Goal: Information Seeking & Learning: Learn about a topic

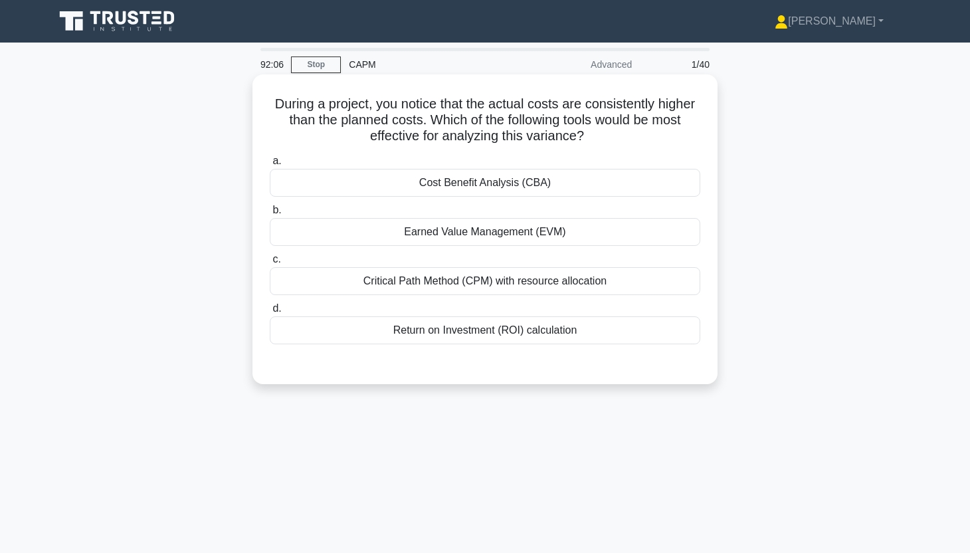
click at [540, 335] on div "Return on Investment (ROI) calculation" at bounding box center [485, 330] width 430 height 28
click at [270, 313] on input "d. Return on Investment (ROI) calculation" at bounding box center [270, 308] width 0 height 9
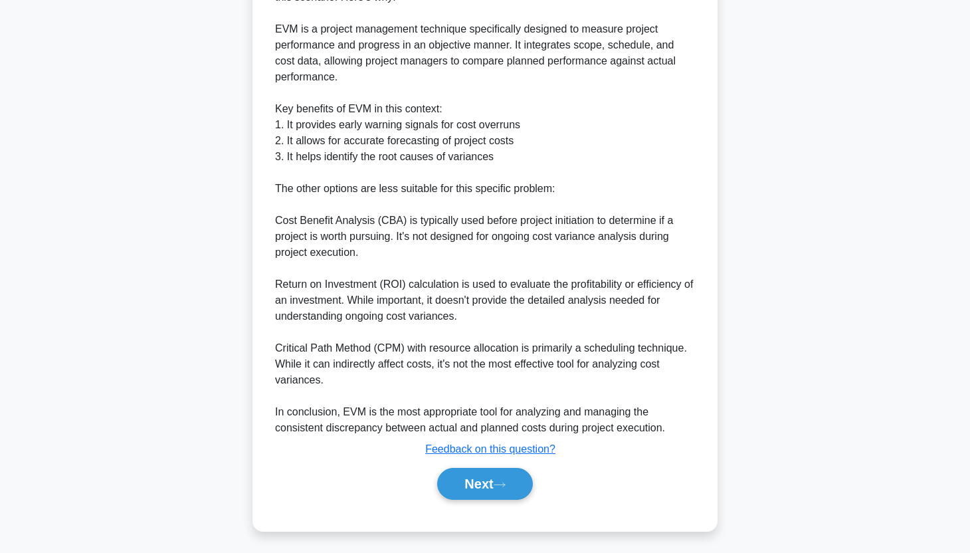
scroll to position [427, 0]
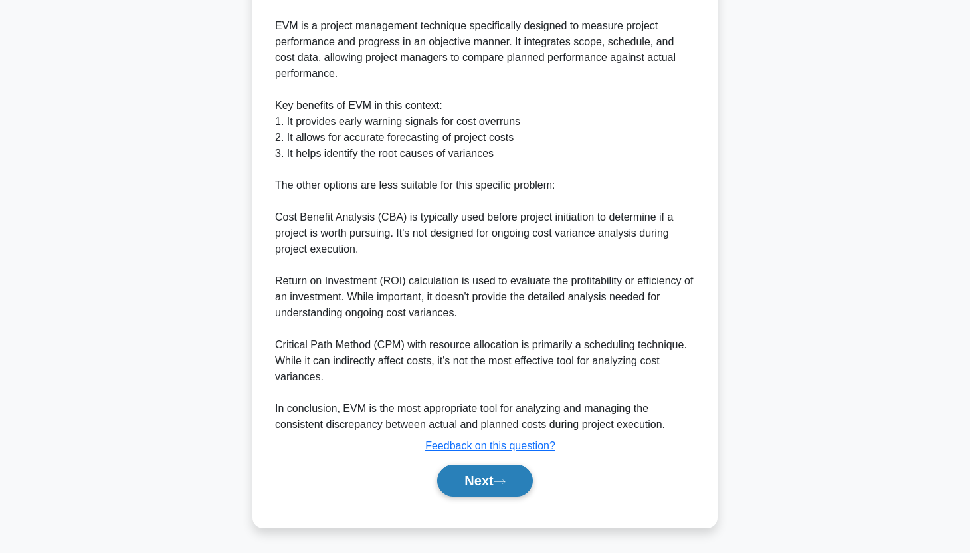
click at [504, 478] on icon at bounding box center [500, 481] width 12 height 7
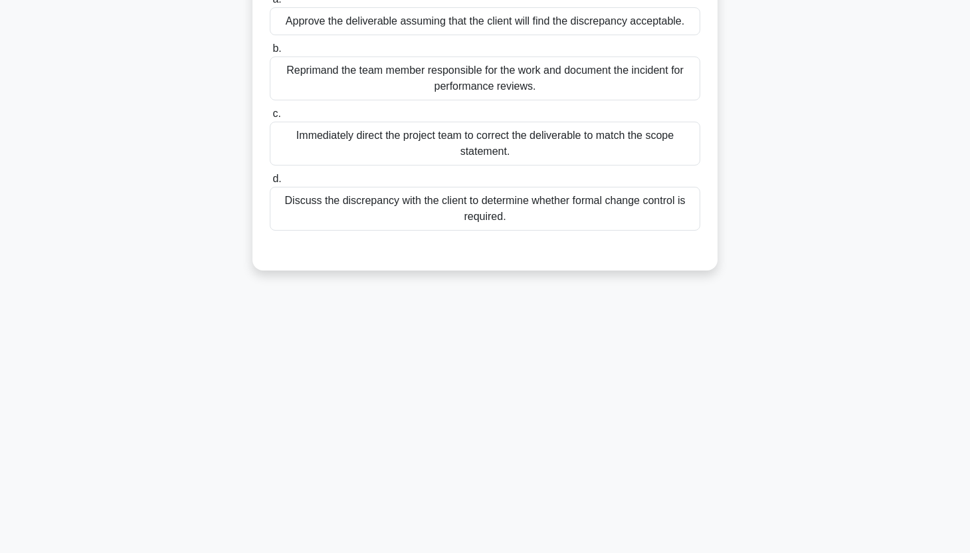
scroll to position [0, 0]
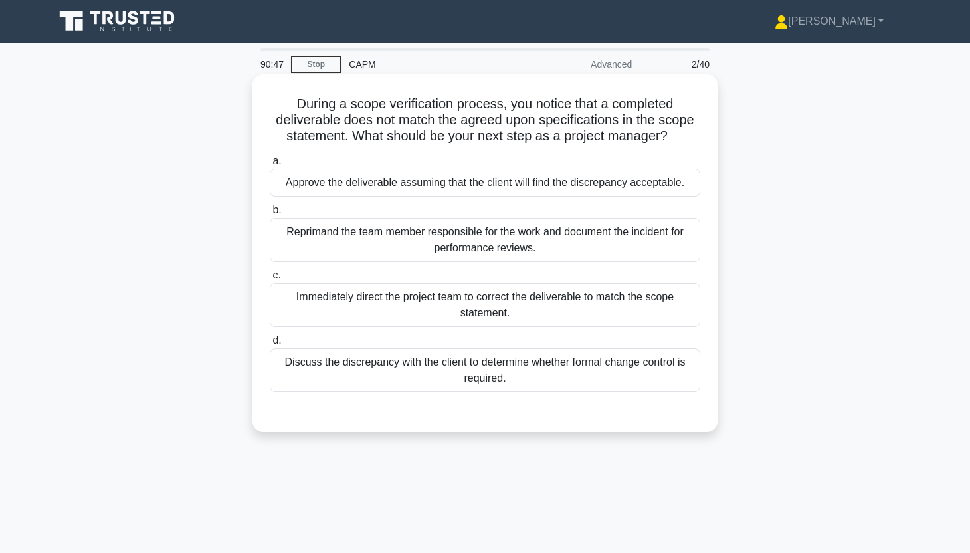
click at [415, 363] on div "Discuss the discrepancy with the client to determine whether formal change cont…" at bounding box center [485, 370] width 430 height 44
click at [270, 345] on input "d. Discuss the discrepancy with the client to determine whether formal change c…" at bounding box center [270, 340] width 0 height 9
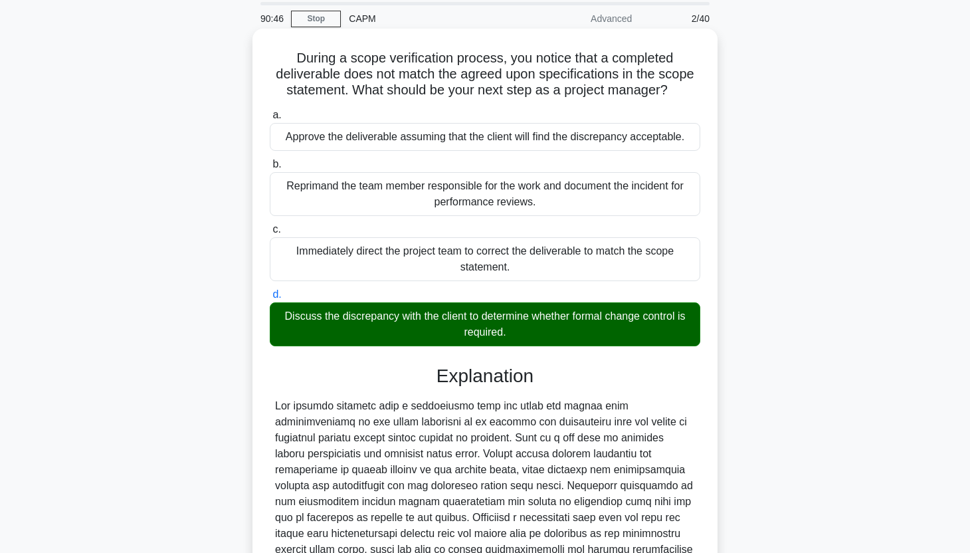
scroll to position [219, 0]
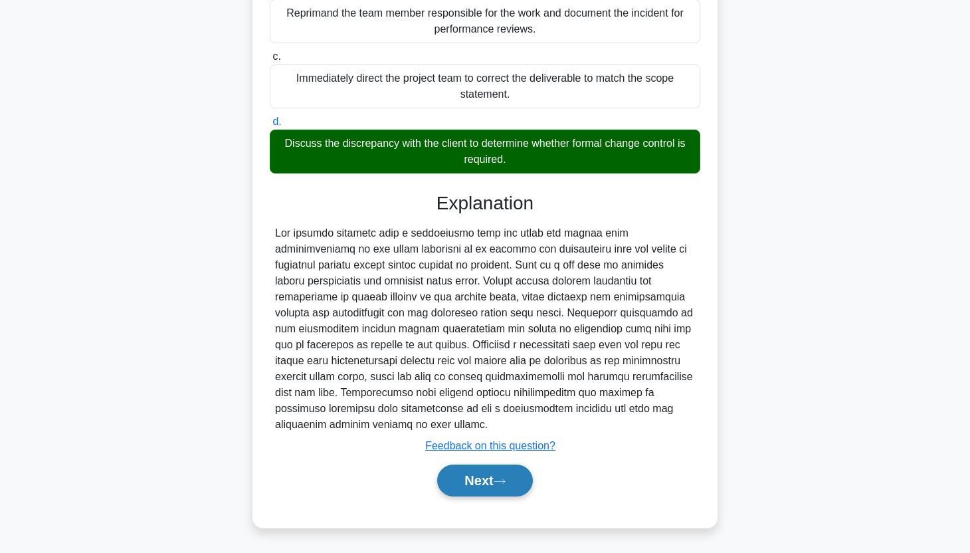
click at [462, 482] on button "Next" at bounding box center [484, 480] width 95 height 32
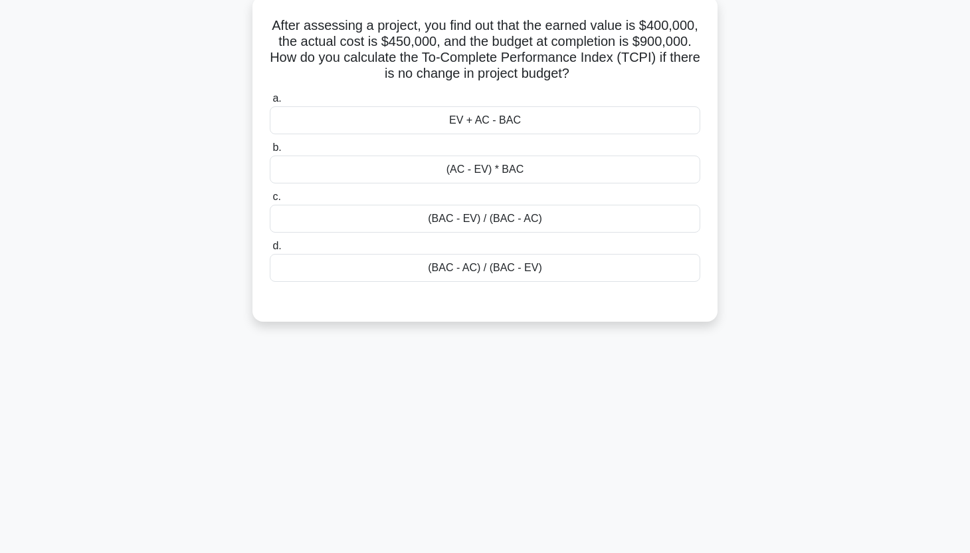
scroll to position [0, 0]
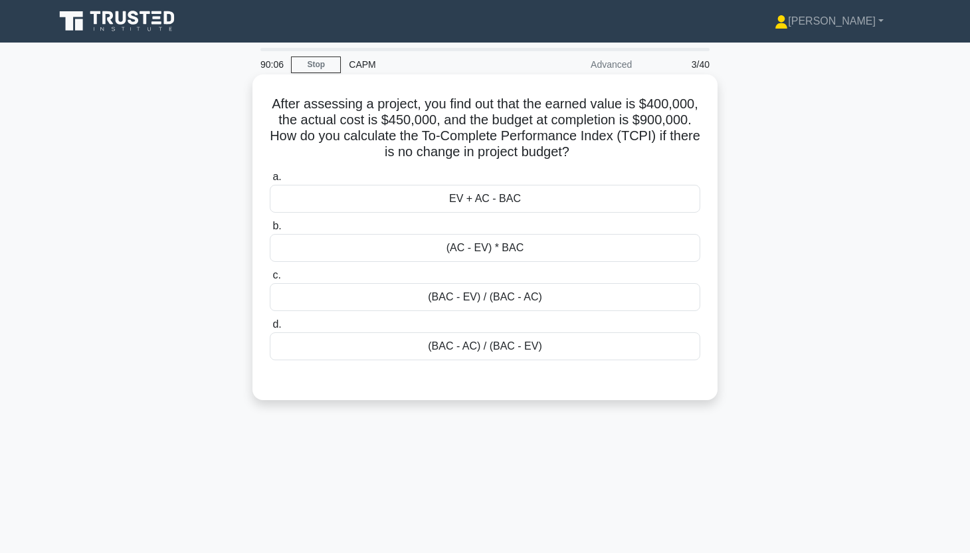
click at [592, 356] on div "(BAC - AC) / (BAC - EV)" at bounding box center [485, 346] width 430 height 28
click at [270, 329] on input "d. (BAC - AC) / (BAC - EV)" at bounding box center [270, 324] width 0 height 9
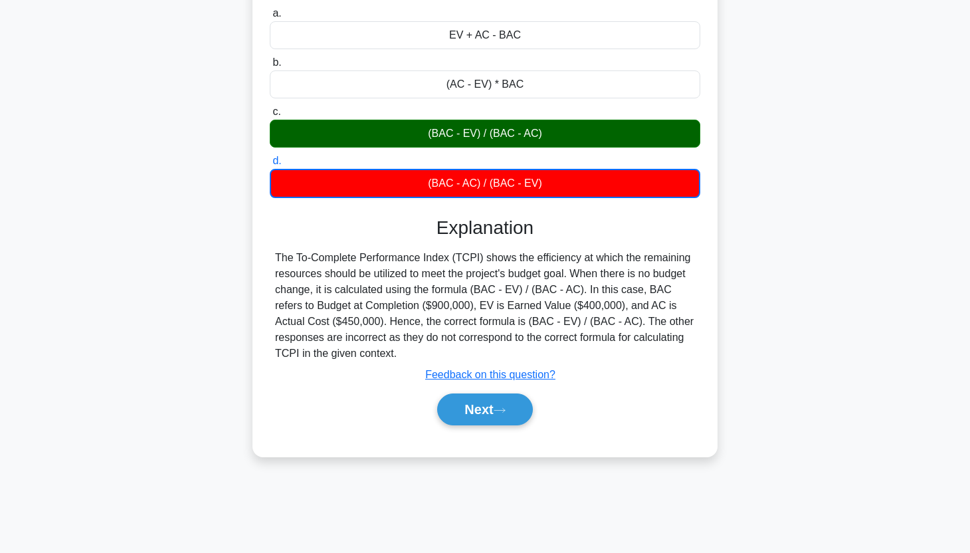
scroll to position [165, 0]
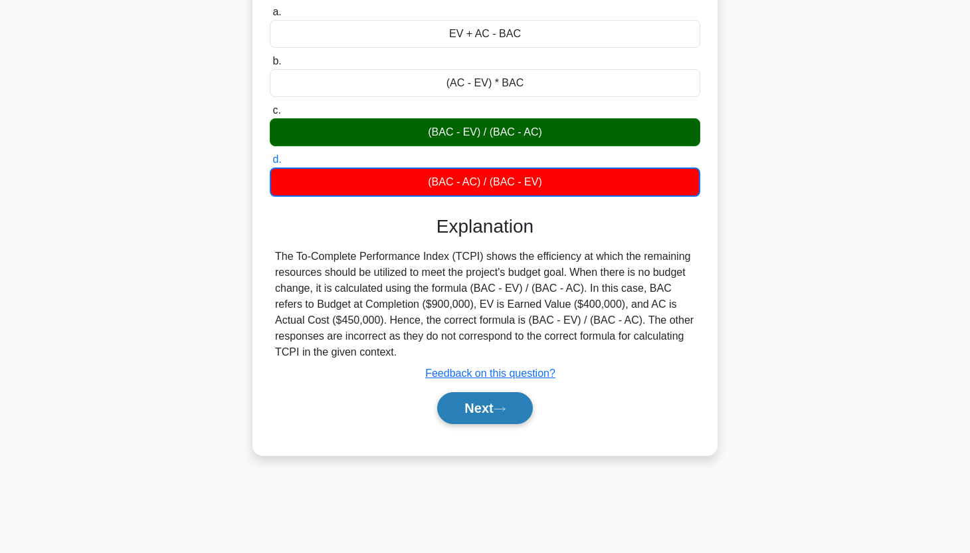
click at [479, 408] on button "Next" at bounding box center [484, 408] width 95 height 32
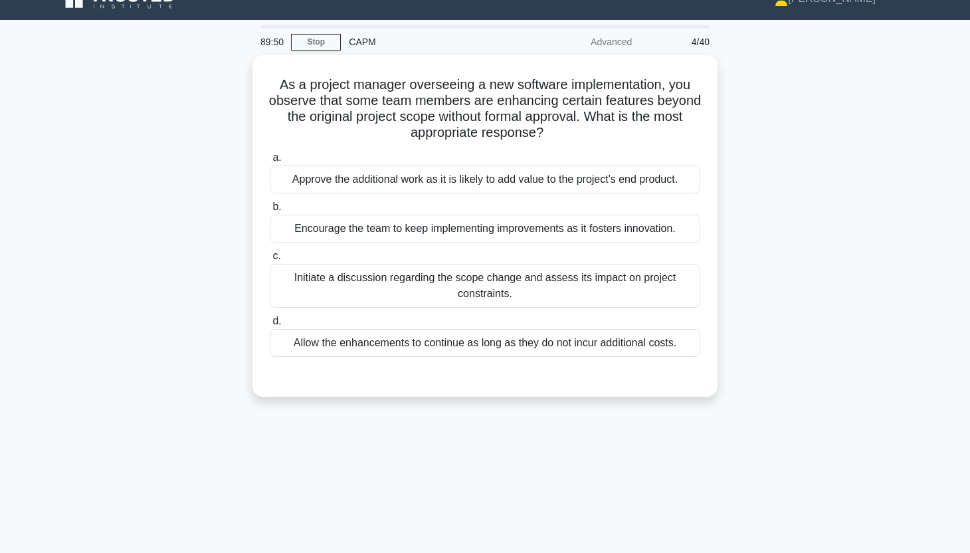
scroll to position [0, 0]
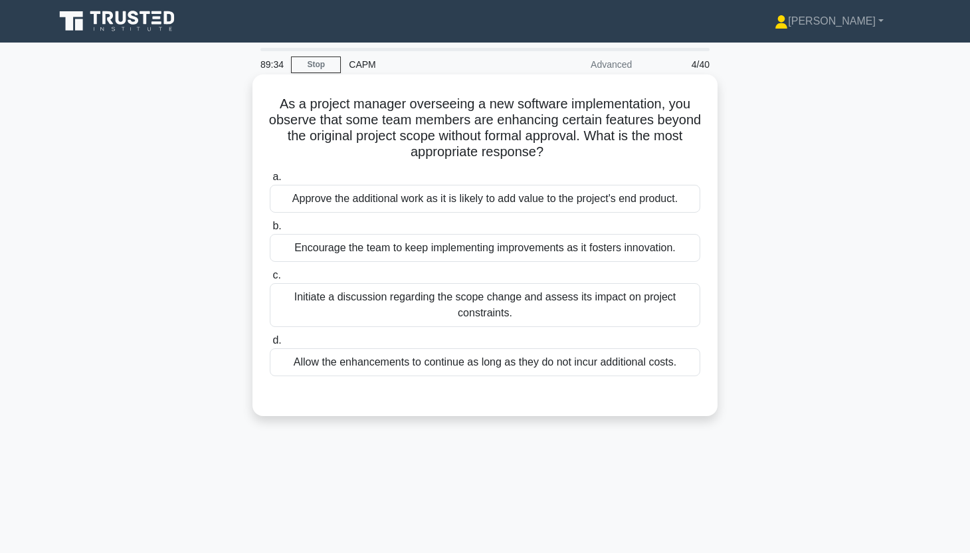
click at [357, 308] on div "Initiate a discussion regarding the scope change and assess its impact on proje…" at bounding box center [485, 305] width 430 height 44
click at [270, 280] on input "c. Initiate a discussion regarding the scope change and assess its impact on pr…" at bounding box center [270, 275] width 0 height 9
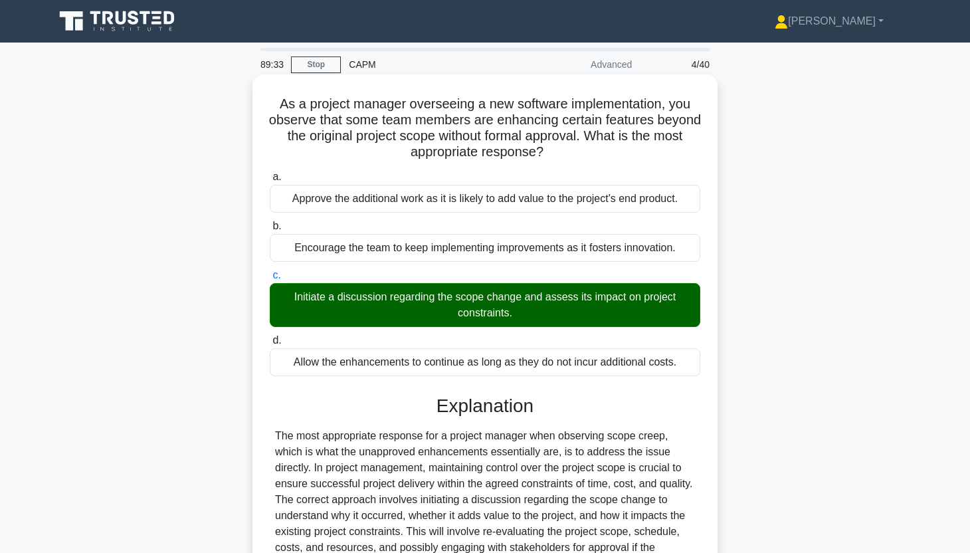
scroll to position [282, 0]
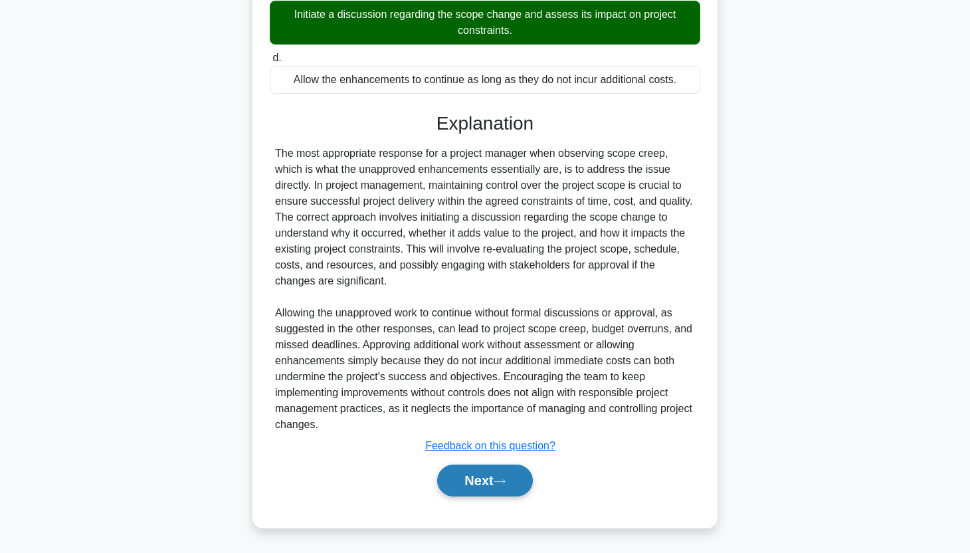
click at [457, 480] on button "Next" at bounding box center [484, 480] width 95 height 32
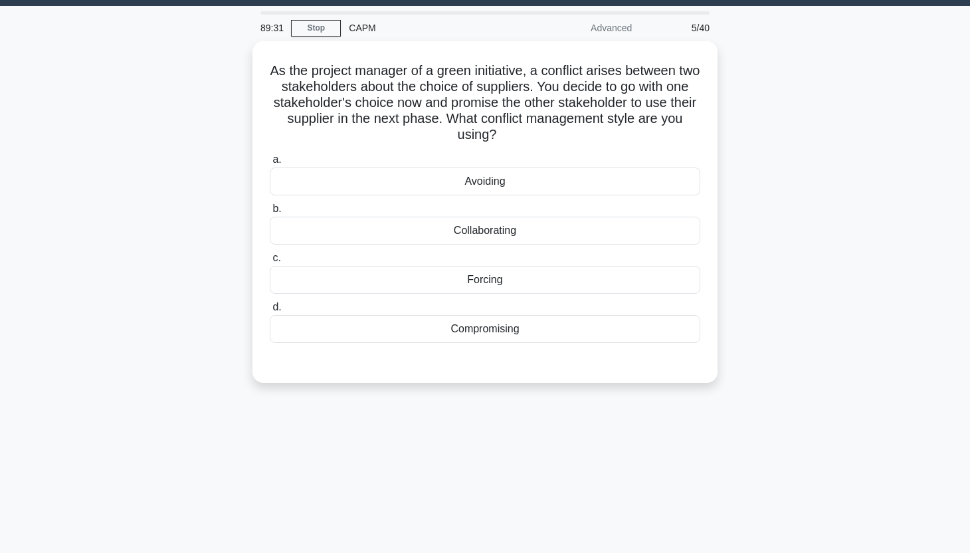
scroll to position [0, 0]
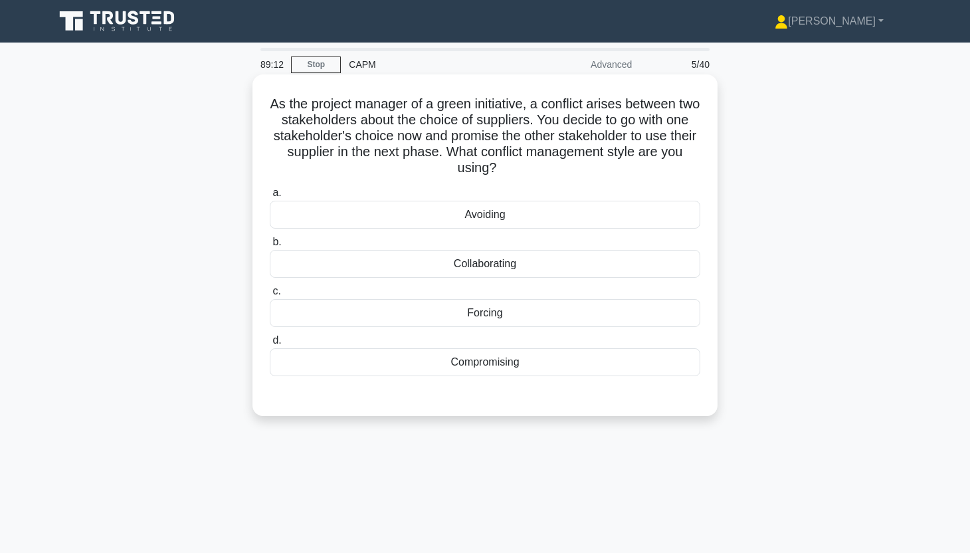
click at [518, 371] on div "Compromising" at bounding box center [485, 362] width 430 height 28
click at [270, 345] on input "d. Compromising" at bounding box center [270, 340] width 0 height 9
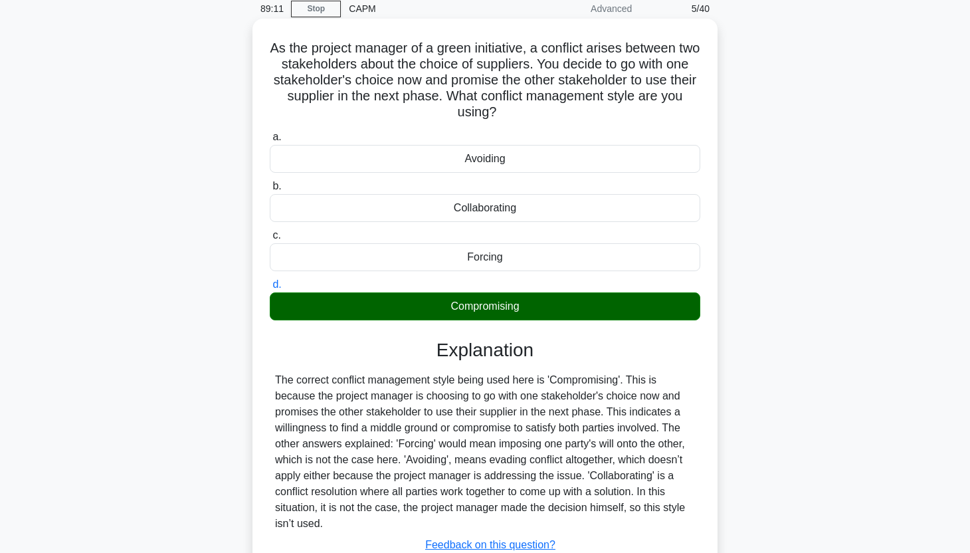
scroll to position [165, 0]
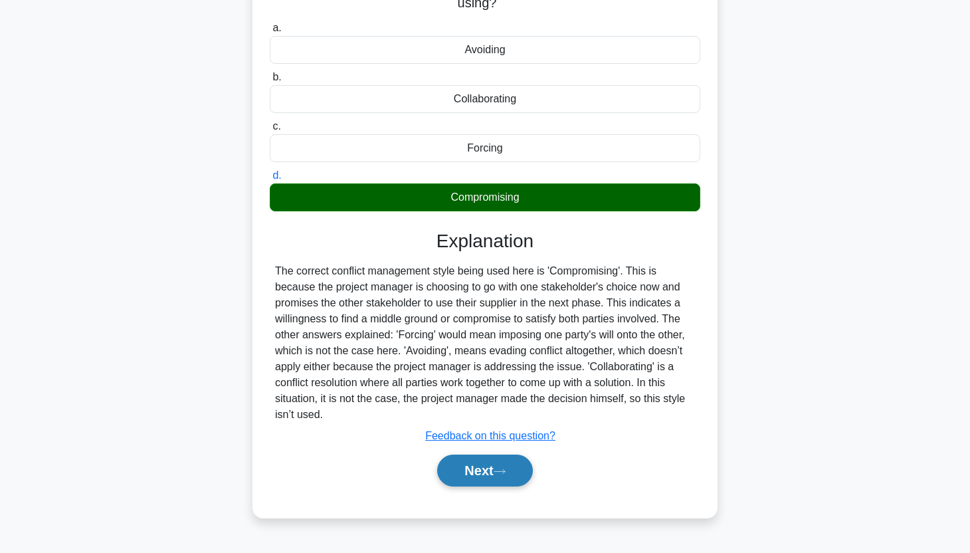
click at [486, 470] on button "Next" at bounding box center [484, 470] width 95 height 32
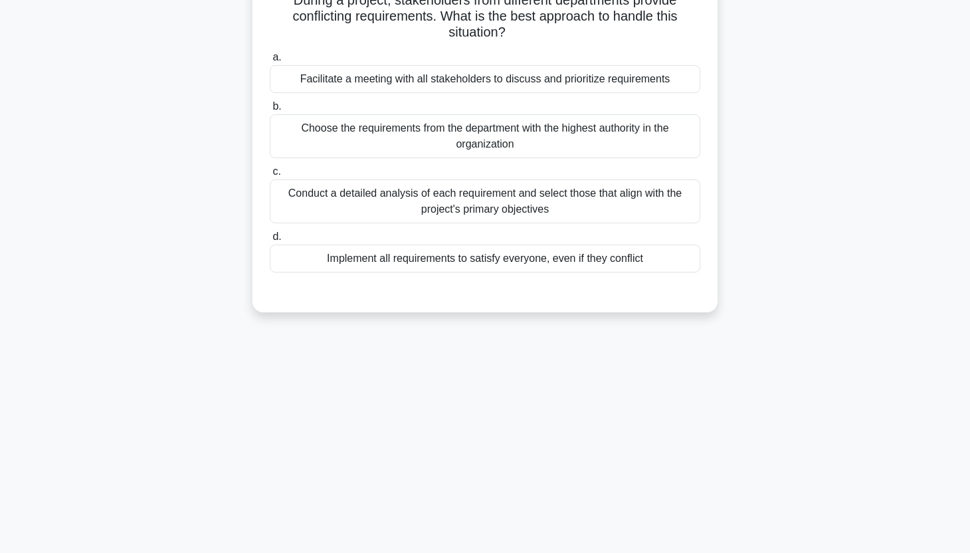
scroll to position [0, 0]
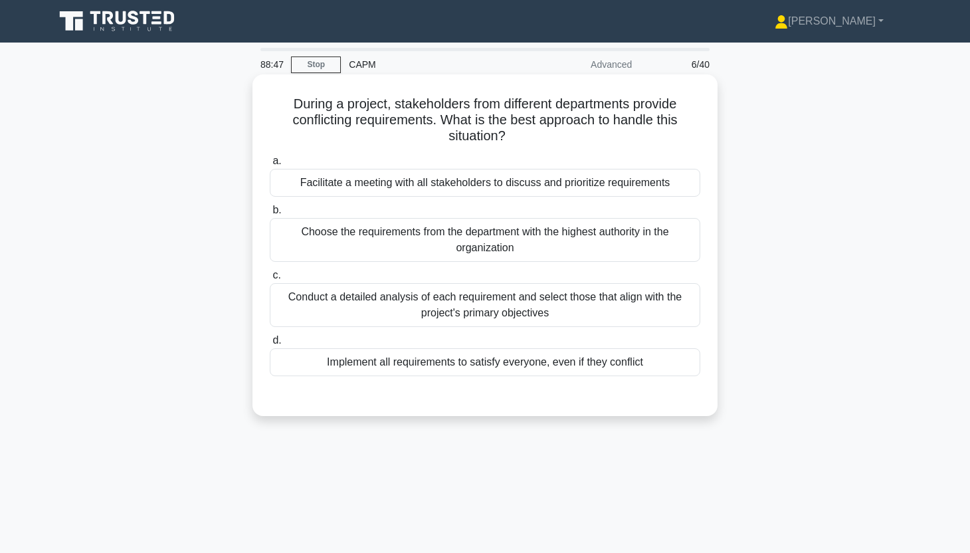
click at [626, 185] on div "Facilitate a meeting with all stakeholders to discuss and prioritize requiremen…" at bounding box center [485, 183] width 430 height 28
click at [270, 165] on input "a. Facilitate a meeting with all stakeholders to discuss and prioritize require…" at bounding box center [270, 161] width 0 height 9
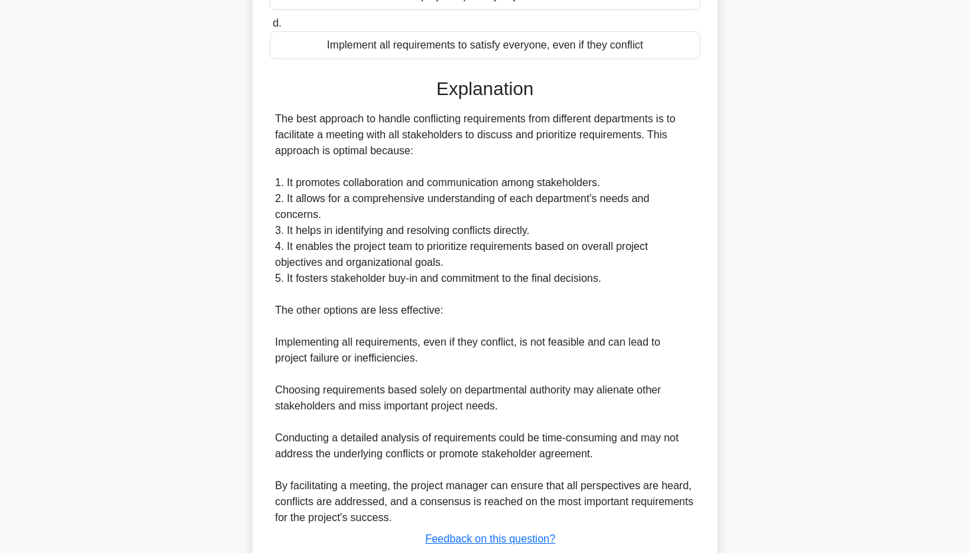
scroll to position [410, 0]
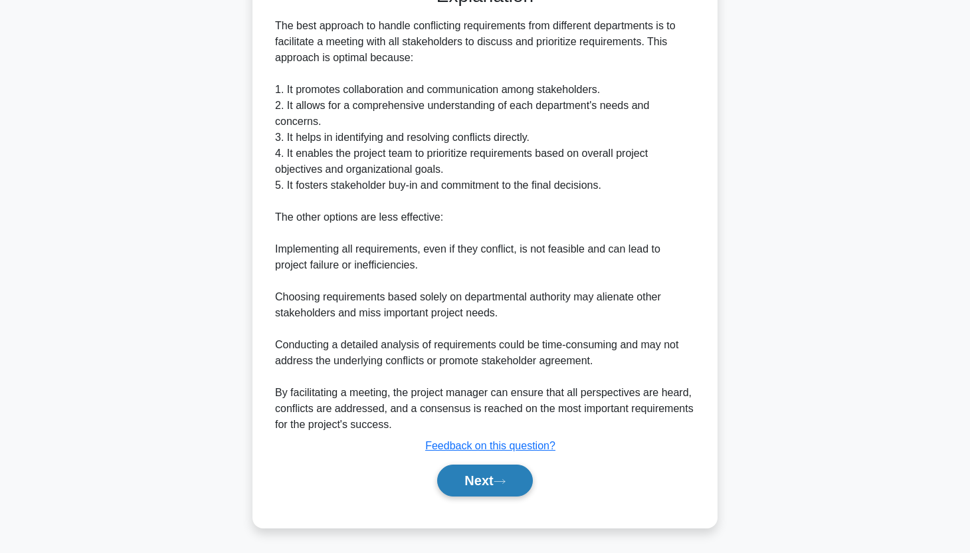
click at [499, 467] on button "Next" at bounding box center [484, 480] width 95 height 32
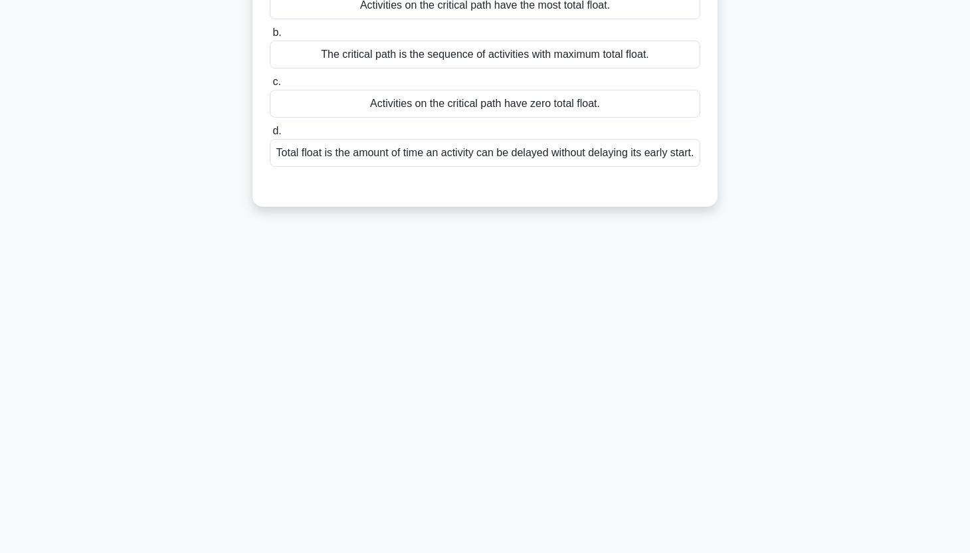
scroll to position [0, 0]
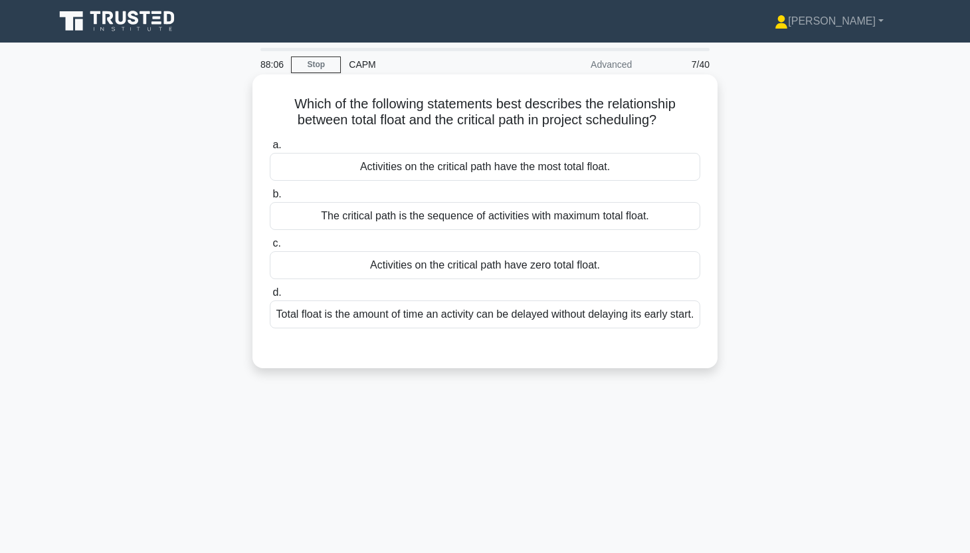
click at [439, 219] on div "The critical path is the sequence of activities with maximum total float." at bounding box center [485, 216] width 430 height 28
click at [270, 199] on input "b. The critical path is the sequence of activities with maximum total float." at bounding box center [270, 194] width 0 height 9
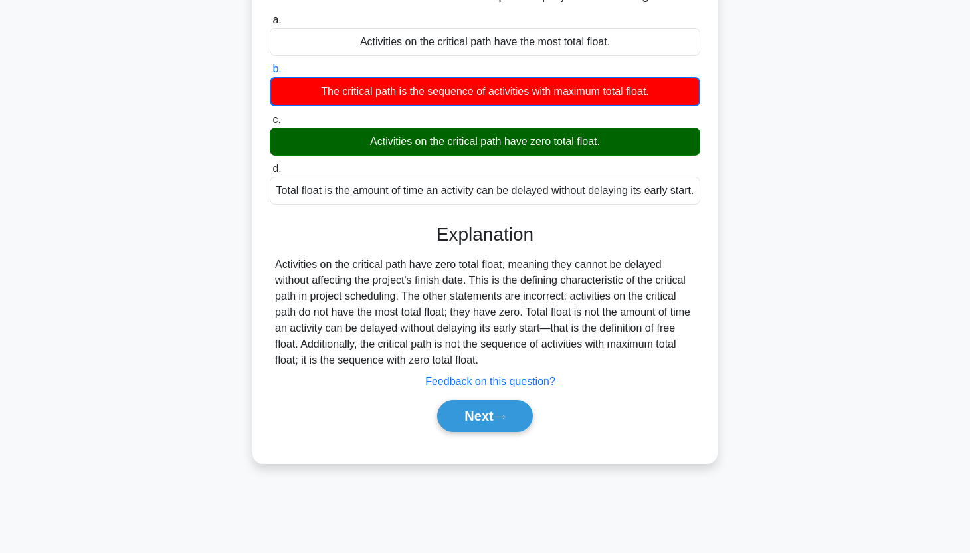
scroll to position [126, 0]
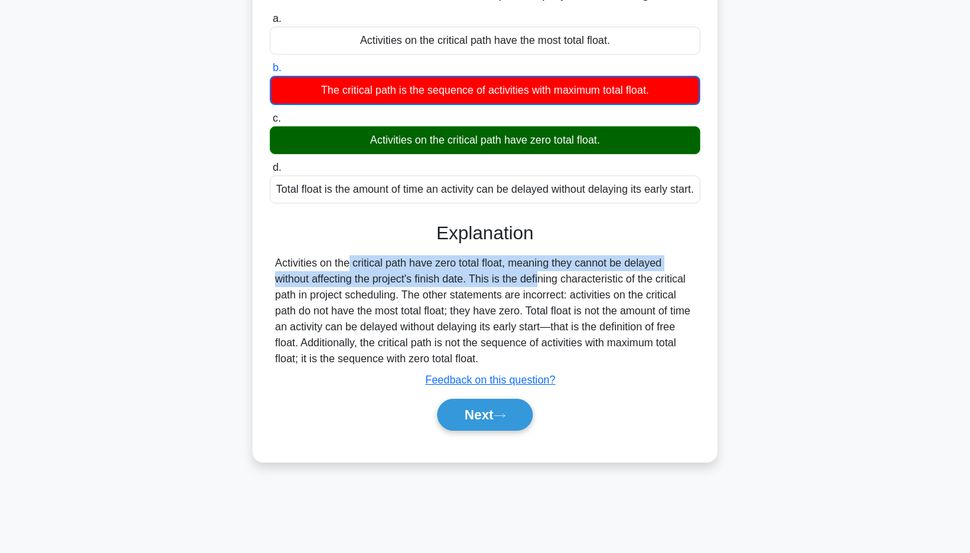
drag, startPoint x: 274, startPoint y: 276, endPoint x: 470, endPoint y: 291, distance: 196.6
click at [470, 291] on div "Activities on the critical path have zero total float, meaning they cannot be d…" at bounding box center [485, 311] width 430 height 112
copy div "Activities on the critical path have zero total float, meaning they cannot be d…"
click at [514, 430] on button "Next" at bounding box center [484, 415] width 95 height 32
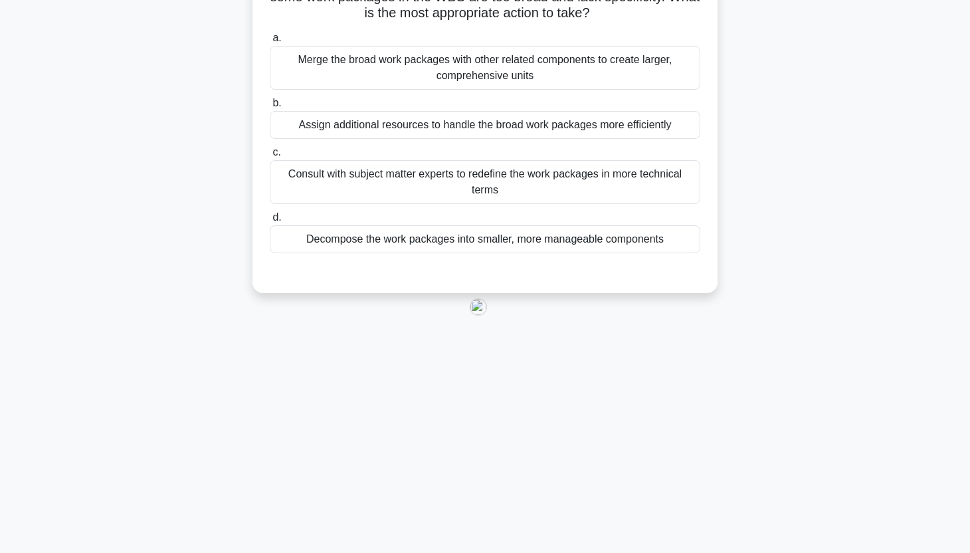
scroll to position [0, 0]
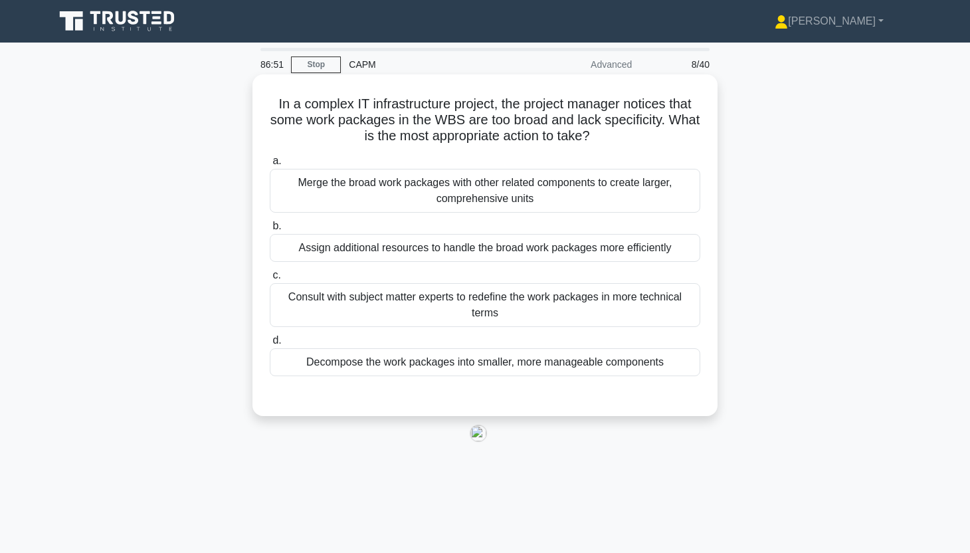
click at [512, 357] on div "Decompose the work packages into smaller, more manageable components" at bounding box center [485, 362] width 430 height 28
click at [270, 345] on input "d. Decompose the work packages into smaller, more manageable components" at bounding box center [270, 340] width 0 height 9
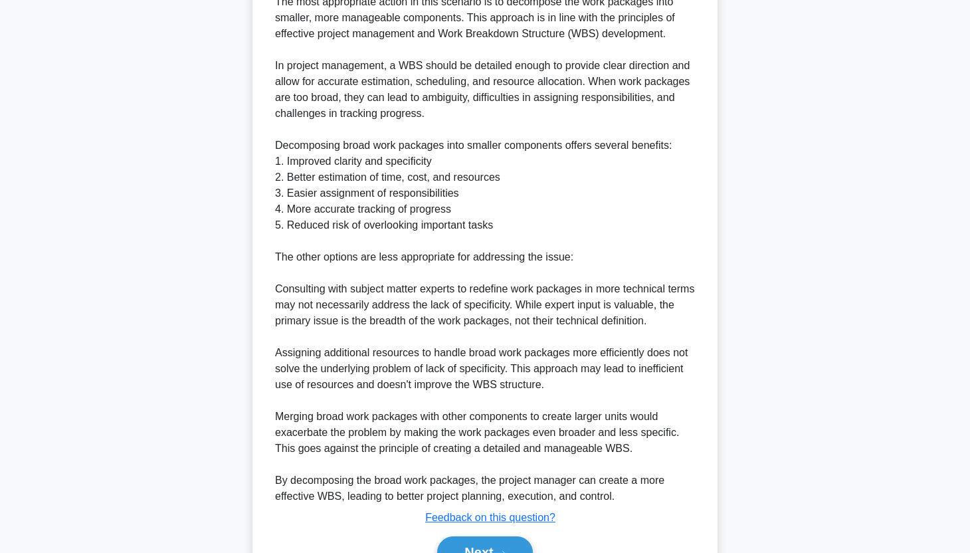
scroll to position [506, 0]
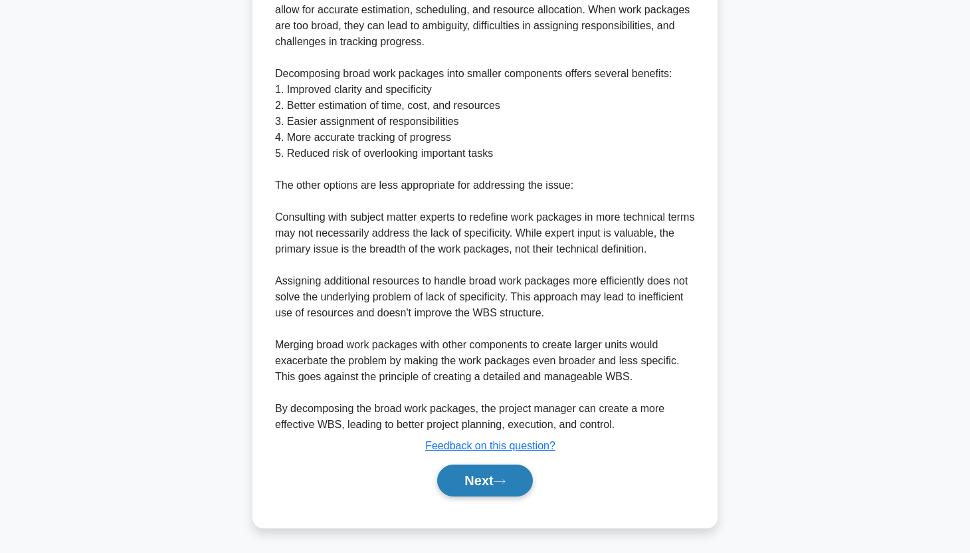
click at [471, 485] on button "Next" at bounding box center [484, 480] width 95 height 32
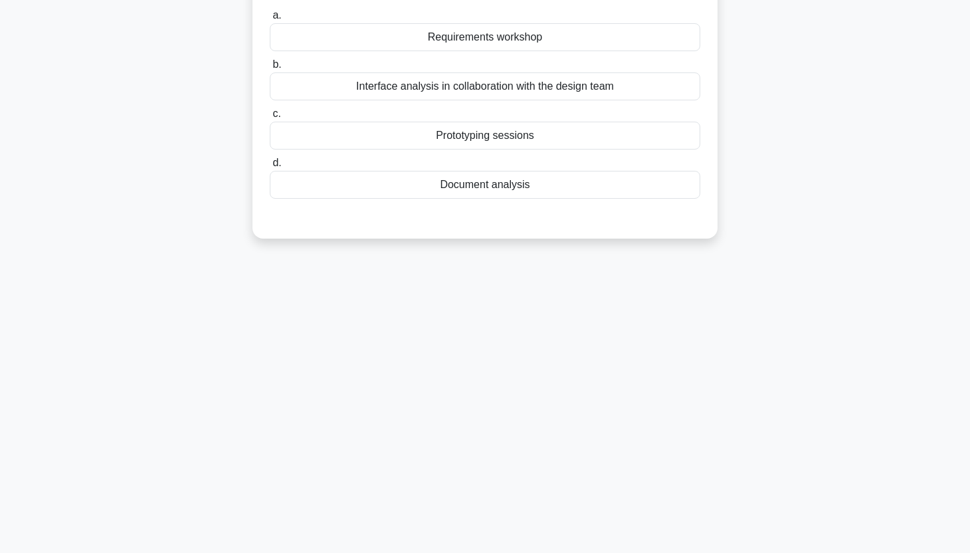
scroll to position [0, 0]
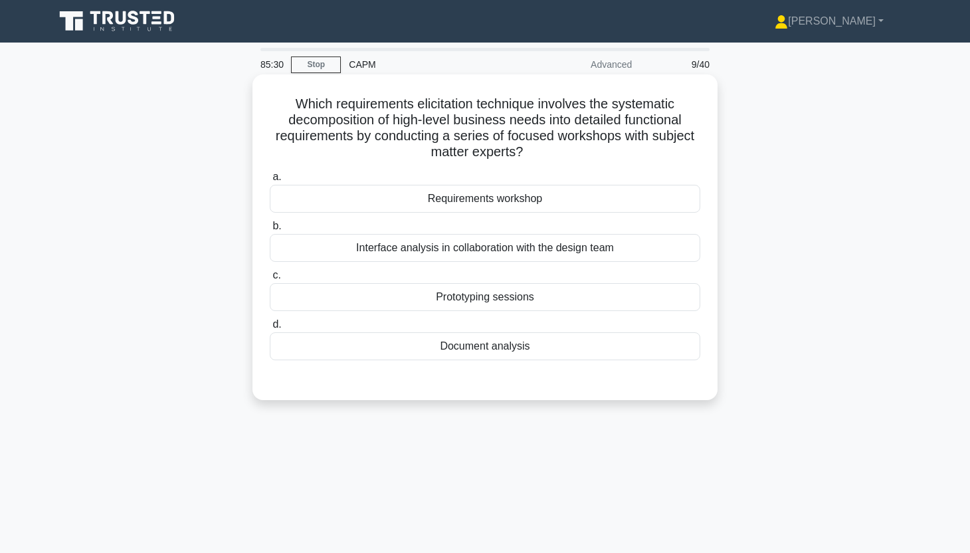
click at [602, 189] on div "Requirements workshop" at bounding box center [485, 199] width 430 height 28
click at [270, 181] on input "a. Requirements workshop" at bounding box center [270, 177] width 0 height 9
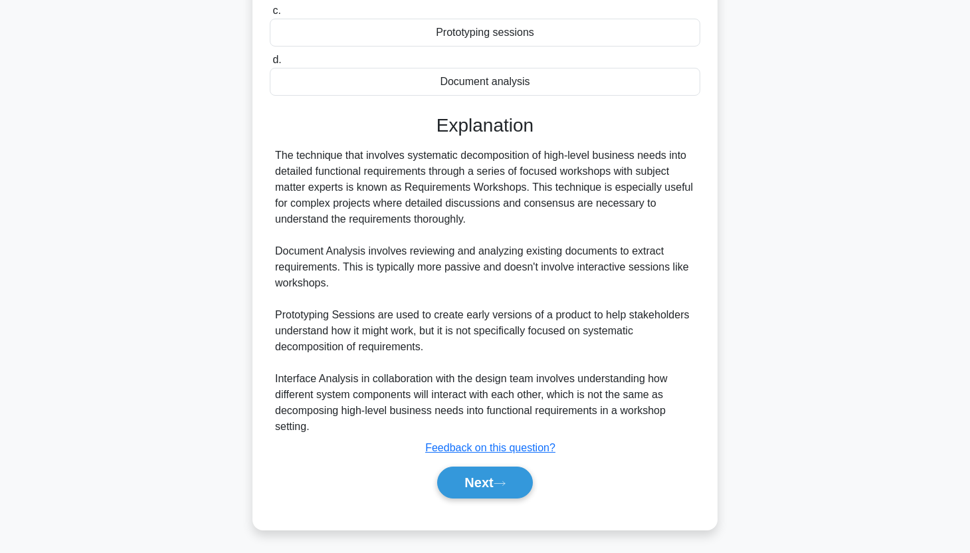
scroll to position [266, 0]
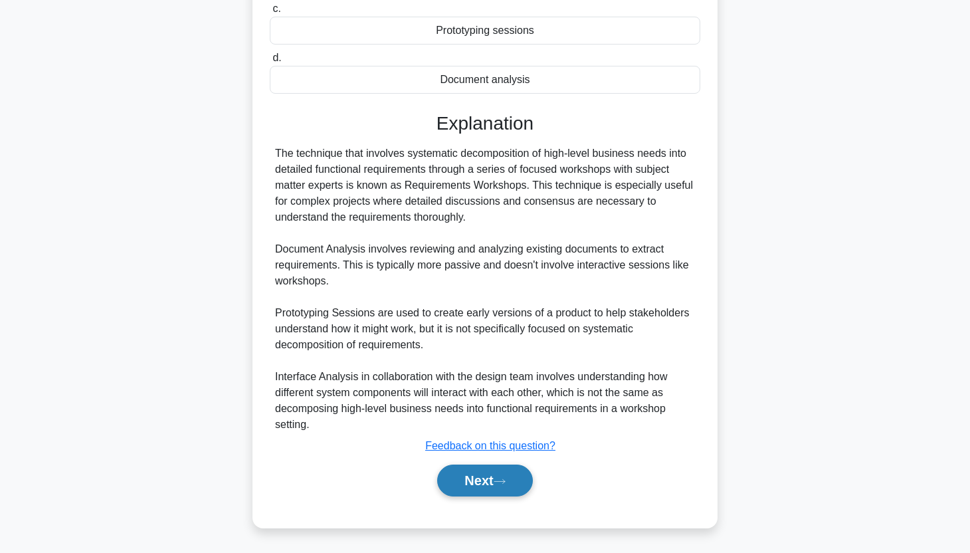
click at [492, 490] on button "Next" at bounding box center [484, 480] width 95 height 32
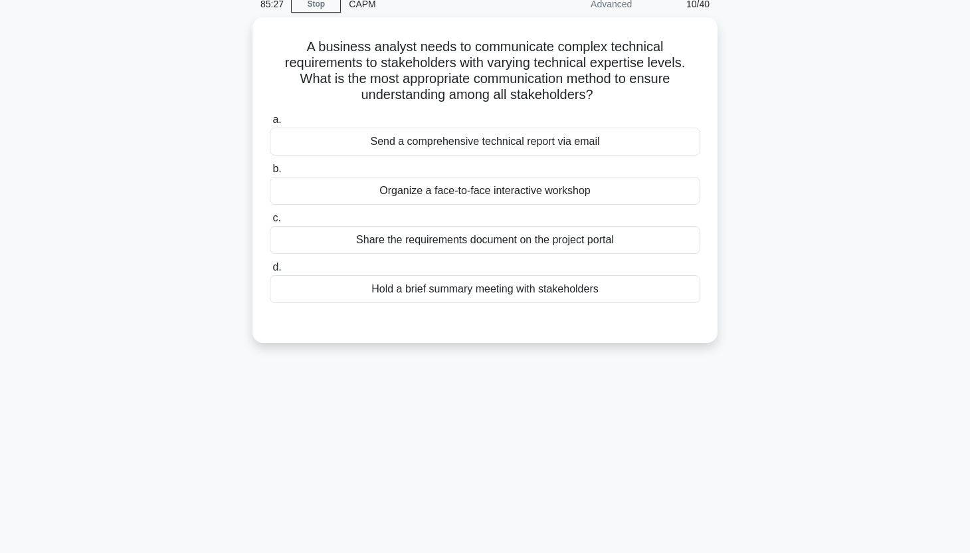
scroll to position [0, 0]
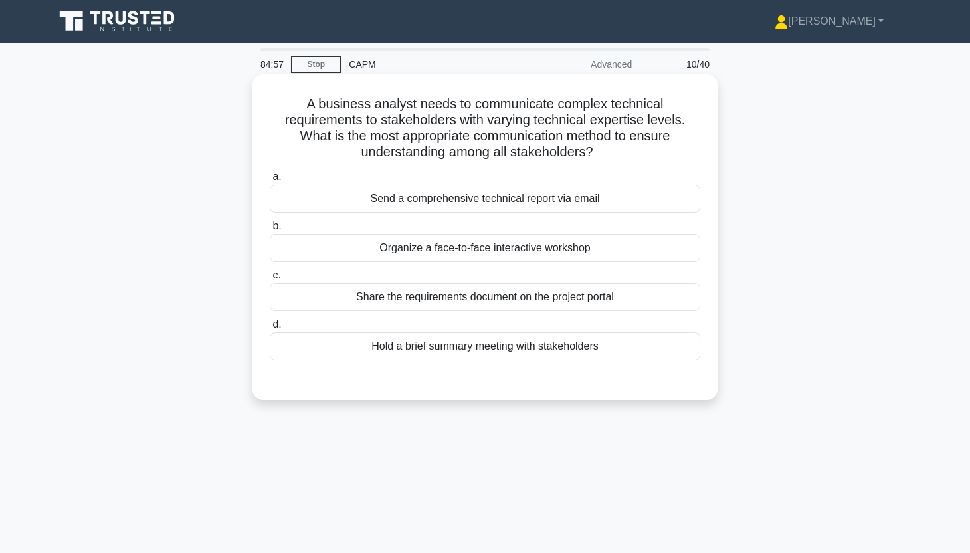
click at [646, 252] on div "Organize a face-to-face interactive workshop" at bounding box center [485, 248] width 430 height 28
click at [270, 231] on input "b. Organize a face-to-face interactive workshop" at bounding box center [270, 226] width 0 height 9
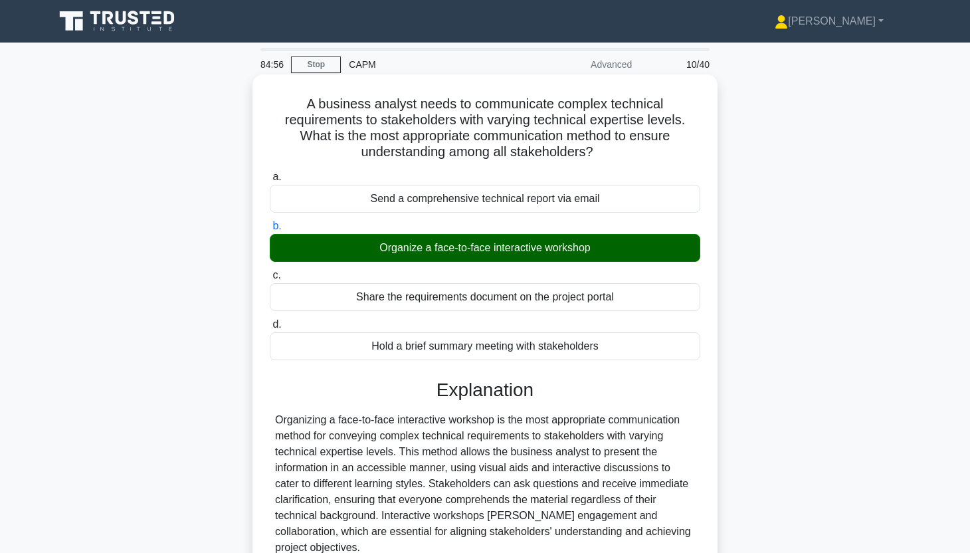
scroll to position [165, 0]
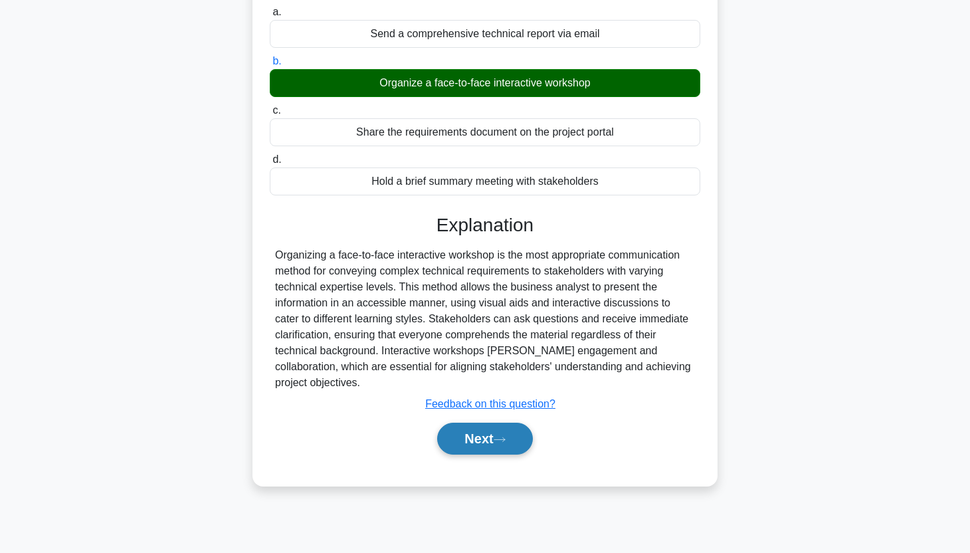
click at [513, 423] on button "Next" at bounding box center [484, 439] width 95 height 32
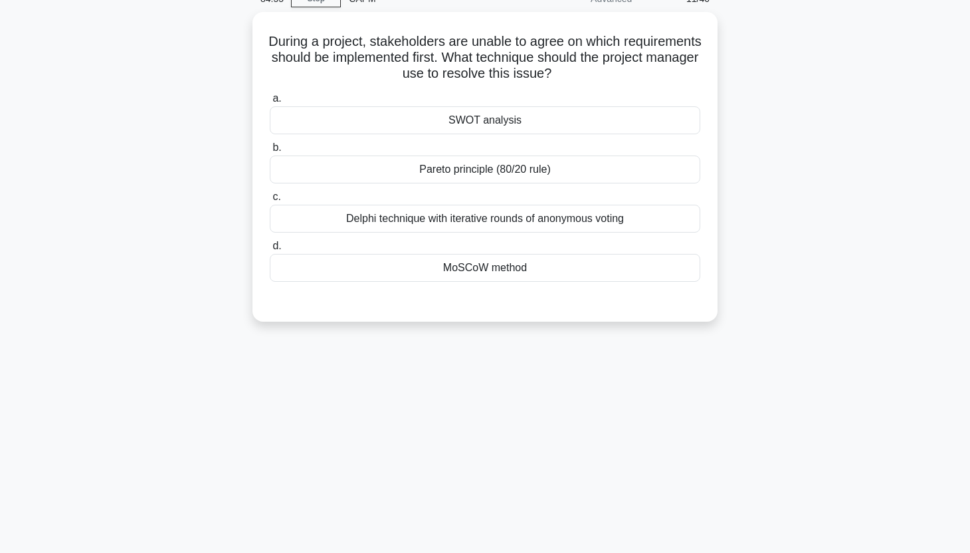
scroll to position [0, 0]
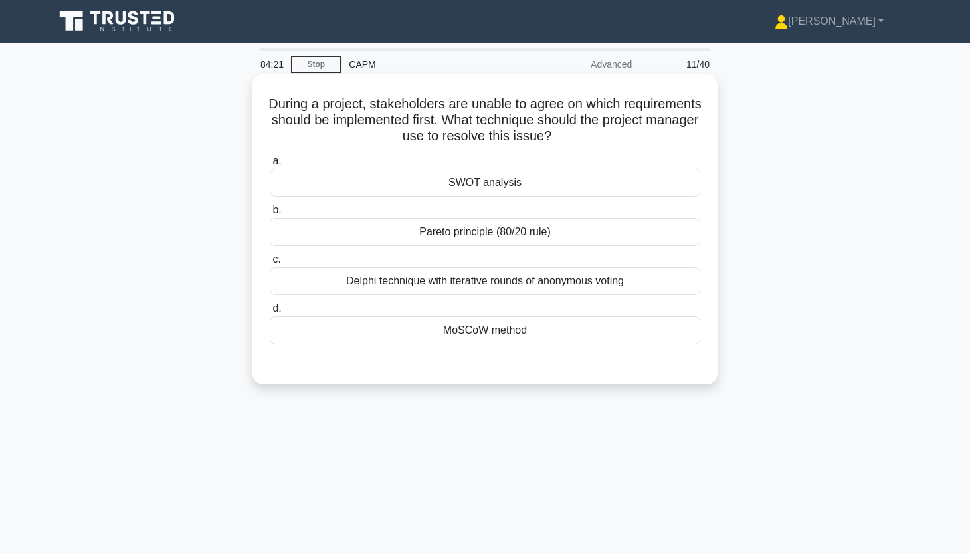
click at [560, 337] on div "MoSCoW method" at bounding box center [485, 330] width 430 height 28
click at [270, 313] on input "d. MoSCoW method" at bounding box center [270, 308] width 0 height 9
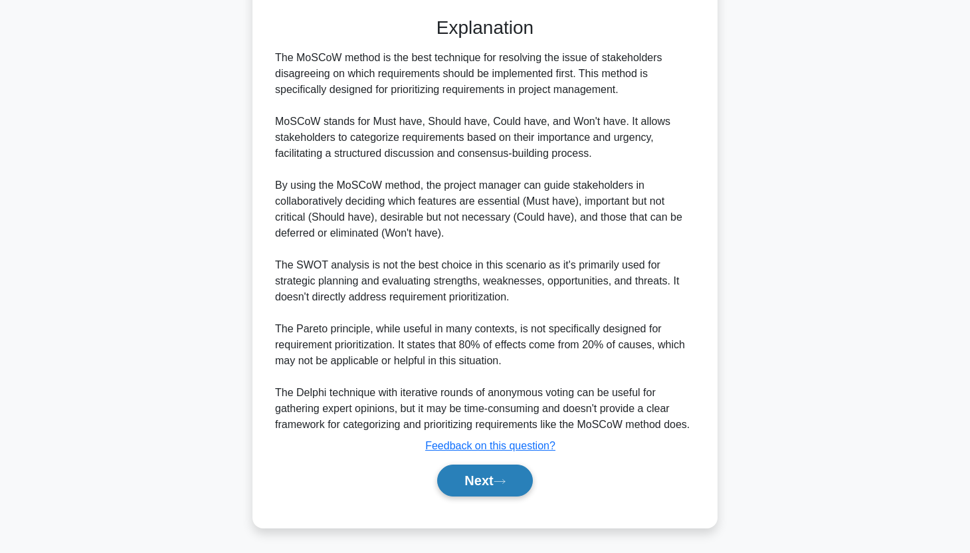
click at [471, 489] on button "Next" at bounding box center [484, 480] width 95 height 32
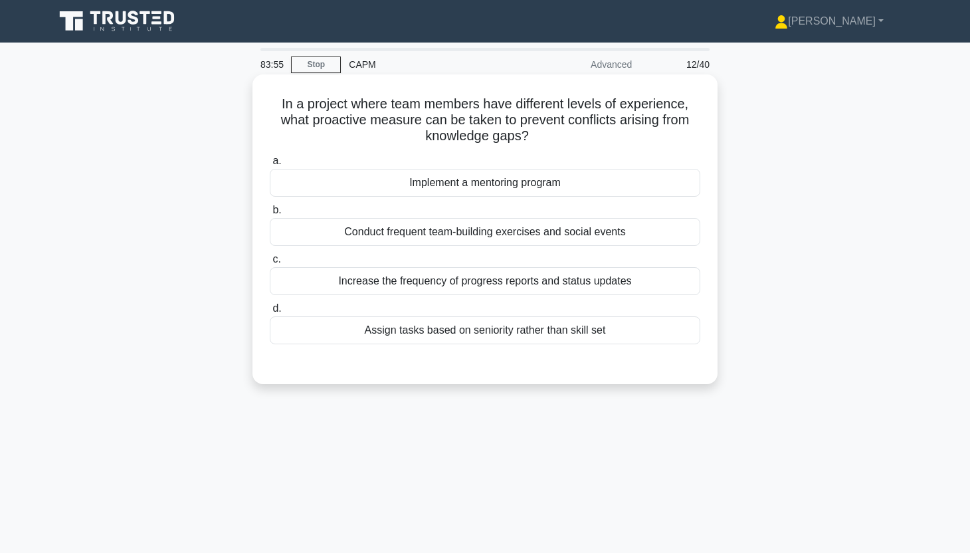
click at [626, 186] on div "Implement a mentoring program" at bounding box center [485, 183] width 430 height 28
click at [270, 165] on input "a. Implement a mentoring program" at bounding box center [270, 161] width 0 height 9
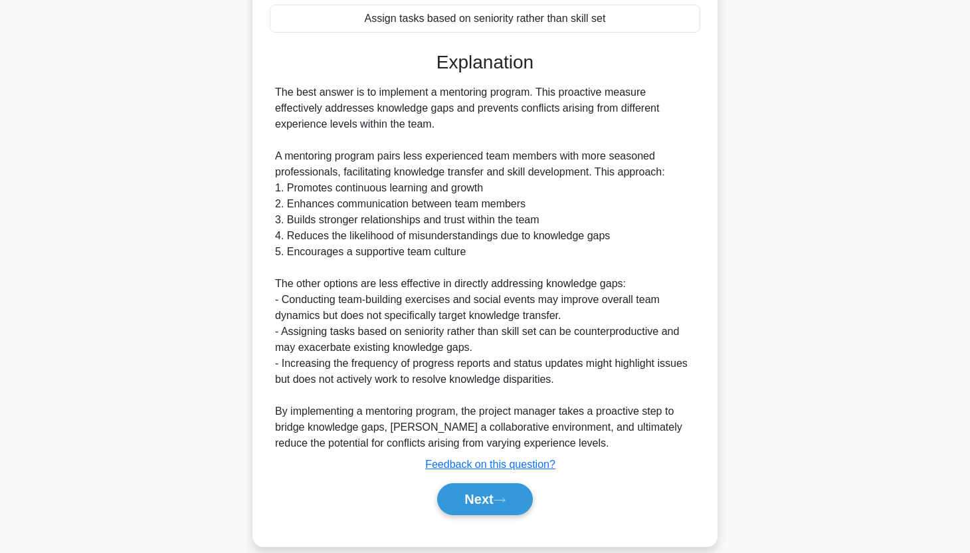
scroll to position [330, 0]
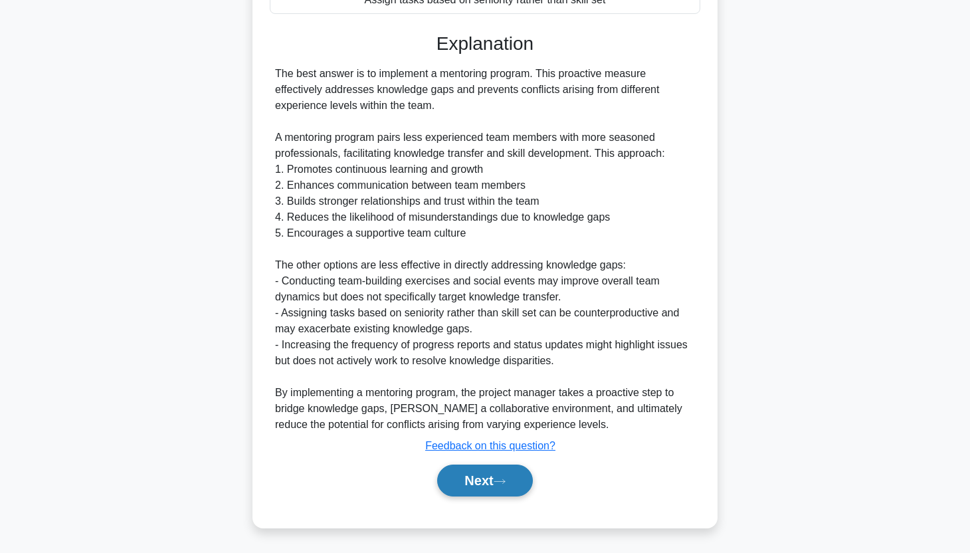
click at [499, 478] on icon at bounding box center [500, 481] width 12 height 7
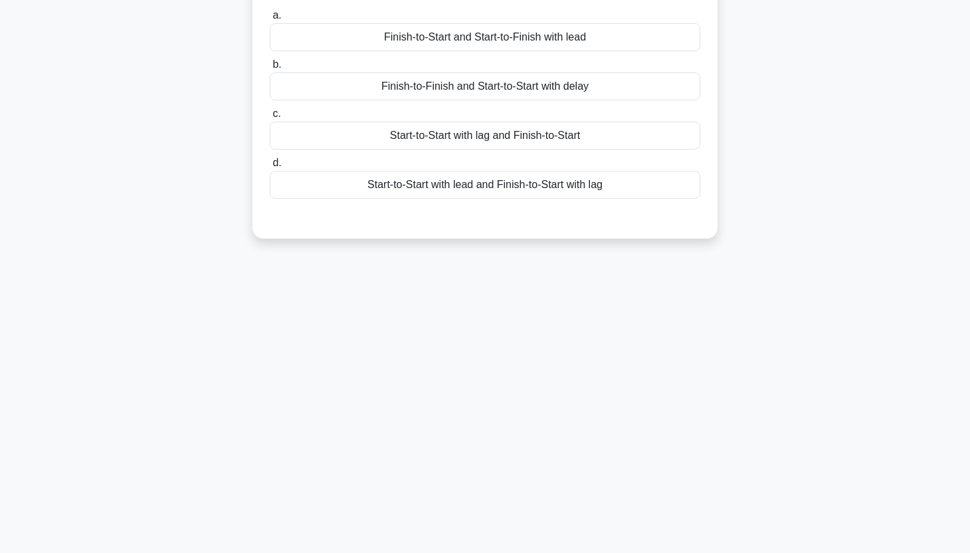
scroll to position [0, 0]
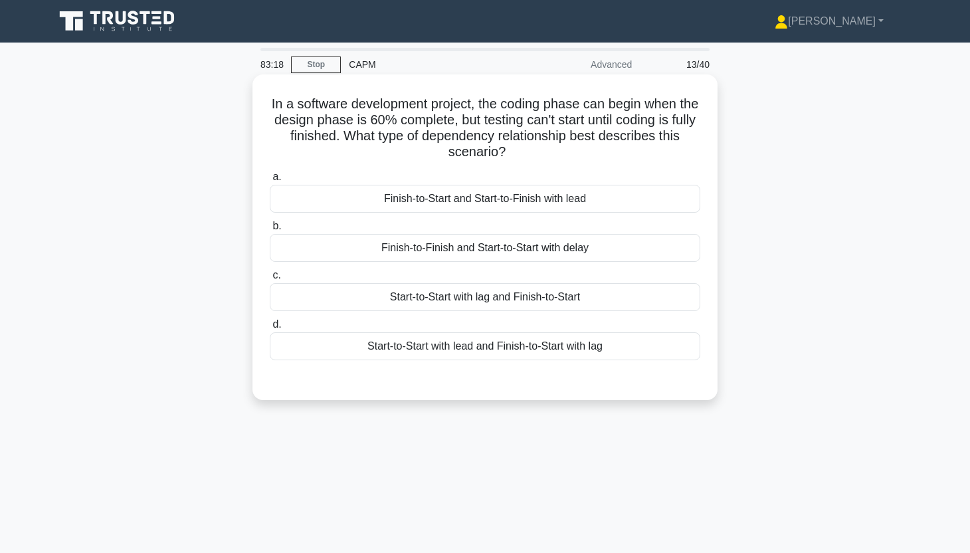
click at [613, 300] on div "Start-to-Start with lag and Finish-to-Start" at bounding box center [485, 297] width 430 height 28
click at [270, 280] on input "c. Start-to-Start with lag and Finish-to-Start" at bounding box center [270, 275] width 0 height 9
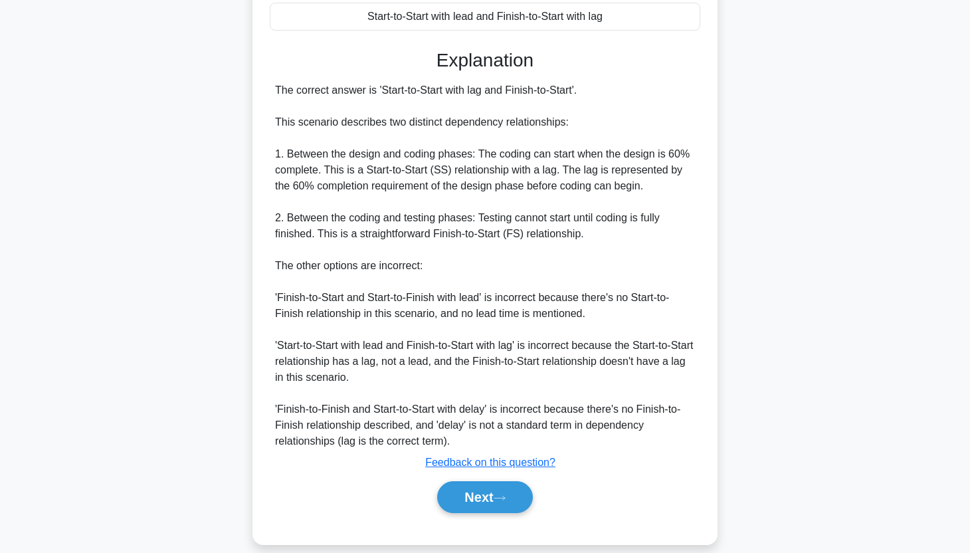
scroll to position [346, 0]
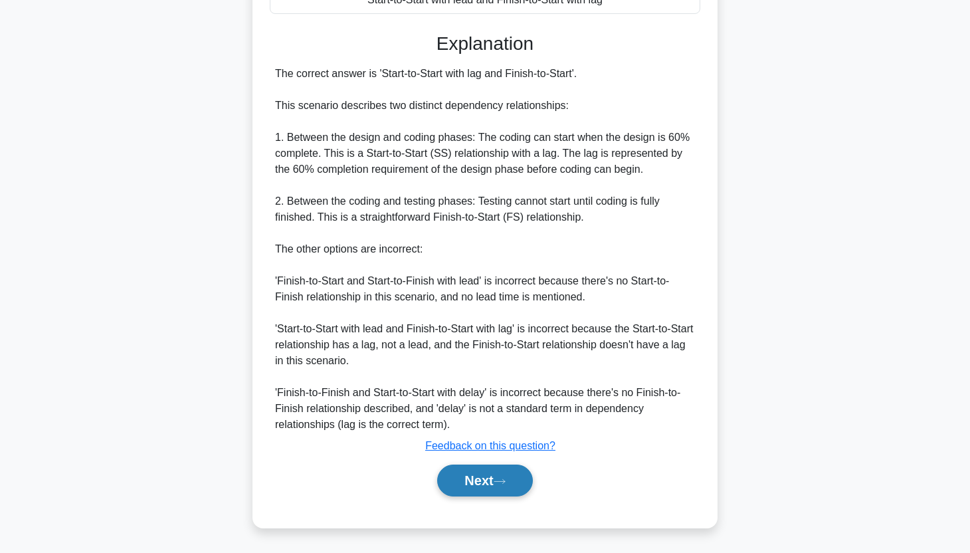
click at [497, 488] on button "Next" at bounding box center [484, 480] width 95 height 32
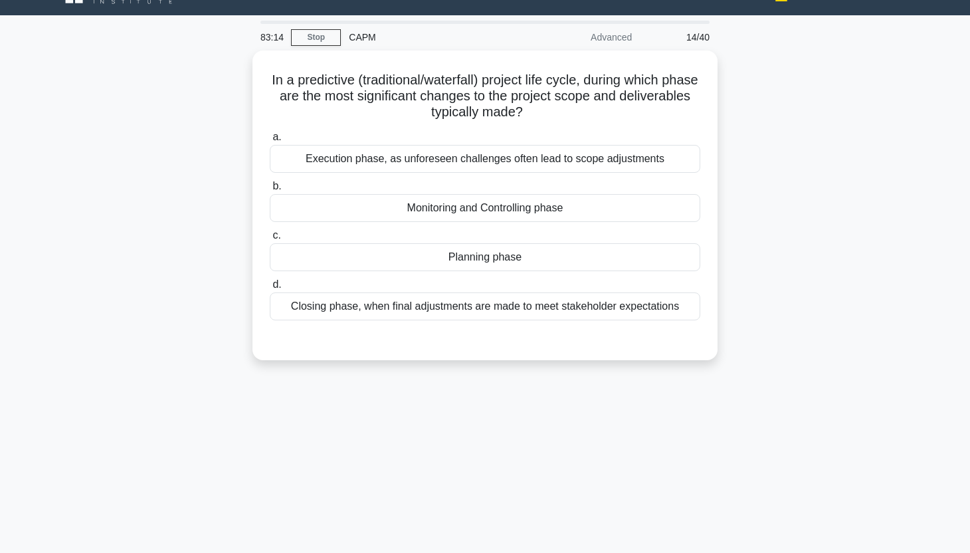
scroll to position [0, 0]
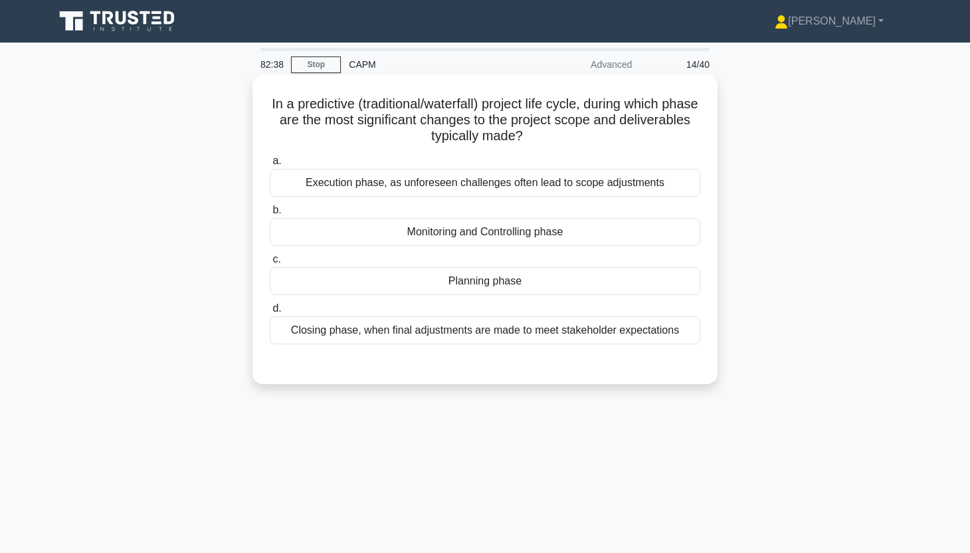
click at [696, 286] on div "Planning phase" at bounding box center [485, 281] width 430 height 28
click at [270, 264] on input "c. Planning phase" at bounding box center [270, 259] width 0 height 9
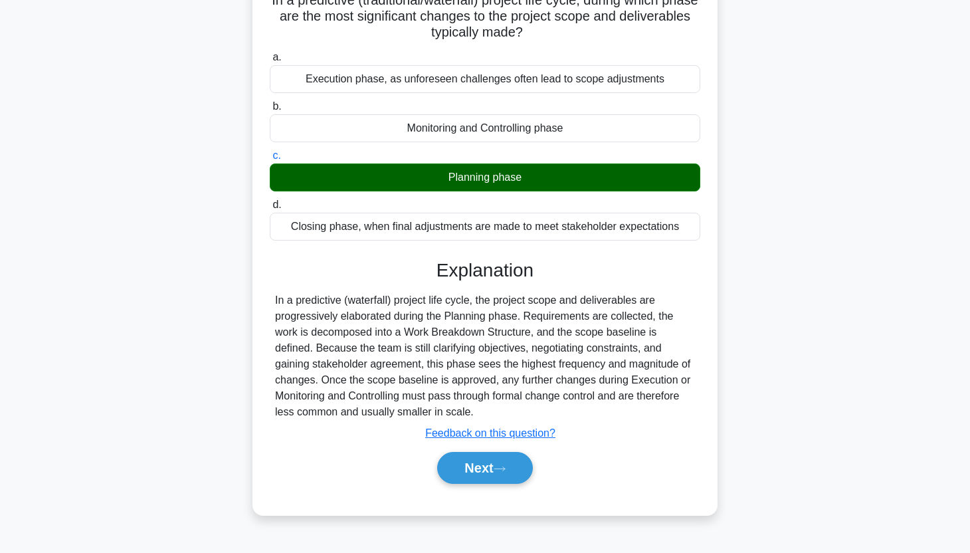
scroll to position [165, 0]
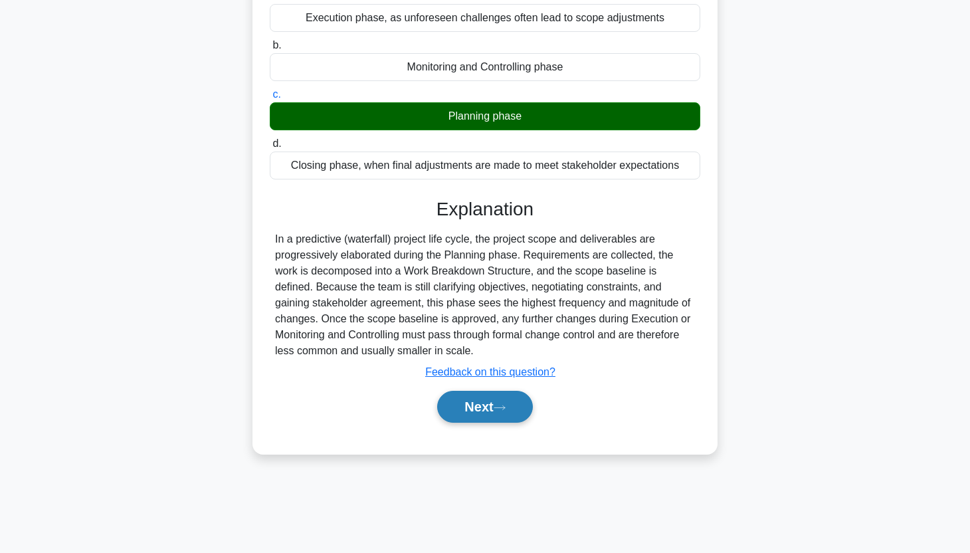
click at [505, 414] on button "Next" at bounding box center [484, 407] width 95 height 32
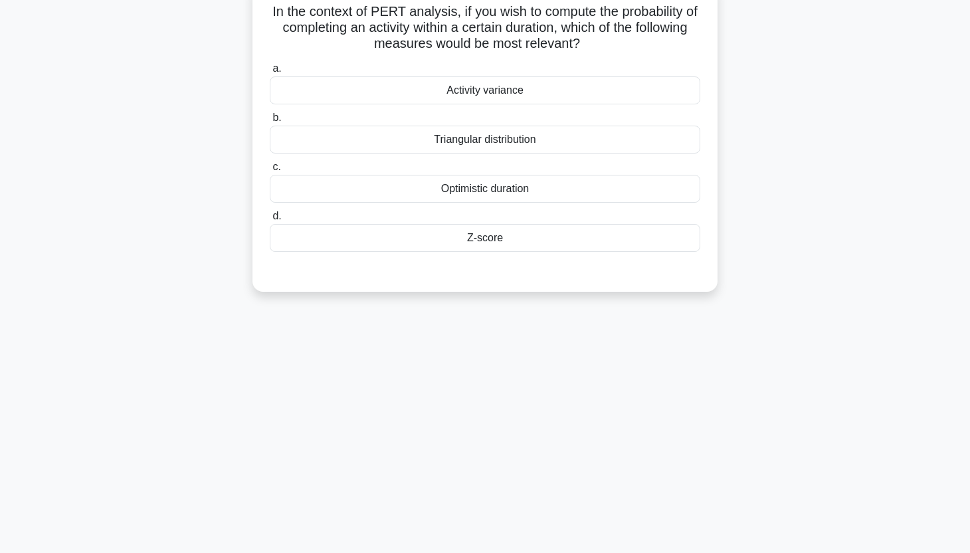
scroll to position [0, 0]
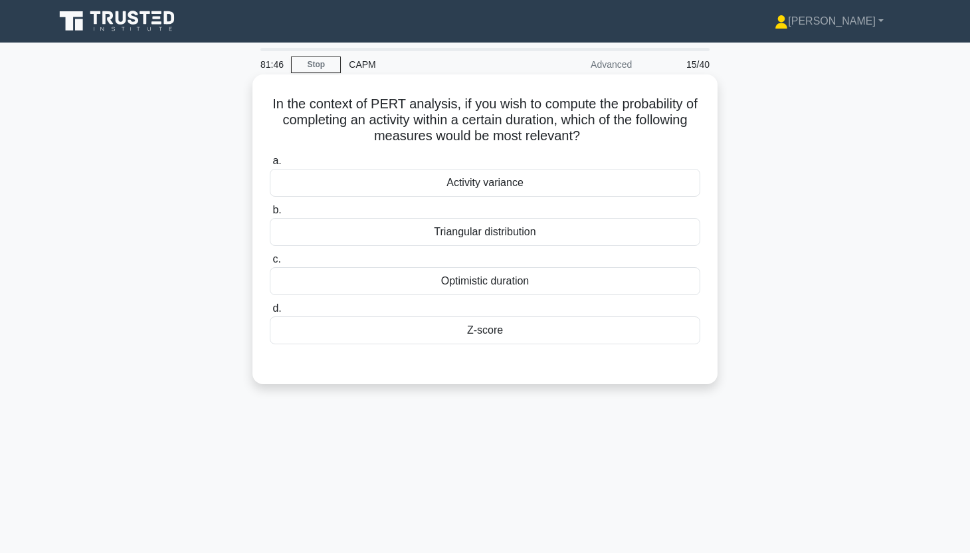
click at [555, 283] on div "Optimistic duration" at bounding box center [485, 281] width 430 height 28
click at [270, 264] on input "c. Optimistic duration" at bounding box center [270, 259] width 0 height 9
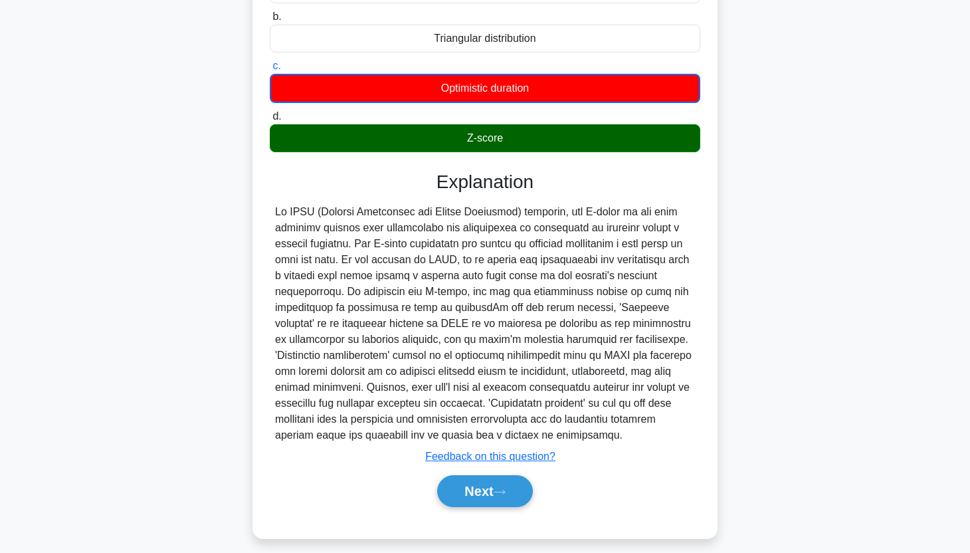
scroll to position [204, 0]
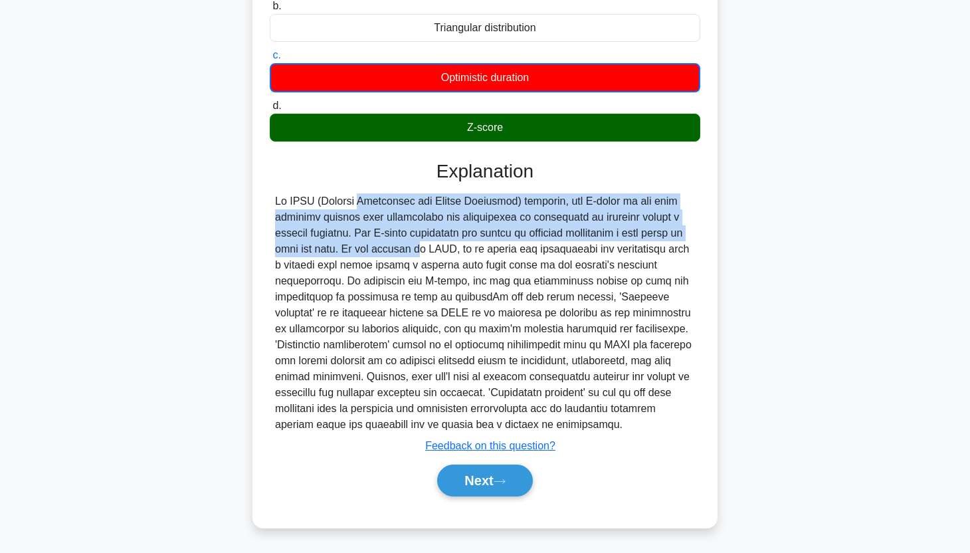
drag, startPoint x: 272, startPoint y: 197, endPoint x: 359, endPoint y: 245, distance: 99.6
click at [359, 246] on div at bounding box center [485, 312] width 430 height 239
copy div "In PERT (Program Evaluation and Review Technique) analysis, the Z-score is the …"
click at [480, 474] on button "Next" at bounding box center [484, 480] width 95 height 32
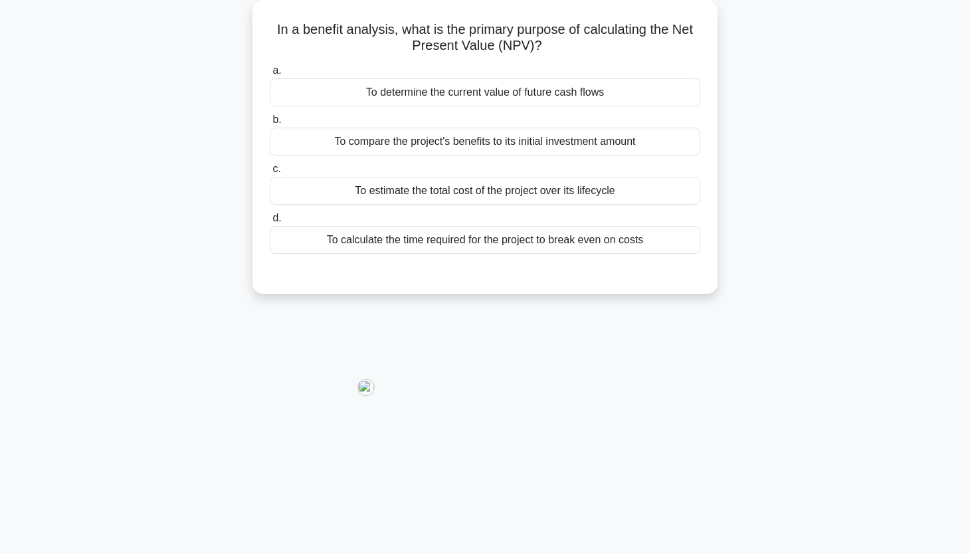
scroll to position [0, 0]
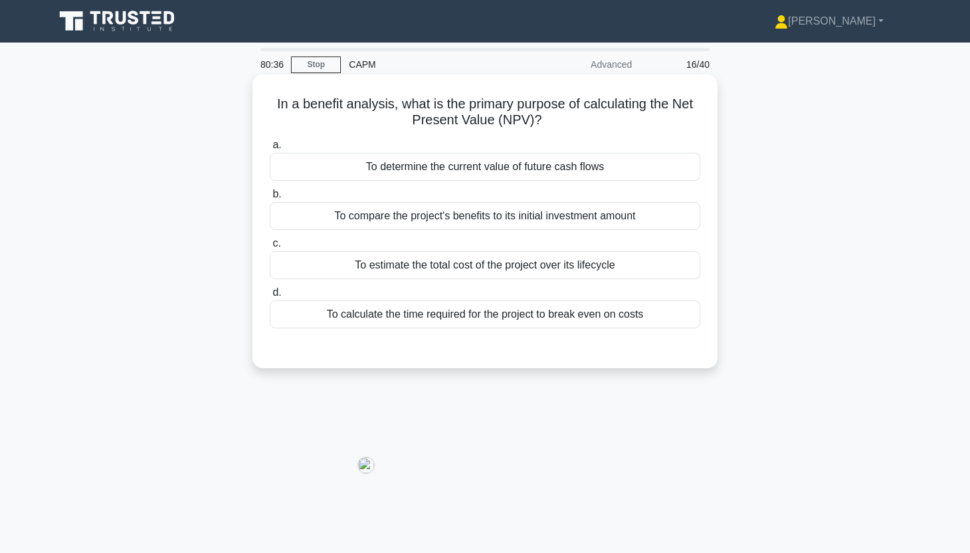
click at [656, 213] on div "To compare the project's benefits to its initial investment amount" at bounding box center [485, 216] width 430 height 28
click at [270, 199] on input "b. To compare the project's benefits to its initial investment amount" at bounding box center [270, 194] width 0 height 9
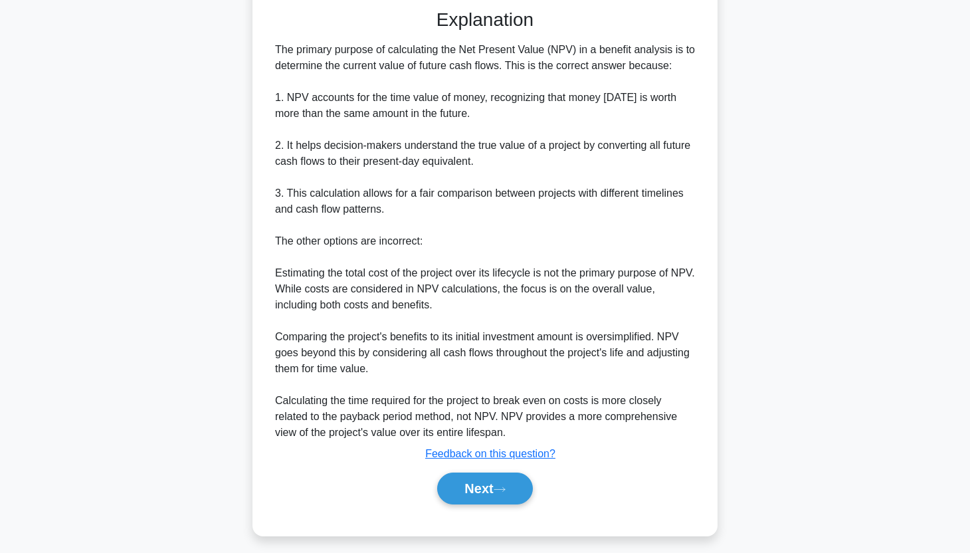
scroll to position [347, 0]
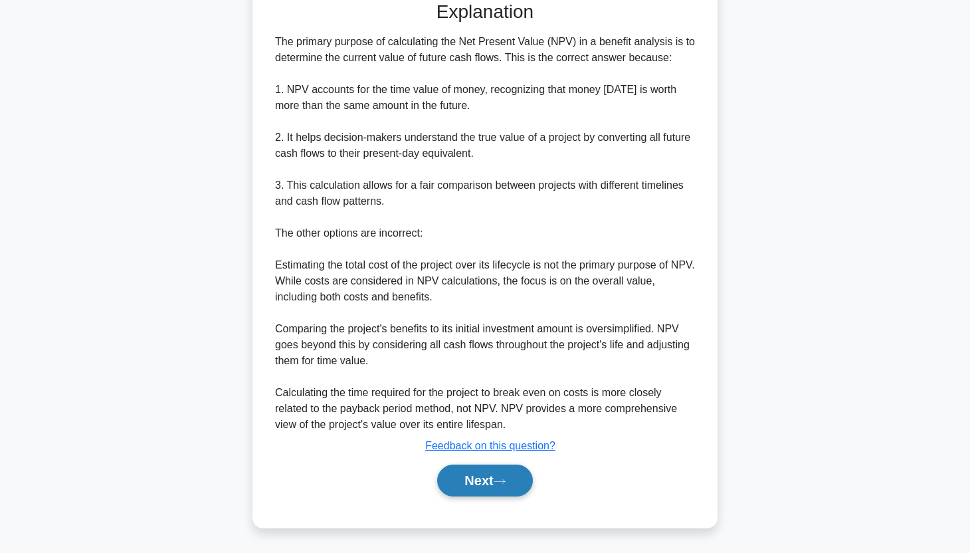
click at [496, 492] on button "Next" at bounding box center [484, 480] width 95 height 32
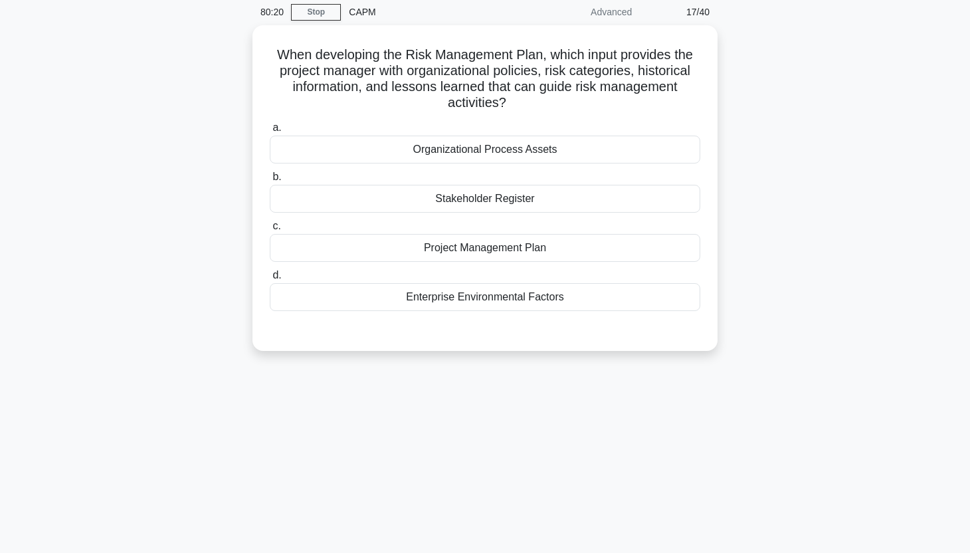
scroll to position [0, 0]
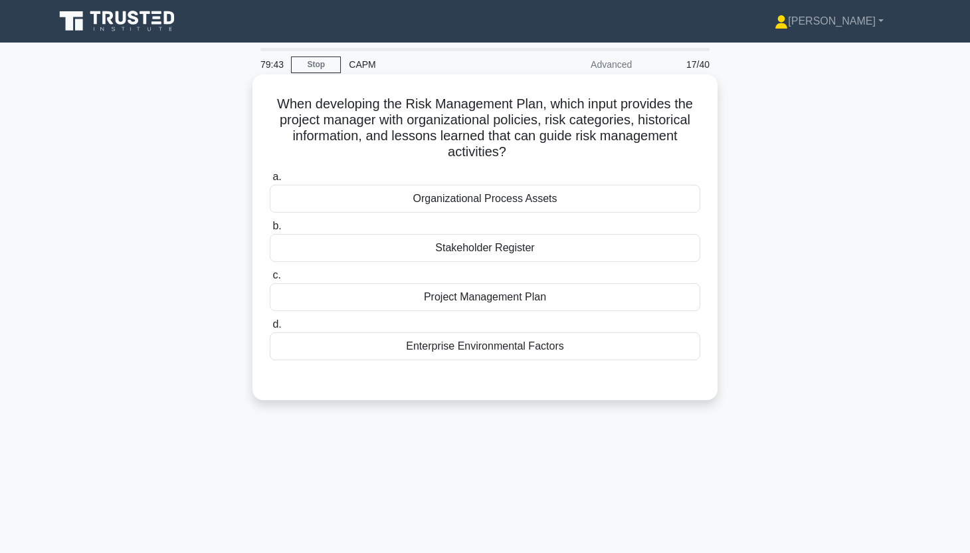
click at [612, 203] on div "Organizational Process Assets" at bounding box center [485, 199] width 430 height 28
click at [270, 181] on input "a. Organizational Process Assets" at bounding box center [270, 177] width 0 height 9
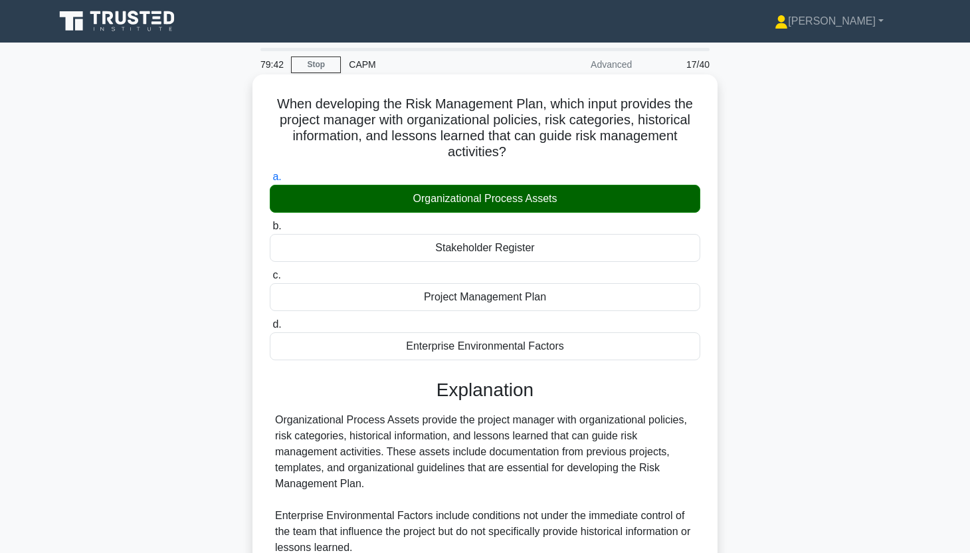
scroll to position [235, 0]
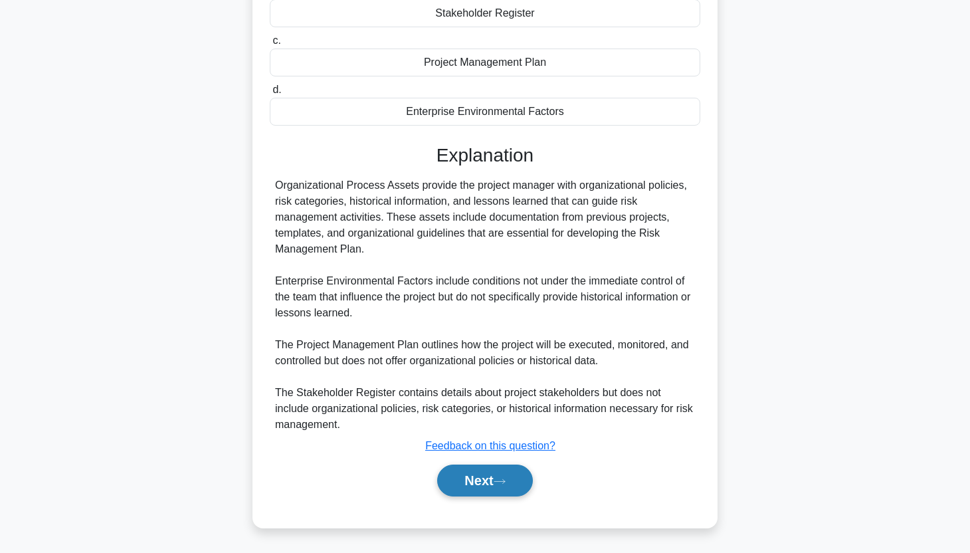
click at [486, 486] on button "Next" at bounding box center [484, 480] width 95 height 32
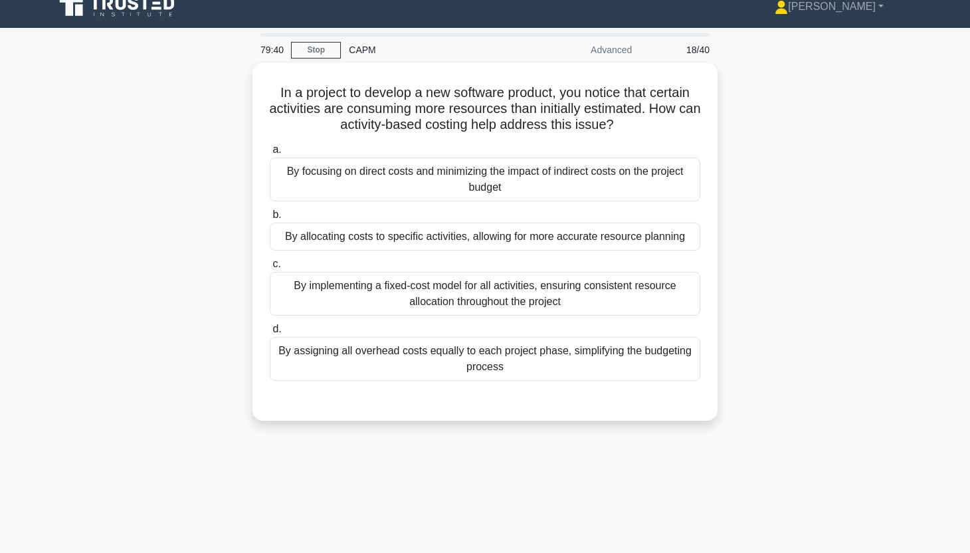
scroll to position [0, 0]
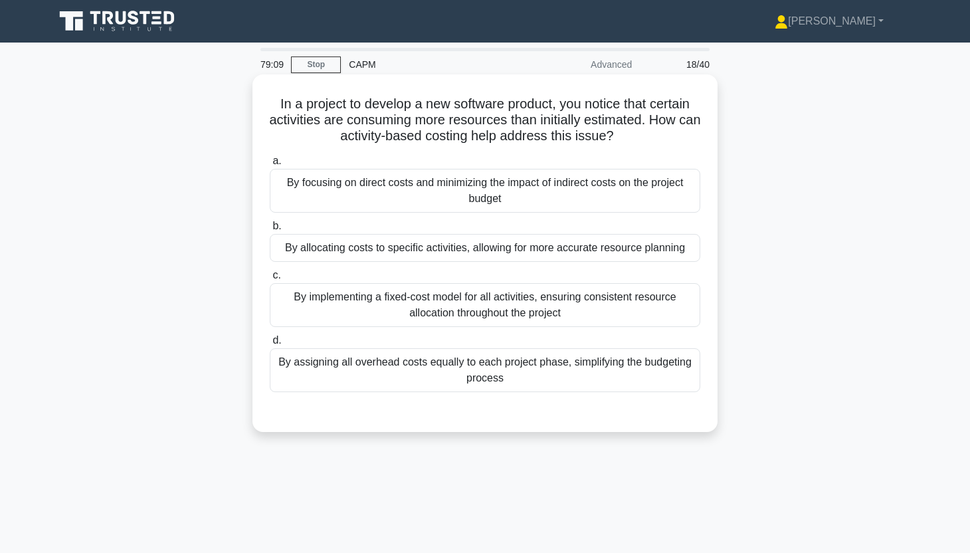
click at [455, 242] on div "By allocating costs to specific activities, allowing for more accurate resource…" at bounding box center [485, 248] width 430 height 28
click at [270, 231] on input "b. By allocating costs to specific activities, allowing for more accurate resou…" at bounding box center [270, 226] width 0 height 9
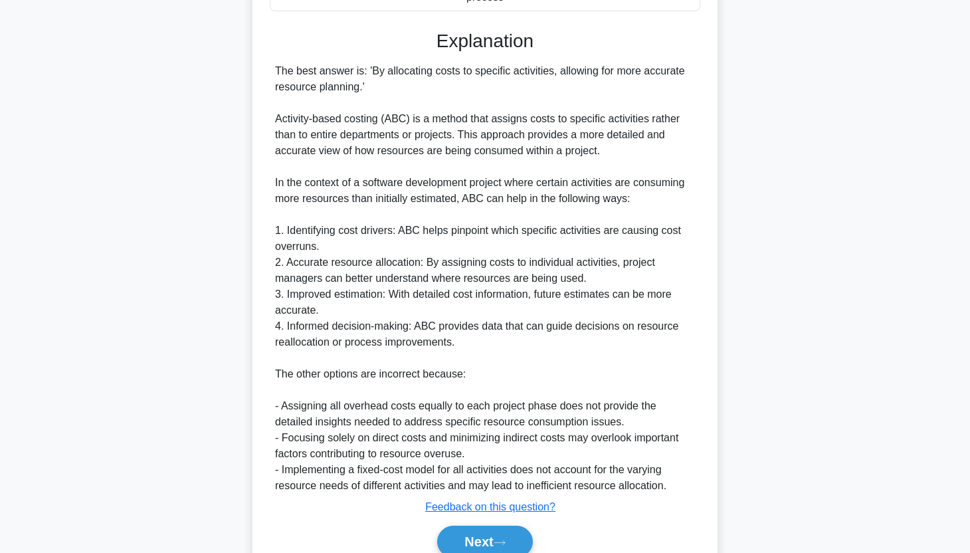
scroll to position [442, 0]
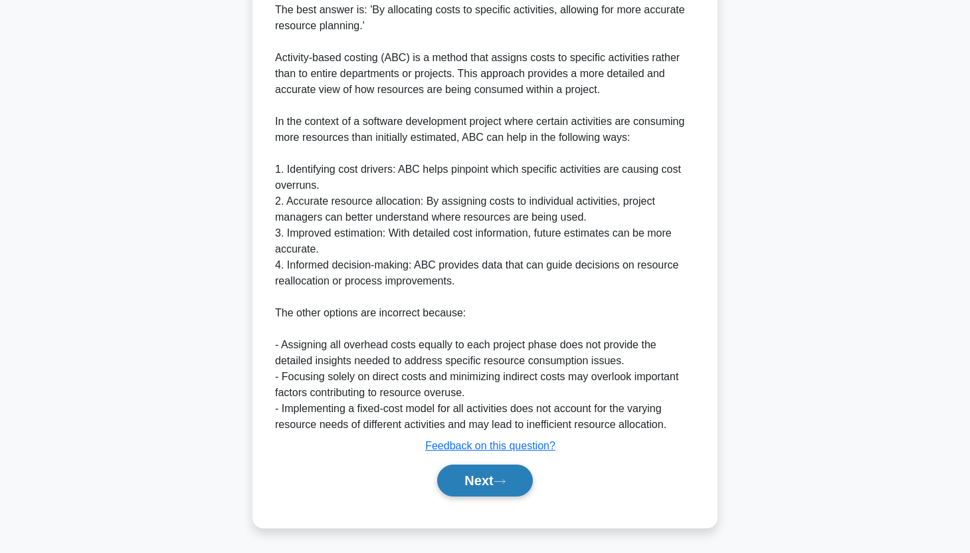
click at [498, 489] on button "Next" at bounding box center [484, 480] width 95 height 32
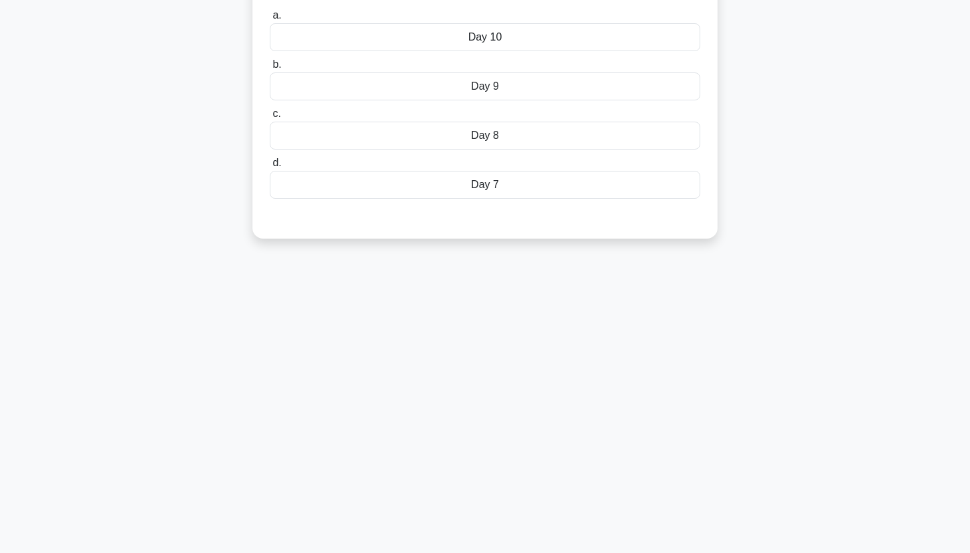
scroll to position [0, 0]
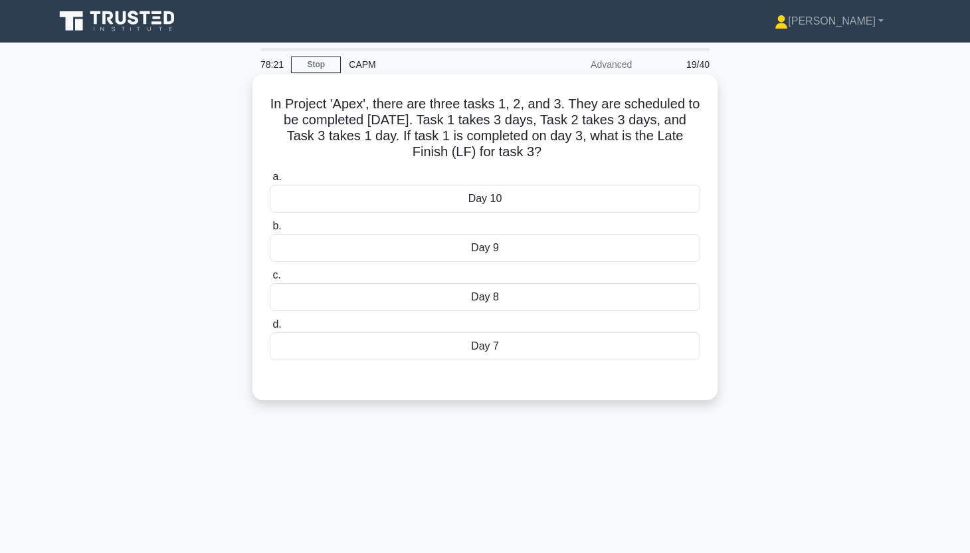
click at [627, 345] on div "Day 7" at bounding box center [485, 346] width 430 height 28
click at [270, 329] on input "d. Day 7" at bounding box center [270, 324] width 0 height 9
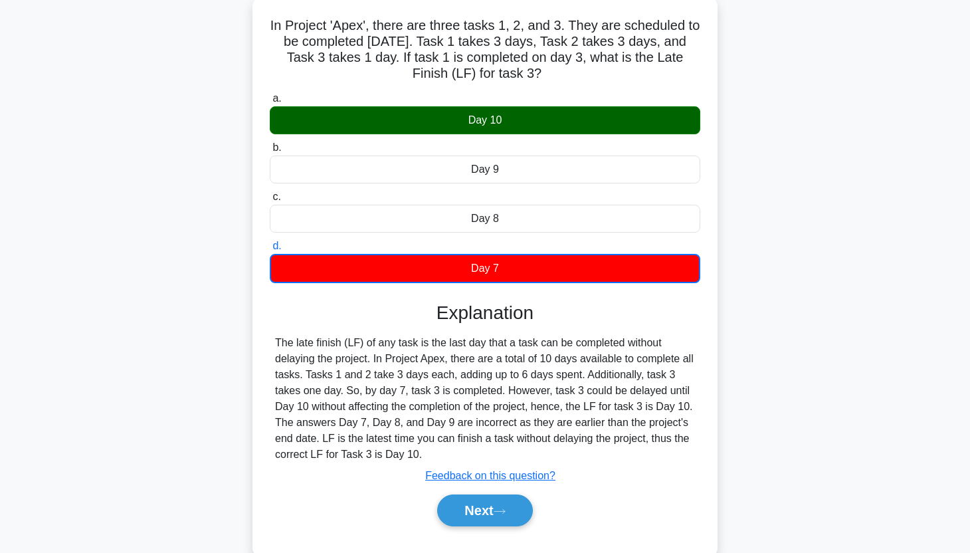
scroll to position [76, 0]
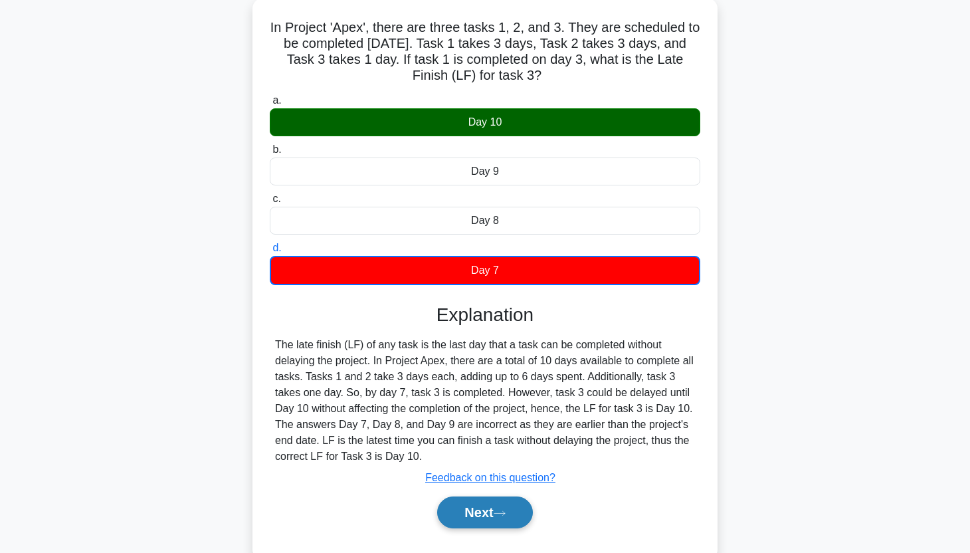
click at [502, 500] on button "Next" at bounding box center [484, 512] width 95 height 32
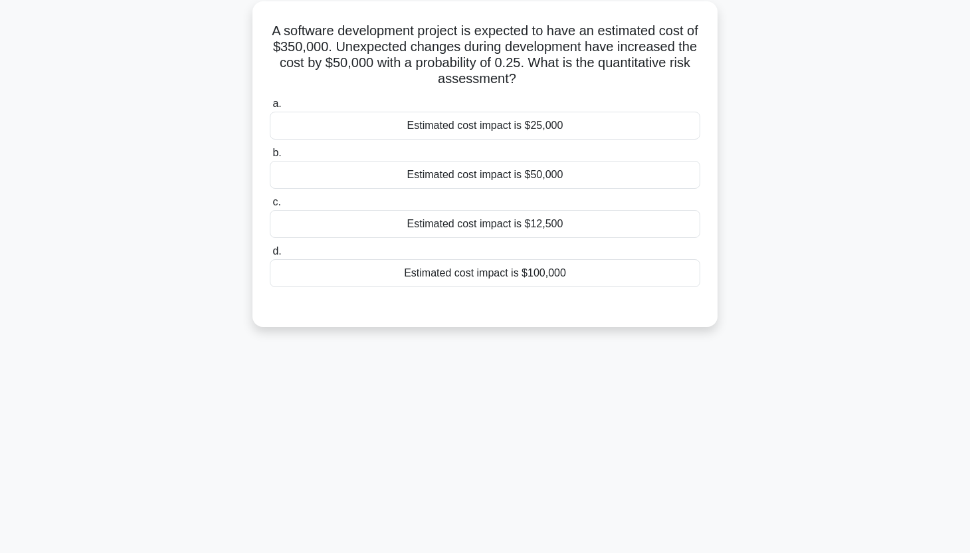
scroll to position [0, 0]
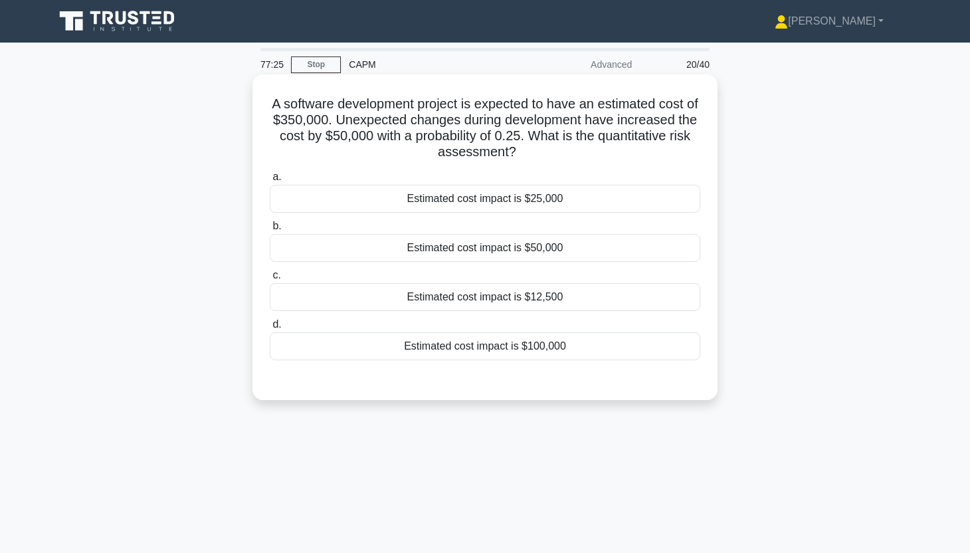
click at [619, 299] on div "Estimated cost impact is $12,500" at bounding box center [485, 297] width 430 height 28
click at [270, 280] on input "c. Estimated cost impact is $12,500" at bounding box center [270, 275] width 0 height 9
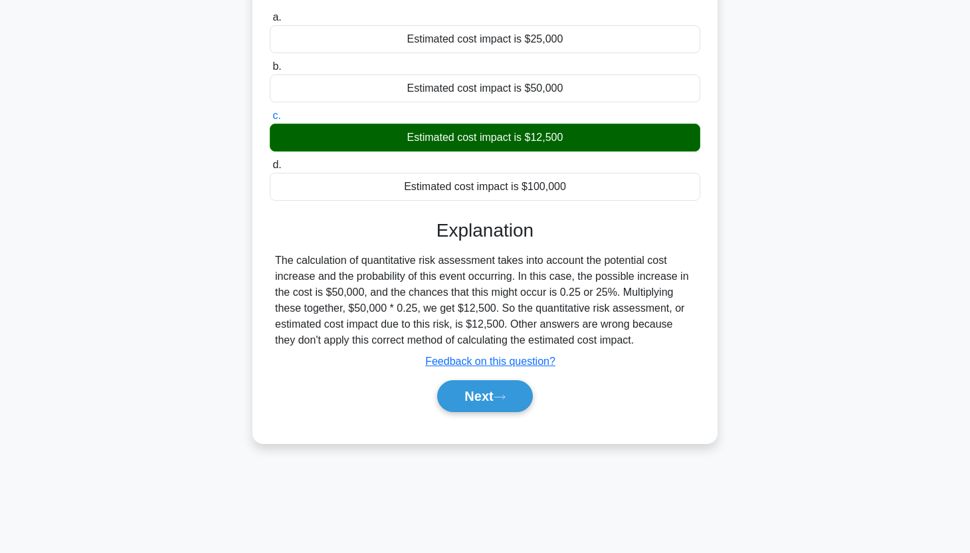
scroll to position [162, 0]
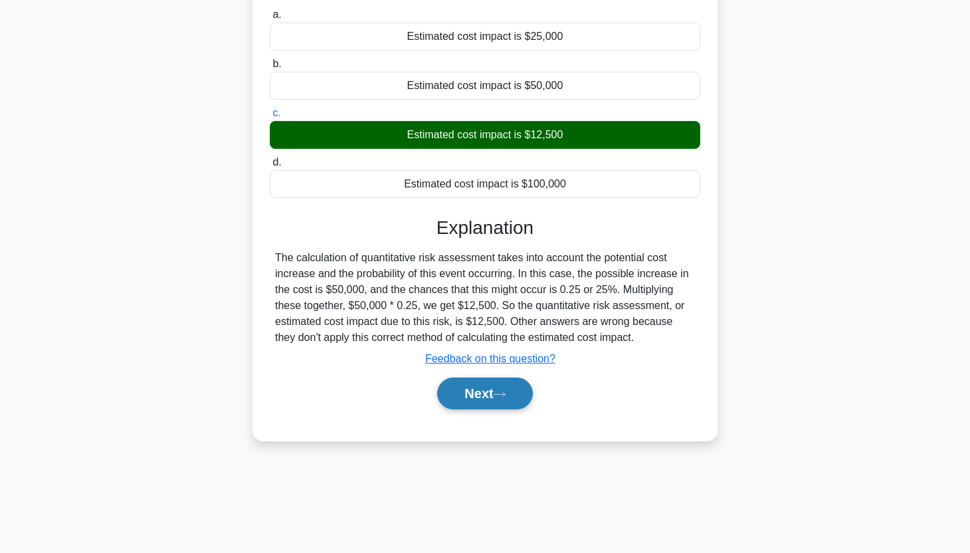
click at [477, 397] on button "Next" at bounding box center [484, 393] width 95 height 32
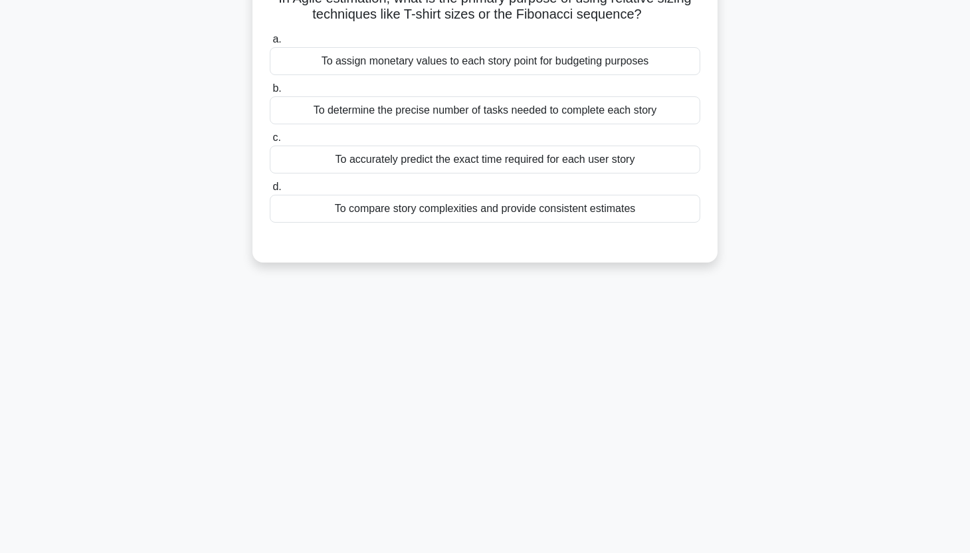
scroll to position [0, 0]
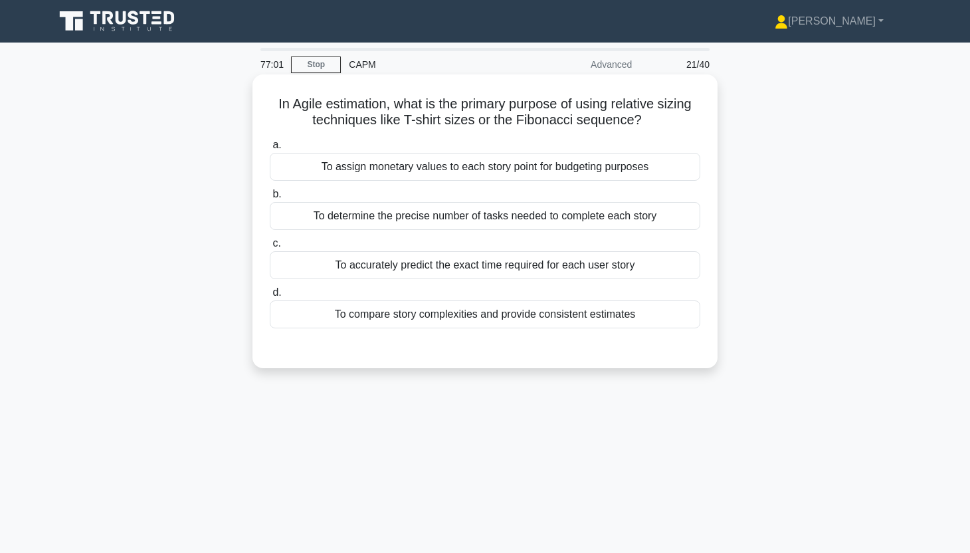
click at [637, 171] on div "To assign monetary values to each story point for budgeting purposes" at bounding box center [485, 167] width 430 height 28
click at [270, 149] on input "a. To assign monetary values to each story point for budgeting purposes" at bounding box center [270, 145] width 0 height 9
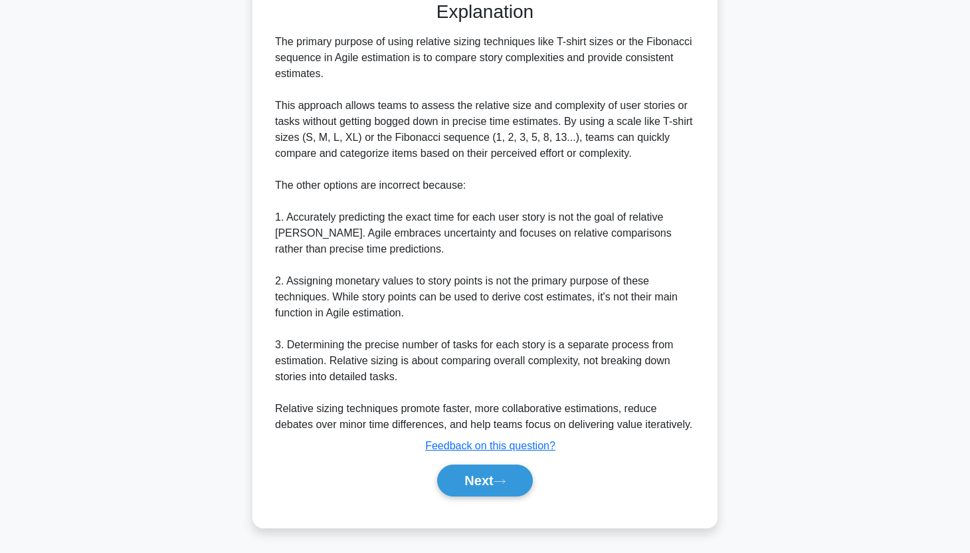
scroll to position [347, 0]
click at [501, 484] on icon at bounding box center [500, 481] width 12 height 7
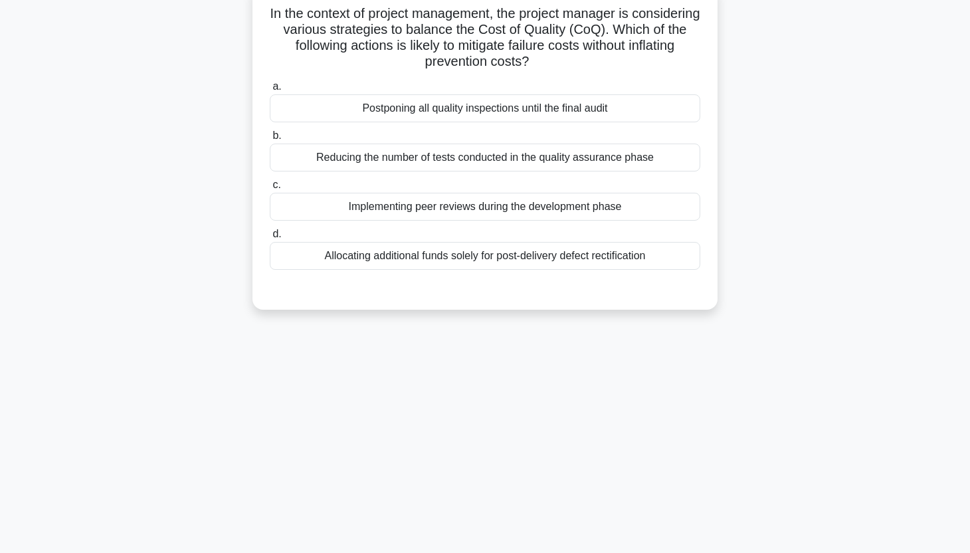
scroll to position [0, 0]
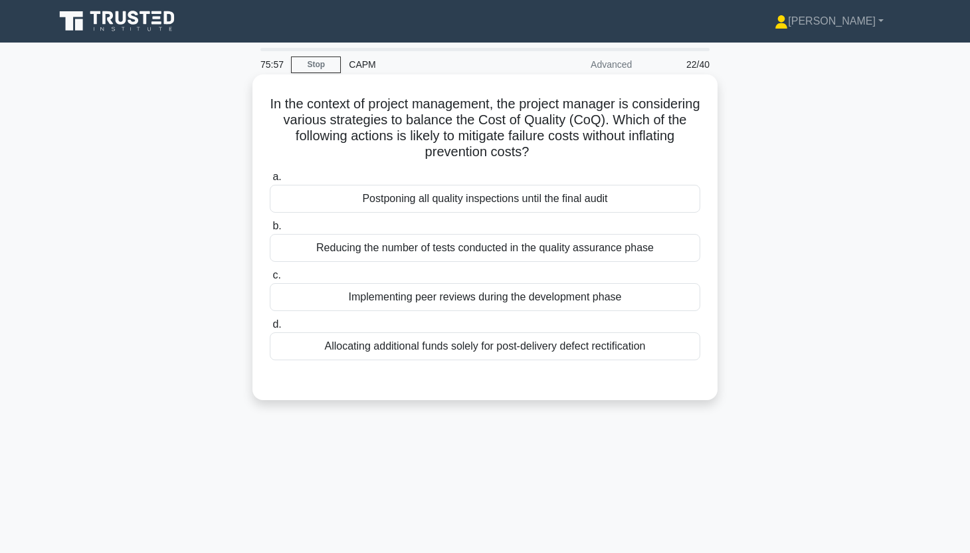
click at [569, 290] on div "Implementing peer reviews during the development phase" at bounding box center [485, 297] width 430 height 28
click at [270, 280] on input "c. Implementing peer reviews during the development phase" at bounding box center [270, 275] width 0 height 9
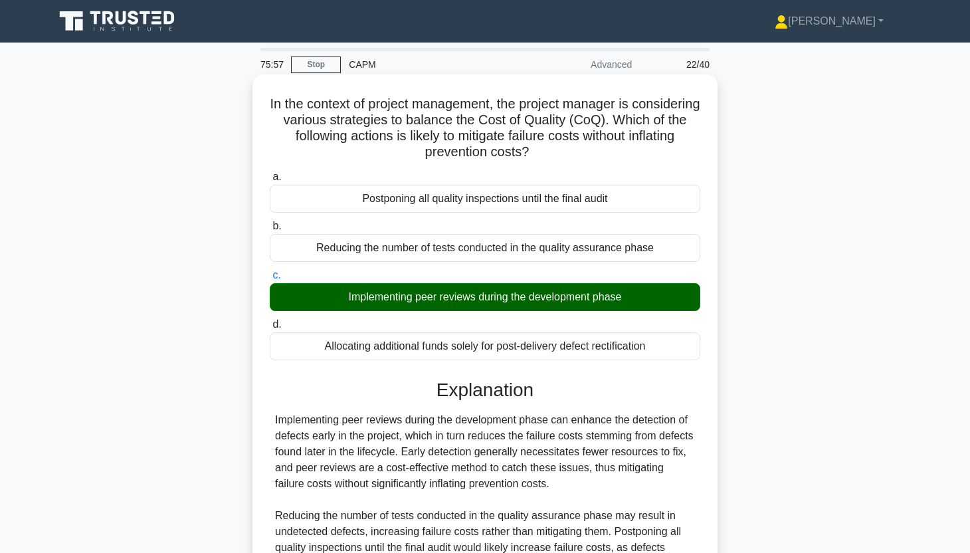
scroll to position [187, 0]
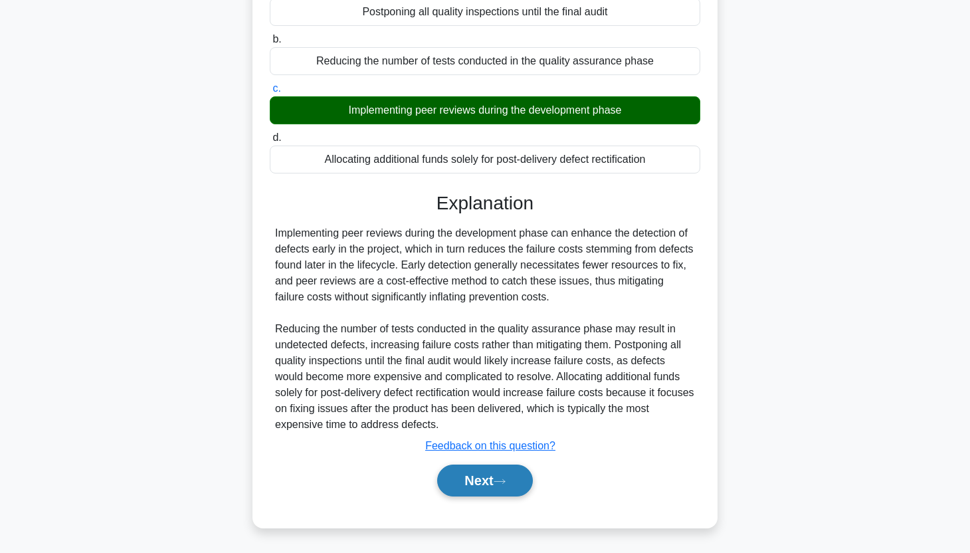
click at [492, 489] on button "Next" at bounding box center [484, 480] width 95 height 32
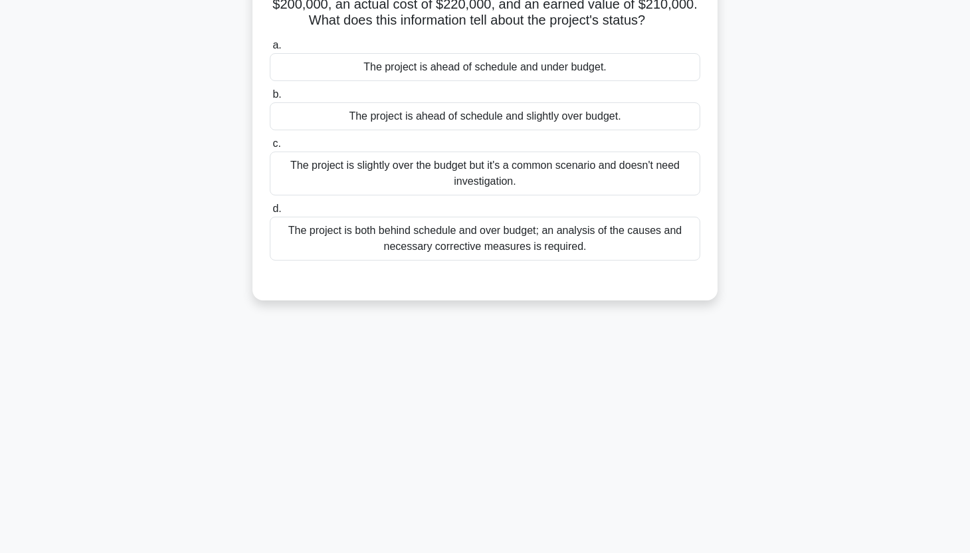
scroll to position [0, 0]
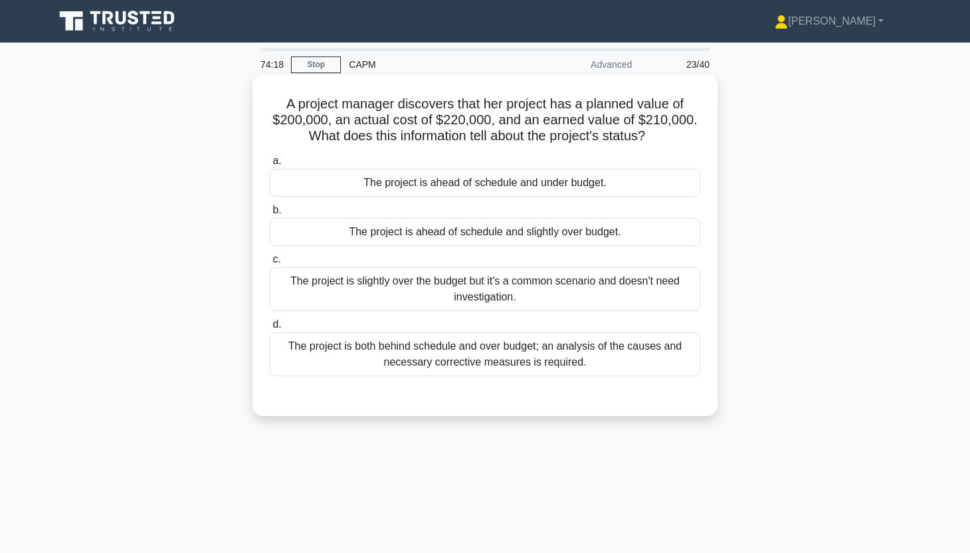
click at [577, 242] on div "The project is ahead of schedule and slightly over budget." at bounding box center [485, 232] width 430 height 28
click at [270, 215] on input "b. The project is ahead of schedule and slightly over budget." at bounding box center [270, 210] width 0 height 9
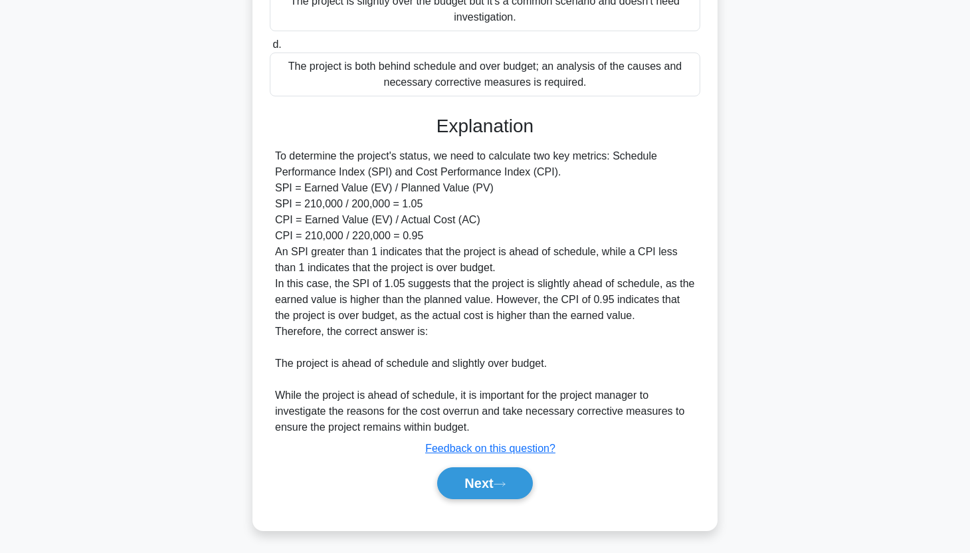
scroll to position [282, 0]
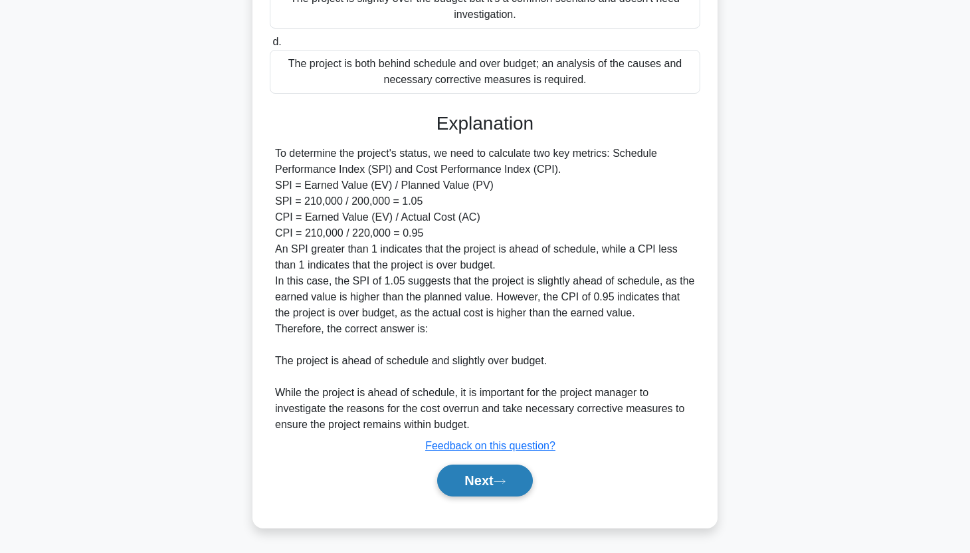
click at [452, 483] on button "Next" at bounding box center [484, 480] width 95 height 32
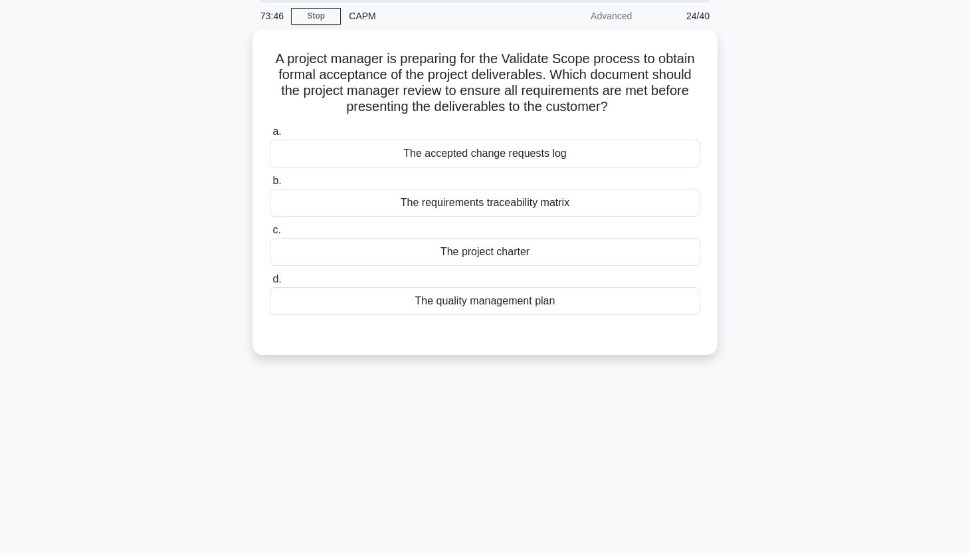
scroll to position [0, 0]
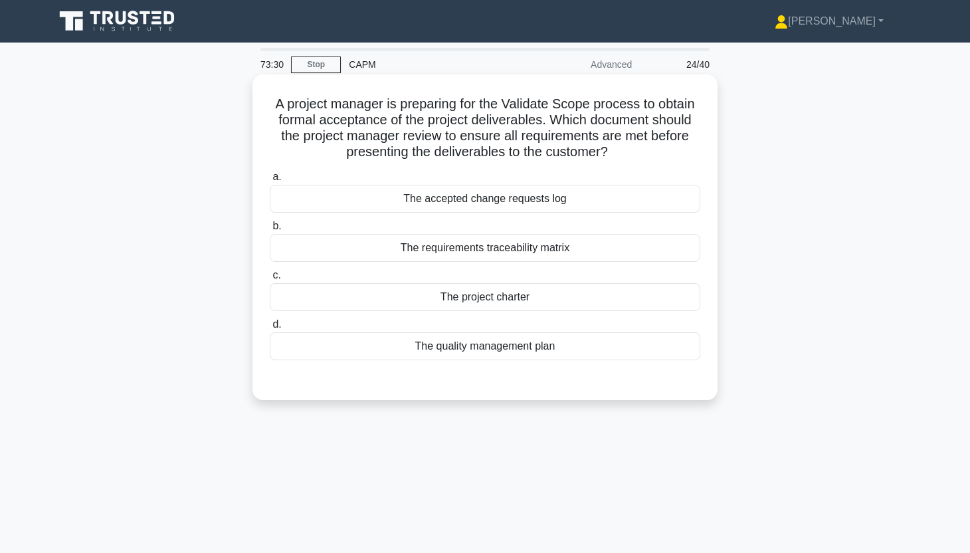
click at [417, 300] on div "The project charter" at bounding box center [485, 297] width 430 height 28
click at [270, 280] on input "c. The project charter" at bounding box center [270, 275] width 0 height 9
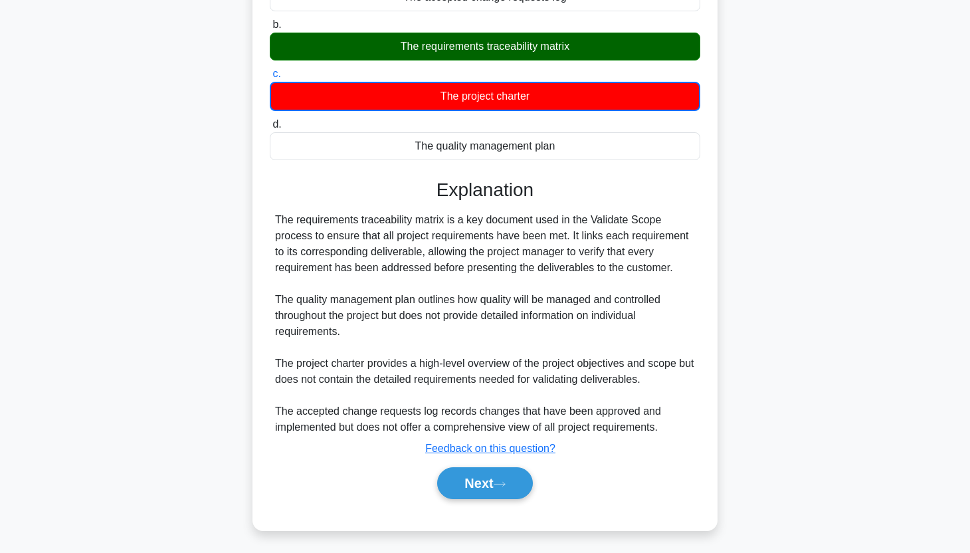
scroll to position [204, 0]
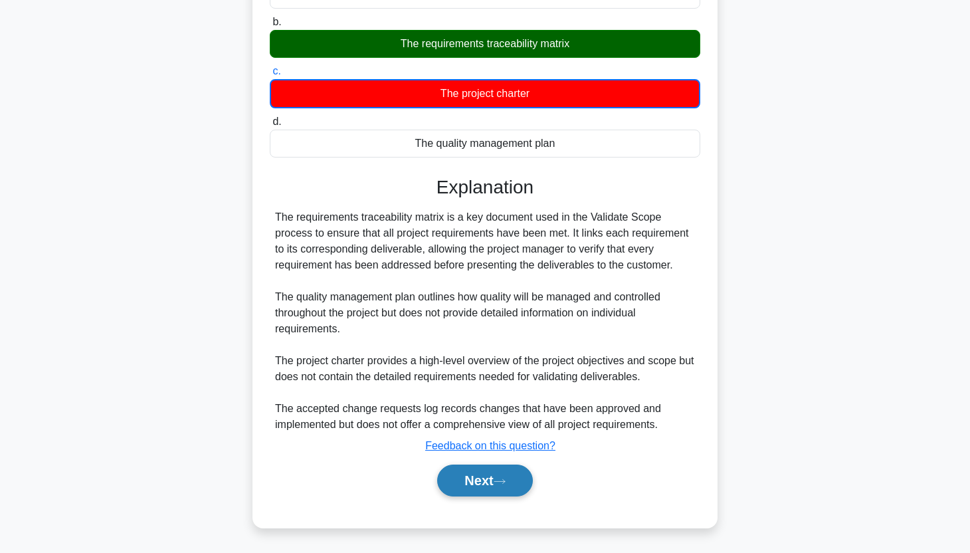
click at [478, 488] on button "Next" at bounding box center [484, 480] width 95 height 32
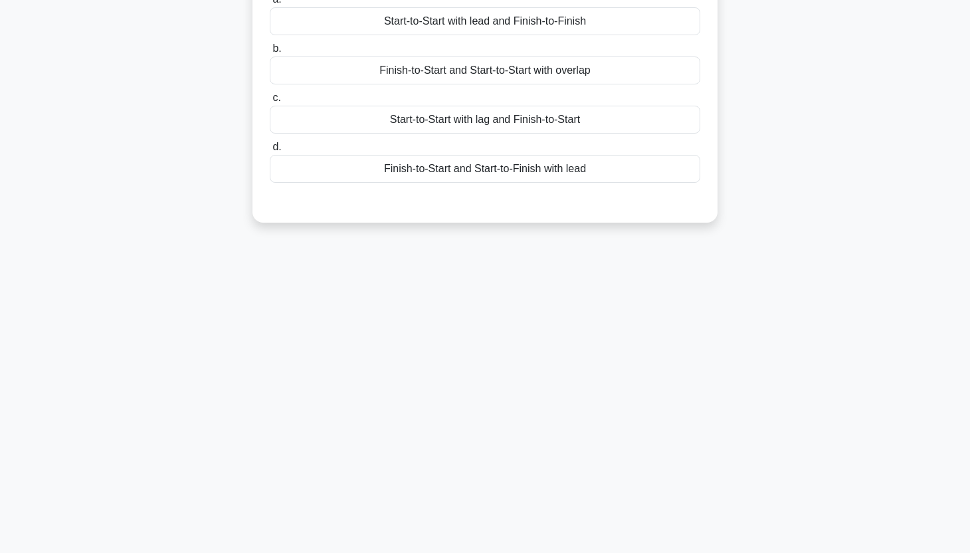
scroll to position [0, 0]
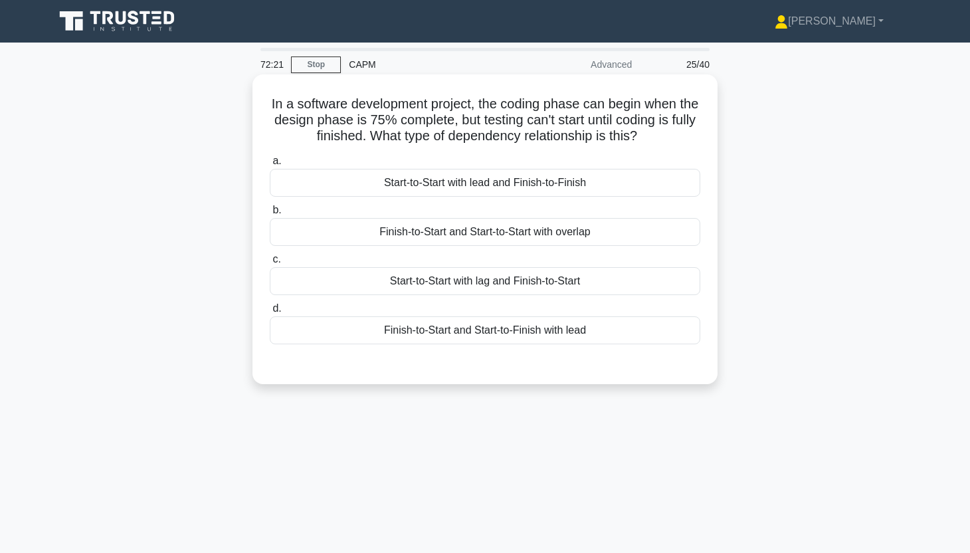
click at [581, 283] on div "Start-to-Start with lag and Finish-to-Start" at bounding box center [485, 281] width 430 height 28
click at [270, 264] on input "c. Start-to-Start with lag and Finish-to-Start" at bounding box center [270, 259] width 0 height 9
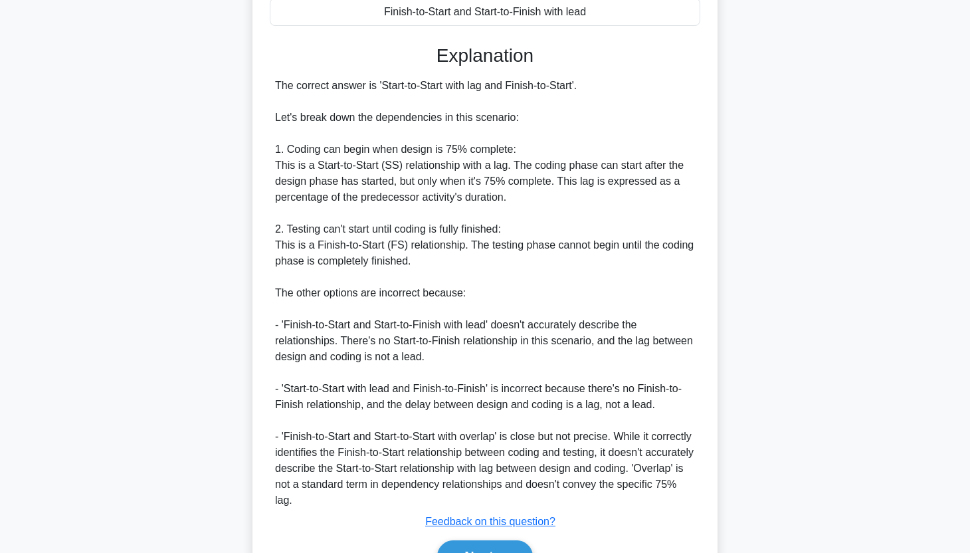
scroll to position [394, 0]
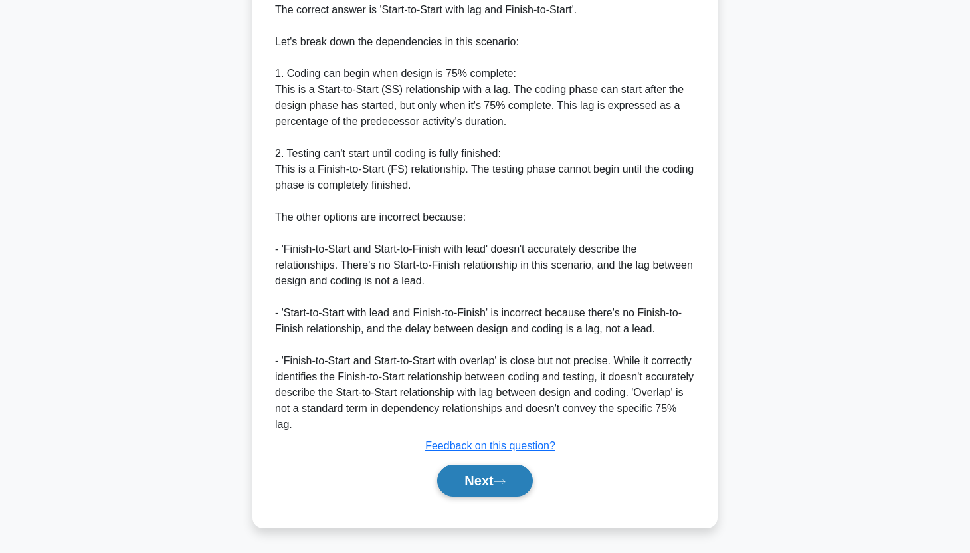
click at [495, 490] on button "Next" at bounding box center [484, 480] width 95 height 32
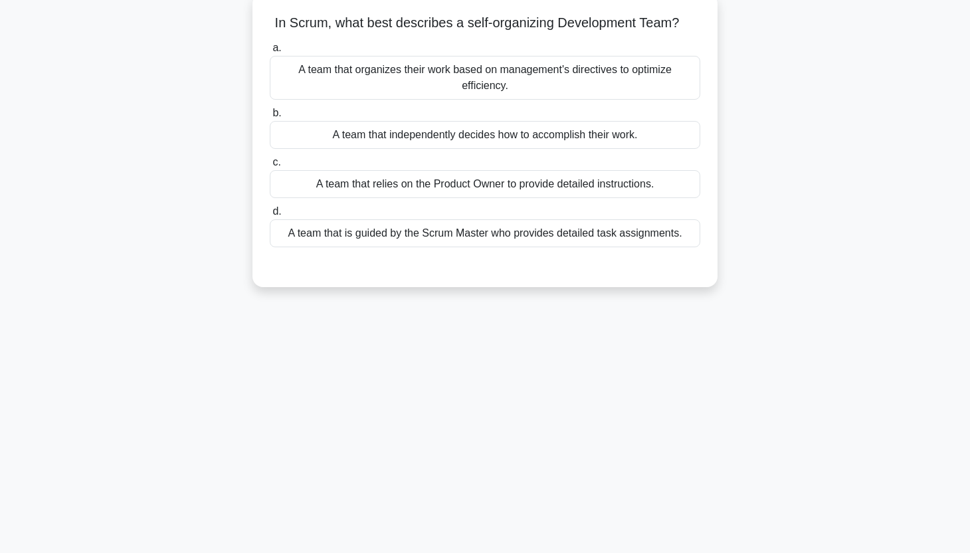
scroll to position [0, 0]
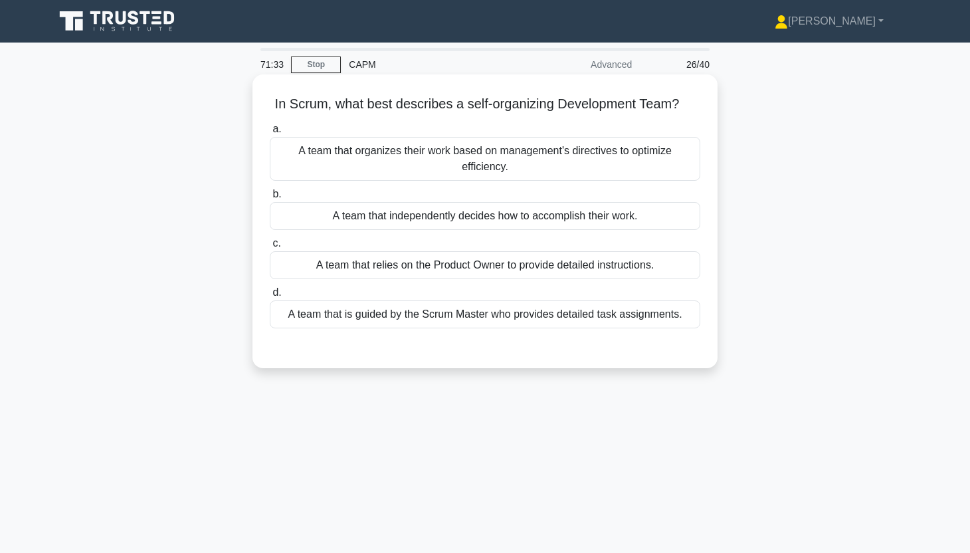
click at [652, 272] on div "A team that relies on the Product Owner to provide detailed instructions." at bounding box center [485, 265] width 430 height 28
click at [270, 248] on input "c. A team that relies on the Product Owner to provide detailed instructions." at bounding box center [270, 243] width 0 height 9
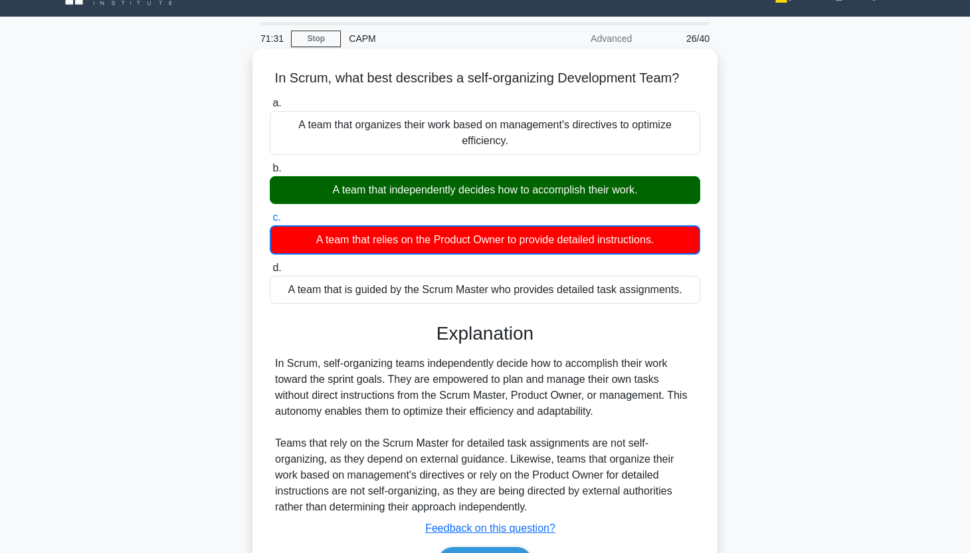
scroll to position [165, 0]
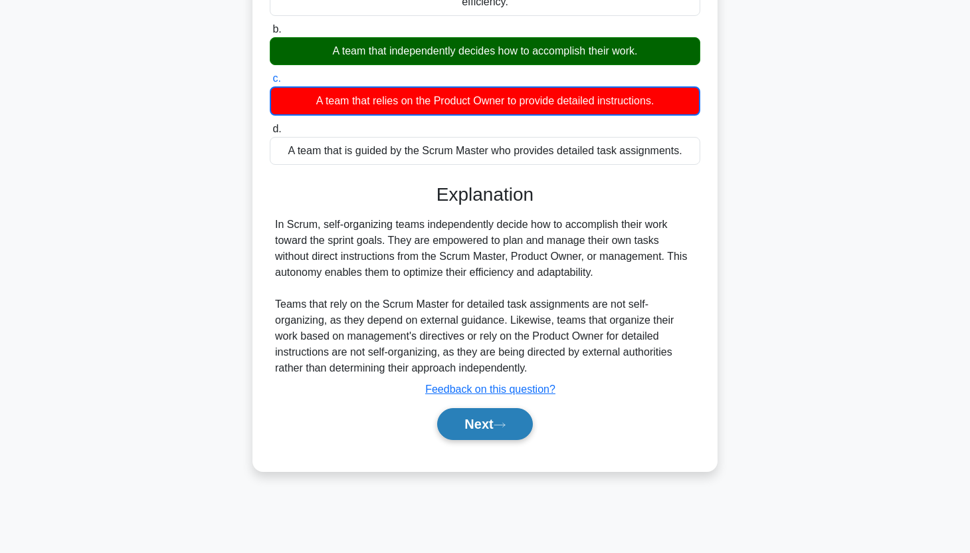
click at [500, 427] on icon at bounding box center [500, 424] width 12 height 7
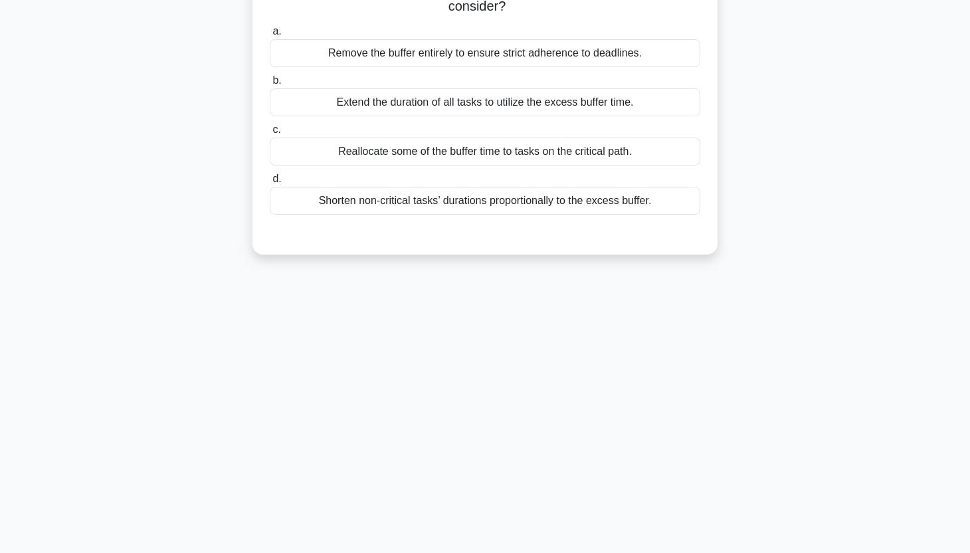
scroll to position [0, 0]
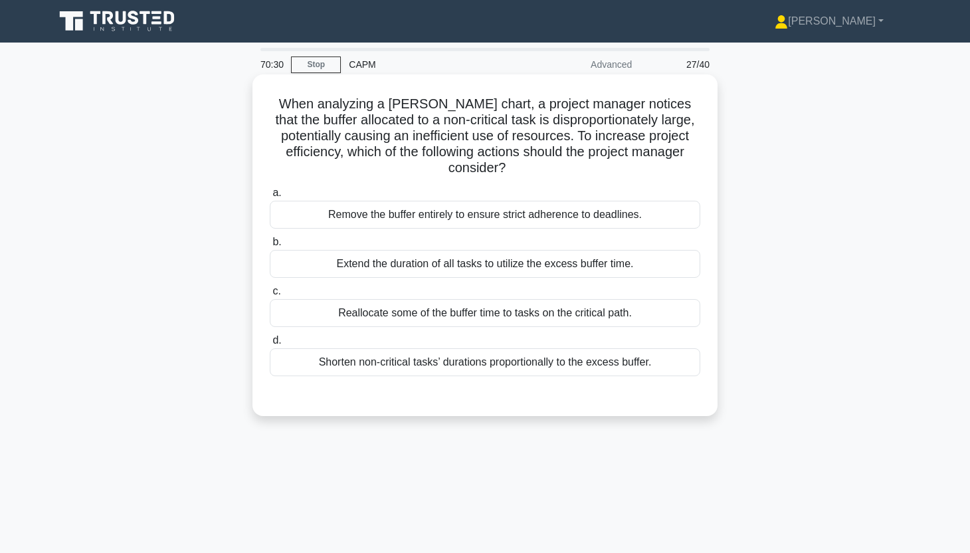
click at [515, 304] on div "Reallocate some of the buffer time to tasks on the critical path." at bounding box center [485, 313] width 430 height 28
click at [270, 296] on input "c. Reallocate some of the buffer time to tasks on the critical path." at bounding box center [270, 291] width 0 height 9
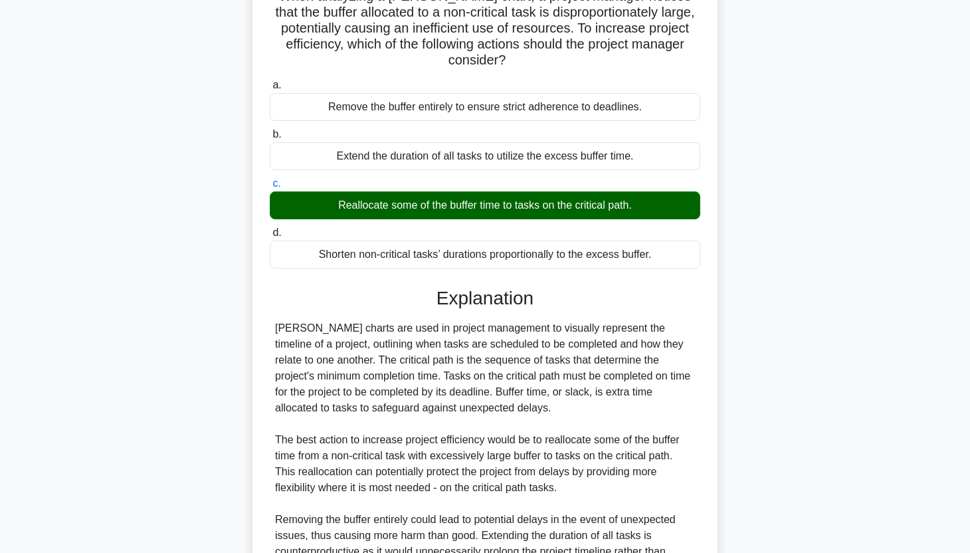
scroll to position [266, 0]
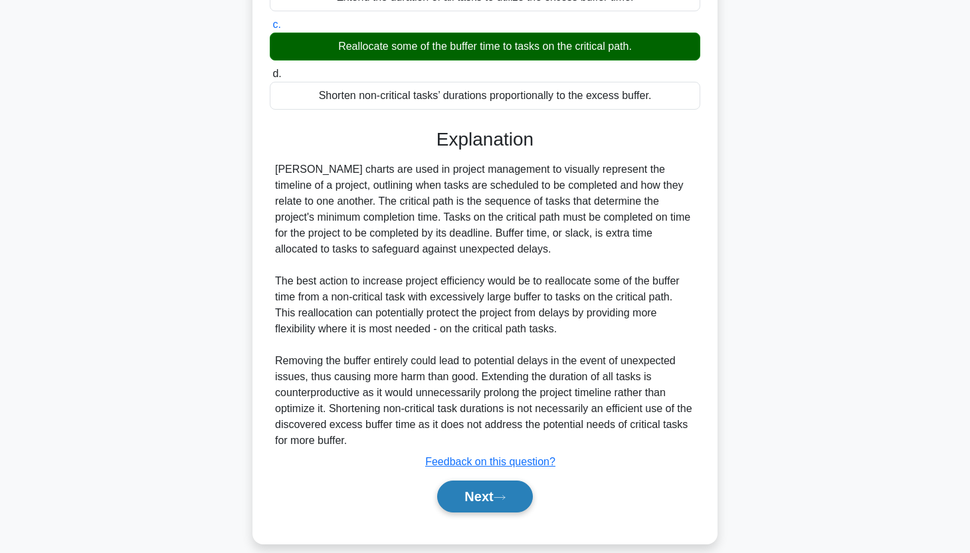
click at [472, 480] on button "Next" at bounding box center [484, 496] width 95 height 32
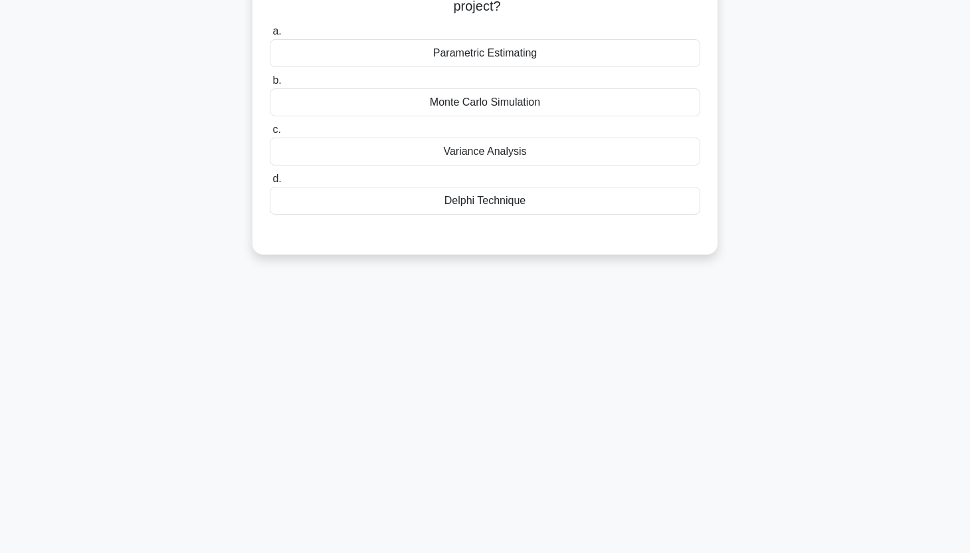
scroll to position [0, 0]
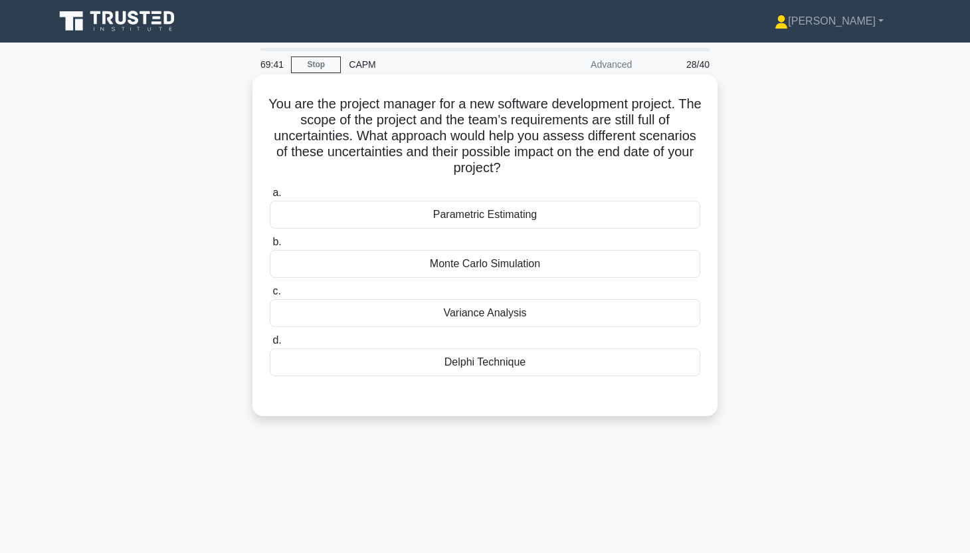
click at [581, 369] on div "Delphi Technique" at bounding box center [485, 362] width 430 height 28
click at [270, 345] on input "d. Delphi Technique" at bounding box center [270, 340] width 0 height 9
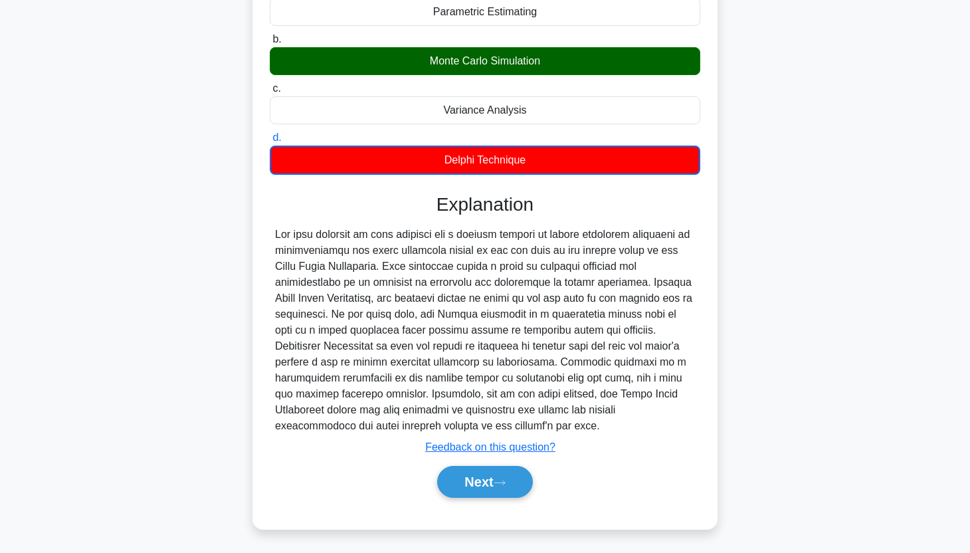
scroll to position [204, 0]
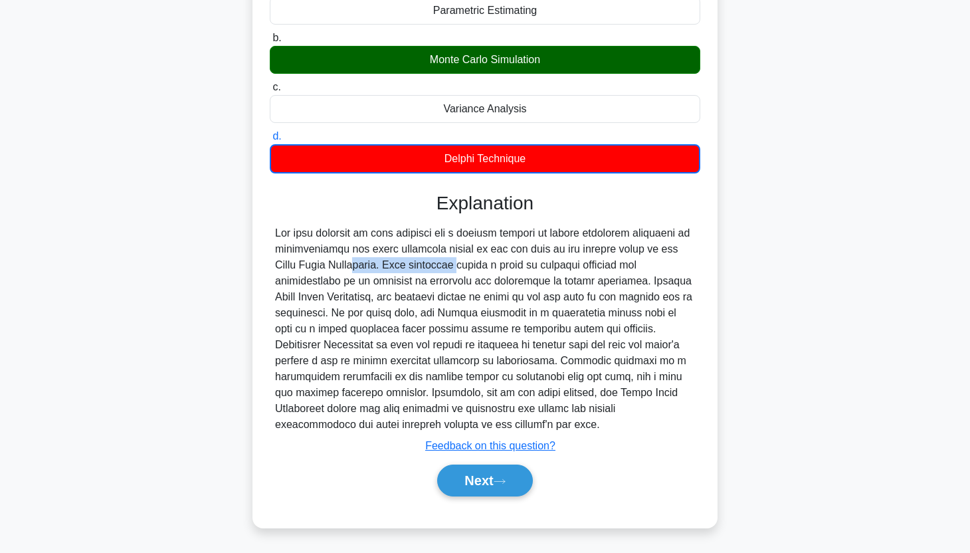
drag, startPoint x: 266, startPoint y: 261, endPoint x: 385, endPoint y: 260, distance: 118.3
click at [385, 260] on div "You are the project manager for a new software development project. The scope o…" at bounding box center [485, 199] width 454 height 646
copy div "Monte Carlo Simulation"
click at [504, 470] on button "Next" at bounding box center [484, 480] width 95 height 32
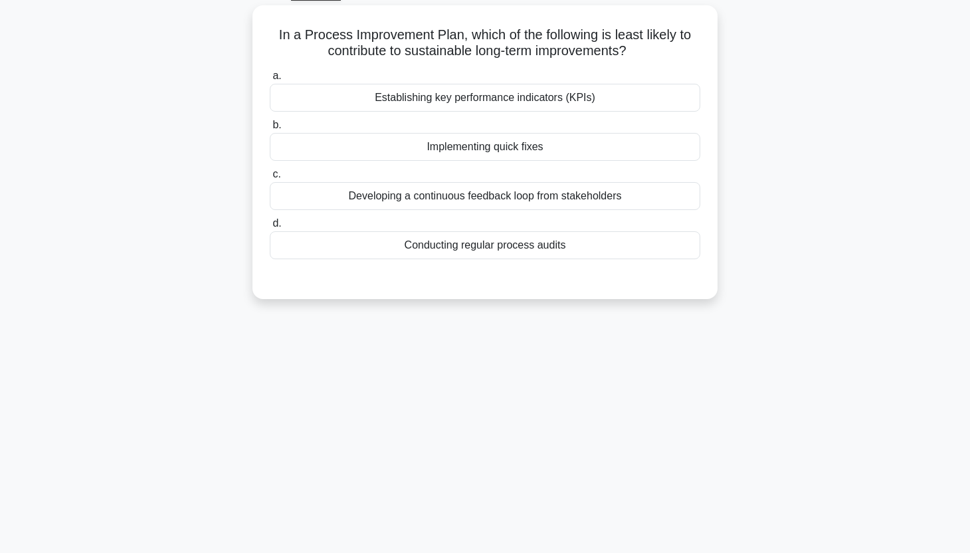
scroll to position [0, 0]
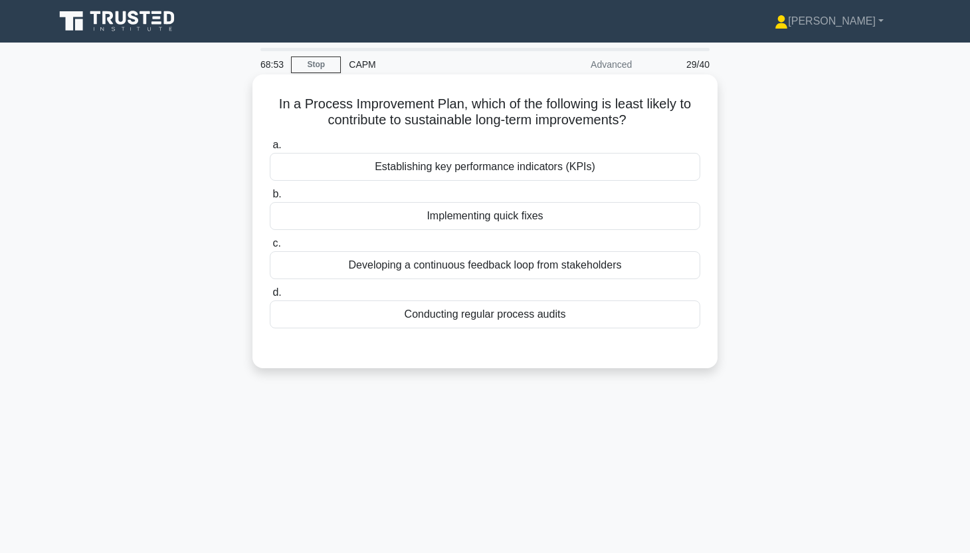
click at [660, 227] on div "Implementing quick fixes" at bounding box center [485, 216] width 430 height 28
click at [270, 199] on input "b. Implementing quick fixes" at bounding box center [270, 194] width 0 height 9
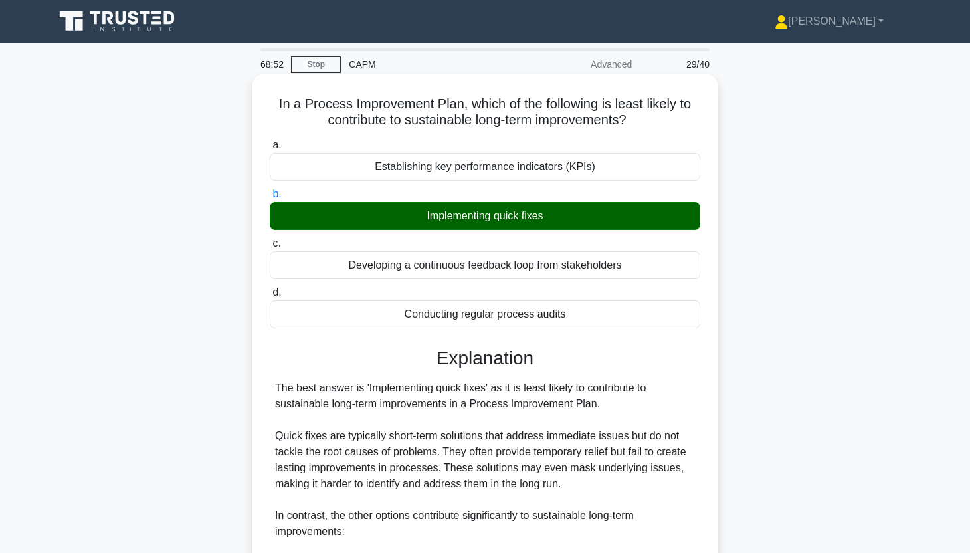
scroll to position [346, 0]
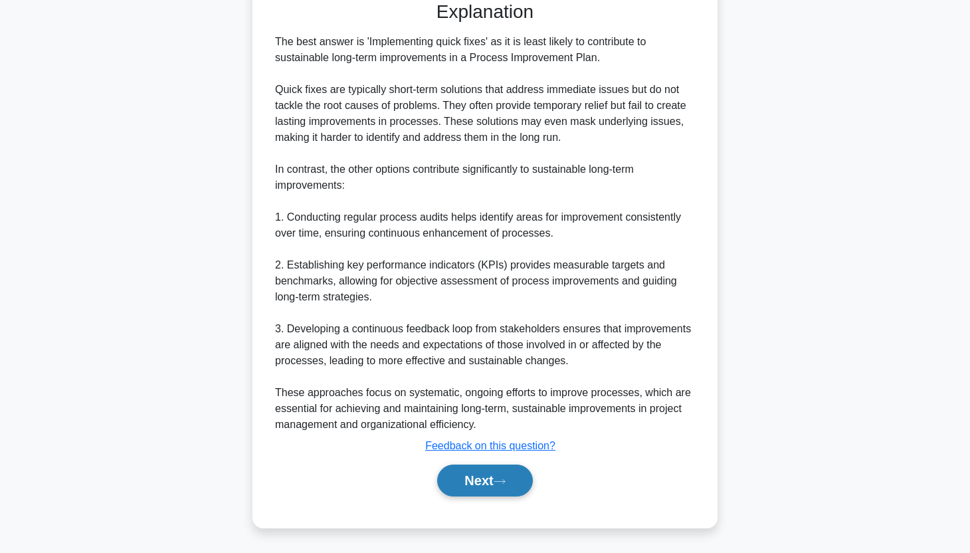
click at [514, 492] on button "Next" at bounding box center [484, 480] width 95 height 32
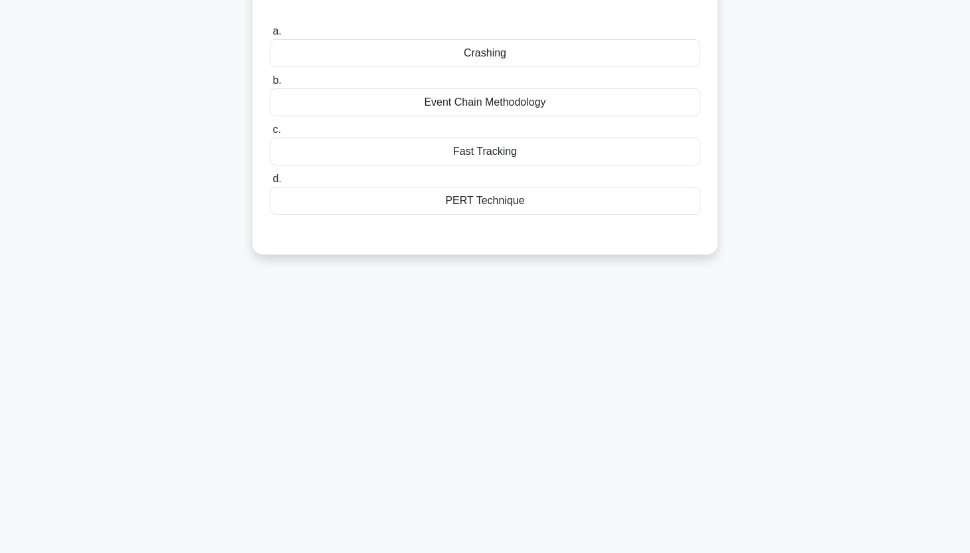
scroll to position [0, 0]
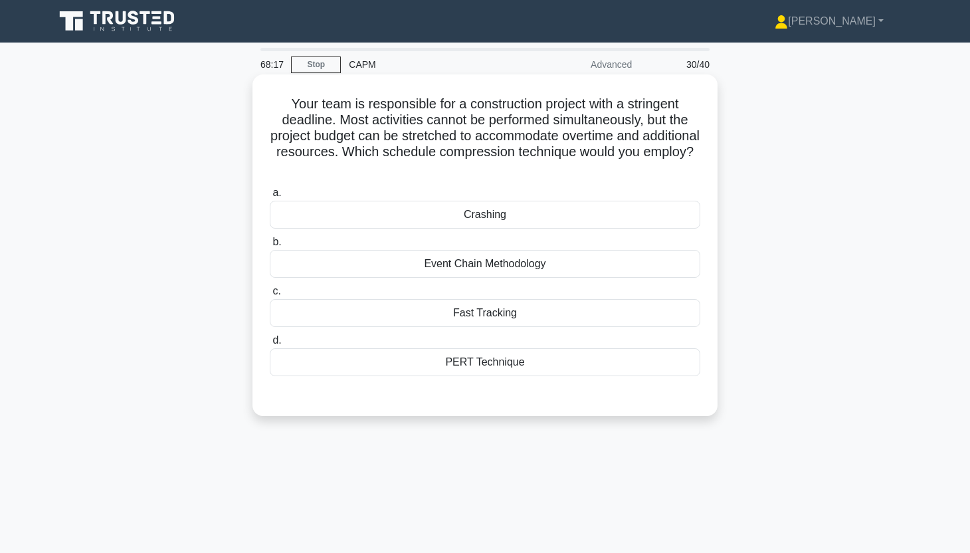
click at [646, 348] on div "PERT Technique" at bounding box center [485, 362] width 430 height 28
click at [270, 343] on input "d. PERT Technique" at bounding box center [270, 340] width 0 height 9
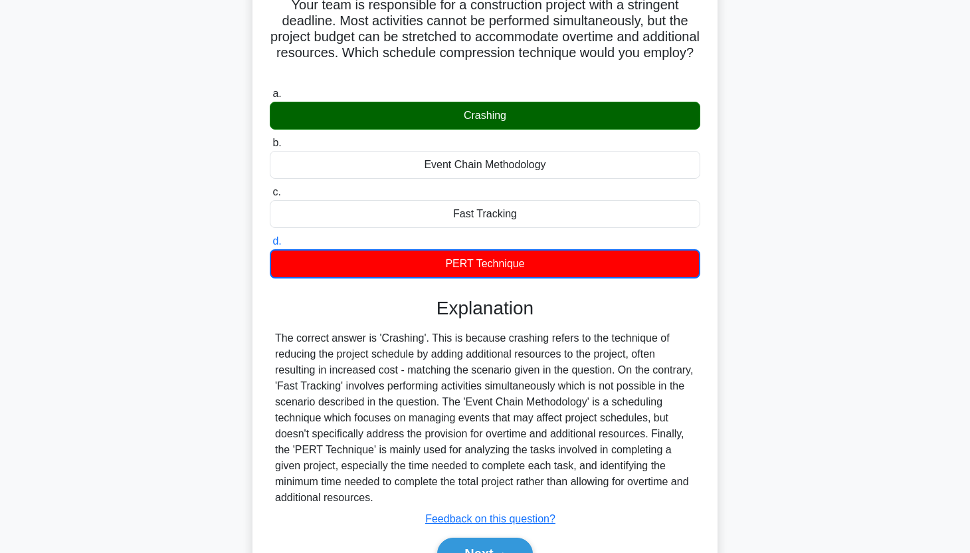
scroll to position [100, 0]
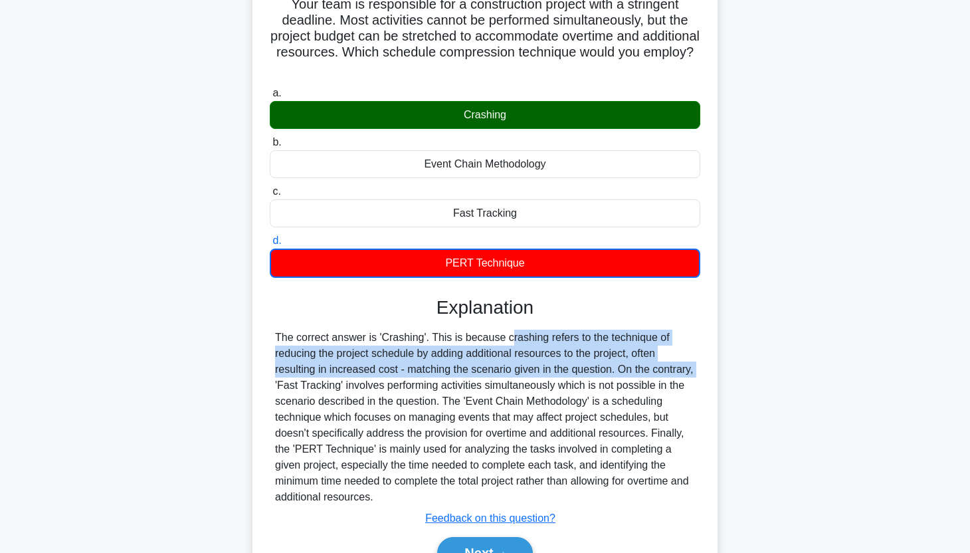
drag, startPoint x: 432, startPoint y: 318, endPoint x: 622, endPoint y: 355, distance: 193.6
click at [622, 355] on div "The correct answer is 'Crashing'. This is because crashing refers to the techni…" at bounding box center [485, 417] width 420 height 175
copy div "This is because crashing refers to the technique of reducing the project schedu…"
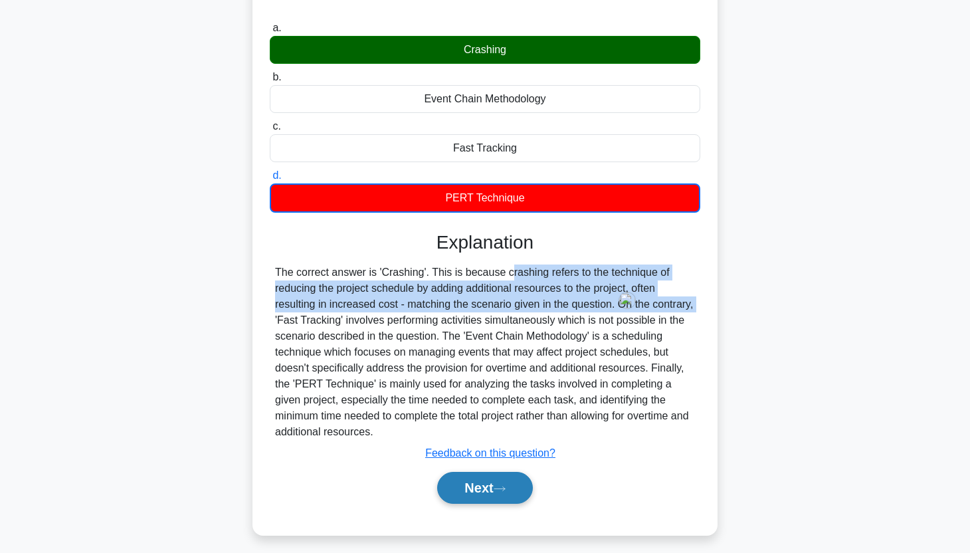
click at [472, 472] on button "Next" at bounding box center [484, 488] width 95 height 32
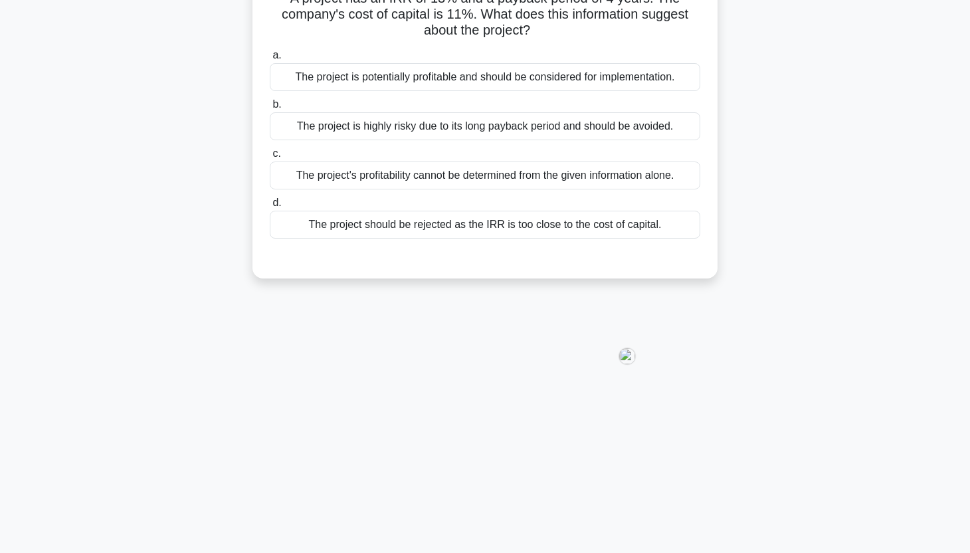
scroll to position [0, 0]
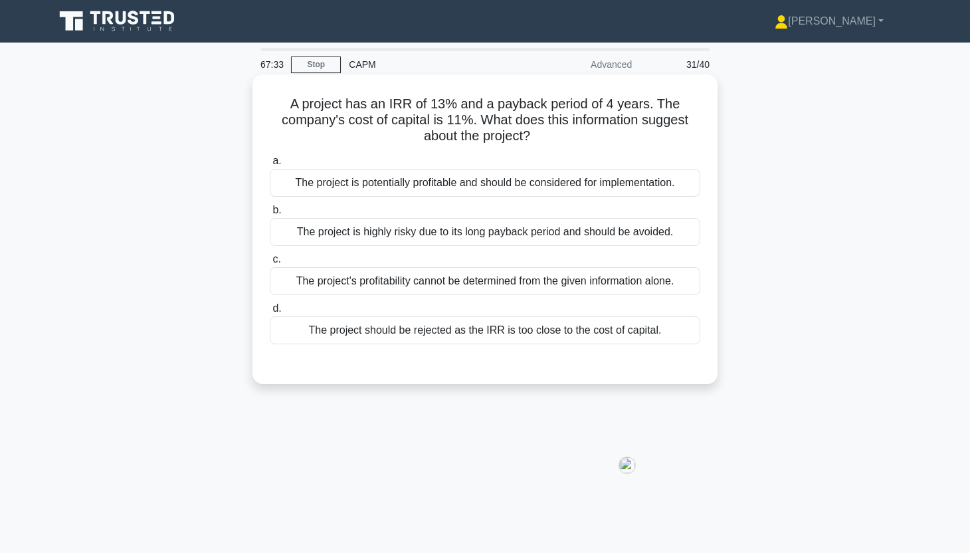
click at [619, 181] on div "The project is potentially profitable and should be considered for implementati…" at bounding box center [485, 183] width 430 height 28
click at [270, 165] on input "a. The project is potentially profitable and should be considered for implement…" at bounding box center [270, 161] width 0 height 9
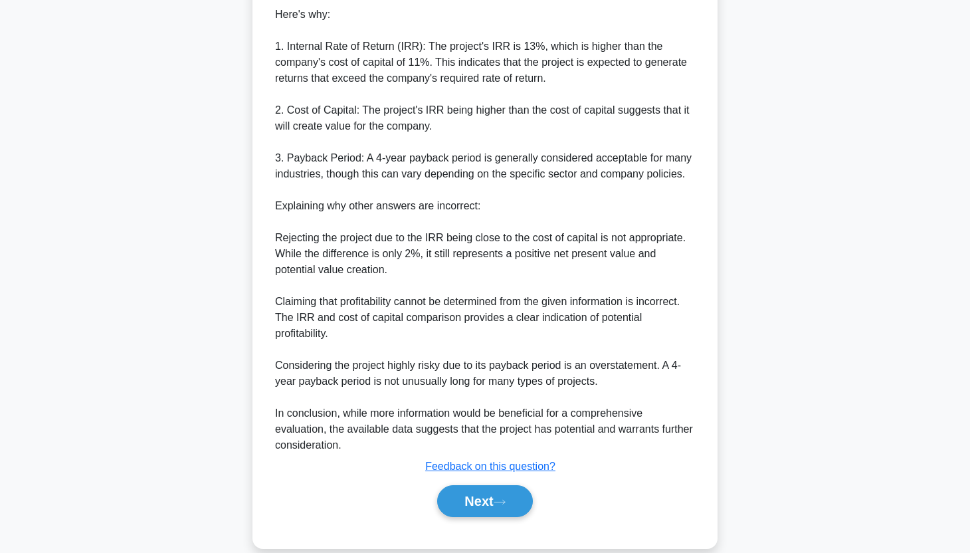
scroll to position [440, 0]
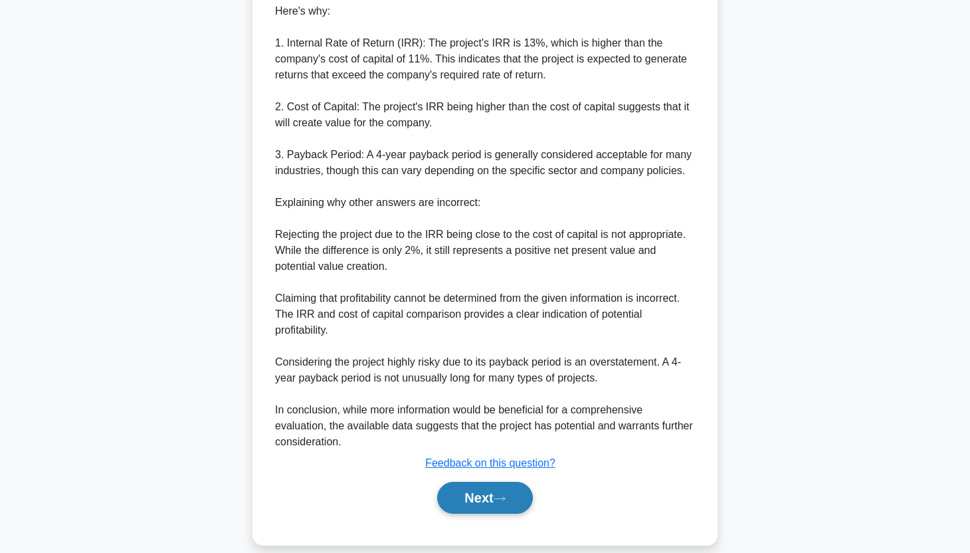
click at [505, 498] on icon at bounding box center [499, 498] width 11 height 4
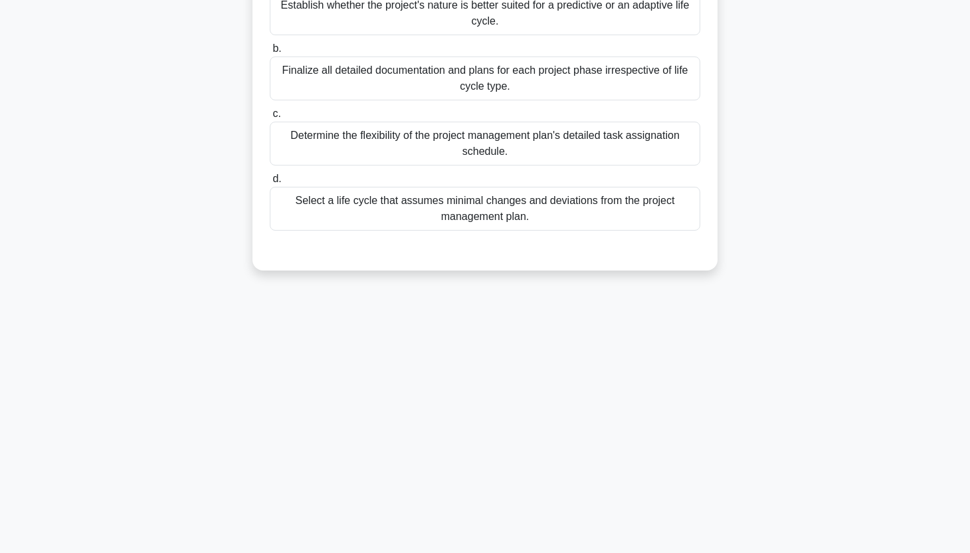
scroll to position [0, 0]
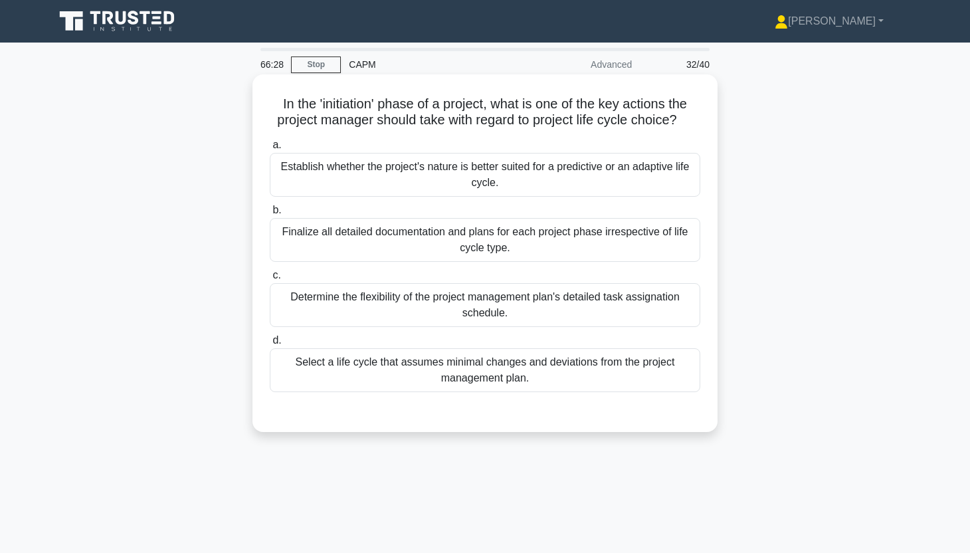
click at [626, 184] on div "Establish whether the project's nature is better suited for a predictive or an …" at bounding box center [485, 175] width 430 height 44
click at [270, 149] on input "a. Establish whether the project's nature is better suited for a predictive or …" at bounding box center [270, 145] width 0 height 9
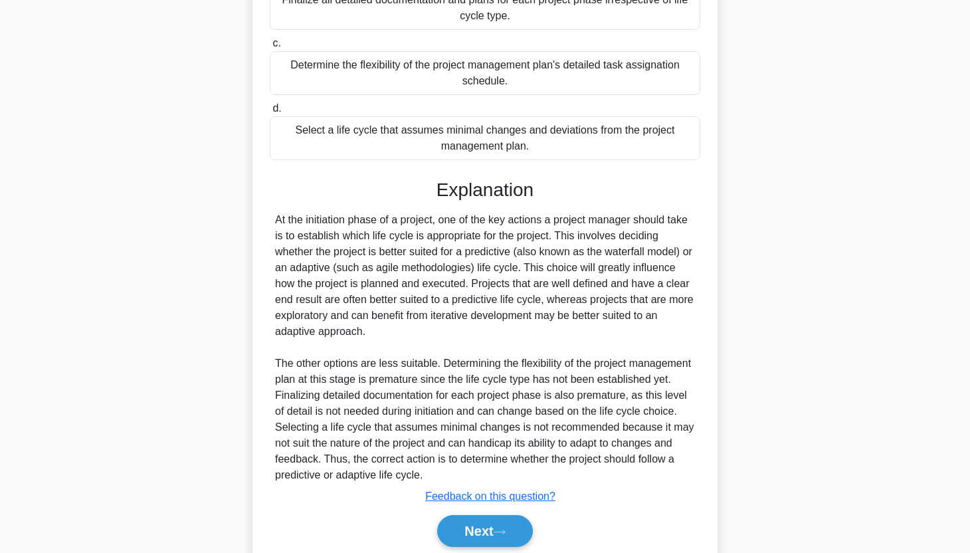
scroll to position [282, 0]
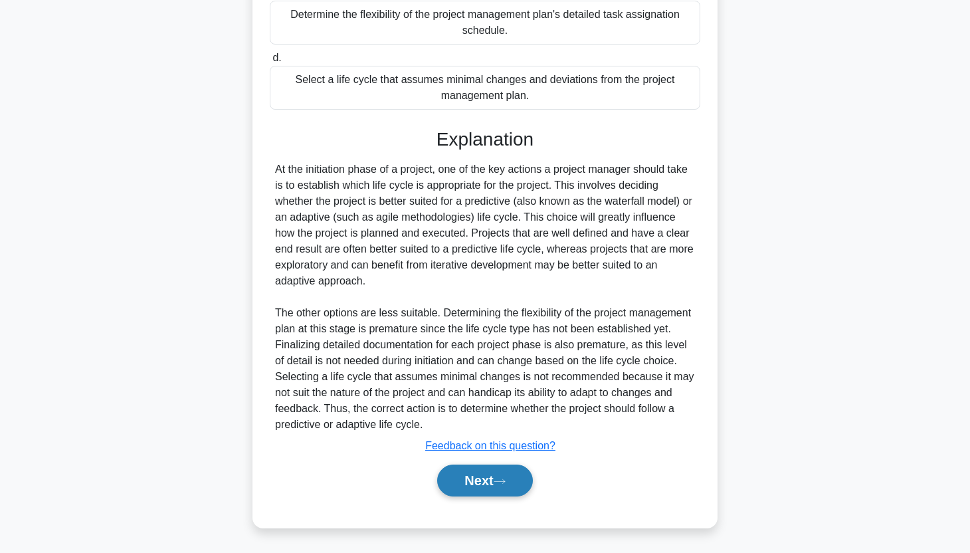
click at [502, 480] on icon at bounding box center [500, 481] width 12 height 7
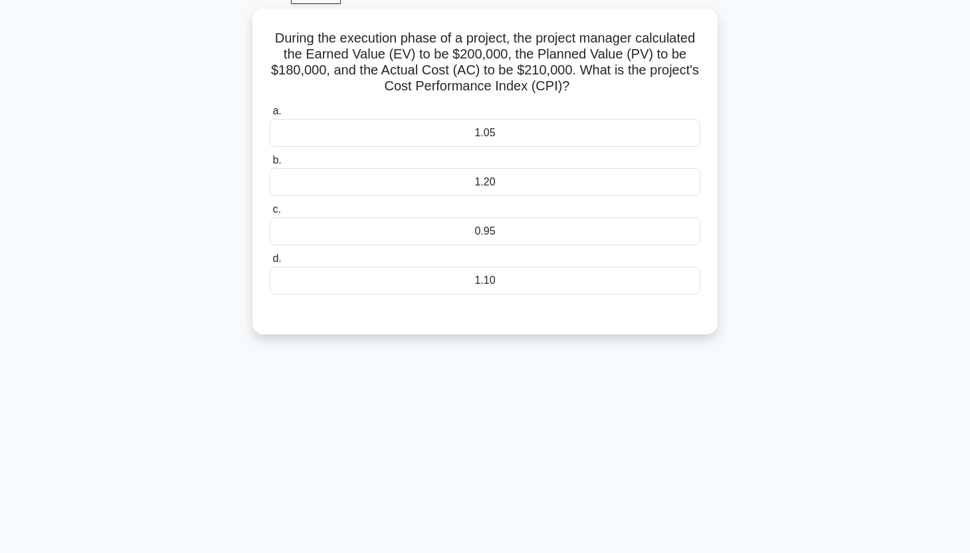
scroll to position [0, 0]
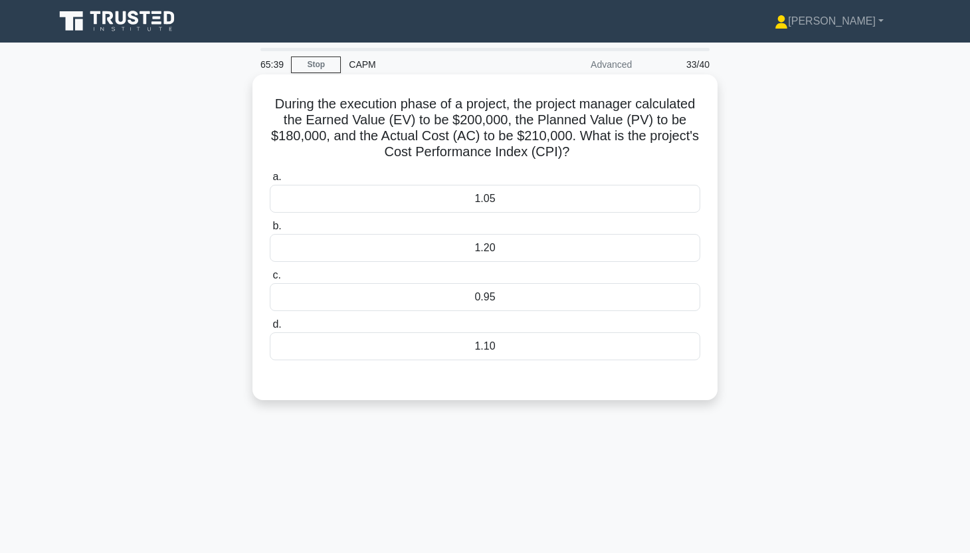
click at [643, 341] on div "1.10" at bounding box center [485, 346] width 430 height 28
click at [270, 329] on input "d. 1.10" at bounding box center [270, 324] width 0 height 9
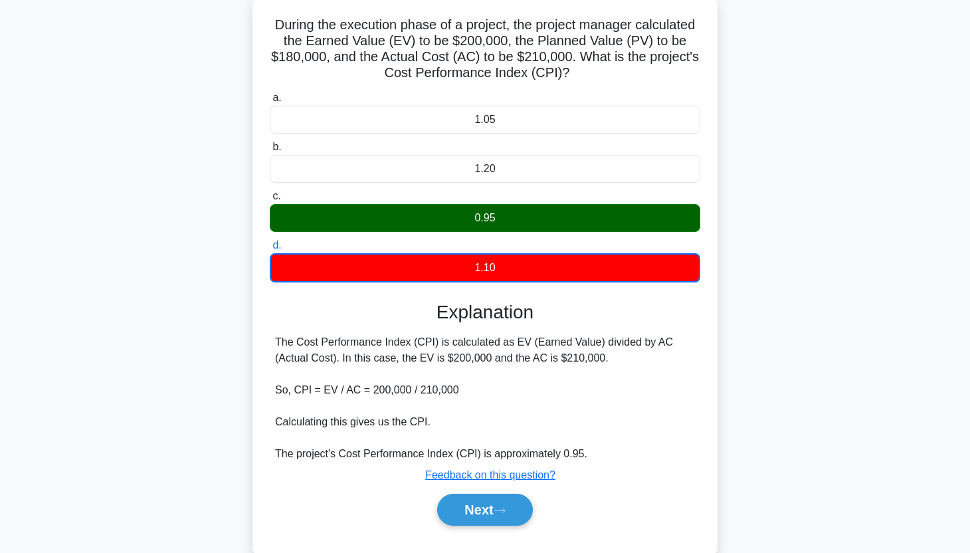
scroll to position [165, 0]
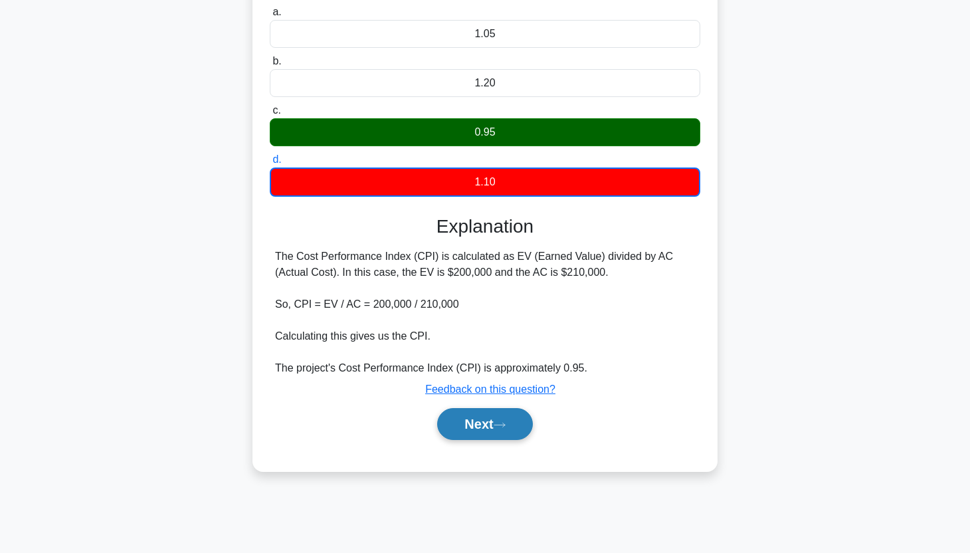
click at [516, 429] on button "Next" at bounding box center [484, 424] width 95 height 32
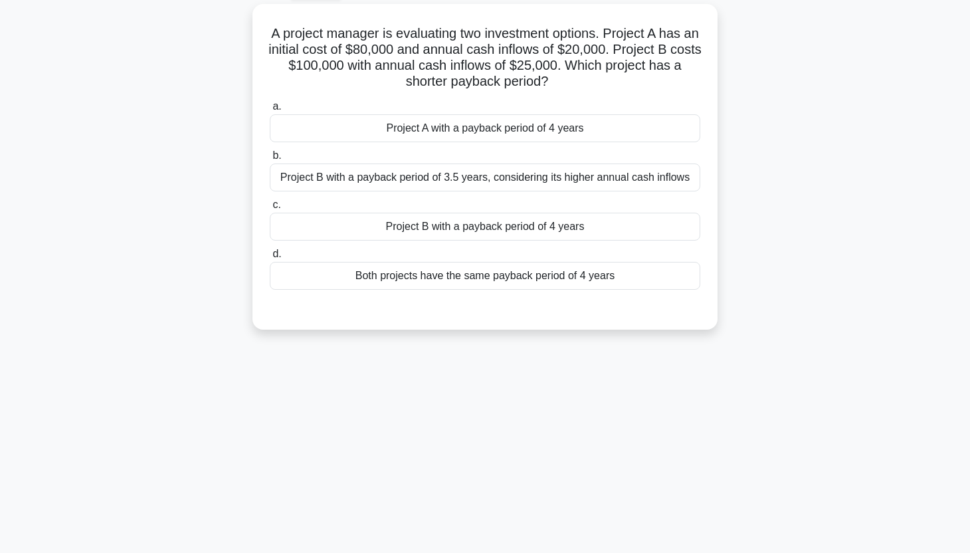
scroll to position [0, 0]
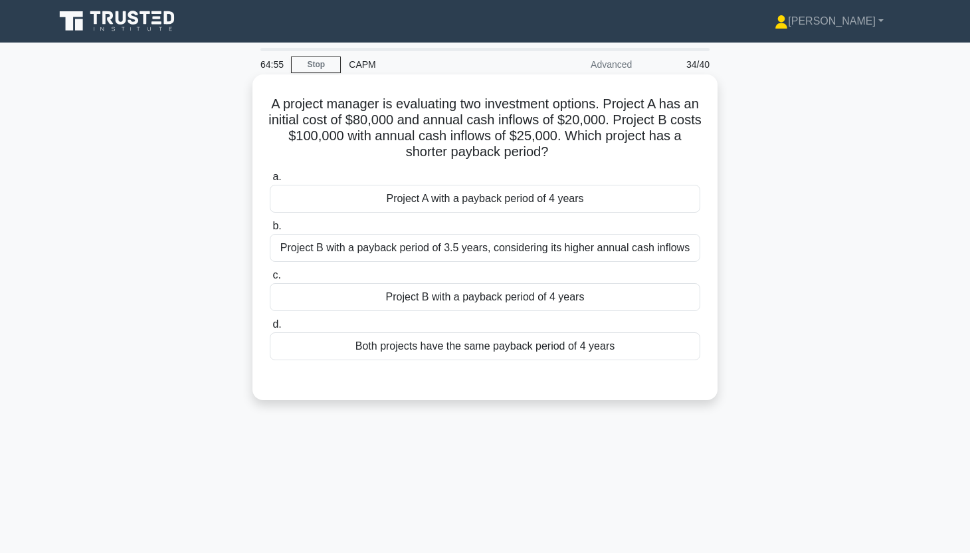
click at [620, 343] on div "Both projects have the same payback period of 4 years" at bounding box center [485, 346] width 430 height 28
click at [270, 329] on input "d. Both projects have the same payback period of 4 years" at bounding box center [270, 324] width 0 height 9
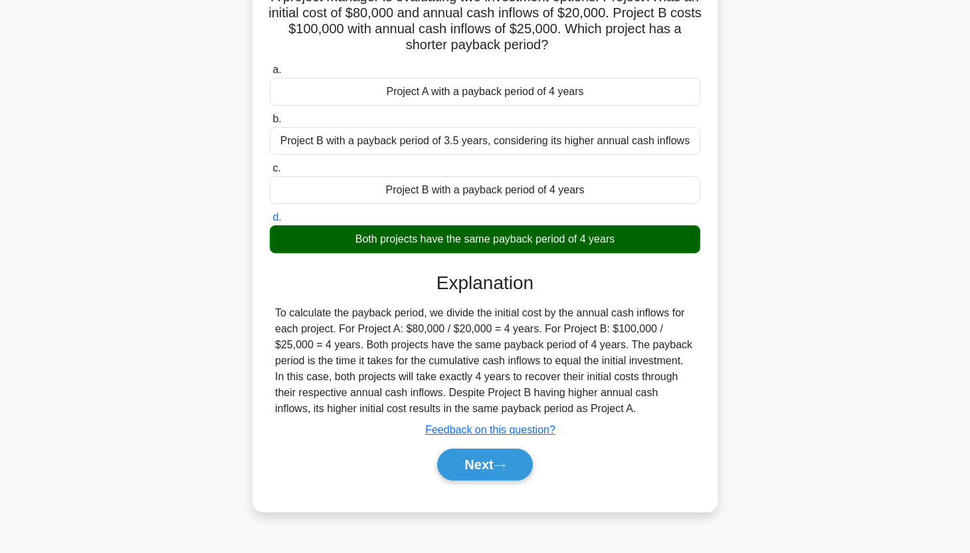
scroll to position [165, 0]
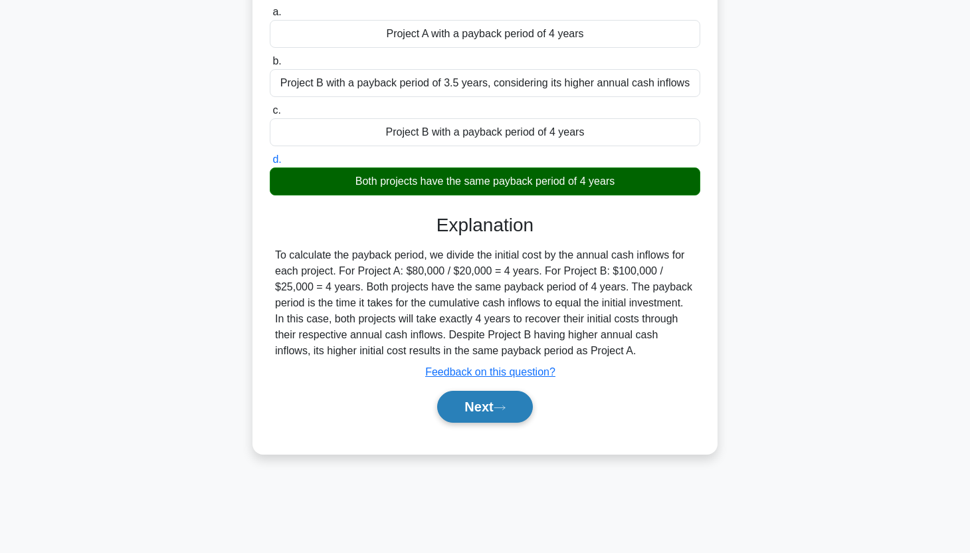
click at [490, 421] on button "Next" at bounding box center [484, 407] width 95 height 32
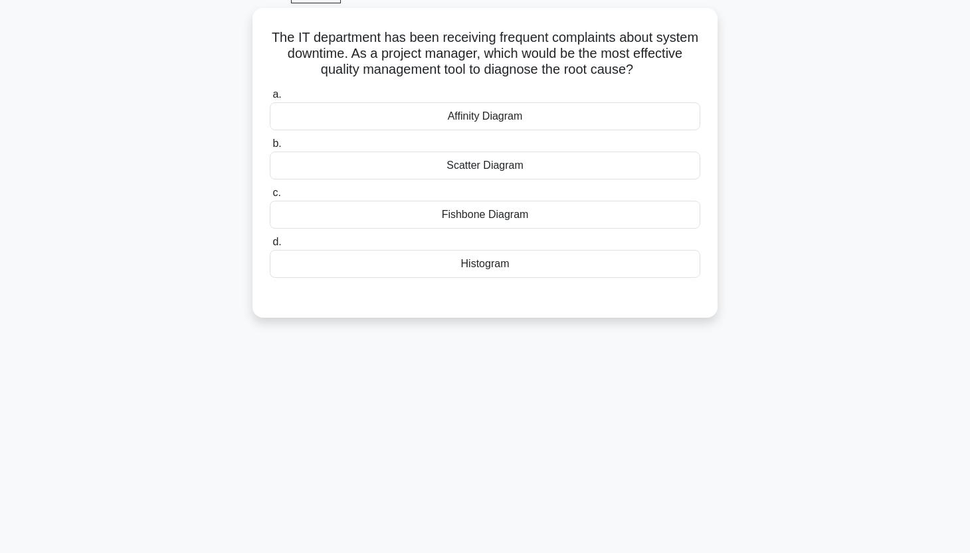
scroll to position [0, 0]
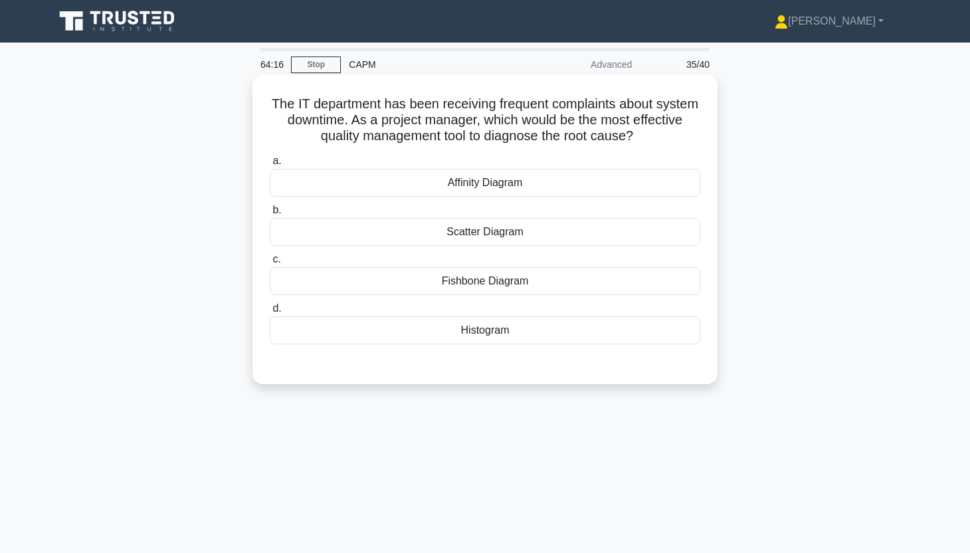
click at [544, 274] on div "Fishbone Diagram" at bounding box center [485, 281] width 430 height 28
click at [561, 280] on div "Fishbone Diagram" at bounding box center [485, 281] width 430 height 28
click at [270, 264] on input "c. Fishbone Diagram" at bounding box center [270, 259] width 0 height 9
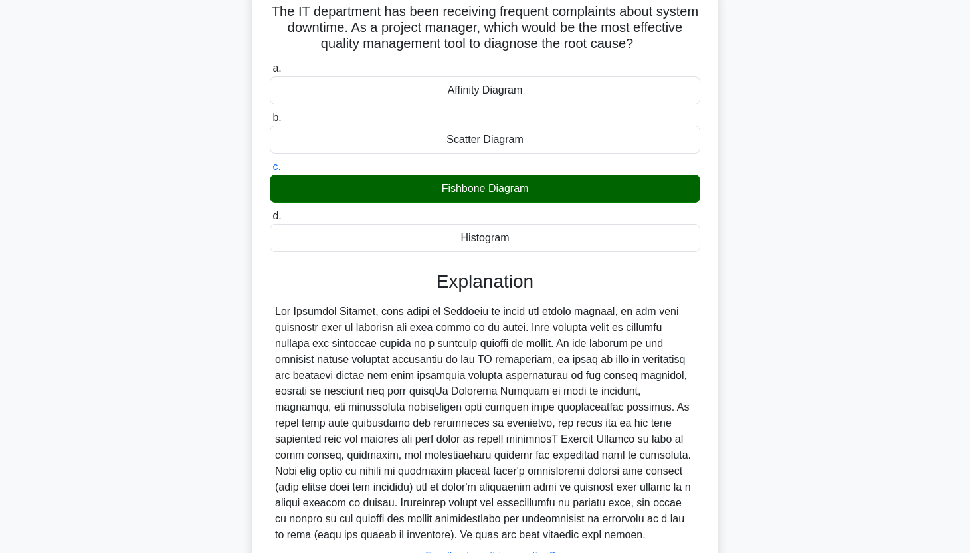
scroll to position [203, 0]
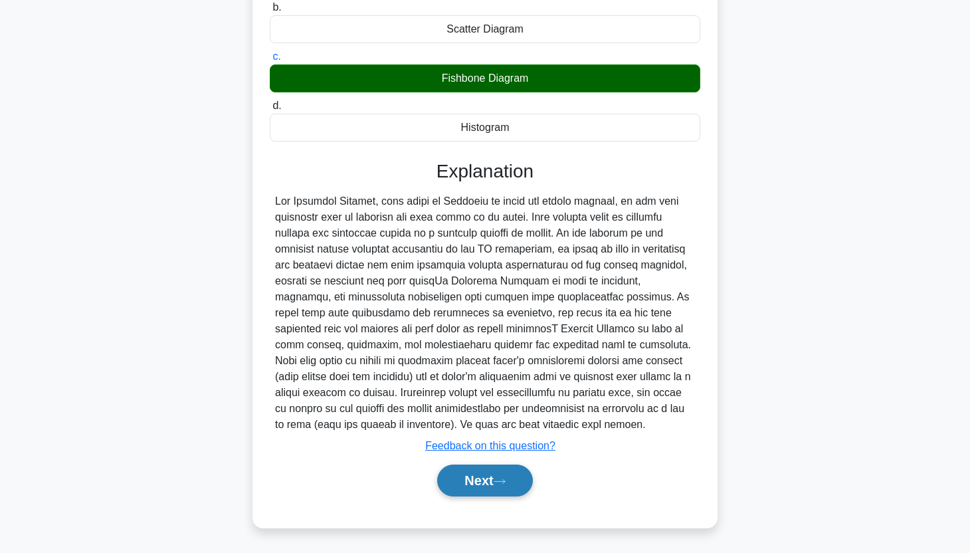
click at [475, 474] on button "Next" at bounding box center [484, 480] width 95 height 32
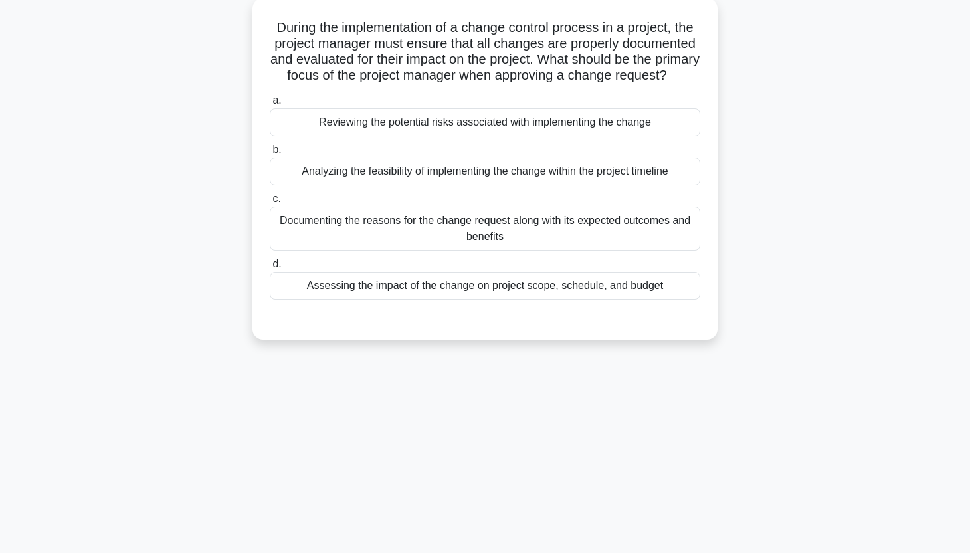
scroll to position [0, 0]
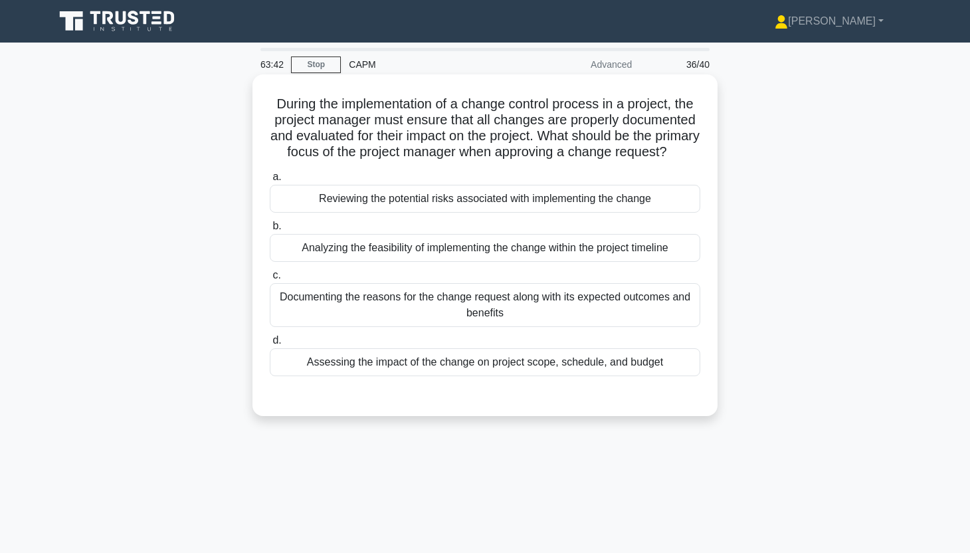
click at [571, 373] on div "Assessing the impact of the change on project scope, schedule, and budget" at bounding box center [485, 362] width 430 height 28
click at [270, 345] on input "d. Assessing the impact of the change on project scope, schedule, and budget" at bounding box center [270, 340] width 0 height 9
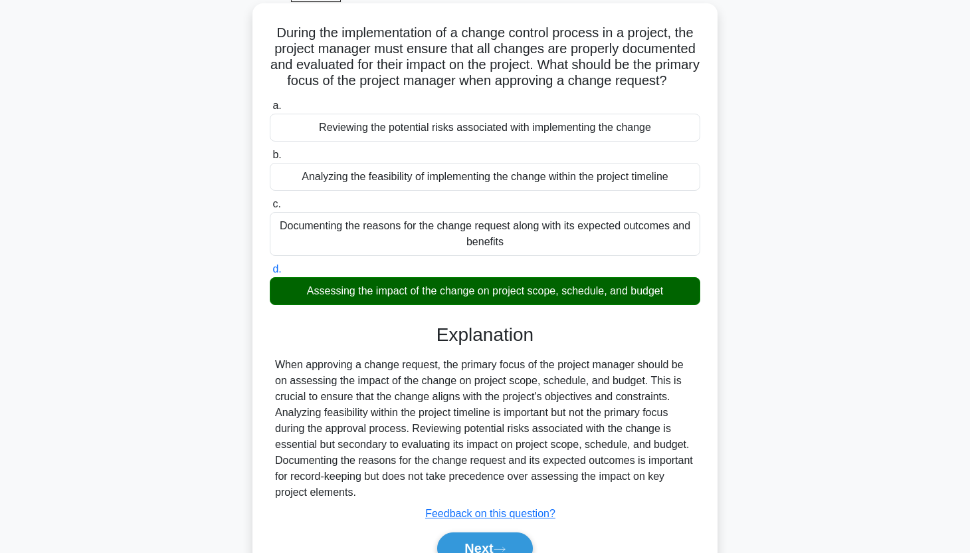
scroll to position [165, 0]
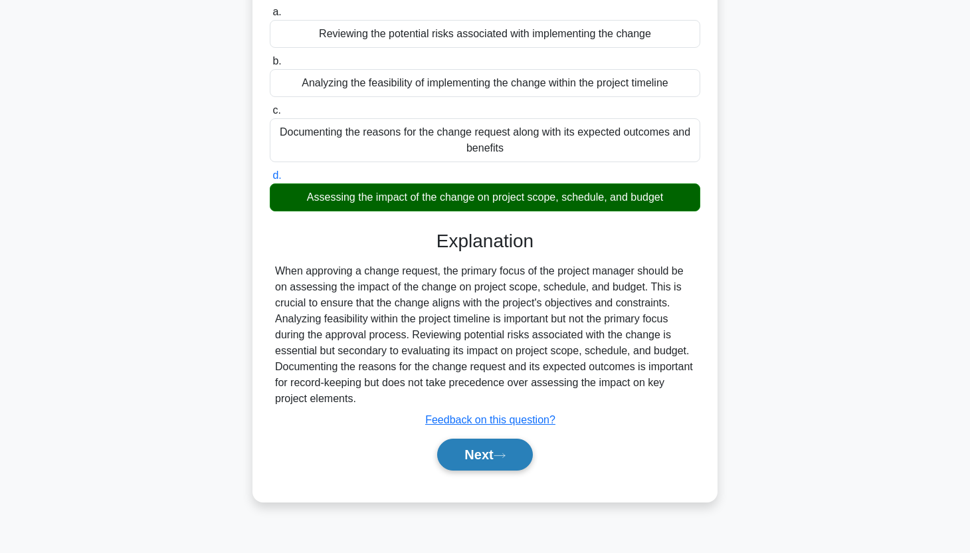
click at [509, 470] on button "Next" at bounding box center [484, 454] width 95 height 32
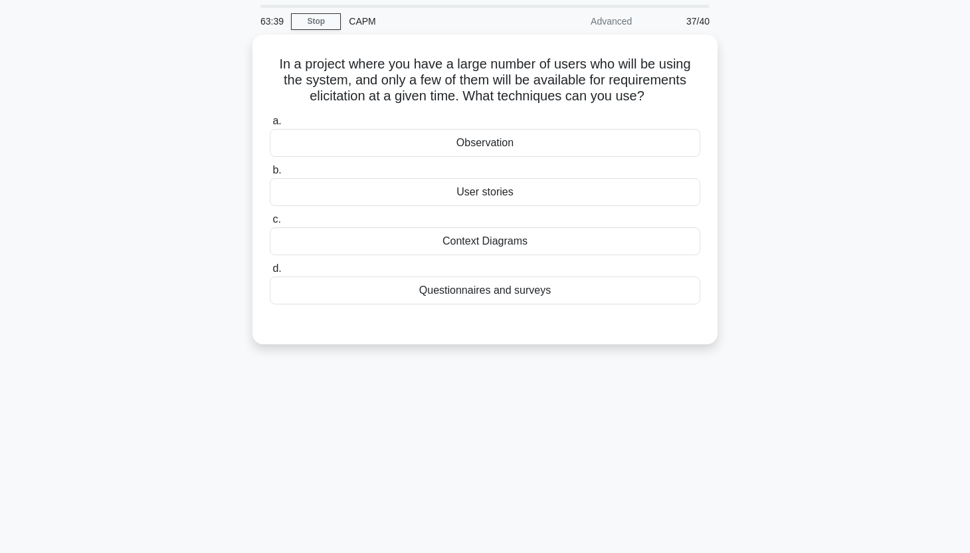
scroll to position [0, 0]
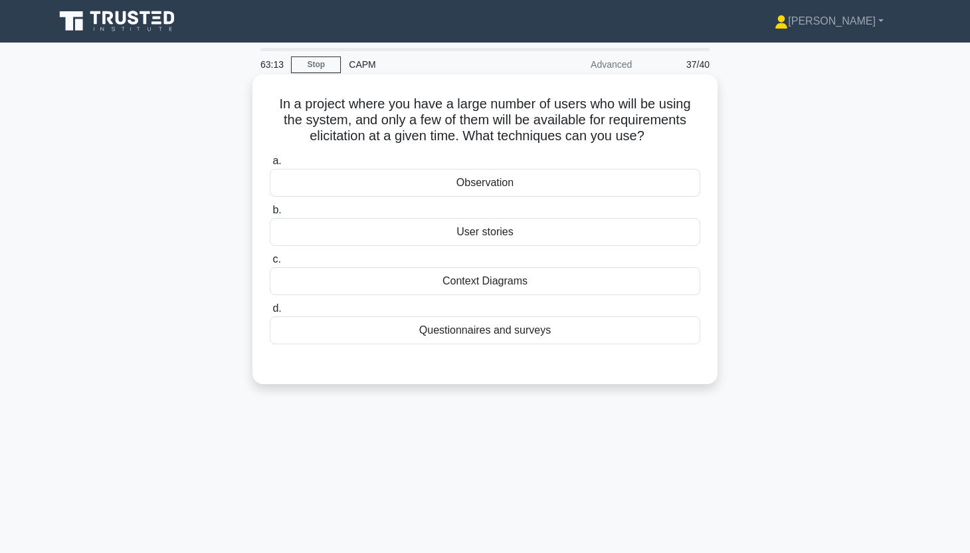
click at [624, 323] on div "Questionnaires and surveys" at bounding box center [485, 330] width 430 height 28
click at [270, 313] on input "d. Questionnaires and surveys" at bounding box center [270, 308] width 0 height 9
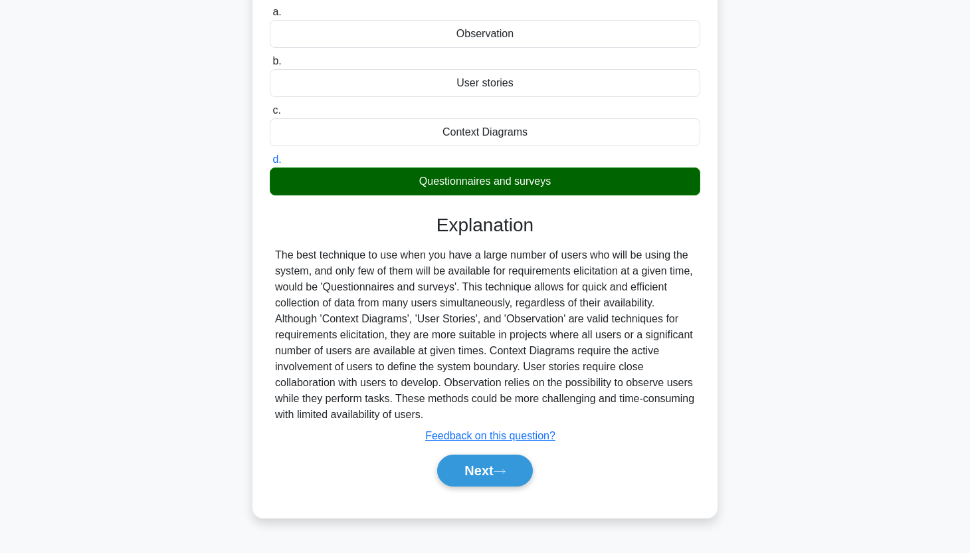
scroll to position [165, 0]
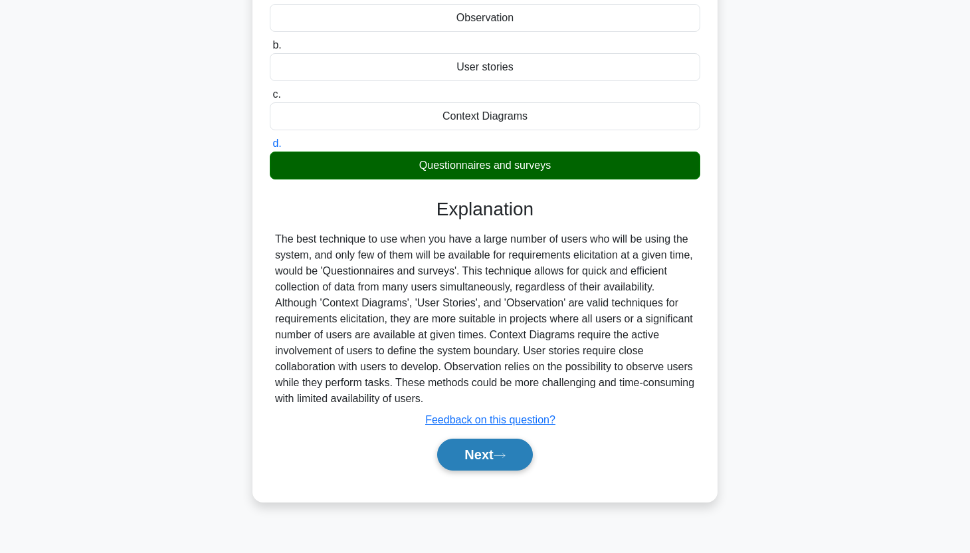
click at [492, 460] on button "Next" at bounding box center [484, 454] width 95 height 32
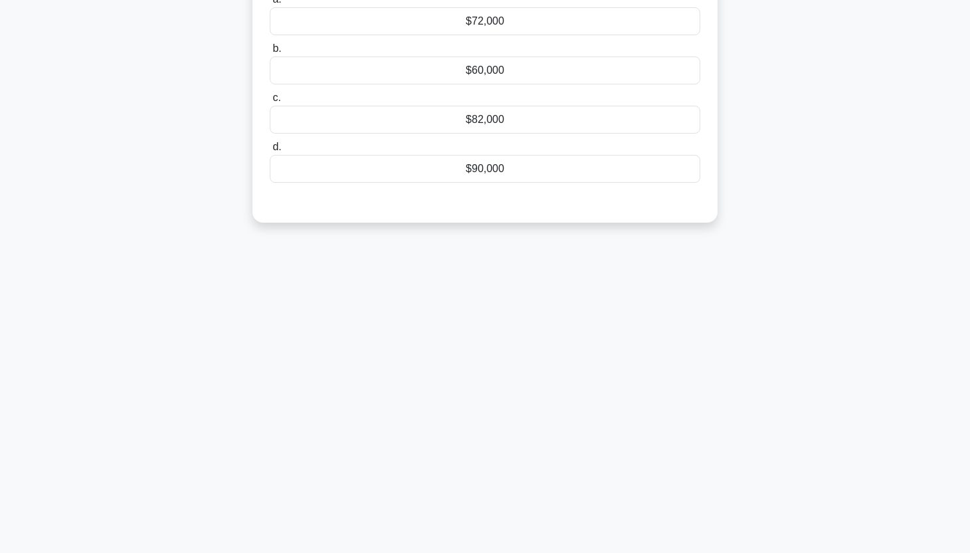
scroll to position [0, 0]
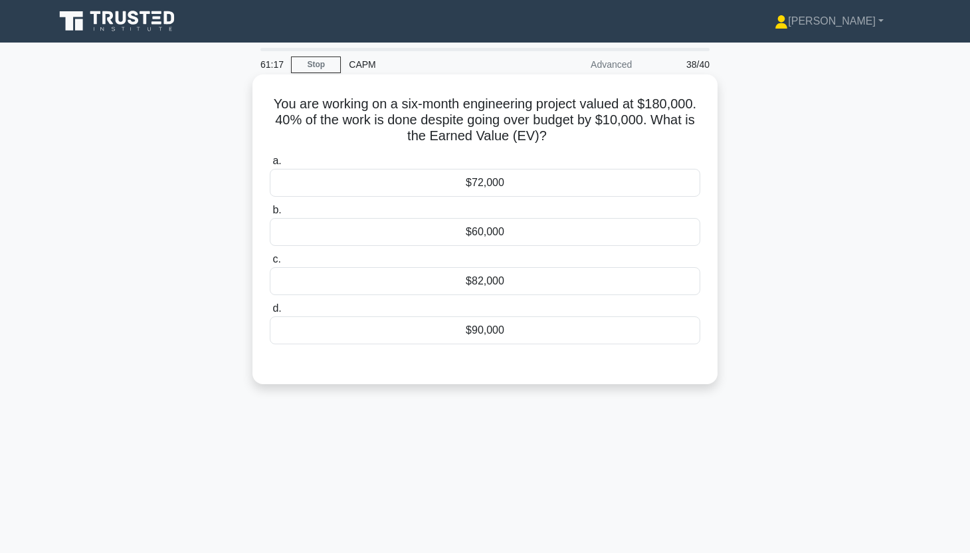
click at [649, 282] on div "$82,000" at bounding box center [485, 281] width 430 height 28
click at [270, 264] on input "c. $82,000" at bounding box center [270, 259] width 0 height 9
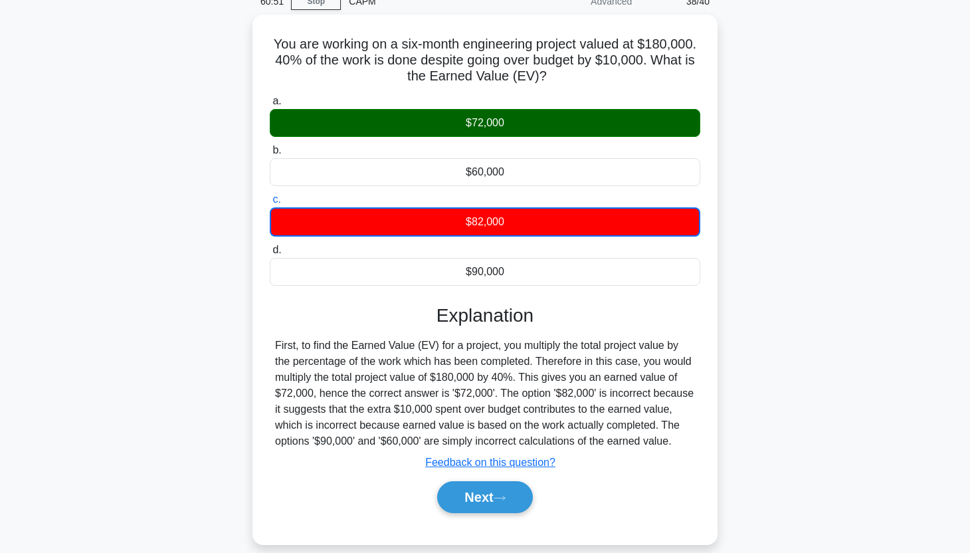
scroll to position [81, 0]
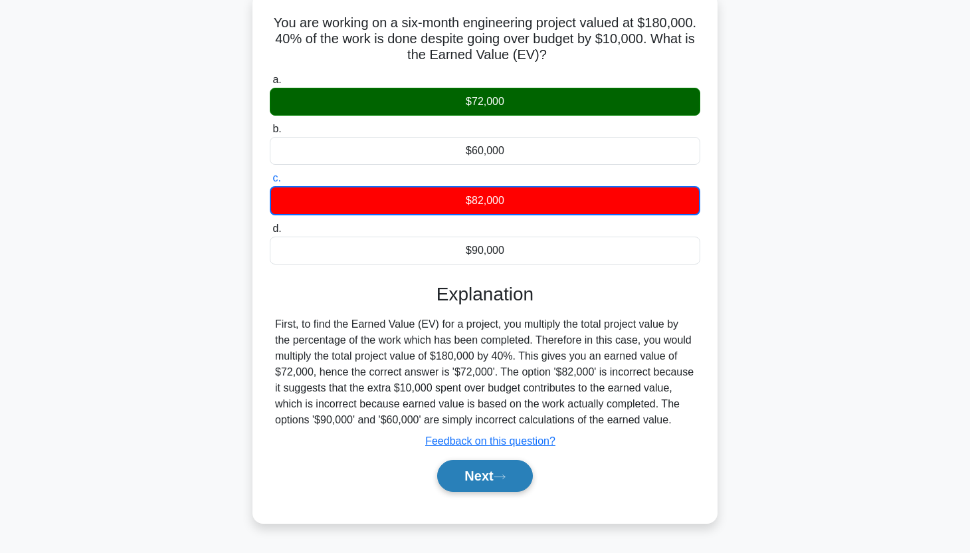
click at [493, 466] on button "Next" at bounding box center [484, 476] width 95 height 32
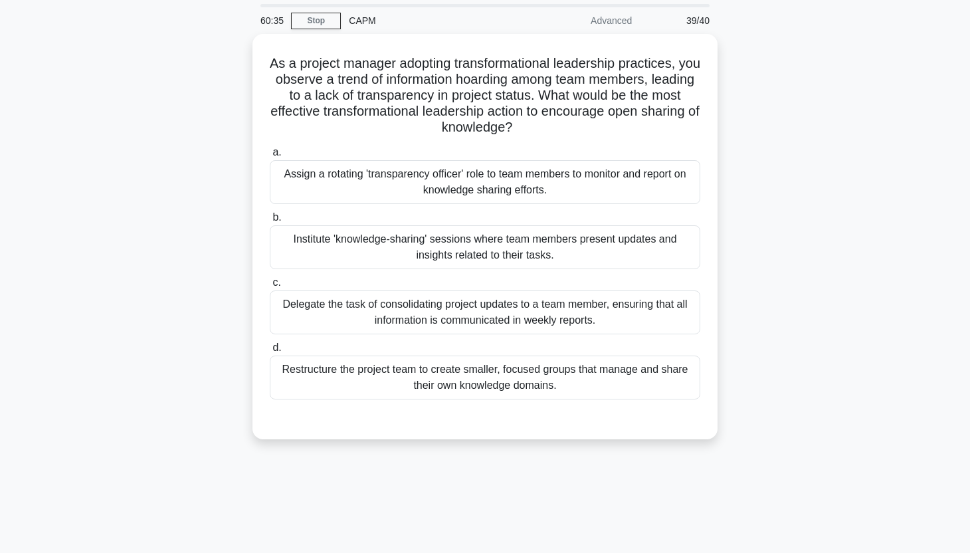
scroll to position [52, 0]
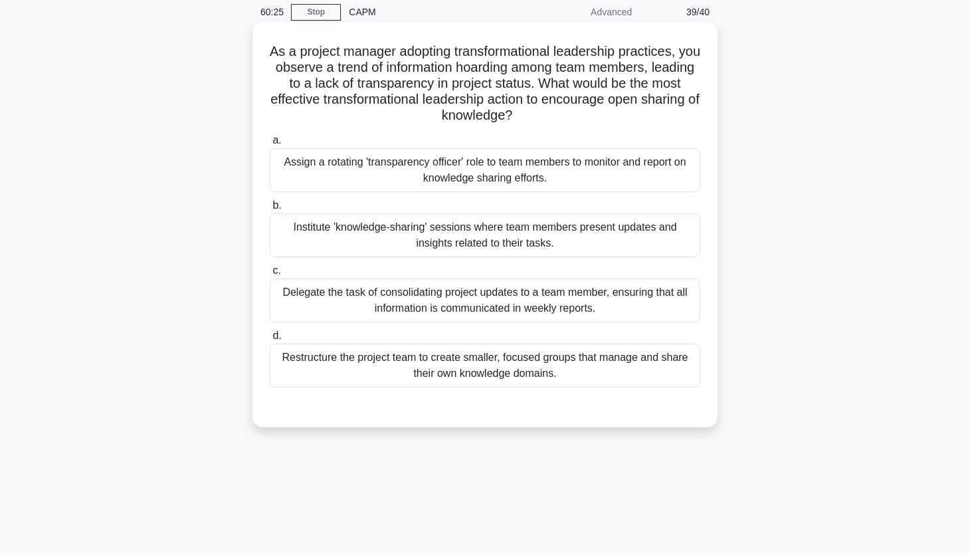
click at [635, 244] on div "Institute 'knowledge-sharing' sessions where team members present updates and i…" at bounding box center [485, 235] width 430 height 44
click at [270, 210] on input "b. Institute 'knowledge-sharing' sessions where team members present updates an…" at bounding box center [270, 205] width 0 height 9
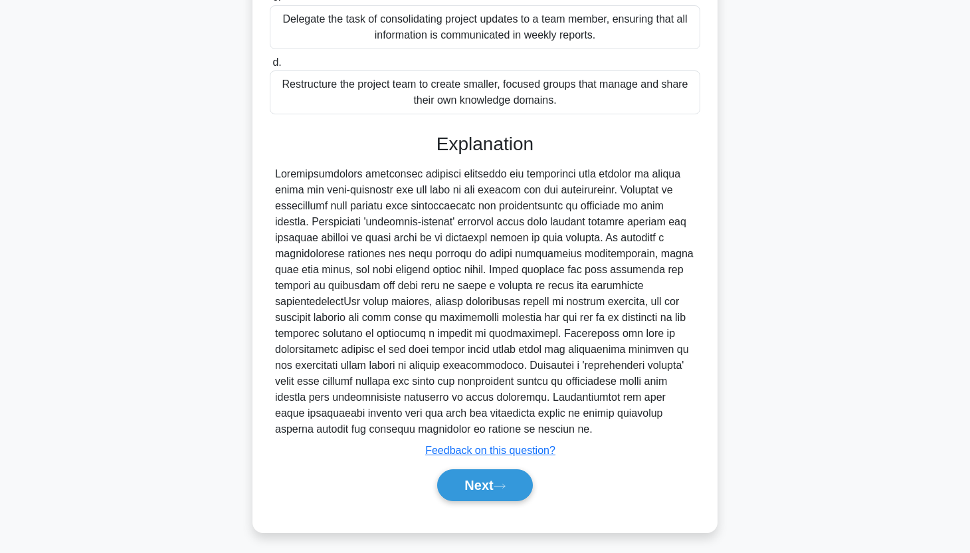
scroll to position [330, 0]
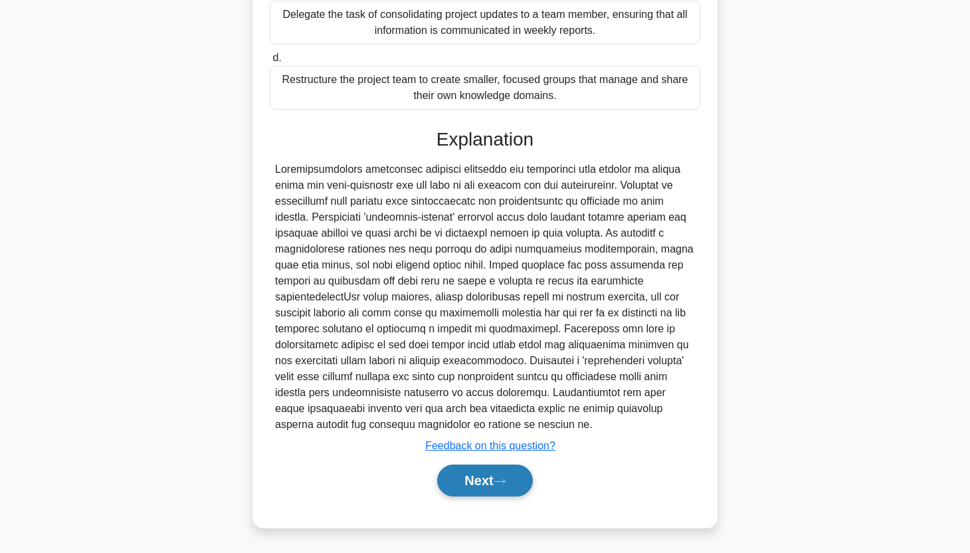
click at [517, 475] on button "Next" at bounding box center [484, 480] width 95 height 32
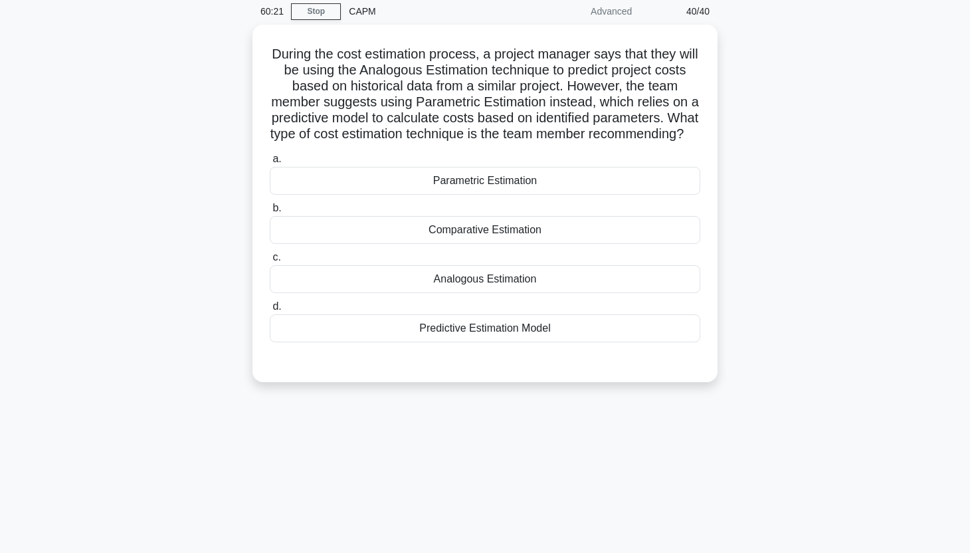
scroll to position [0, 0]
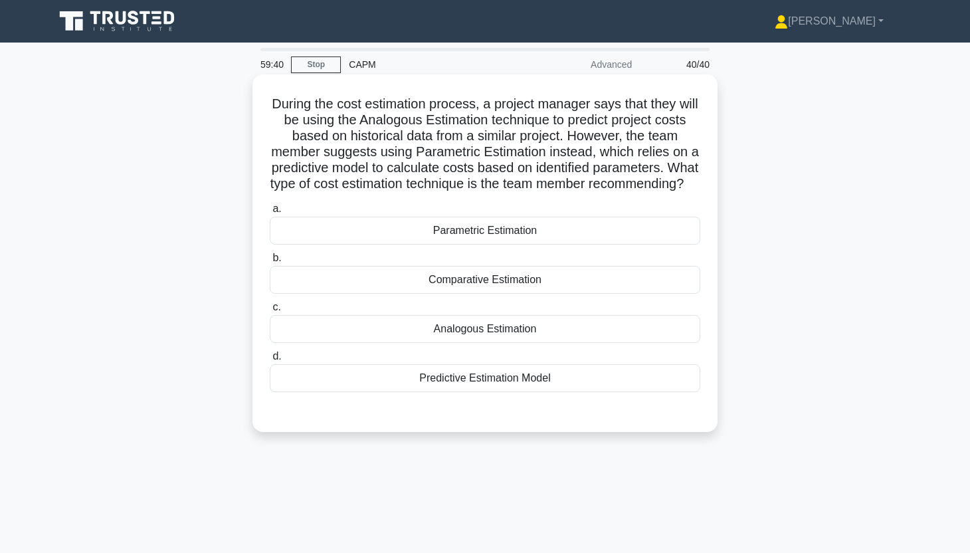
click at [658, 244] on div "Parametric Estimation" at bounding box center [485, 231] width 430 height 28
click at [270, 213] on input "a. Parametric Estimation" at bounding box center [270, 209] width 0 height 9
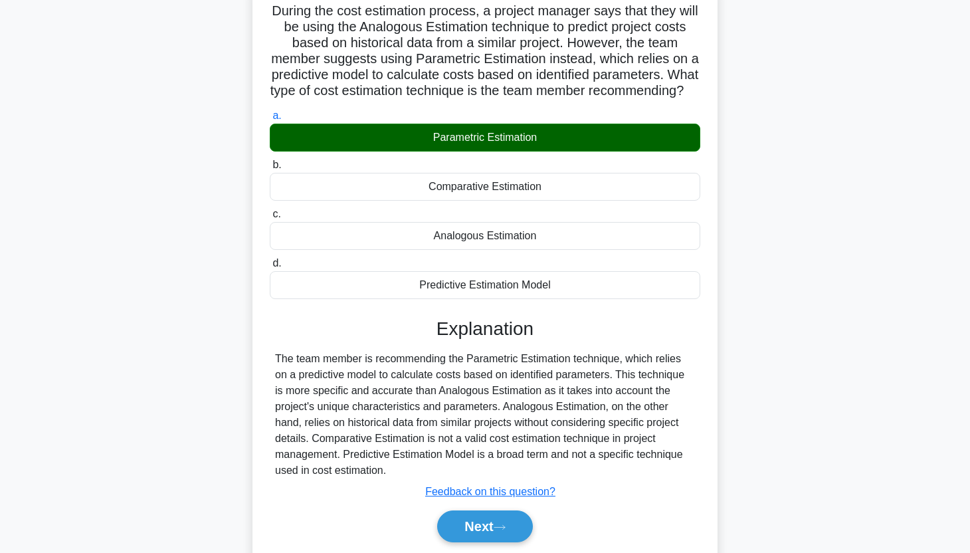
scroll to position [165, 0]
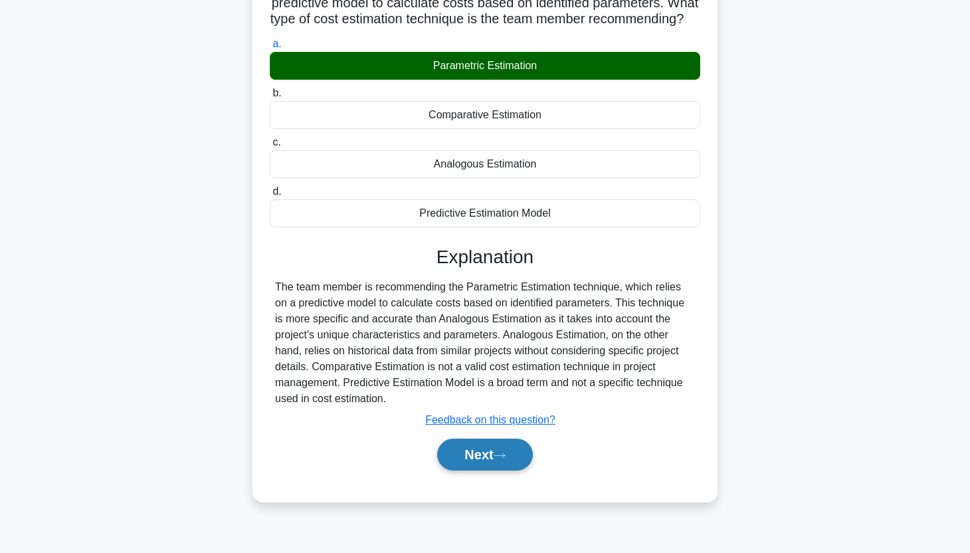
click at [512, 470] on button "Next" at bounding box center [484, 454] width 95 height 32
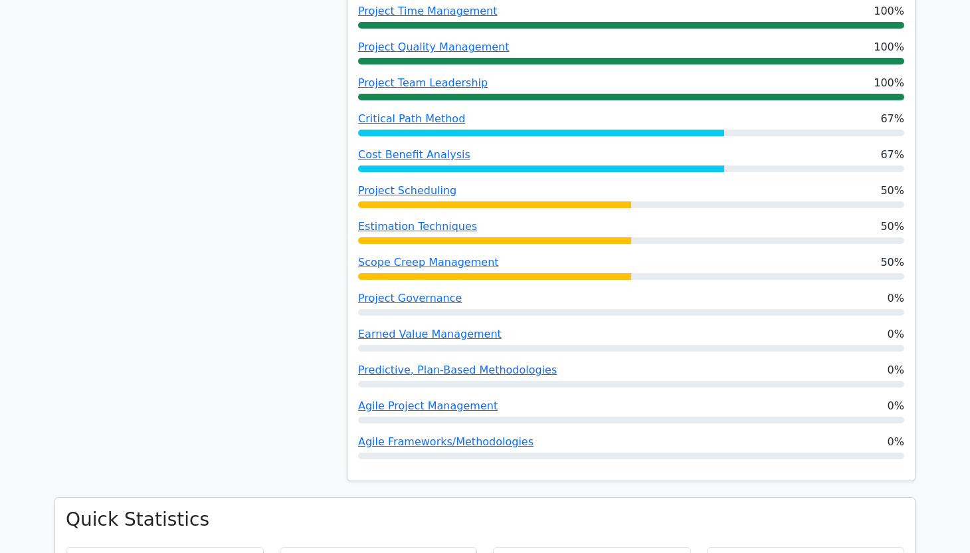
scroll to position [497, 0]
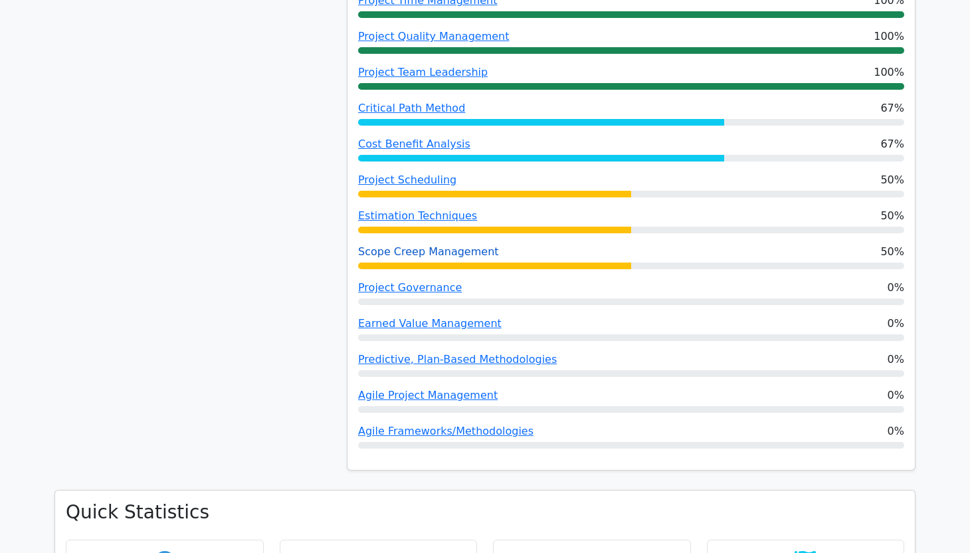
click at [421, 256] on link "Scope Creep Management" at bounding box center [428, 251] width 141 height 13
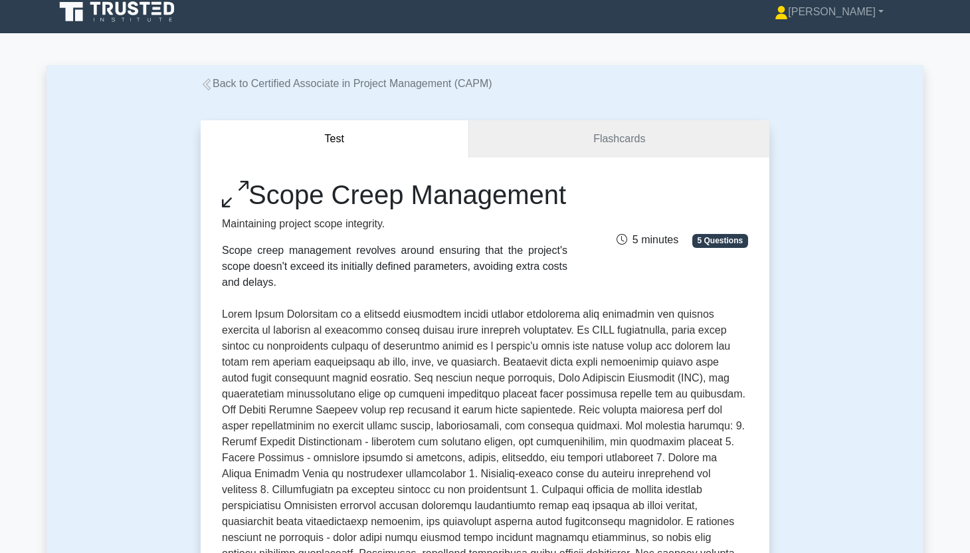
scroll to position [11, 0]
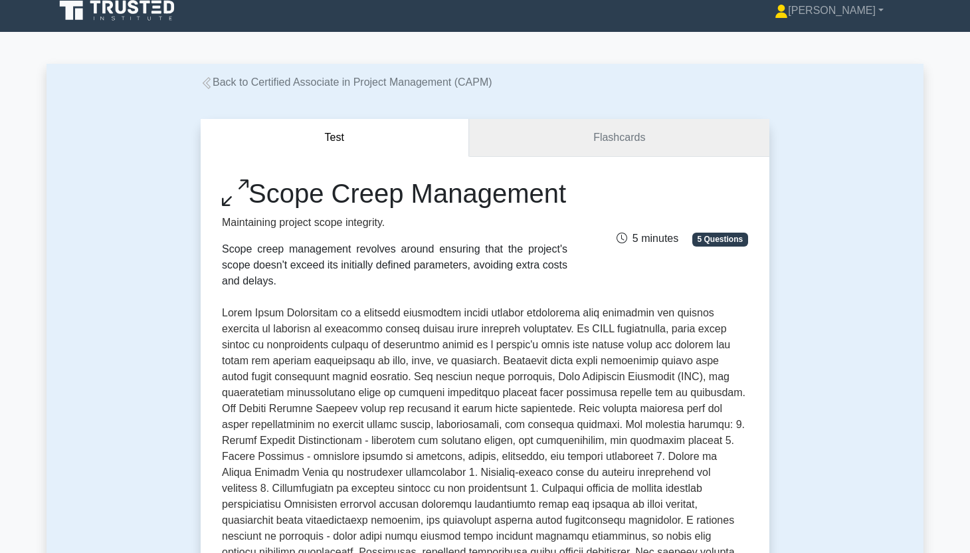
click at [553, 143] on link "Flashcards" at bounding box center [619, 138] width 300 height 38
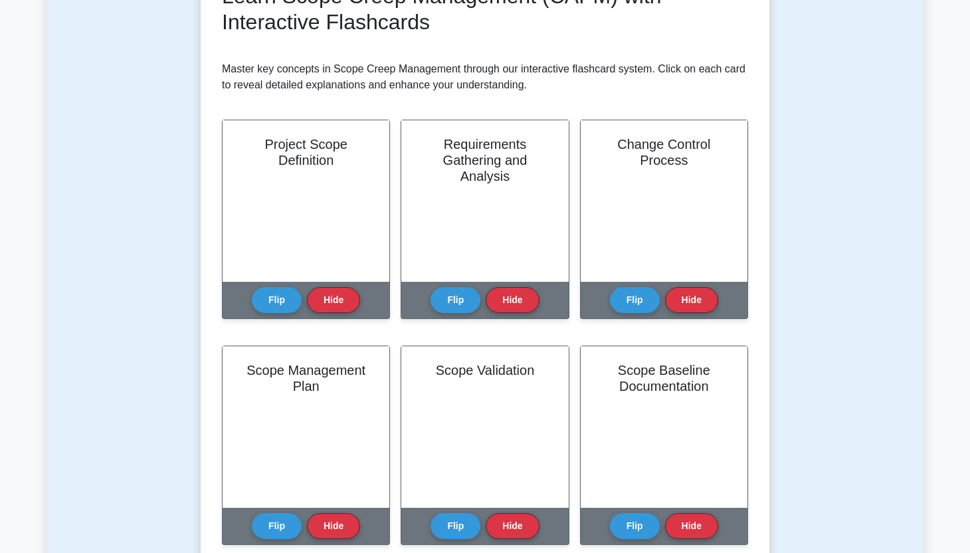
scroll to position [246, 0]
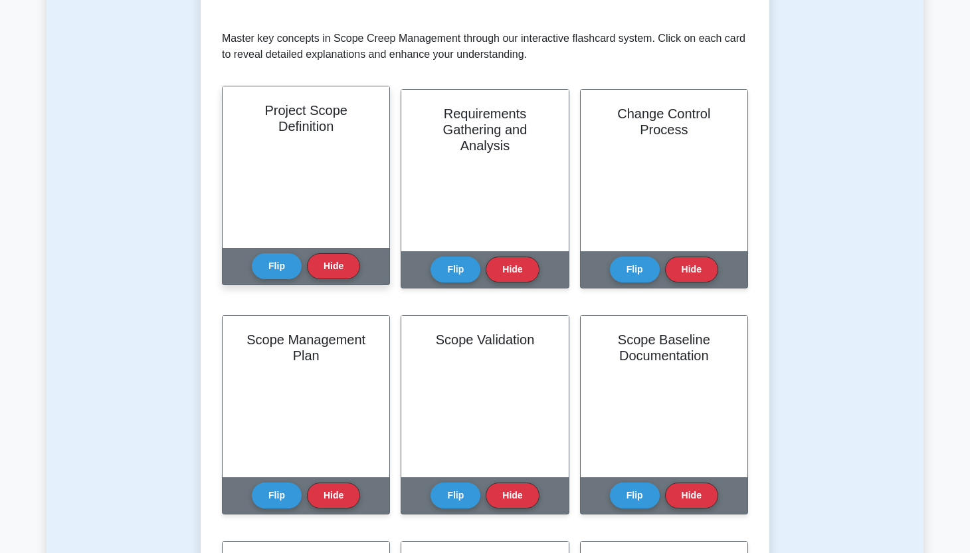
click at [301, 175] on div "Project Scope Definition" at bounding box center [306, 166] width 167 height 161
click at [278, 268] on button "Flip" at bounding box center [277, 265] width 50 height 26
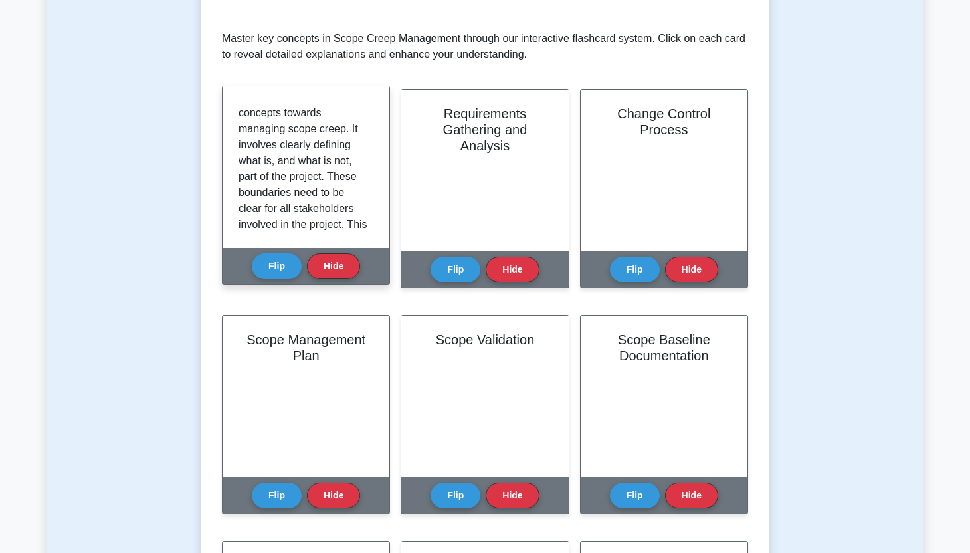
scroll to position [0, 0]
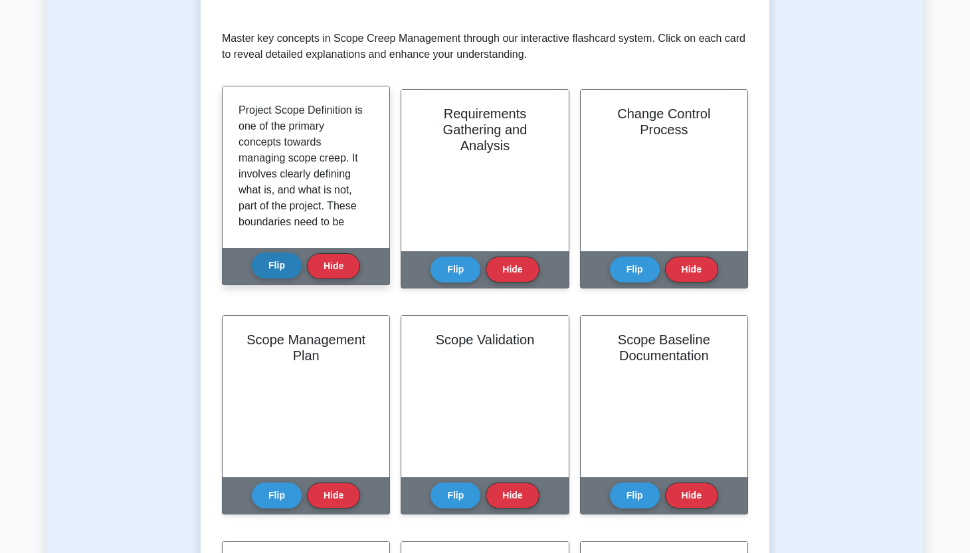
click at [286, 258] on button "Flip" at bounding box center [277, 265] width 50 height 26
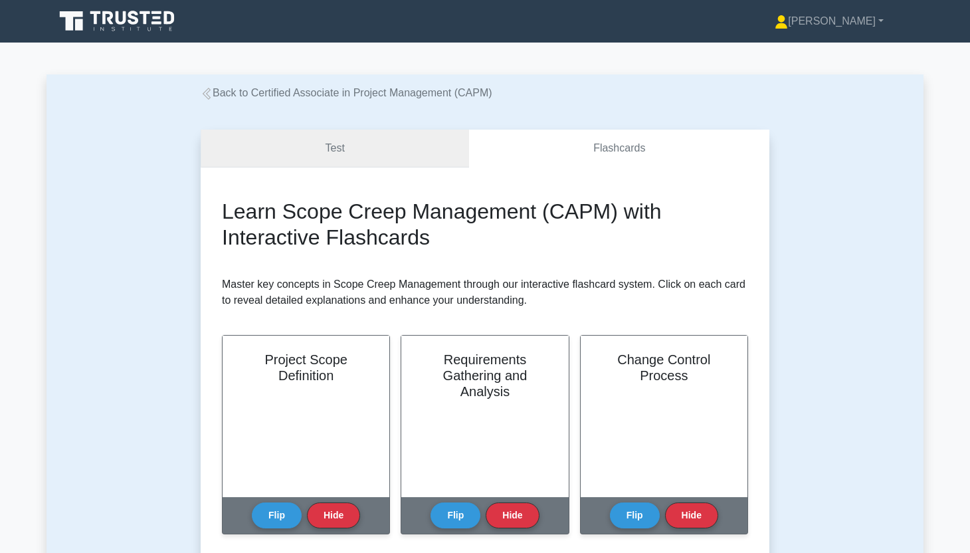
click at [343, 153] on link "Test" at bounding box center [335, 149] width 268 height 38
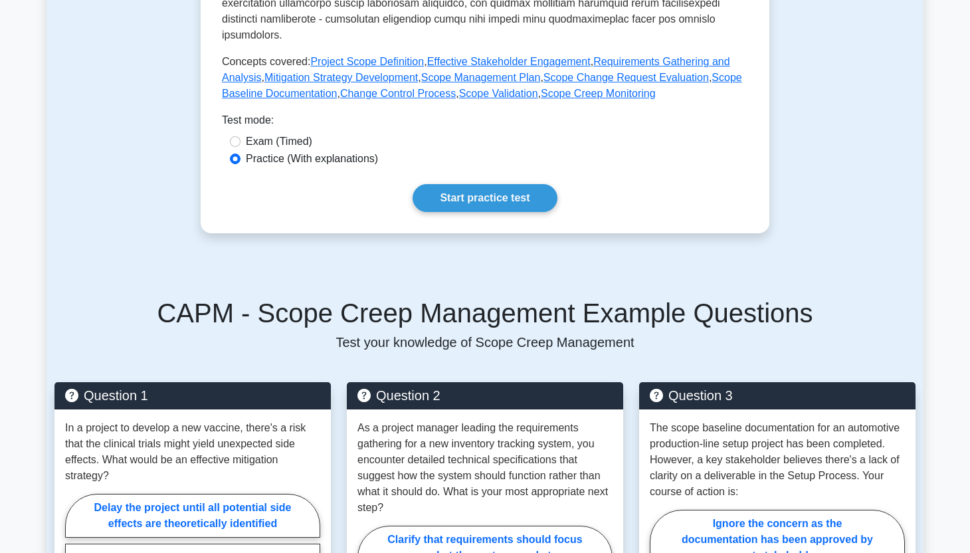
scroll to position [585, 0]
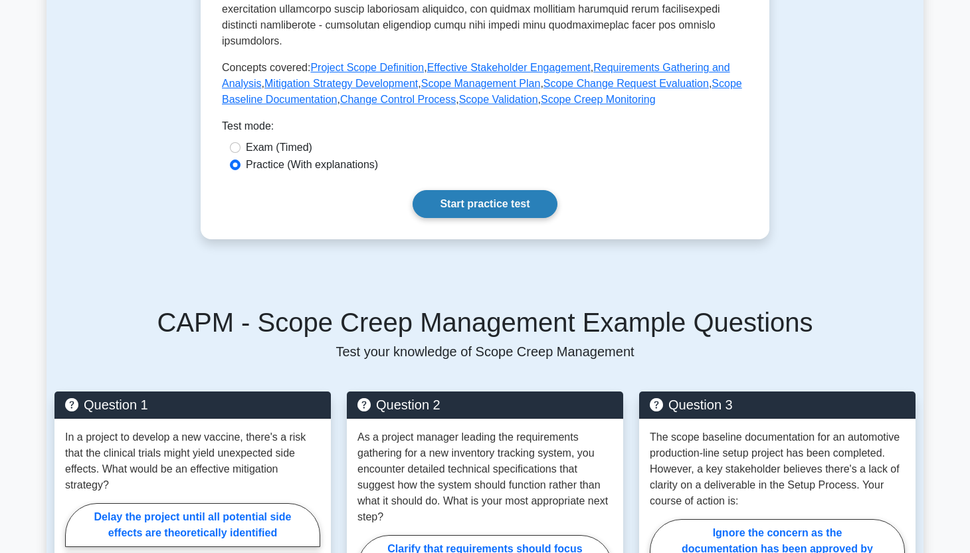
click at [467, 201] on link "Start practice test" at bounding box center [485, 204] width 144 height 28
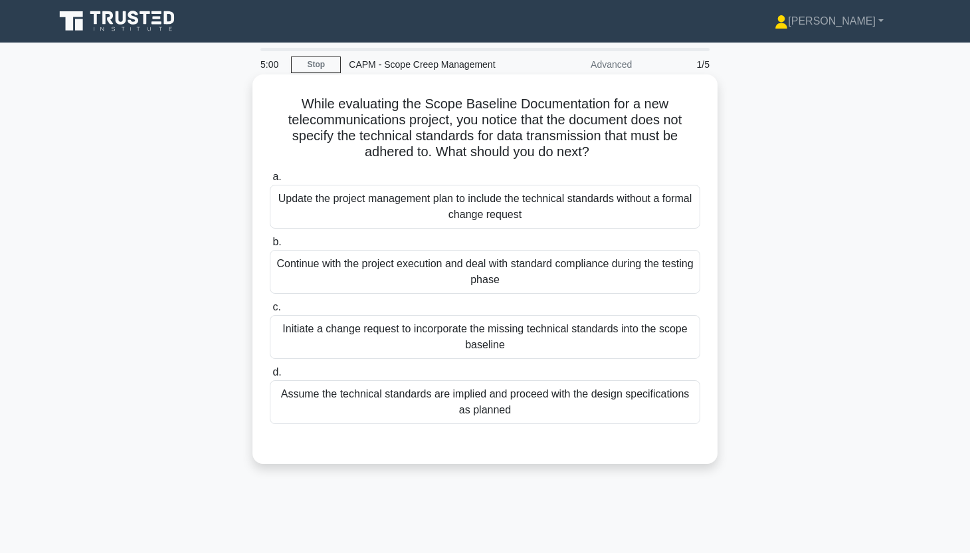
scroll to position [5, 0]
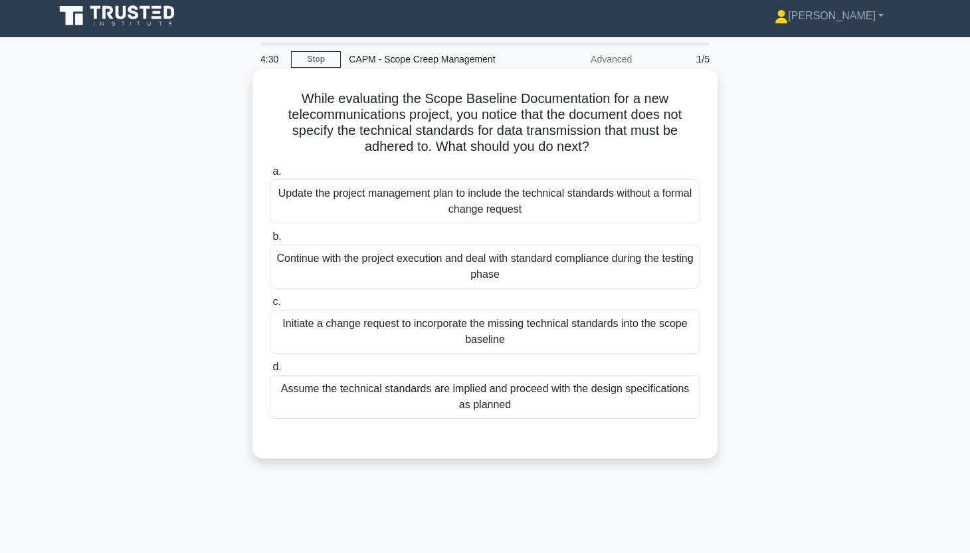
click at [525, 335] on div "Initiate a change request to incorporate the missing technical standards into t…" at bounding box center [485, 332] width 430 height 44
click at [270, 306] on input "c. Initiate a change request to incorporate the missing technical standards int…" at bounding box center [270, 302] width 0 height 9
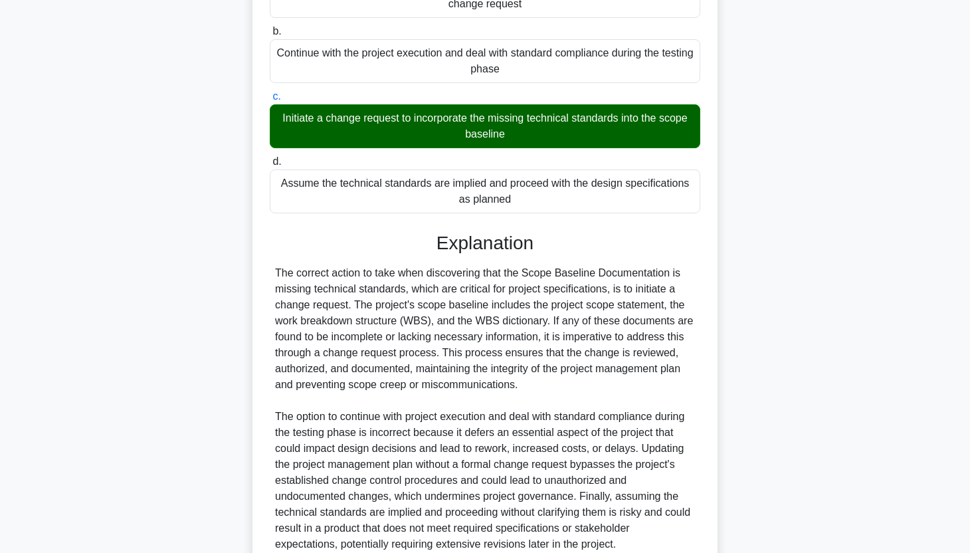
scroll to position [330, 0]
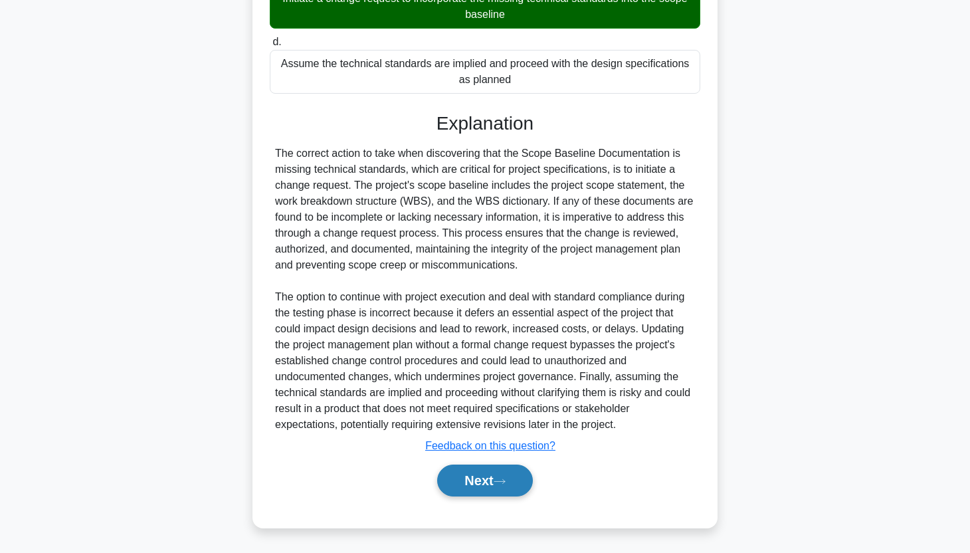
click at [468, 478] on button "Next" at bounding box center [484, 480] width 95 height 32
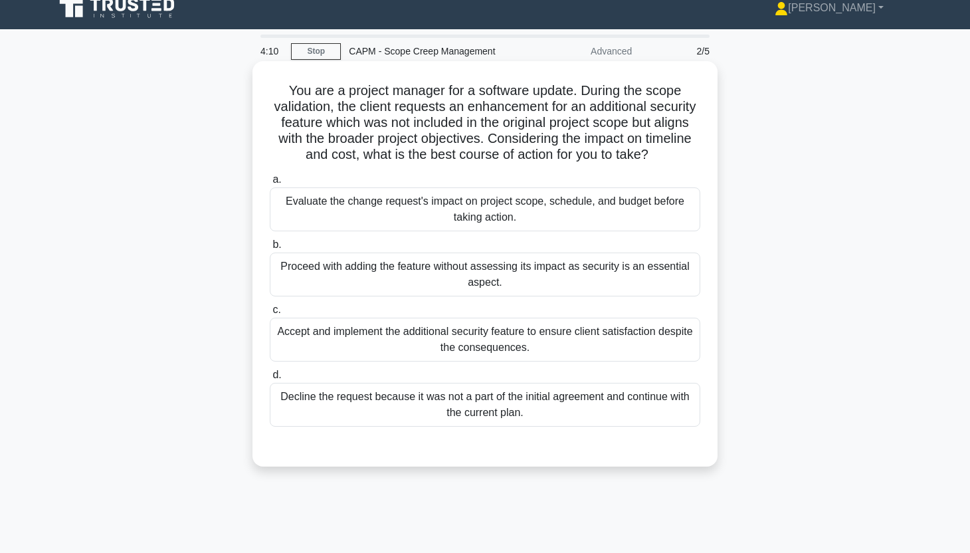
scroll to position [21, 0]
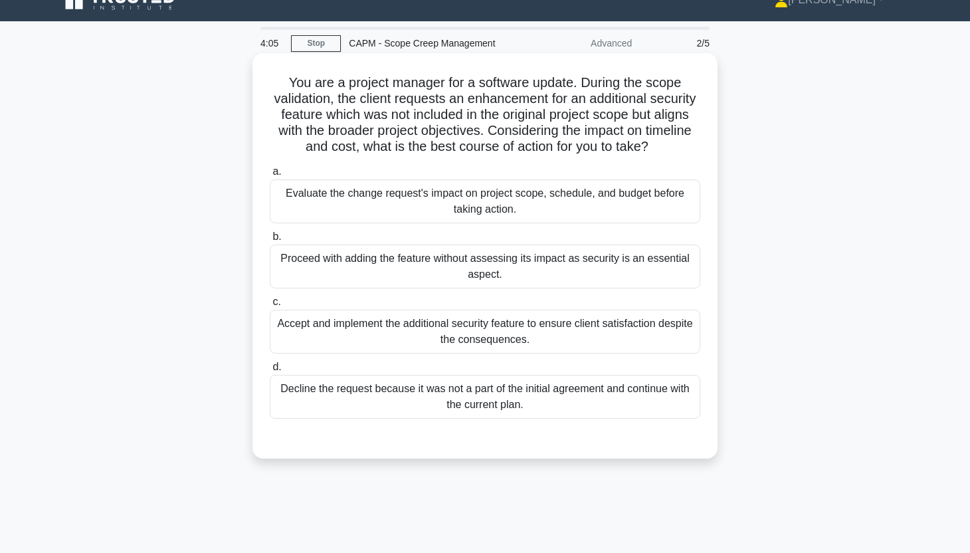
click at [651, 203] on div "Evaluate the change request's impact on project scope, schedule, and budget bef…" at bounding box center [485, 201] width 430 height 44
click at [270, 176] on input "a. Evaluate the change request's impact on project scope, schedule, and budget …" at bounding box center [270, 171] width 0 height 9
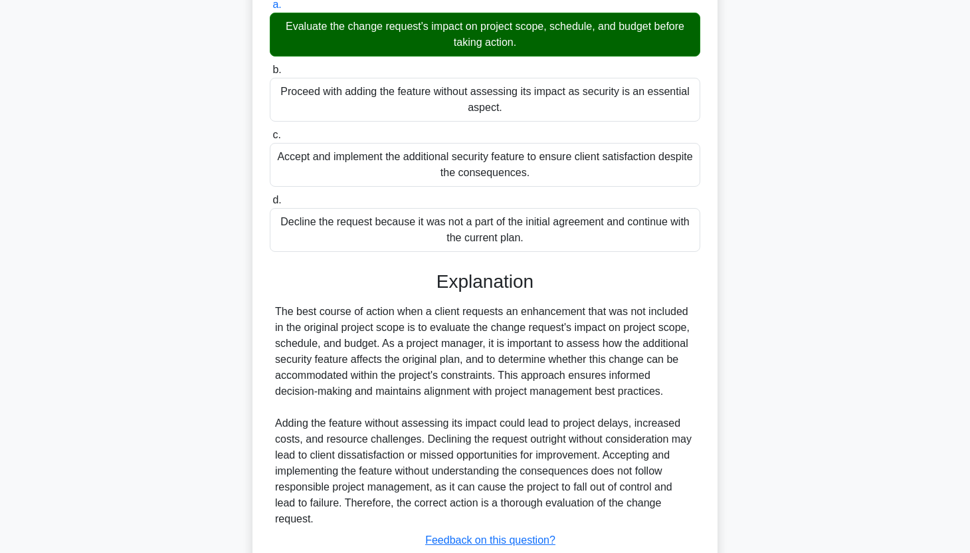
scroll to position [282, 0]
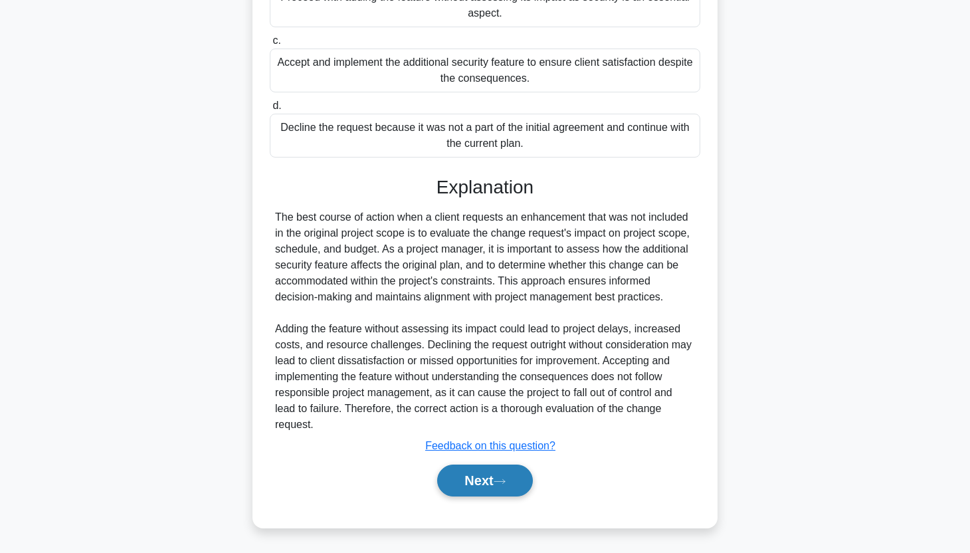
click at [515, 480] on button "Next" at bounding box center [484, 480] width 95 height 32
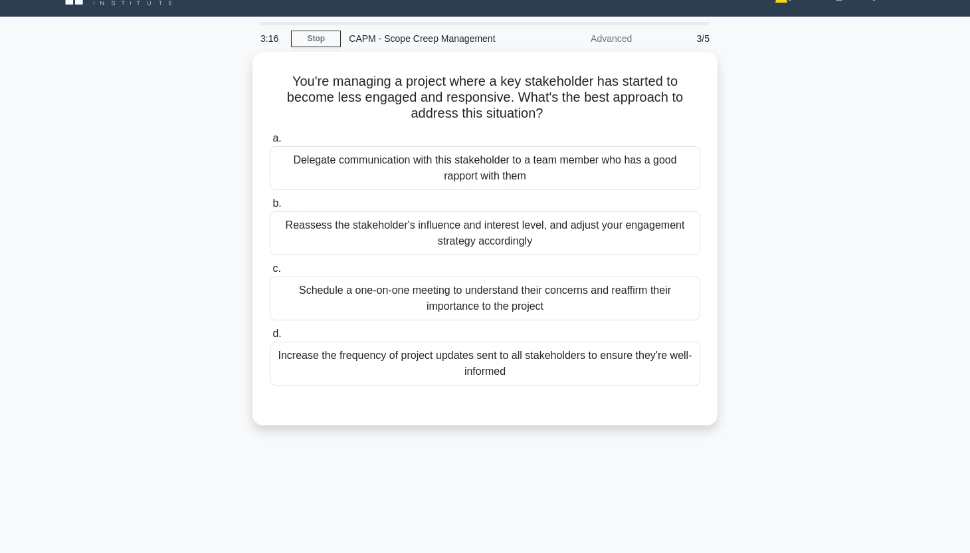
scroll to position [38, 0]
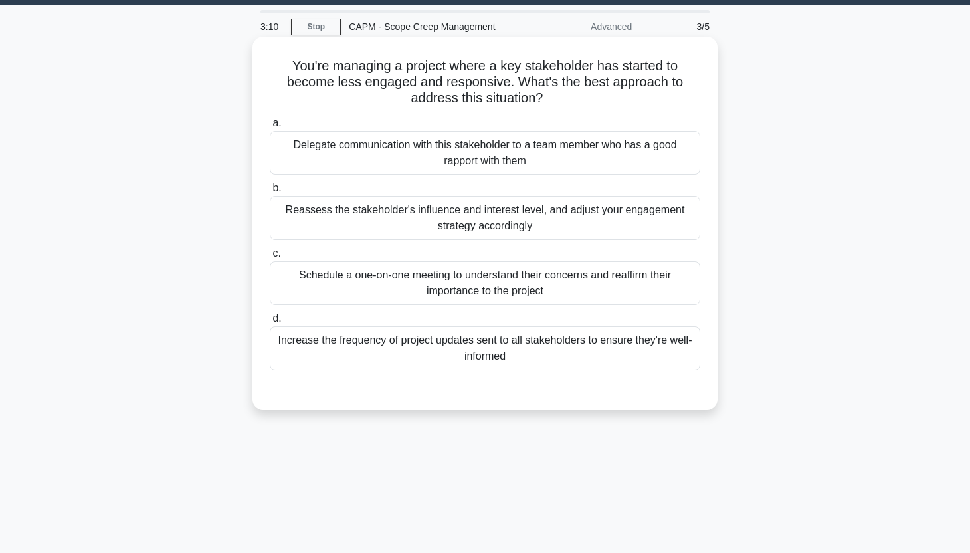
click at [647, 217] on div "Reassess the stakeholder's influence and interest level, and adjust your engage…" at bounding box center [485, 218] width 430 height 44
click at [270, 193] on input "b. Reassess the stakeholder's influence and interest level, and adjust your eng…" at bounding box center [270, 188] width 0 height 9
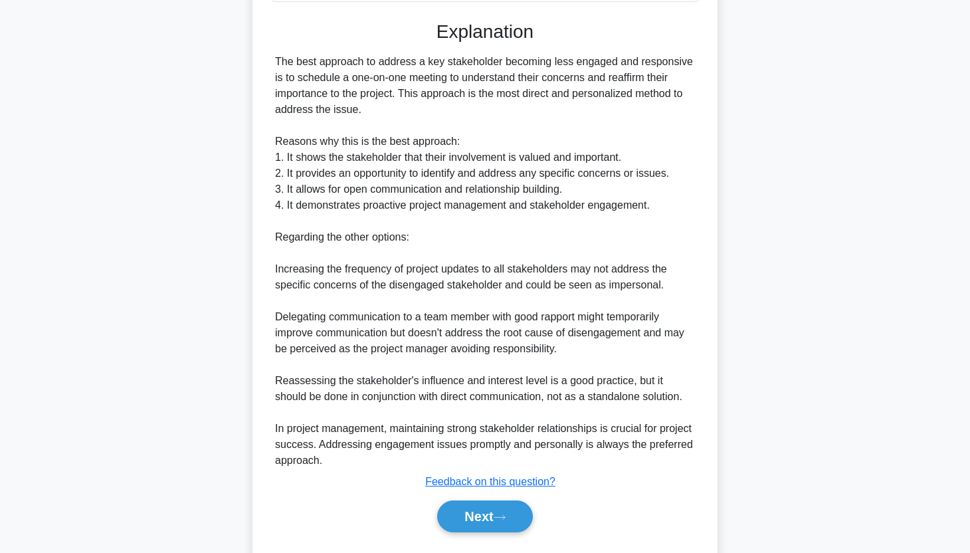
scroll to position [443, 0]
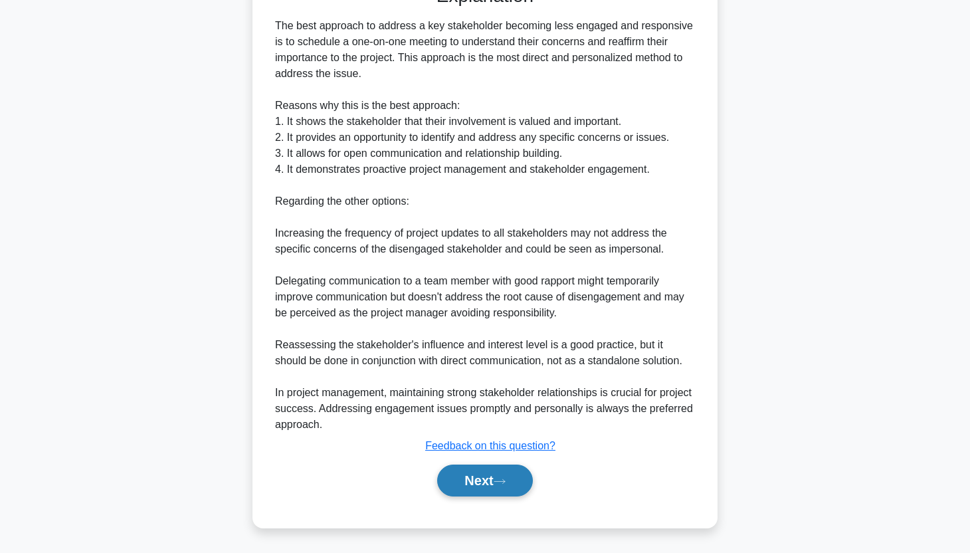
click at [501, 484] on icon at bounding box center [500, 481] width 12 height 7
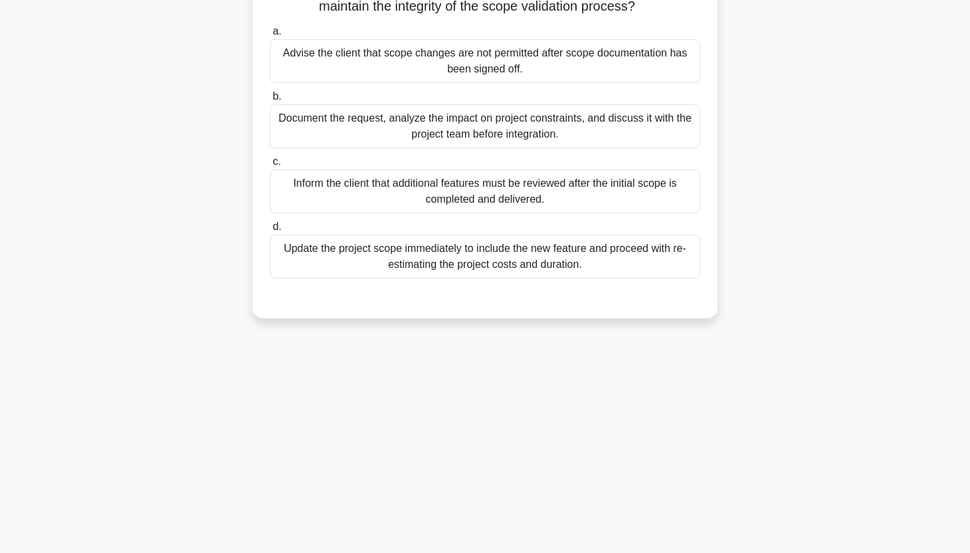
scroll to position [0, 0]
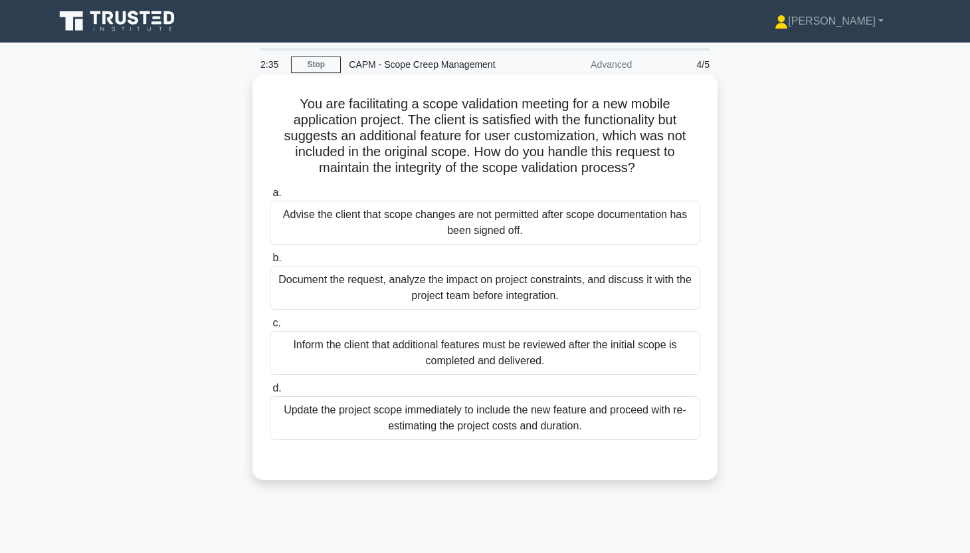
click at [610, 296] on div "Document the request, analyze the impact on project constraints, and discuss it…" at bounding box center [485, 288] width 430 height 44
click at [270, 262] on input "b. Document the request, analyze the impact on project constraints, and discuss…" at bounding box center [270, 258] width 0 height 9
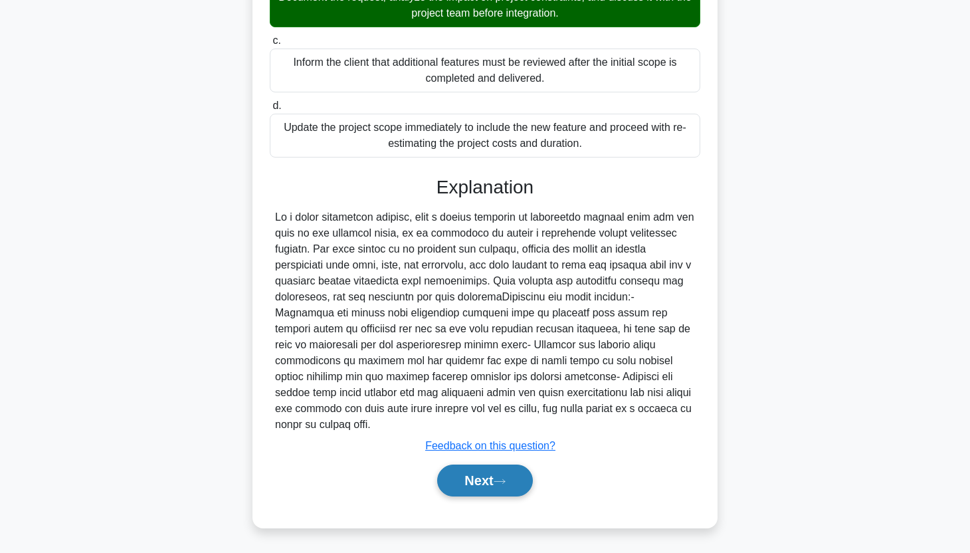
click at [484, 480] on button "Next" at bounding box center [484, 480] width 95 height 32
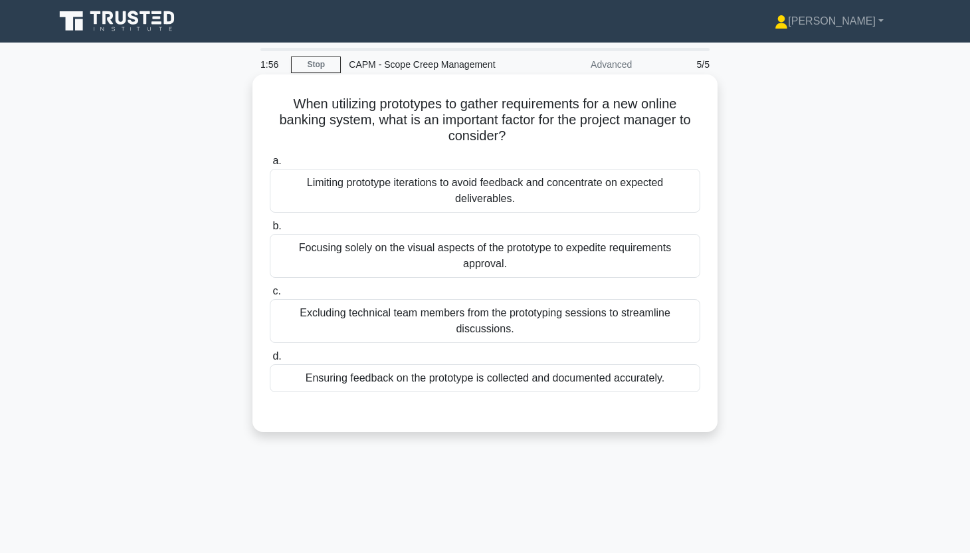
click at [589, 364] on div "Ensuring feedback on the prototype is collected and documented accurately." at bounding box center [485, 378] width 430 height 28
click at [270, 361] on input "d. Ensuring feedback on the prototype is collected and documented accurately." at bounding box center [270, 356] width 0 height 9
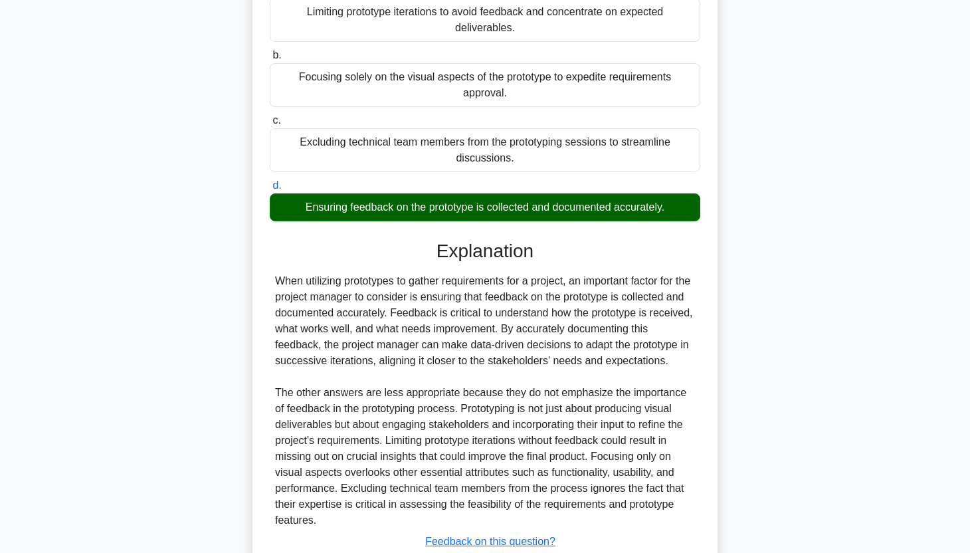
scroll to position [266, 0]
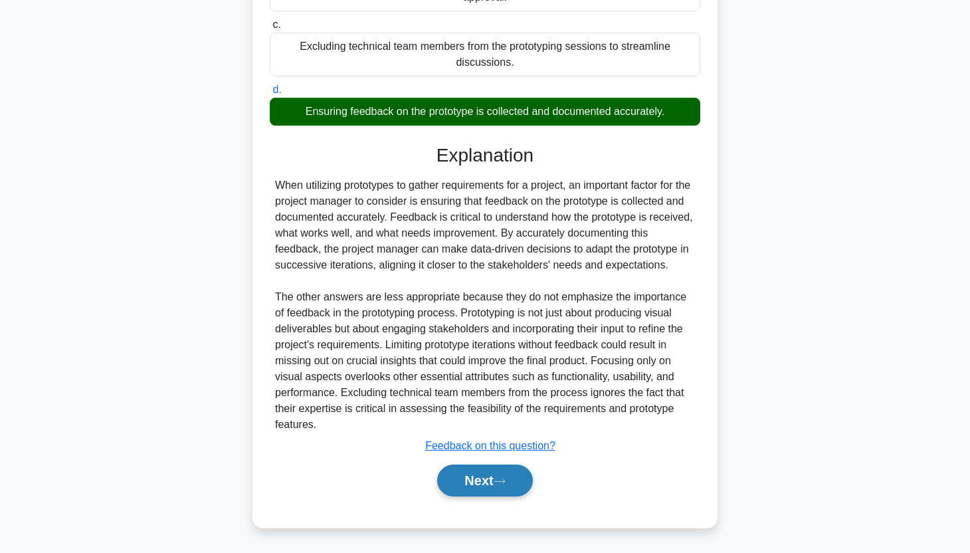
click at [488, 486] on button "Next" at bounding box center [484, 480] width 95 height 32
click at [506, 484] on icon at bounding box center [500, 481] width 12 height 7
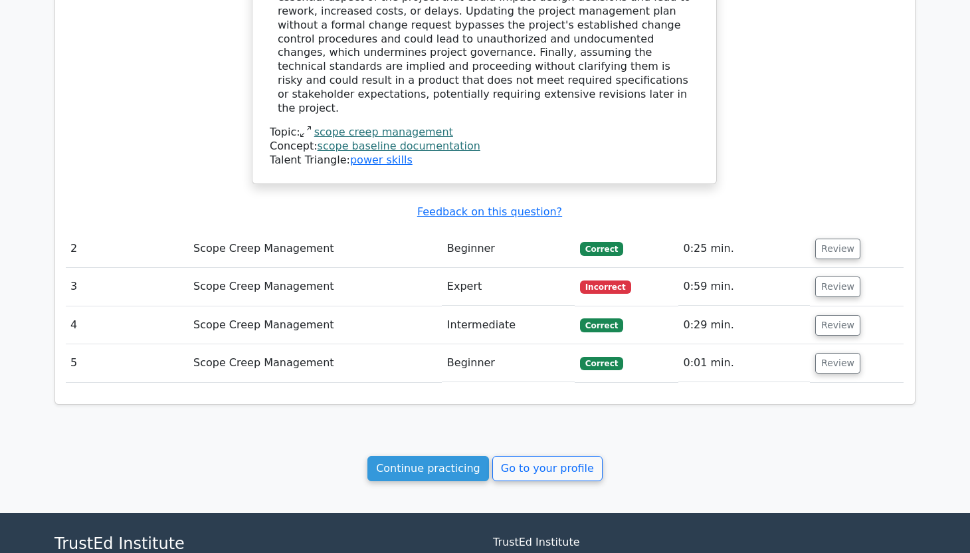
scroll to position [1264, 0]
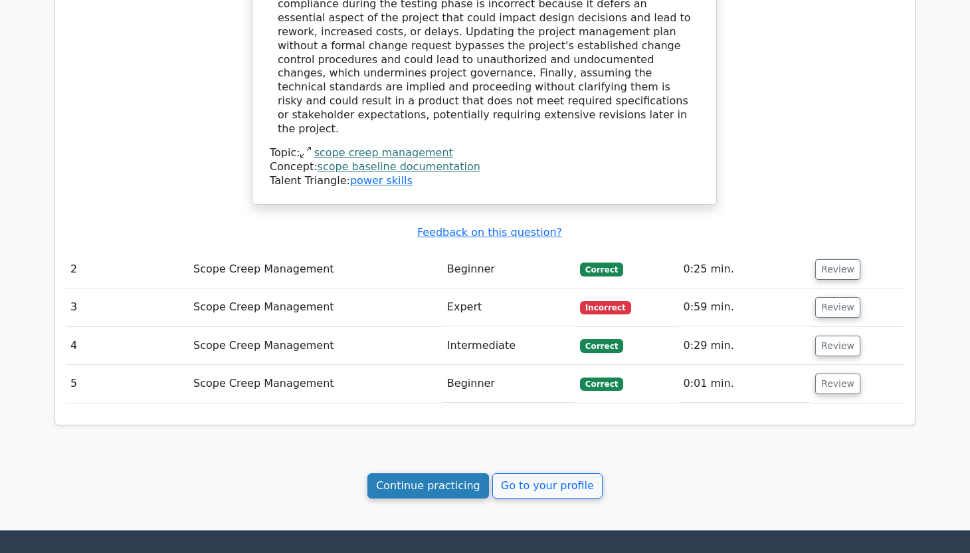
click at [427, 473] on link "Continue practicing" at bounding box center [428, 485] width 122 height 25
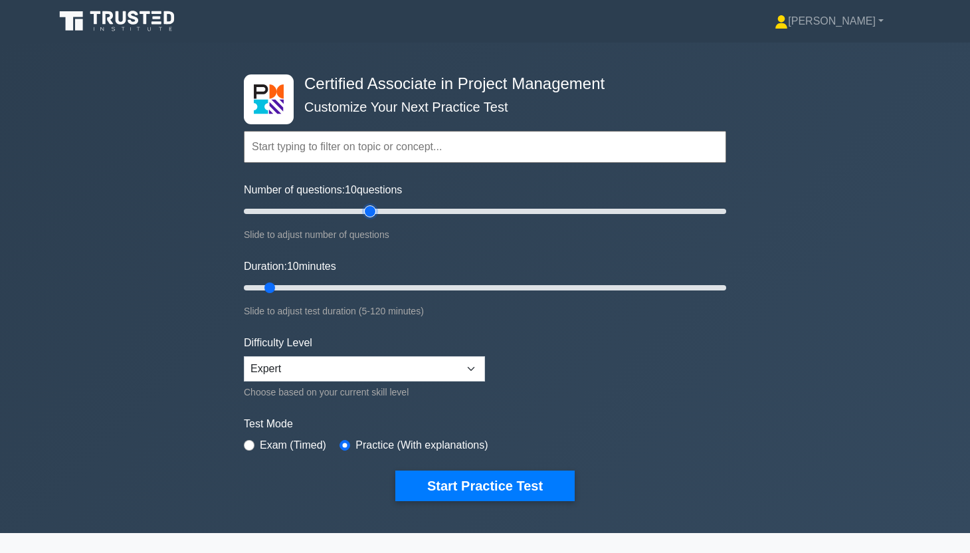
type input "55"
click at [375, 206] on input "Number of questions: 10 questions" at bounding box center [485, 211] width 482 height 16
click at [341, 373] on select "Beginner Intermediate Expert" at bounding box center [364, 368] width 241 height 25
click at [244, 356] on select "Beginner Intermediate Expert" at bounding box center [364, 368] width 241 height 25
type input "90"
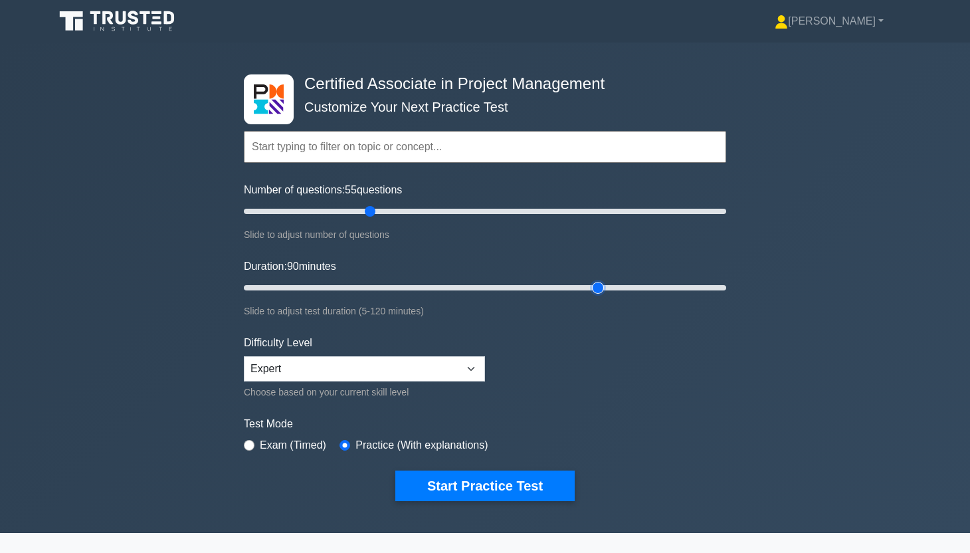
click at [597, 281] on input "Duration: 90 minutes" at bounding box center [485, 288] width 482 height 16
type input "45"
click at [350, 214] on input "Number of questions: 45 questions" at bounding box center [485, 211] width 482 height 16
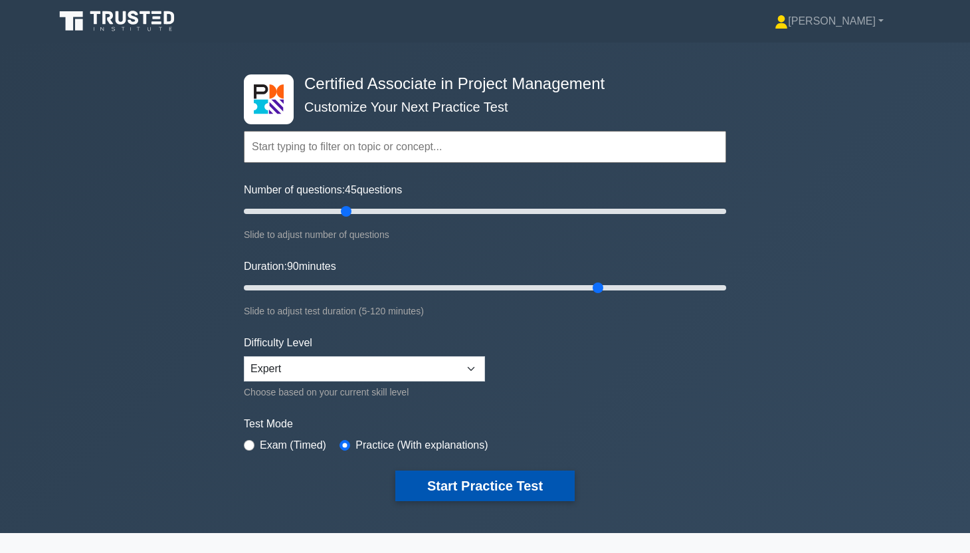
click at [434, 484] on button "Start Practice Test" at bounding box center [484, 485] width 179 height 31
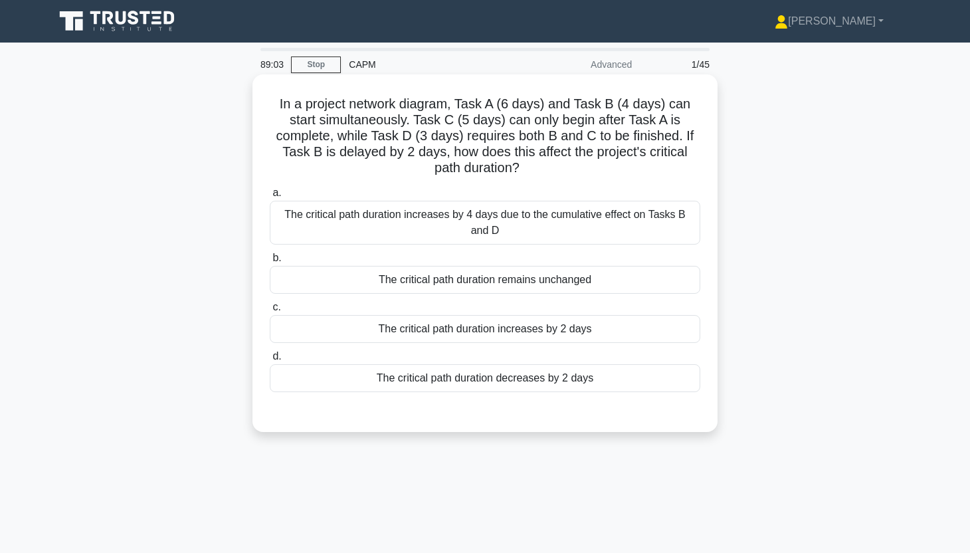
click at [628, 324] on div "The critical path duration increases by 2 days" at bounding box center [485, 329] width 430 height 28
click at [270, 312] on input "c. The critical path duration increases by 2 days" at bounding box center [270, 307] width 0 height 9
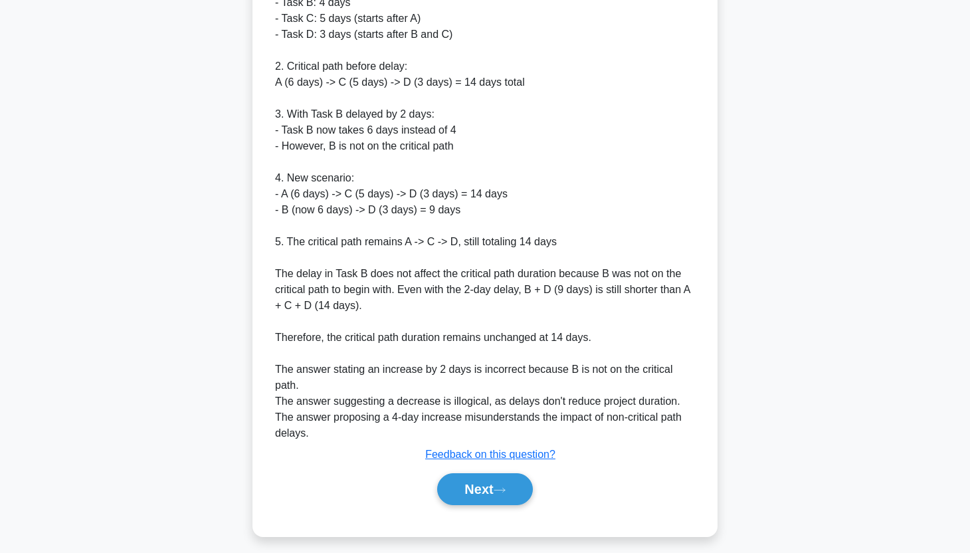
scroll to position [523, 0]
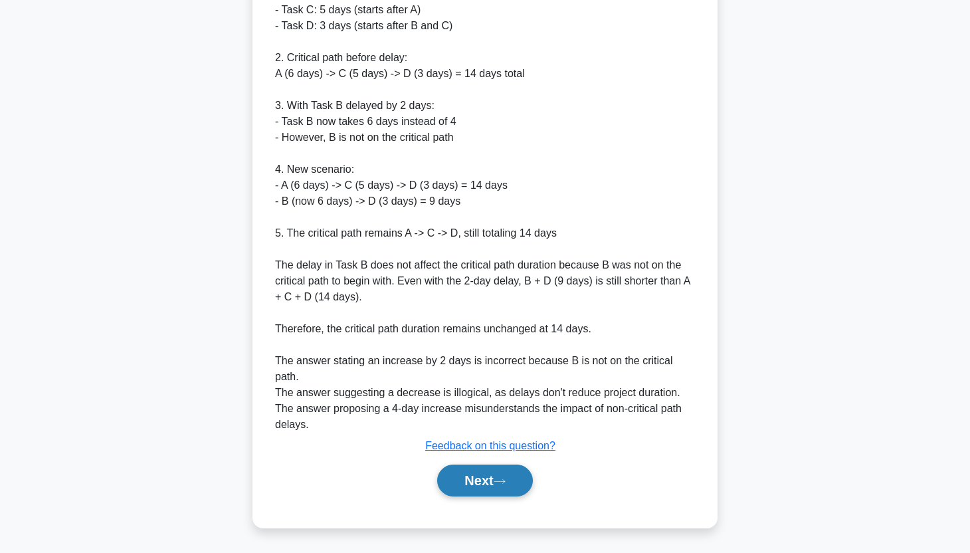
click at [523, 474] on button "Next" at bounding box center [484, 480] width 95 height 32
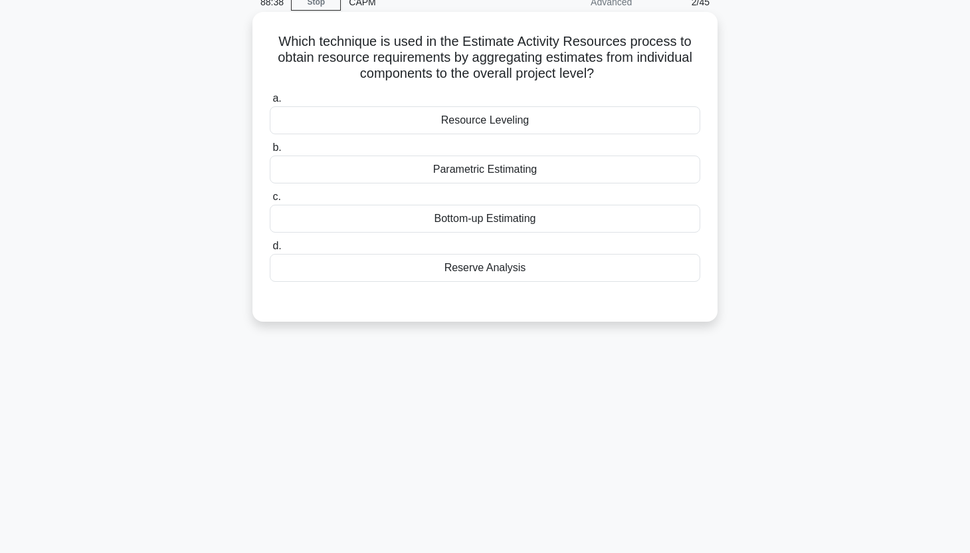
scroll to position [0, 0]
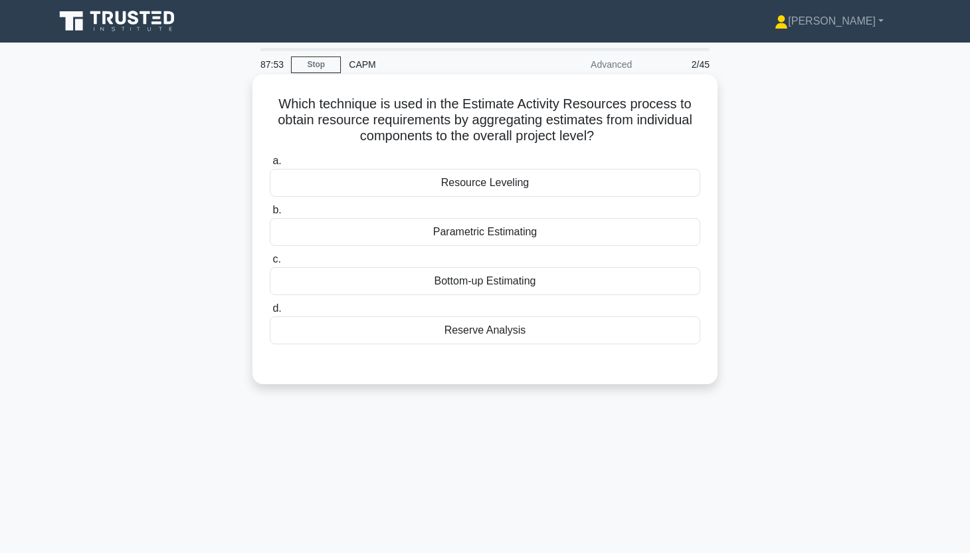
click at [592, 179] on div "Resource Leveling" at bounding box center [485, 183] width 430 height 28
click at [270, 165] on input "a. Resource Leveling" at bounding box center [270, 161] width 0 height 9
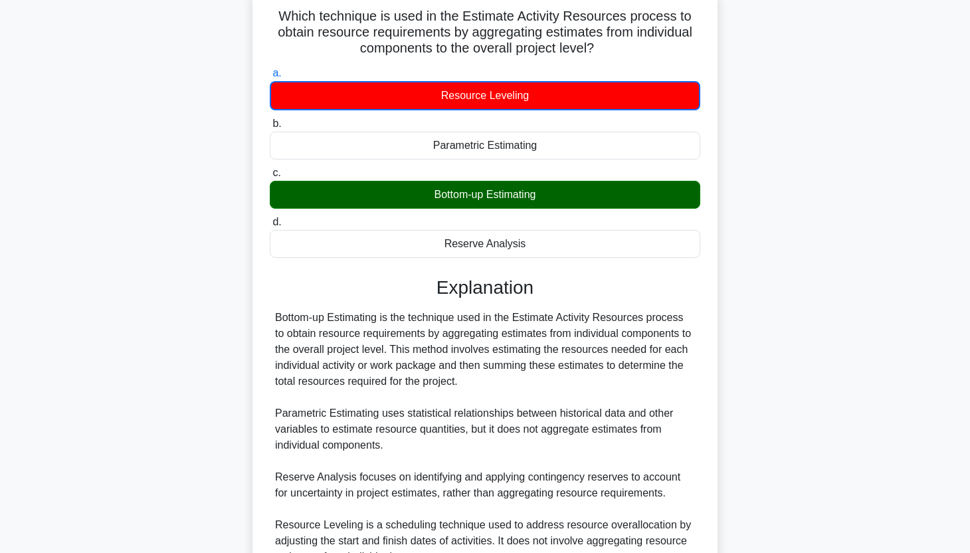
scroll to position [220, 0]
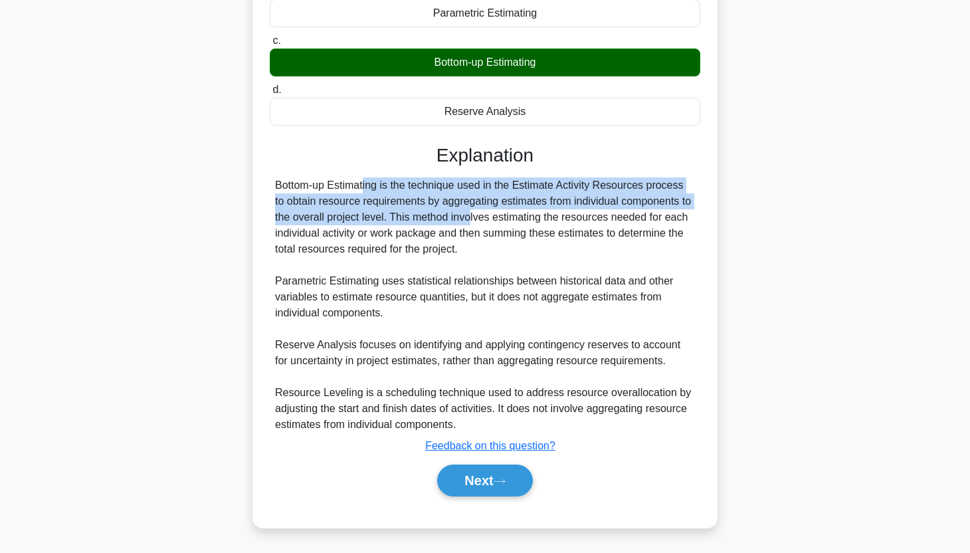
drag, startPoint x: 272, startPoint y: 192, endPoint x: 389, endPoint y: 221, distance: 120.4
click at [389, 221] on div "Bottom-up Estimating is the technique used in the Estimate Activity Resources p…" at bounding box center [485, 304] width 430 height 255
copy div "Bottom-up Estimating is the technique used in the Estimate Activity Resources p…"
click at [482, 486] on button "Next" at bounding box center [484, 480] width 95 height 32
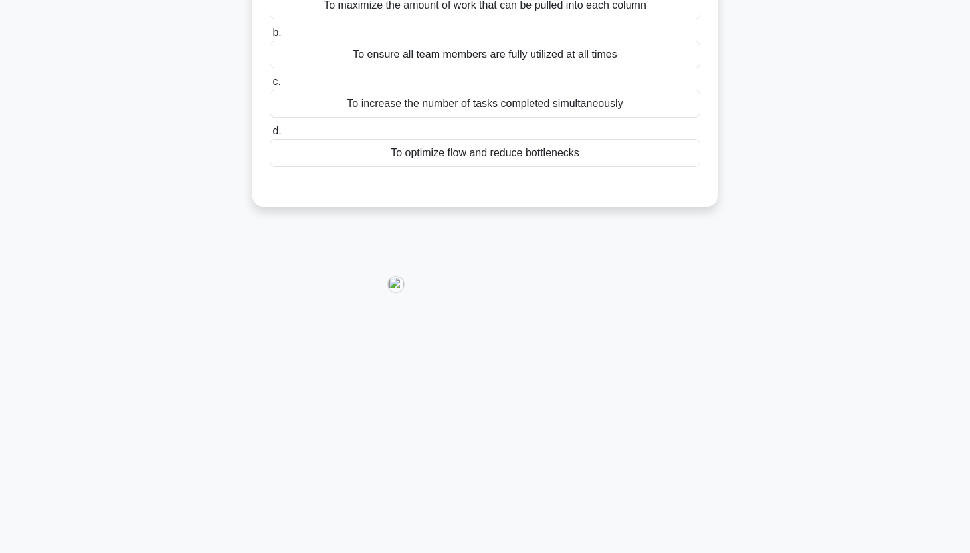
scroll to position [0, 0]
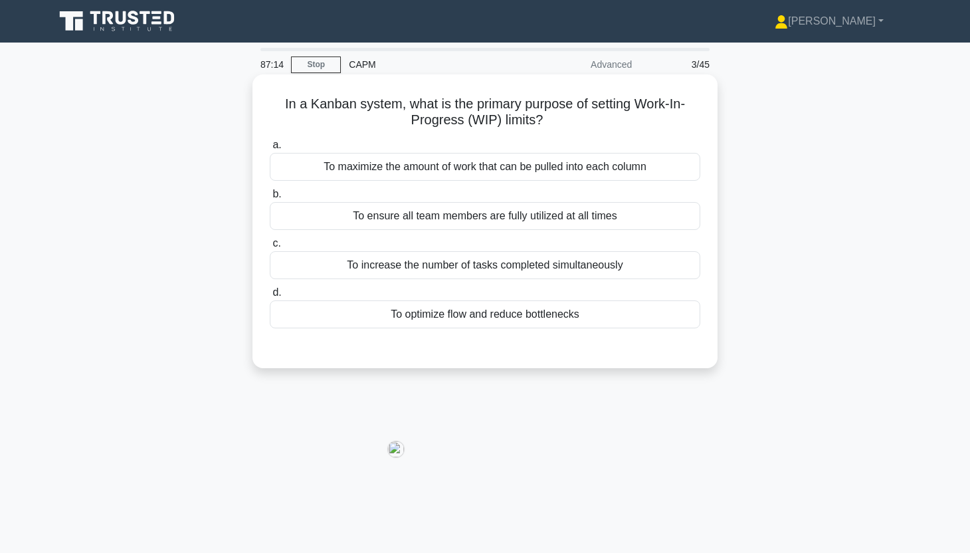
click at [534, 319] on div "To optimize flow and reduce bottlenecks" at bounding box center [485, 314] width 430 height 28
click at [270, 297] on input "d. To optimize flow and reduce bottlenecks" at bounding box center [270, 292] width 0 height 9
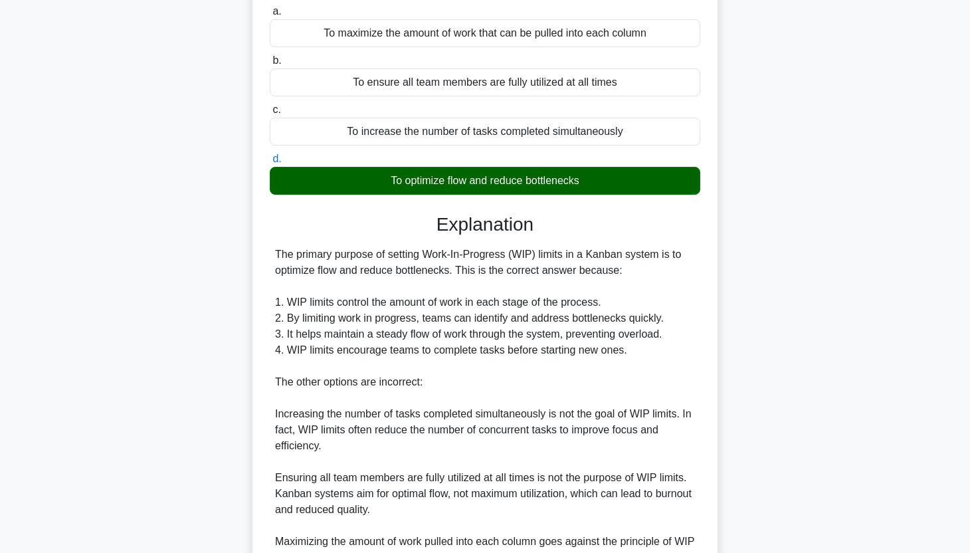
scroll to position [314, 0]
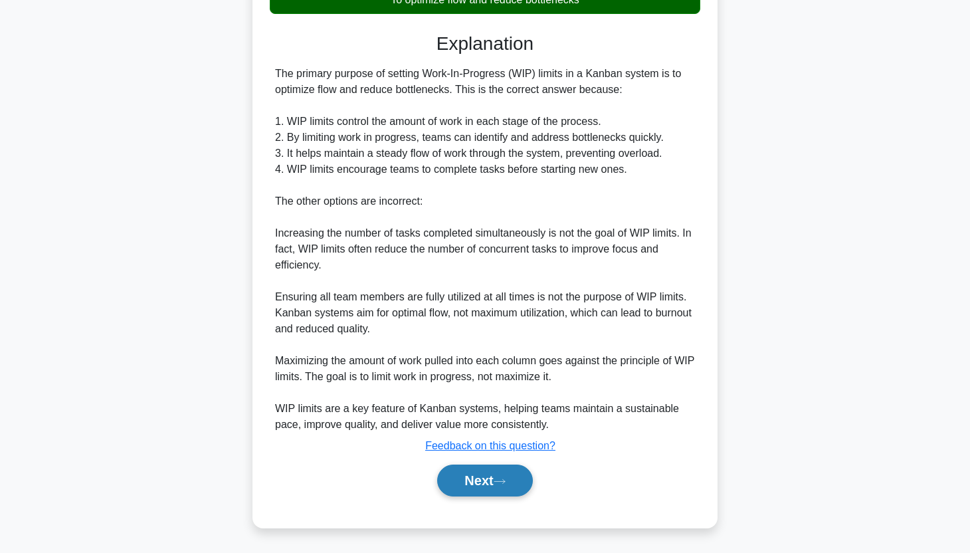
click at [494, 488] on button "Next" at bounding box center [484, 480] width 95 height 32
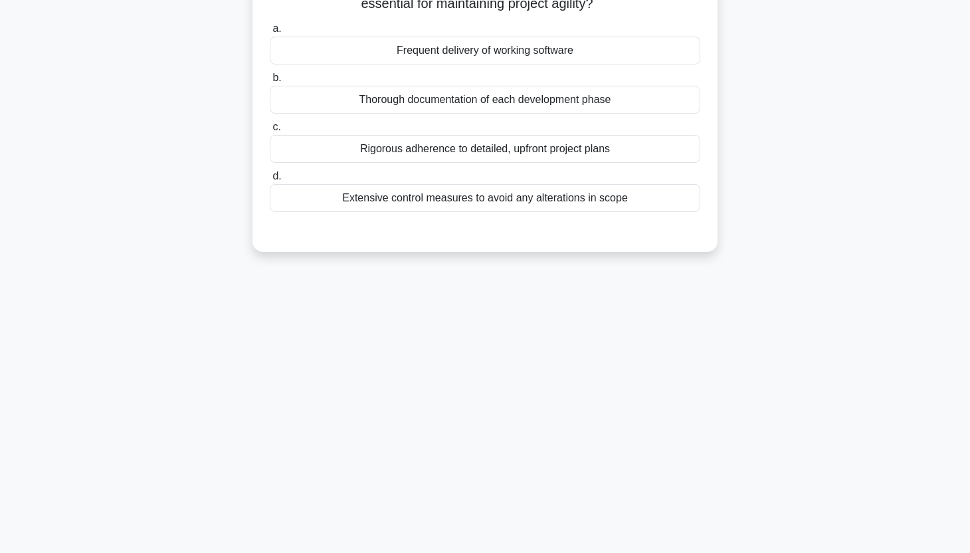
scroll to position [0, 0]
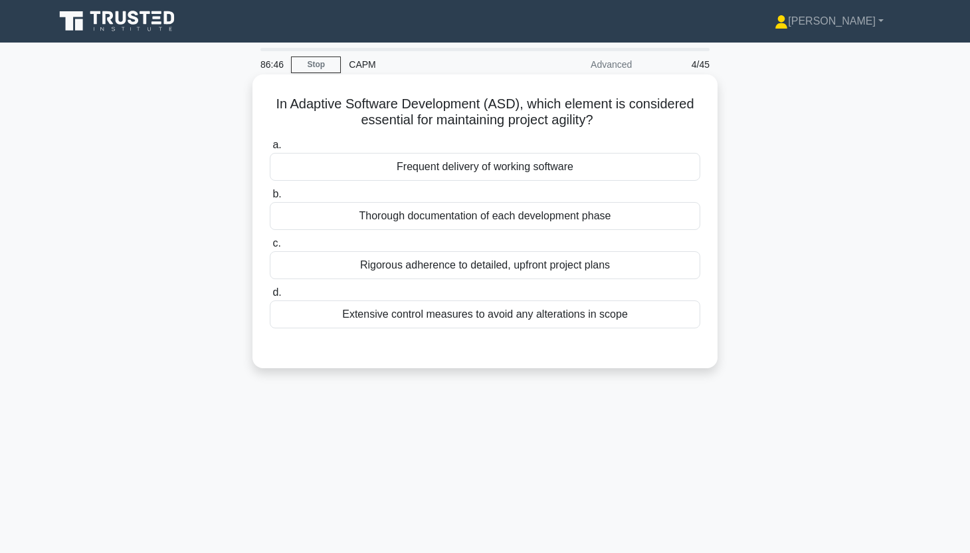
click at [593, 159] on div "Frequent delivery of working software" at bounding box center [485, 167] width 430 height 28
click at [270, 149] on input "a. Frequent delivery of working software" at bounding box center [270, 145] width 0 height 9
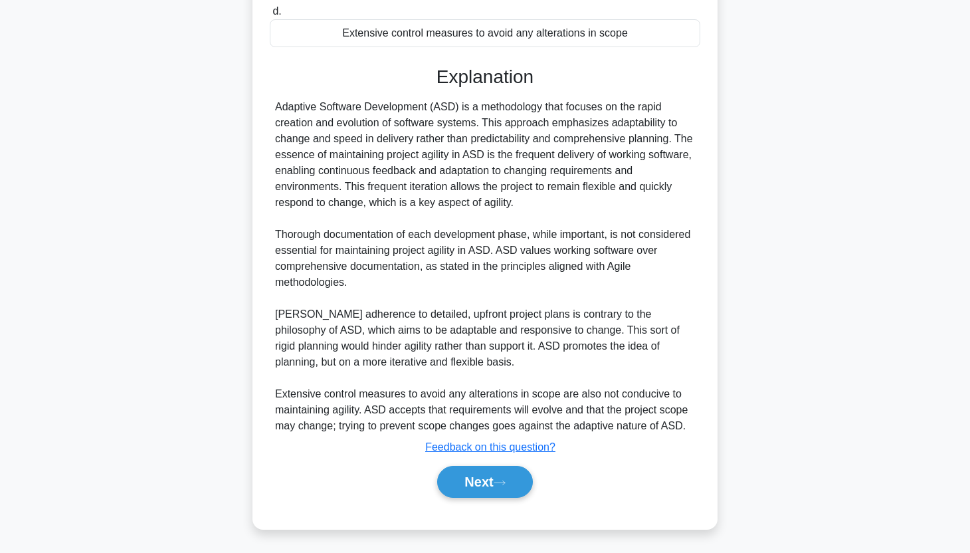
scroll to position [282, 0]
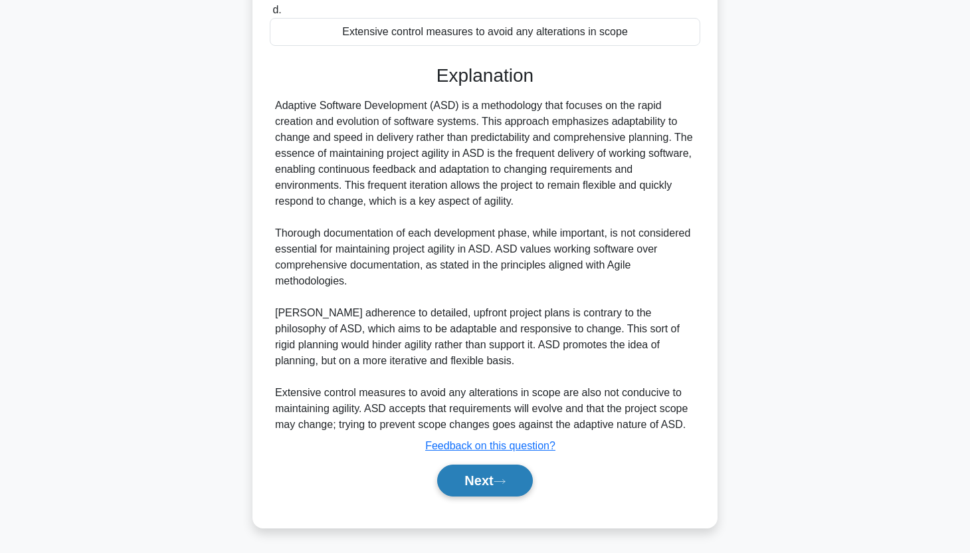
click at [505, 484] on icon at bounding box center [500, 481] width 12 height 7
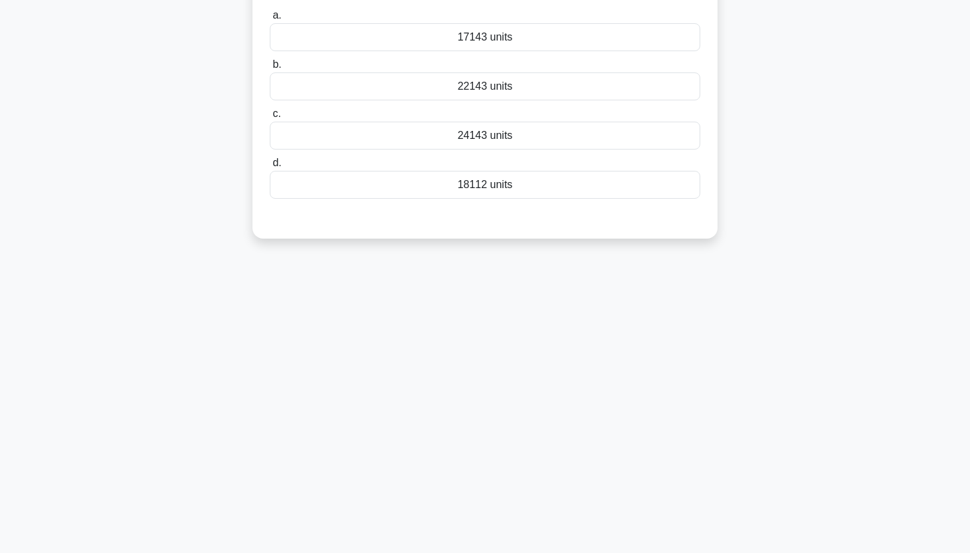
scroll to position [0, 0]
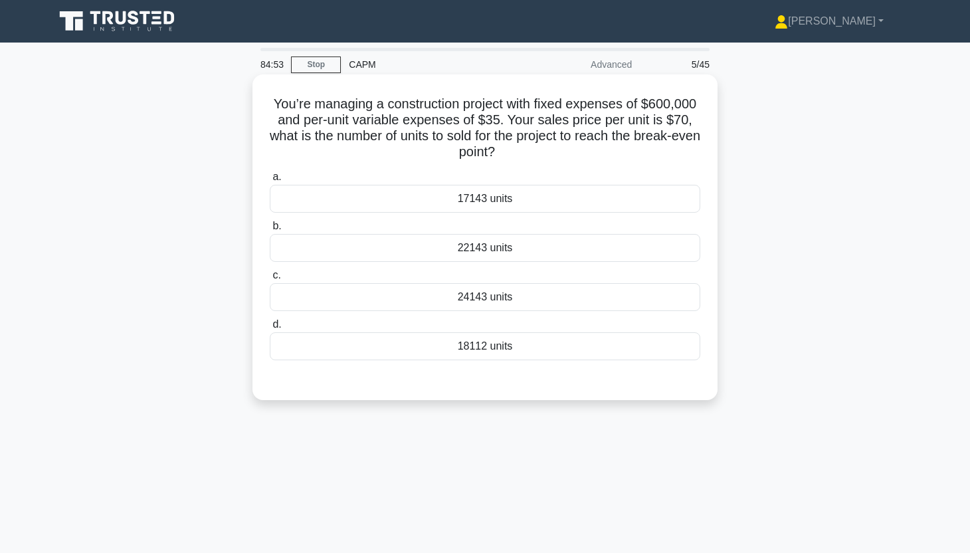
click at [633, 199] on div "17143 units" at bounding box center [485, 199] width 430 height 28
click at [270, 181] on input "a. 17143 units" at bounding box center [270, 177] width 0 height 9
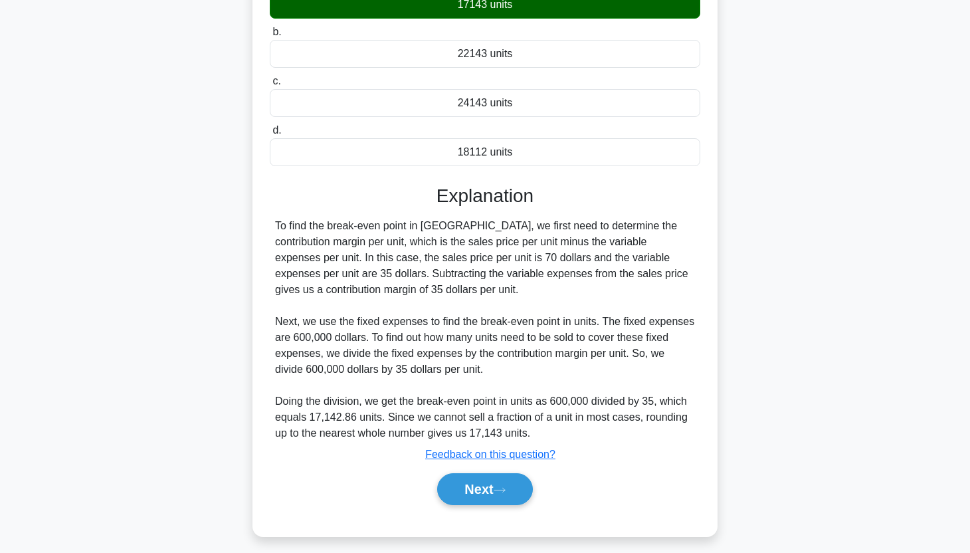
scroll to position [203, 0]
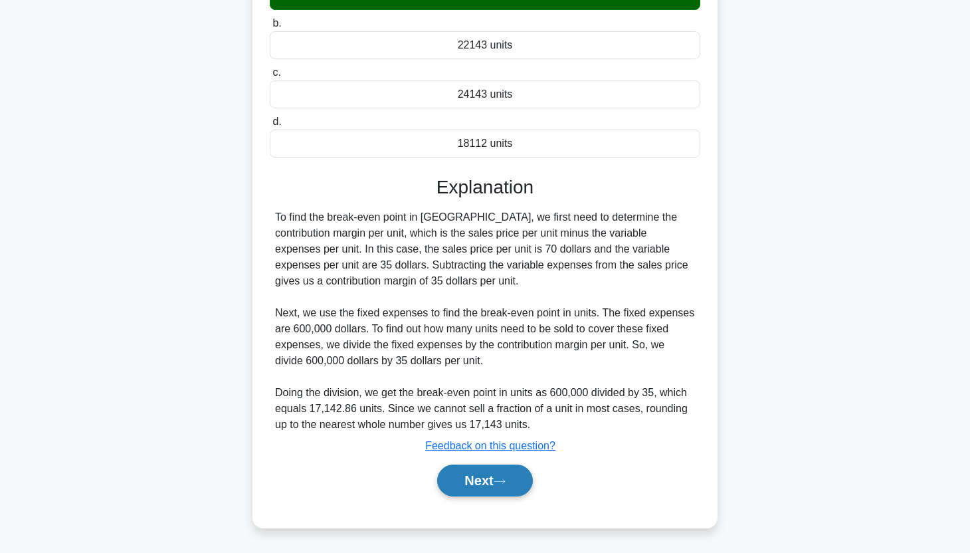
click at [516, 476] on button "Next" at bounding box center [484, 480] width 95 height 32
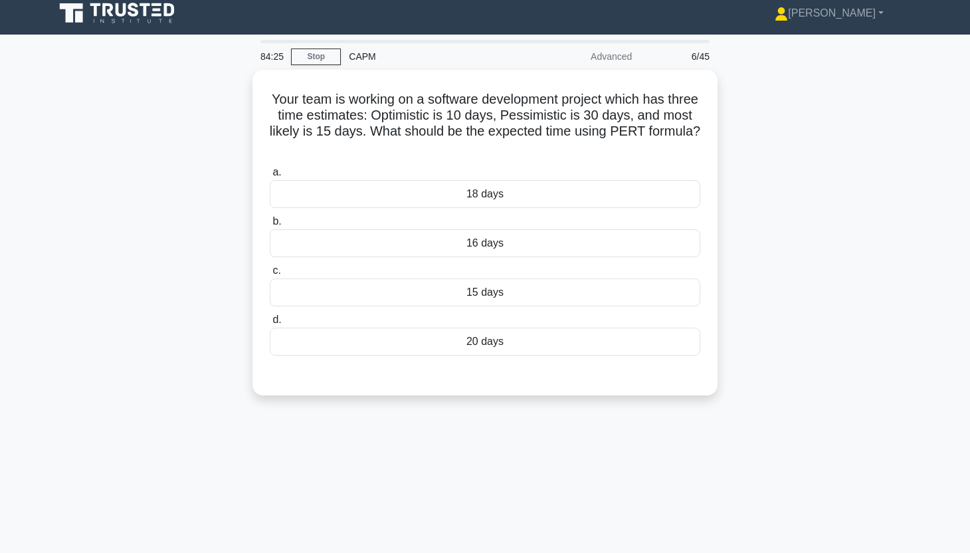
scroll to position [0, 0]
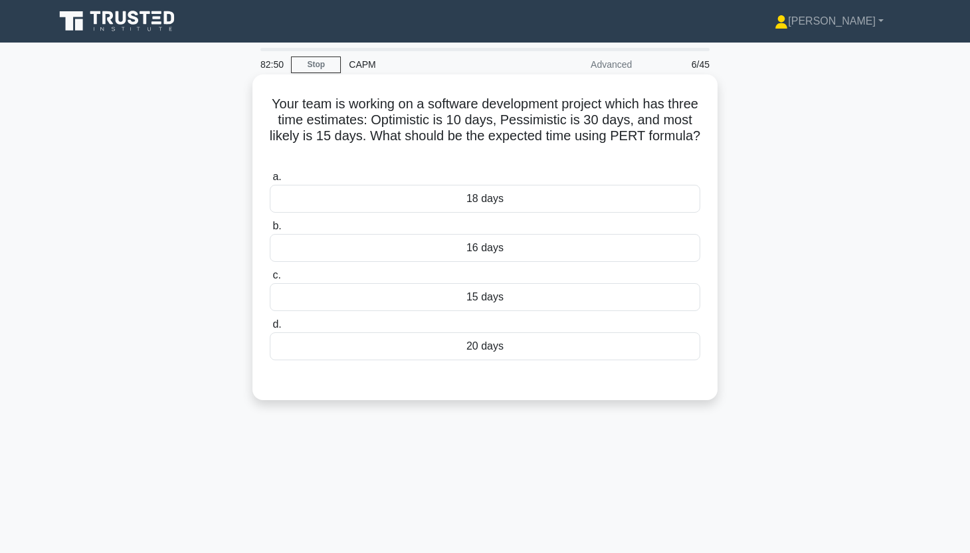
click at [563, 254] on div "16 days" at bounding box center [485, 248] width 430 height 28
click at [270, 231] on input "b. 16 days" at bounding box center [270, 226] width 0 height 9
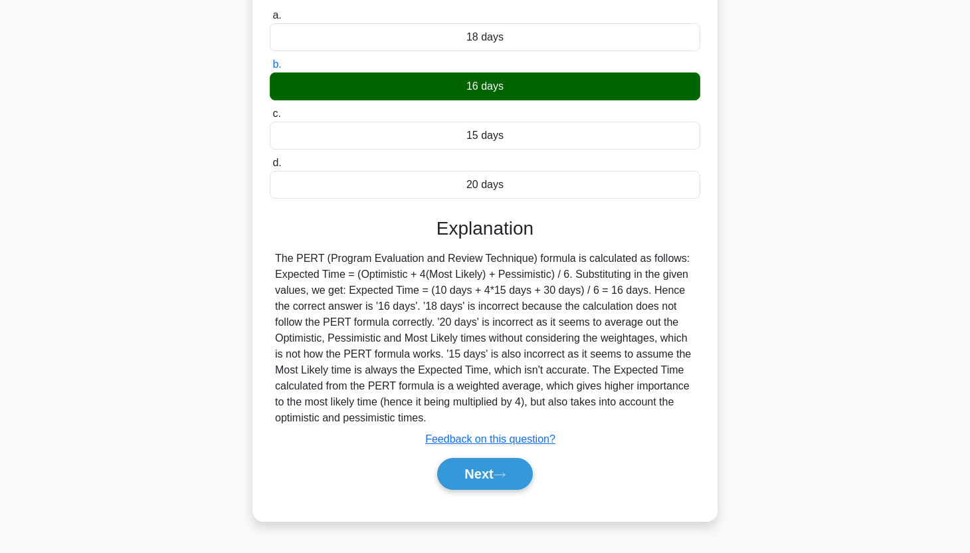
scroll to position [165, 0]
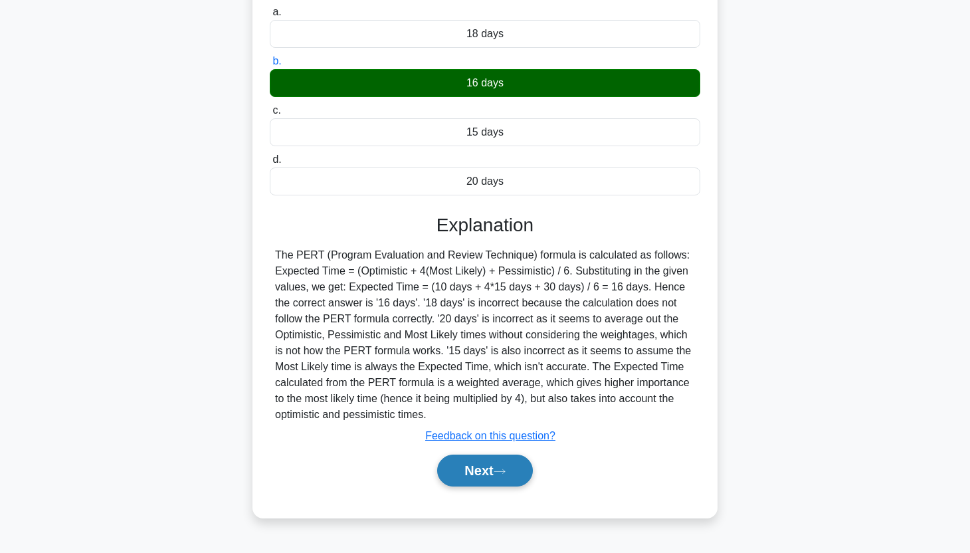
click at [506, 473] on icon at bounding box center [500, 471] width 12 height 7
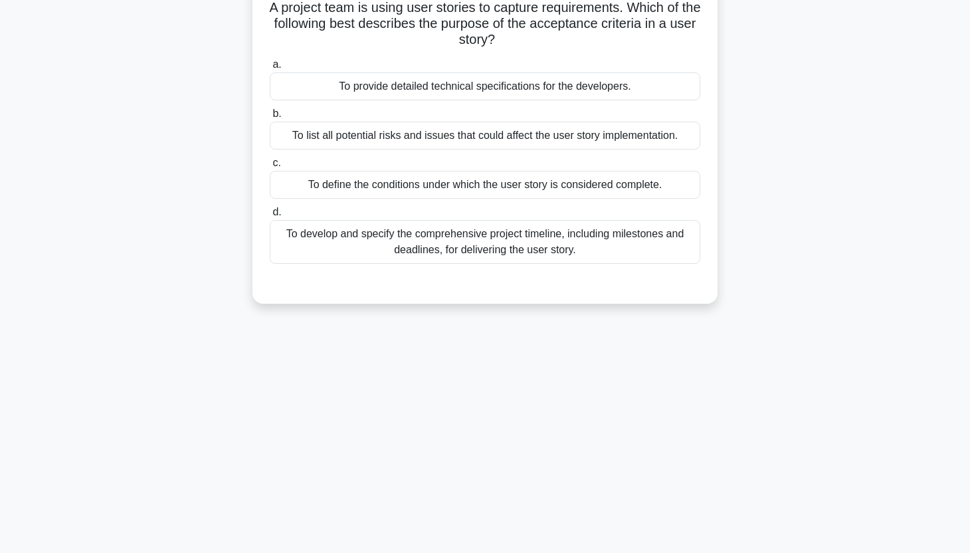
scroll to position [0, 0]
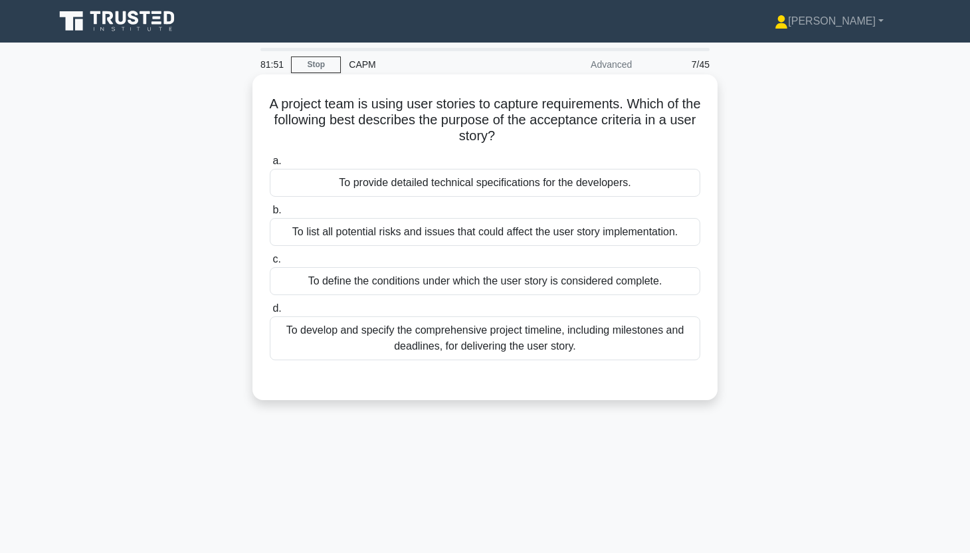
click at [617, 351] on div "To develop and specify the comprehensive project timeline, including milestones…" at bounding box center [485, 338] width 430 height 44
click at [270, 313] on input "d. To develop and specify the comprehensive project timeline, including milesto…" at bounding box center [270, 308] width 0 height 9
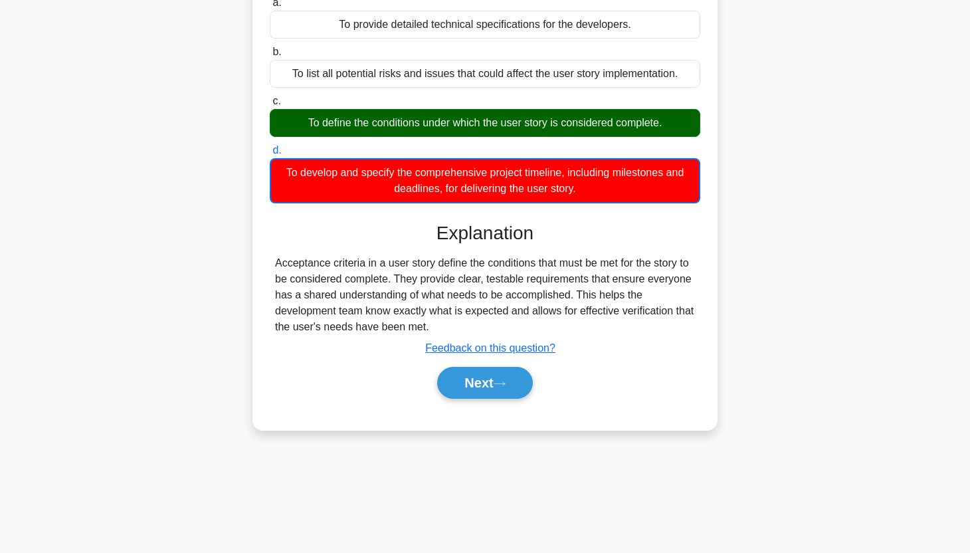
scroll to position [165, 0]
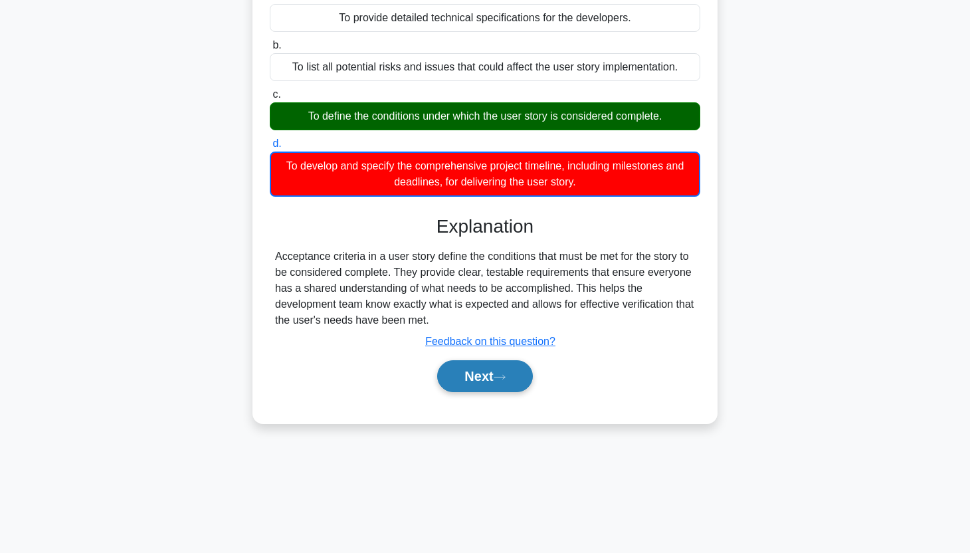
click at [522, 381] on button "Next" at bounding box center [484, 376] width 95 height 32
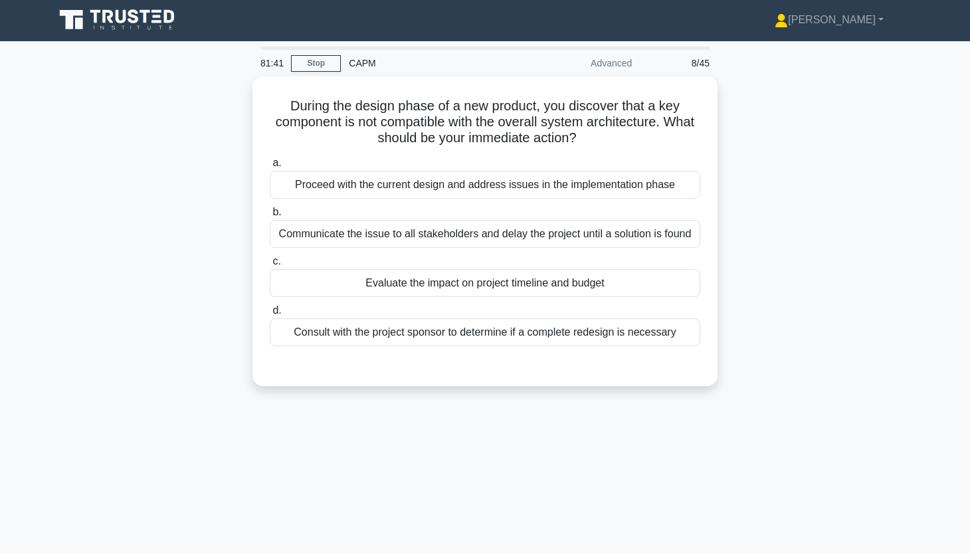
scroll to position [0, 0]
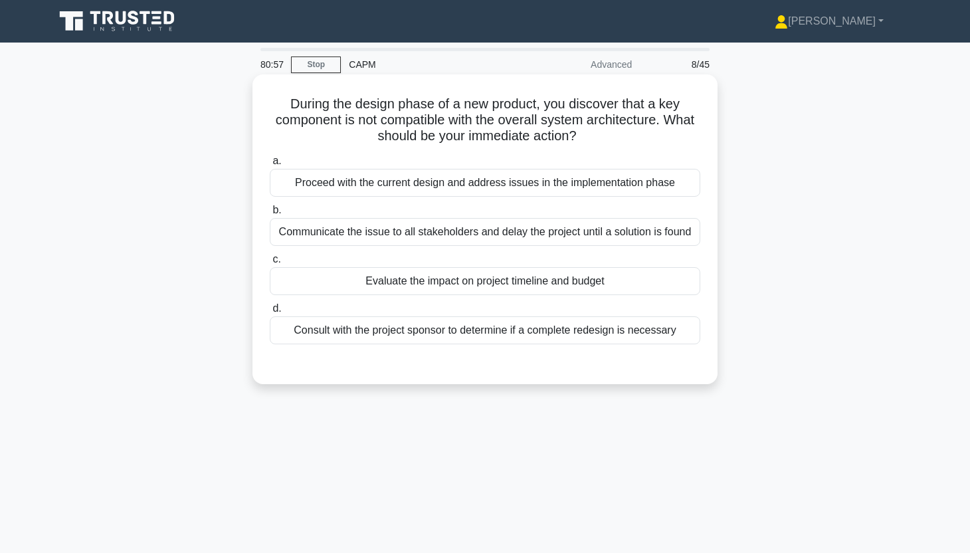
click at [646, 236] on div "Communicate the issue to all stakeholders and delay the project until a solutio…" at bounding box center [485, 232] width 430 height 28
click at [270, 215] on input "b. Communicate the issue to all stakeholders and delay the project until a solu…" at bounding box center [270, 210] width 0 height 9
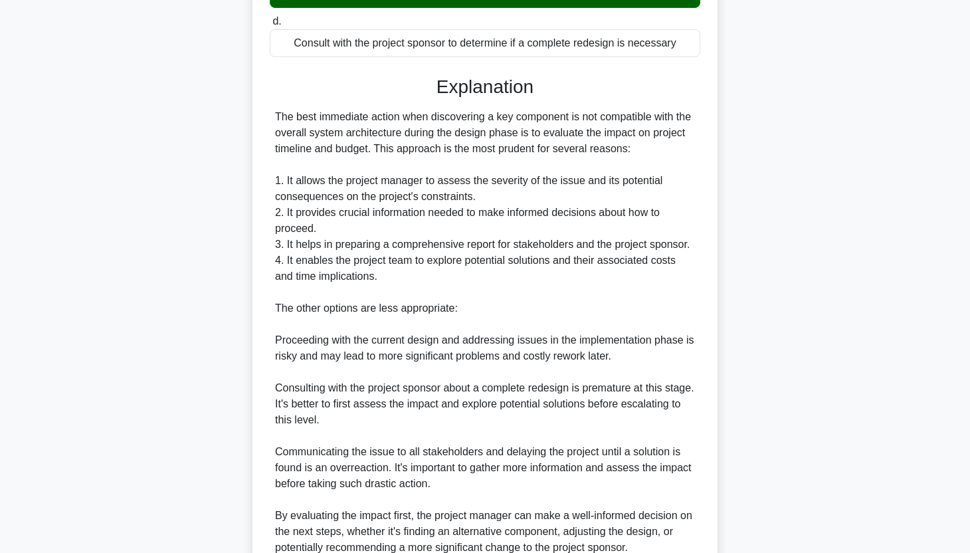
scroll to position [411, 0]
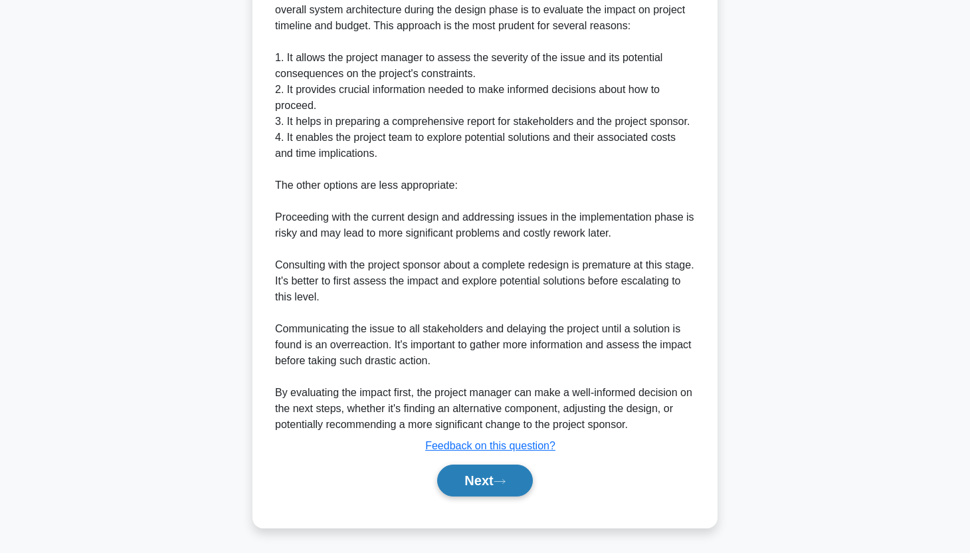
click at [496, 486] on button "Next" at bounding box center [484, 480] width 95 height 32
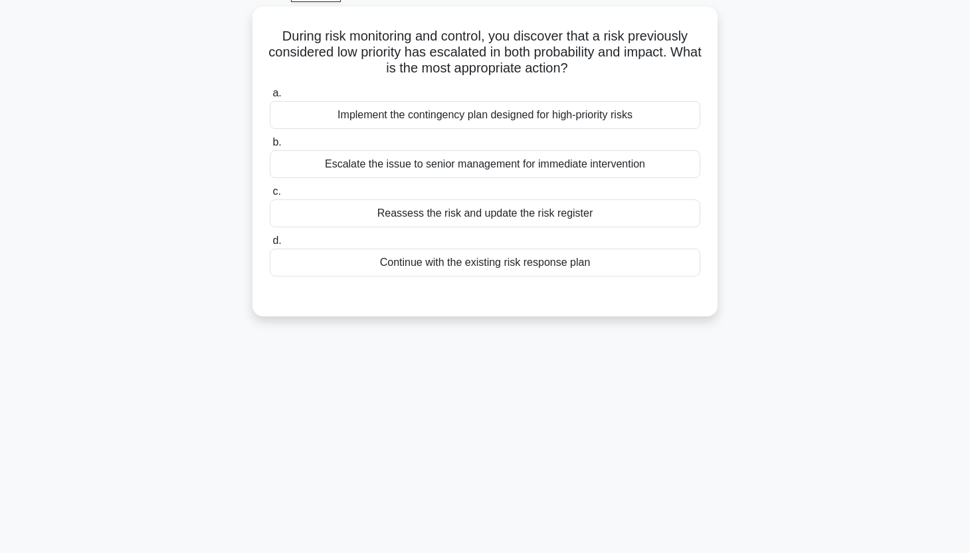
scroll to position [0, 0]
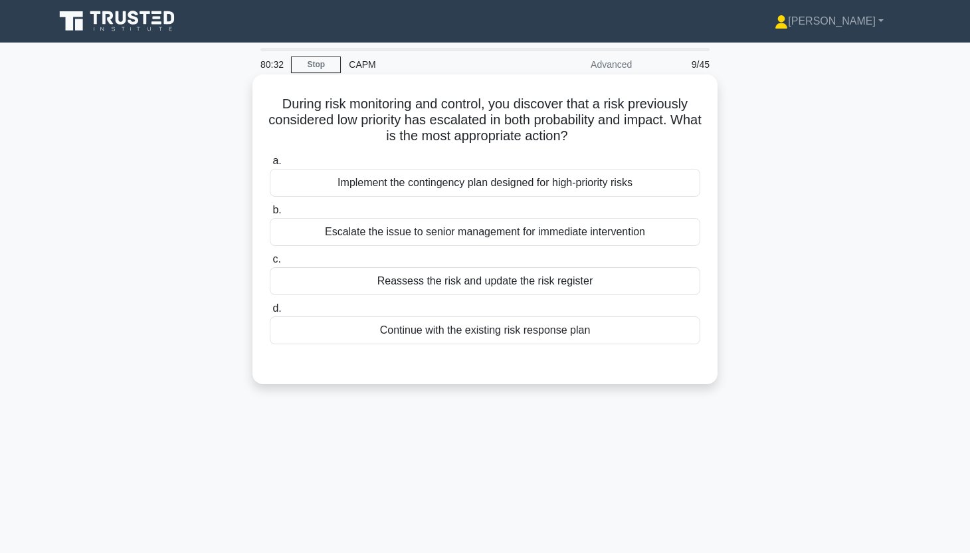
click at [639, 285] on div "Reassess the risk and update the risk register" at bounding box center [485, 281] width 430 height 28
click at [270, 264] on input "c. Reassess the risk and update the risk register" at bounding box center [270, 259] width 0 height 9
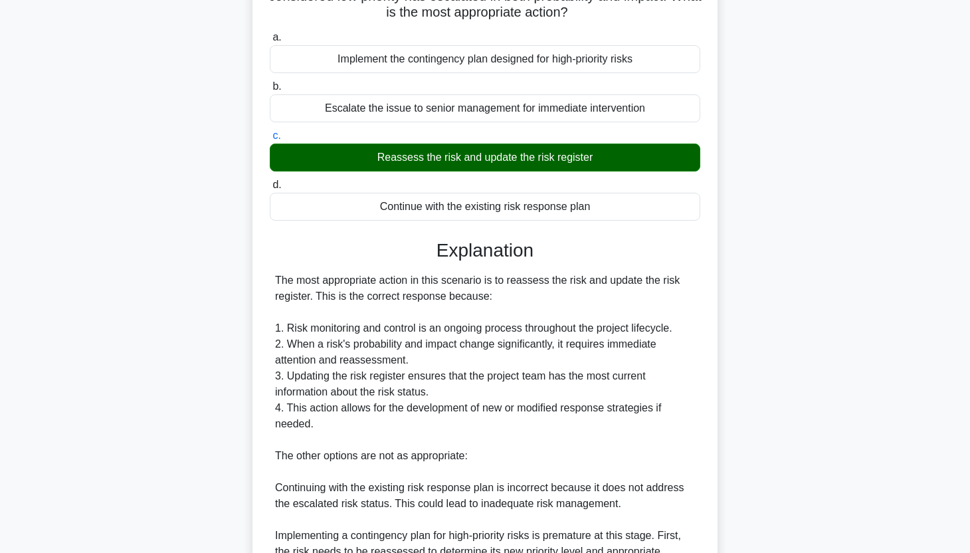
scroll to position [394, 0]
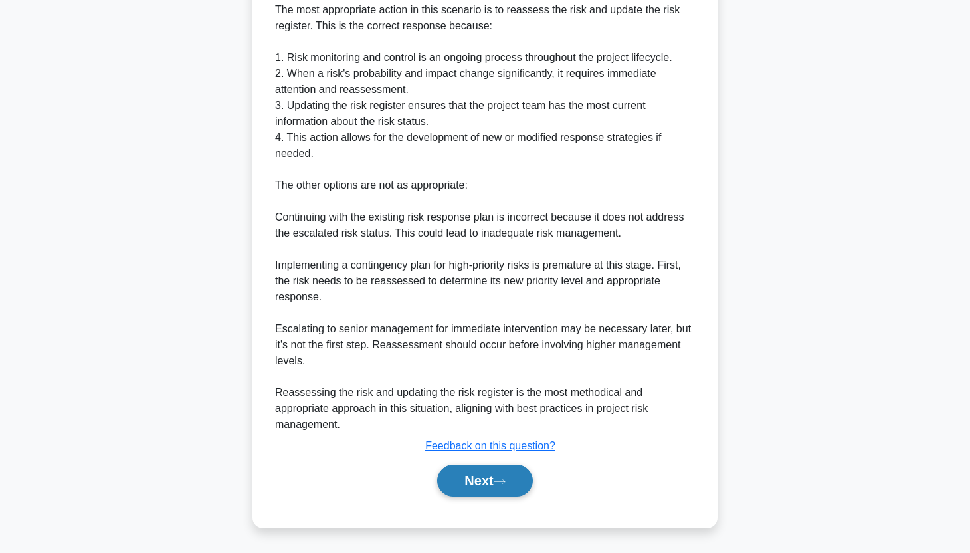
click at [490, 488] on button "Next" at bounding box center [484, 480] width 95 height 32
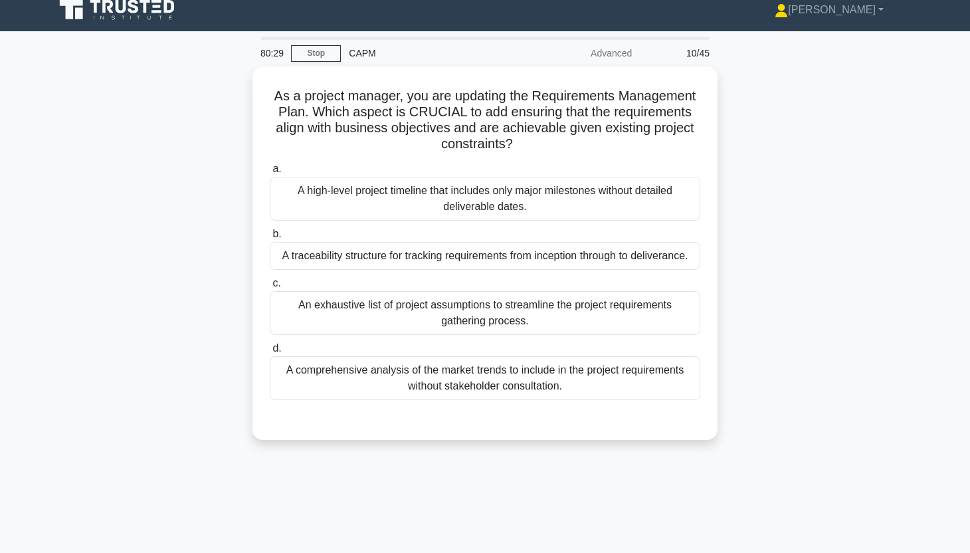
scroll to position [0, 0]
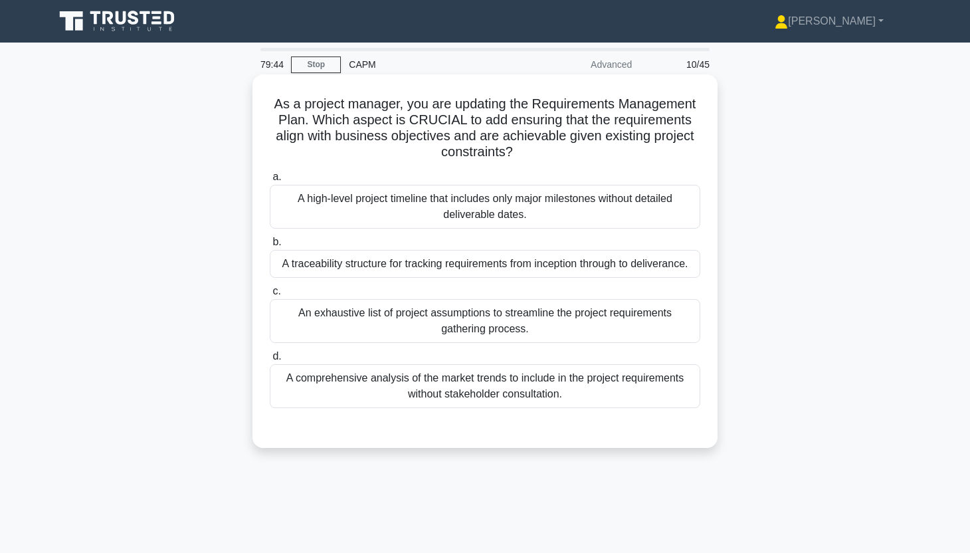
click at [641, 268] on div "A traceability structure for tracking requirements from inception through to de…" at bounding box center [485, 264] width 430 height 28
click at [270, 246] on input "b. A traceability structure for tracking requirements from inception through to…" at bounding box center [270, 242] width 0 height 9
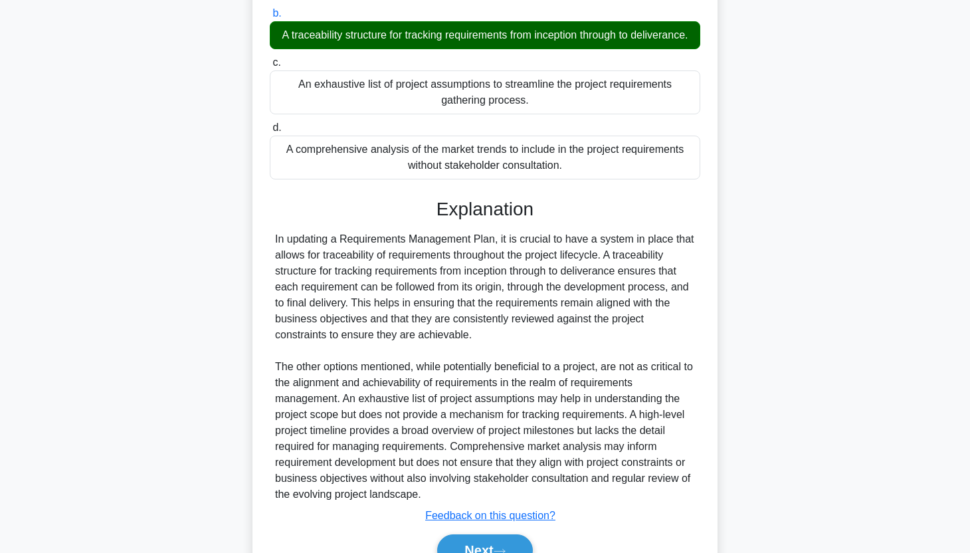
scroll to position [298, 0]
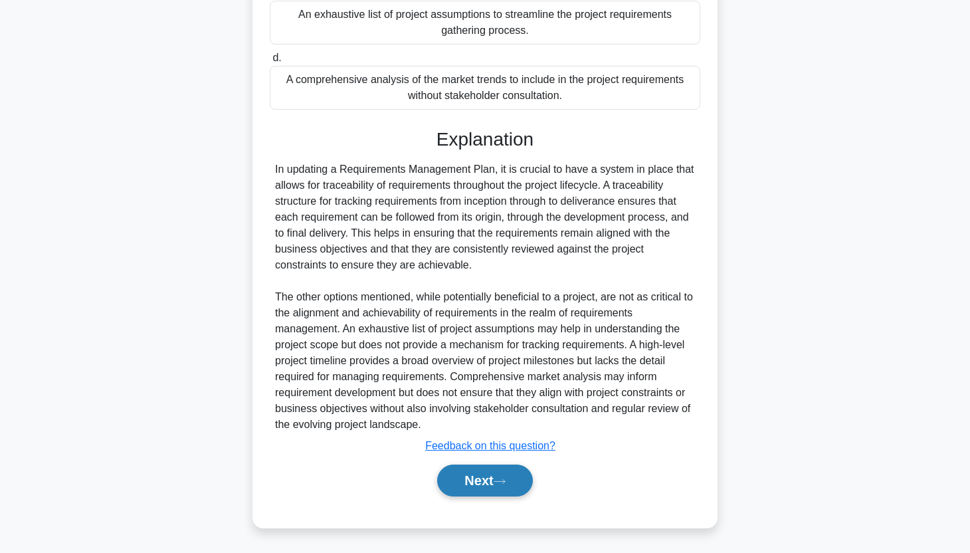
click at [502, 477] on button "Next" at bounding box center [484, 480] width 95 height 32
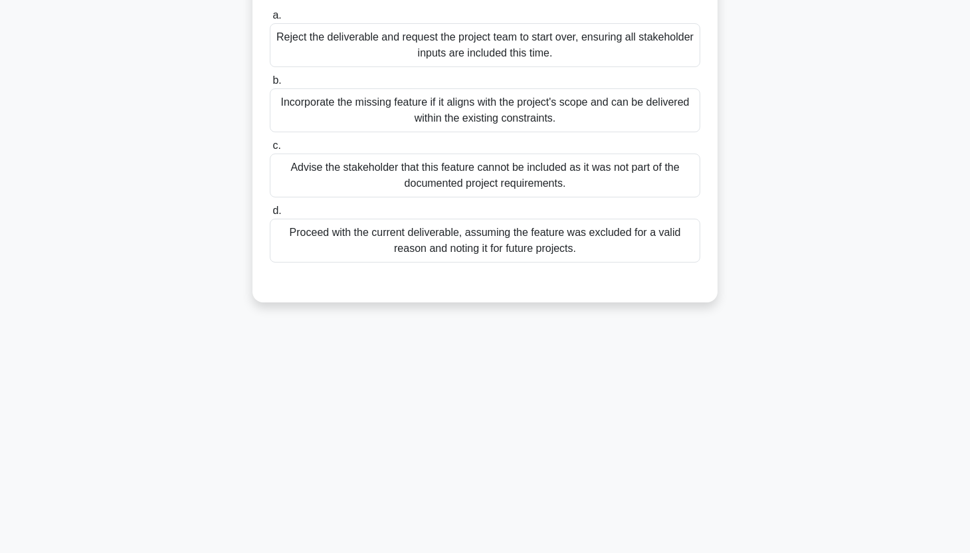
scroll to position [0, 0]
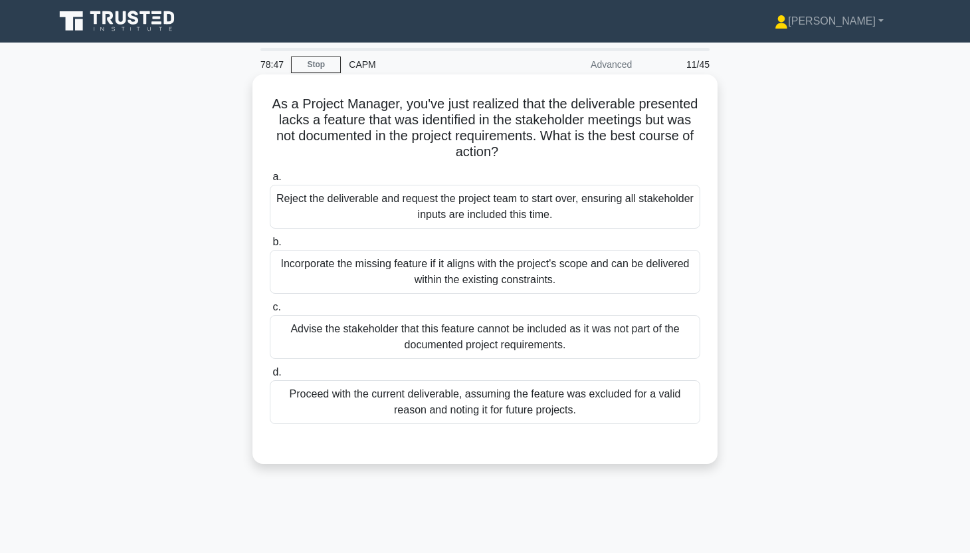
click at [601, 280] on div "Incorporate the missing feature if it aligns with the project's scope and can b…" at bounding box center [485, 272] width 430 height 44
click at [270, 246] on input "b. Incorporate the missing feature if it aligns with the project's scope and ca…" at bounding box center [270, 242] width 0 height 9
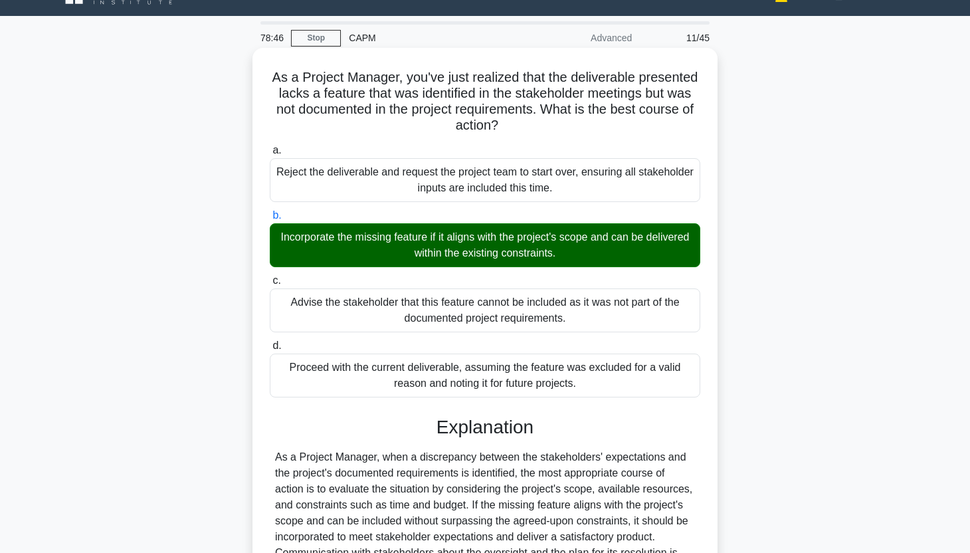
scroll to position [287, 0]
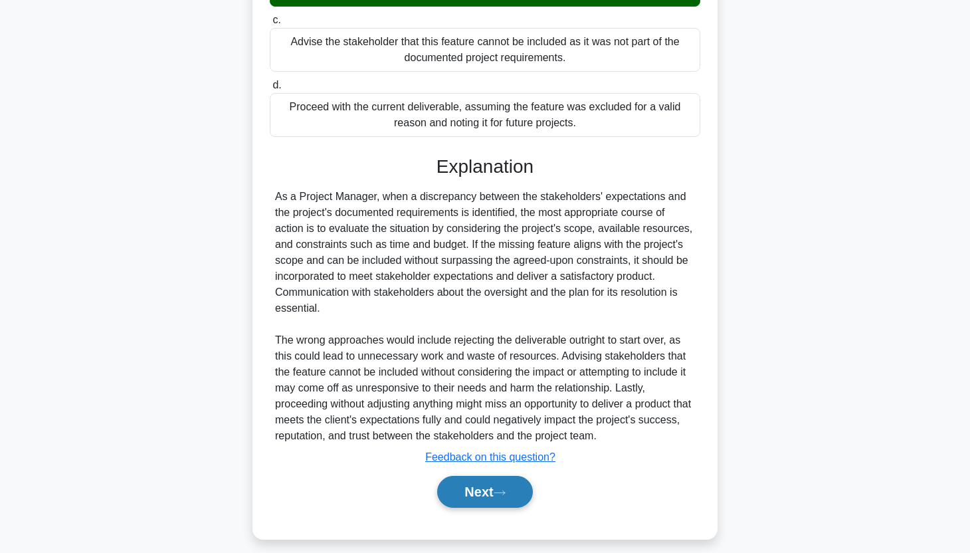
click at [502, 486] on button "Next" at bounding box center [484, 492] width 95 height 32
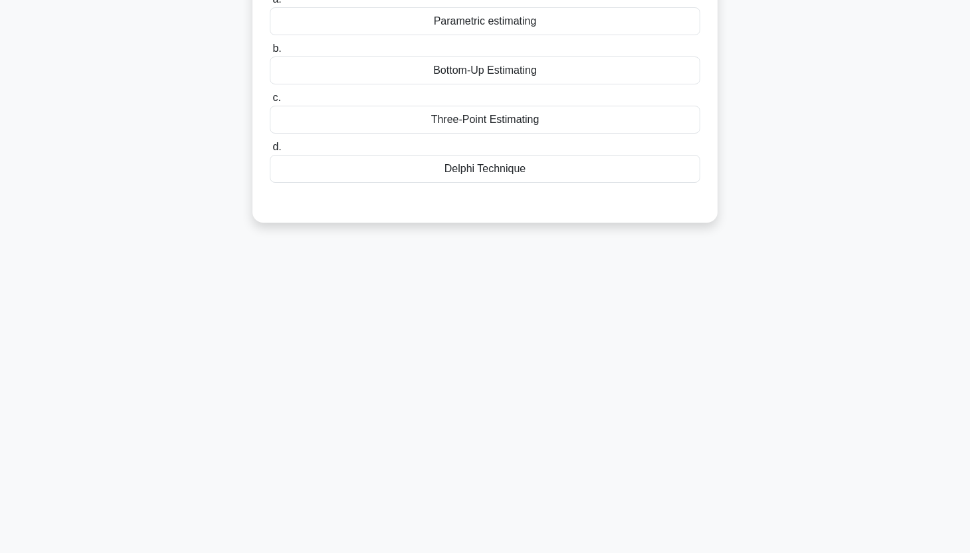
scroll to position [0, 0]
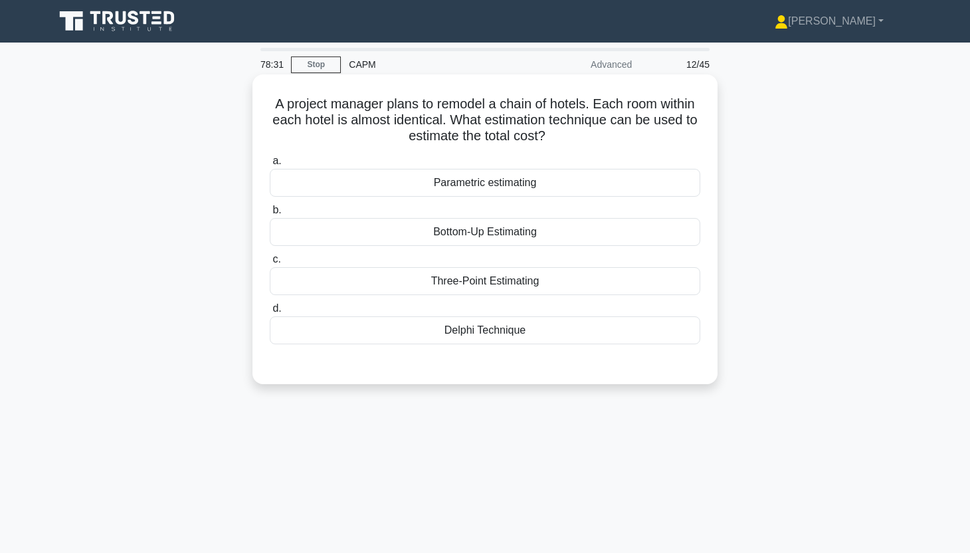
click at [663, 194] on div "Parametric estimating" at bounding box center [485, 183] width 430 height 28
click at [270, 165] on input "a. Parametric estimating" at bounding box center [270, 161] width 0 height 9
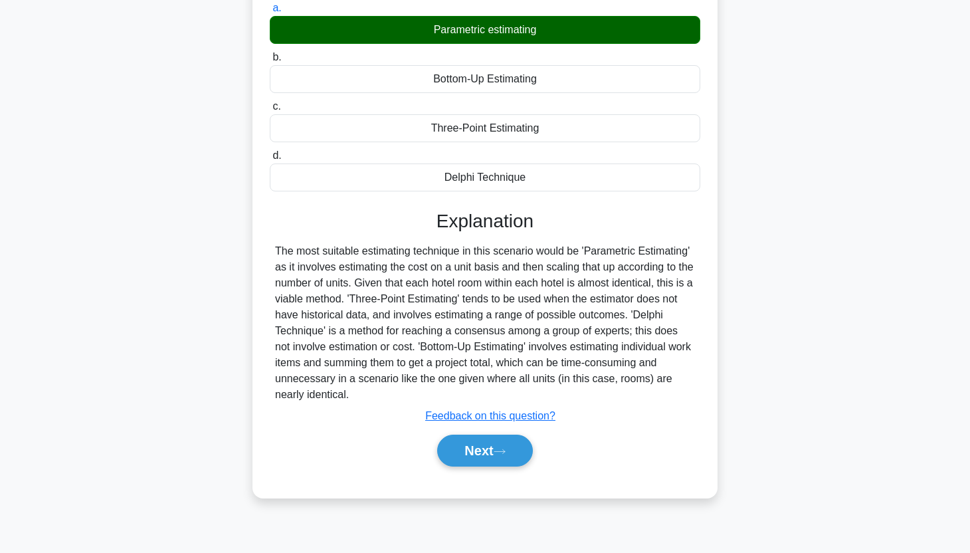
scroll to position [154, 0]
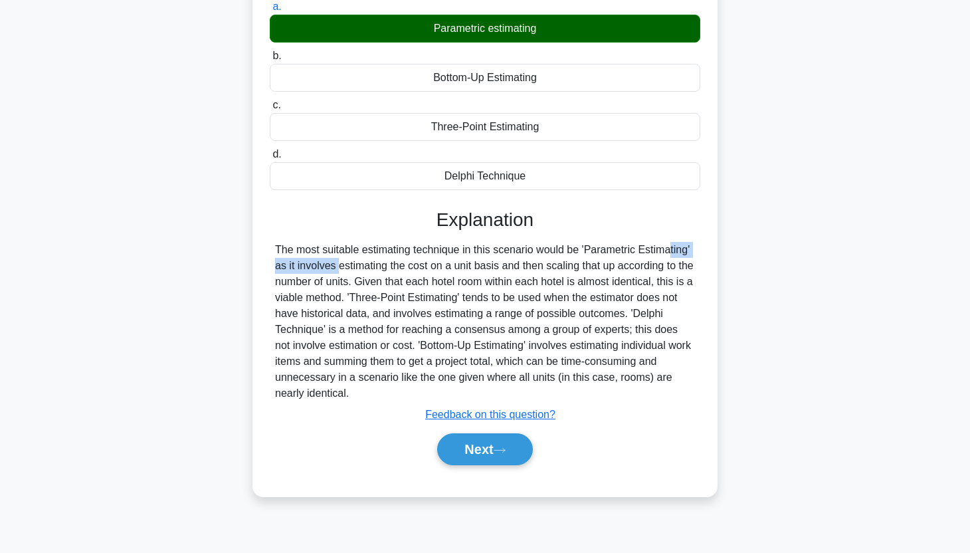
drag, startPoint x: 587, startPoint y: 252, endPoint x: 686, endPoint y: 256, distance: 99.0
click at [686, 256] on div "The most suitable estimating technique in this scenario would be 'Parametric Es…" at bounding box center [485, 321] width 420 height 159
copy div "Parametric Estimating"
click at [466, 448] on button "Next" at bounding box center [484, 449] width 95 height 32
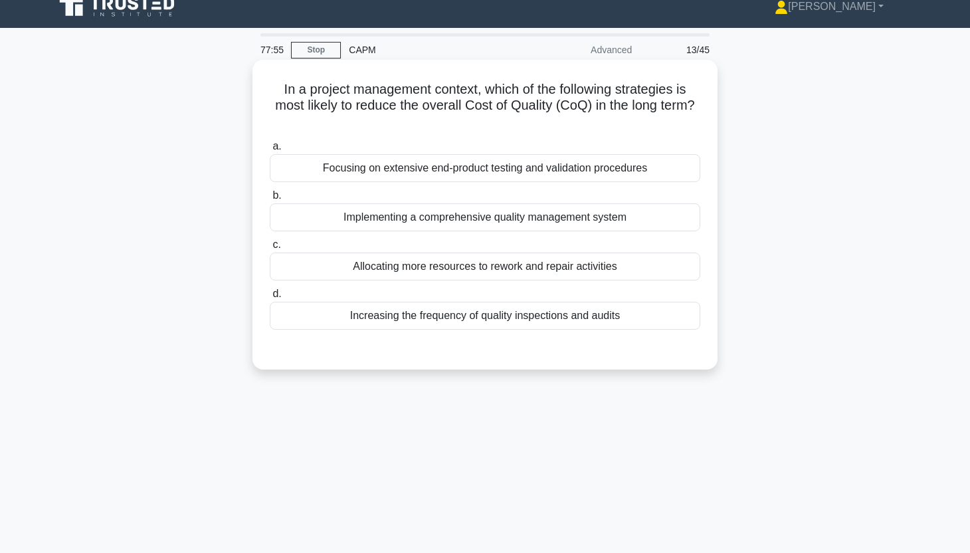
scroll to position [0, 0]
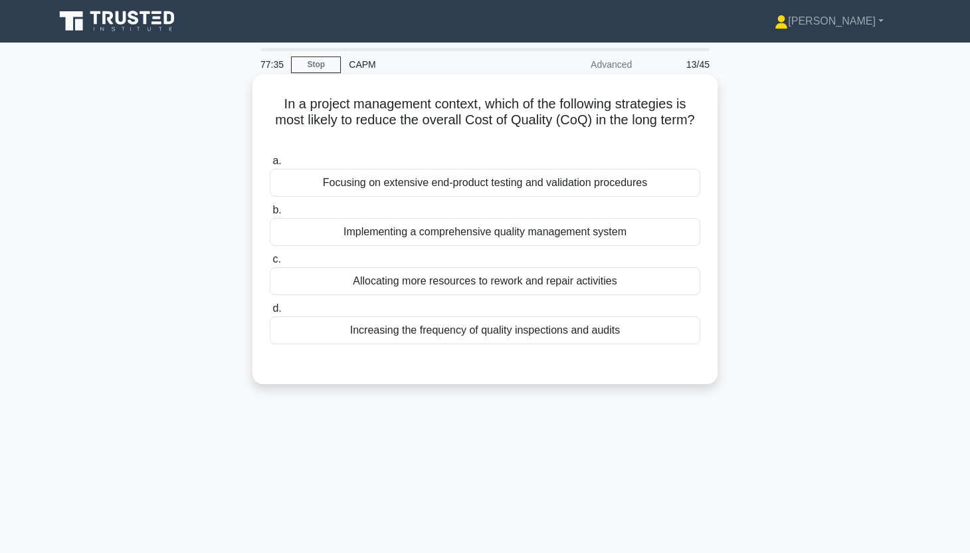
click at [647, 326] on div "Increasing the frequency of quality inspections and audits" at bounding box center [485, 330] width 430 height 28
click at [270, 313] on input "d. Increasing the frequency of quality inspections and audits" at bounding box center [270, 308] width 0 height 9
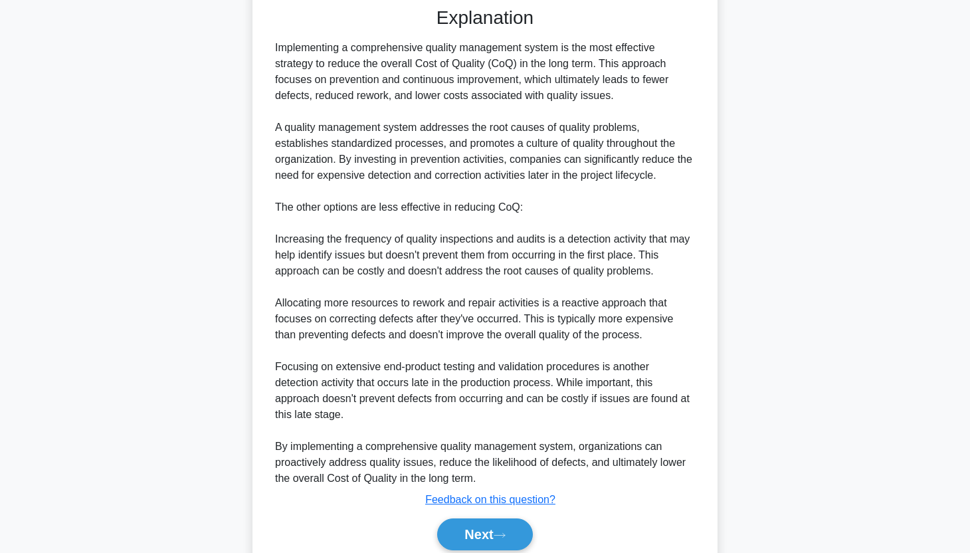
scroll to position [365, 0]
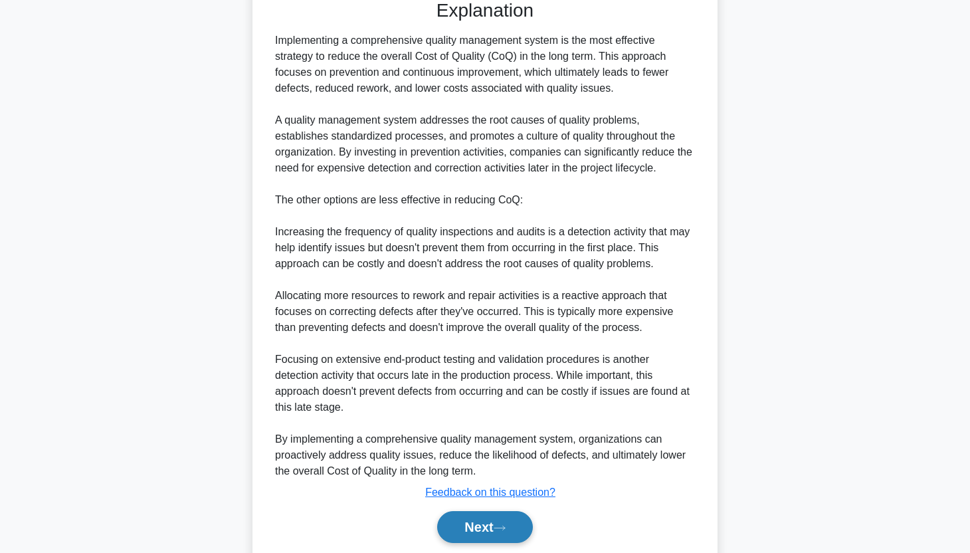
click at [506, 524] on icon at bounding box center [500, 527] width 12 height 7
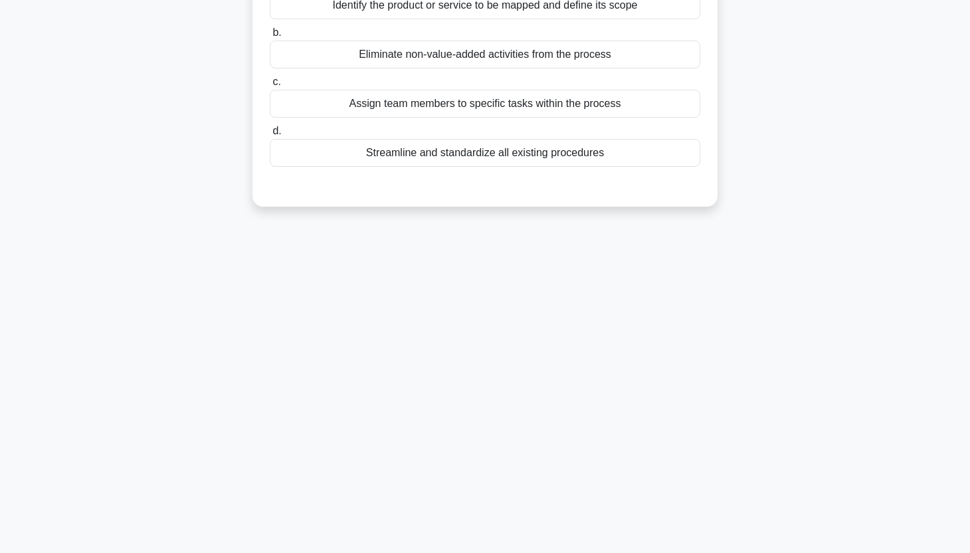
scroll to position [0, 0]
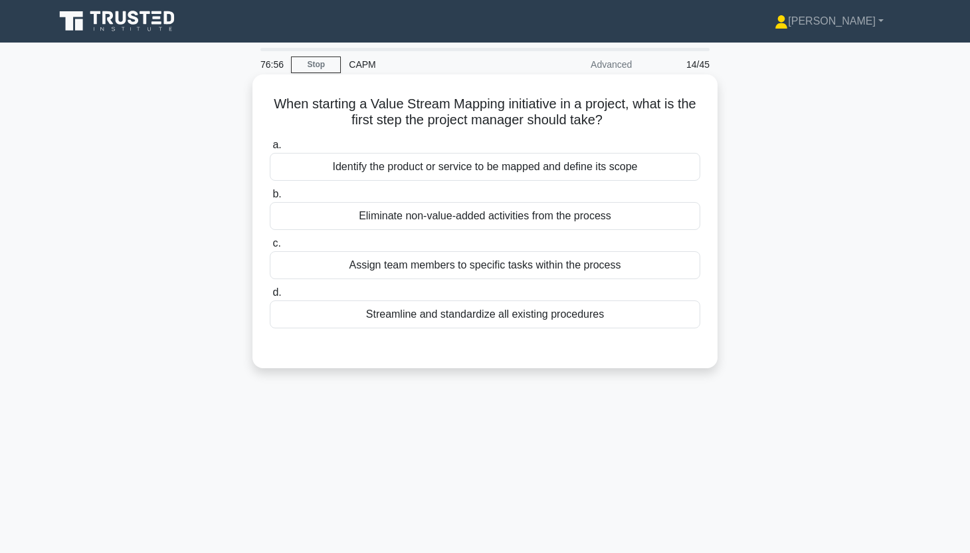
click at [622, 166] on div "Identify the product or service to be mapped and define its scope" at bounding box center [485, 167] width 430 height 28
click at [270, 149] on input "a. Identify the product or service to be mapped and define its scope" at bounding box center [270, 145] width 0 height 9
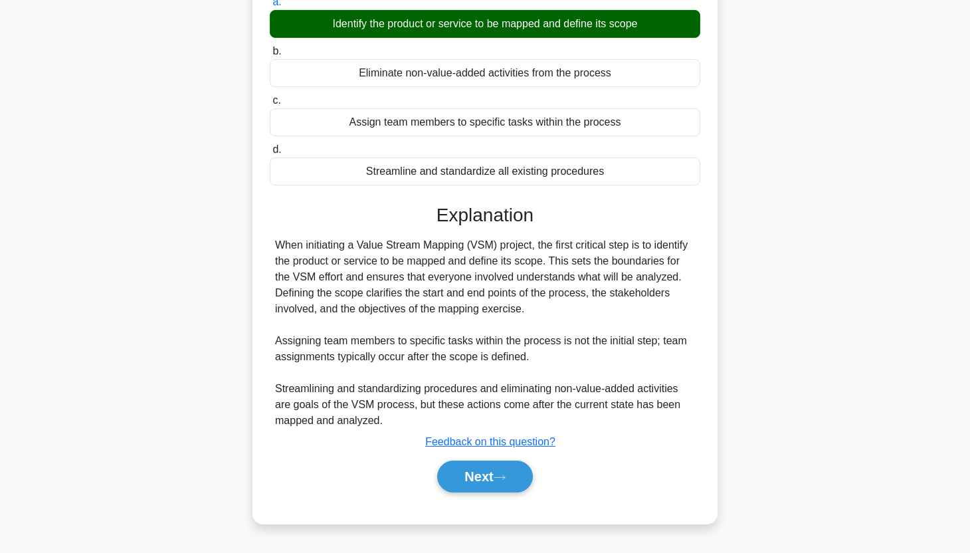
scroll to position [147, 0]
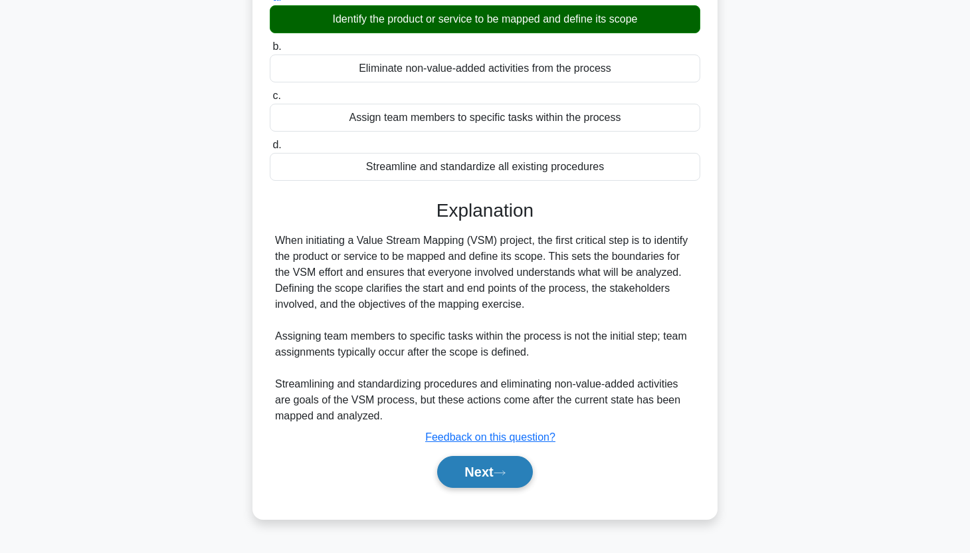
click at [486, 478] on button "Next" at bounding box center [484, 472] width 95 height 32
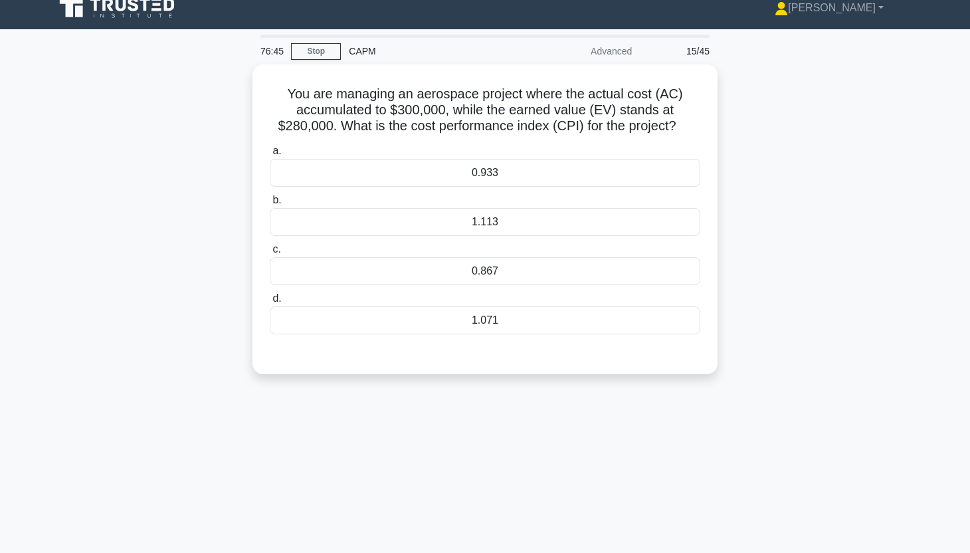
scroll to position [0, 0]
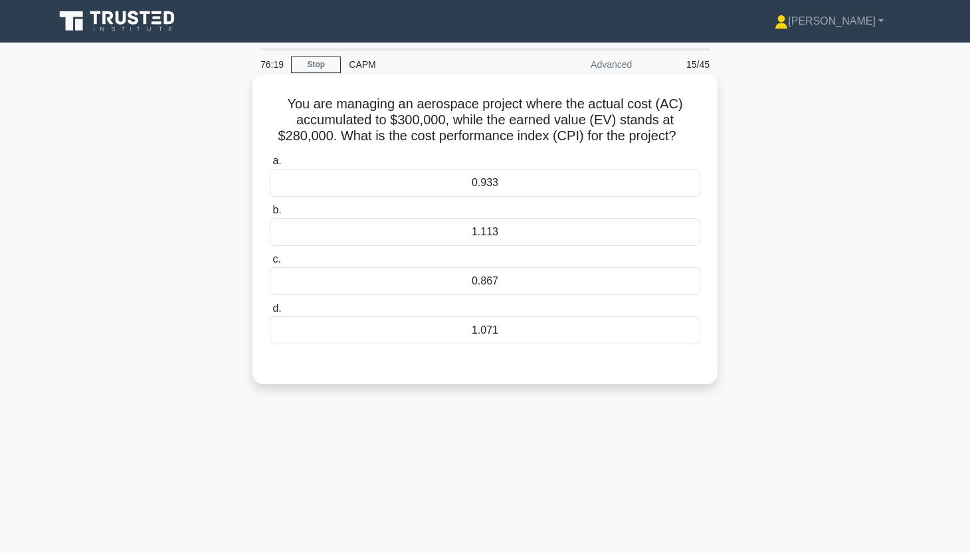
click at [670, 178] on div "0.933" at bounding box center [485, 183] width 430 height 28
click at [270, 165] on input "a. 0.933" at bounding box center [270, 161] width 0 height 9
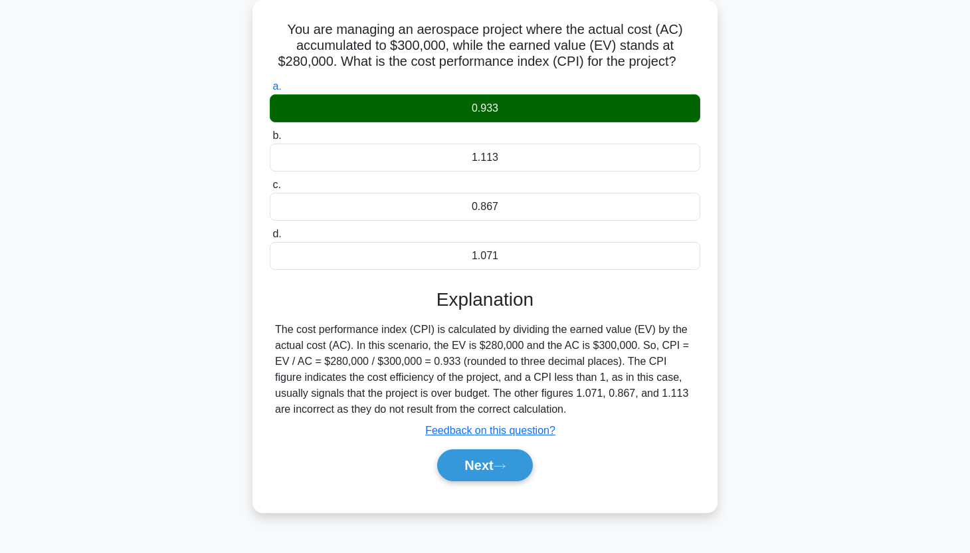
scroll to position [79, 0]
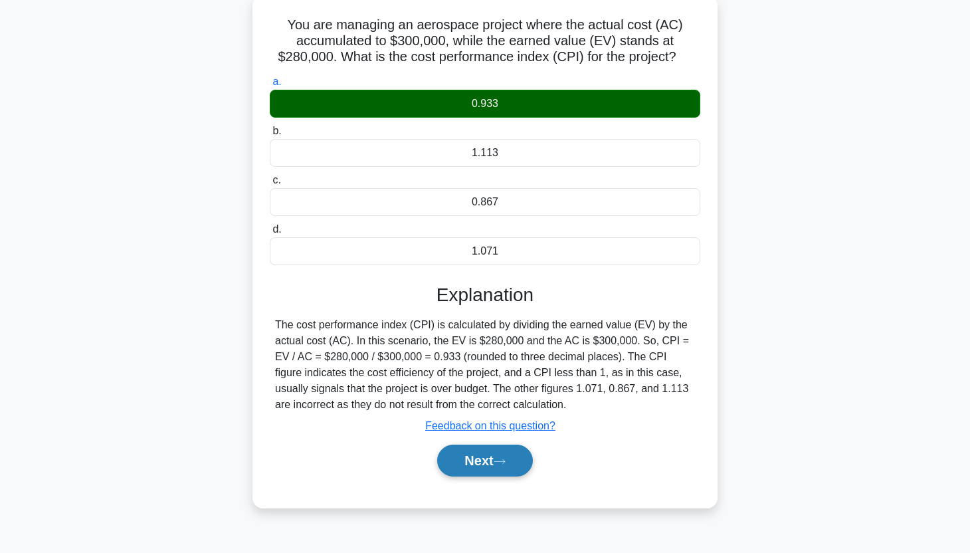
click at [501, 458] on icon at bounding box center [500, 461] width 12 height 7
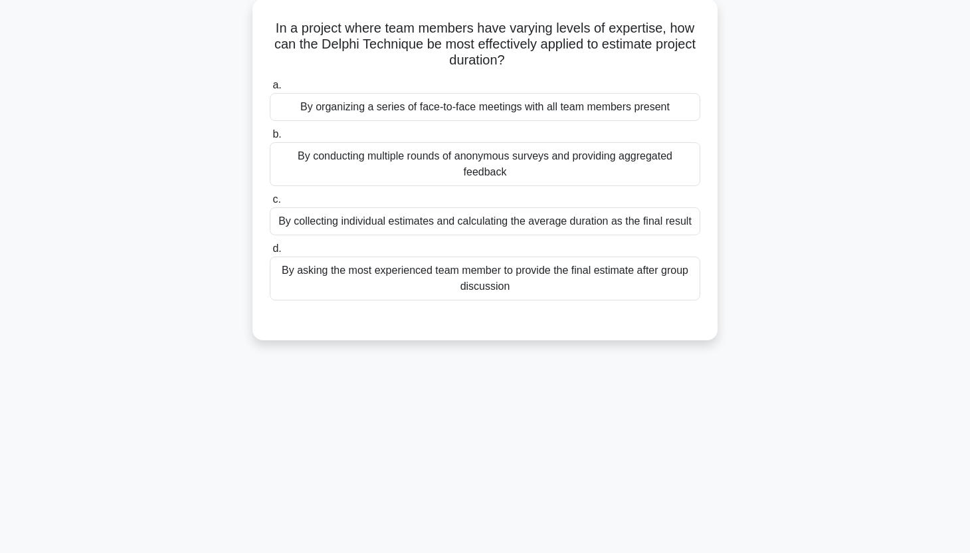
scroll to position [0, 0]
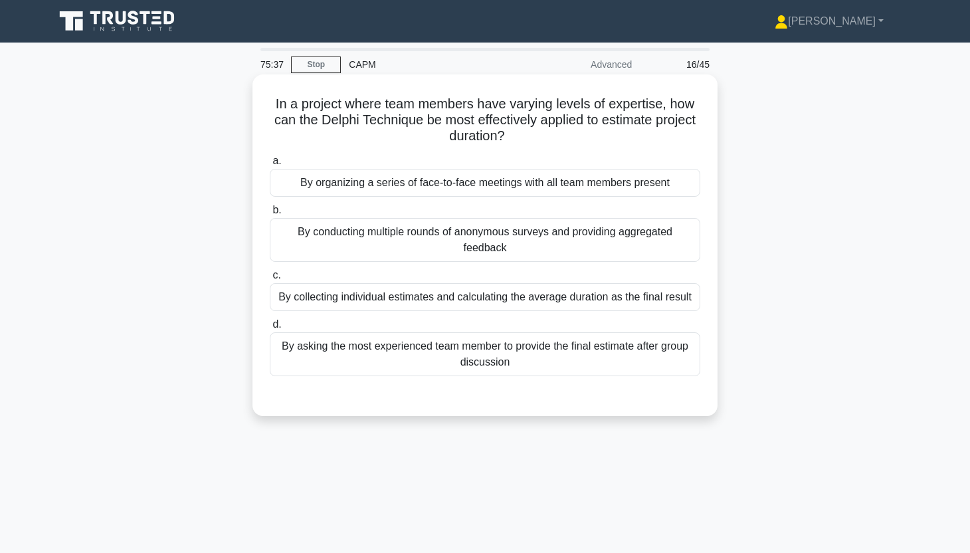
click at [680, 229] on div "By conducting multiple rounds of anonymous surveys and providing aggregated fee…" at bounding box center [485, 240] width 430 height 44
click at [270, 215] on input "b. By conducting multiple rounds of anonymous surveys and providing aggregated …" at bounding box center [270, 210] width 0 height 9
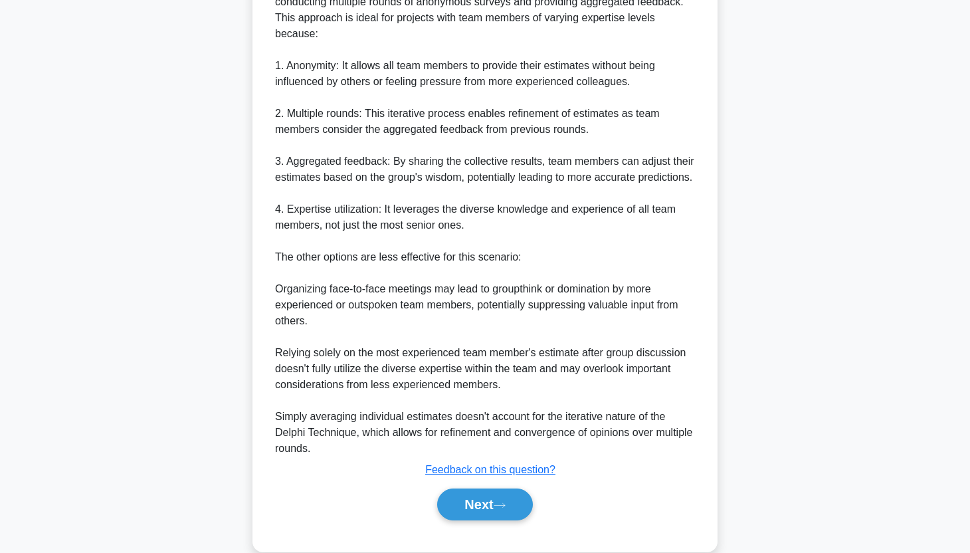
scroll to position [452, 0]
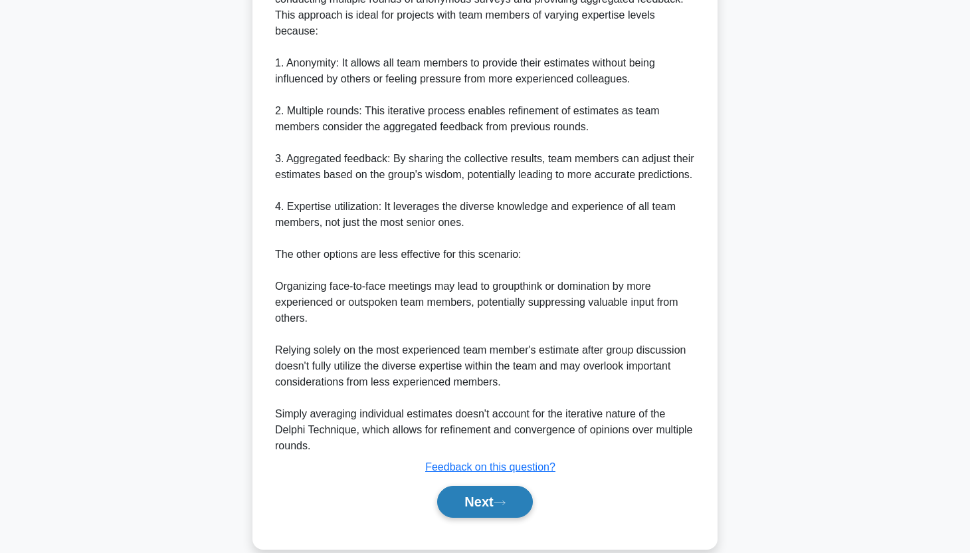
click at [498, 517] on button "Next" at bounding box center [484, 502] width 95 height 32
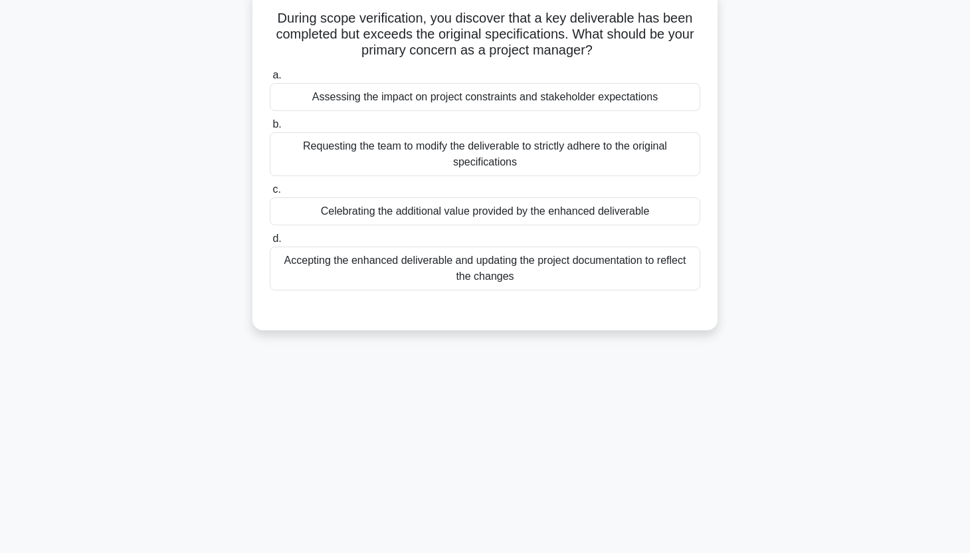
scroll to position [0, 0]
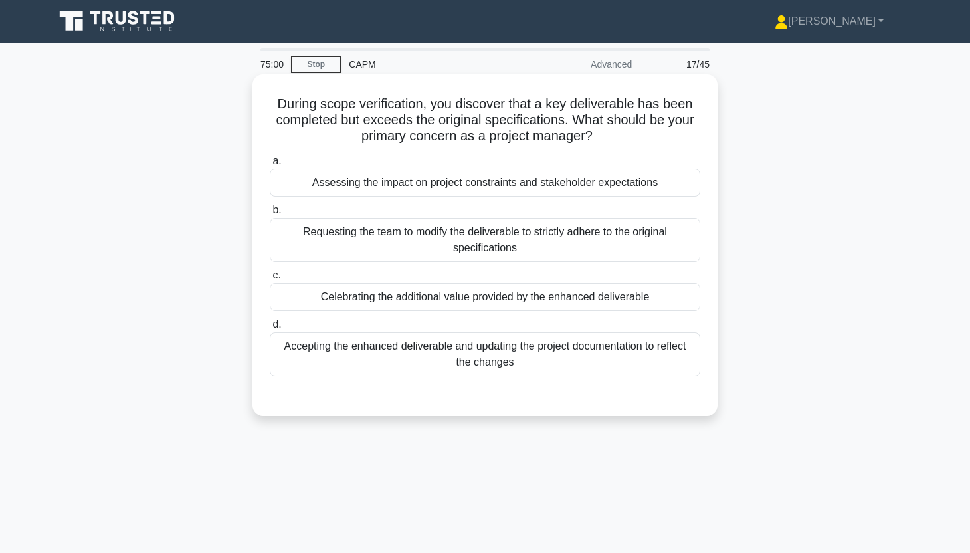
click at [667, 188] on div "Assessing the impact on project constraints and stakeholder expectations" at bounding box center [485, 183] width 430 height 28
click at [270, 165] on input "a. Assessing the impact on project constraints and stakeholder expectations" at bounding box center [270, 161] width 0 height 9
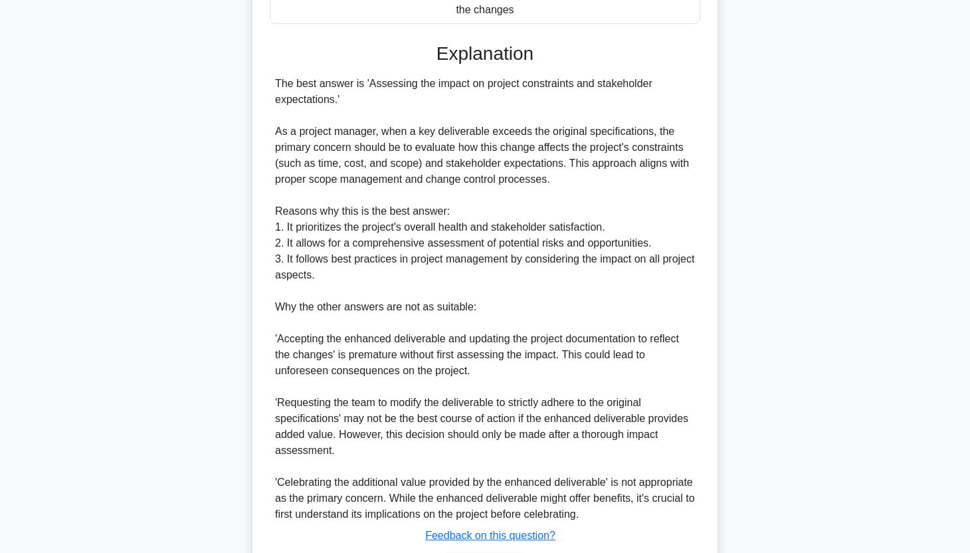
scroll to position [442, 0]
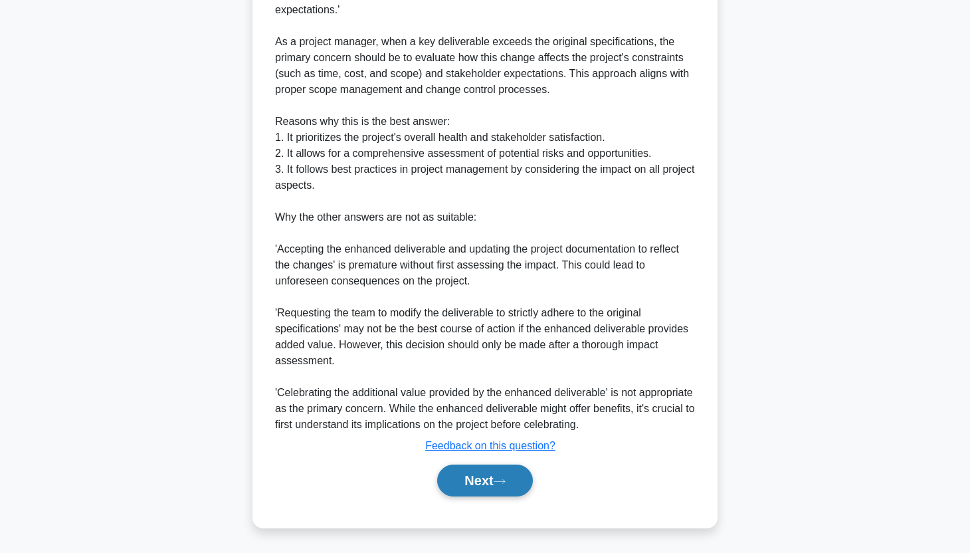
click at [498, 479] on button "Next" at bounding box center [484, 480] width 95 height 32
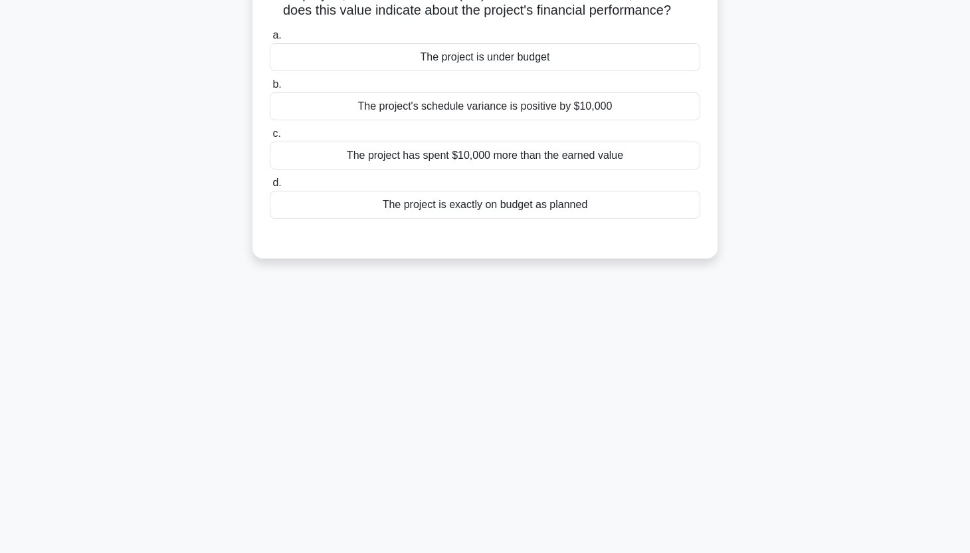
scroll to position [0, 0]
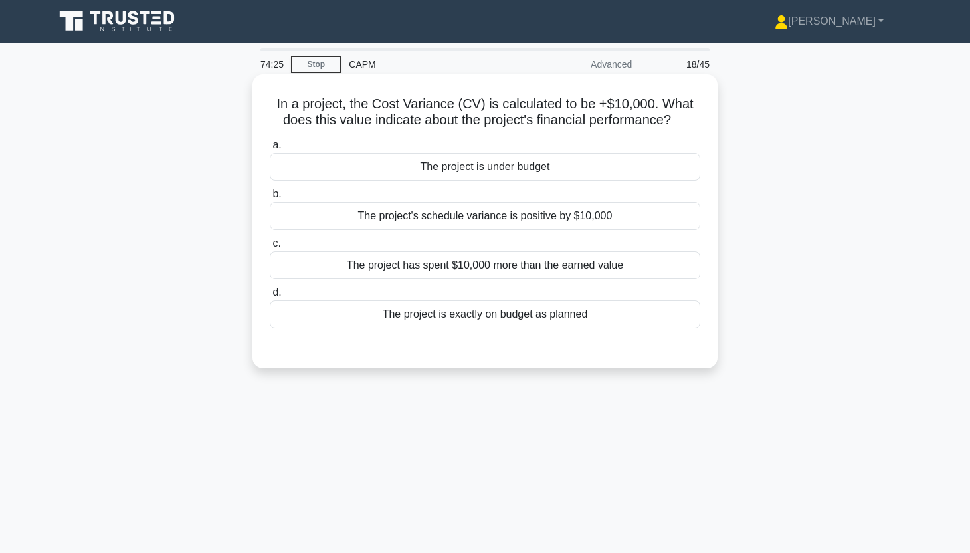
click at [661, 223] on div "The project's schedule variance is positive by $10,000" at bounding box center [485, 216] width 430 height 28
click at [270, 199] on input "b. The project's schedule variance is positive by $10,000" at bounding box center [270, 194] width 0 height 9
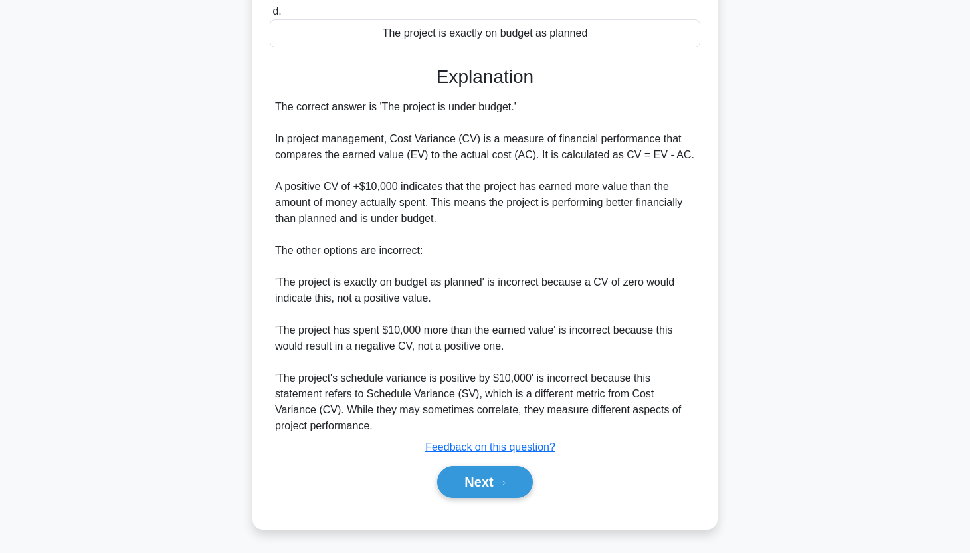
scroll to position [284, 0]
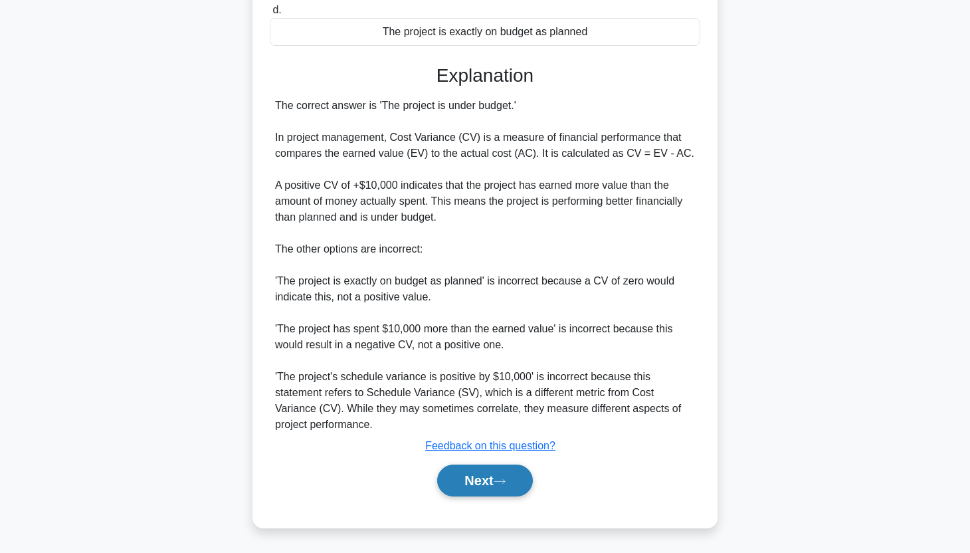
click at [460, 485] on button "Next" at bounding box center [484, 480] width 95 height 32
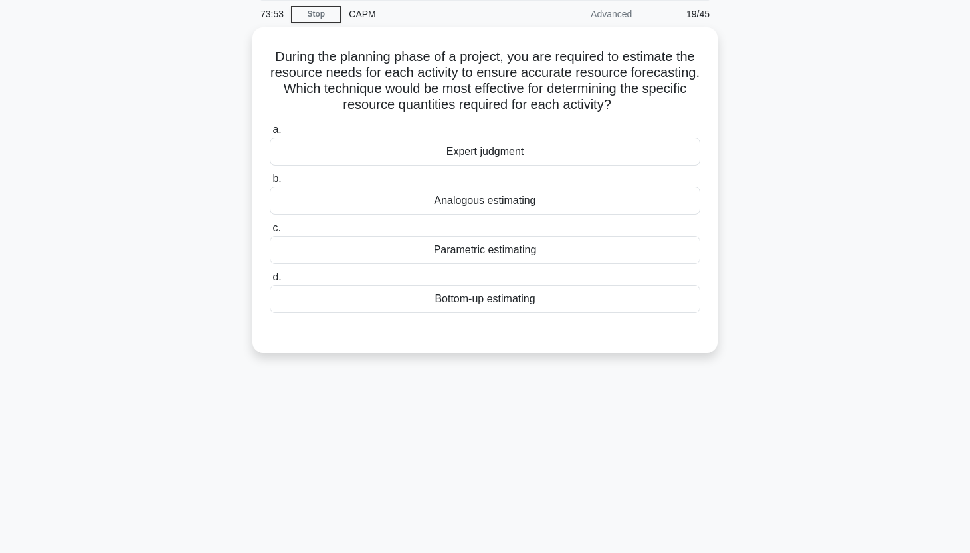
scroll to position [0, 0]
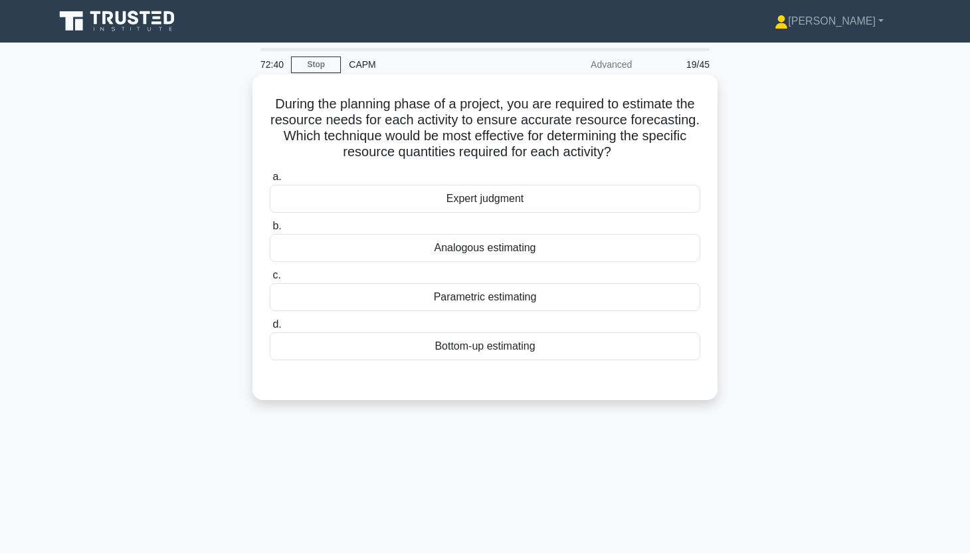
click at [664, 353] on div "Bottom-up estimating" at bounding box center [485, 346] width 430 height 28
click at [270, 329] on input "d. Bottom-up estimating" at bounding box center [270, 324] width 0 height 9
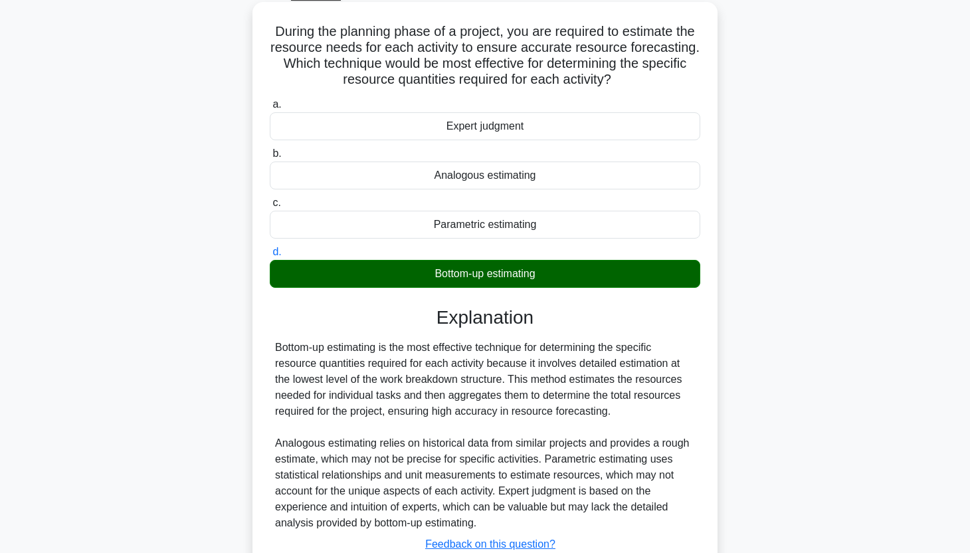
scroll to position [171, 0]
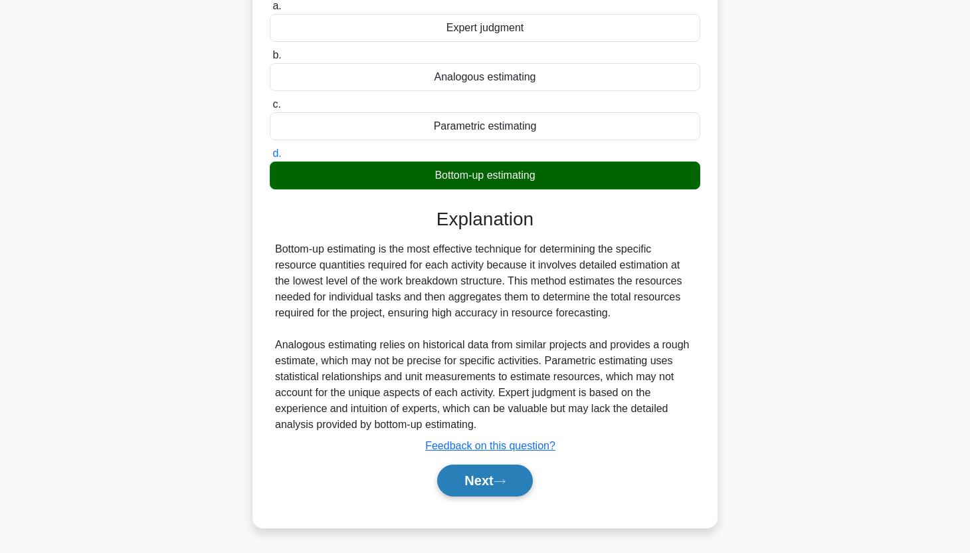
click at [486, 483] on button "Next" at bounding box center [484, 480] width 95 height 32
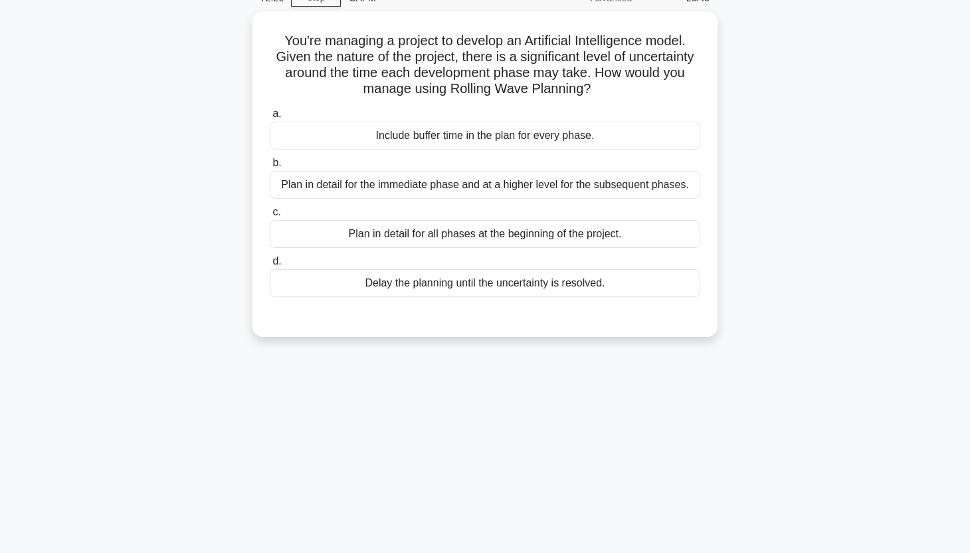
scroll to position [7, 0]
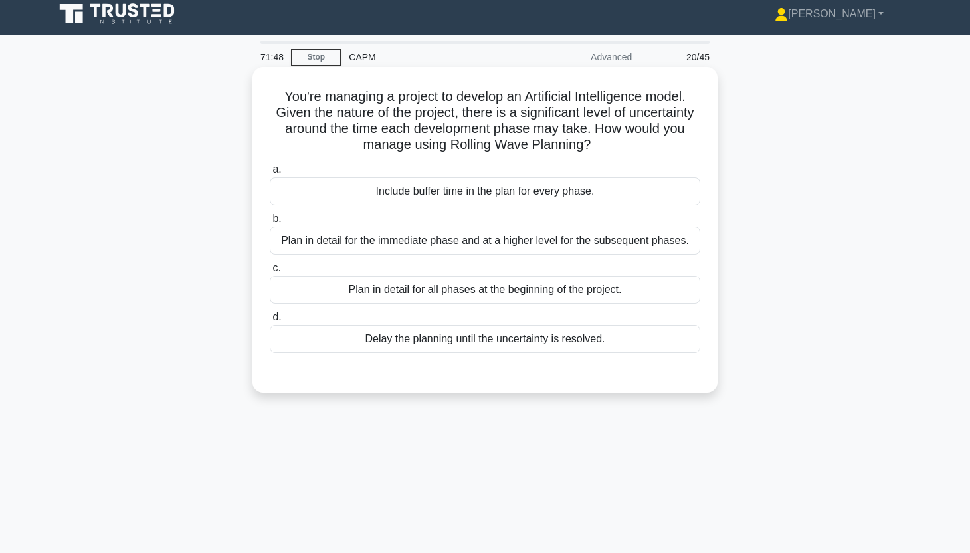
click at [667, 197] on div "Include buffer time in the plan for every phase." at bounding box center [485, 191] width 430 height 28
click at [270, 174] on input "a. Include buffer time in the plan for every phase." at bounding box center [270, 169] width 0 height 9
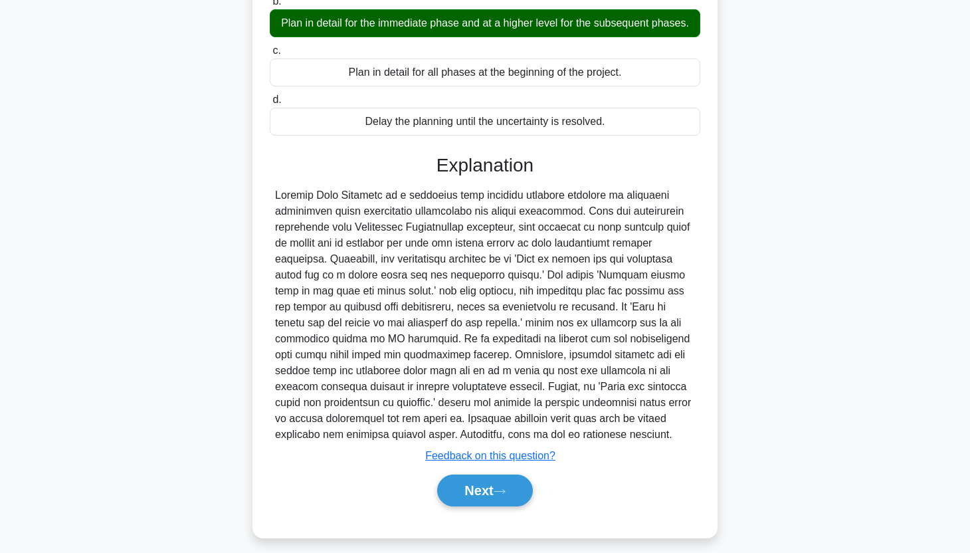
scroll to position [236, 0]
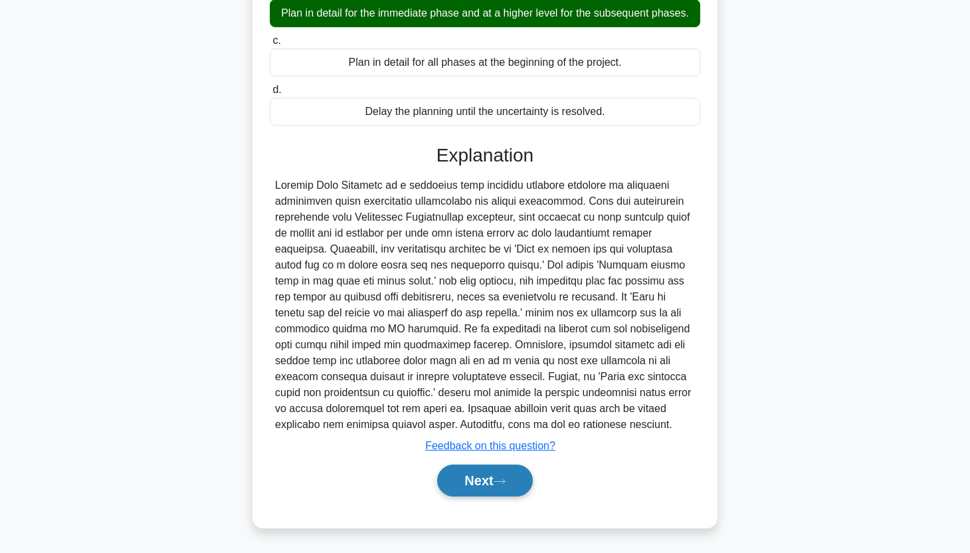
click at [476, 477] on button "Next" at bounding box center [484, 480] width 95 height 32
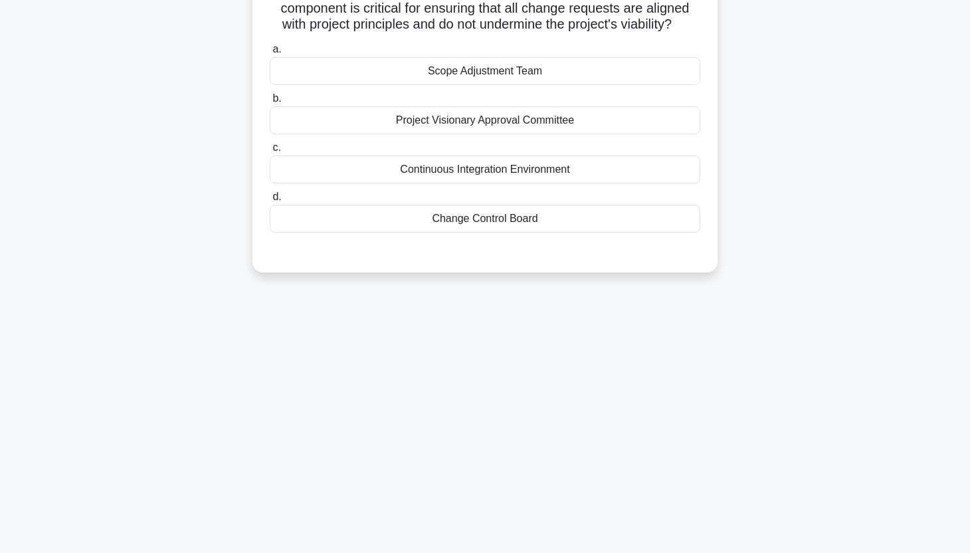
scroll to position [0, 0]
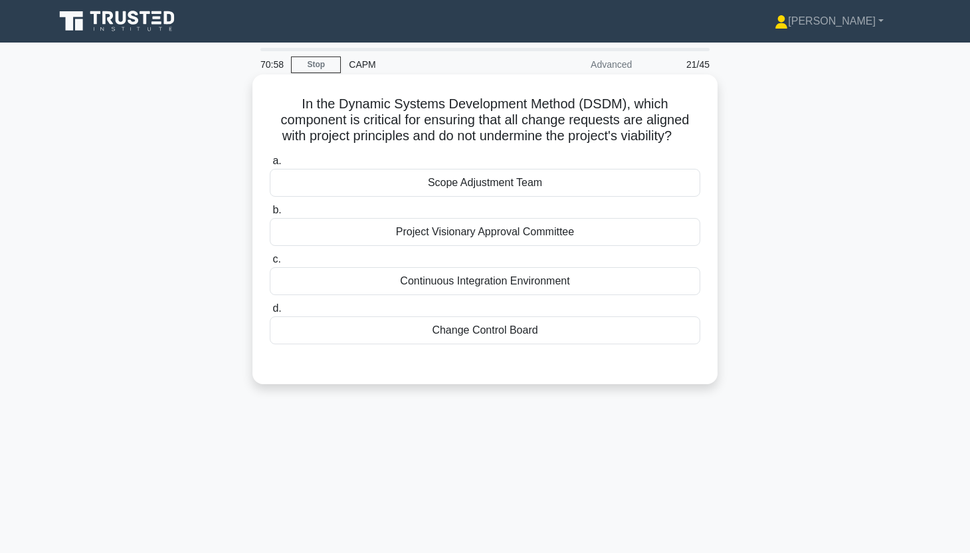
click at [599, 336] on div "Change Control Board" at bounding box center [485, 330] width 430 height 28
click at [270, 313] on input "d. Change Control Board" at bounding box center [270, 308] width 0 height 9
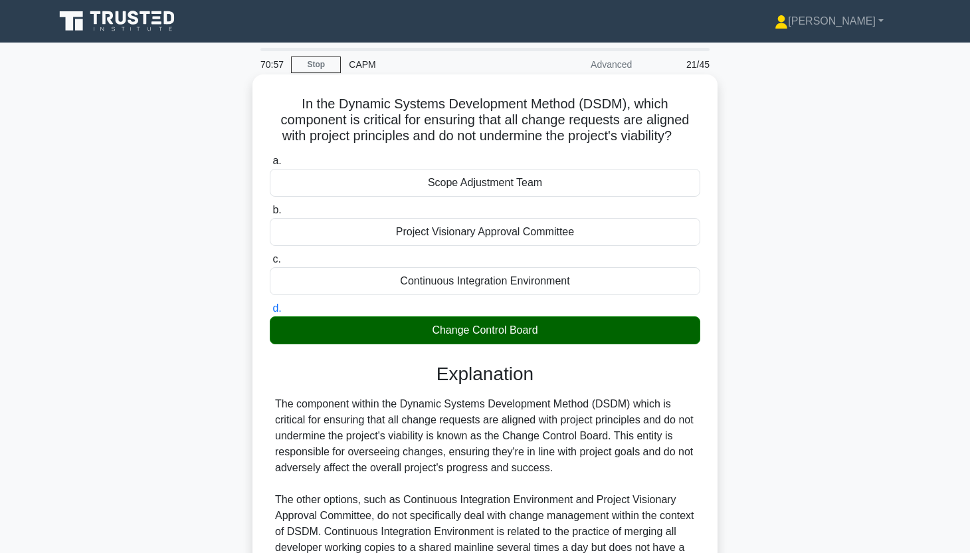
scroll to position [187, 0]
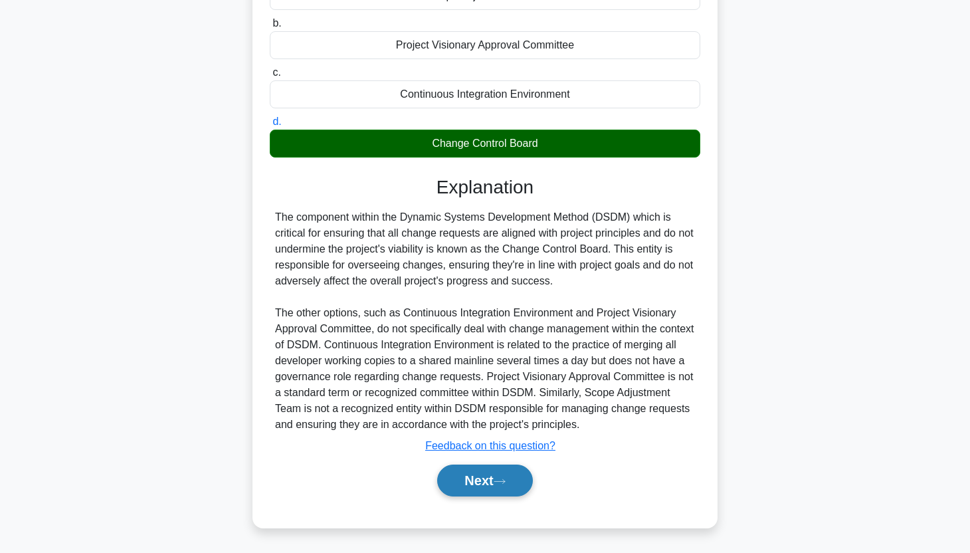
click at [518, 486] on button "Next" at bounding box center [484, 480] width 95 height 32
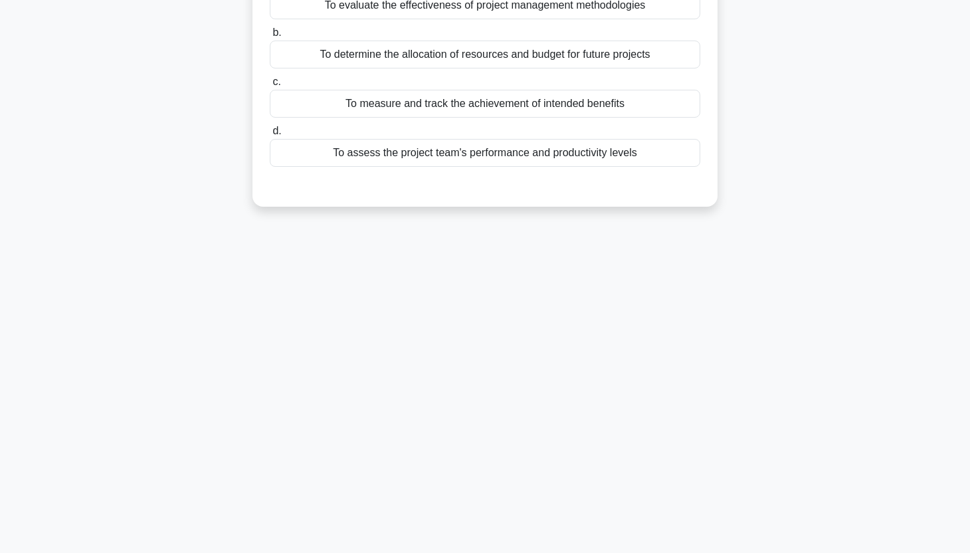
scroll to position [0, 0]
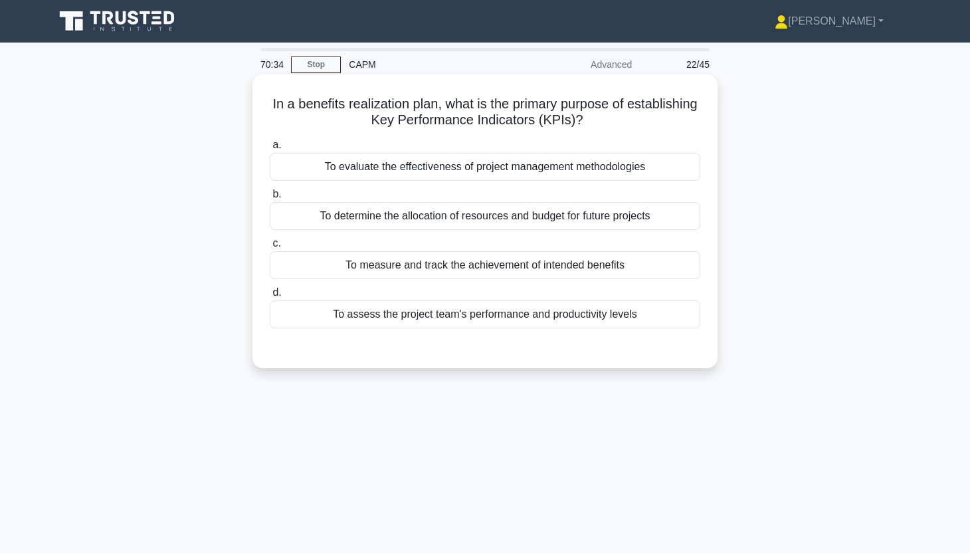
click at [638, 309] on div "To assess the project team's performance and productivity levels" at bounding box center [485, 314] width 430 height 28
click at [270, 297] on input "d. To assess the project team's performance and productivity levels" at bounding box center [270, 292] width 0 height 9
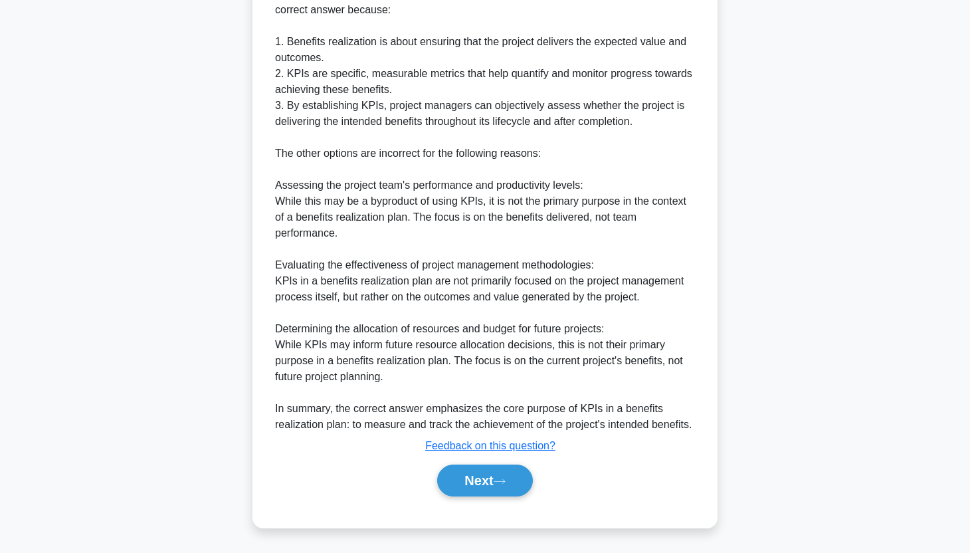
scroll to position [427, 0]
click at [494, 486] on button "Next" at bounding box center [484, 480] width 95 height 32
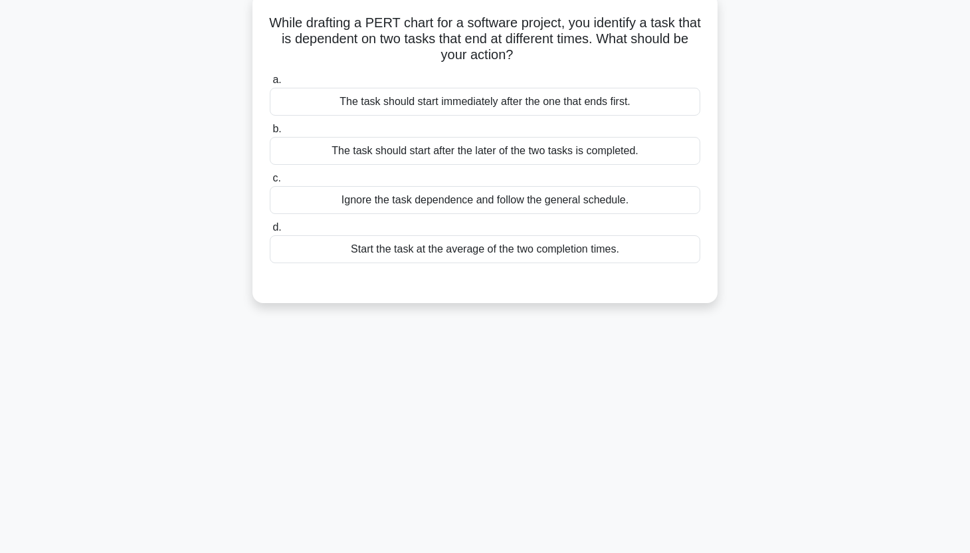
scroll to position [0, 0]
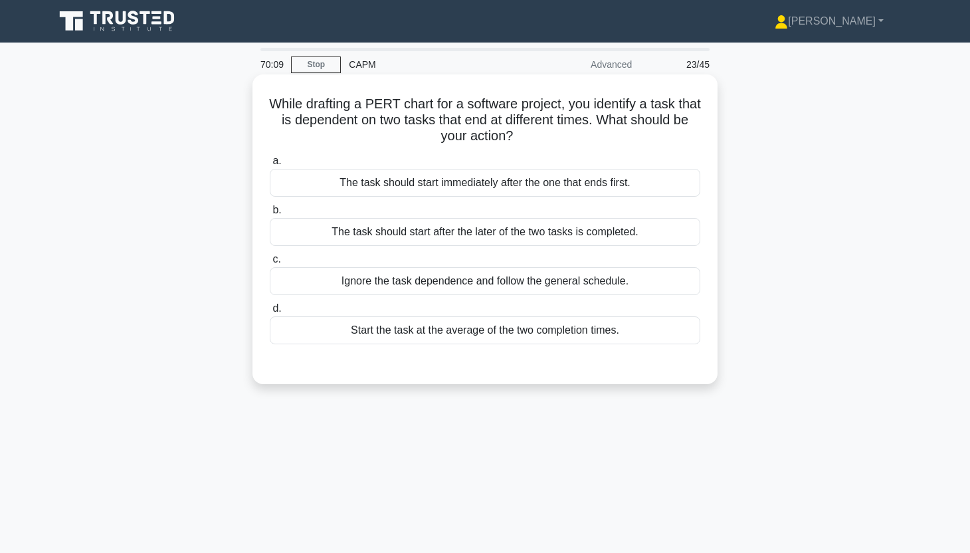
click at [659, 236] on div "The task should start after the later of the two tasks is completed." at bounding box center [485, 232] width 430 height 28
click at [270, 215] on input "b. The task should start after the later of the two tasks is completed." at bounding box center [270, 210] width 0 height 9
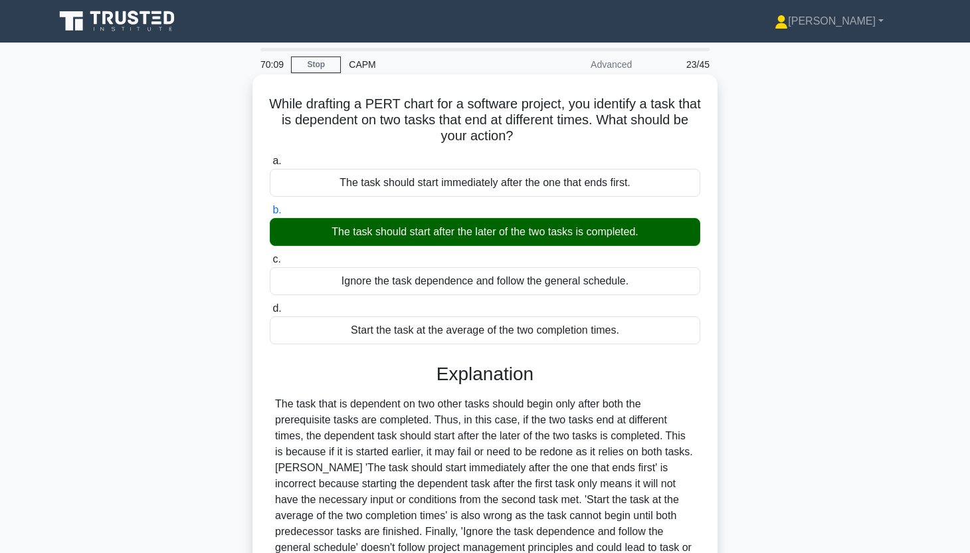
scroll to position [165, 0]
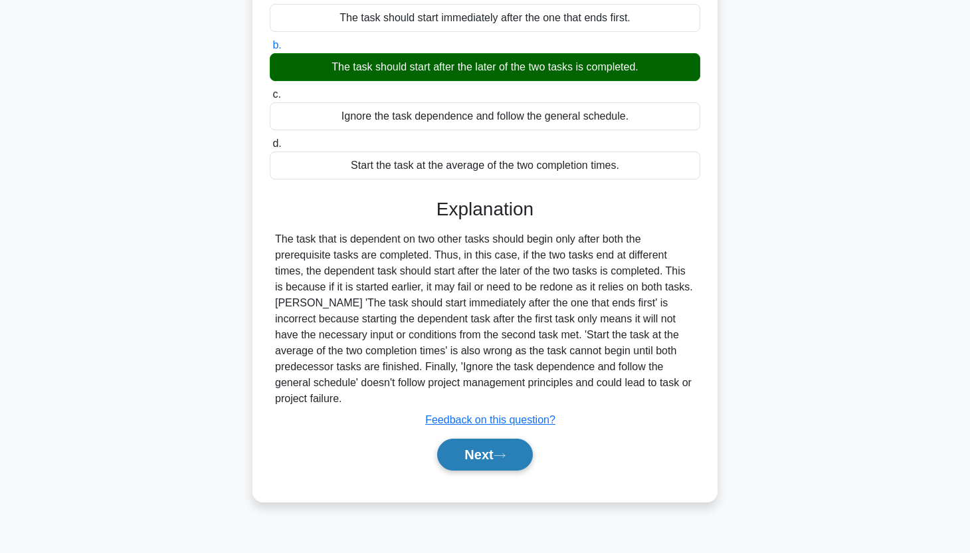
click at [491, 438] on button "Next" at bounding box center [484, 454] width 95 height 32
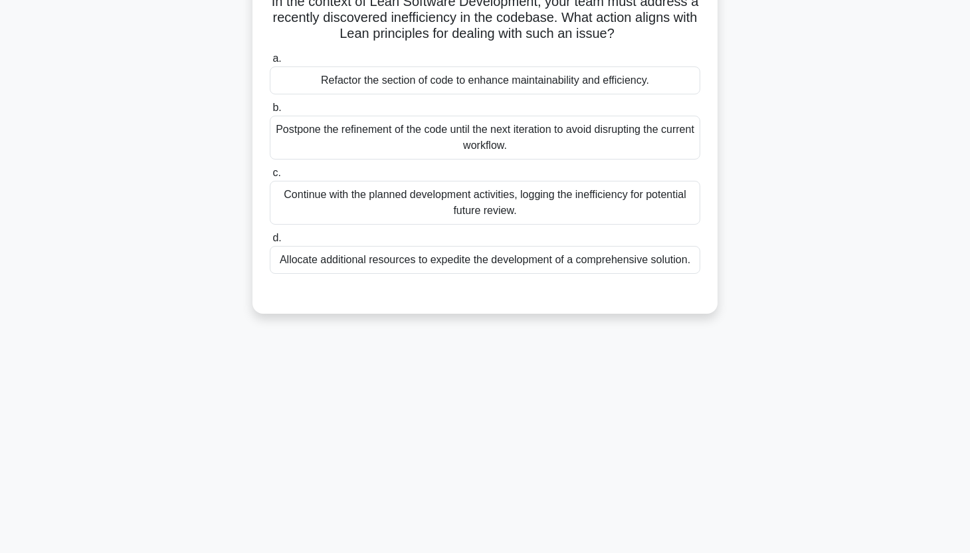
scroll to position [0, 0]
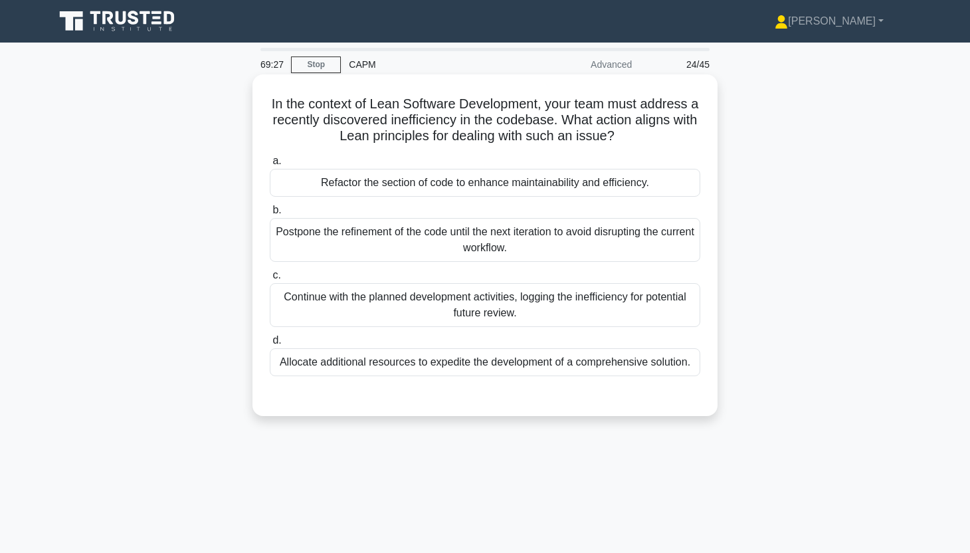
click at [666, 187] on div "Refactor the section of code to enhance maintainability and efficiency." at bounding box center [485, 183] width 430 height 28
click at [270, 165] on input "a. Refactor the section of code to enhance maintainability and efficiency." at bounding box center [270, 161] width 0 height 9
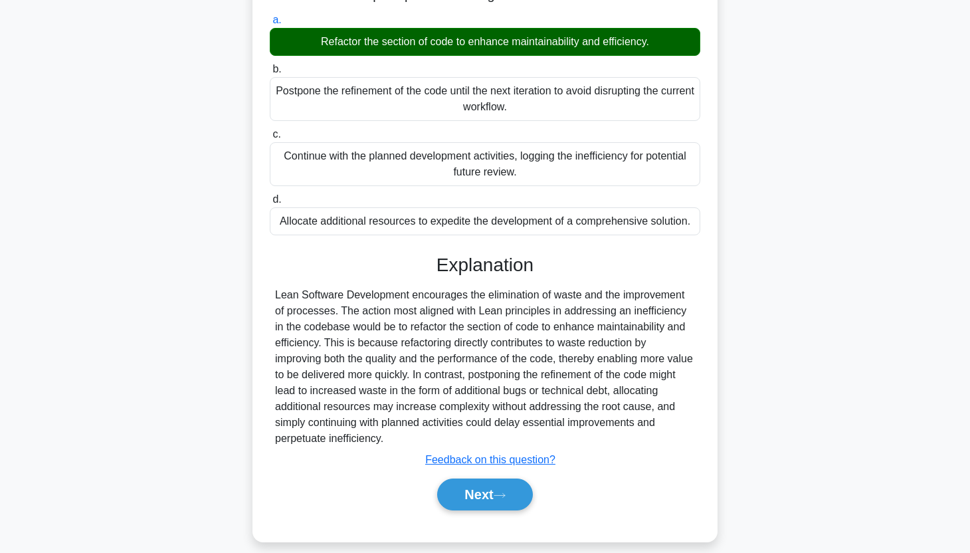
scroll to position [165, 0]
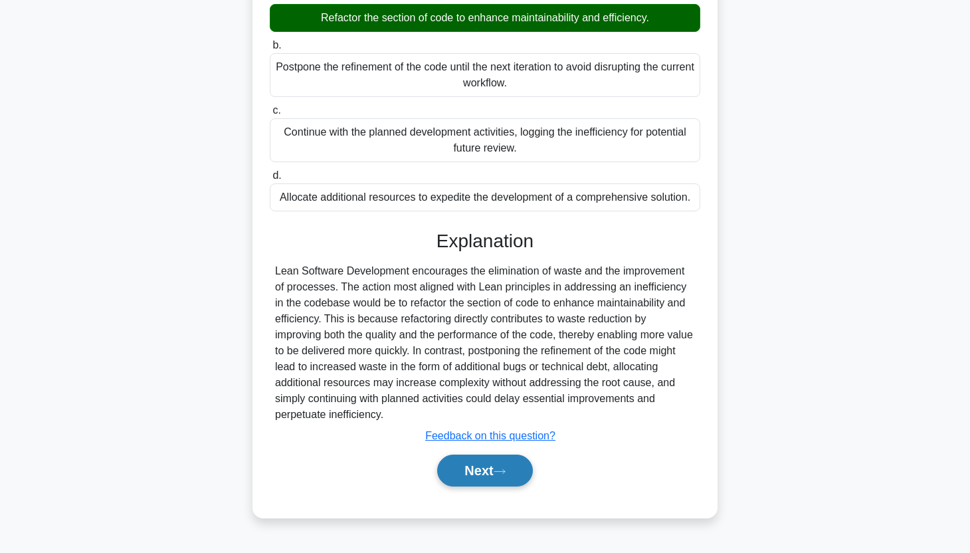
click at [483, 463] on button "Next" at bounding box center [484, 470] width 95 height 32
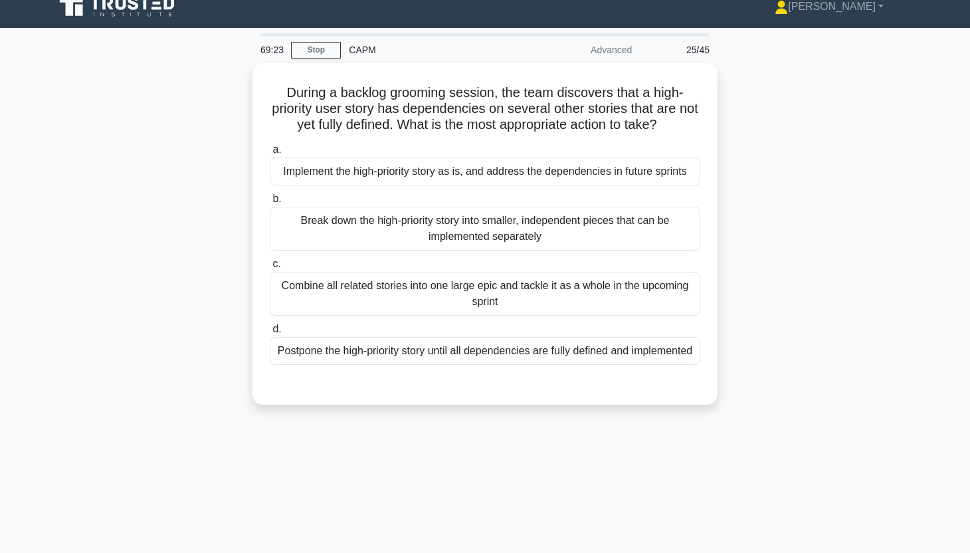
scroll to position [0, 0]
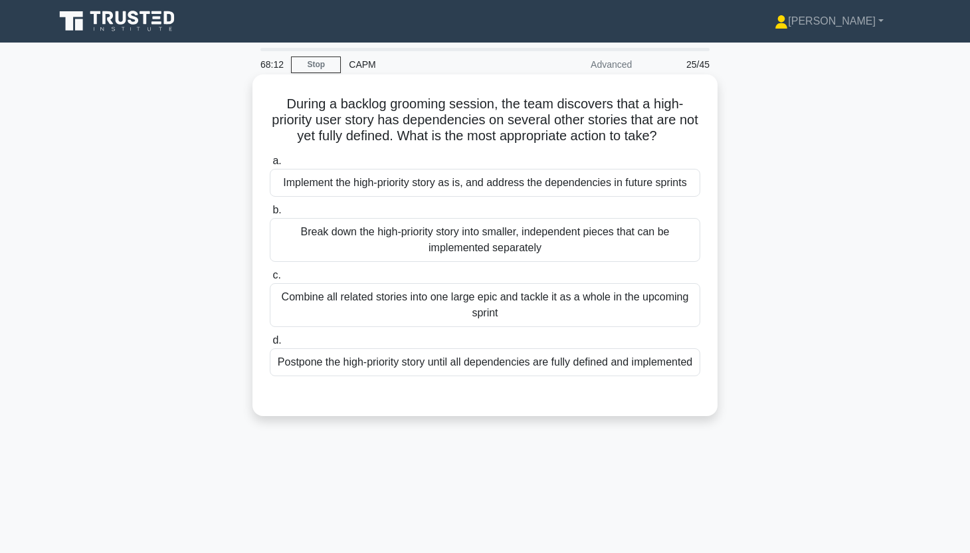
click at [622, 247] on div "Break down the high-priority story into smaller, independent pieces that can be…" at bounding box center [485, 240] width 430 height 44
click at [270, 215] on input "b. Break down the high-priority story into smaller, independent pieces that can…" at bounding box center [270, 210] width 0 height 9
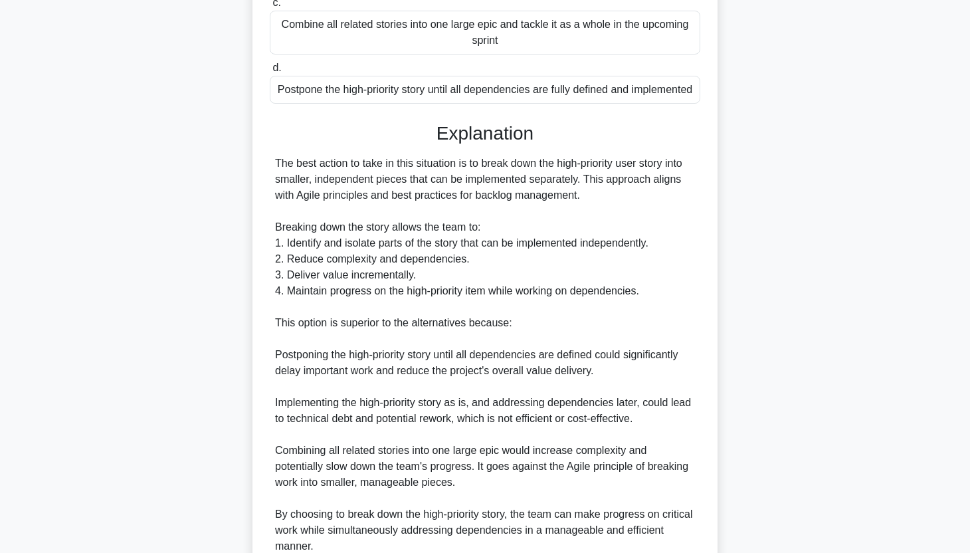
scroll to position [355, 0]
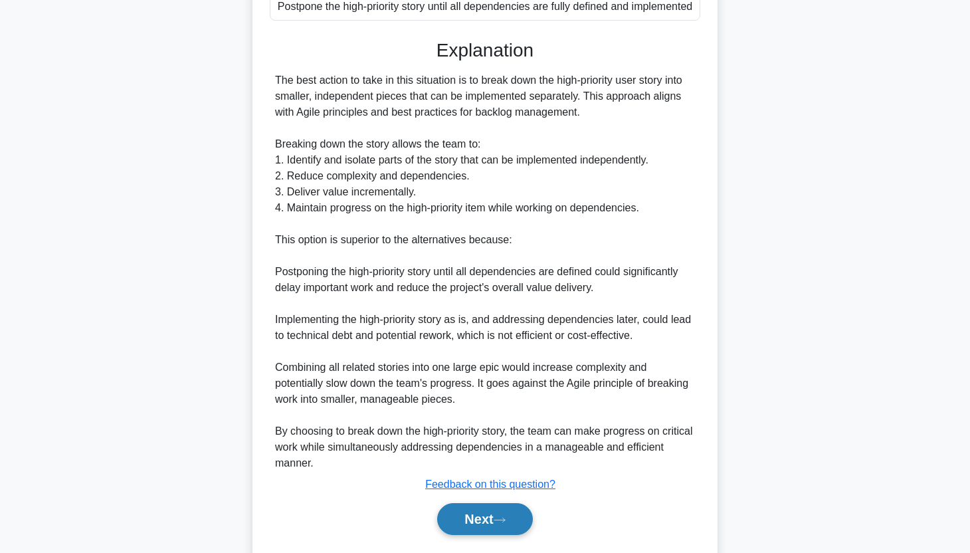
click at [473, 510] on button "Next" at bounding box center [484, 519] width 95 height 32
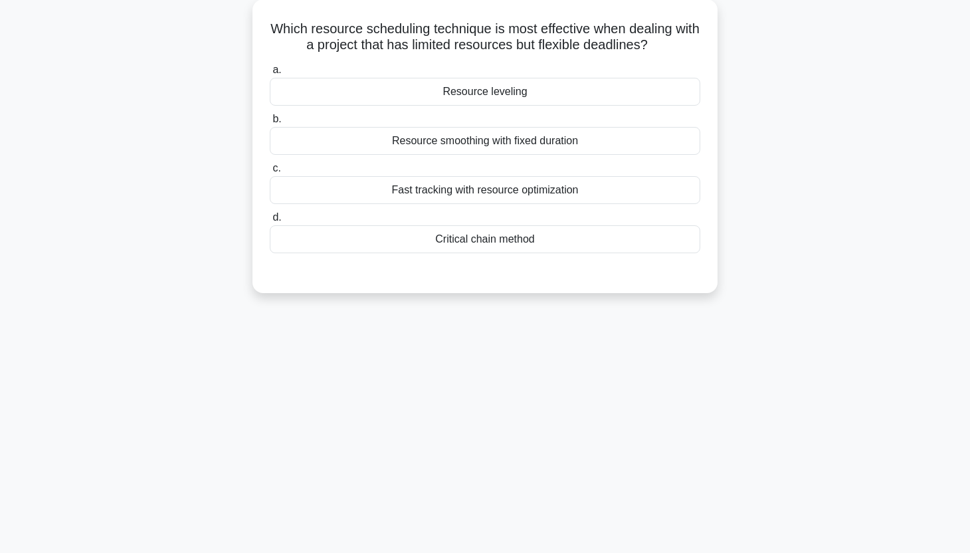
scroll to position [0, 0]
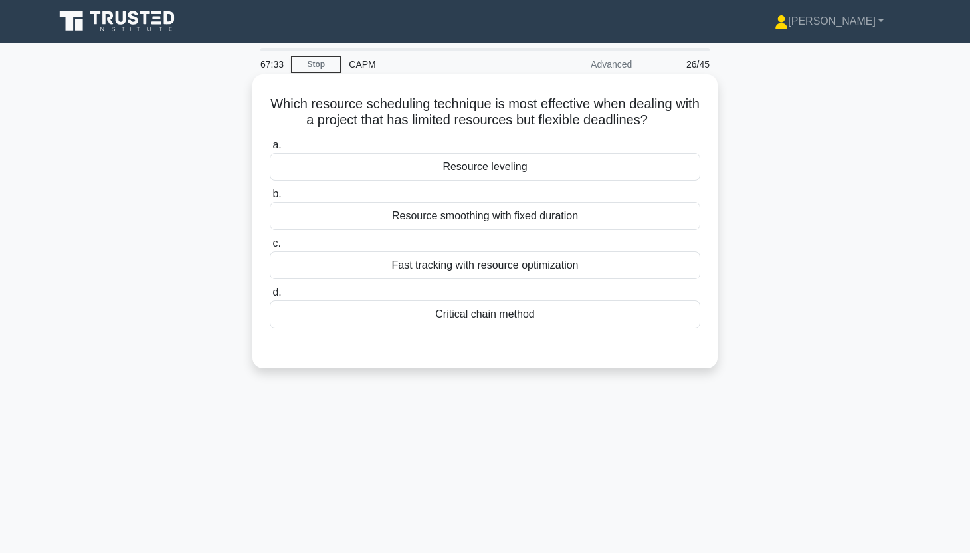
click at [585, 272] on div "Fast tracking with resource optimization" at bounding box center [485, 265] width 430 height 28
click at [270, 248] on input "c. Fast tracking with resource optimization" at bounding box center [270, 243] width 0 height 9
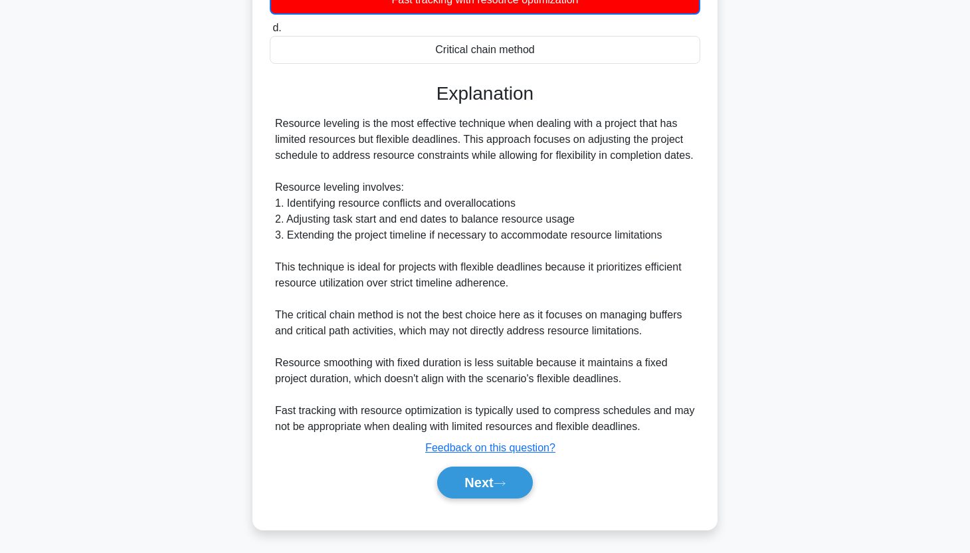
scroll to position [268, 0]
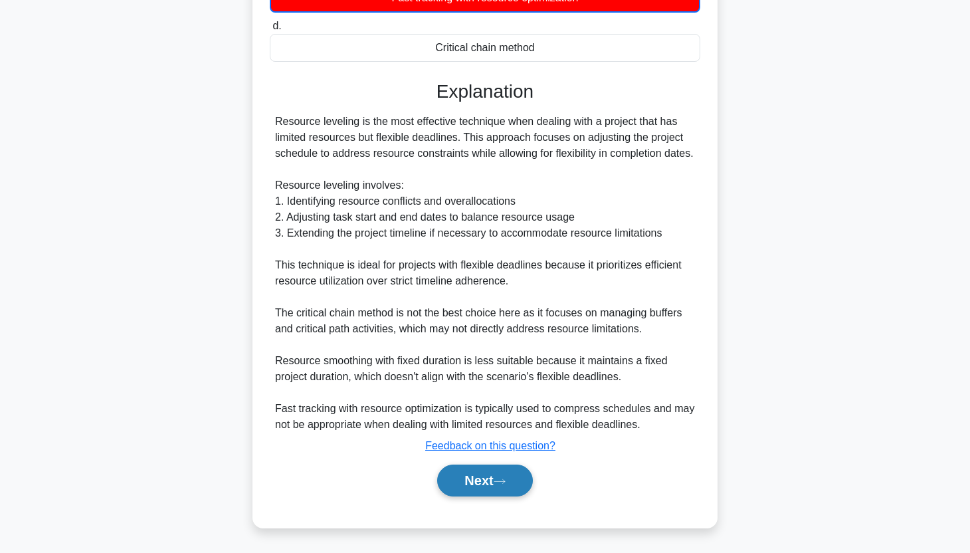
click at [490, 482] on button "Next" at bounding box center [484, 480] width 95 height 32
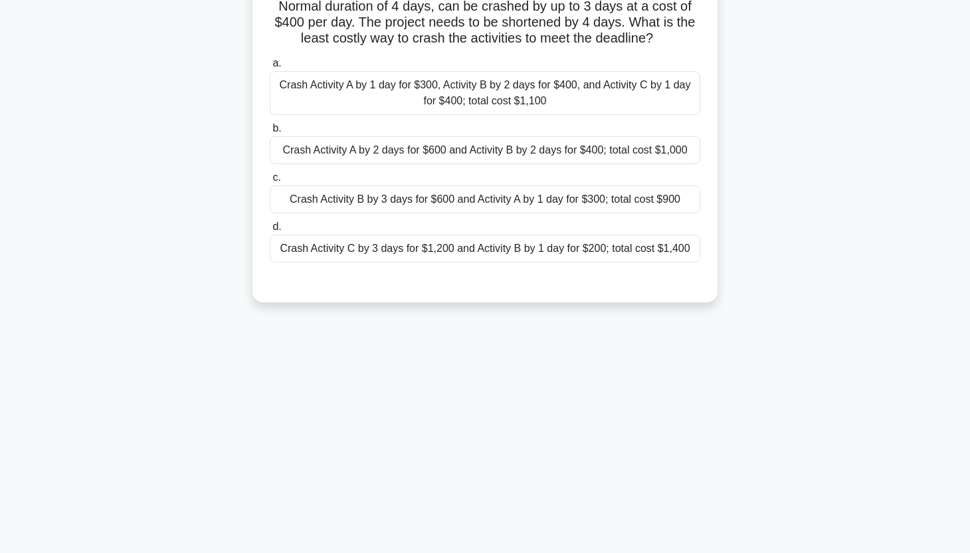
scroll to position [0, 0]
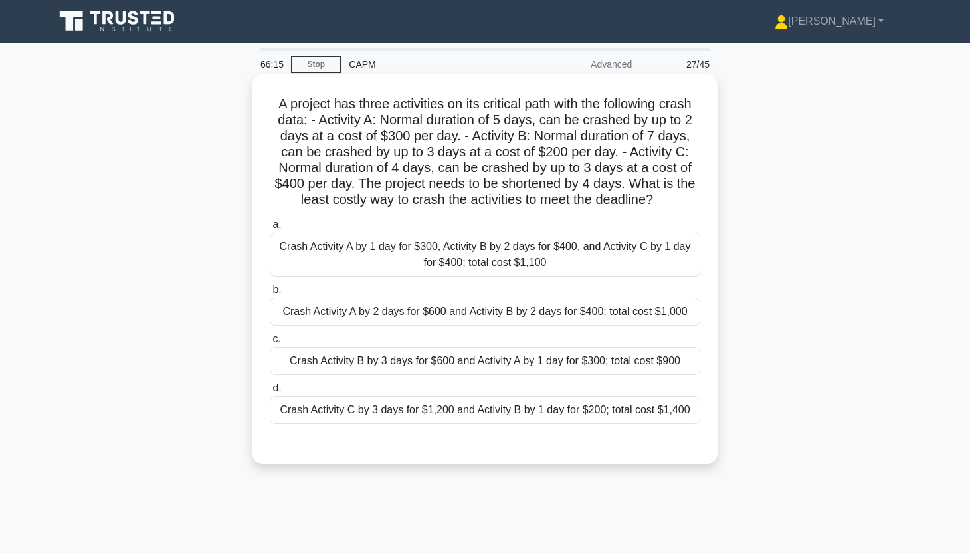
click at [640, 365] on div "Crash Activity B by 3 days for $600 and Activity A by 1 day for $300; total cos…" at bounding box center [485, 361] width 430 height 28
click at [270, 343] on input "c. Crash Activity B by 3 days for $600 and Activity A by 1 day for $300; total …" at bounding box center [270, 339] width 0 height 9
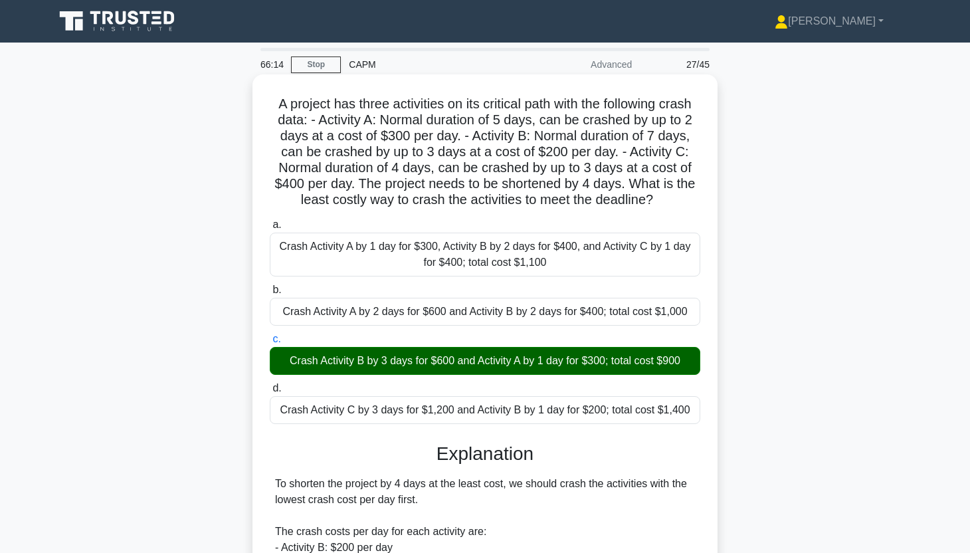
scroll to position [362, 0]
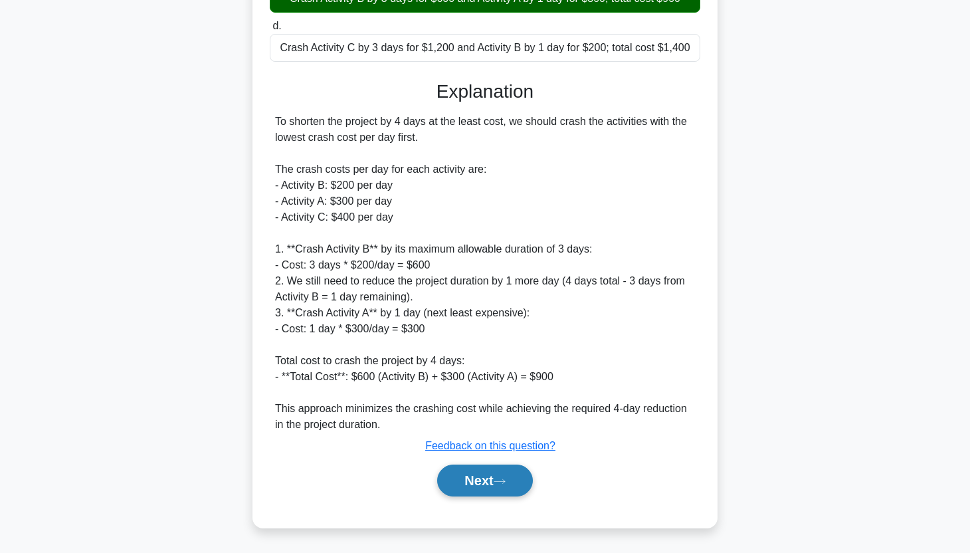
click at [482, 479] on button "Next" at bounding box center [484, 480] width 95 height 32
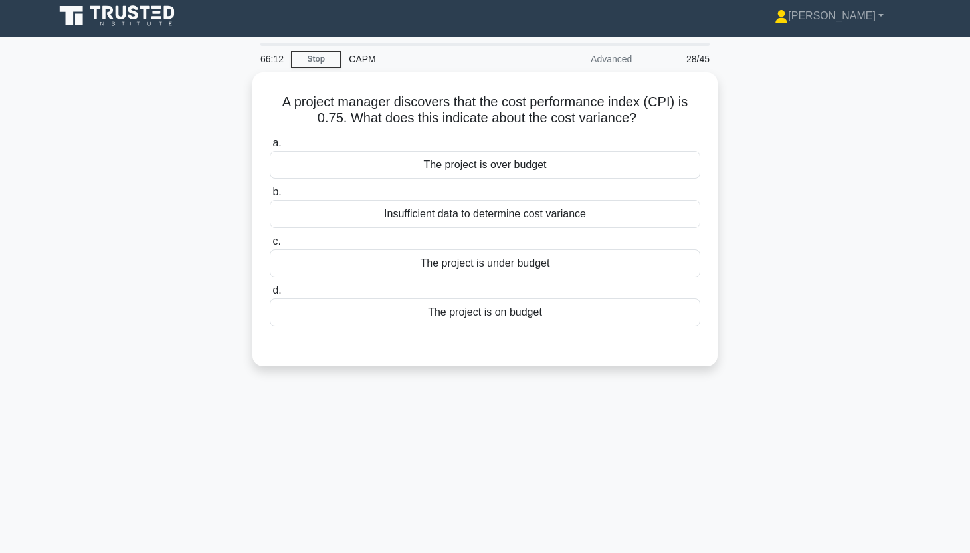
scroll to position [0, 0]
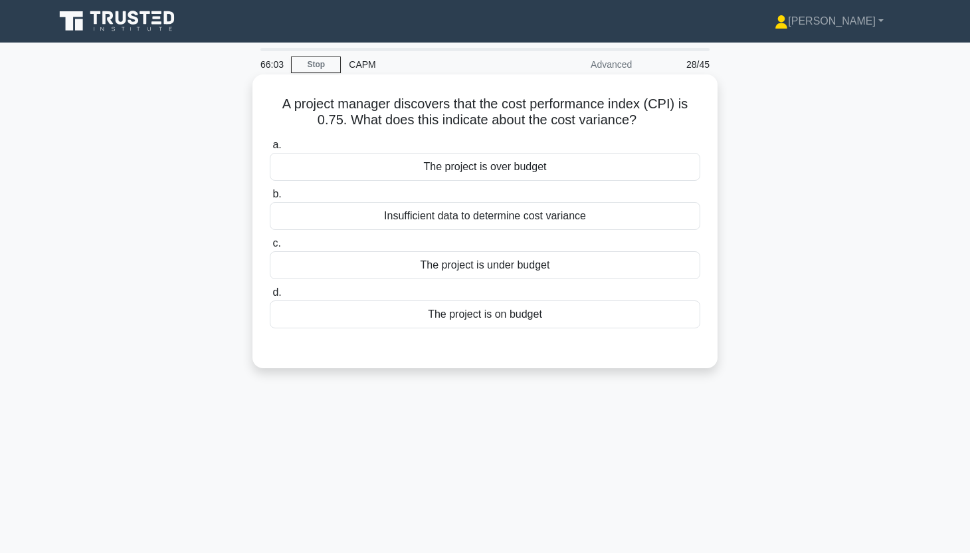
click at [595, 274] on div "The project is under budget" at bounding box center [485, 265] width 430 height 28
click at [270, 248] on input "c. The project is under budget" at bounding box center [270, 243] width 0 height 9
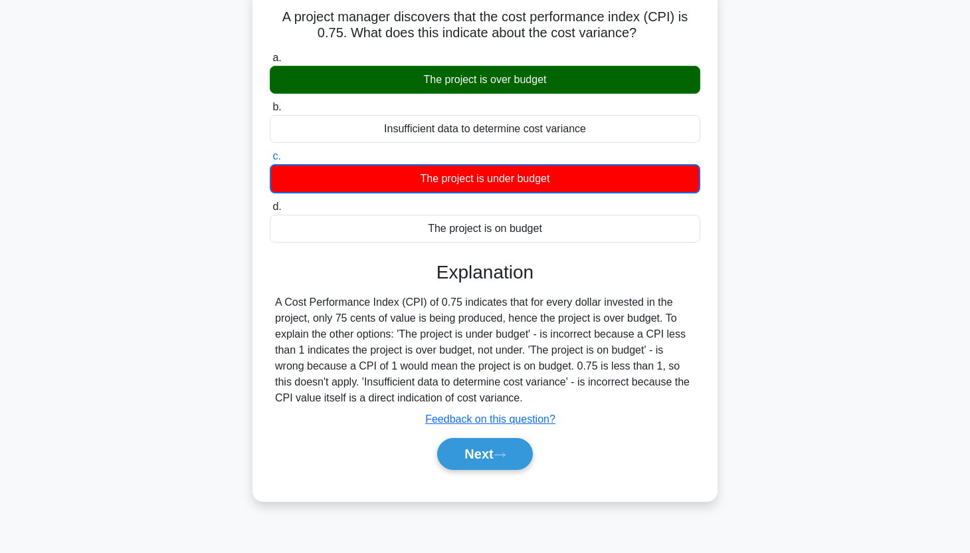
scroll to position [90, 0]
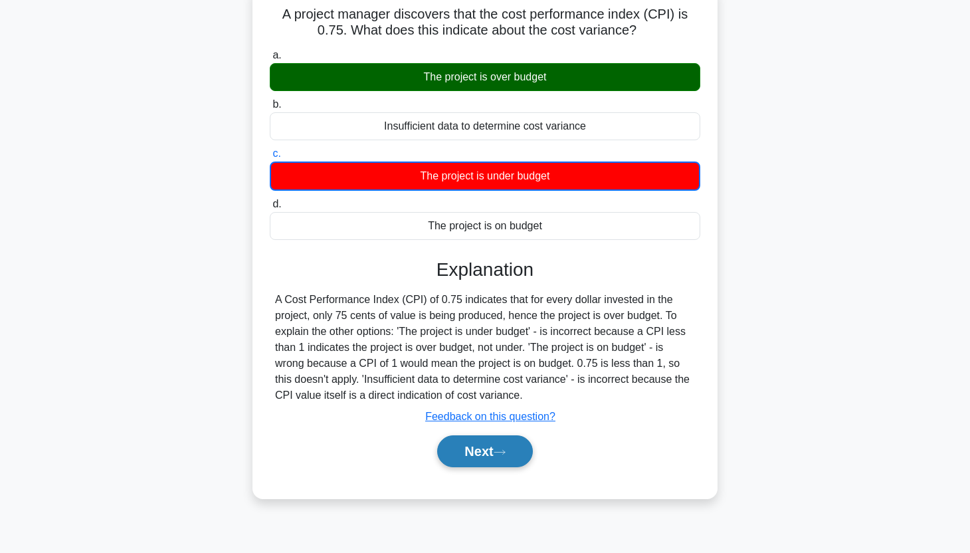
click at [506, 441] on button "Next" at bounding box center [484, 451] width 95 height 32
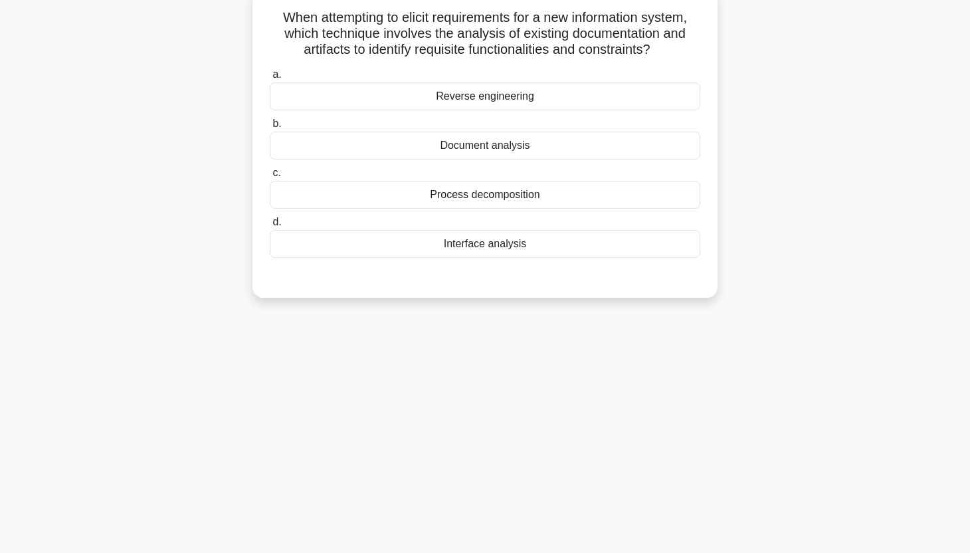
scroll to position [0, 0]
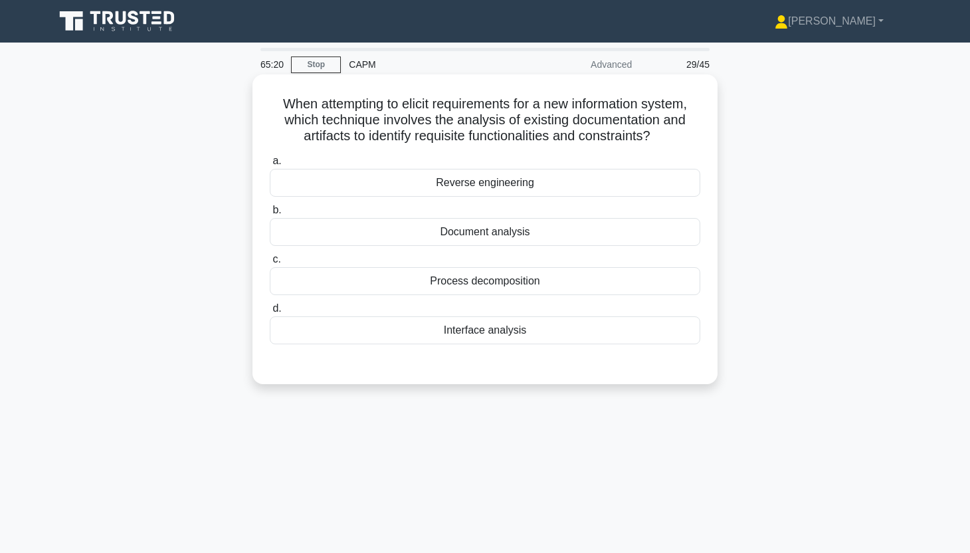
click at [605, 235] on div "Document analysis" at bounding box center [485, 232] width 430 height 28
click at [270, 215] on input "b. Document analysis" at bounding box center [270, 210] width 0 height 9
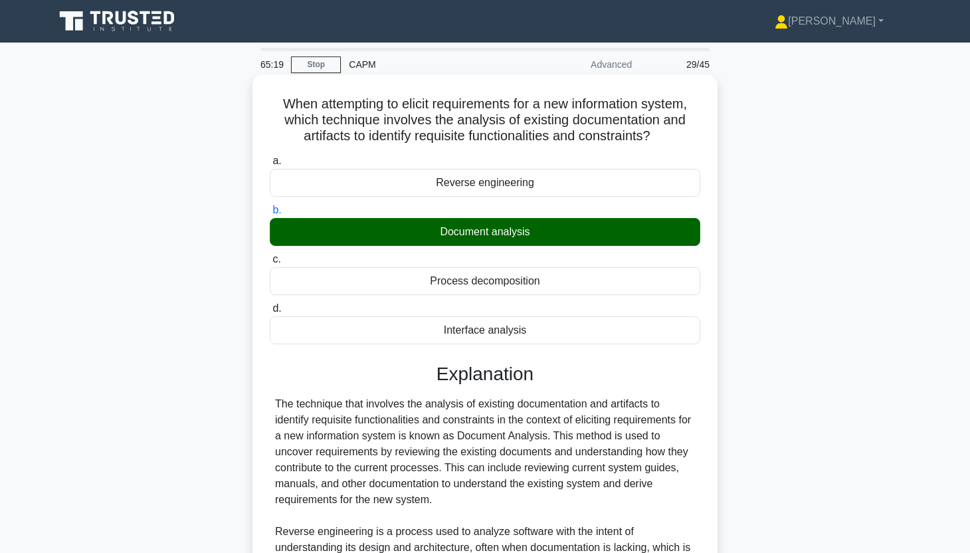
scroll to position [203, 0]
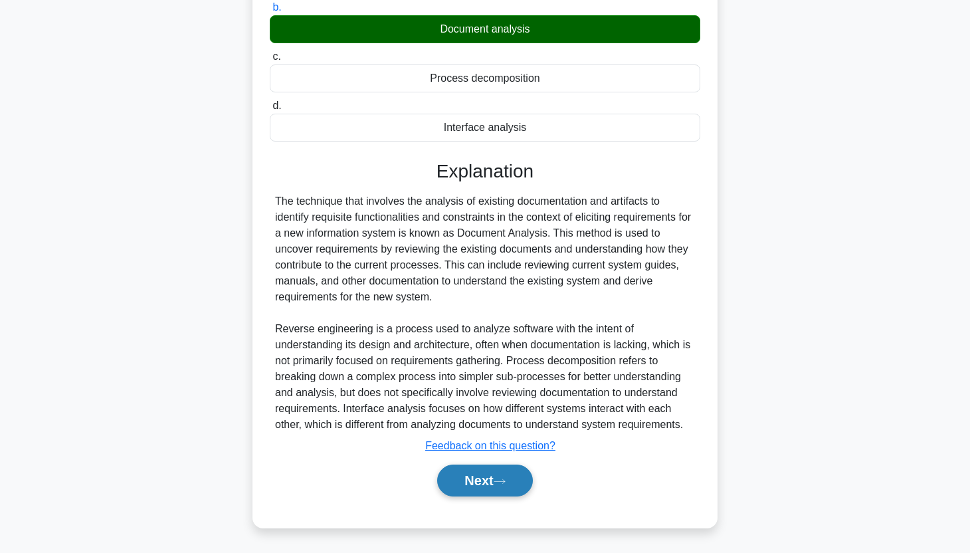
click at [506, 480] on icon at bounding box center [500, 481] width 12 height 7
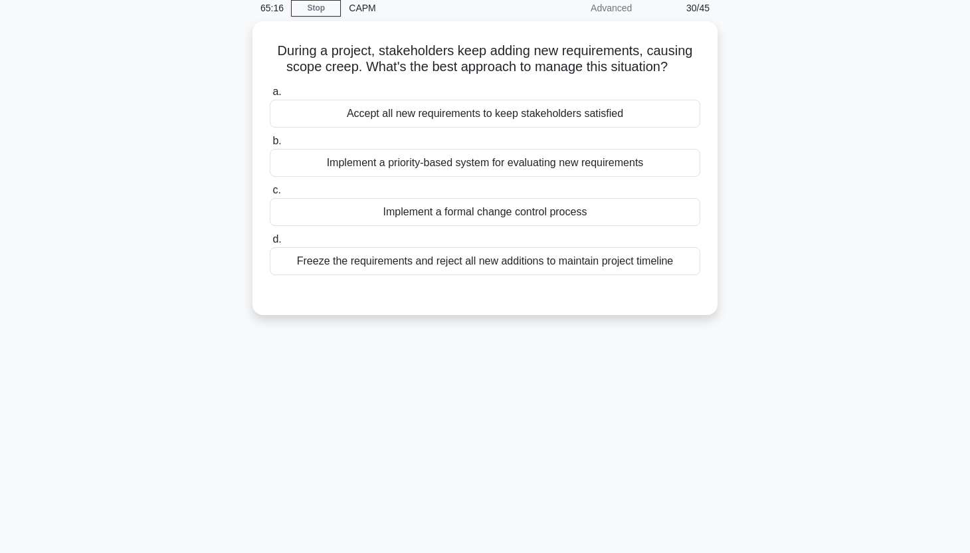
scroll to position [0, 0]
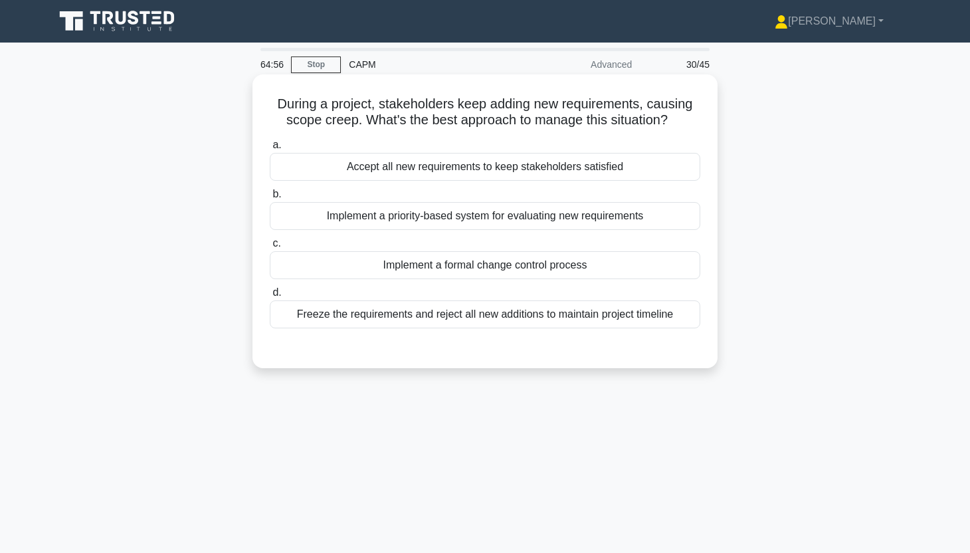
click at [593, 215] on div "Implement a priority-based system for evaluating new requirements" at bounding box center [485, 216] width 430 height 28
click at [270, 199] on input "b. Implement a priority-based system for evaluating new requirements" at bounding box center [270, 194] width 0 height 9
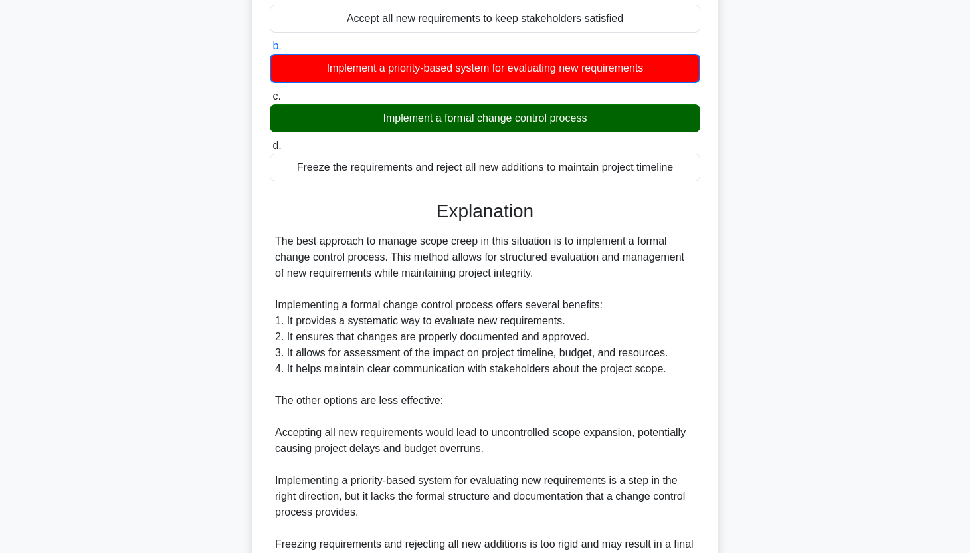
scroll to position [332, 0]
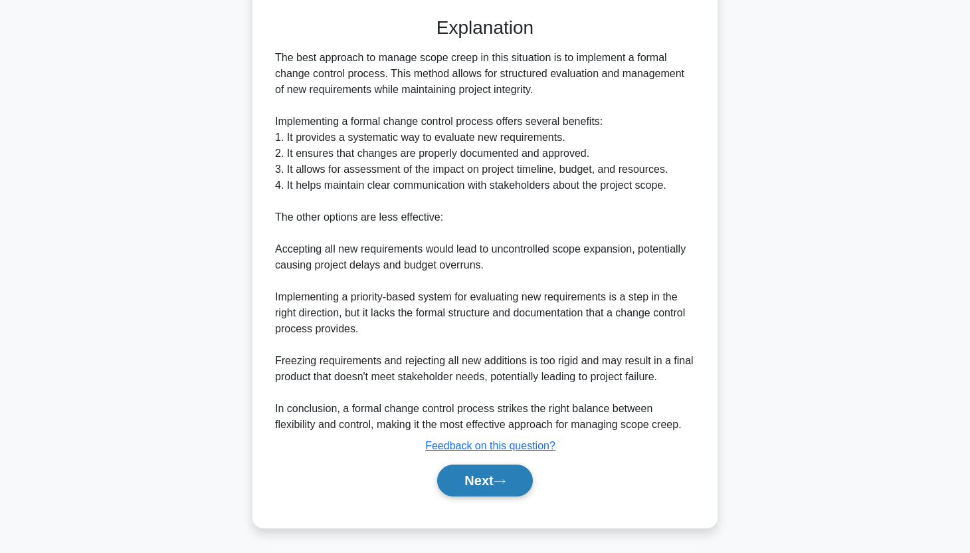
click at [469, 480] on button "Next" at bounding box center [484, 480] width 95 height 32
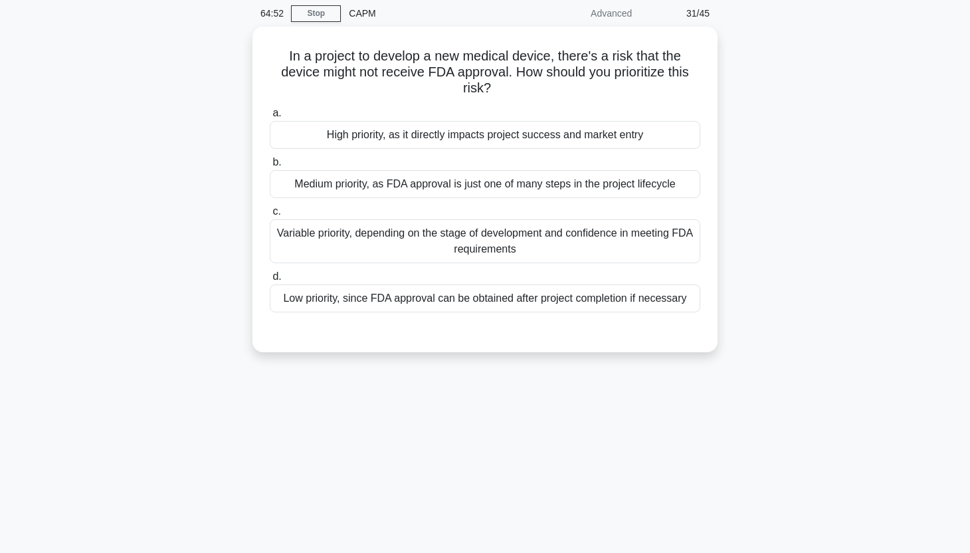
scroll to position [0, 0]
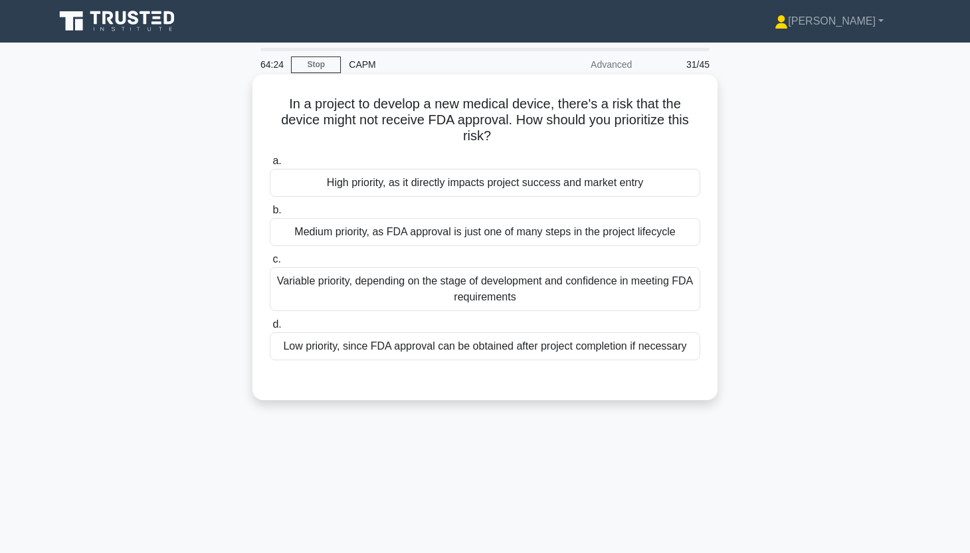
click at [614, 188] on div "High priority, as it directly impacts project success and market entry" at bounding box center [485, 183] width 430 height 28
click at [270, 165] on input "a. High priority, as it directly impacts project success and market entry" at bounding box center [270, 161] width 0 height 9
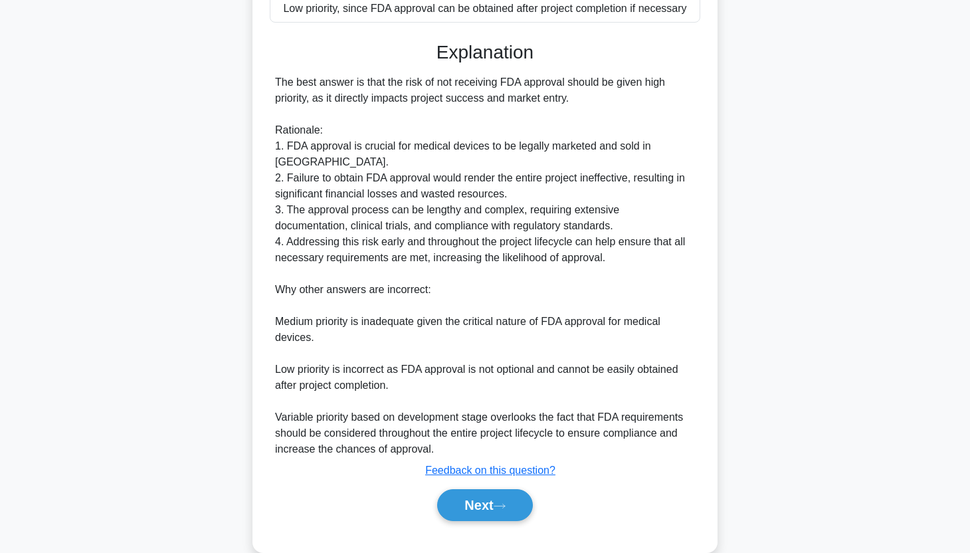
scroll to position [345, 0]
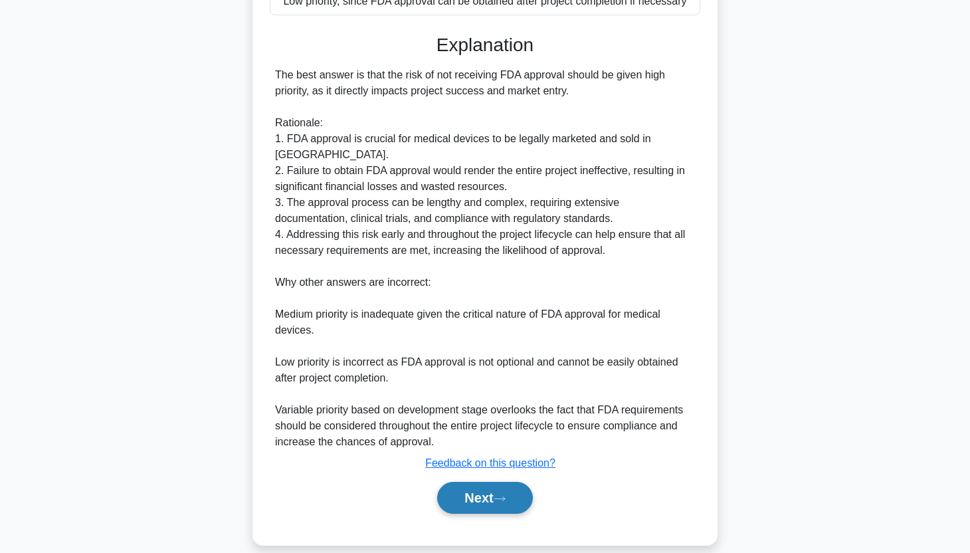
click at [480, 496] on button "Next" at bounding box center [484, 498] width 95 height 32
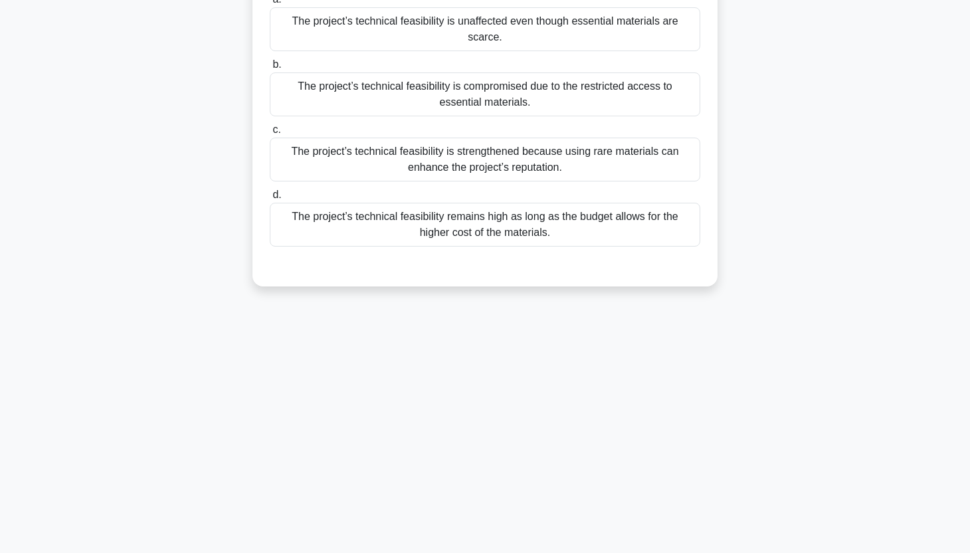
scroll to position [0, 0]
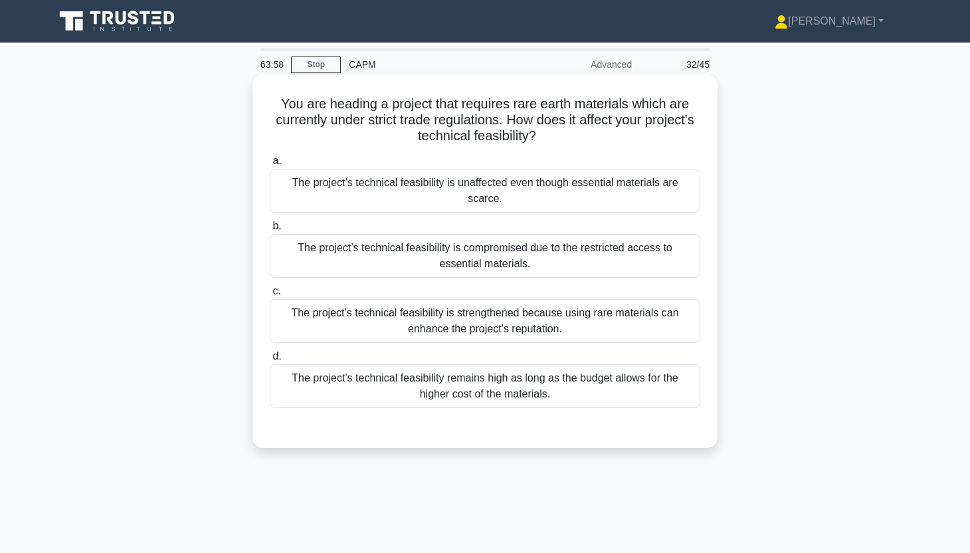
click at [593, 388] on div "The project’s technical feasibility remains high as long as the budget allows f…" at bounding box center [485, 386] width 430 height 44
click at [270, 361] on input "d. The project’s technical feasibility remains high as long as the budget allow…" at bounding box center [270, 356] width 0 height 9
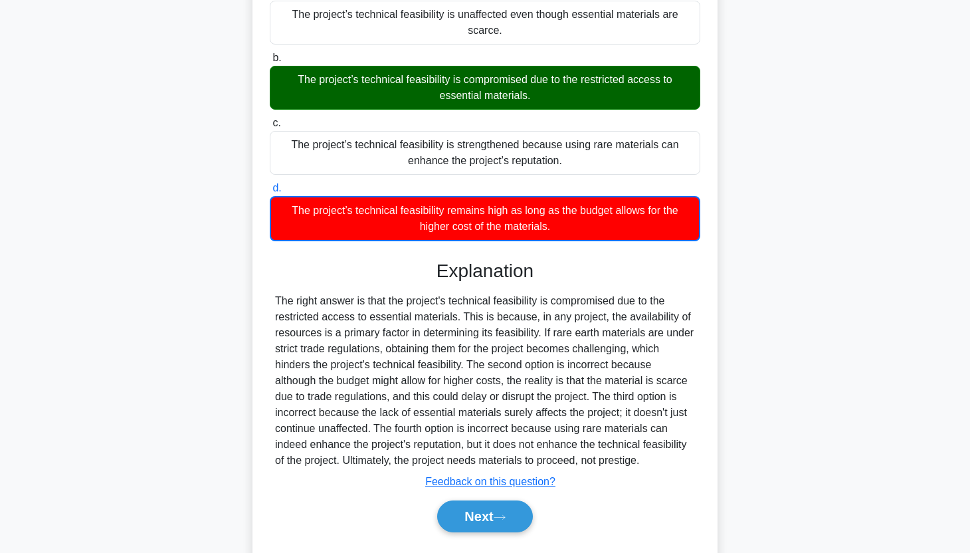
scroll to position [204, 0]
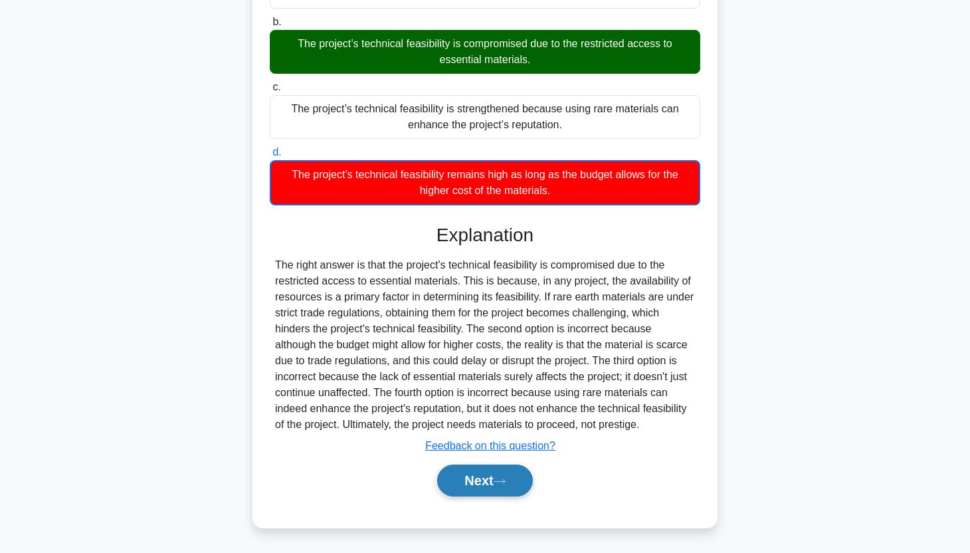
click at [484, 475] on button "Next" at bounding box center [484, 480] width 95 height 32
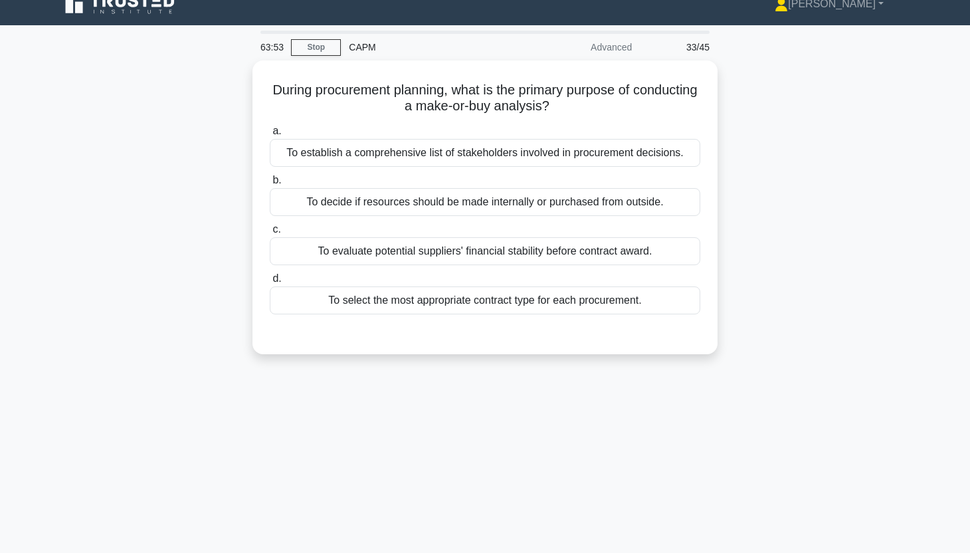
scroll to position [0, 0]
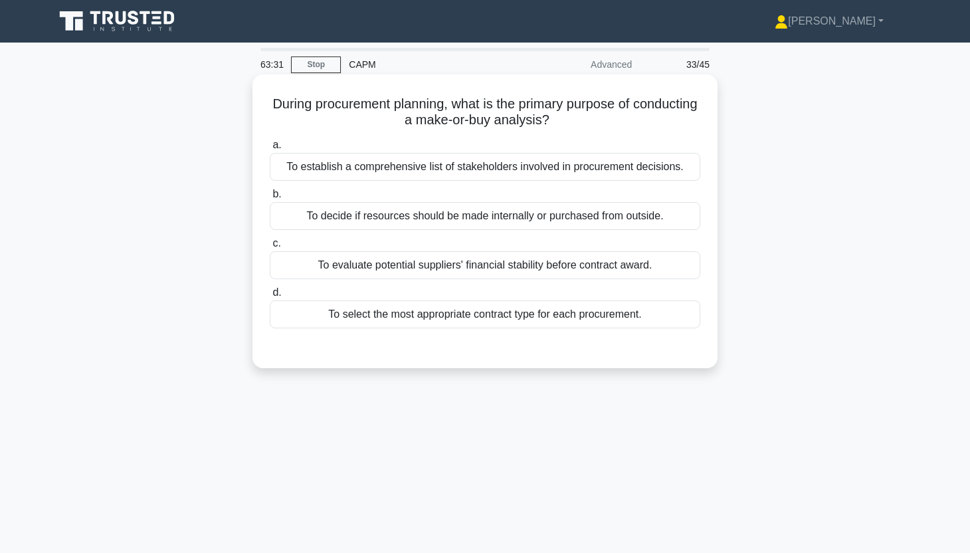
click at [660, 221] on div "To decide if resources should be made internally or purchased from outside." at bounding box center [485, 216] width 430 height 28
click at [270, 199] on input "b. To decide if resources should be made internally or purchased from outside." at bounding box center [270, 194] width 0 height 9
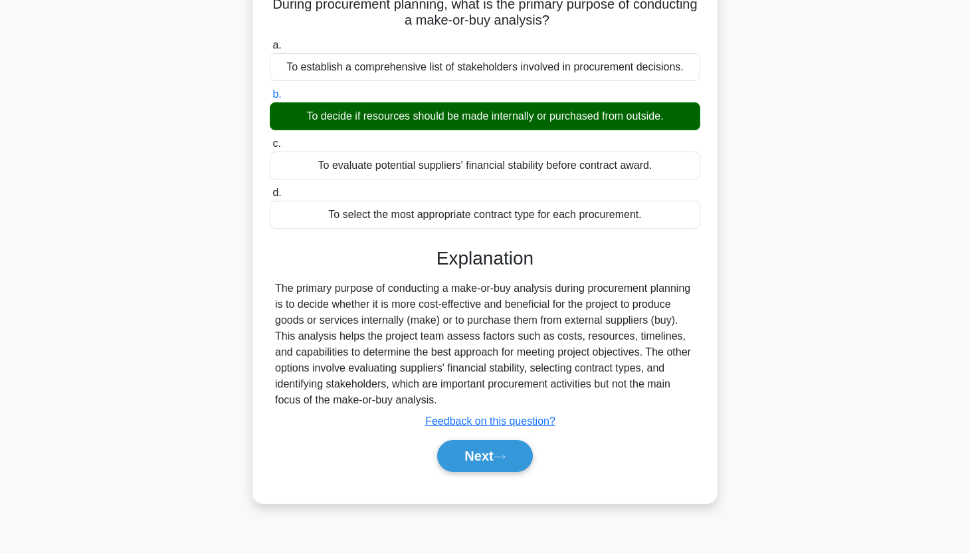
scroll to position [165, 0]
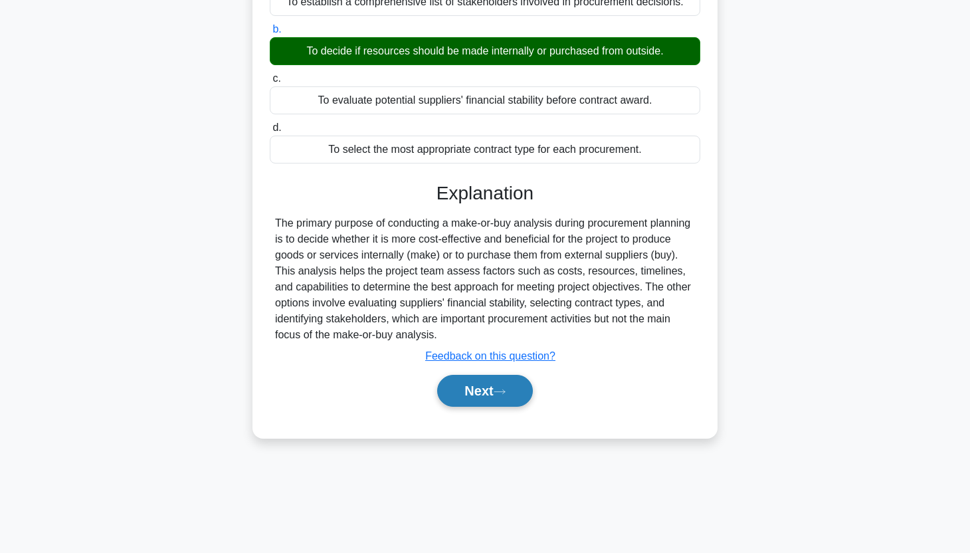
click at [504, 395] on icon at bounding box center [500, 391] width 12 height 7
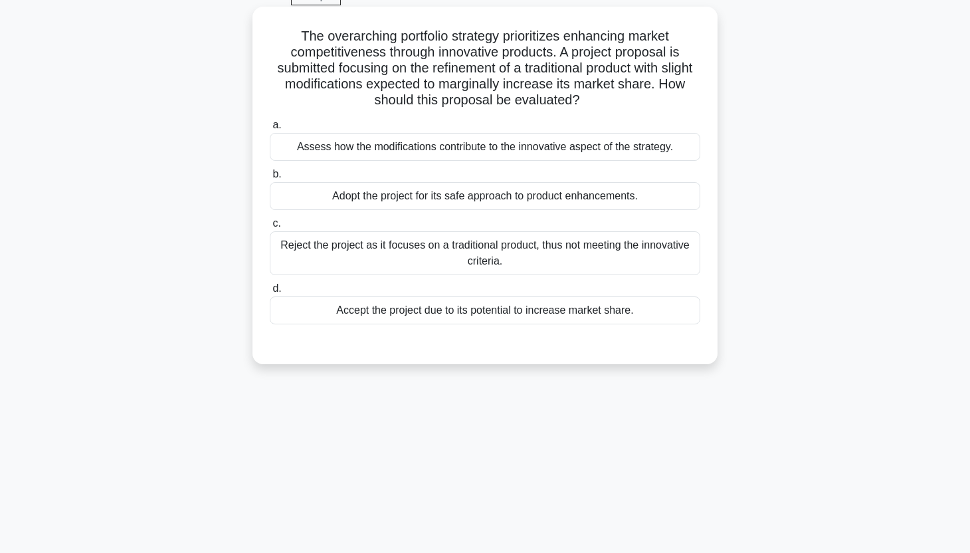
scroll to position [12, 0]
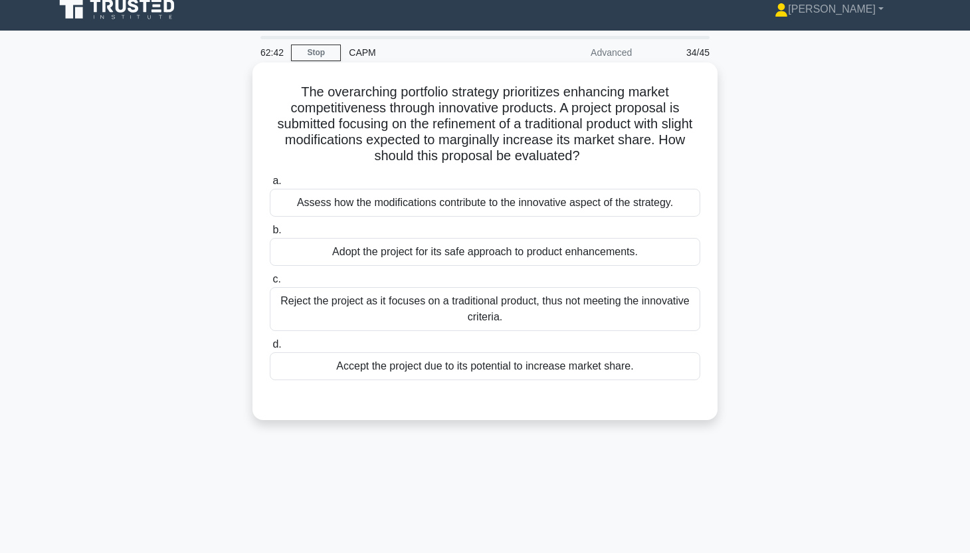
click at [565, 205] on div "Assess how the modifications contribute to the innovative aspect of the strateg…" at bounding box center [485, 203] width 430 height 28
click at [270, 185] on input "a. Assess how the modifications contribute to the innovative aspect of the stra…" at bounding box center [270, 181] width 0 height 9
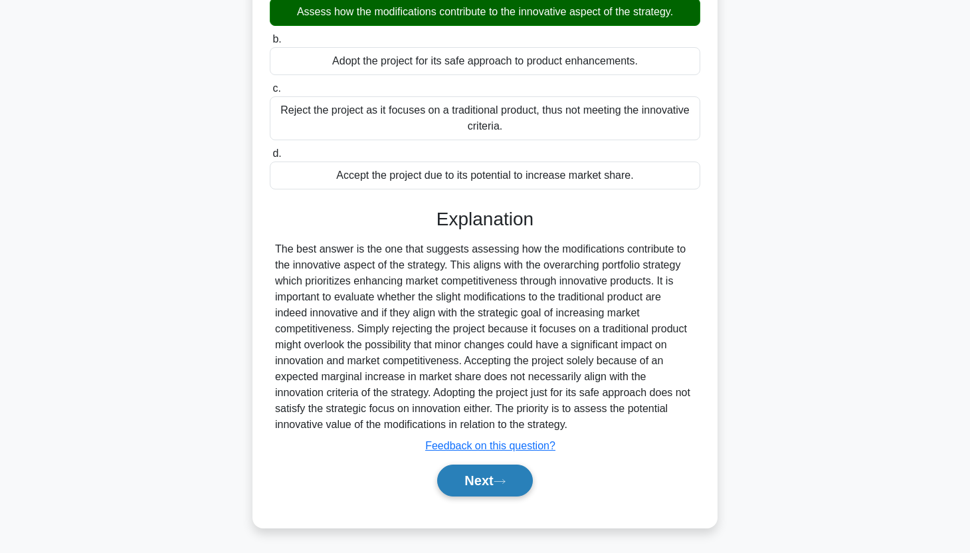
click at [465, 479] on button "Next" at bounding box center [484, 480] width 95 height 32
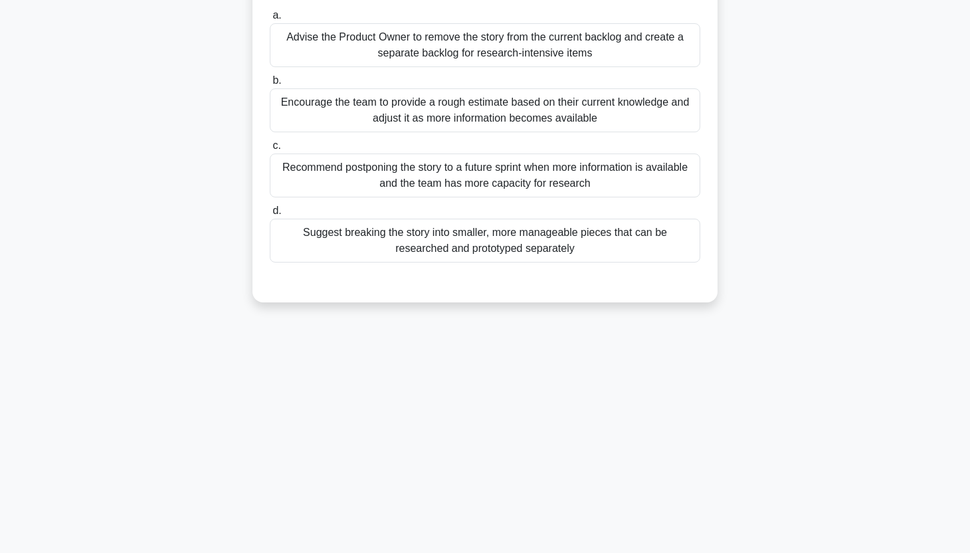
scroll to position [0, 0]
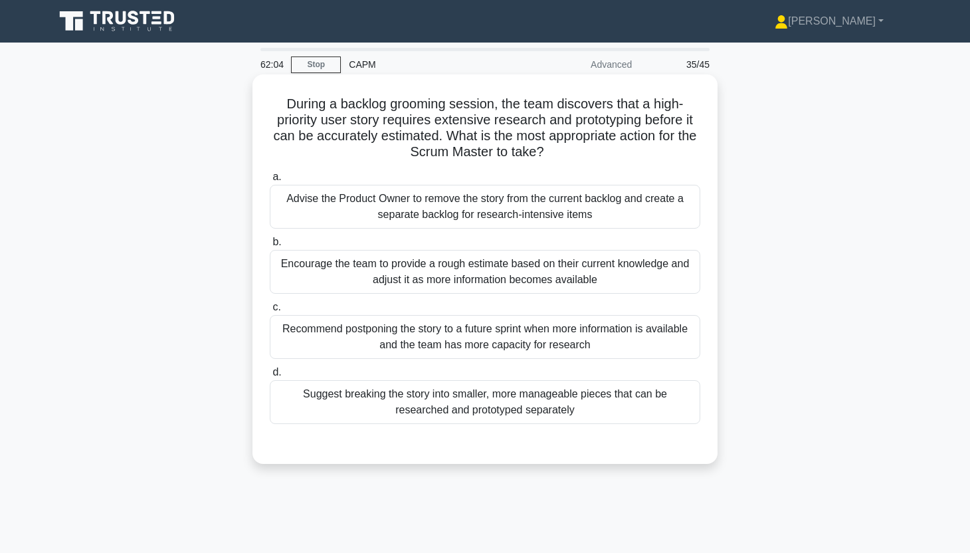
click at [456, 397] on div "Suggest breaking the story into smaller, more manageable pieces that can be res…" at bounding box center [485, 402] width 430 height 44
click at [270, 377] on input "d. Suggest breaking the story into smaller, more manageable pieces that can be …" at bounding box center [270, 372] width 0 height 9
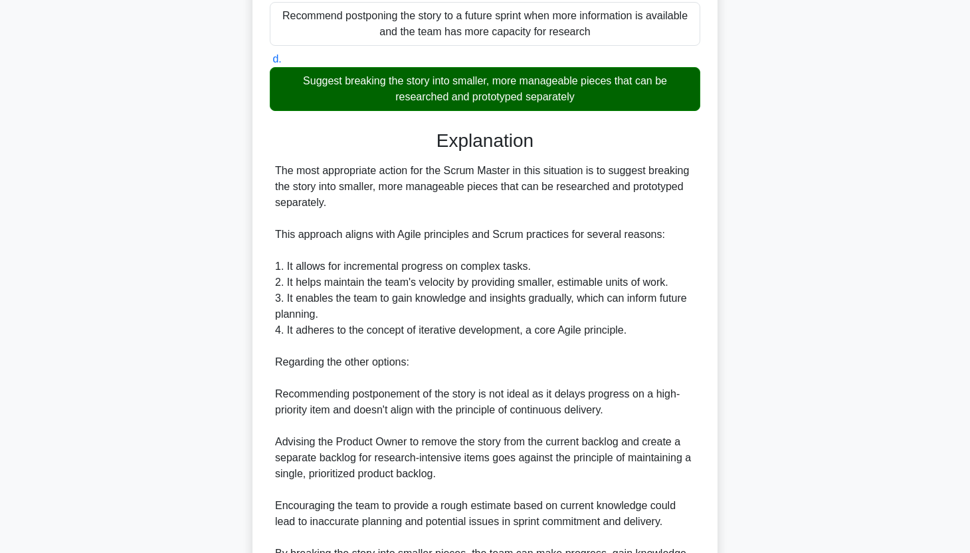
scroll to position [450, 0]
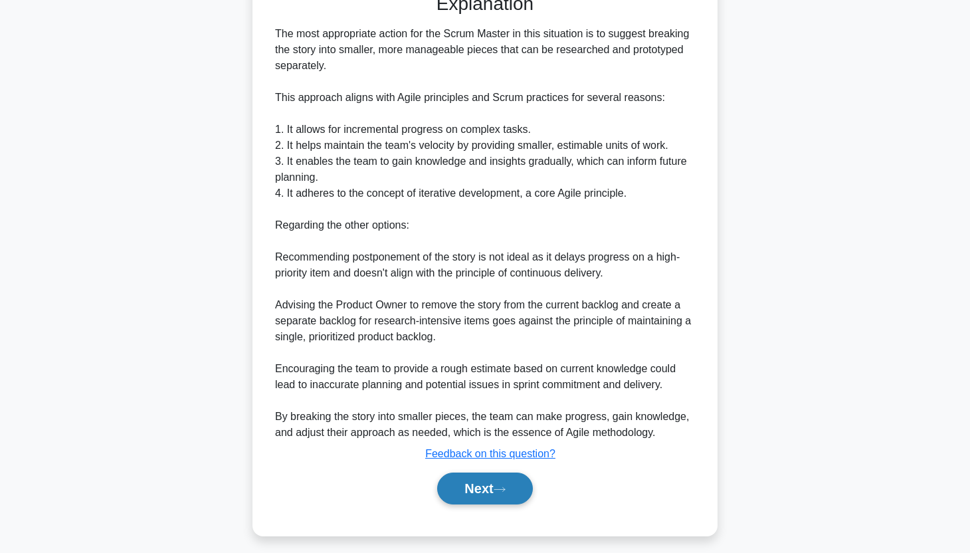
click at [464, 477] on button "Next" at bounding box center [484, 488] width 95 height 32
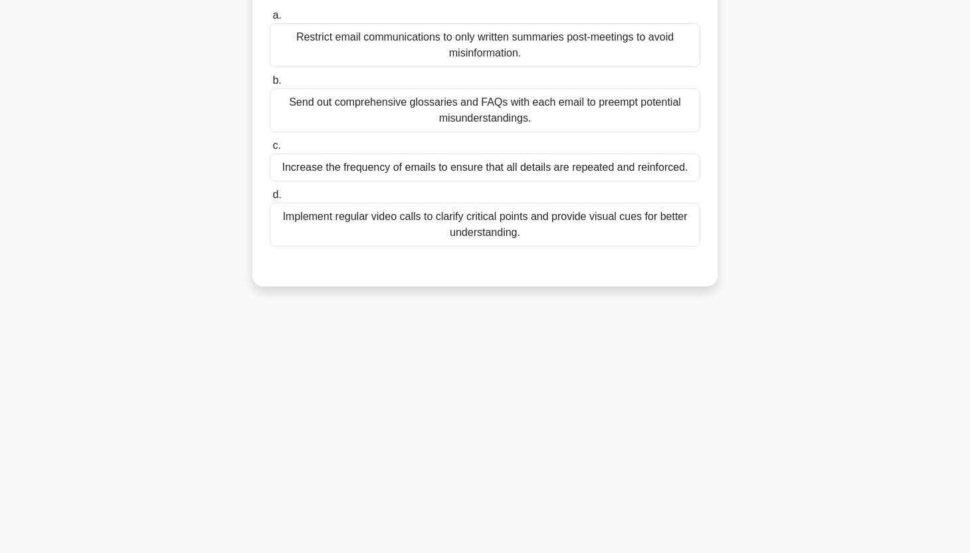
scroll to position [0, 0]
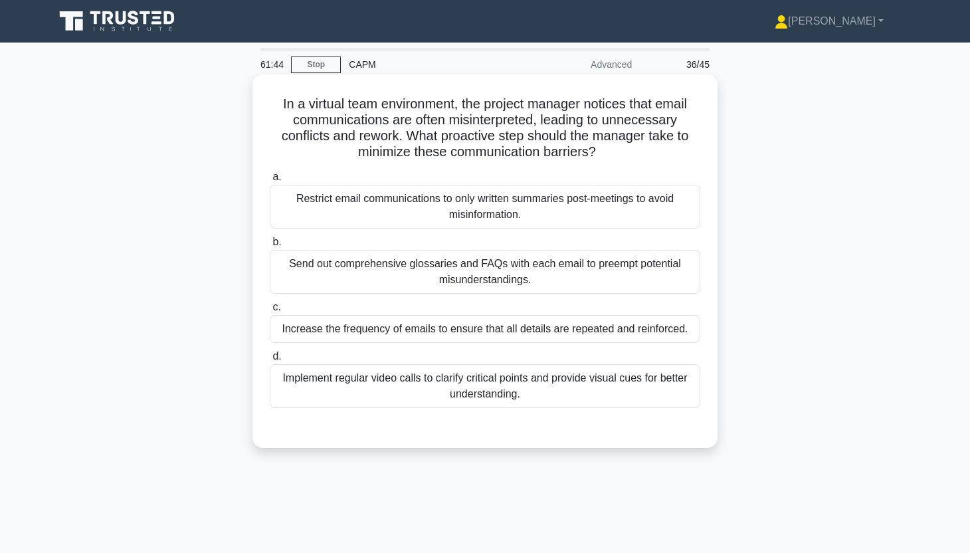
click at [568, 383] on div "Implement regular video calls to clarify critical points and provide visual cue…" at bounding box center [485, 386] width 430 height 44
click at [270, 361] on input "d. Implement regular video calls to clarify critical points and provide visual …" at bounding box center [270, 356] width 0 height 9
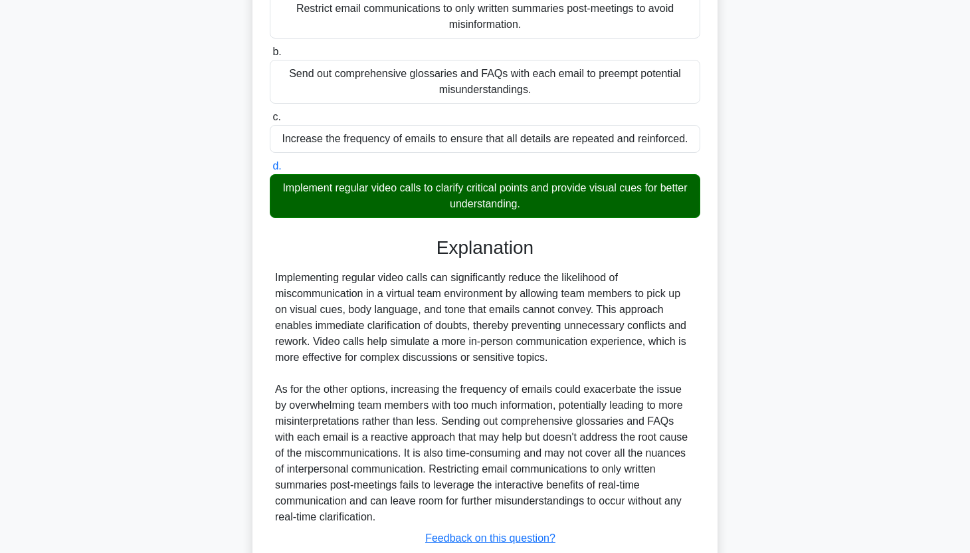
scroll to position [282, 0]
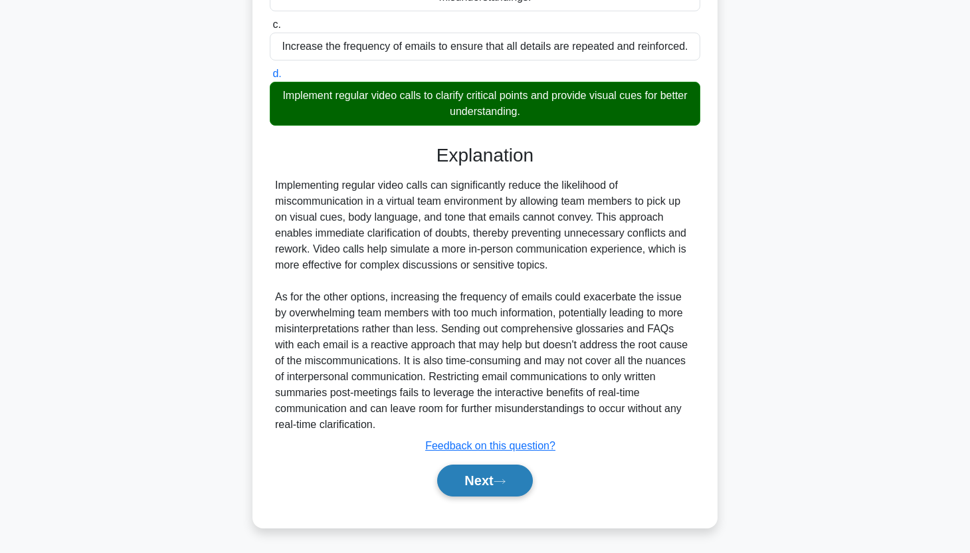
click at [477, 487] on button "Next" at bounding box center [484, 480] width 95 height 32
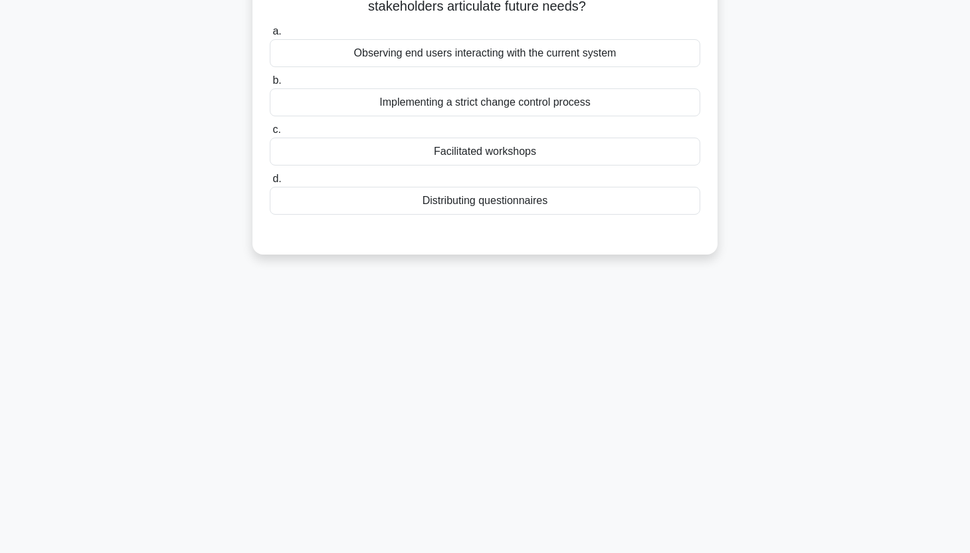
scroll to position [0, 0]
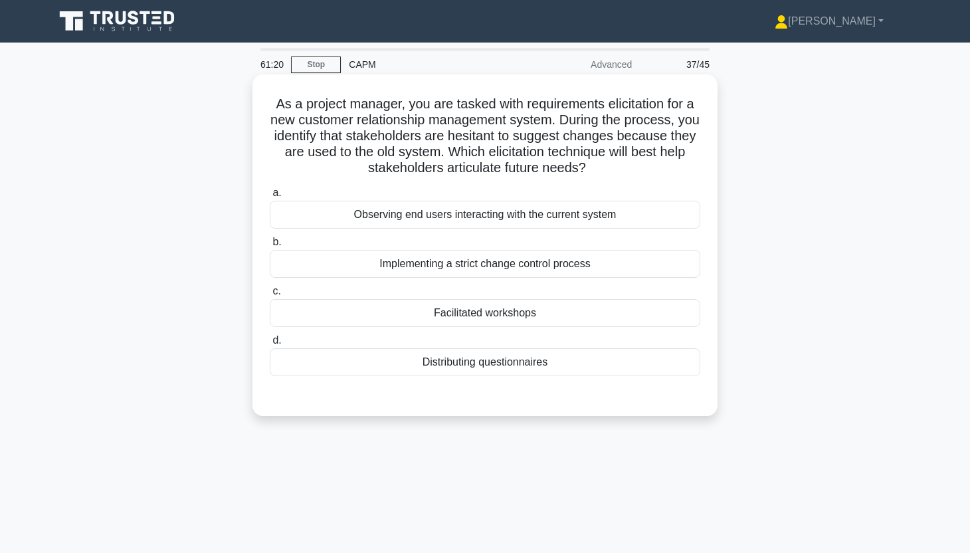
click at [617, 306] on div "Facilitated workshops" at bounding box center [485, 313] width 430 height 28
click at [589, 312] on div "Facilitated workshops" at bounding box center [485, 313] width 430 height 28
click at [270, 296] on input "c. Facilitated workshops" at bounding box center [270, 291] width 0 height 9
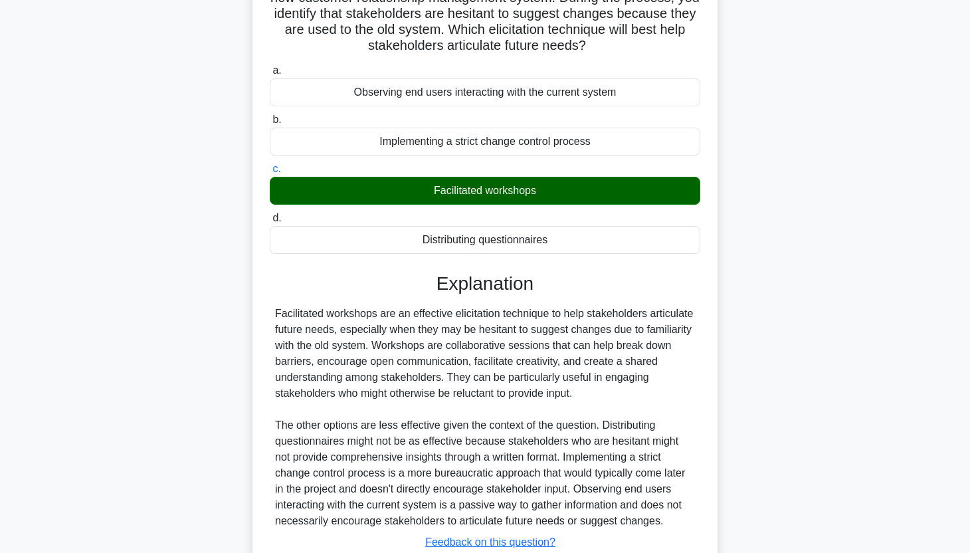
scroll to position [219, 0]
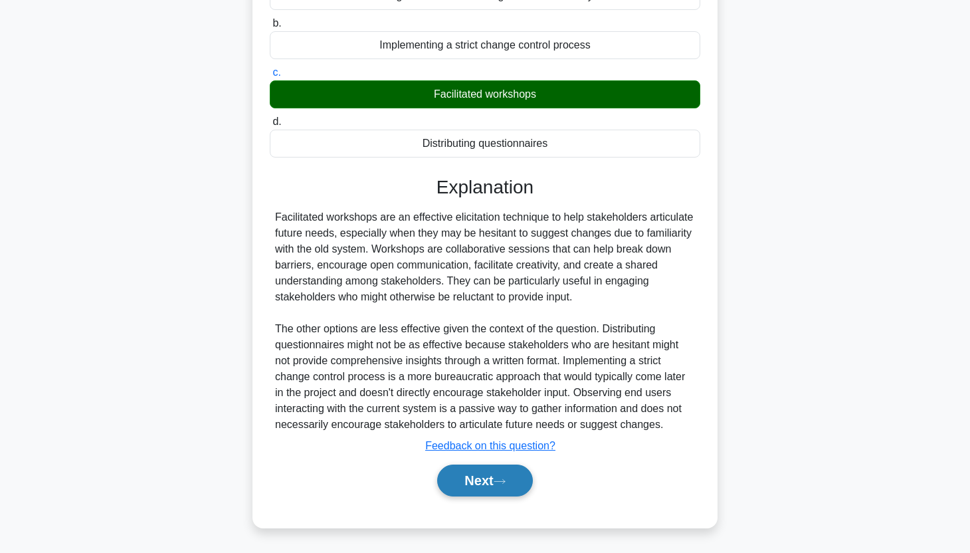
click at [493, 474] on button "Next" at bounding box center [484, 480] width 95 height 32
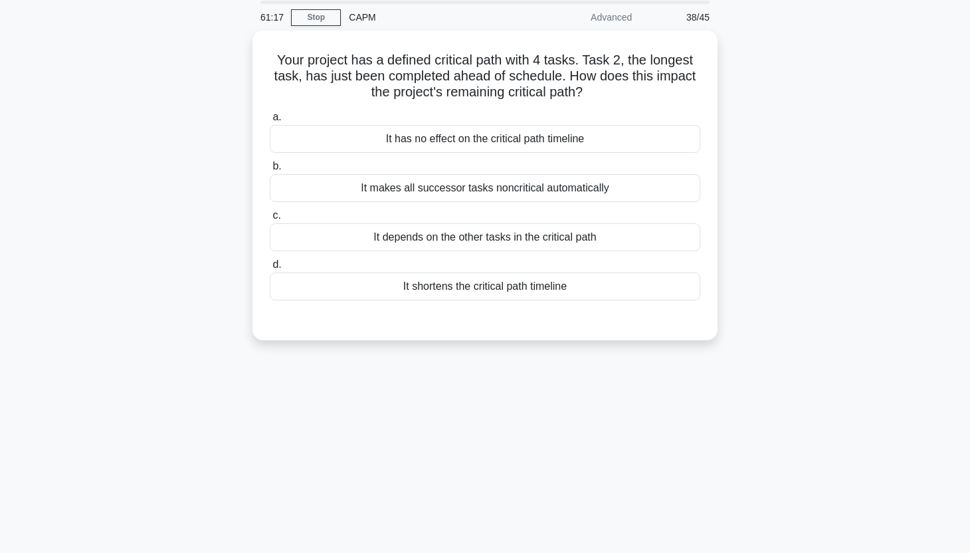
scroll to position [0, 0]
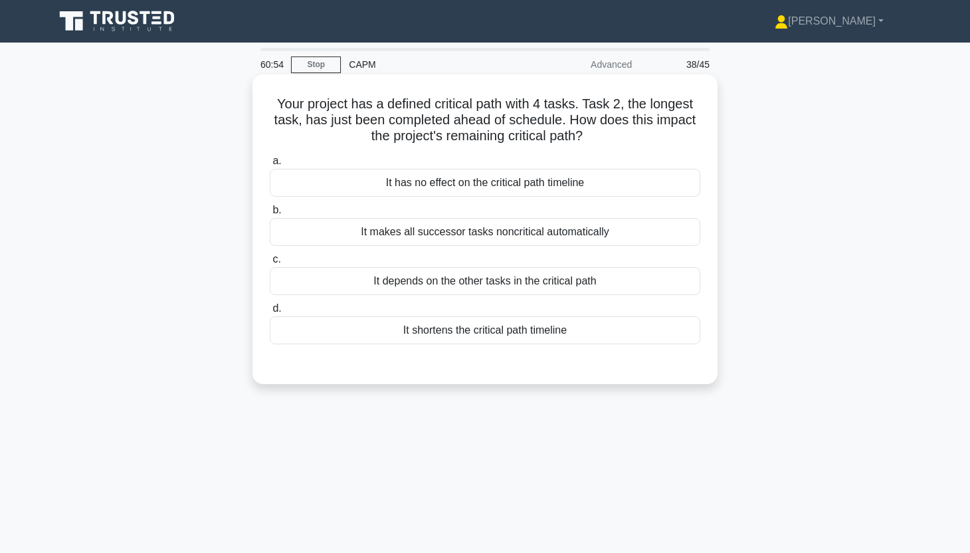
click at [532, 281] on div "It depends on the other tasks in the critical path" at bounding box center [485, 281] width 430 height 28
click at [270, 264] on input "c. It depends on the other tasks in the critical path" at bounding box center [270, 259] width 0 height 9
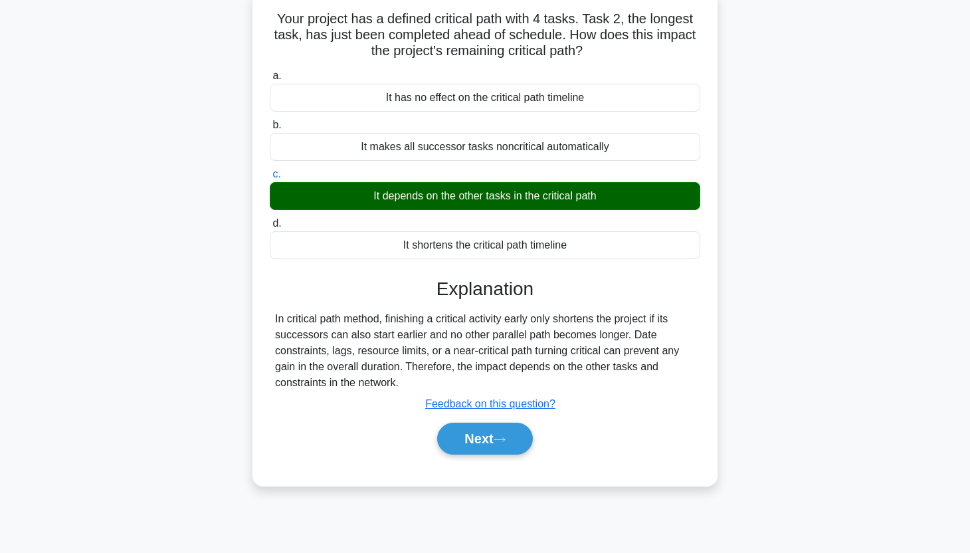
scroll to position [88, 0]
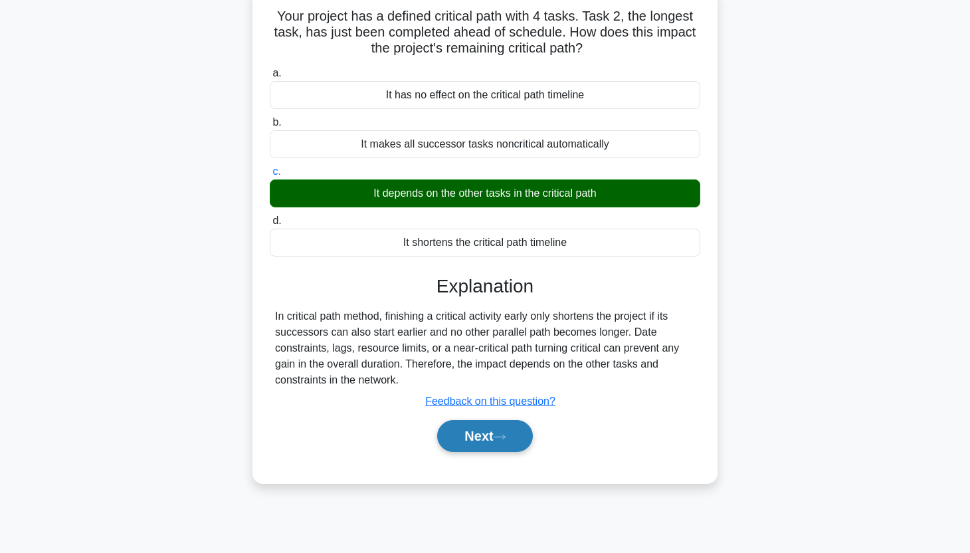
click at [493, 438] on button "Next" at bounding box center [484, 436] width 95 height 32
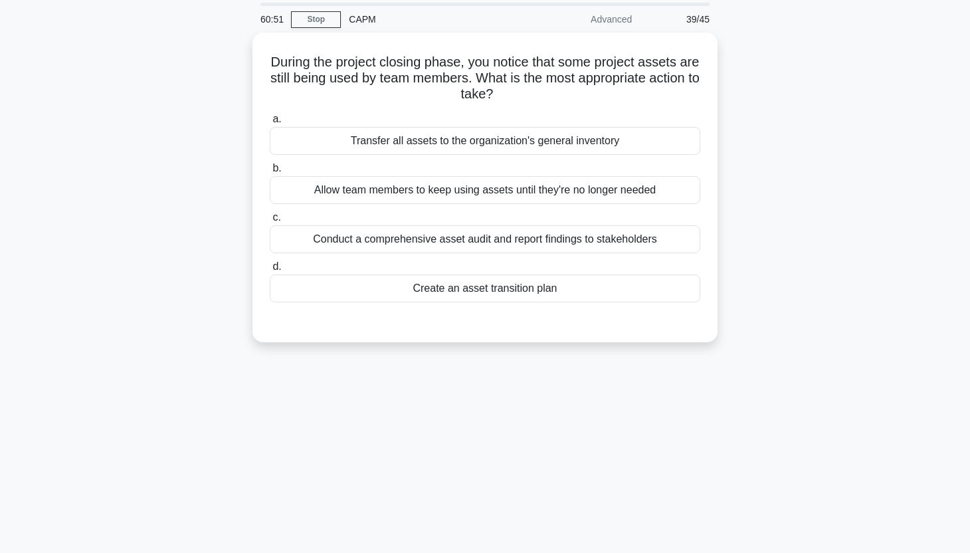
scroll to position [0, 0]
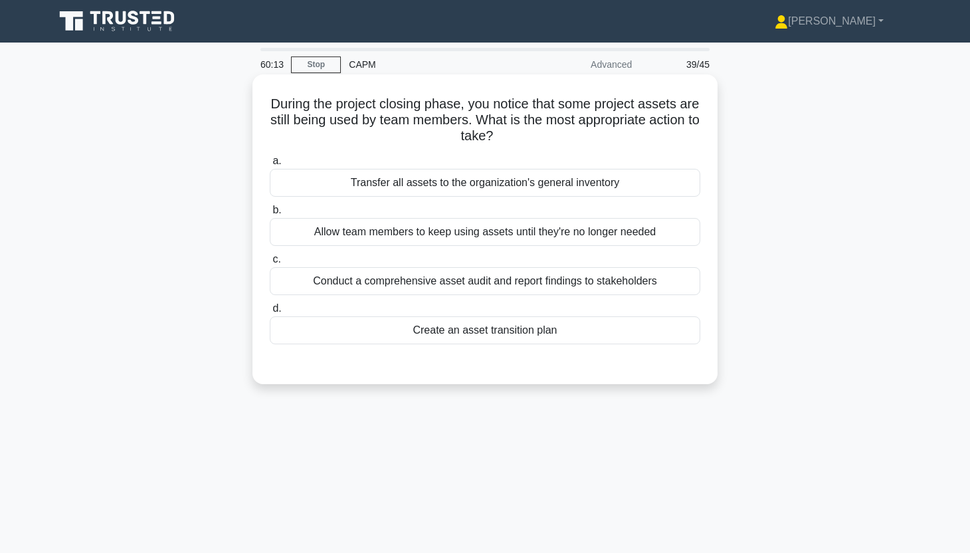
click at [558, 335] on div "Create an asset transition plan" at bounding box center [485, 330] width 430 height 28
click at [270, 313] on input "d. Create an asset transition plan" at bounding box center [270, 308] width 0 height 9
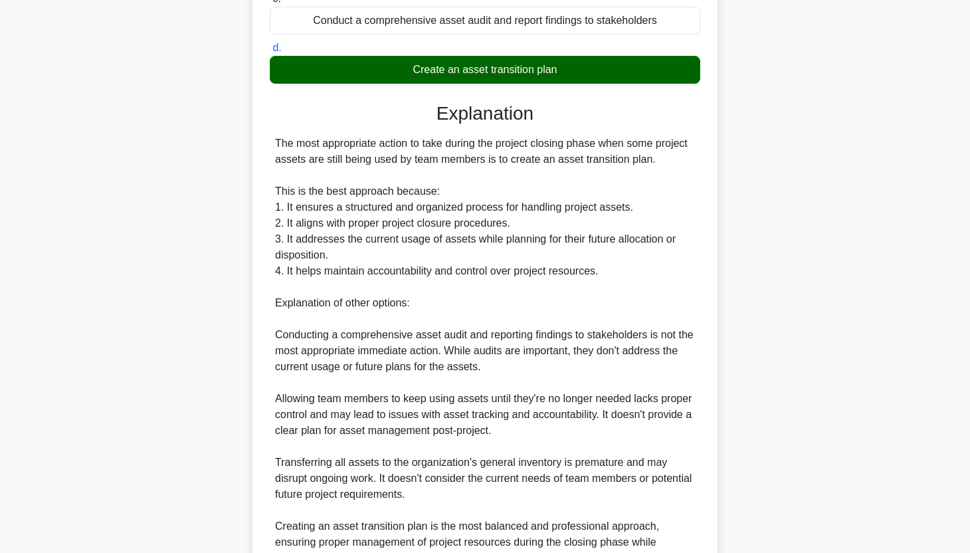
scroll to position [382, 0]
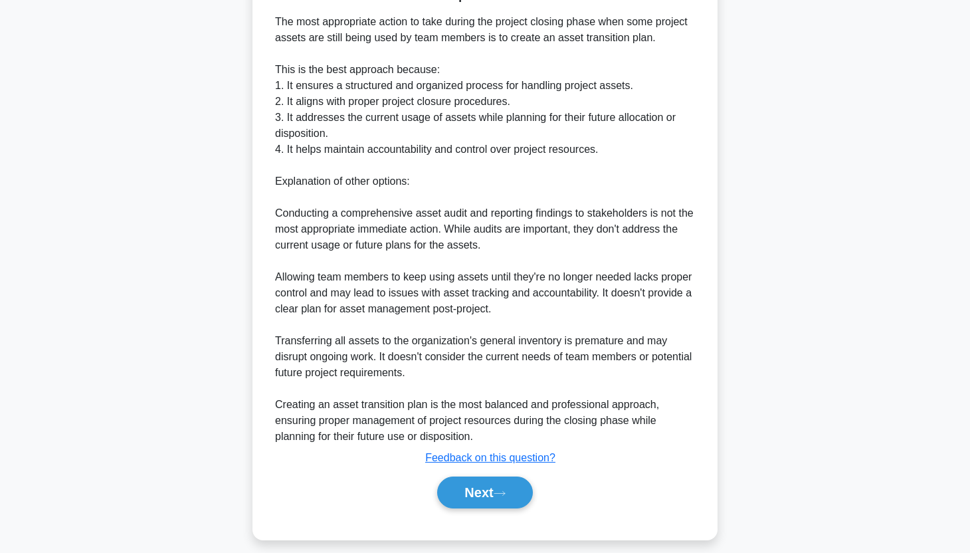
click at [481, 515] on div "a. Transfer all assets to the organization's general inventory b. Allow team me…" at bounding box center [484, 146] width 433 height 756
click at [483, 475] on div "Next" at bounding box center [485, 492] width 430 height 43
click at [483, 482] on button "Next" at bounding box center [484, 492] width 95 height 32
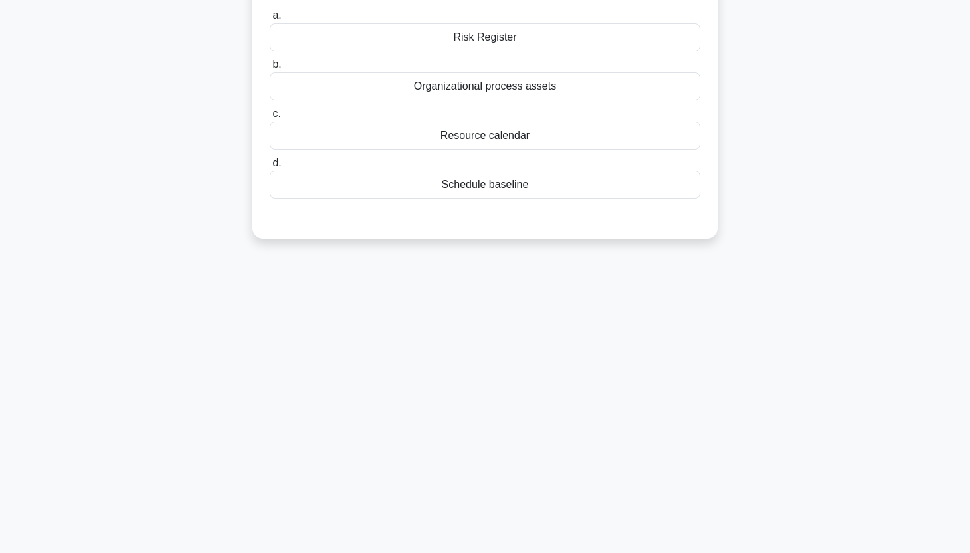
scroll to position [0, 0]
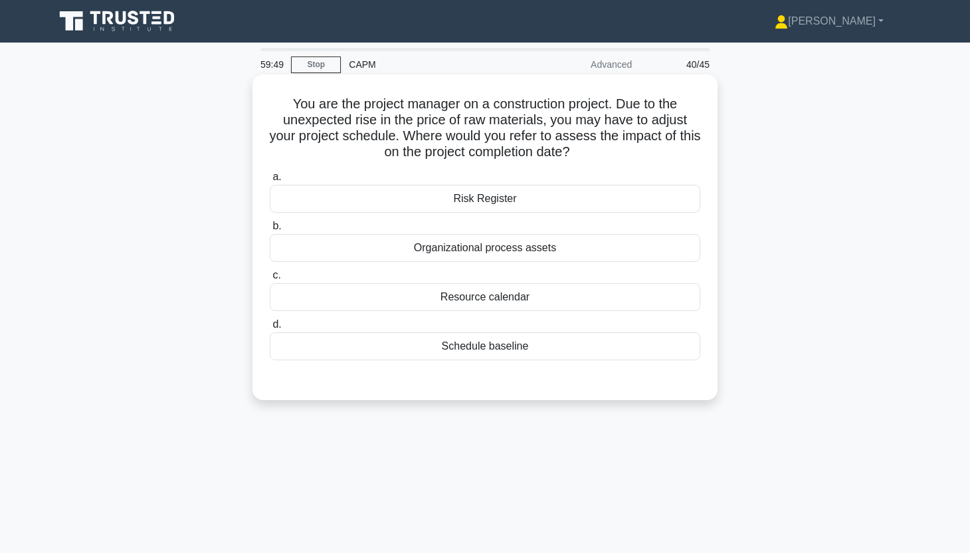
click at [581, 296] on div "Resource calendar" at bounding box center [485, 297] width 430 height 28
click at [270, 280] on input "c. Resource calendar" at bounding box center [270, 275] width 0 height 9
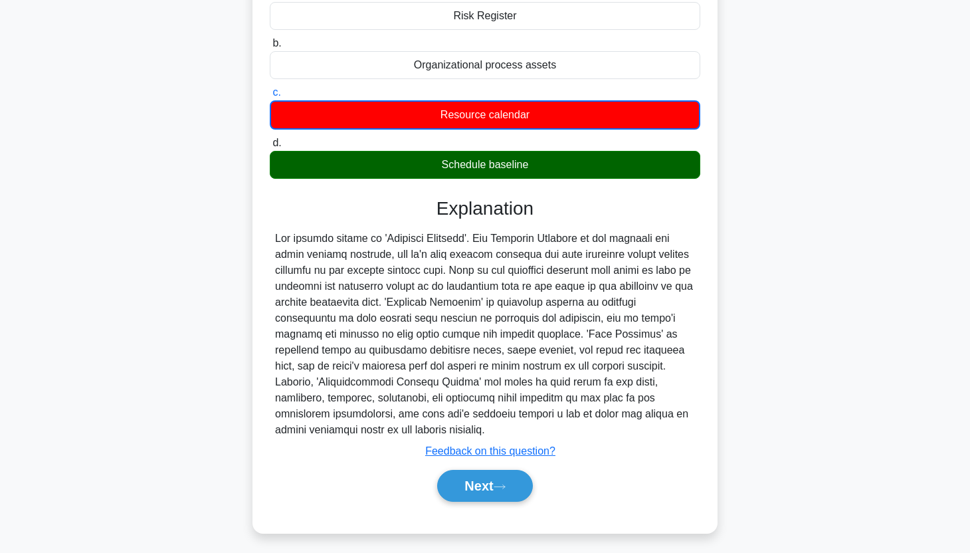
scroll to position [188, 0]
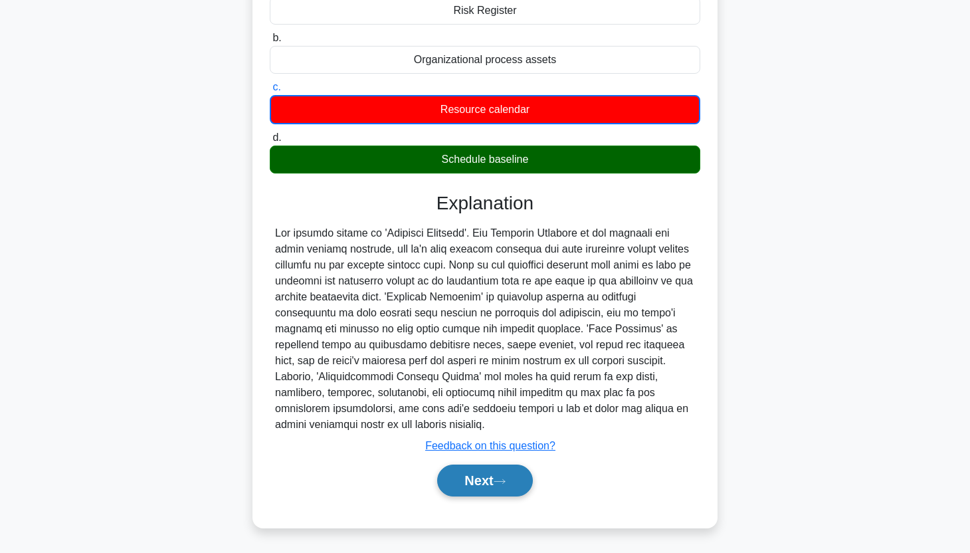
click at [488, 486] on button "Next" at bounding box center [484, 480] width 95 height 32
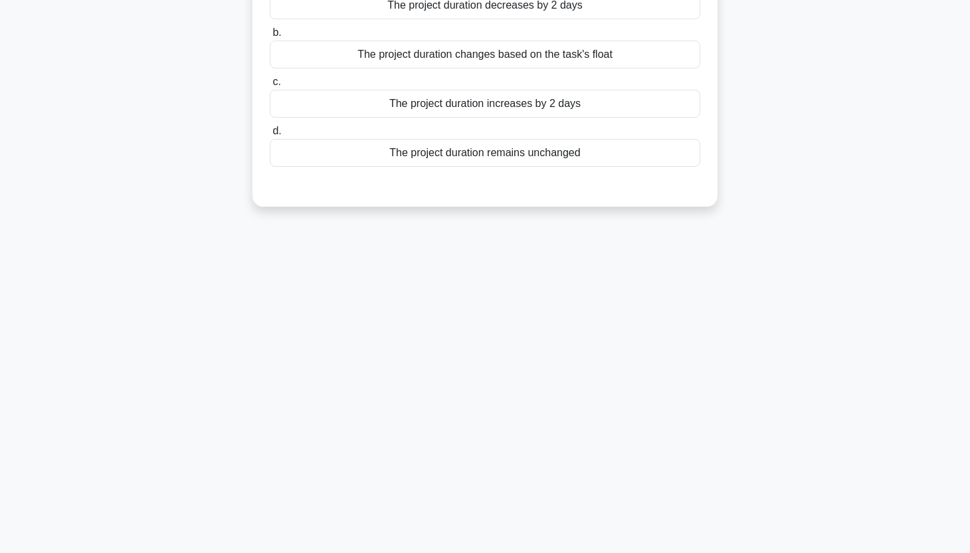
scroll to position [0, 0]
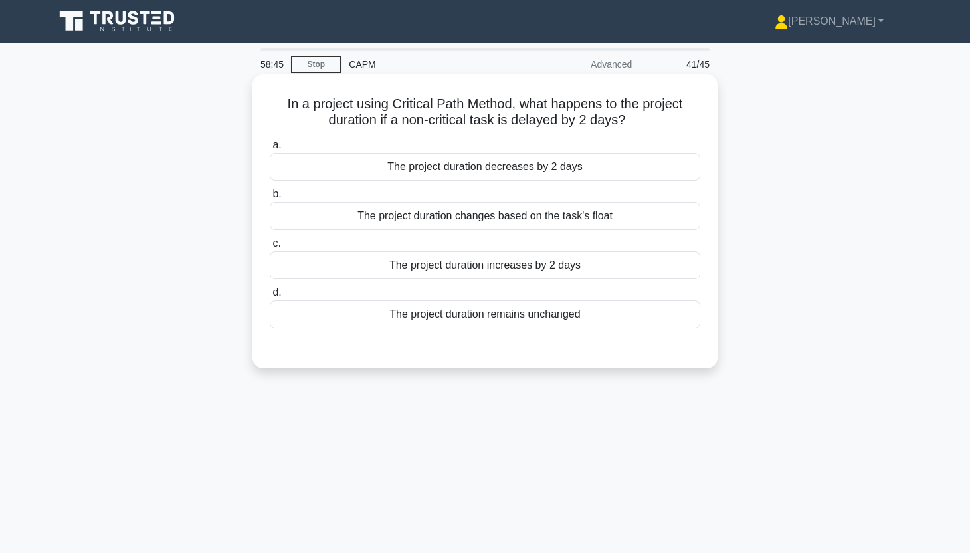
click at [499, 320] on div "The project duration remains unchanged" at bounding box center [485, 314] width 430 height 28
click at [270, 297] on input "d. The project duration remains unchanged" at bounding box center [270, 292] width 0 height 9
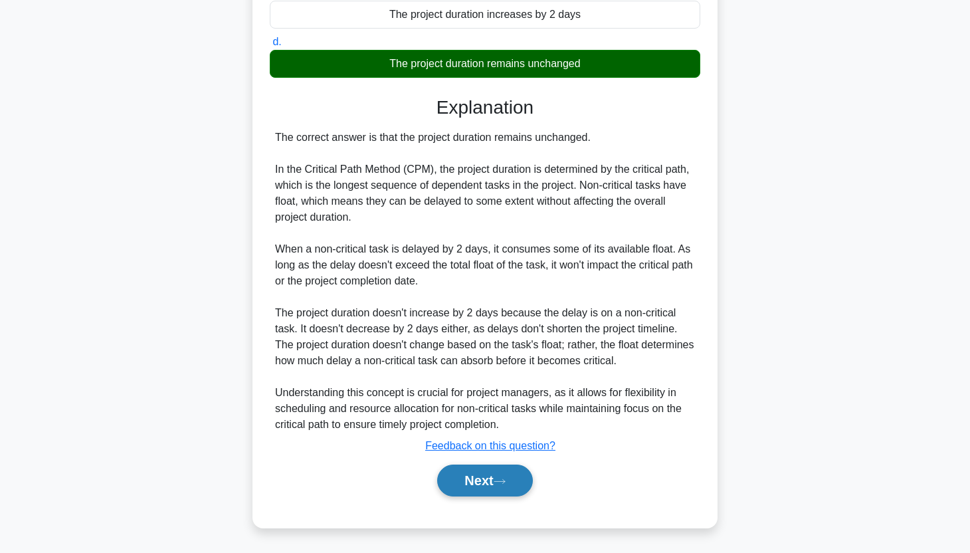
click at [470, 486] on button "Next" at bounding box center [484, 480] width 95 height 32
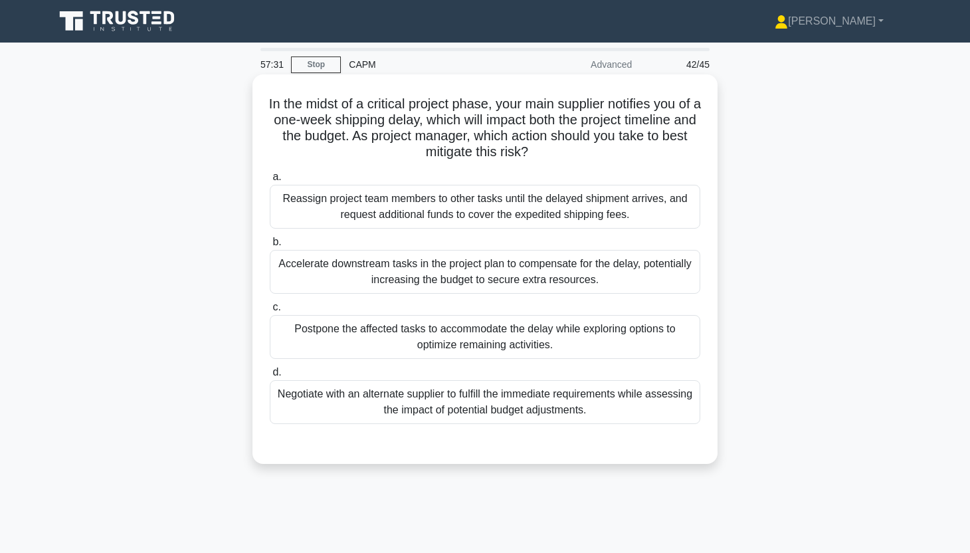
click at [506, 395] on div "Negotiate with an alternate supplier to fulfill the immediate requirements whil…" at bounding box center [485, 402] width 430 height 44
click at [270, 377] on input "d. Negotiate with an alternate supplier to fulfill the immediate requirements w…" at bounding box center [270, 372] width 0 height 9
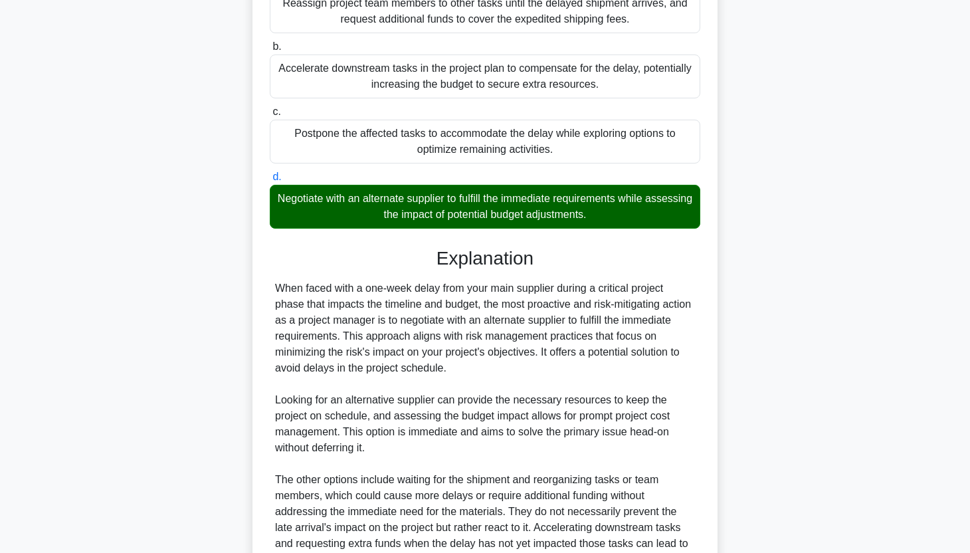
scroll to position [330, 0]
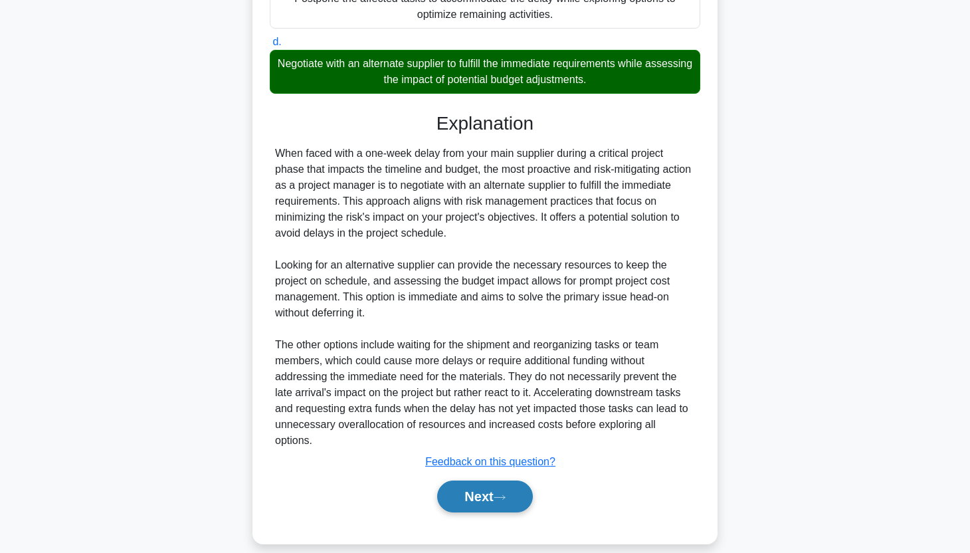
click at [498, 480] on button "Next" at bounding box center [484, 496] width 95 height 32
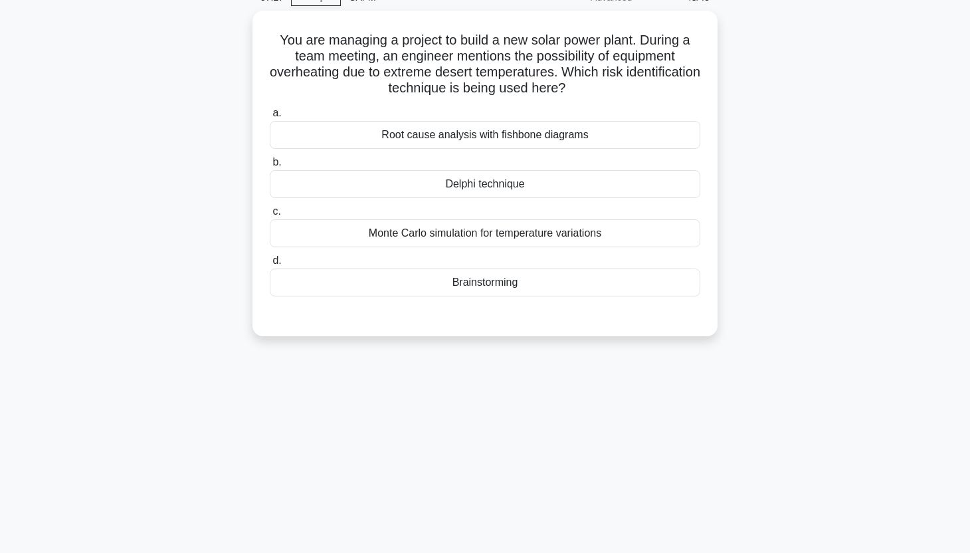
scroll to position [0, 0]
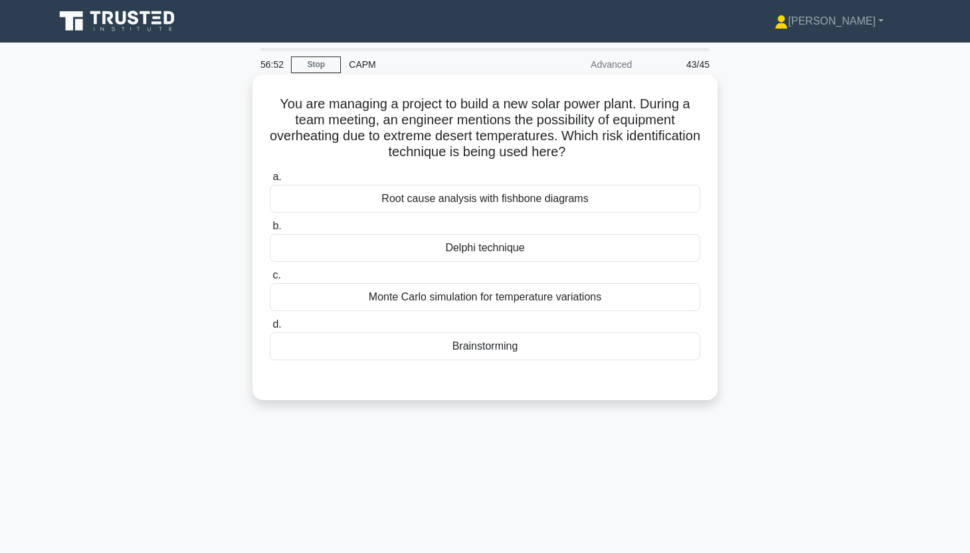
click at [591, 298] on div "Monte Carlo simulation for temperature variations" at bounding box center [485, 297] width 430 height 28
click at [270, 280] on input "c. Monte Carlo simulation for temperature variations" at bounding box center [270, 275] width 0 height 9
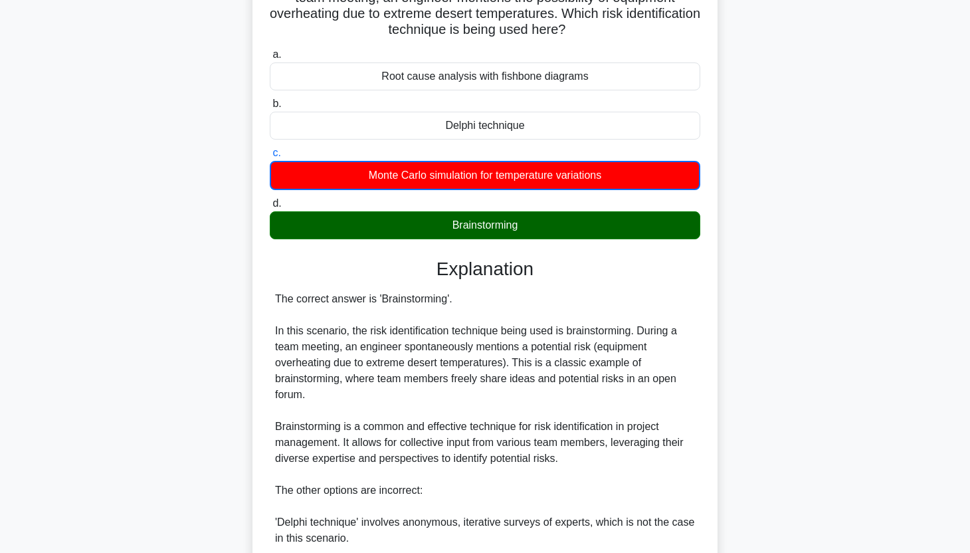
scroll to position [379, 0]
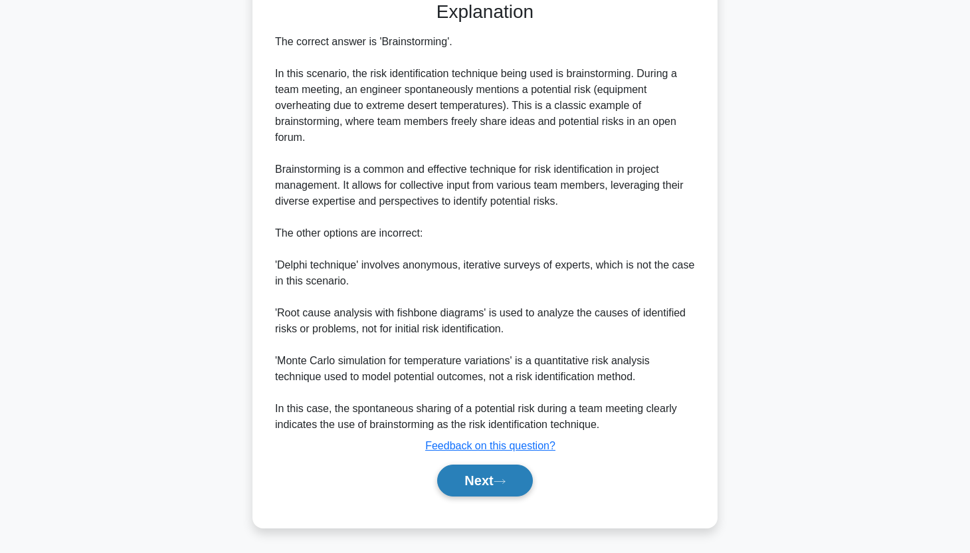
click at [478, 484] on button "Next" at bounding box center [484, 480] width 95 height 32
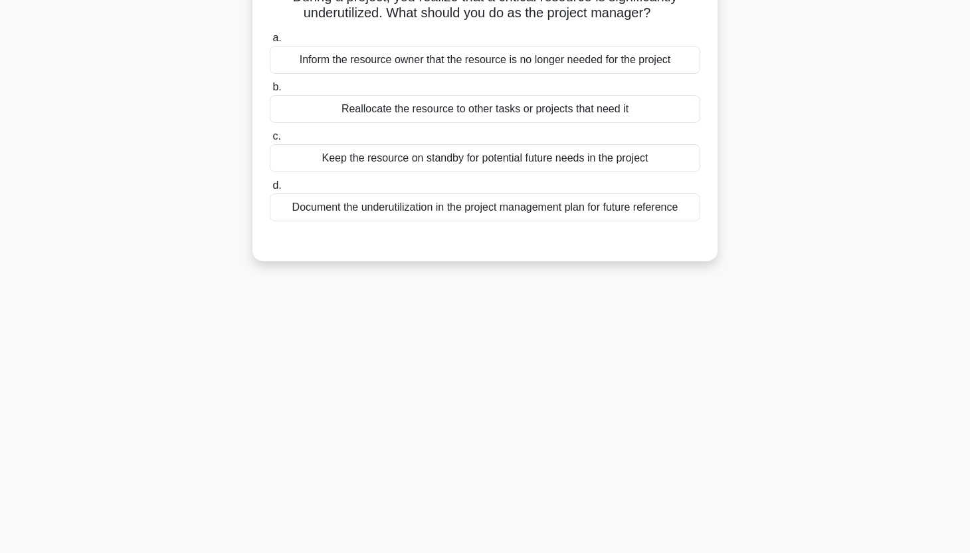
scroll to position [0, 0]
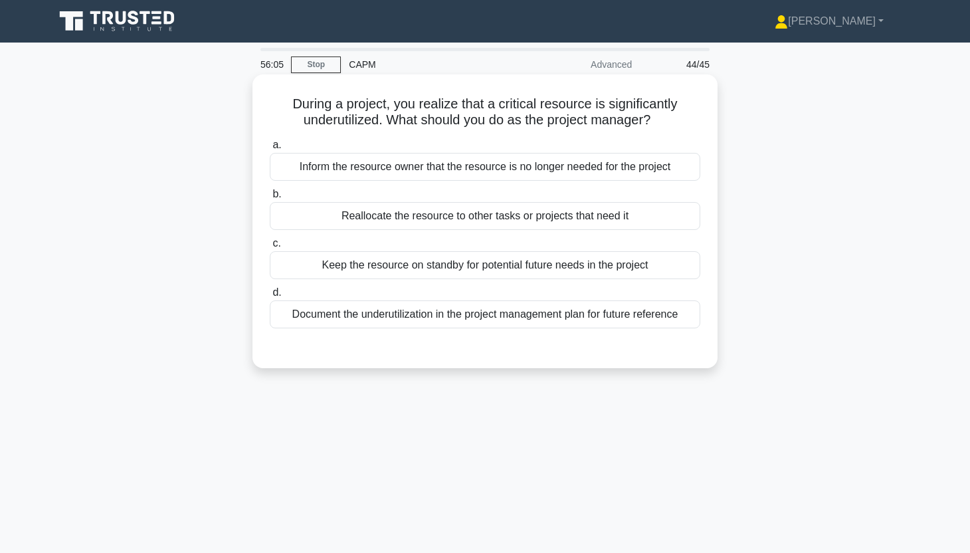
click at [625, 317] on div "Document the underutilization in the project management plan for future referen…" at bounding box center [485, 314] width 430 height 28
click at [270, 297] on input "d. Document the underutilization in the project management plan for future refe…" at bounding box center [270, 292] width 0 height 9
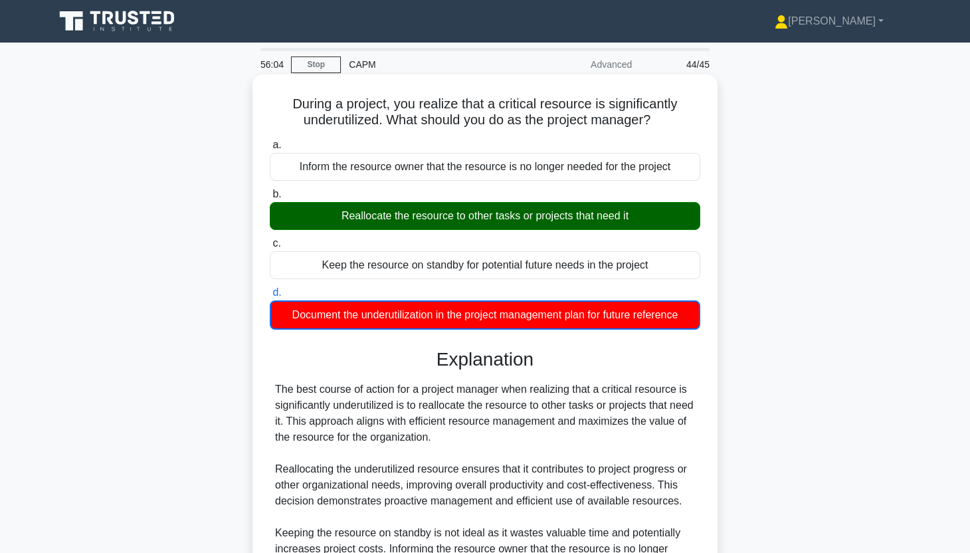
scroll to position [220, 0]
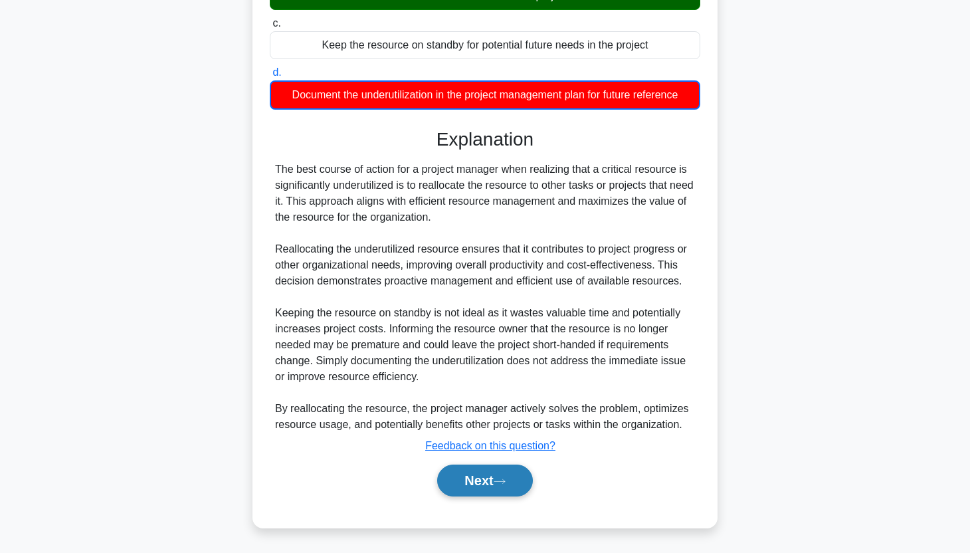
click at [518, 478] on button "Next" at bounding box center [484, 480] width 95 height 32
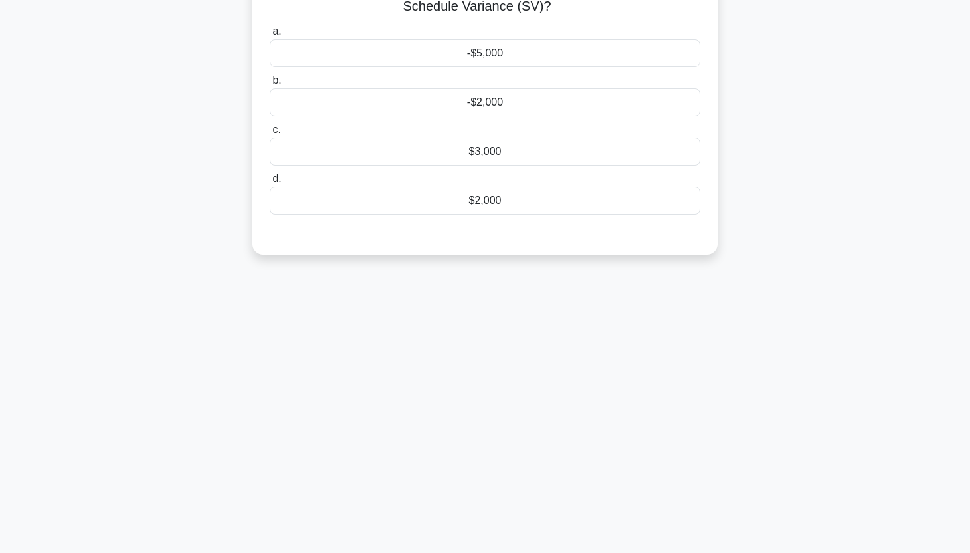
scroll to position [0, 0]
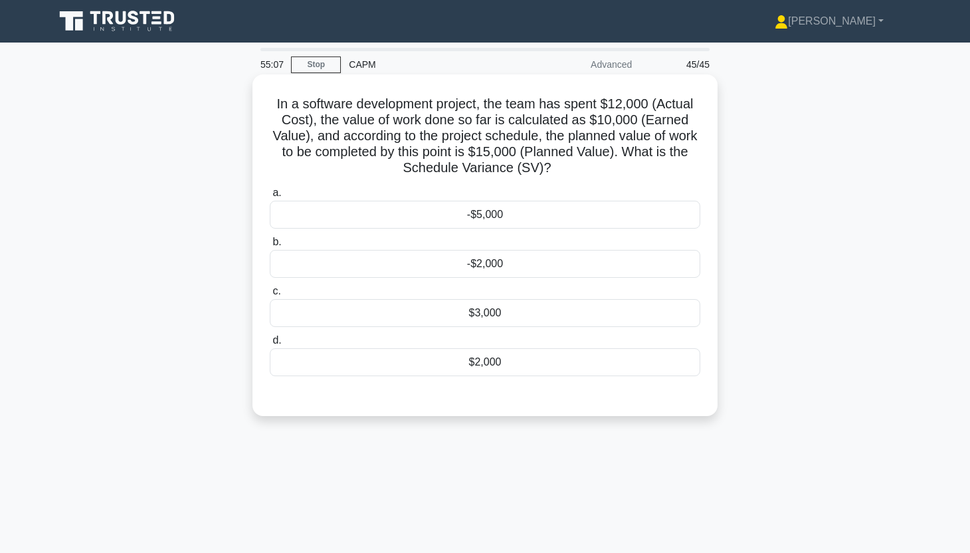
click at [519, 322] on div "$3,000" at bounding box center [485, 313] width 430 height 28
click at [270, 296] on input "c. $3,000" at bounding box center [270, 291] width 0 height 9
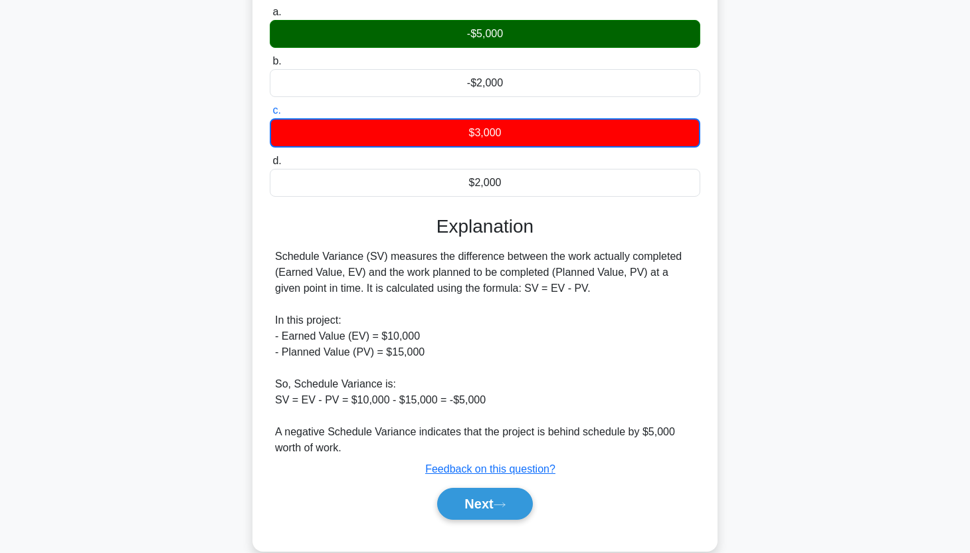
scroll to position [183, 0]
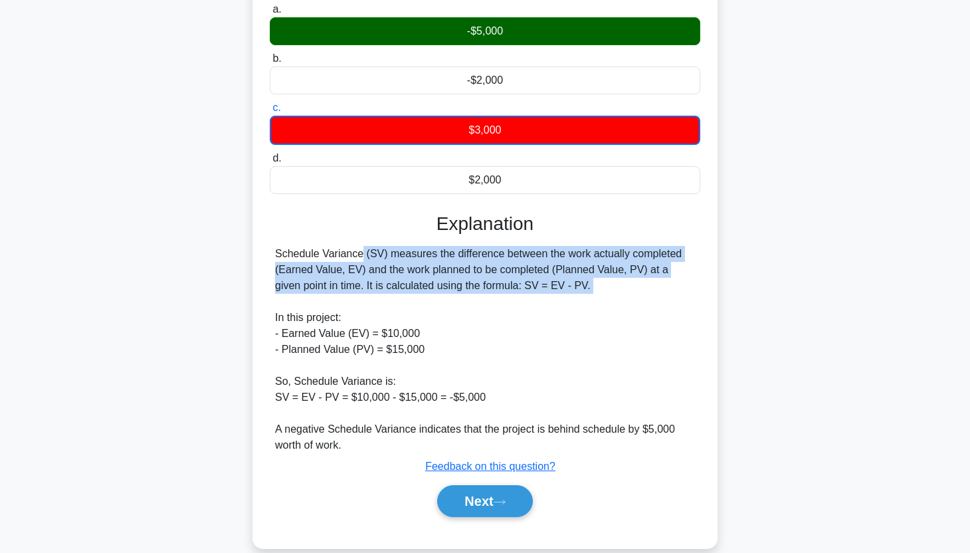
drag, startPoint x: 275, startPoint y: 252, endPoint x: 626, endPoint y: 298, distance: 354.3
click at [626, 298] on div "Schedule Variance (SV) measures the difference between the work actually comple…" at bounding box center [485, 349] width 420 height 207
copy div "Schedule Variance (SV) measures the difference between the work actually comple…"
click at [481, 506] on button "Next" at bounding box center [484, 501] width 95 height 32
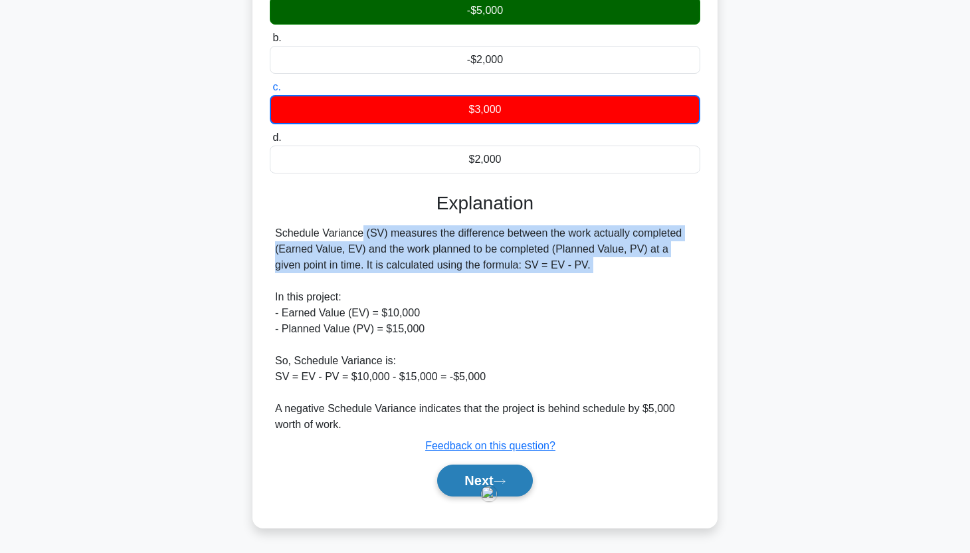
click at [524, 479] on button "Next" at bounding box center [484, 480] width 95 height 32
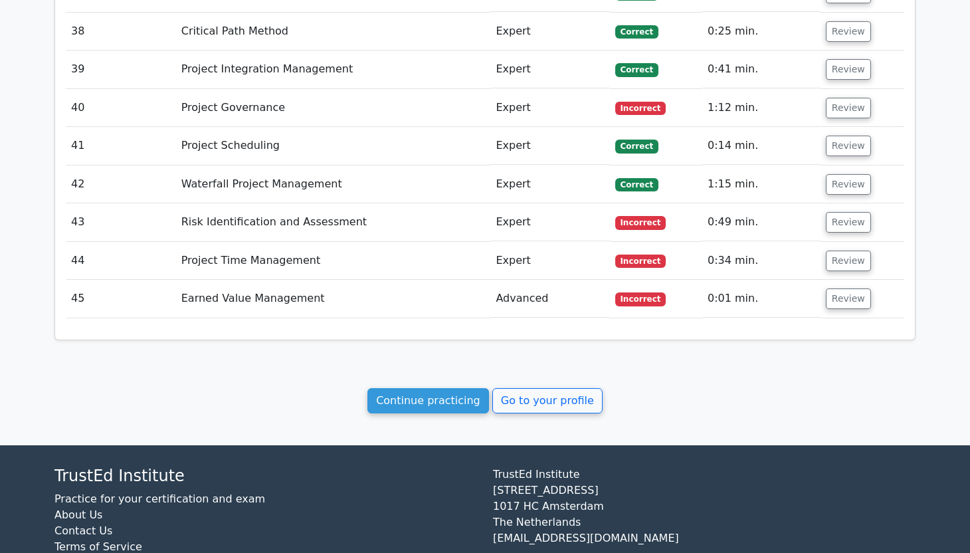
scroll to position [3740, 0]
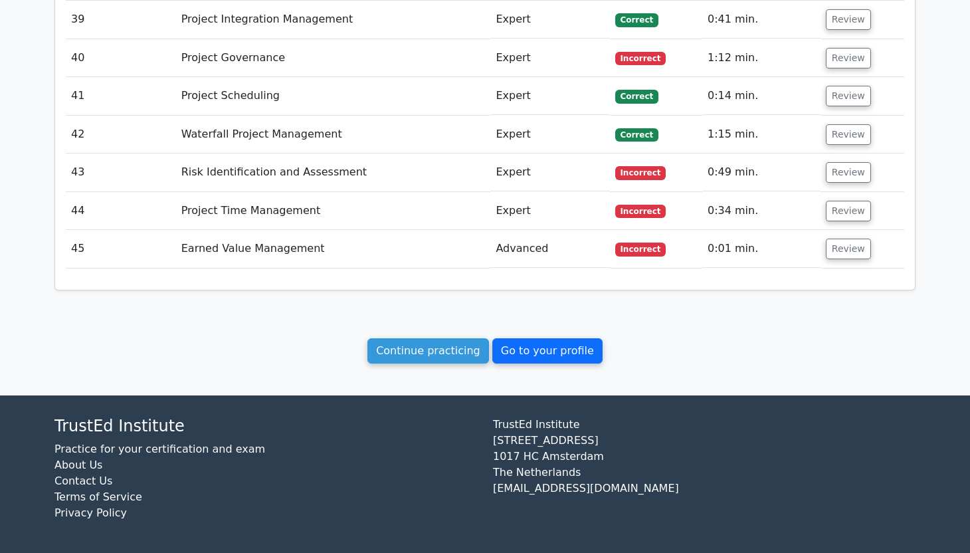
click at [522, 347] on link "Go to your profile" at bounding box center [547, 350] width 110 height 25
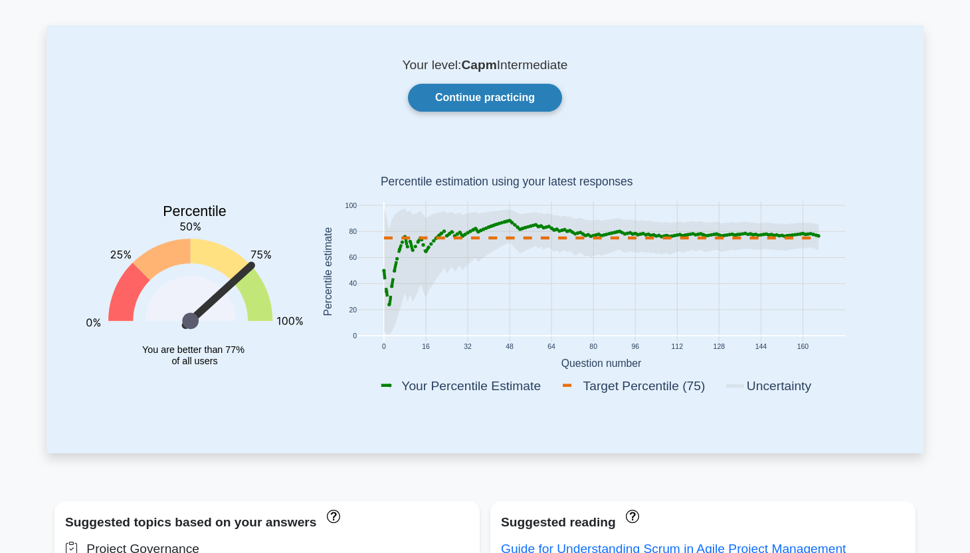
scroll to position [58, 0]
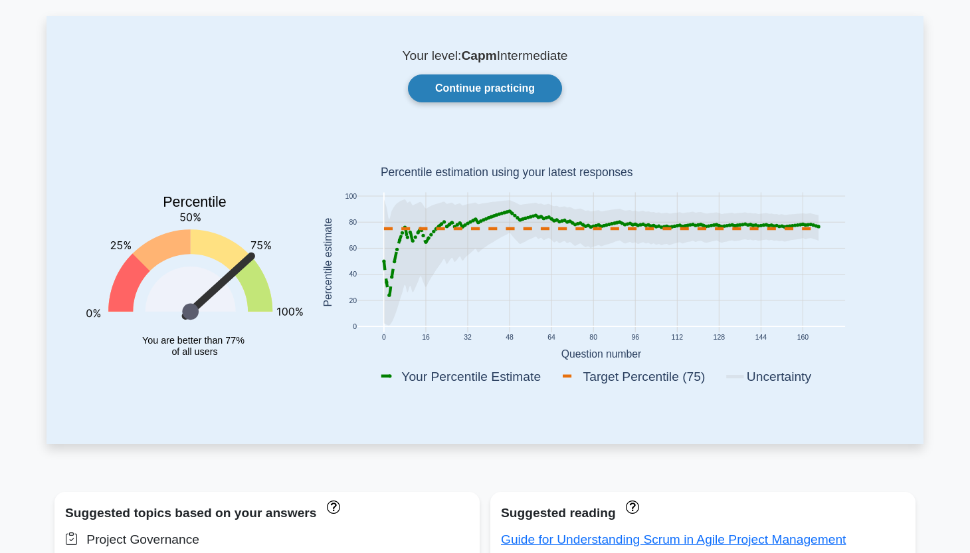
click at [511, 88] on link "Continue practicing" at bounding box center [485, 88] width 154 height 28
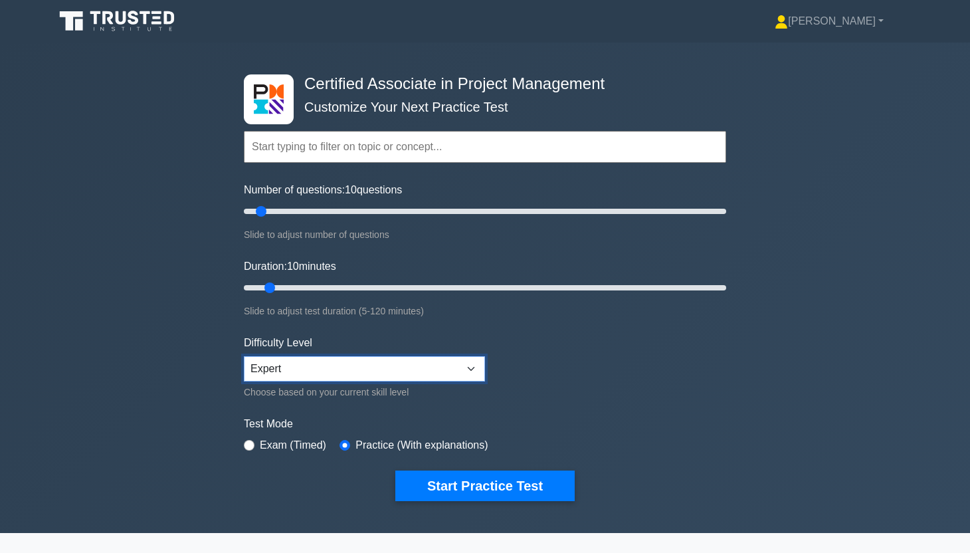
click at [343, 371] on select "Beginner Intermediate Expert" at bounding box center [364, 368] width 241 height 25
click at [244, 356] on select "Beginner Intermediate Expert" at bounding box center [364, 368] width 241 height 25
type input "90"
click at [589, 289] on input "Duration: 90 minutes" at bounding box center [485, 288] width 482 height 16
click at [349, 211] on input "Number of questions: 10 questions" at bounding box center [485, 211] width 482 height 16
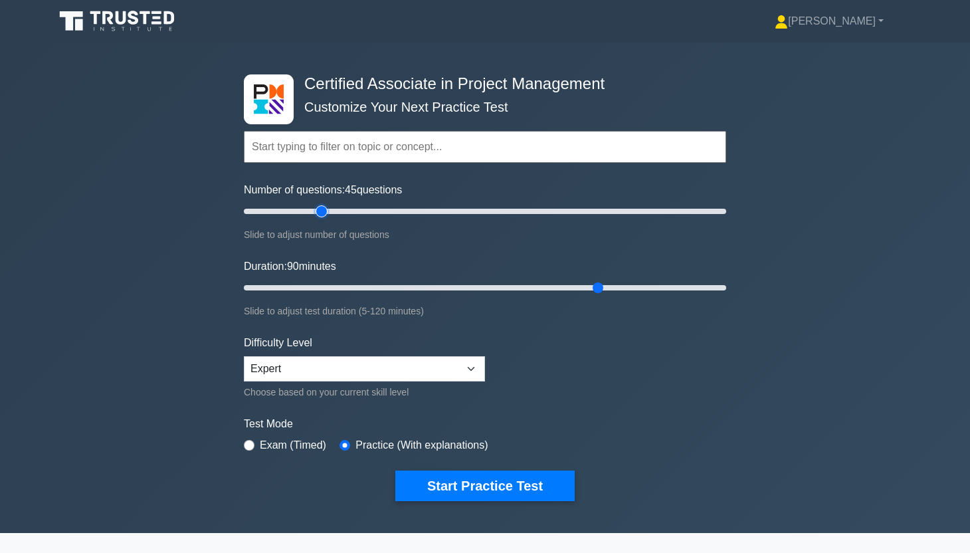
click at [322, 213] on input "Number of questions: 45 questions" at bounding box center [485, 211] width 482 height 16
type input "30"
click at [313, 213] on input "Number of questions: 30 questions" at bounding box center [485, 211] width 482 height 16
click at [539, 485] on button "Start Practice Test" at bounding box center [484, 485] width 179 height 31
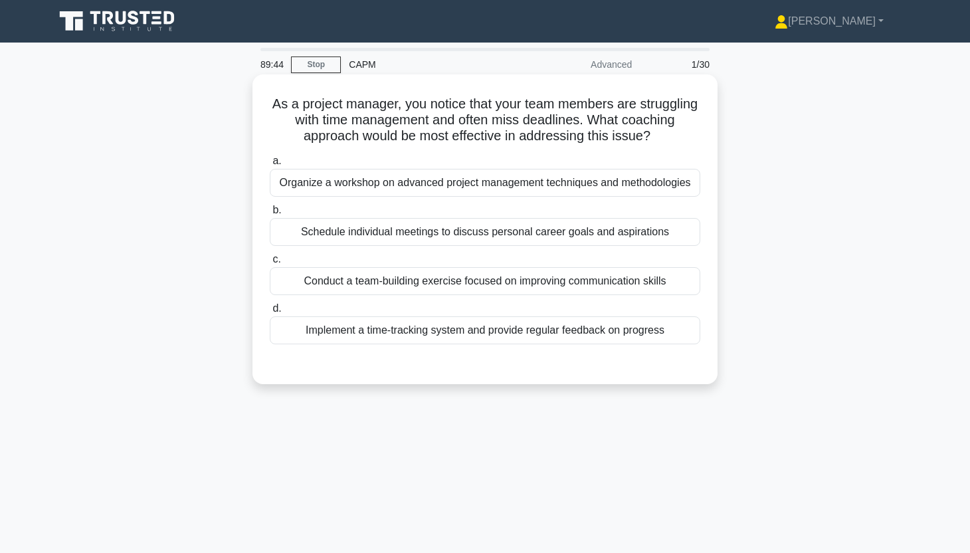
click at [625, 334] on div "Implement a time-tracking system and provide regular feedback on progress" at bounding box center [485, 330] width 430 height 28
click at [270, 313] on input "d. Implement a time-tracking system and provide regular feedback on progress" at bounding box center [270, 308] width 0 height 9
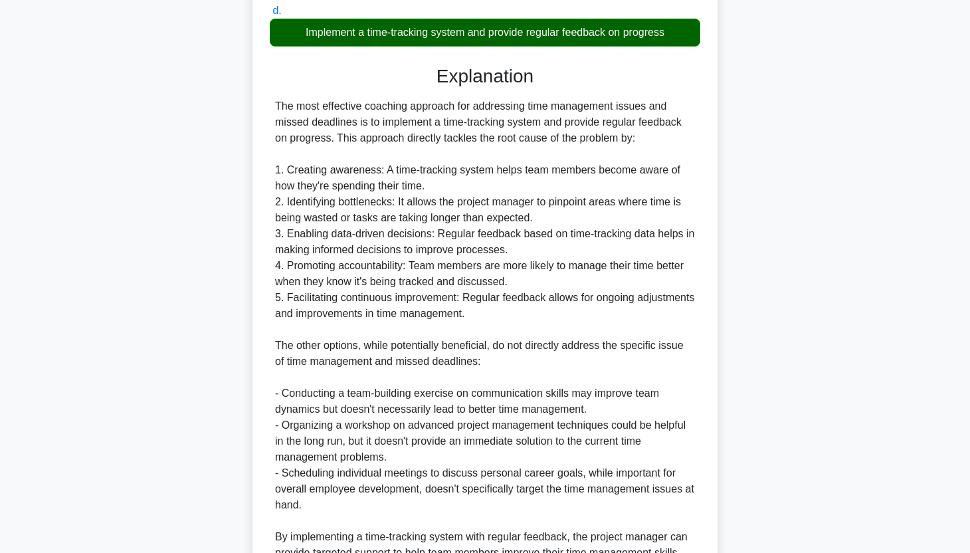
scroll to position [442, 0]
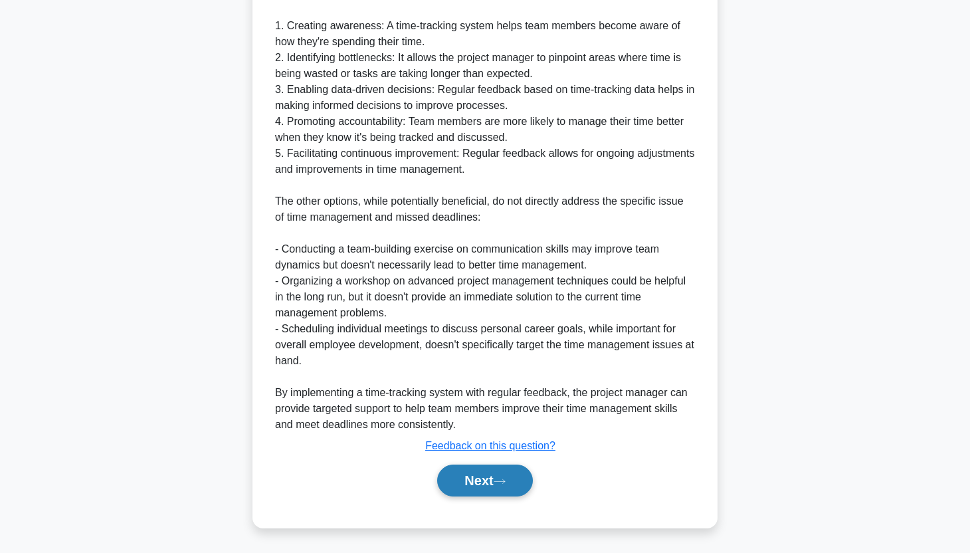
click at [495, 485] on button "Next" at bounding box center [484, 480] width 95 height 32
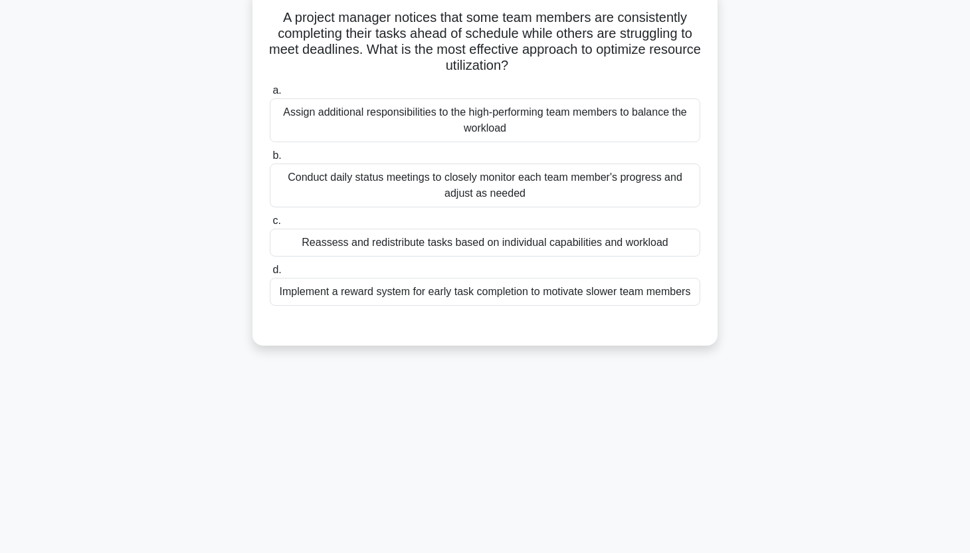
scroll to position [0, 0]
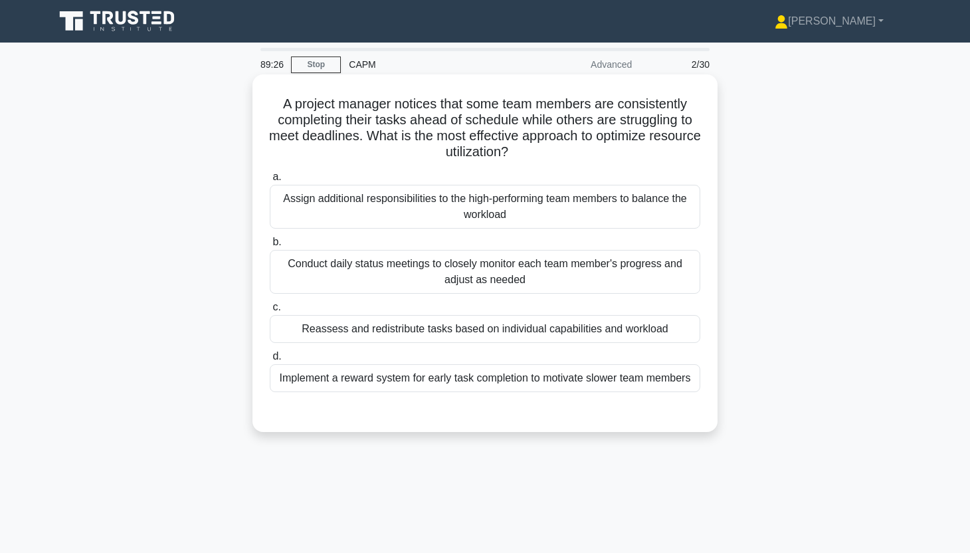
click at [579, 276] on div "Conduct daily status meetings to closely monitor each team member's progress an…" at bounding box center [485, 272] width 430 height 44
click at [270, 246] on input "b. Conduct daily status meetings to closely monitor each team member's progress…" at bounding box center [270, 242] width 0 height 9
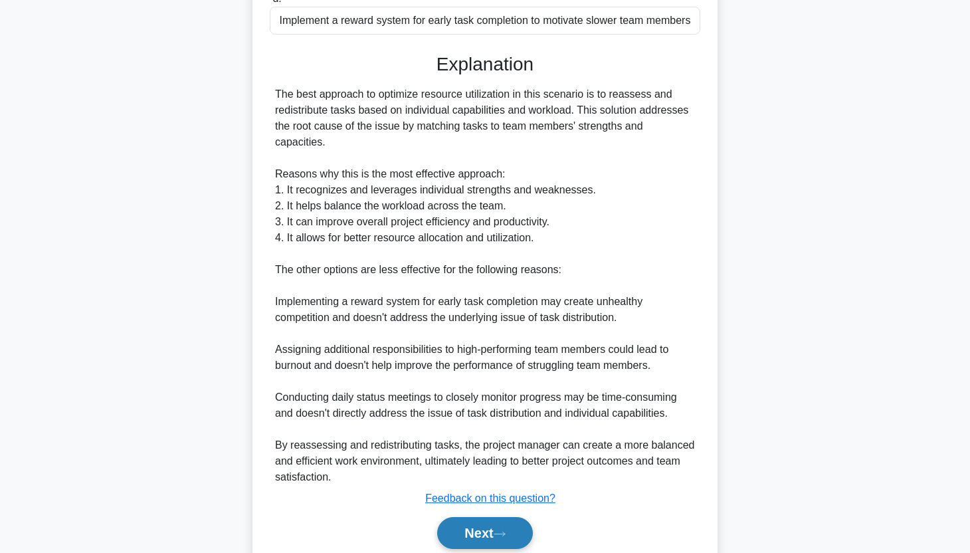
click at [500, 526] on button "Next" at bounding box center [484, 533] width 95 height 32
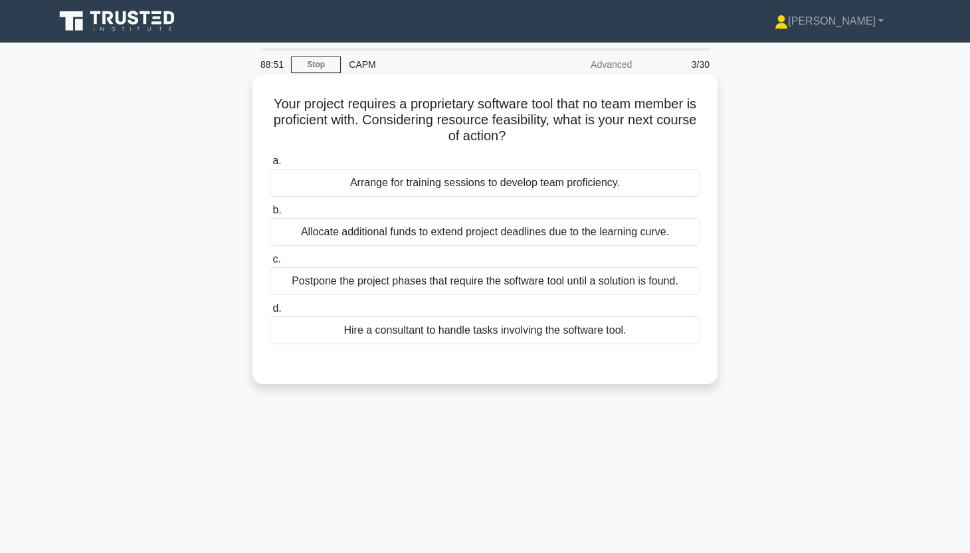
click at [605, 189] on div "Arrange for training sessions to develop team proficiency." at bounding box center [485, 183] width 430 height 28
click at [270, 165] on input "a. Arrange for training sessions to develop team proficiency." at bounding box center [270, 161] width 0 height 9
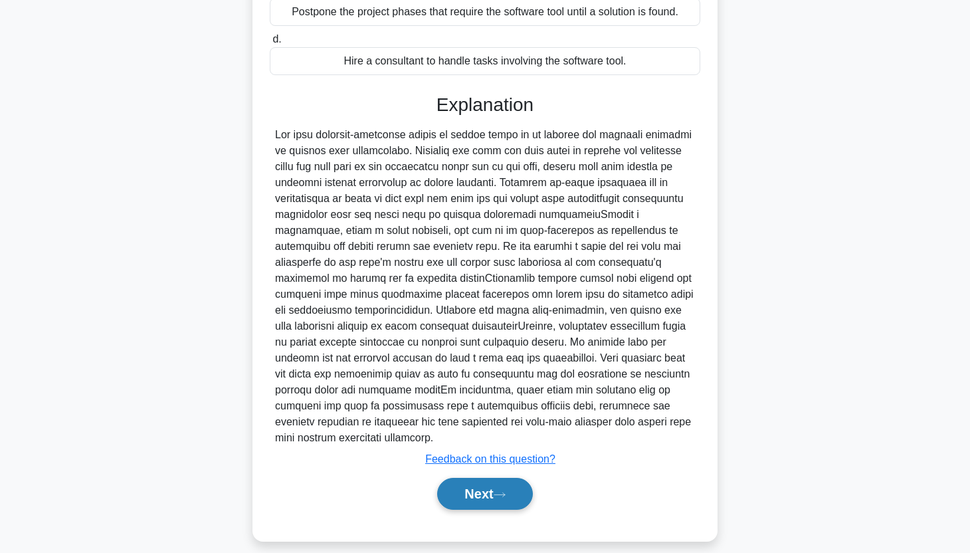
click at [504, 499] on button "Next" at bounding box center [484, 494] width 95 height 32
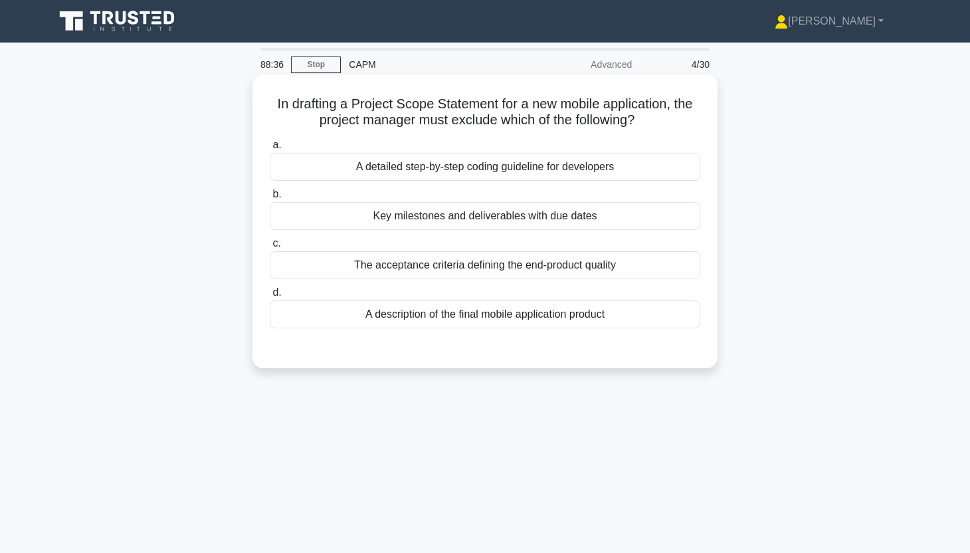
click at [600, 165] on div "A detailed step-by-step coding guideline for developers" at bounding box center [485, 167] width 430 height 28
click at [270, 149] on input "a. A detailed step-by-step coding guideline for developers" at bounding box center [270, 145] width 0 height 9
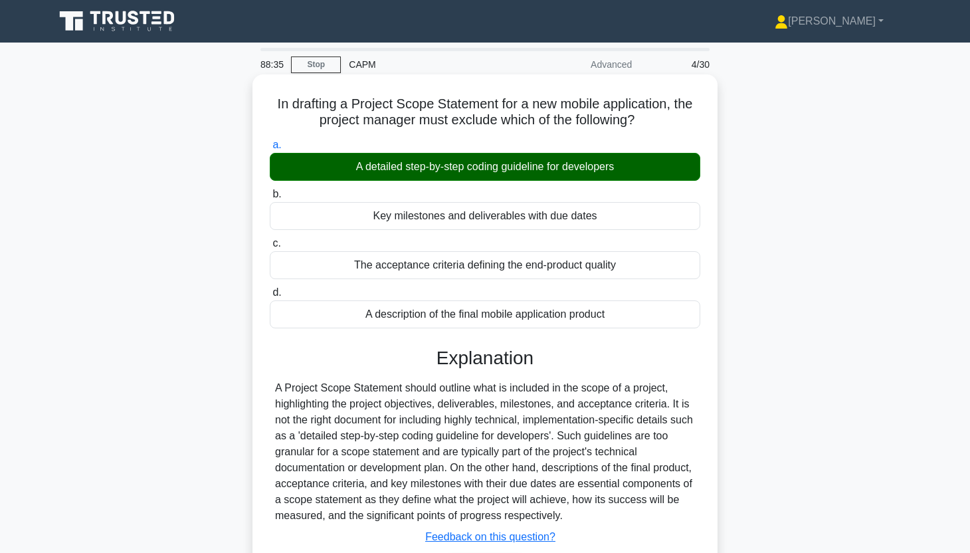
scroll to position [165, 0]
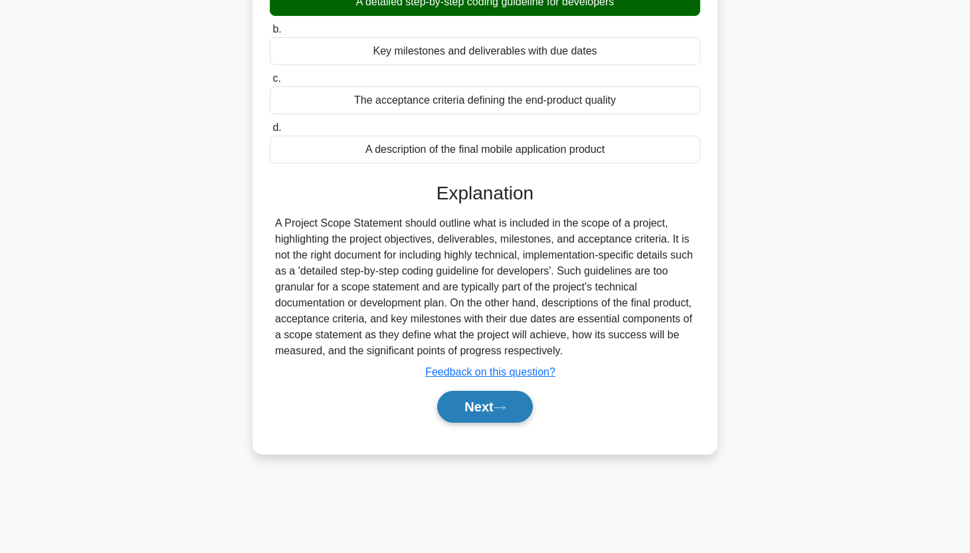
click at [493, 413] on button "Next" at bounding box center [484, 407] width 95 height 32
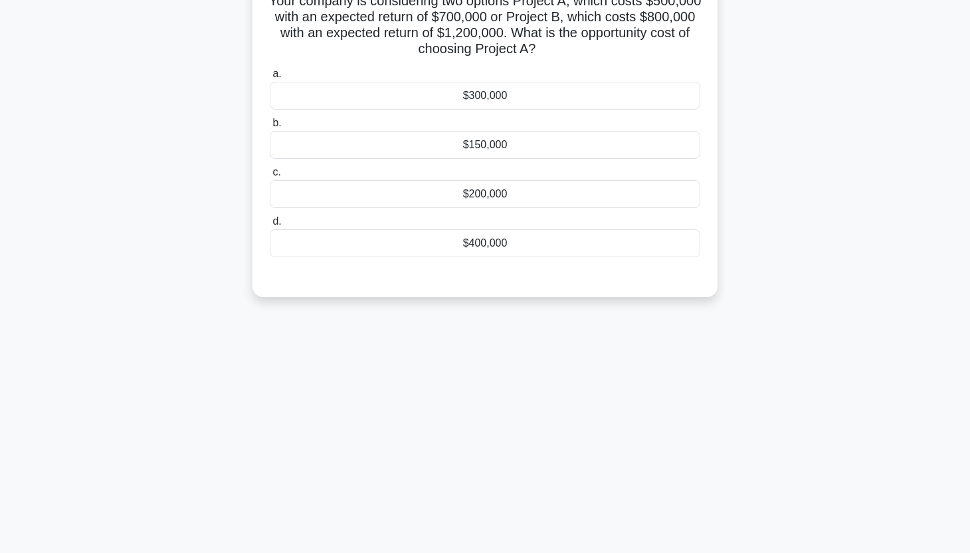
scroll to position [0, 0]
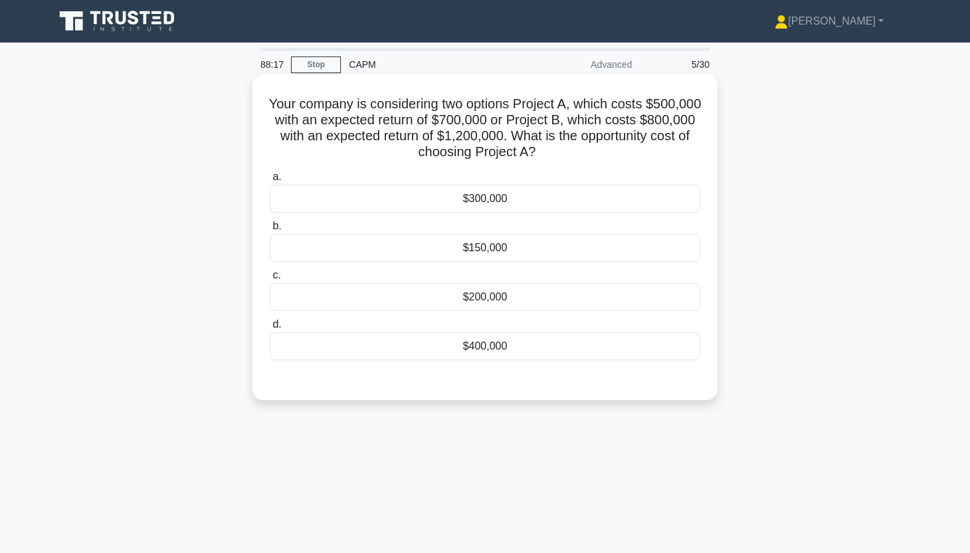
click at [686, 300] on div "$200,000" at bounding box center [485, 297] width 430 height 28
click at [270, 280] on input "c. $200,000" at bounding box center [270, 275] width 0 height 9
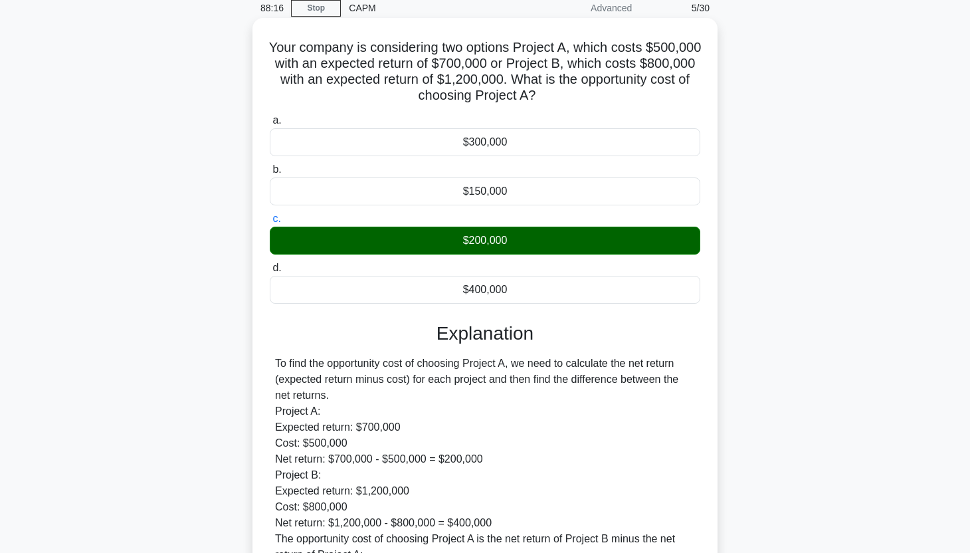
scroll to position [235, 0]
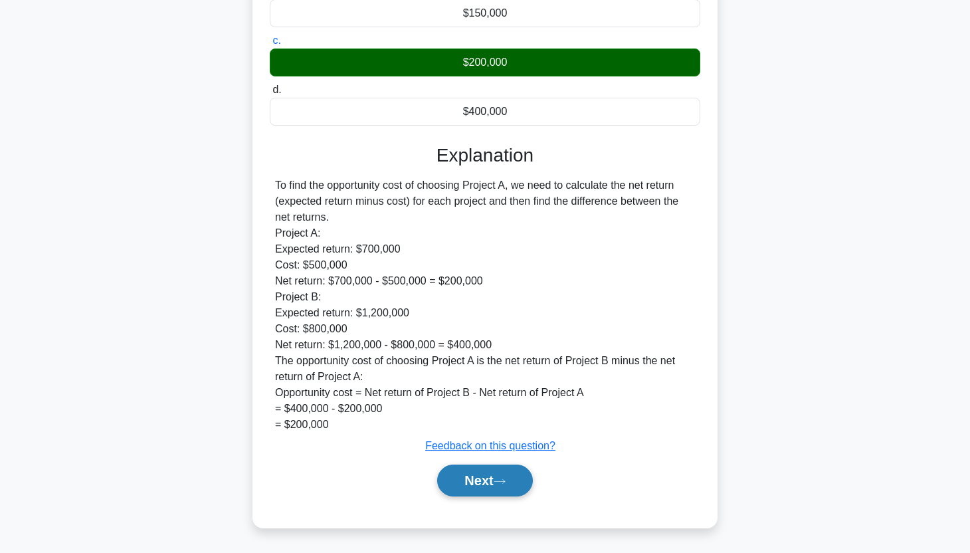
click at [482, 476] on button "Next" at bounding box center [484, 480] width 95 height 32
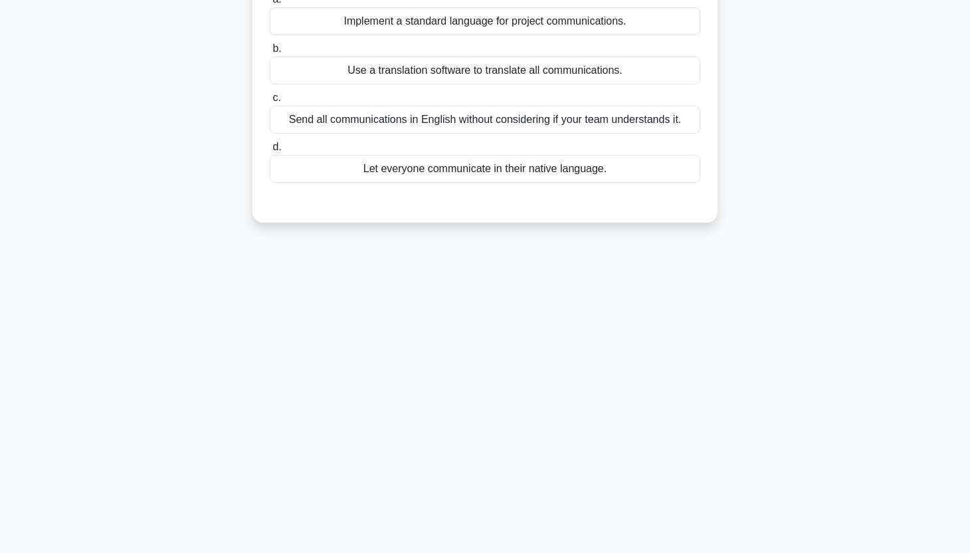
scroll to position [0, 0]
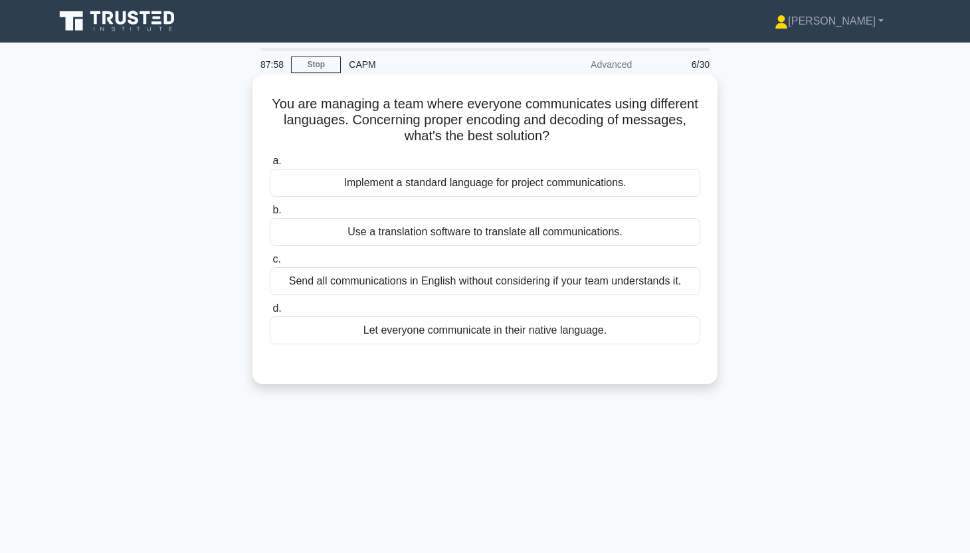
click at [645, 229] on div "Use a translation software to translate all communications." at bounding box center [485, 232] width 430 height 28
click at [270, 215] on input "b. Use a translation software to translate all communications." at bounding box center [270, 210] width 0 height 9
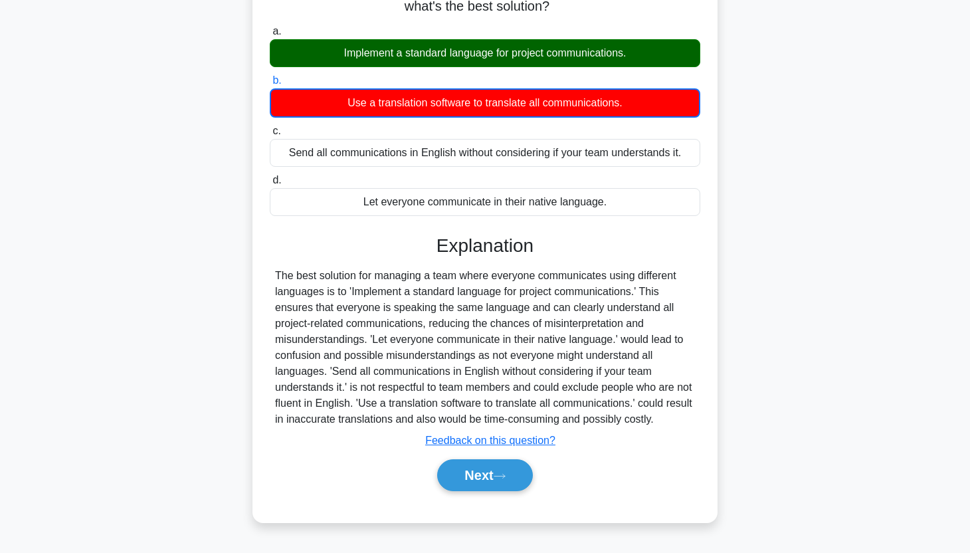
scroll to position [165, 0]
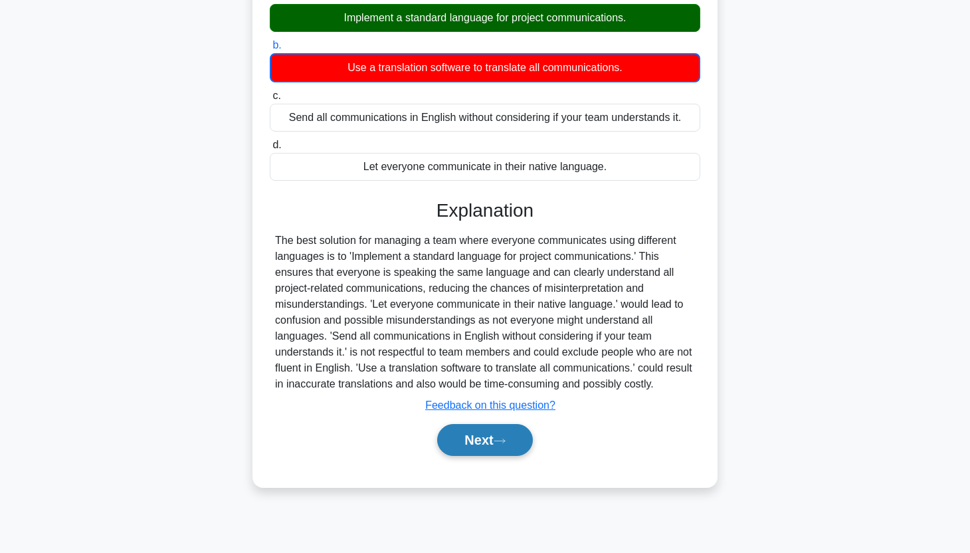
click at [472, 432] on button "Next" at bounding box center [484, 440] width 95 height 32
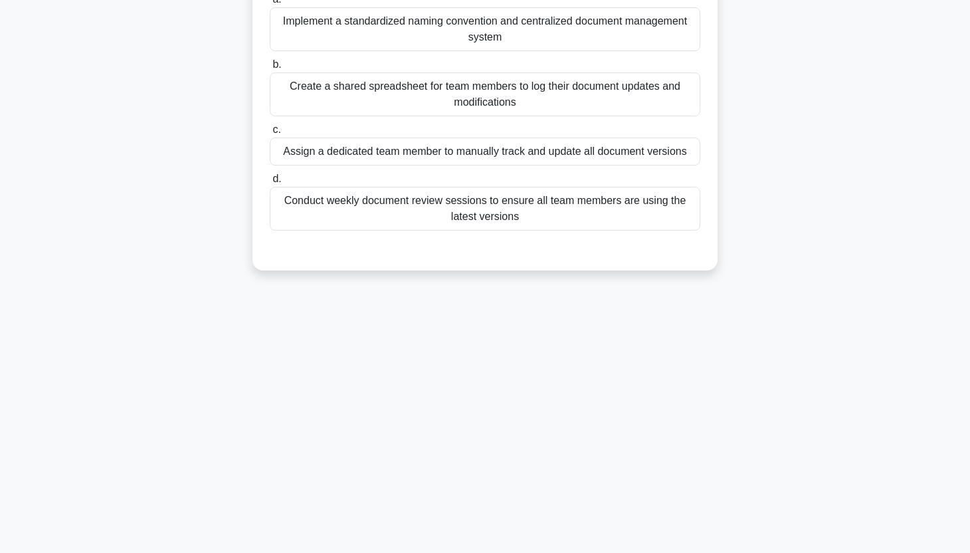
scroll to position [0, 0]
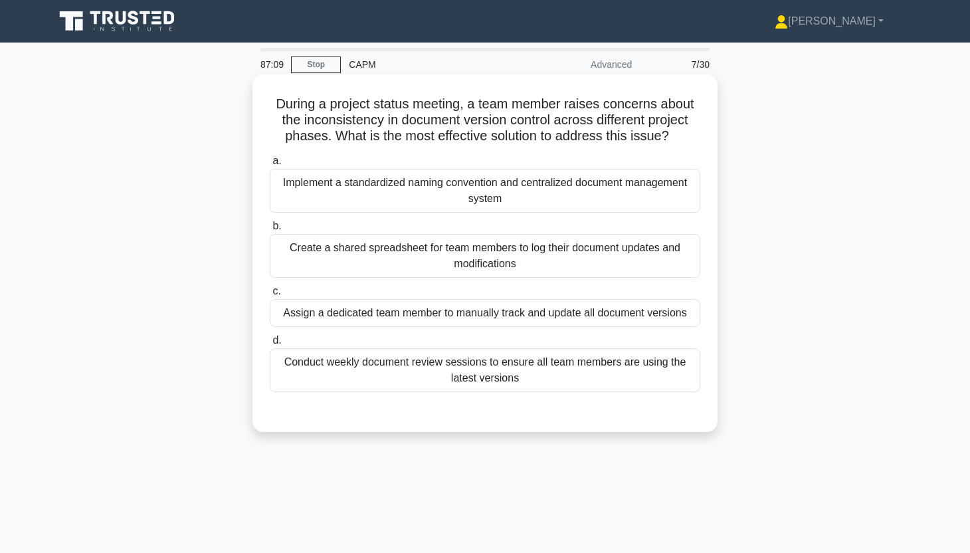
click at [547, 371] on div "Conduct weekly document review sessions to ensure all team members are using th…" at bounding box center [485, 370] width 430 height 44
click at [270, 345] on input "d. Conduct weekly document review sessions to ensure all team members are using…" at bounding box center [270, 340] width 0 height 9
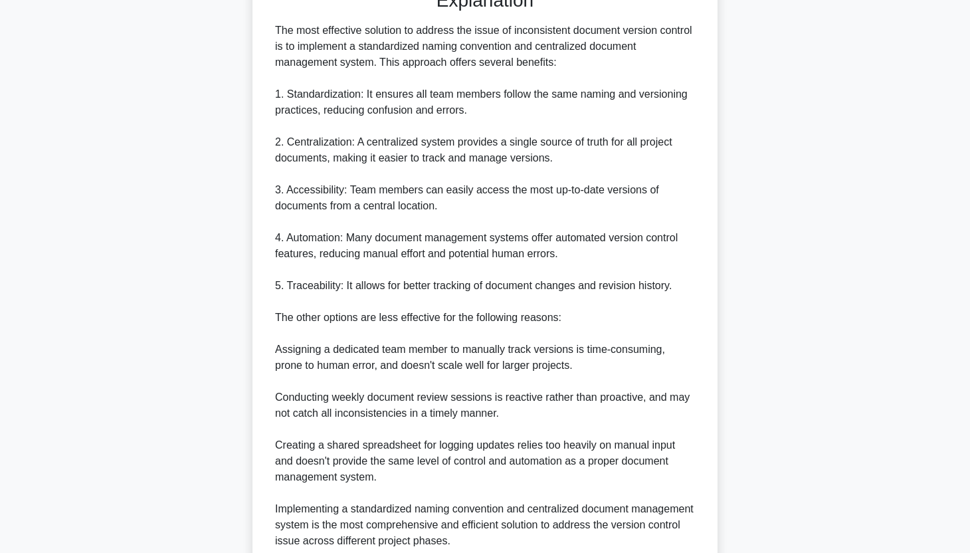
scroll to position [539, 0]
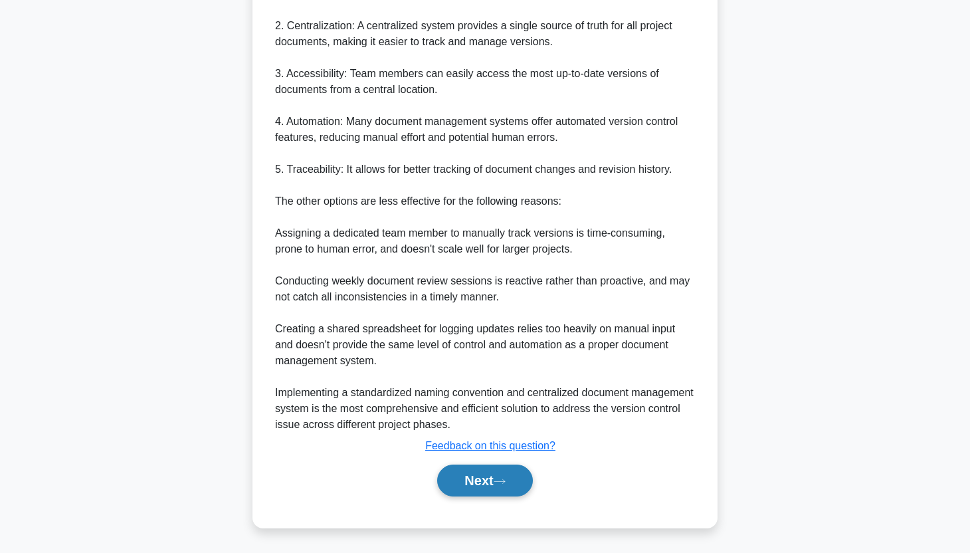
click at [475, 478] on button "Next" at bounding box center [484, 480] width 95 height 32
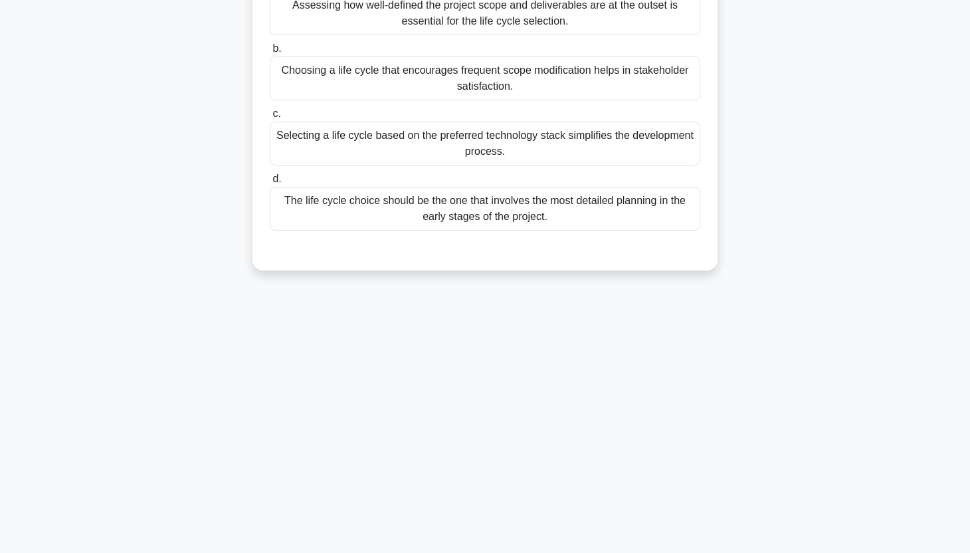
scroll to position [0, 0]
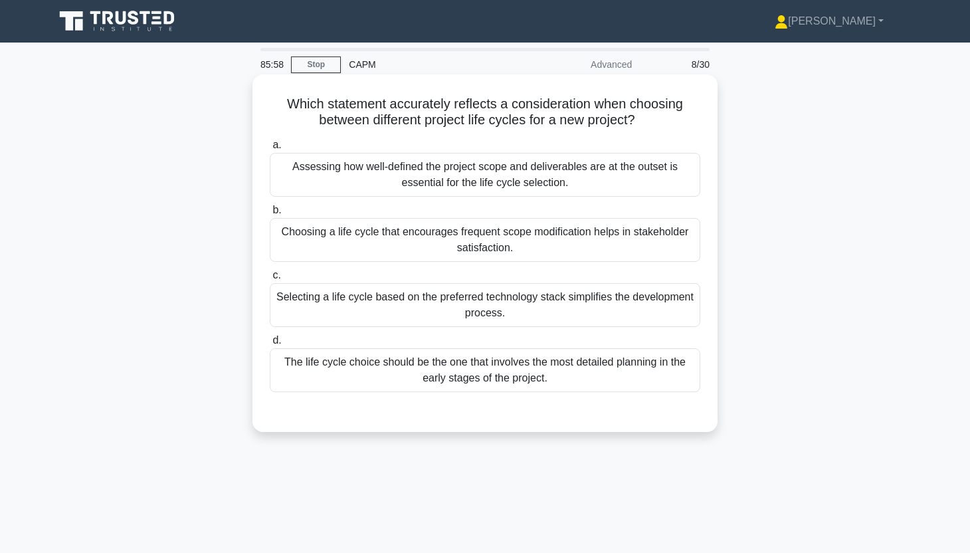
click at [613, 184] on div "Assessing how well-defined the project scope and deliverables are at the outset…" at bounding box center [485, 175] width 430 height 44
click at [270, 149] on input "a. Assessing how well-defined the project scope and deliverables are at the out…" at bounding box center [270, 145] width 0 height 9
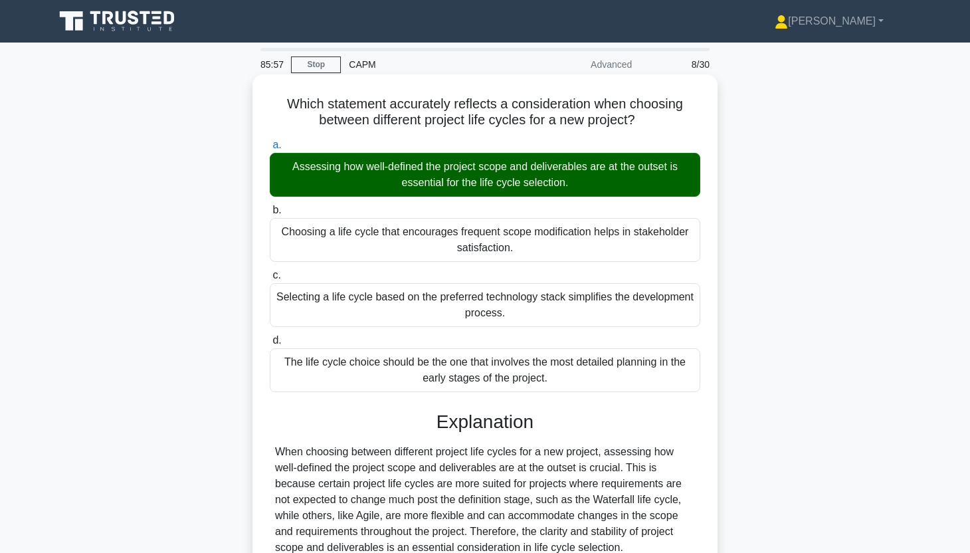
scroll to position [282, 0]
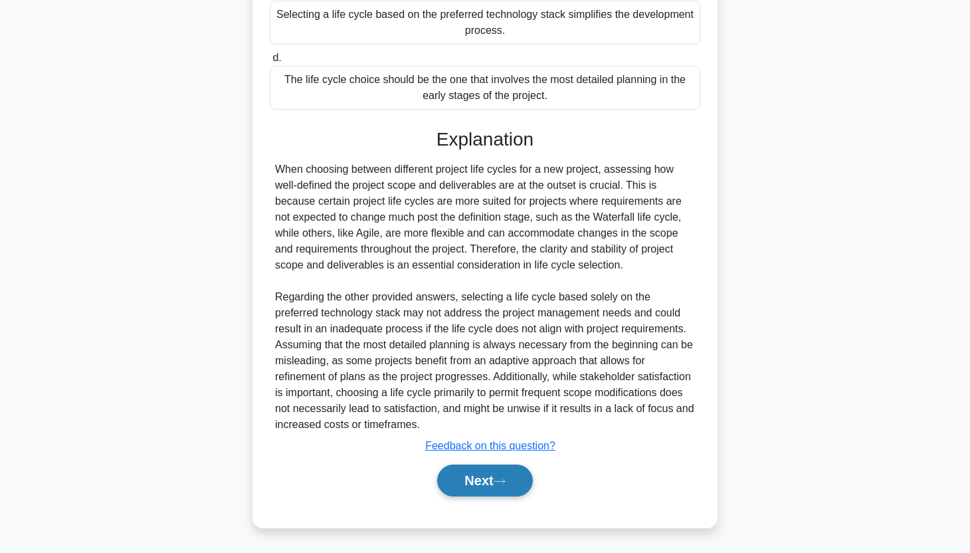
click at [490, 478] on button "Next" at bounding box center [484, 480] width 95 height 32
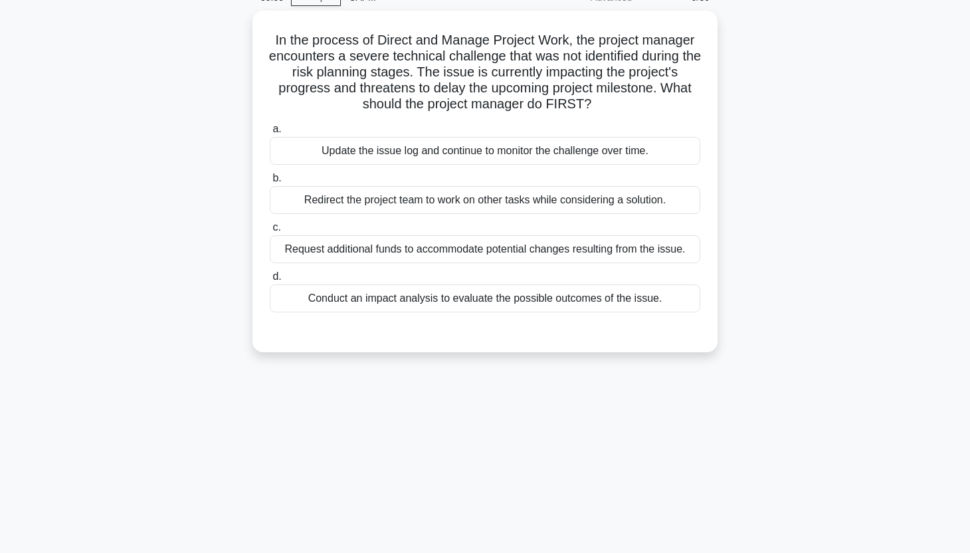
scroll to position [0, 0]
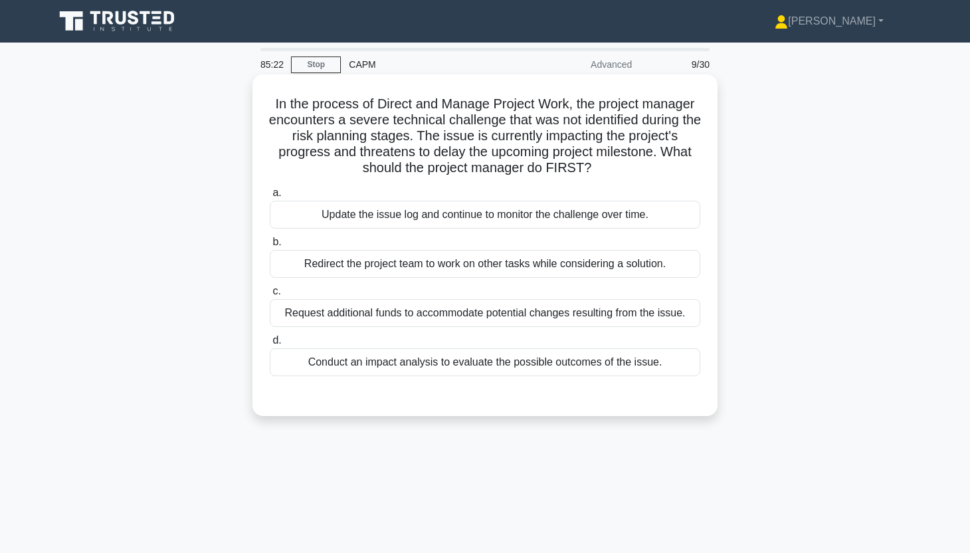
click at [658, 218] on div "Update the issue log and continue to monitor the challenge over time." at bounding box center [485, 215] width 430 height 28
click at [270, 197] on input "a. Update the issue log and continue to monitor the challenge over time." at bounding box center [270, 193] width 0 height 9
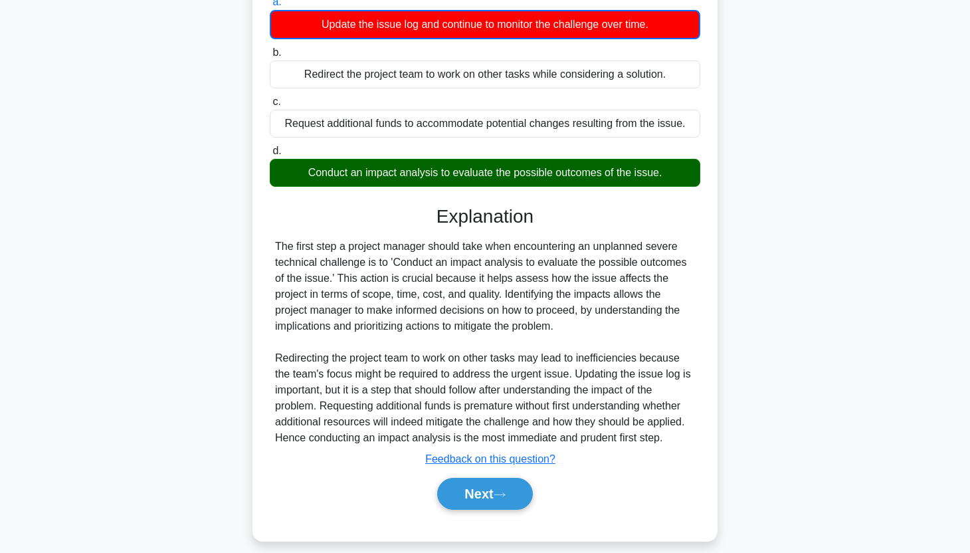
scroll to position [204, 0]
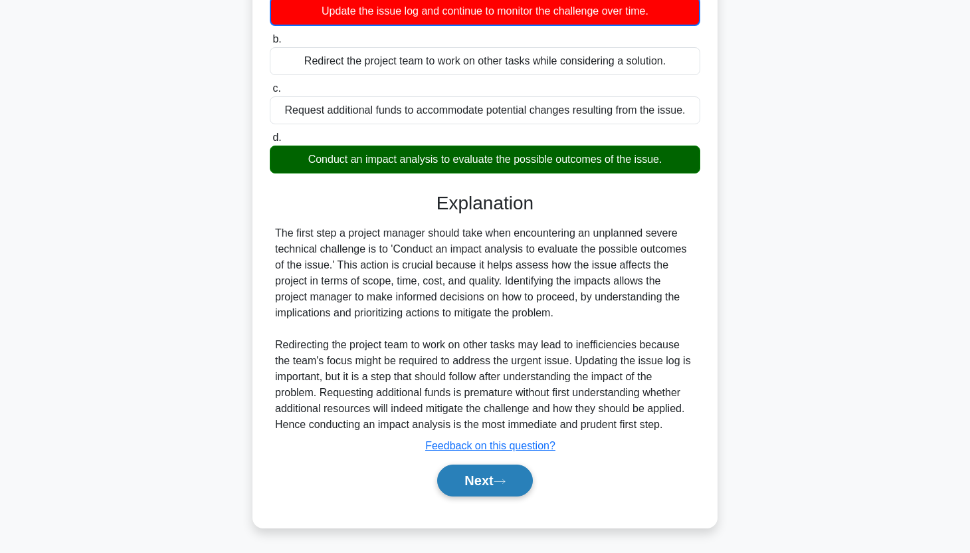
click at [504, 480] on icon at bounding box center [500, 481] width 12 height 7
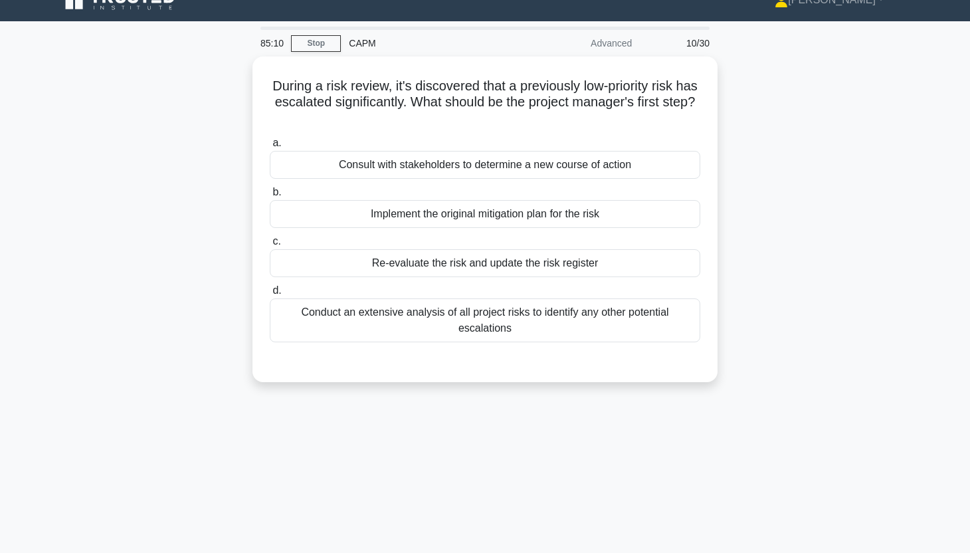
scroll to position [0, 0]
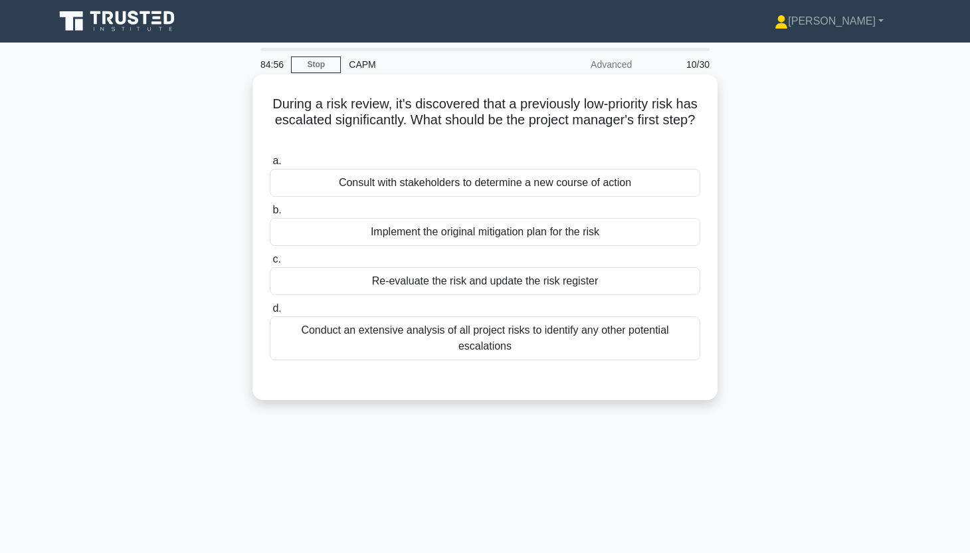
click at [540, 330] on div "Conduct an extensive analysis of all project risks to identify any other potent…" at bounding box center [485, 338] width 430 height 44
click at [270, 313] on input "d. Conduct an extensive analysis of all project risks to identify any other pot…" at bounding box center [270, 308] width 0 height 9
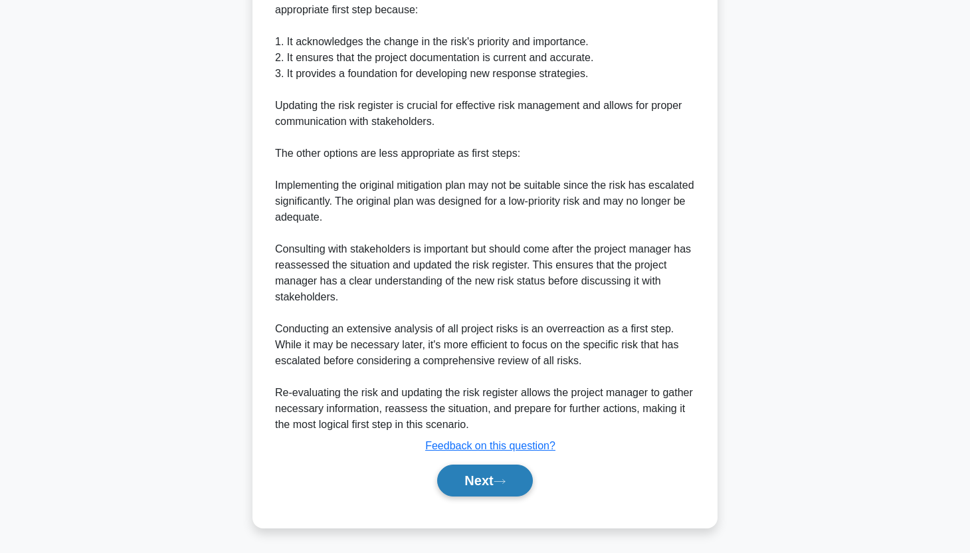
click at [504, 475] on button "Next" at bounding box center [484, 480] width 95 height 32
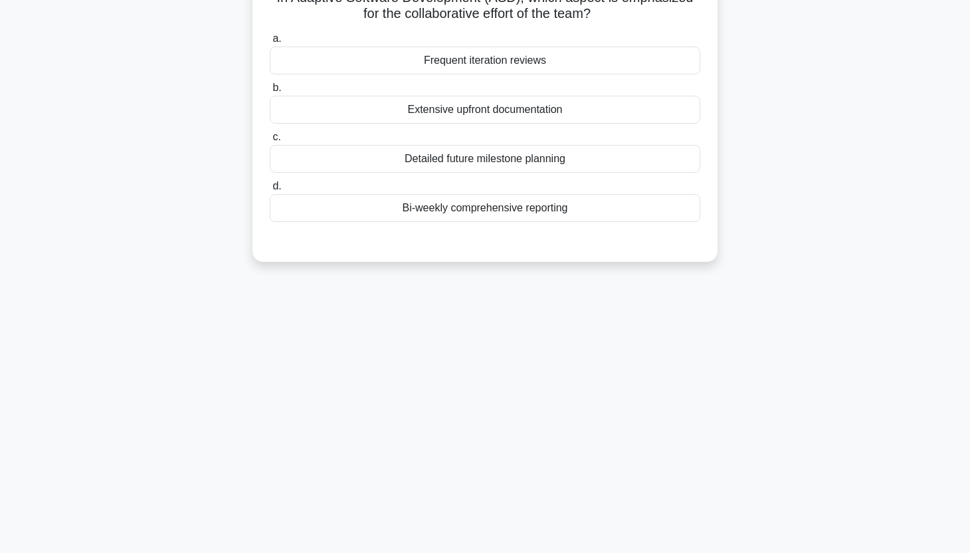
scroll to position [8, 0]
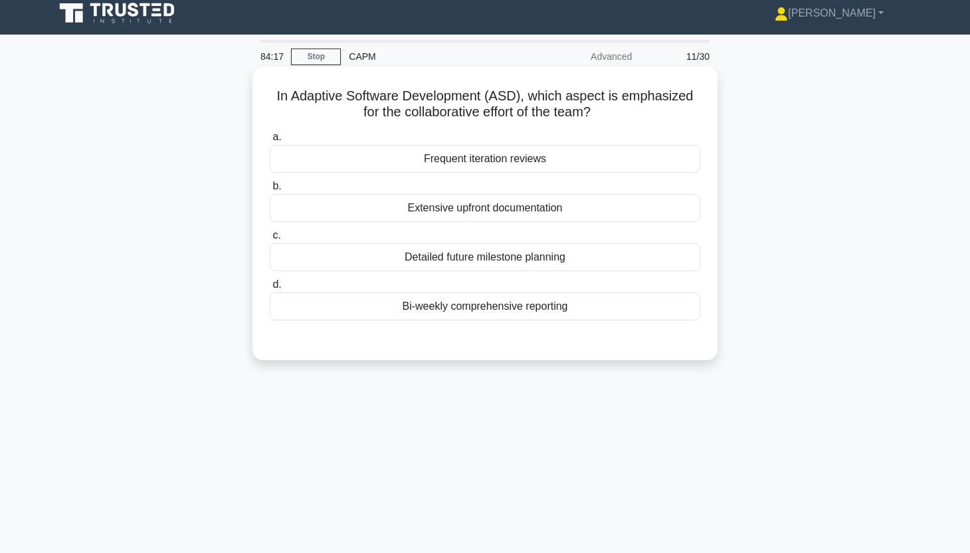
click at [611, 307] on div "Bi-weekly comprehensive reporting" at bounding box center [485, 306] width 430 height 28
click at [270, 289] on input "d. Bi-weekly comprehensive reporting" at bounding box center [270, 284] width 0 height 9
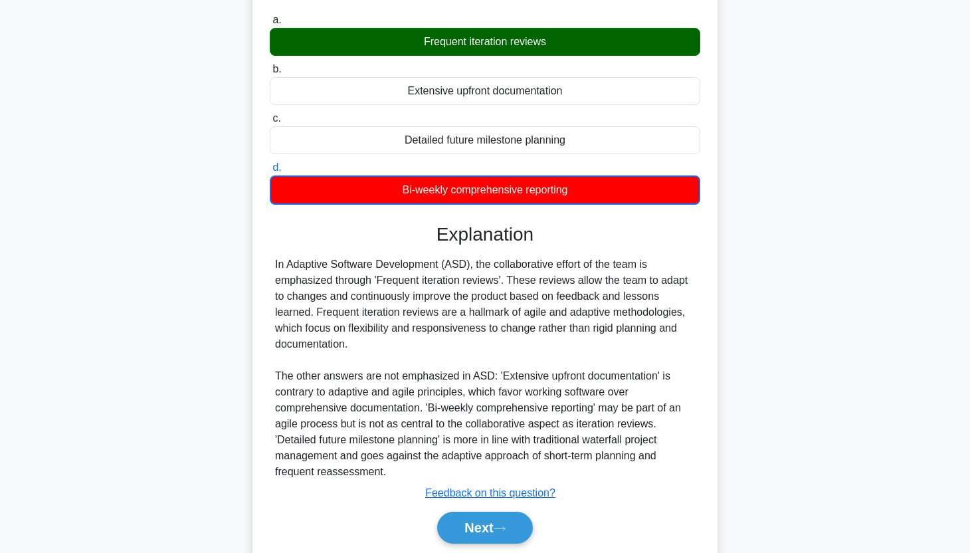
scroll to position [172, 0]
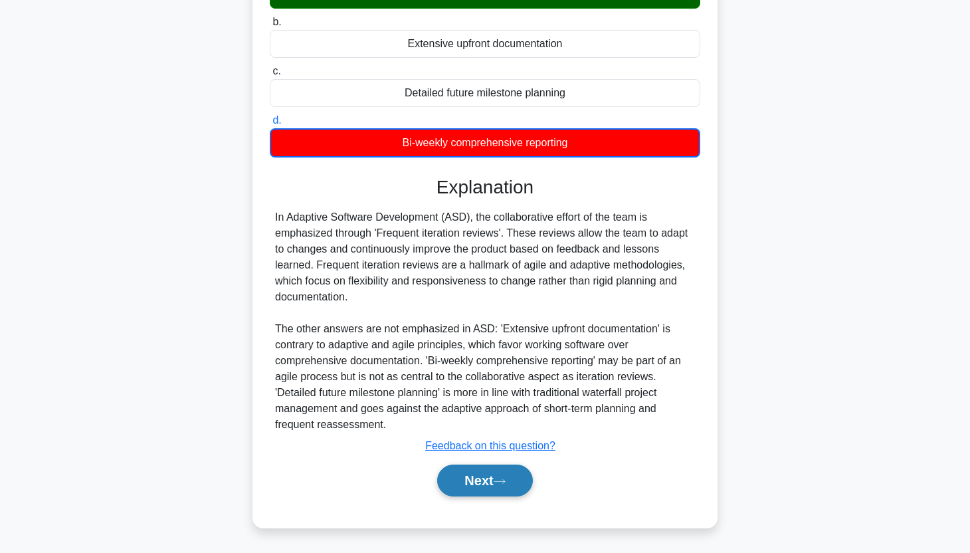
click at [473, 471] on button "Next" at bounding box center [484, 480] width 95 height 32
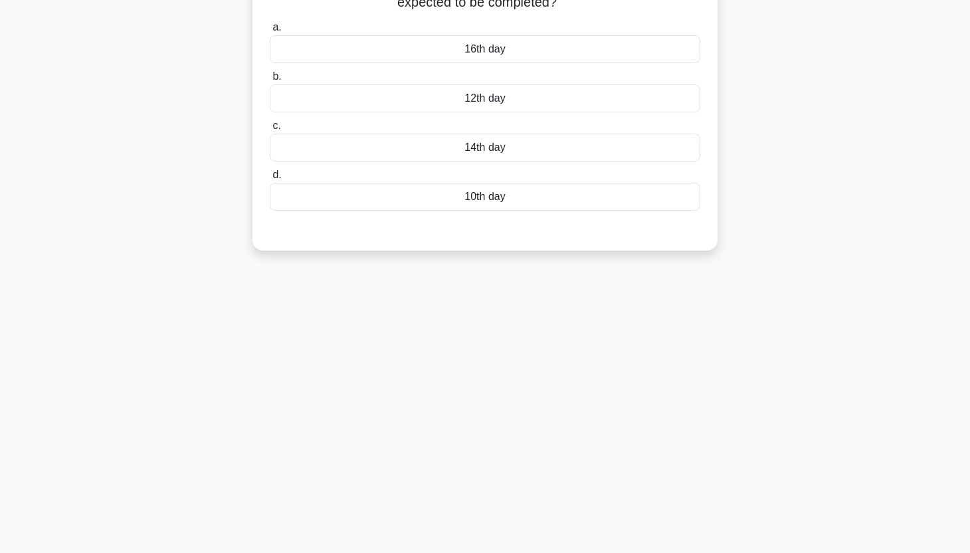
scroll to position [36, 0]
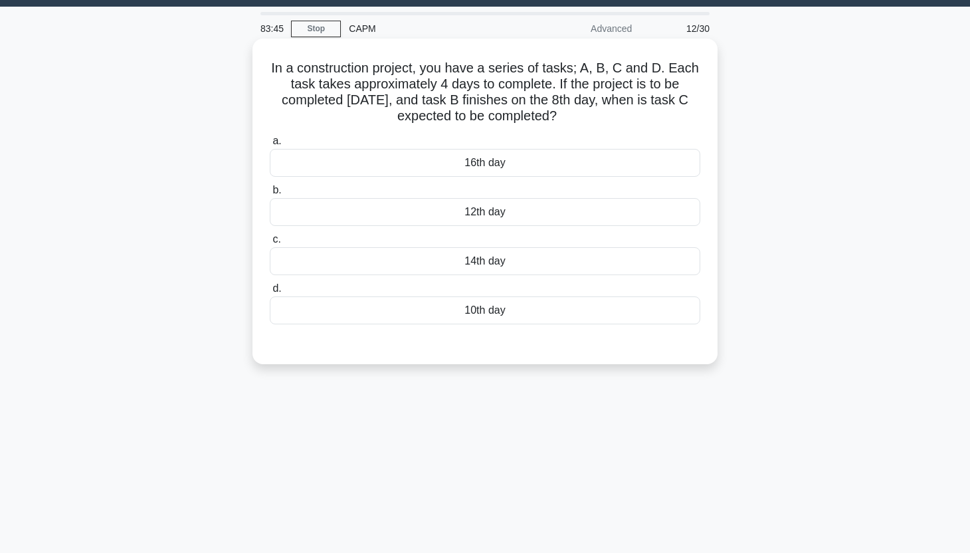
click at [642, 208] on div "12th day" at bounding box center [485, 212] width 430 height 28
click at [270, 195] on input "b. 12th day" at bounding box center [270, 190] width 0 height 9
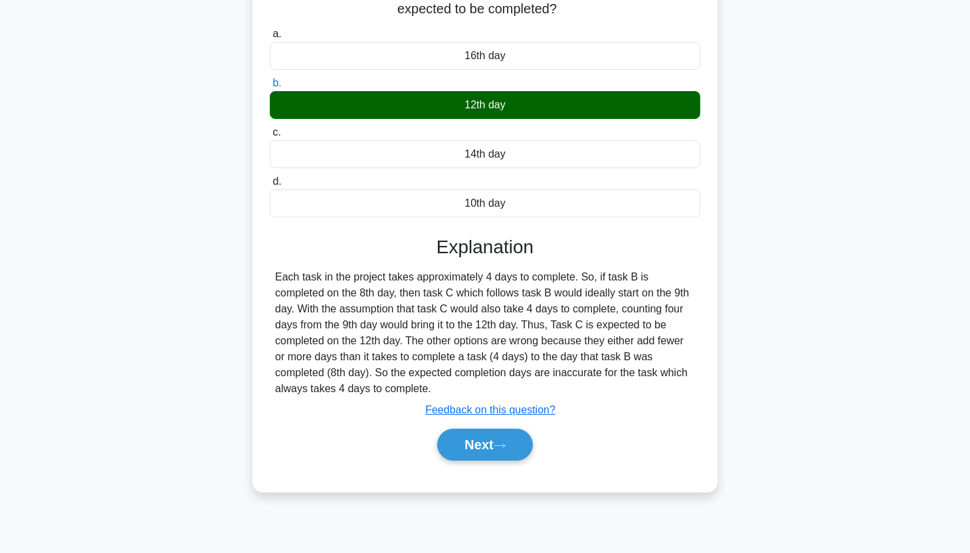
scroll to position [165, 0]
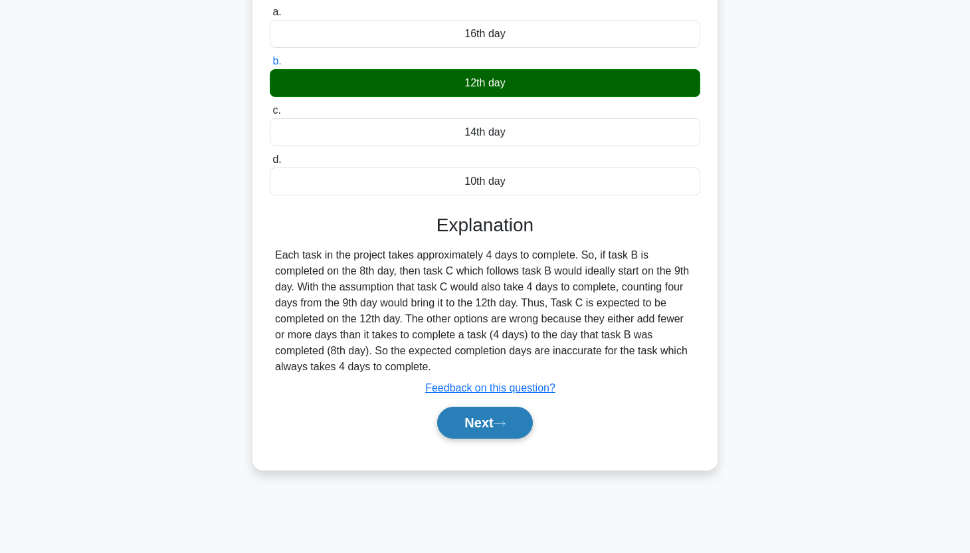
click at [504, 431] on button "Next" at bounding box center [484, 423] width 95 height 32
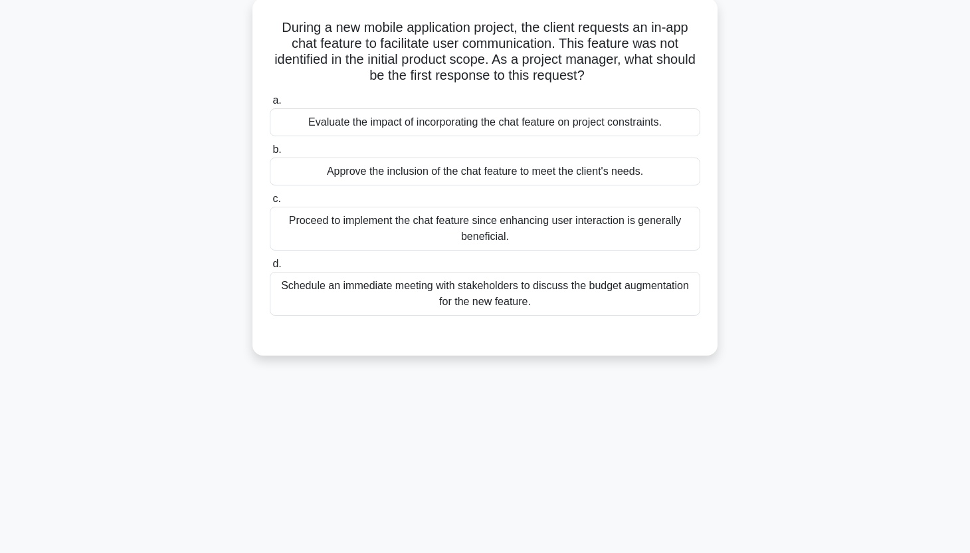
scroll to position [0, 0]
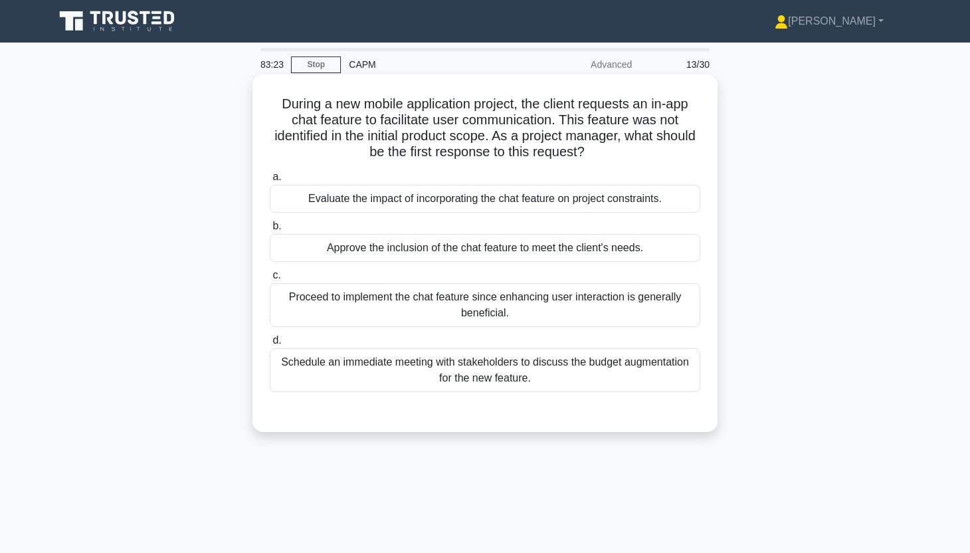
click at [595, 205] on div "Evaluate the impact of incorporating the chat feature on project constraints." at bounding box center [485, 199] width 430 height 28
click at [270, 181] on input "a. Evaluate the impact of incorporating the chat feature on project constraints." at bounding box center [270, 177] width 0 height 9
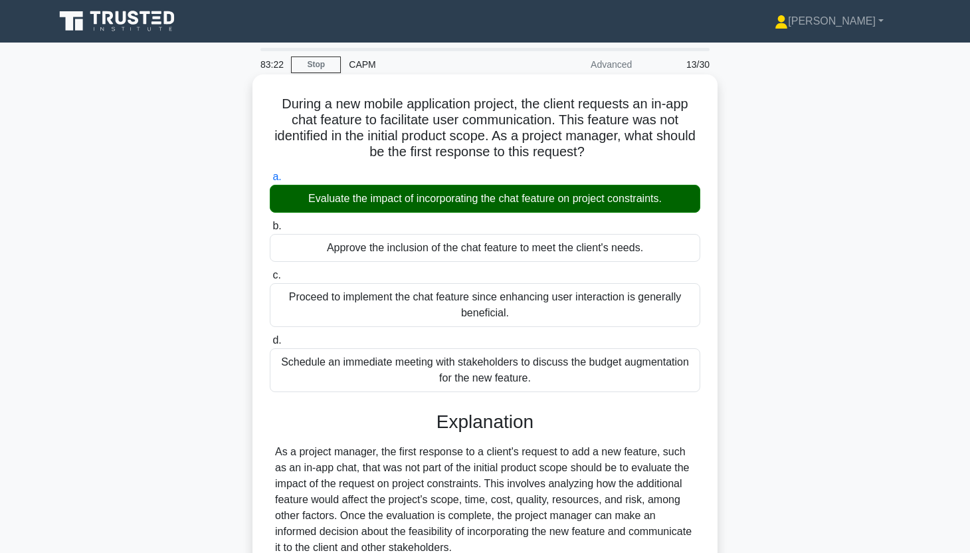
scroll to position [235, 0]
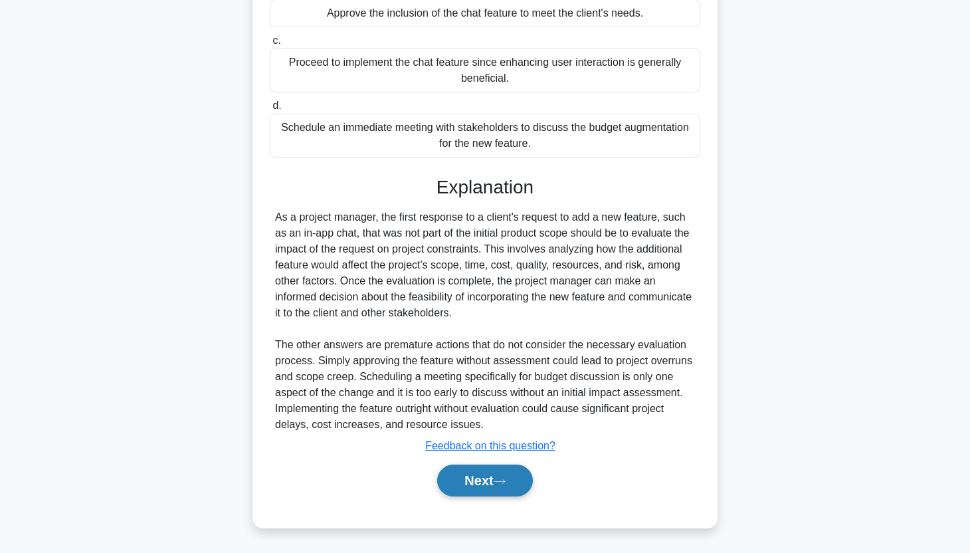
click at [488, 483] on button "Next" at bounding box center [484, 480] width 95 height 32
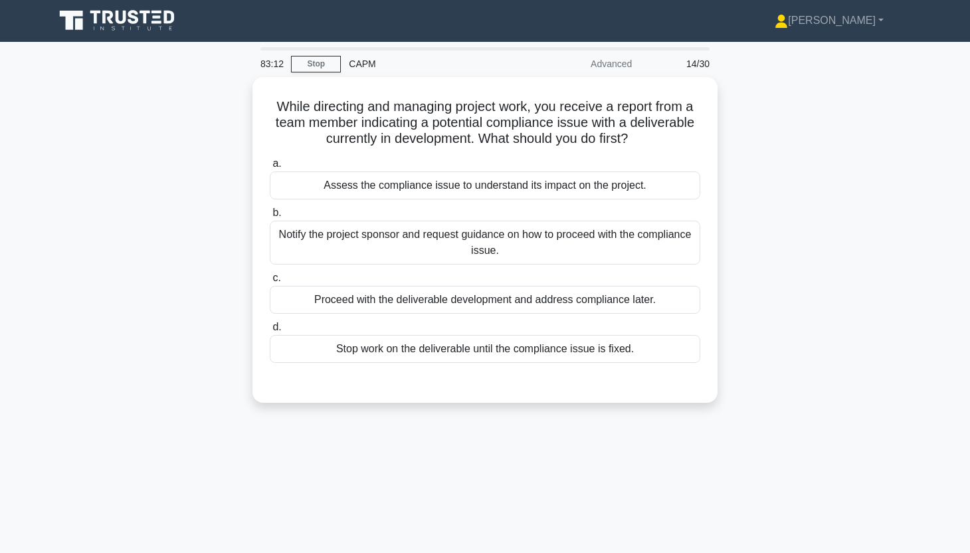
scroll to position [0, 0]
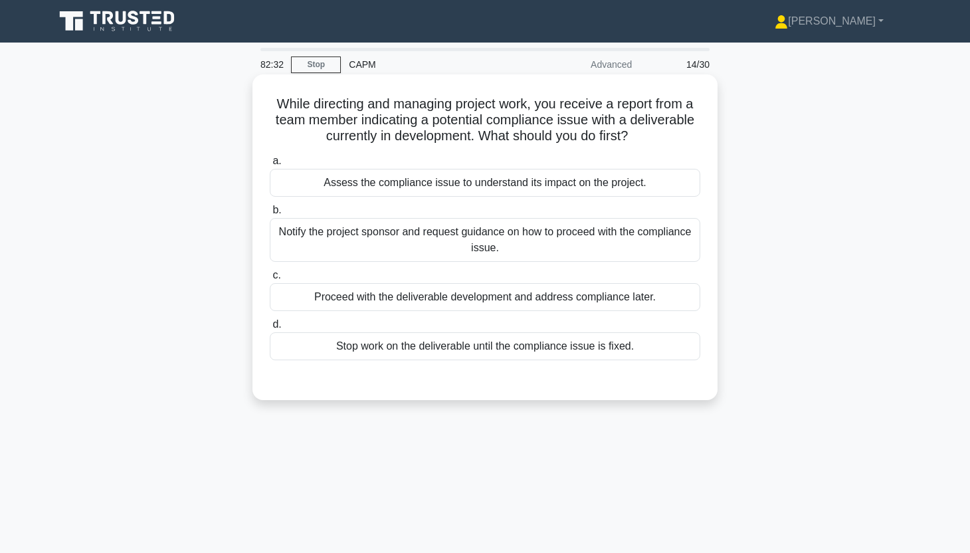
click at [672, 177] on div "Assess the compliance issue to understand its impact on the project." at bounding box center [485, 183] width 430 height 28
click at [270, 165] on input "a. Assess the compliance issue to understand its impact on the project." at bounding box center [270, 161] width 0 height 9
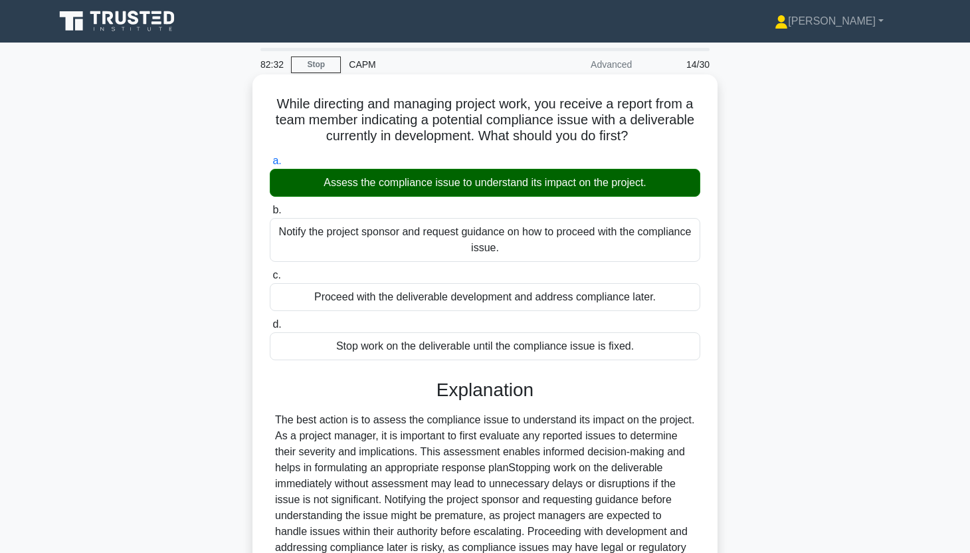
scroll to position [165, 0]
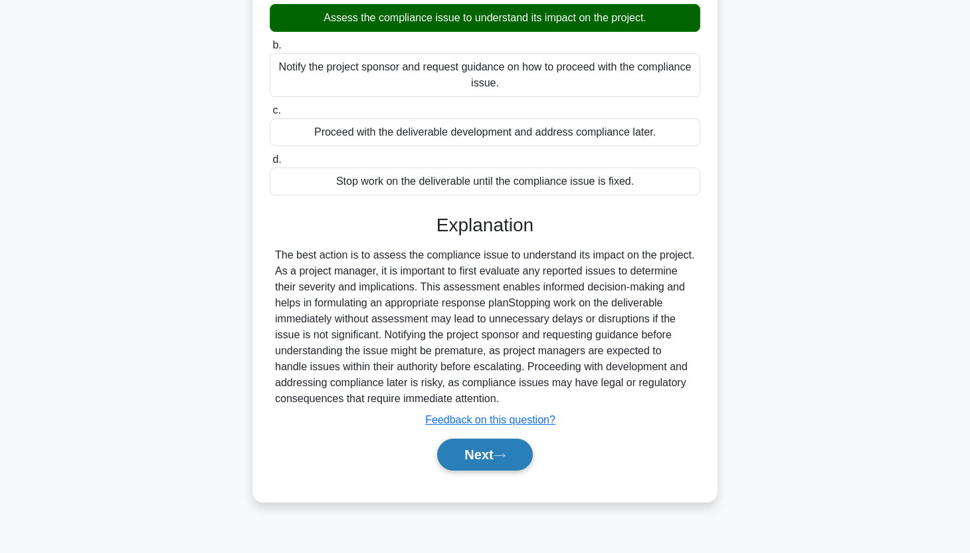
click at [470, 452] on button "Next" at bounding box center [484, 454] width 95 height 32
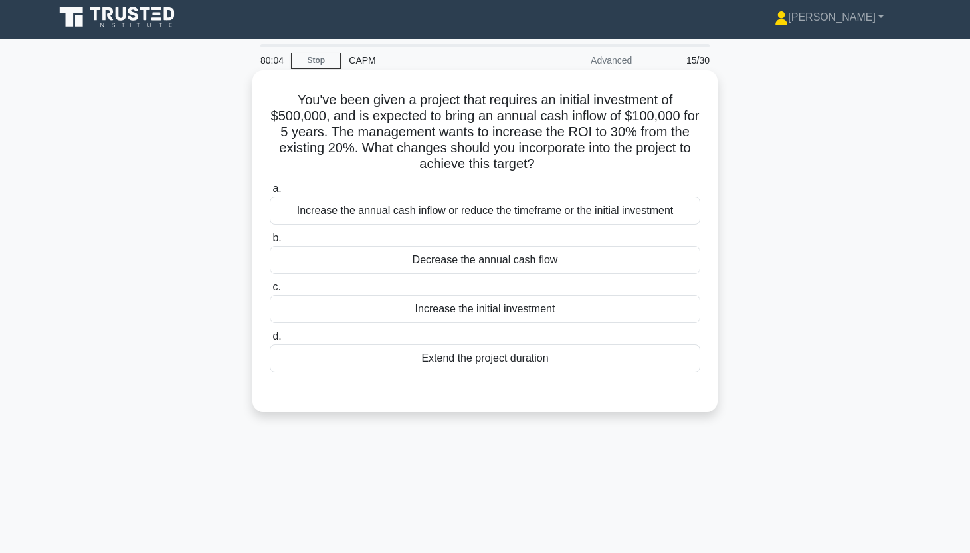
scroll to position [0, 0]
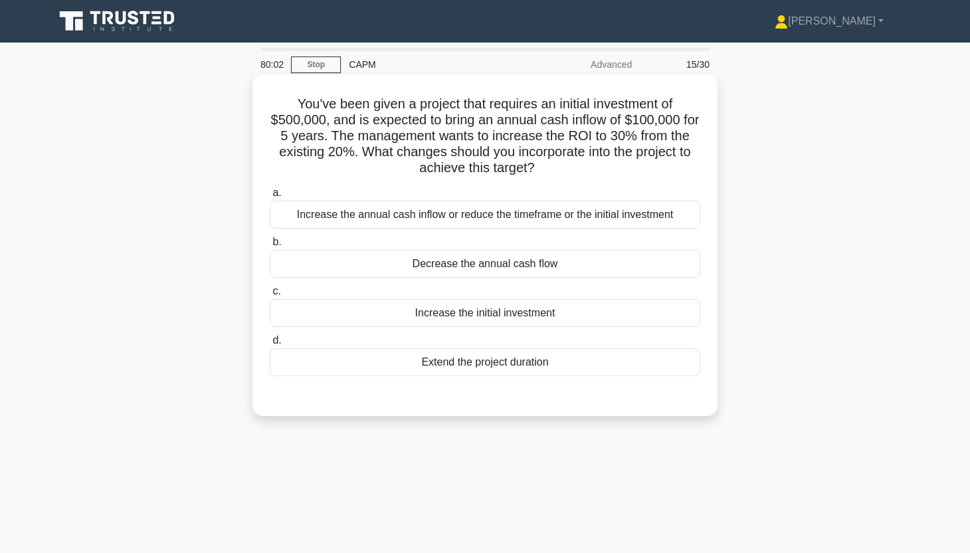
click at [563, 312] on div "Increase the initial investment" at bounding box center [485, 313] width 430 height 28
click at [270, 296] on input "c. Increase the initial investment" at bounding box center [270, 291] width 0 height 9
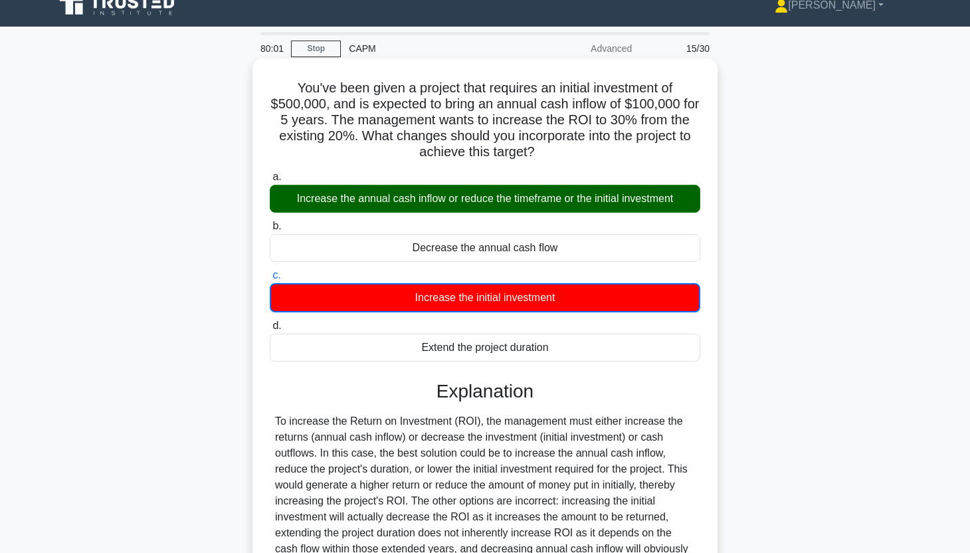
scroll to position [165, 0]
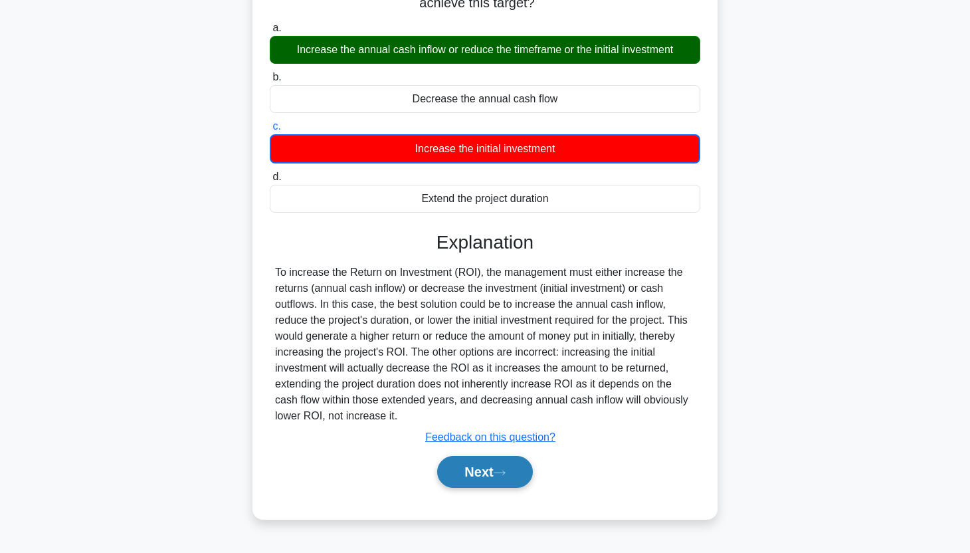
click at [492, 463] on button "Next" at bounding box center [484, 472] width 95 height 32
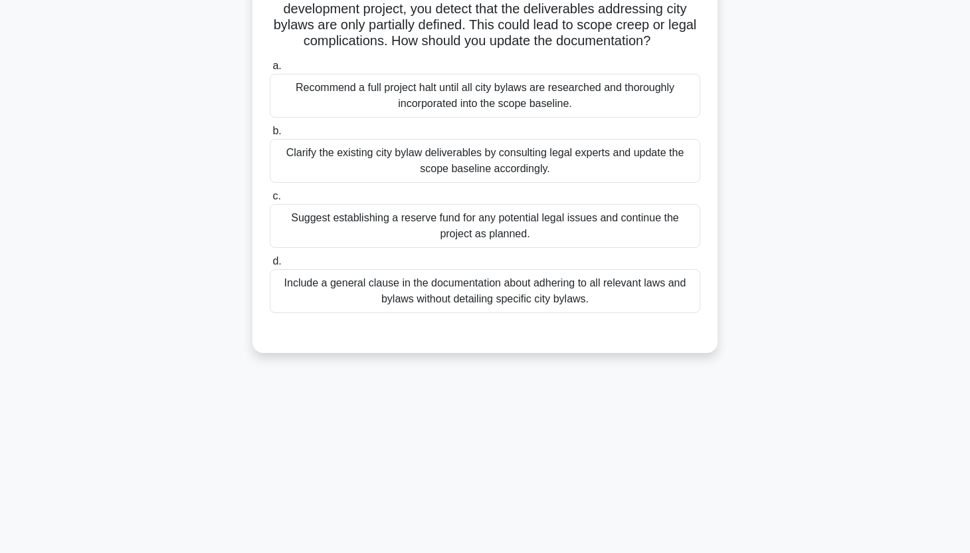
scroll to position [5, 0]
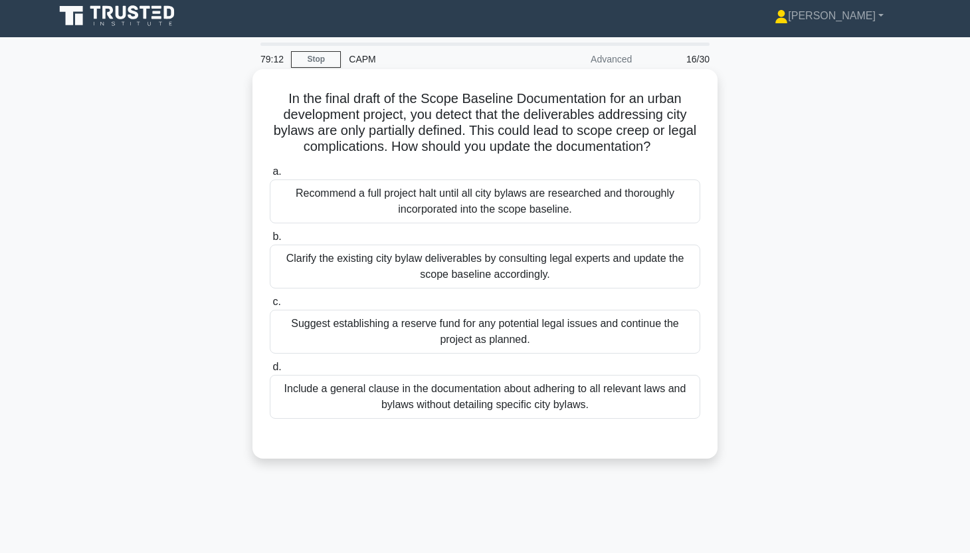
click at [603, 270] on div "Clarify the existing city bylaw deliverables by consulting legal experts and up…" at bounding box center [485, 266] width 430 height 44
click at [270, 241] on input "b. Clarify the existing city bylaw deliverables by consulting legal experts and…" at bounding box center [270, 237] width 0 height 9
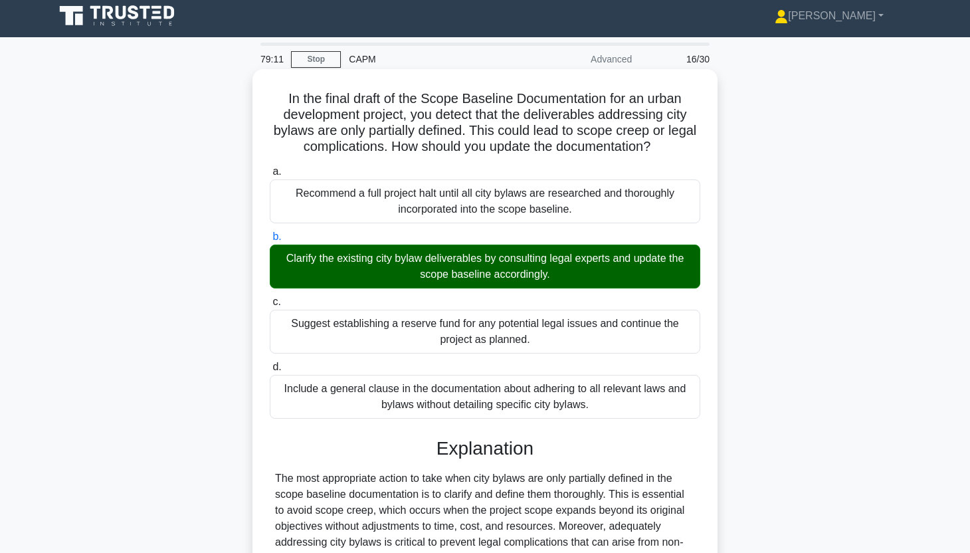
scroll to position [330, 0]
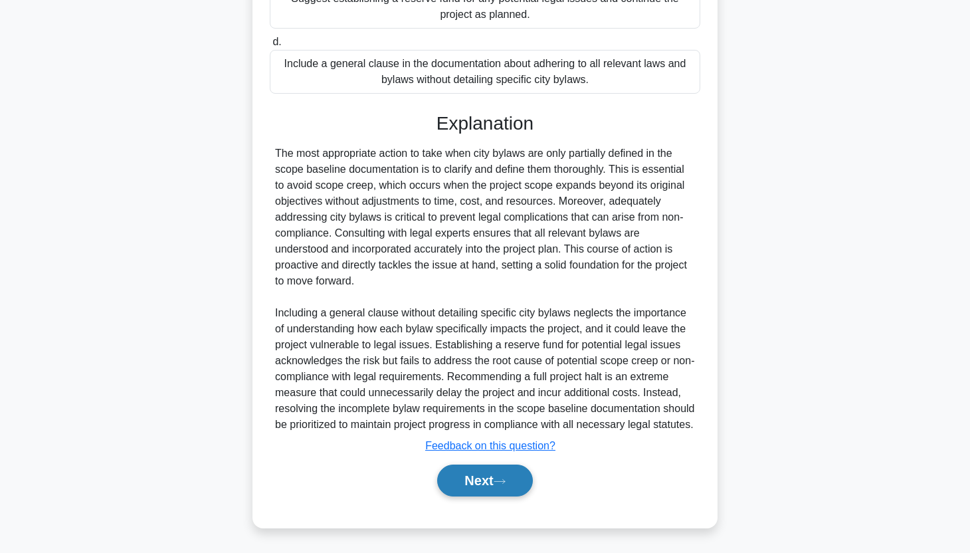
click at [490, 481] on button "Next" at bounding box center [484, 480] width 95 height 32
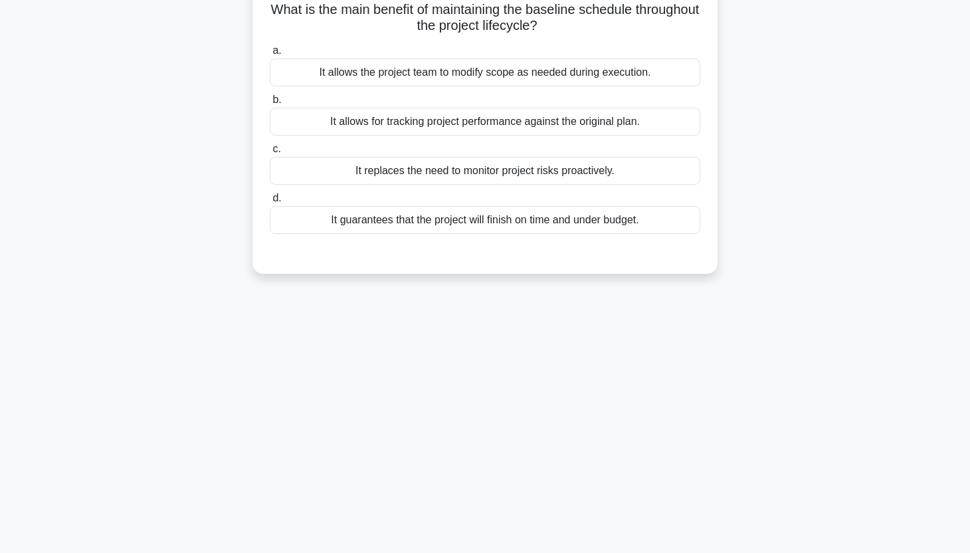
scroll to position [0, 0]
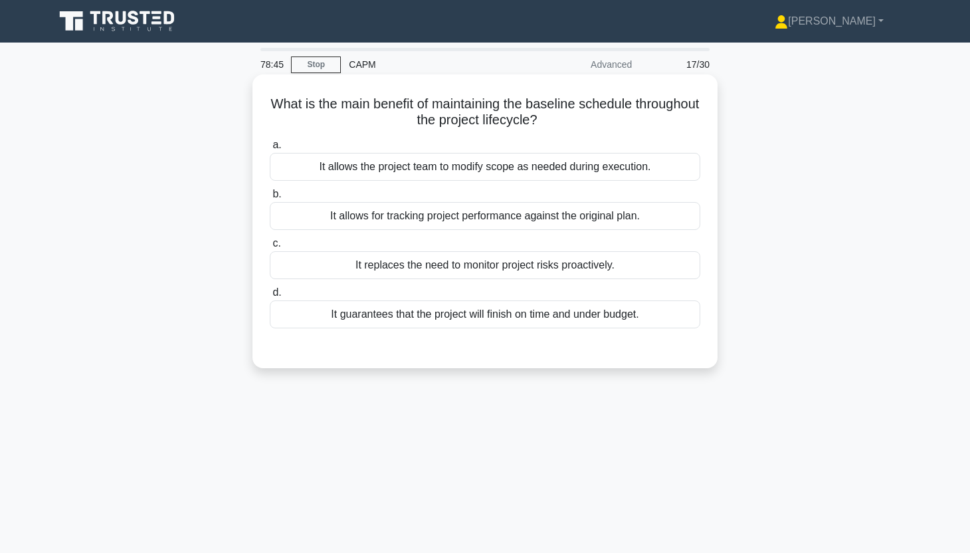
click at [573, 213] on div "It allows for tracking project performance against the original plan." at bounding box center [485, 216] width 430 height 28
click at [270, 199] on input "b. It allows for tracking project performance against the original plan." at bounding box center [270, 194] width 0 height 9
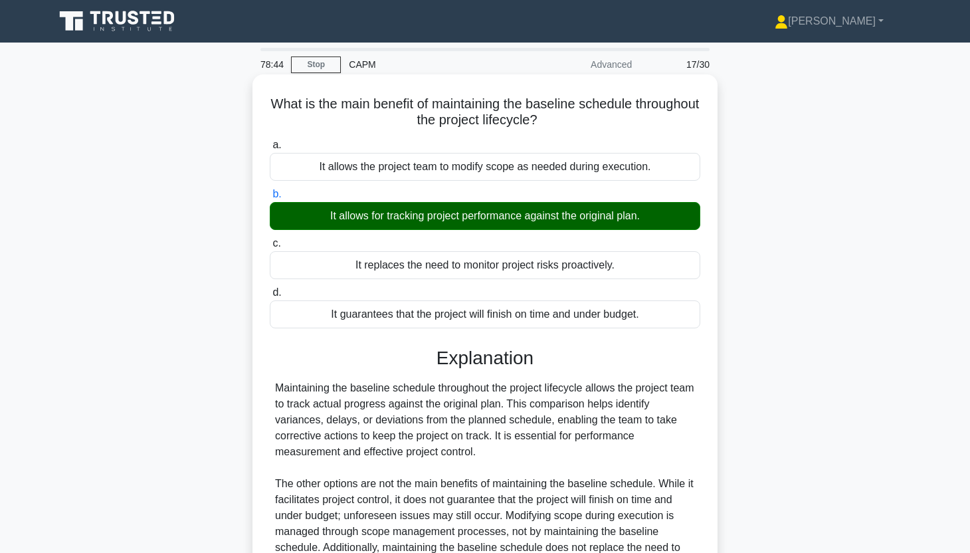
scroll to position [165, 0]
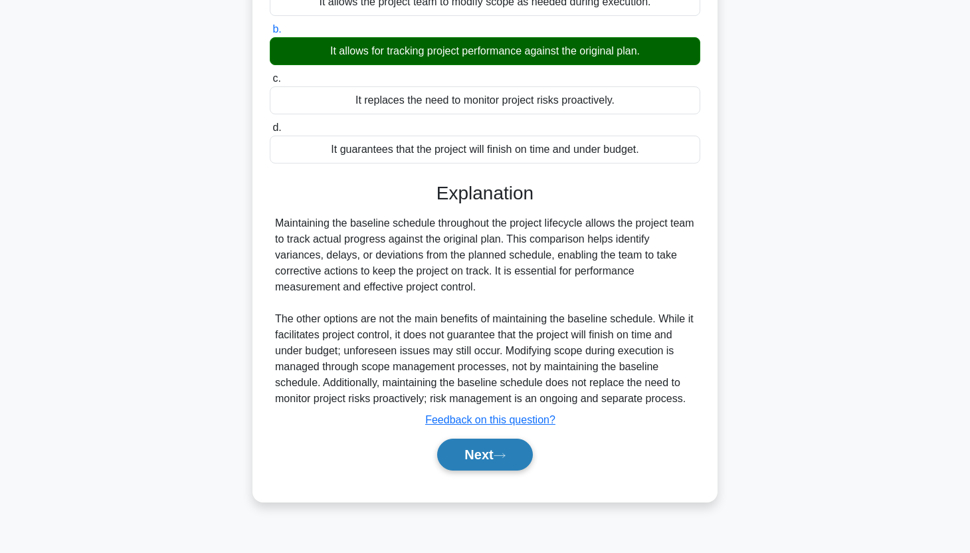
click at [462, 441] on button "Next" at bounding box center [484, 454] width 95 height 32
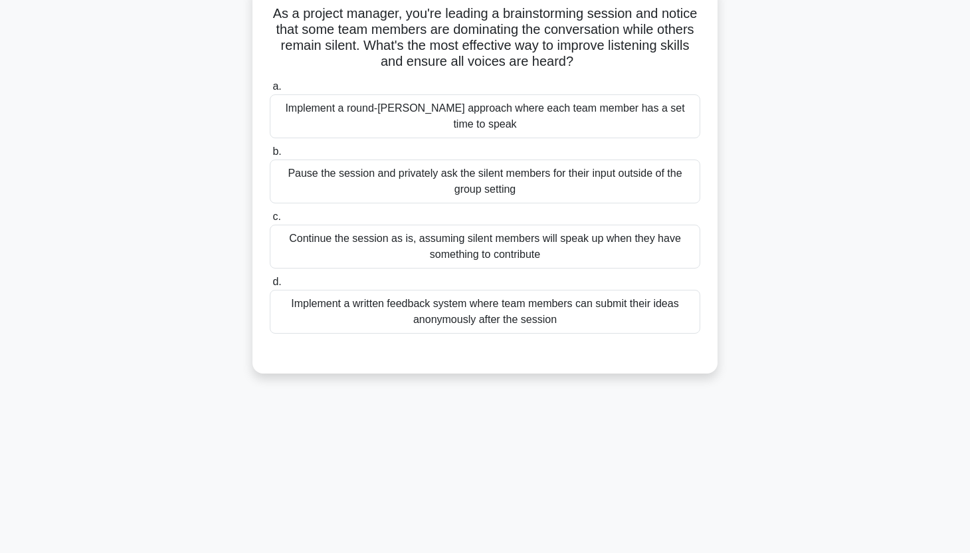
scroll to position [0, 0]
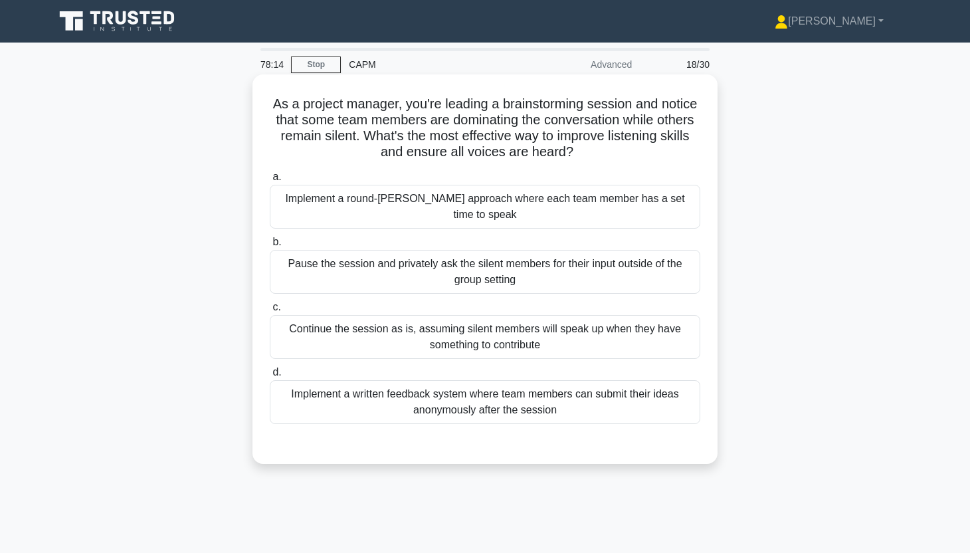
click at [642, 393] on div "Implement a written feedback system where team members can submit their ideas a…" at bounding box center [485, 402] width 430 height 44
click at [270, 377] on input "d. Implement a written feedback system where team members can submit their idea…" at bounding box center [270, 372] width 0 height 9
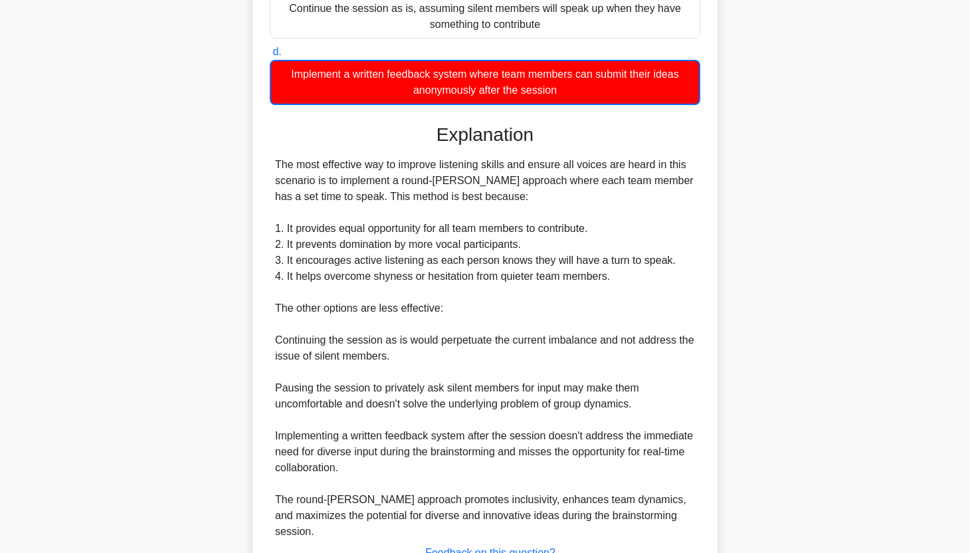
scroll to position [395, 0]
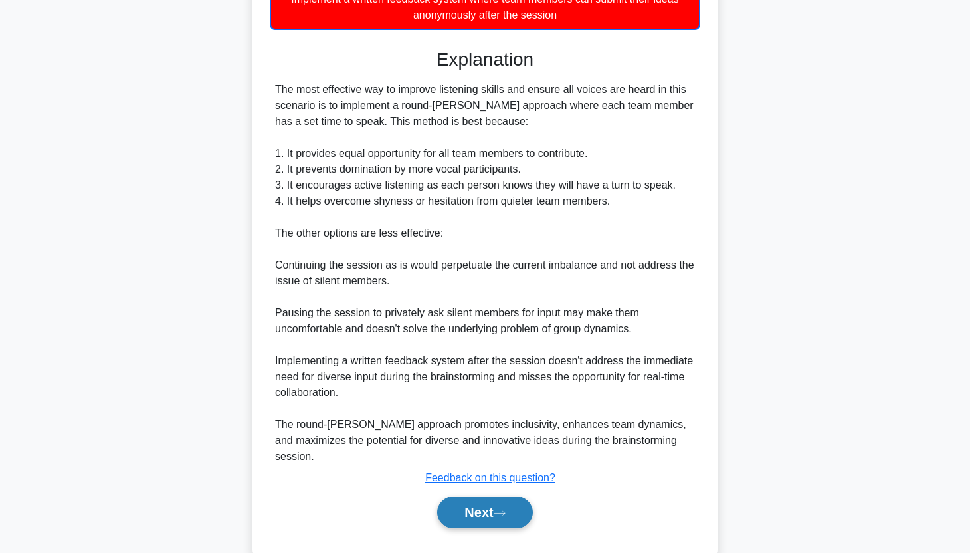
click at [498, 496] on button "Next" at bounding box center [484, 512] width 95 height 32
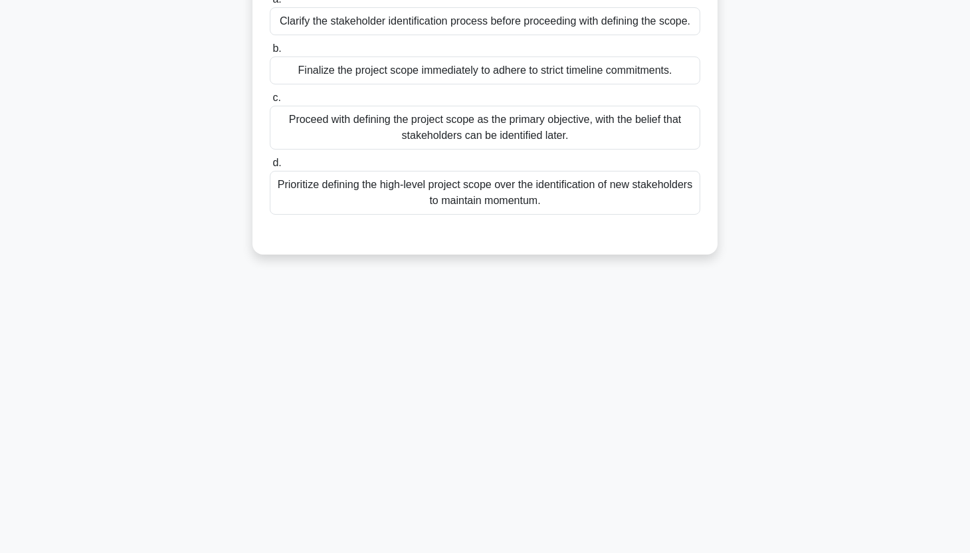
scroll to position [0, 0]
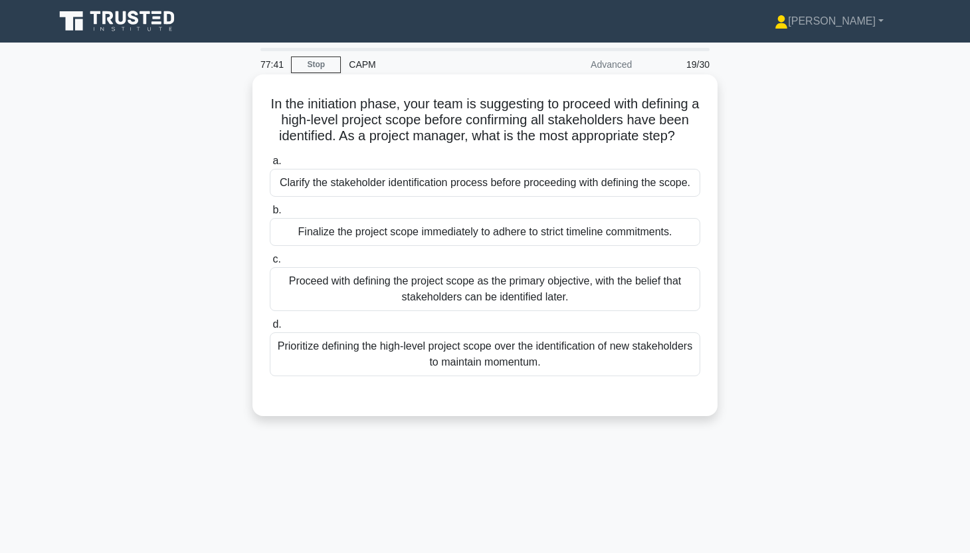
click at [620, 187] on div "Clarify the stakeholder identification process before proceeding with defining …" at bounding box center [485, 183] width 430 height 28
click at [270, 165] on input "a. Clarify the stakeholder identification process before proceeding with defini…" at bounding box center [270, 161] width 0 height 9
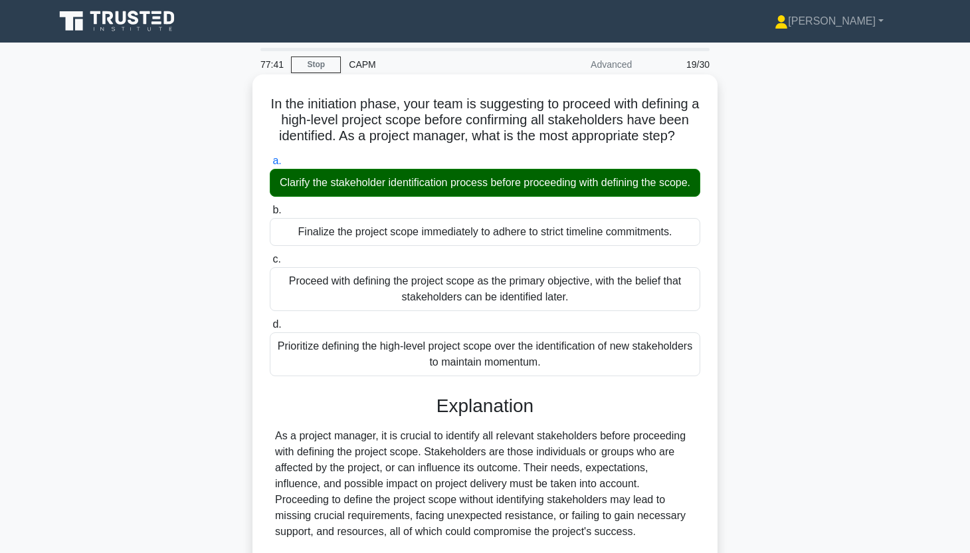
scroll to position [298, 0]
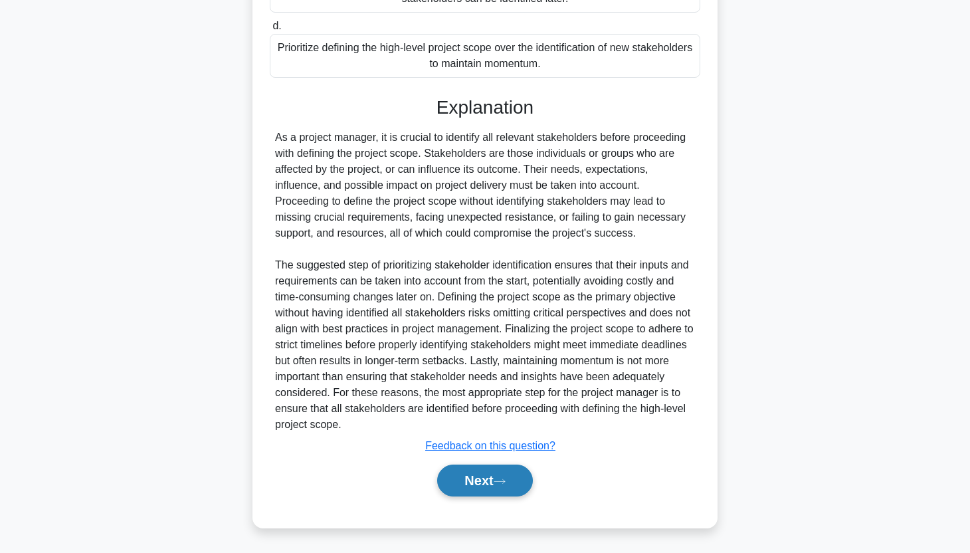
click at [500, 488] on button "Next" at bounding box center [484, 480] width 95 height 32
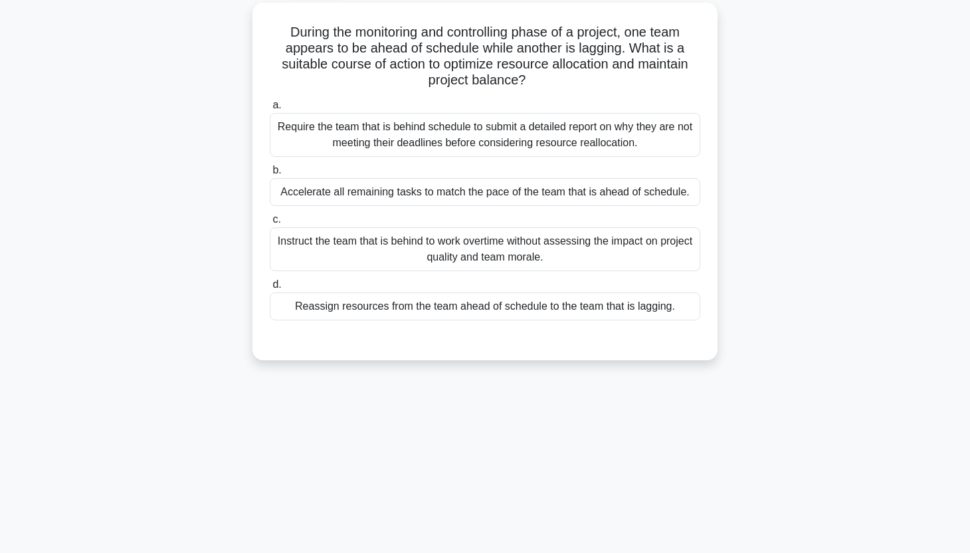
scroll to position [0, 0]
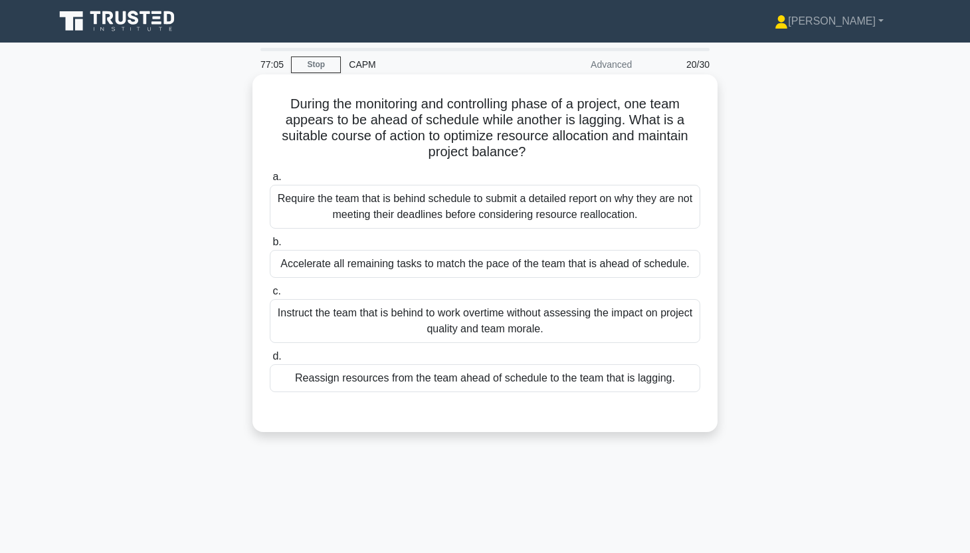
click at [650, 368] on div "Reassign resources from the team ahead of schedule to the team that is lagging." at bounding box center [485, 378] width 430 height 28
click at [270, 361] on input "d. Reassign resources from the team ahead of schedule to the team that is laggi…" at bounding box center [270, 356] width 0 height 9
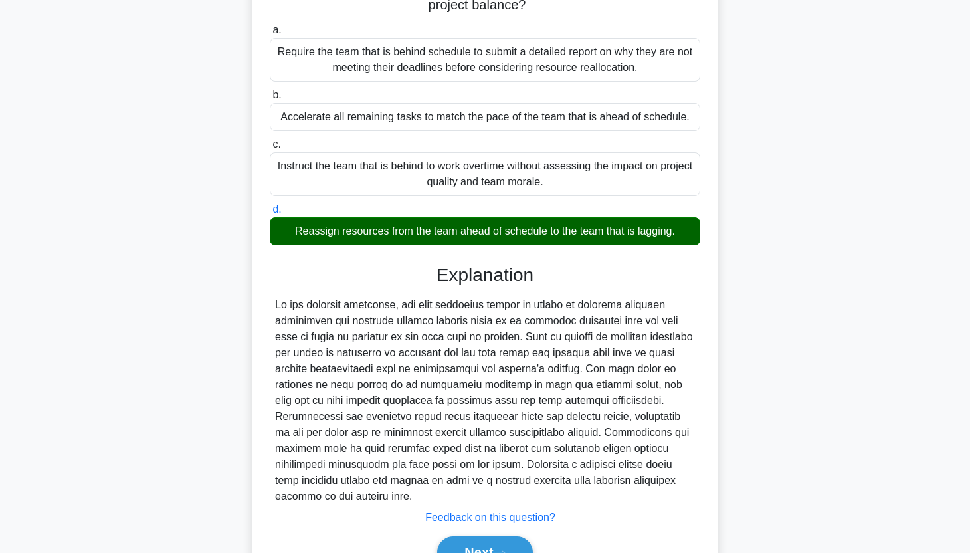
scroll to position [219, 0]
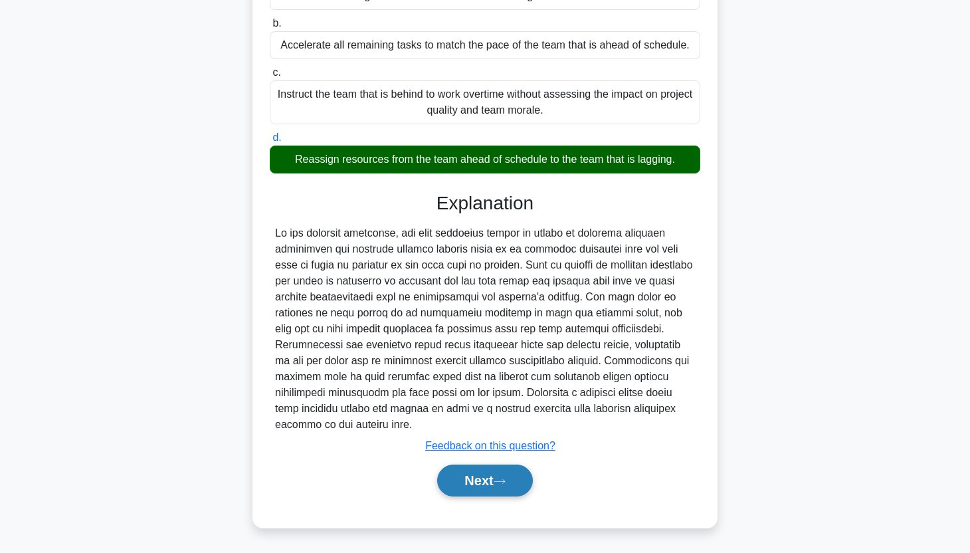
click at [468, 476] on button "Next" at bounding box center [484, 480] width 95 height 32
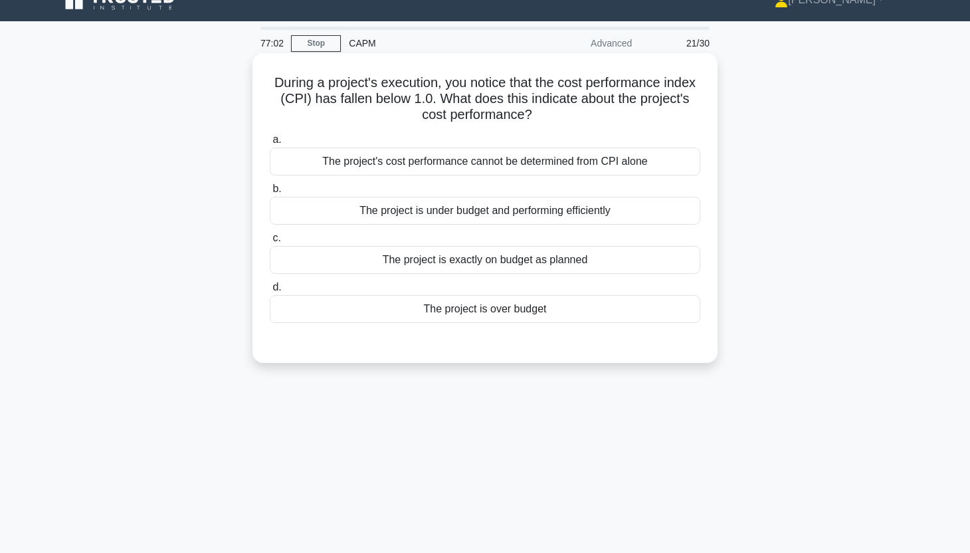
scroll to position [9, 0]
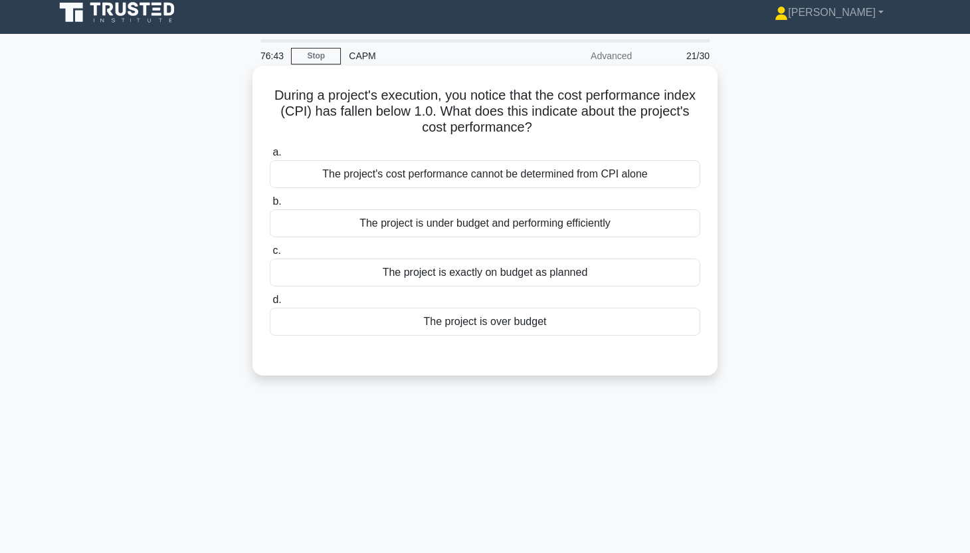
click at [538, 317] on div "The project is over budget" at bounding box center [485, 322] width 430 height 28
click at [270, 304] on input "d. The project is over budget" at bounding box center [270, 300] width 0 height 9
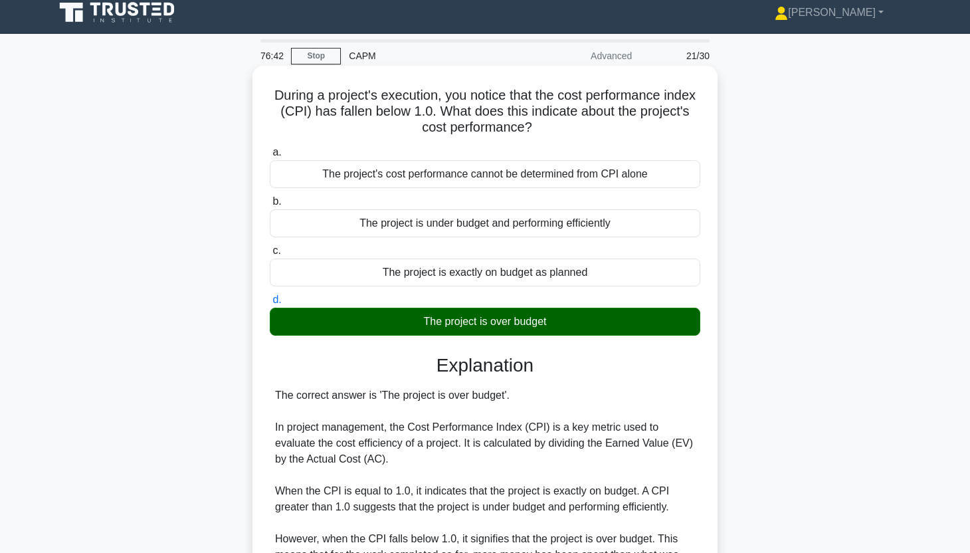
scroll to position [378, 0]
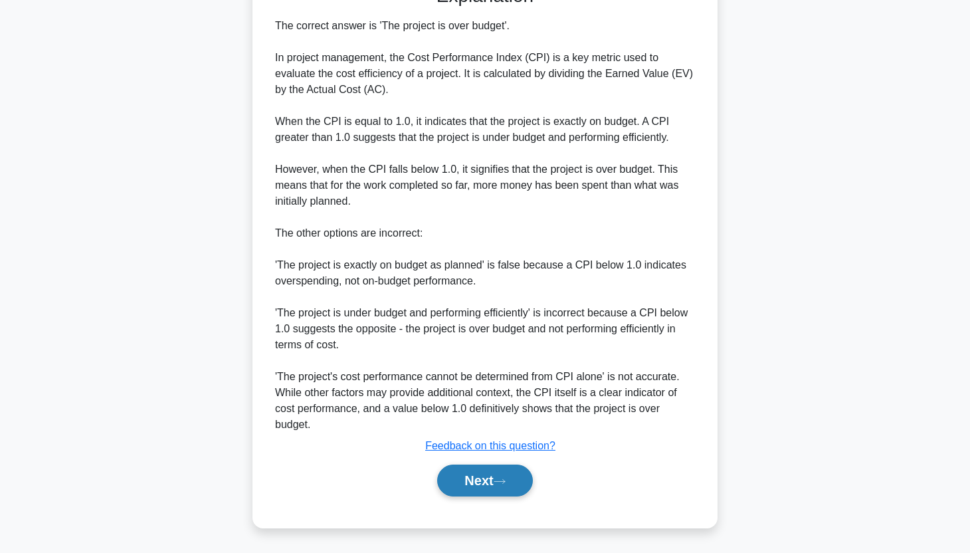
click at [488, 480] on button "Next" at bounding box center [484, 480] width 95 height 32
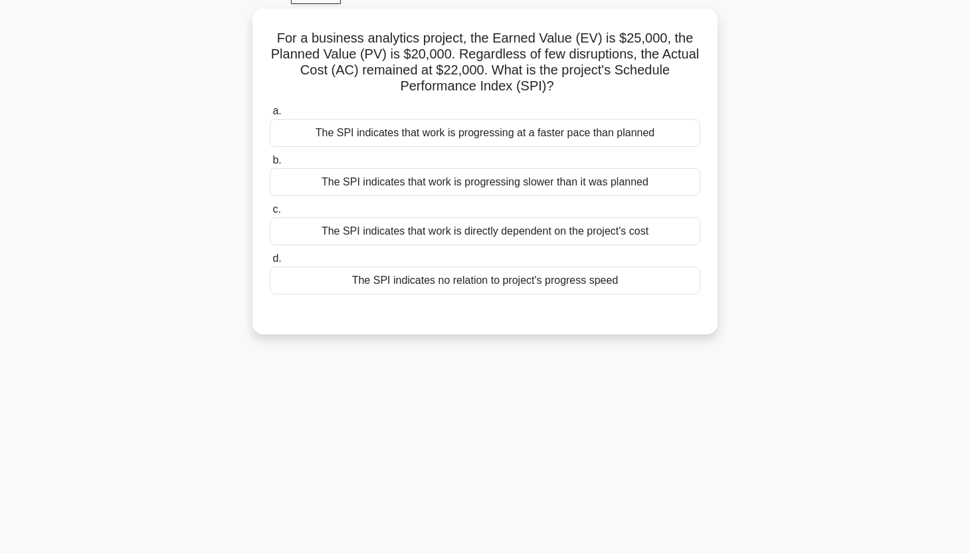
scroll to position [0, 0]
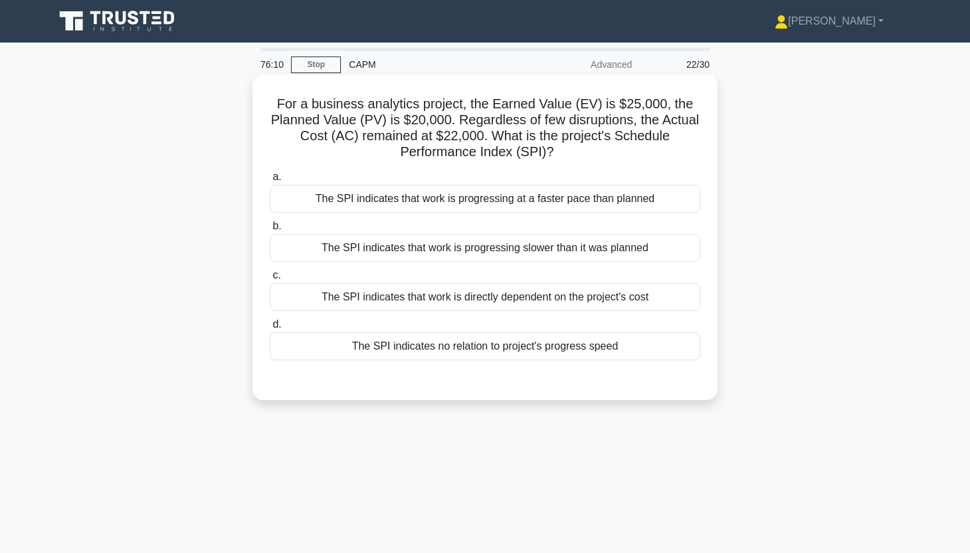
click at [663, 199] on div "The SPI indicates that work is progressing at a faster pace than planned" at bounding box center [485, 199] width 430 height 28
click at [270, 181] on input "a. The SPI indicates that work is progressing at a faster pace than planned" at bounding box center [270, 177] width 0 height 9
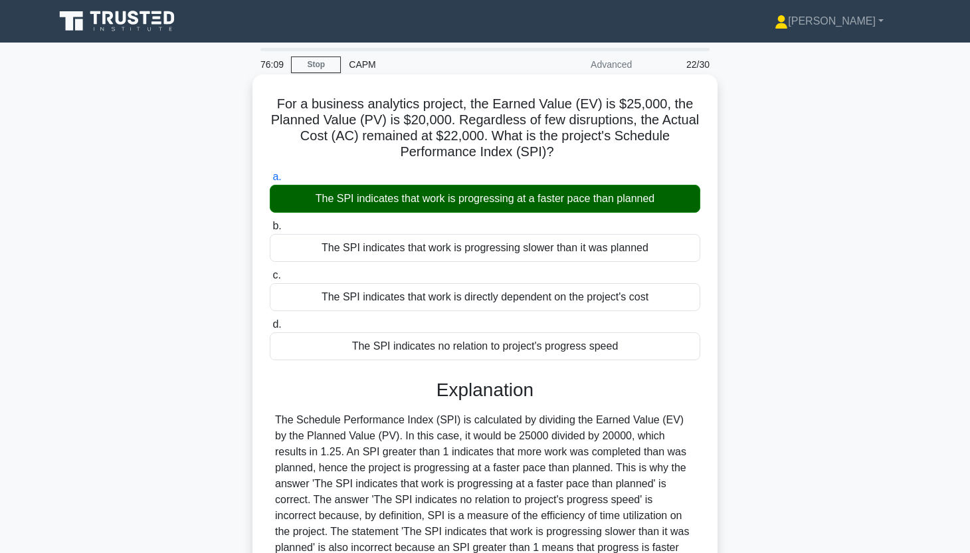
scroll to position [165, 0]
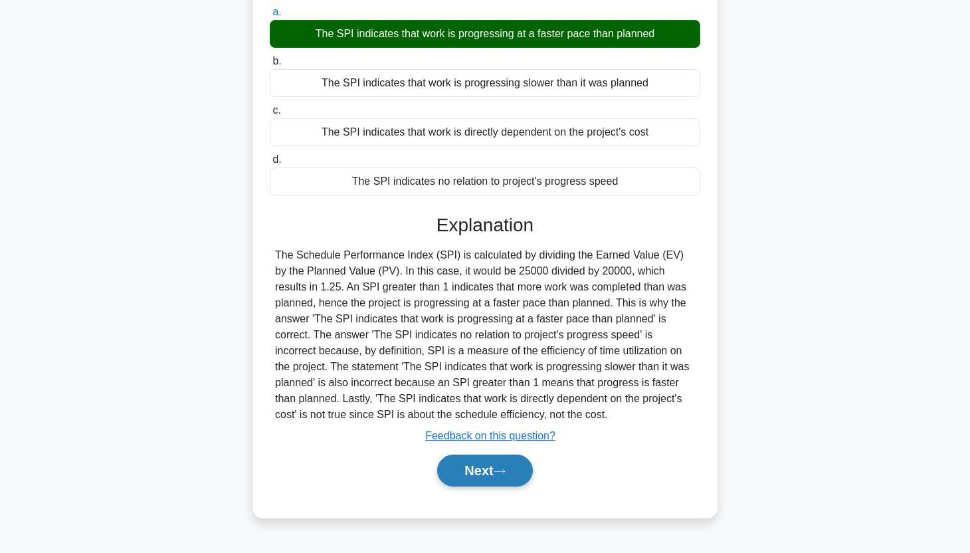
click at [493, 469] on button "Next" at bounding box center [484, 470] width 95 height 32
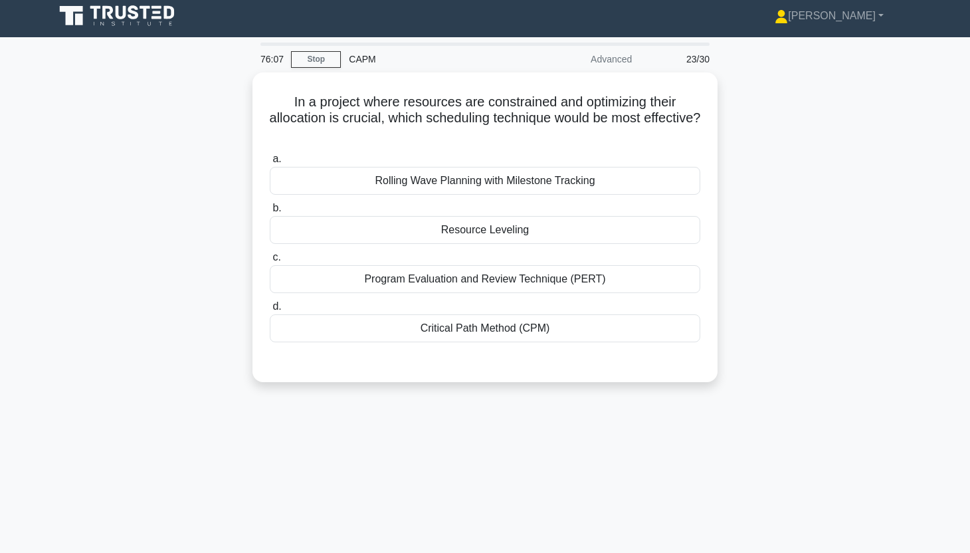
scroll to position [0, 0]
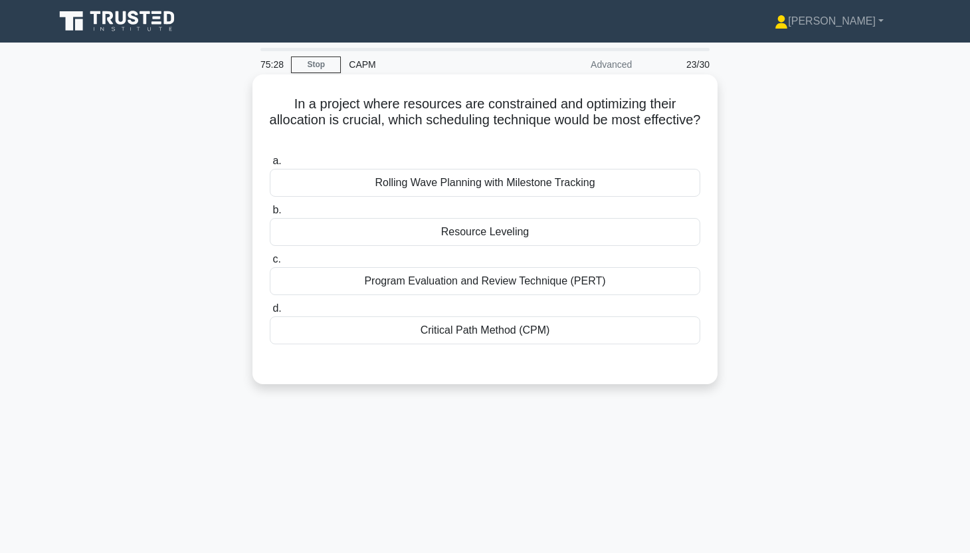
click at [659, 240] on div "Resource Leveling" at bounding box center [485, 232] width 430 height 28
click at [270, 215] on input "b. Resource Leveling" at bounding box center [270, 210] width 0 height 9
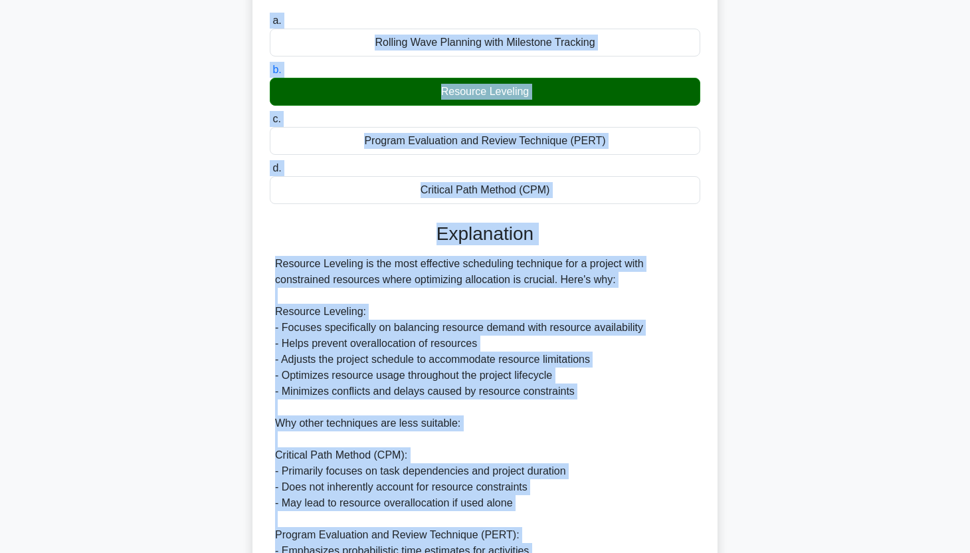
scroll to position [33, 0]
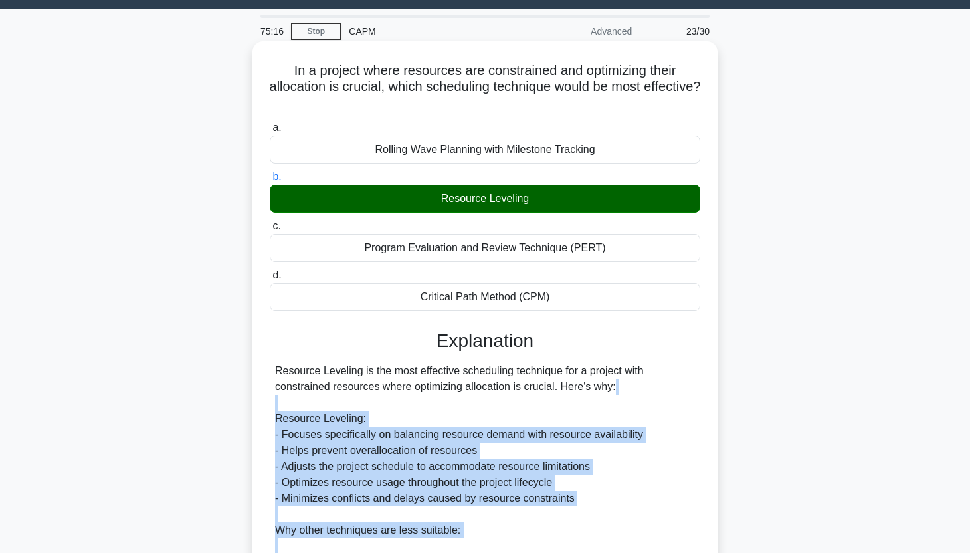
drag, startPoint x: 541, startPoint y: 367, endPoint x: 270, endPoint y: 405, distance: 274.3
copy div "Resource Leveling: - Focuses specifically on balancing resource demand with res…"
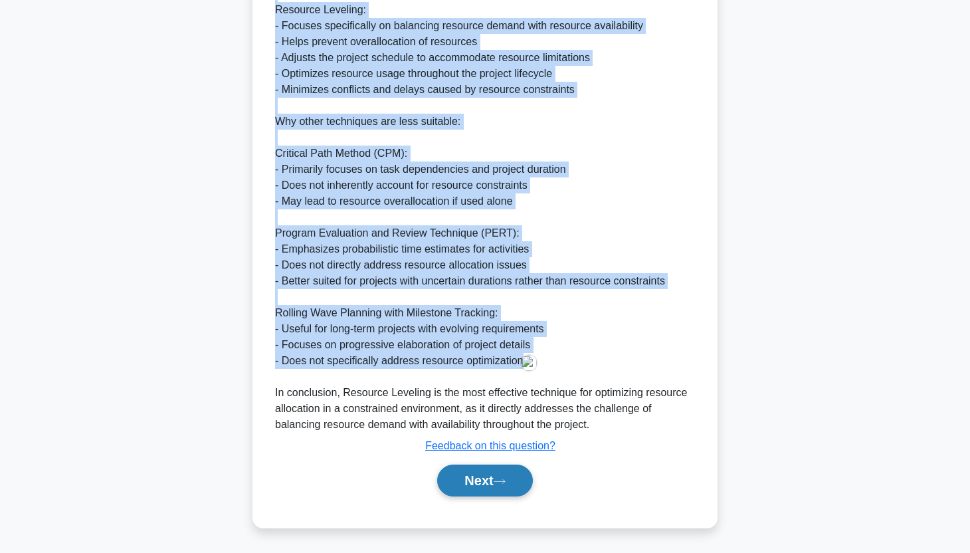
click at [498, 483] on button "Next" at bounding box center [484, 480] width 95 height 32
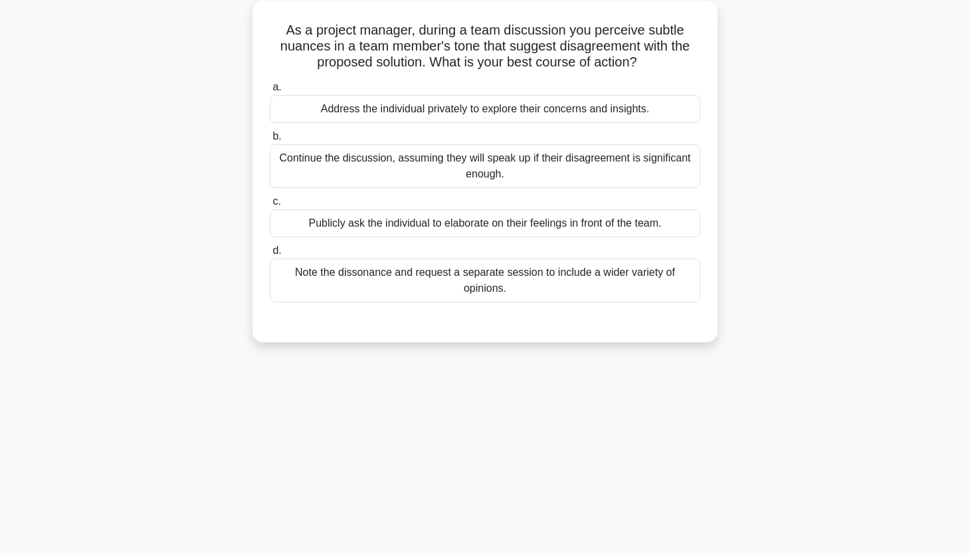
scroll to position [0, 0]
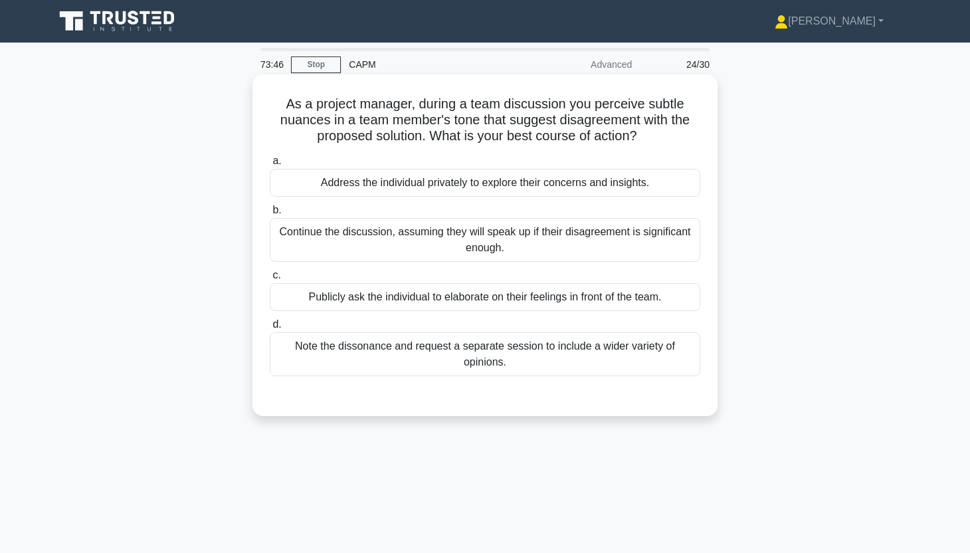
click at [624, 366] on div "Note the dissonance and request a separate session to include a wider variety o…" at bounding box center [485, 354] width 430 height 44
click at [270, 329] on input "d. Note the dissonance and request a separate session to include a wider variet…" at bounding box center [270, 324] width 0 height 9
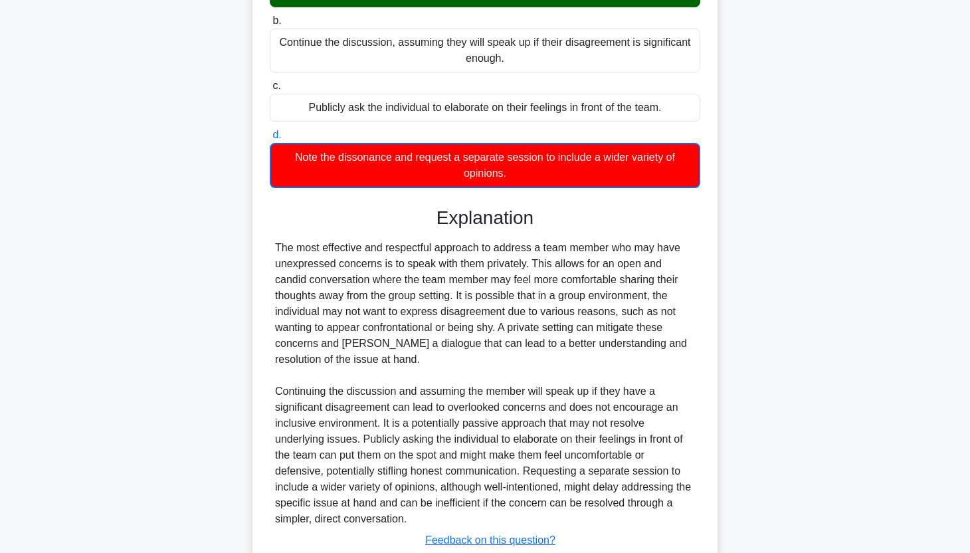
scroll to position [284, 0]
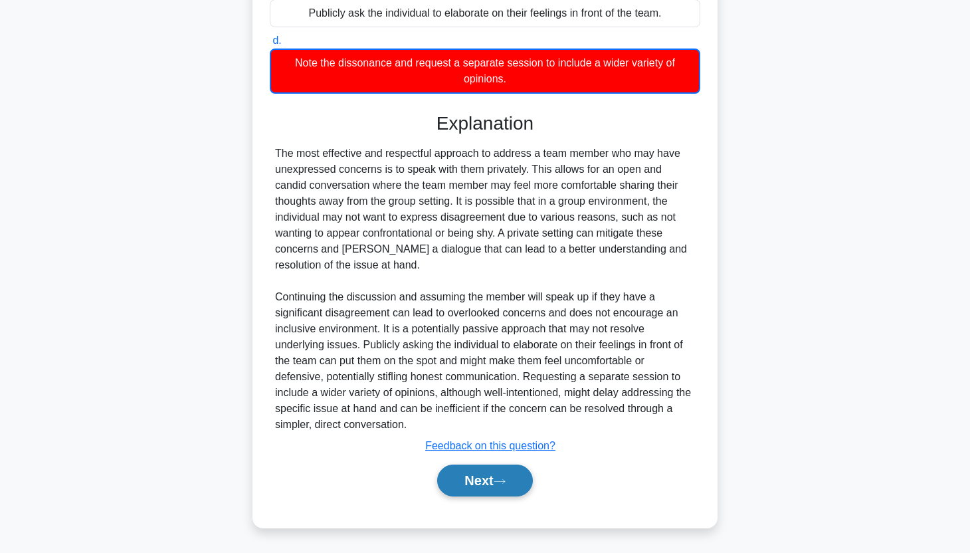
click at [471, 480] on button "Next" at bounding box center [484, 480] width 95 height 32
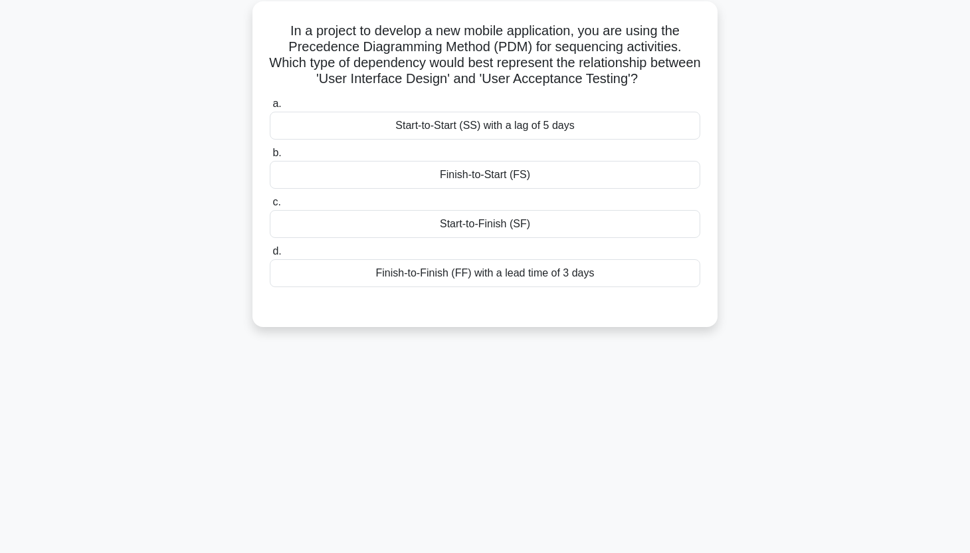
scroll to position [0, 0]
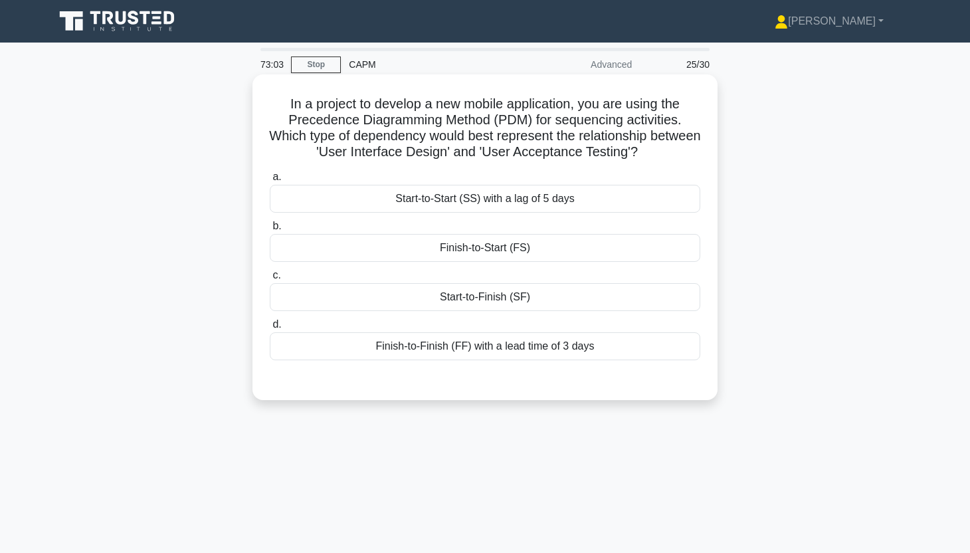
click at [596, 246] on div "Finish-to-Start (FS)" at bounding box center [485, 248] width 430 height 28
click at [270, 231] on input "b. Finish-to-Start (FS)" at bounding box center [270, 226] width 0 height 9
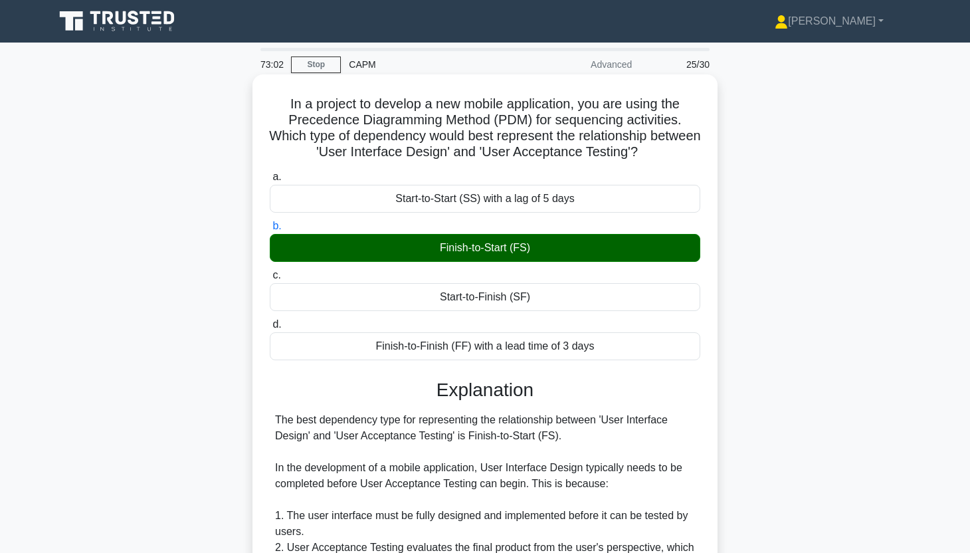
scroll to position [394, 0]
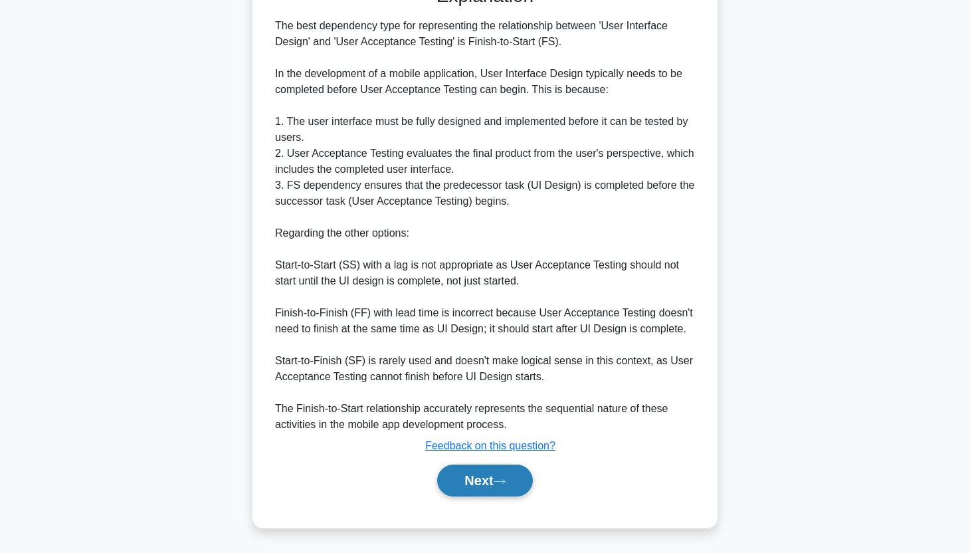
click at [488, 476] on button "Next" at bounding box center [484, 480] width 95 height 32
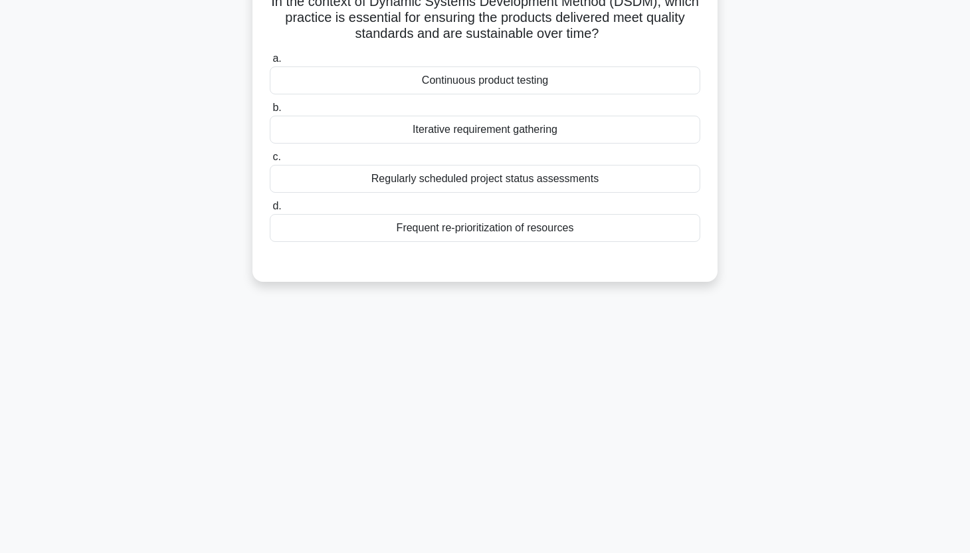
scroll to position [0, 0]
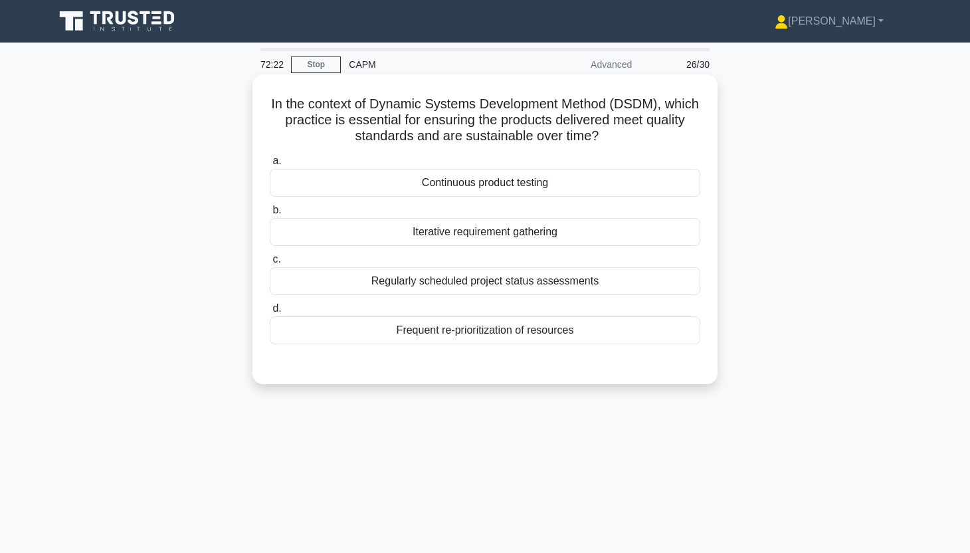
click at [670, 175] on div "Continuous product testing" at bounding box center [485, 183] width 430 height 28
click at [270, 165] on input "a. Continuous product testing" at bounding box center [270, 161] width 0 height 9
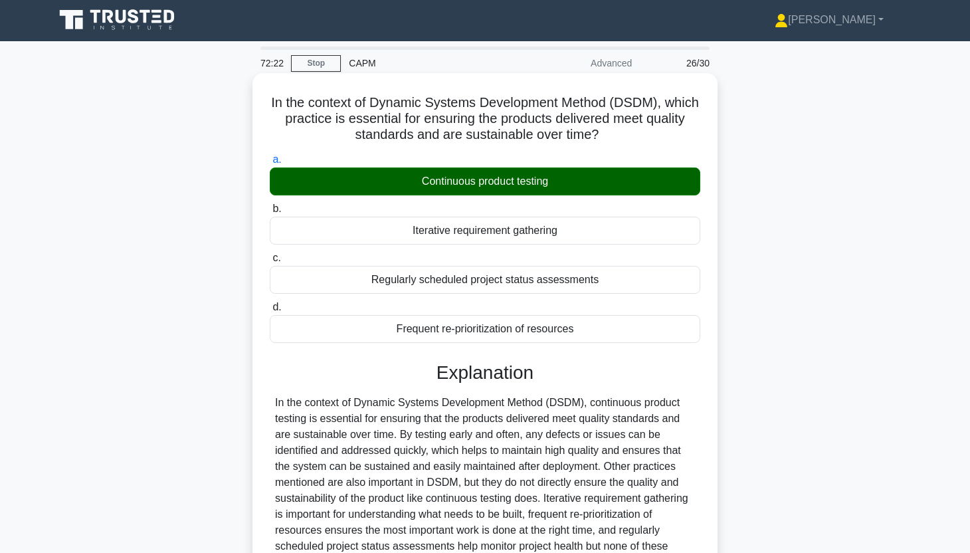
scroll to position [165, 0]
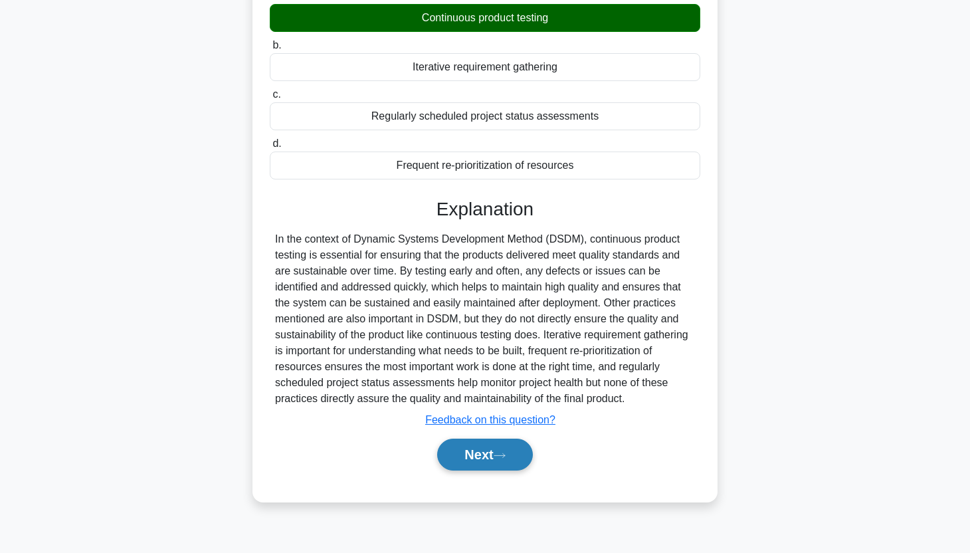
click at [490, 458] on button "Next" at bounding box center [484, 454] width 95 height 32
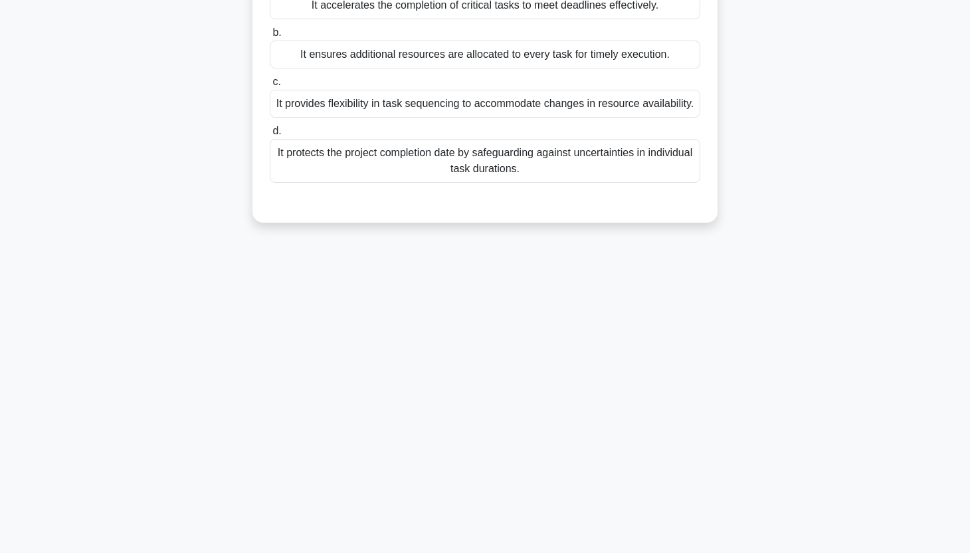
scroll to position [0, 0]
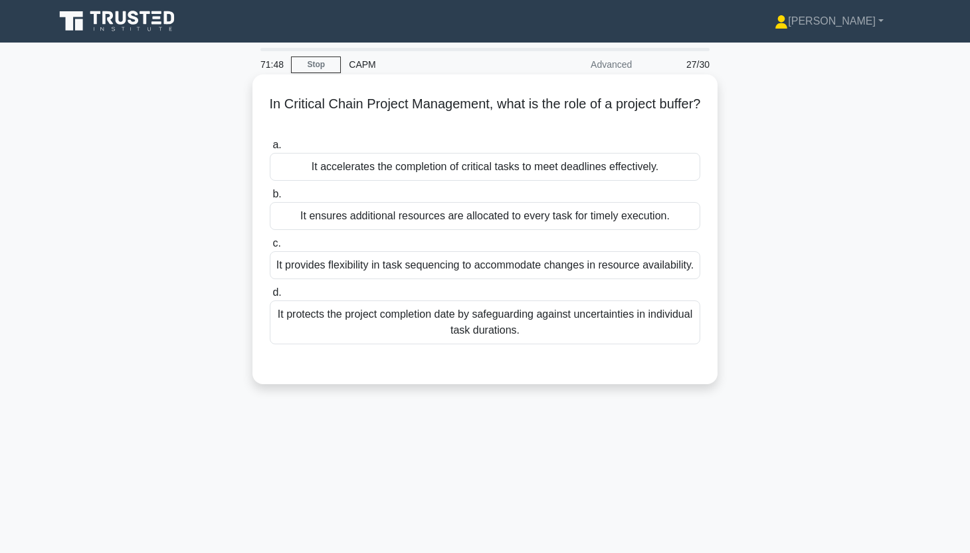
click at [608, 326] on div "It protects the project completion date by safeguarding against uncertainties i…" at bounding box center [485, 322] width 430 height 44
click at [270, 297] on input "d. It protects the project completion date by safeguarding against uncertaintie…" at bounding box center [270, 292] width 0 height 9
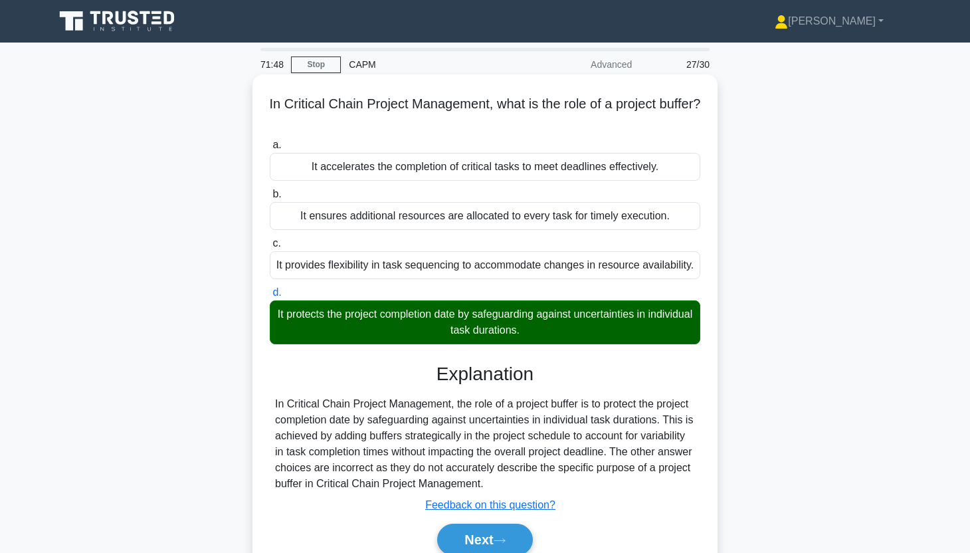
scroll to position [165, 0]
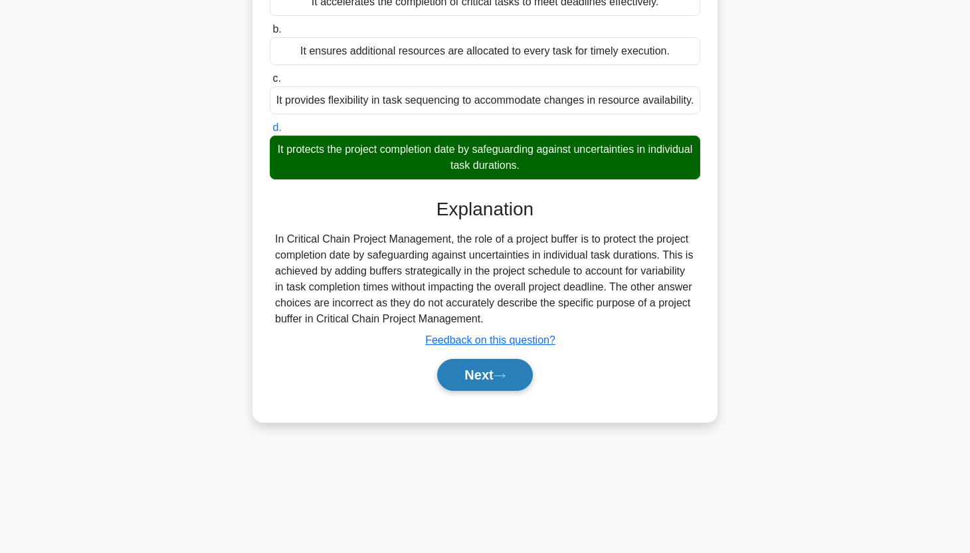
click at [488, 385] on button "Next" at bounding box center [484, 375] width 95 height 32
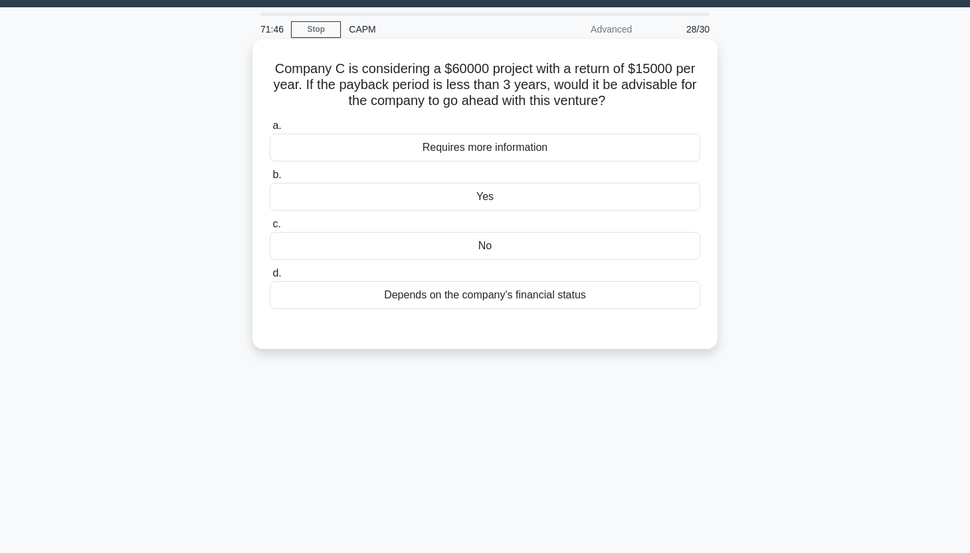
scroll to position [0, 0]
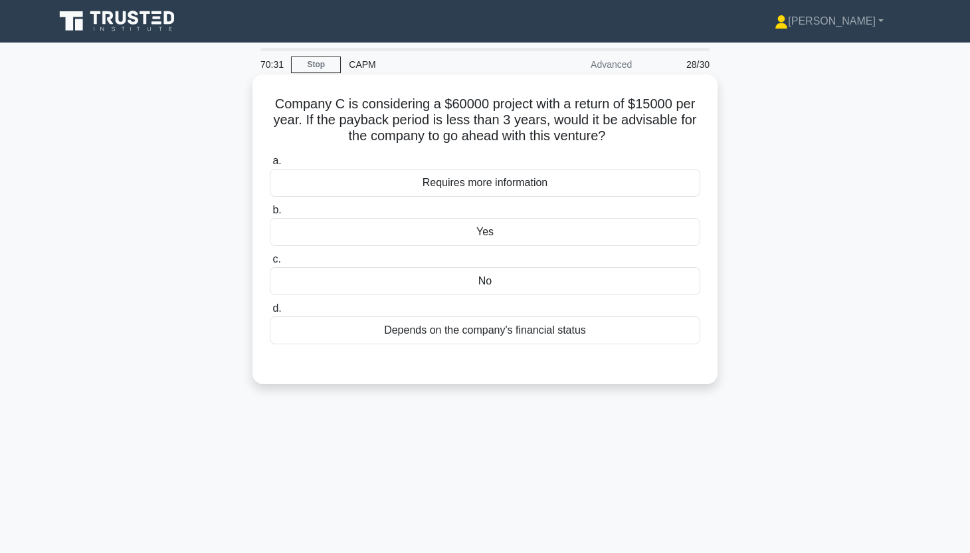
click at [644, 288] on div "No" at bounding box center [485, 281] width 430 height 28
click at [270, 264] on input "c. No" at bounding box center [270, 259] width 0 height 9
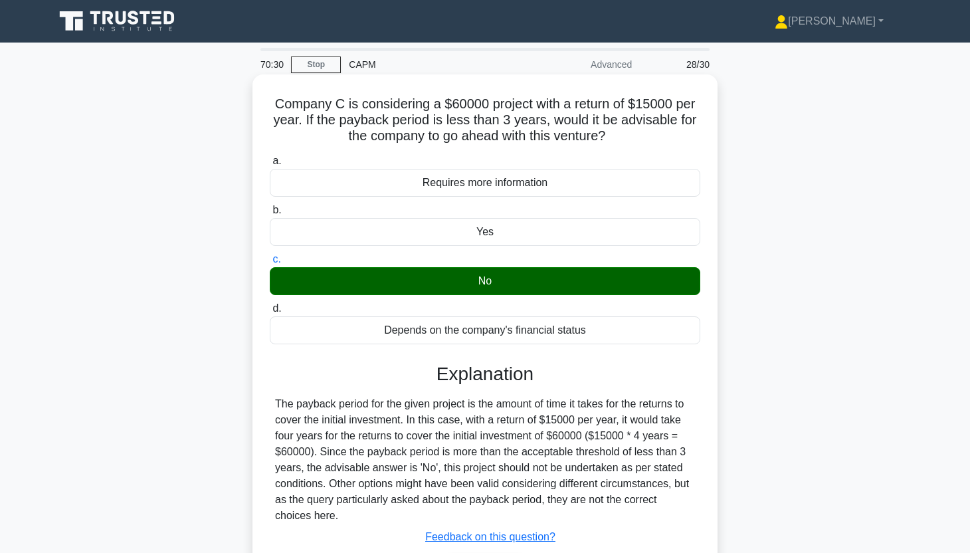
scroll to position [165, 0]
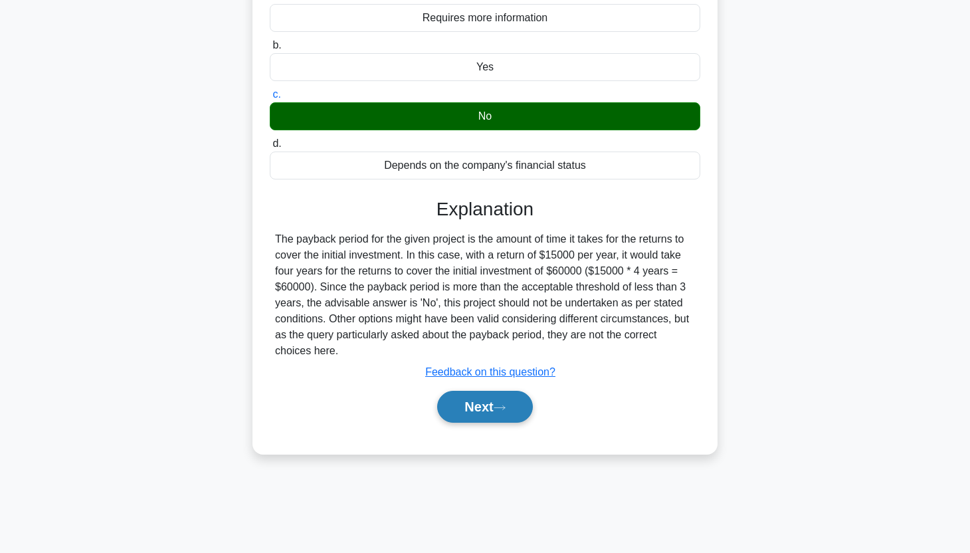
click at [488, 407] on button "Next" at bounding box center [484, 407] width 95 height 32
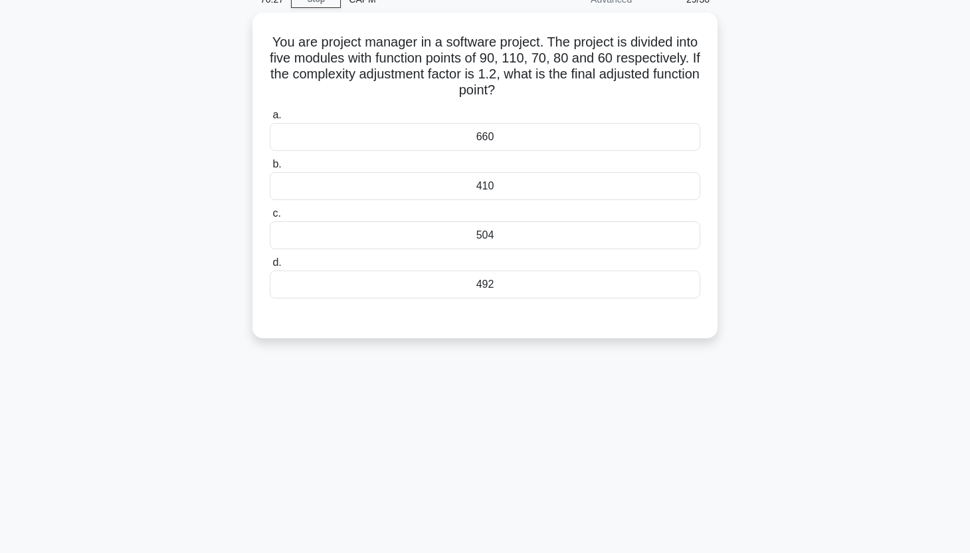
scroll to position [0, 0]
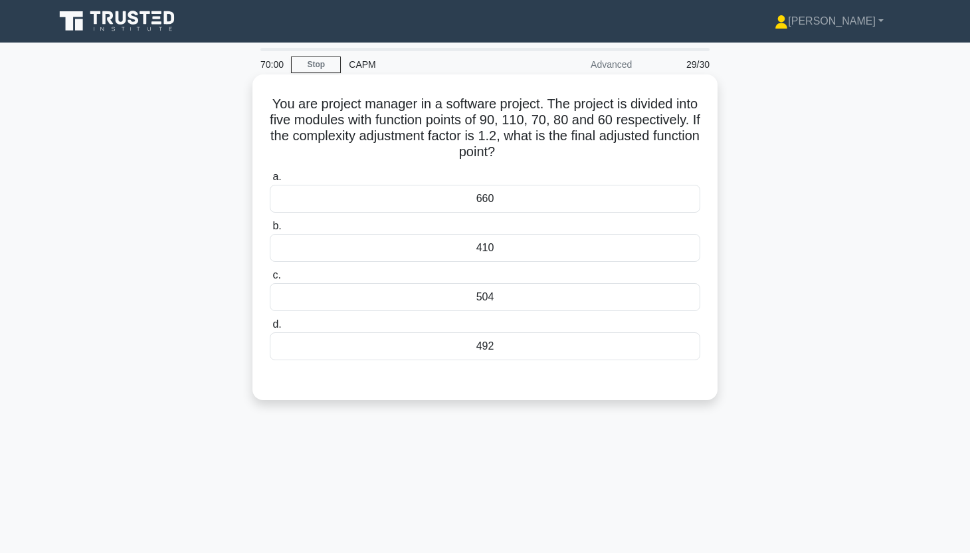
click at [581, 192] on div "660" at bounding box center [485, 199] width 430 height 28
click at [270, 181] on input "a. 660" at bounding box center [270, 177] width 0 height 9
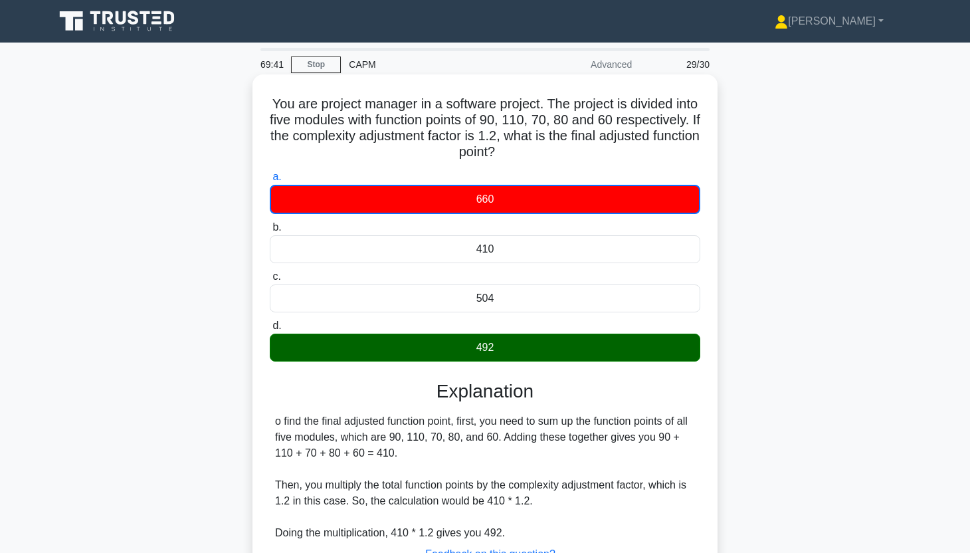
drag, startPoint x: 274, startPoint y: 102, endPoint x: 529, endPoint y: 153, distance: 259.7
click at [529, 153] on h5 "You are project manager in a software project. The project is divided into five…" at bounding box center [484, 128] width 433 height 65
copy h5 "ou are project manager in a software project. The project is divided into five …"
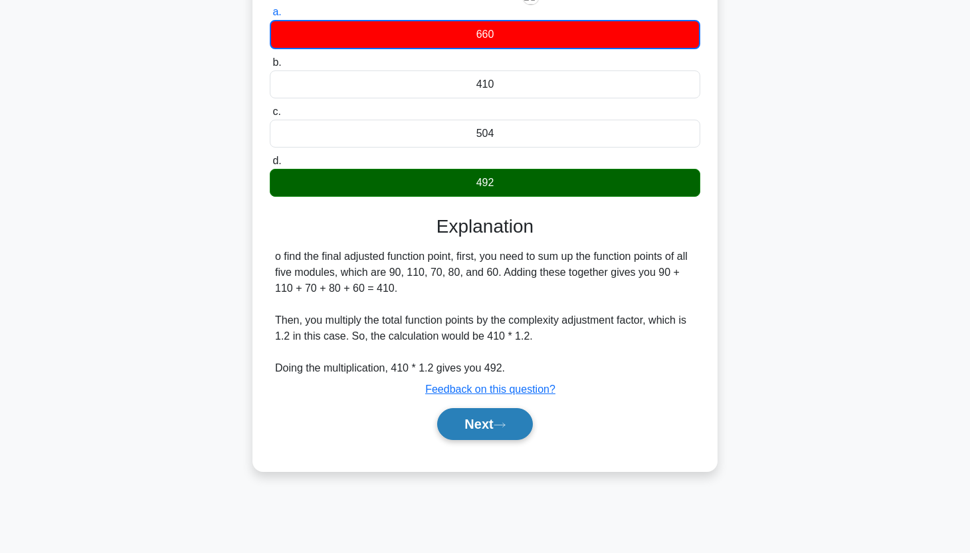
click at [495, 423] on button "Next" at bounding box center [484, 424] width 95 height 32
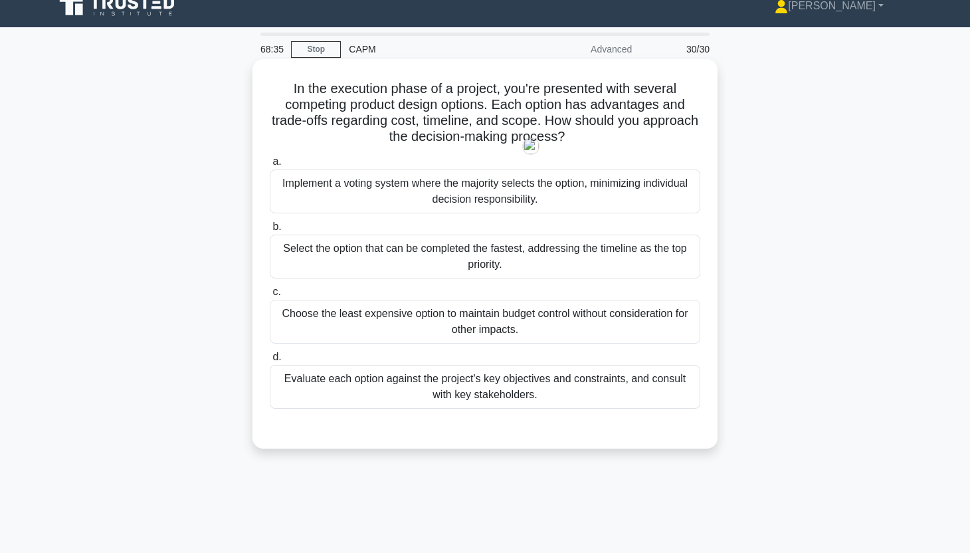
scroll to position [0, 0]
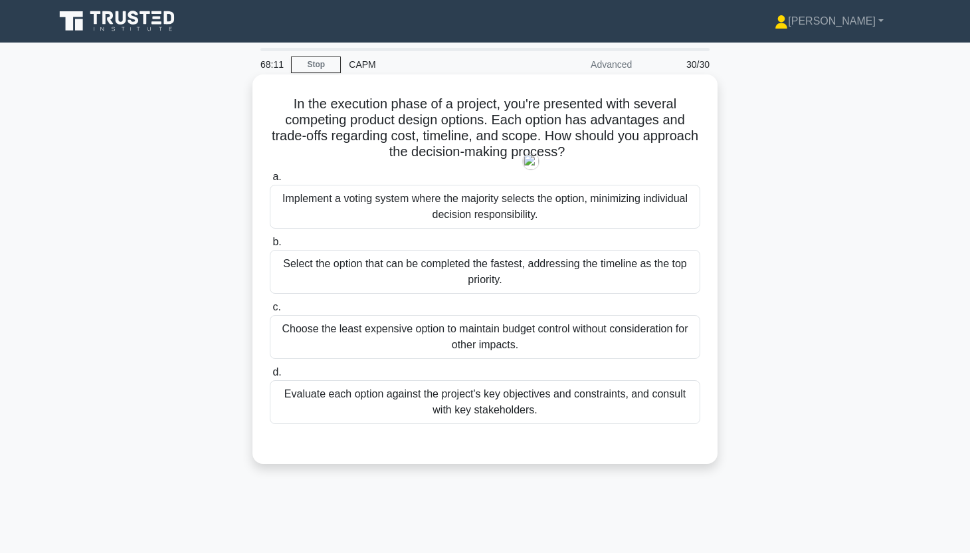
click at [544, 399] on div "Evaluate each option against the project's key objectives and constraints, and …" at bounding box center [485, 402] width 430 height 44
click at [270, 377] on input "d. Evaluate each option against the project's key objectives and constraints, a…" at bounding box center [270, 372] width 0 height 9
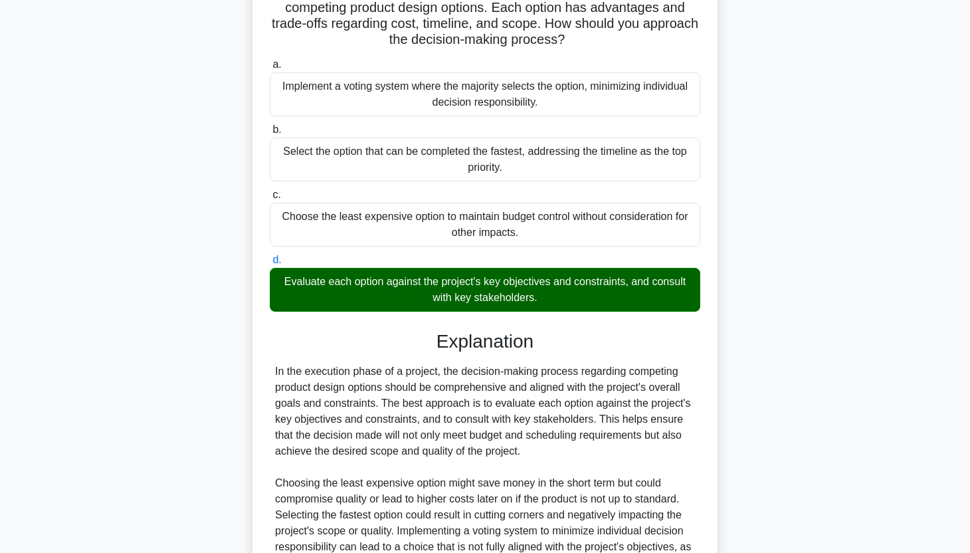
scroll to position [298, 0]
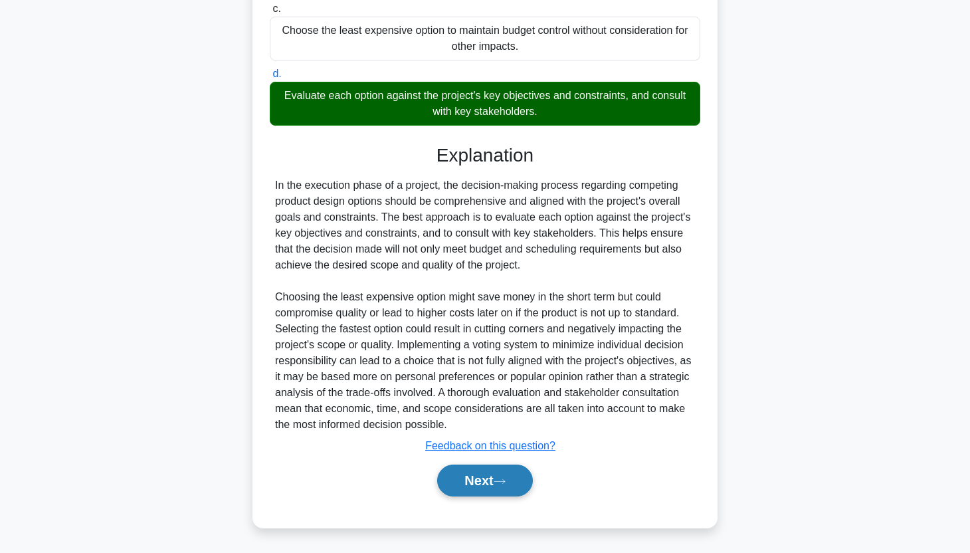
click at [493, 464] on button "Next" at bounding box center [484, 480] width 95 height 32
click at [490, 479] on button "Next" at bounding box center [484, 480] width 95 height 32
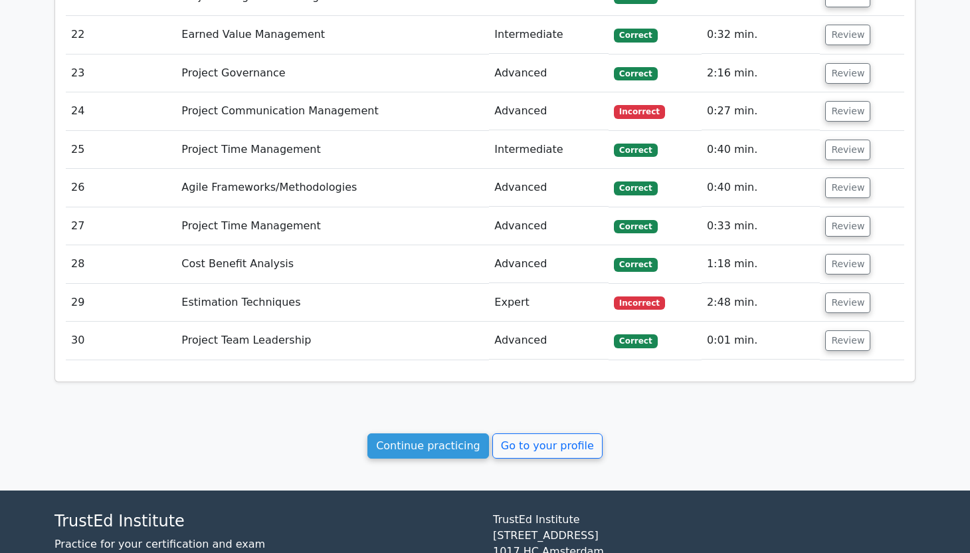
scroll to position [2963, 0]
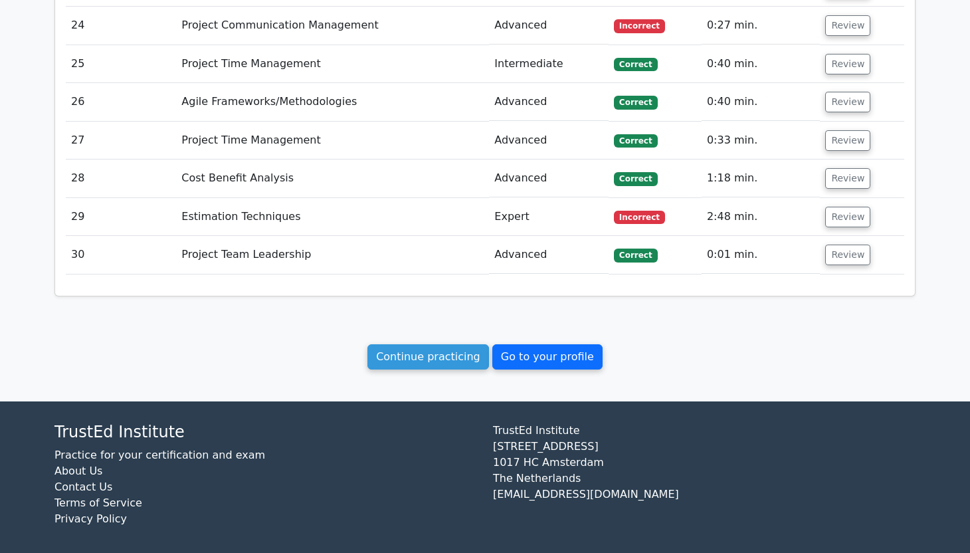
click at [509, 356] on link "Go to your profile" at bounding box center [547, 356] width 110 height 25
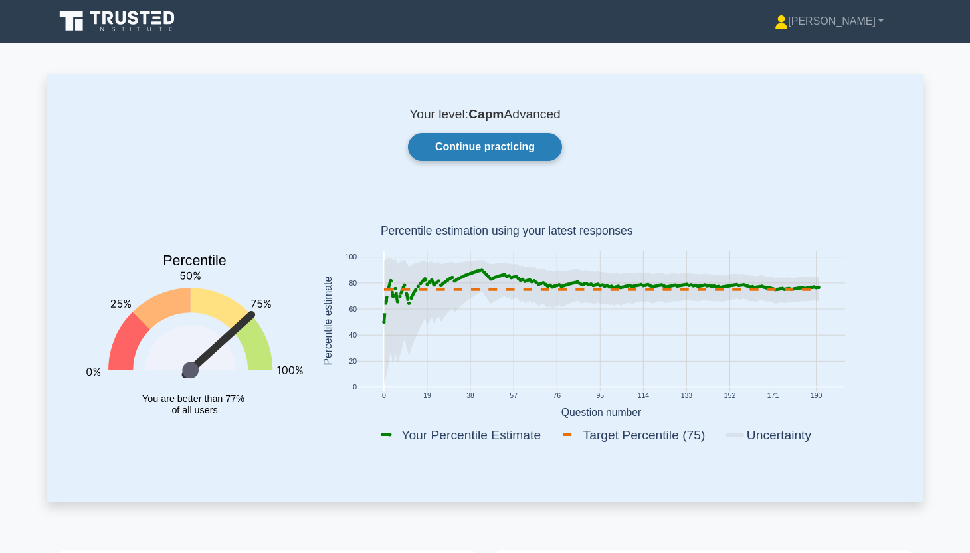
click at [506, 155] on link "Continue practicing" at bounding box center [485, 147] width 154 height 28
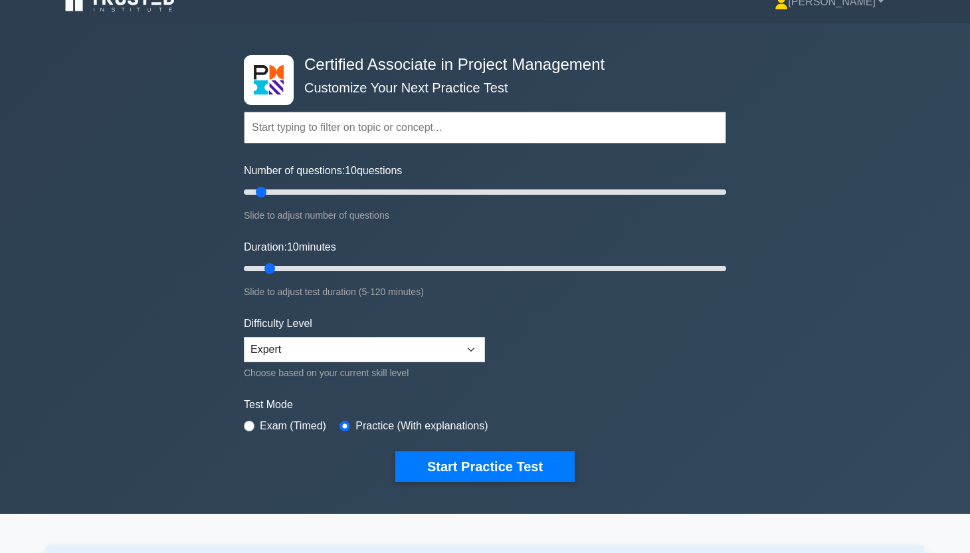
scroll to position [21, 0]
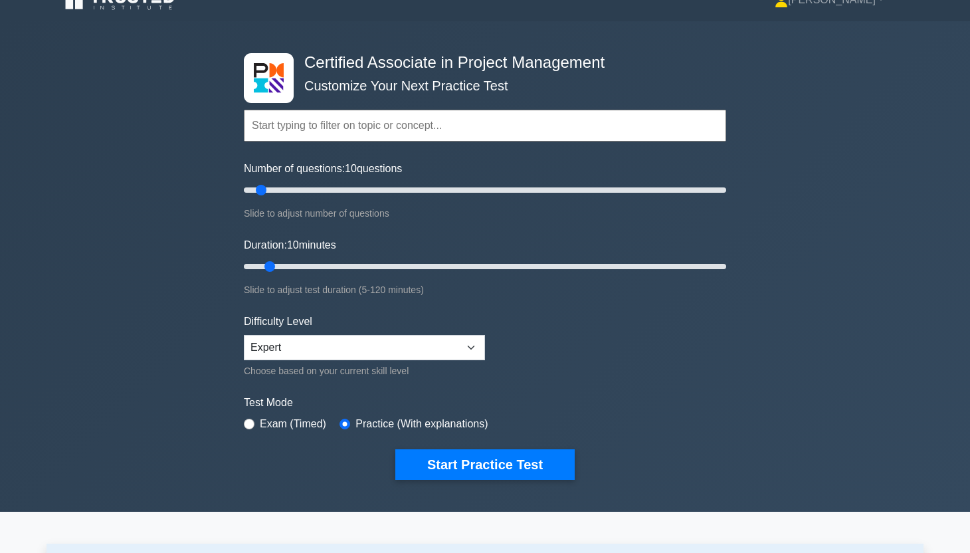
click at [268, 425] on label "Exam (Timed)" at bounding box center [293, 424] width 66 height 16
click at [247, 423] on input "radio" at bounding box center [249, 424] width 11 height 11
radio input "true"
click at [329, 342] on select "Beginner Intermediate Expert" at bounding box center [364, 347] width 241 height 25
click at [244, 335] on select "Beginner Intermediate Expert" at bounding box center [364, 347] width 241 height 25
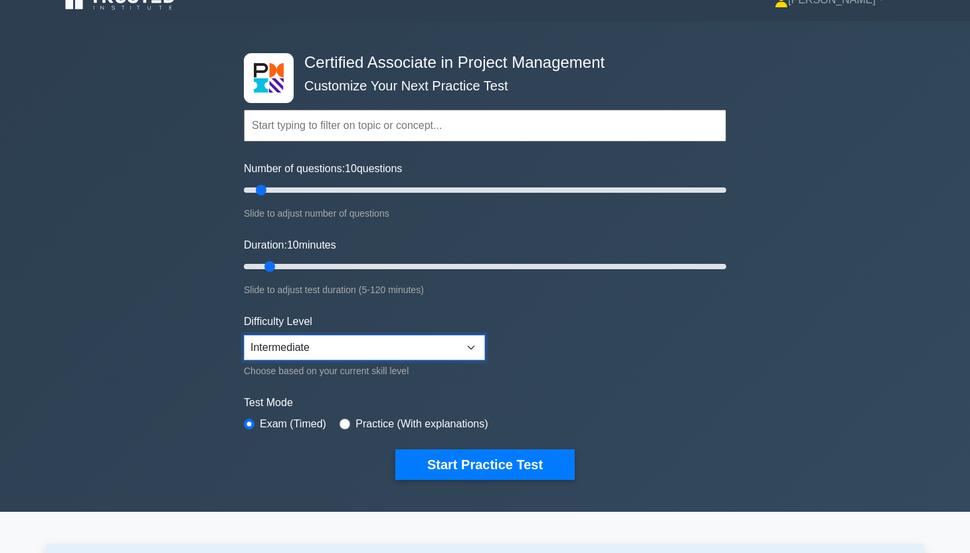
click at [332, 351] on select "Beginner Intermediate Expert" at bounding box center [364, 347] width 241 height 25
select select "expert"
click at [244, 335] on select "Beginner Intermediate Expert" at bounding box center [364, 347] width 241 height 25
drag, startPoint x: 302, startPoint y: 266, endPoint x: 322, endPoint y: 266, distance: 19.3
type input "25"
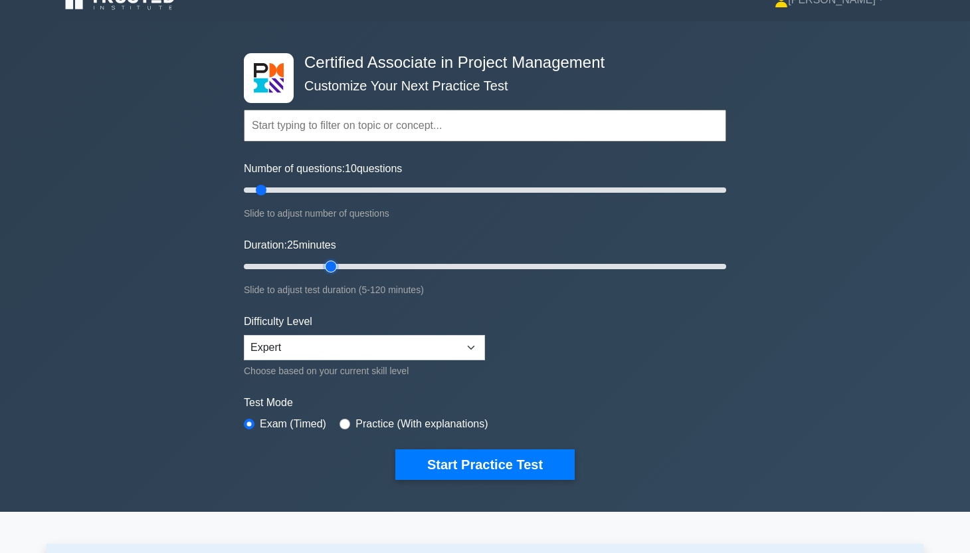
click at [322, 266] on input "Duration: 25 minutes" at bounding box center [485, 266] width 482 height 16
click at [415, 470] on button "Start Practice Test" at bounding box center [484, 464] width 179 height 31
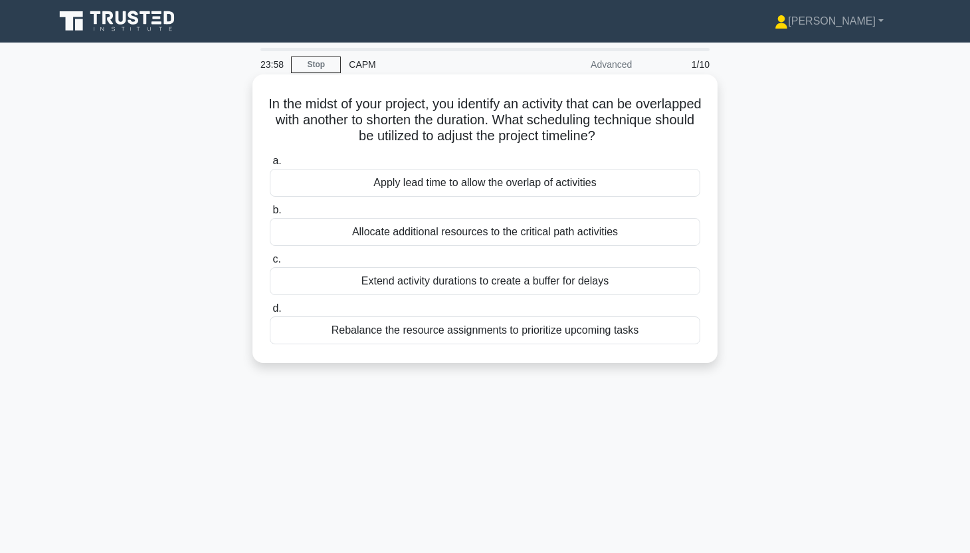
click at [440, 183] on div "Apply lead time to allow the overlap of activities" at bounding box center [485, 183] width 430 height 28
click at [270, 165] on input "a. Apply lead time to allow the overlap of activities" at bounding box center [270, 161] width 0 height 9
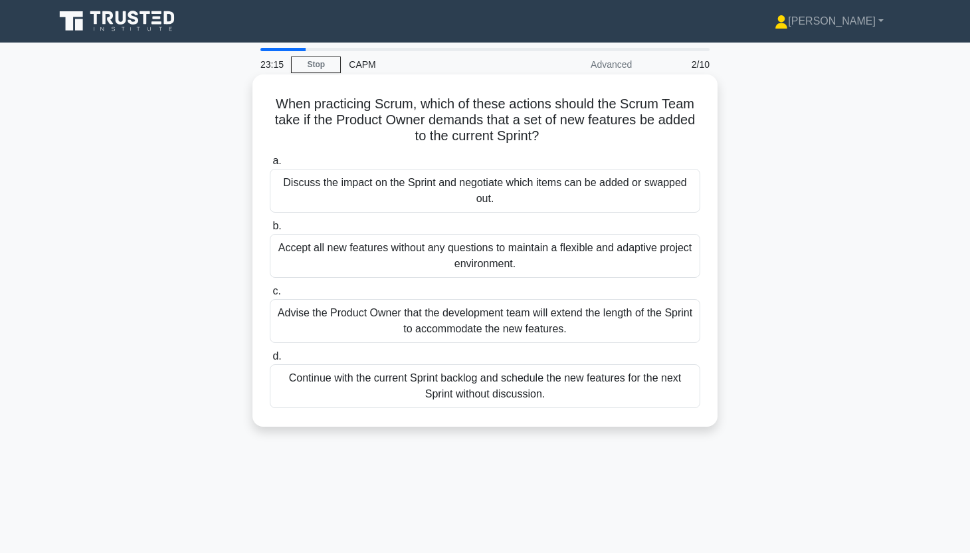
click at [539, 316] on div "Advise the Product Owner that the development team will extend the length of th…" at bounding box center [485, 321] width 430 height 44
click at [270, 296] on input "c. Advise the Product Owner that the development team will extend the length of…" at bounding box center [270, 291] width 0 height 9
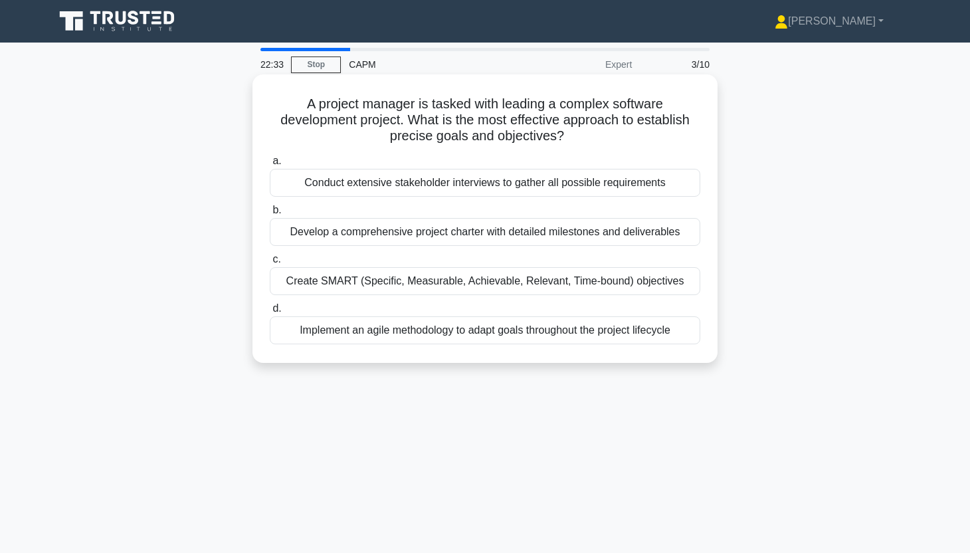
click at [616, 282] on div "Create SMART (Specific, Measurable, Achievable, Relevant, Time-bound) objectives" at bounding box center [485, 281] width 430 height 28
click at [270, 264] on input "c. Create SMART (Specific, Measurable, Achievable, Relevant, Time-bound) object…" at bounding box center [270, 259] width 0 height 9
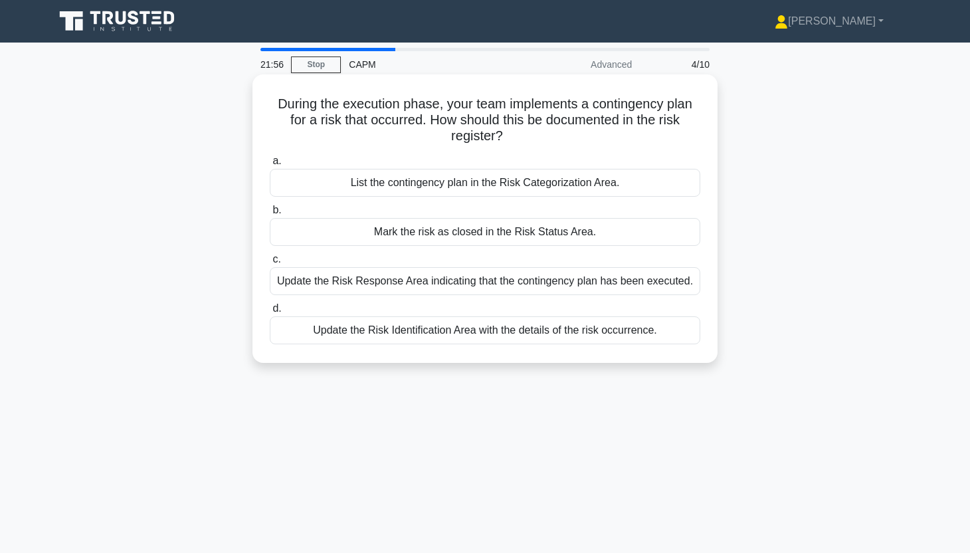
click at [654, 277] on div "Update the Risk Response Area indicating that the contingency plan has been exe…" at bounding box center [485, 281] width 430 height 28
click at [270, 264] on input "c. Update the Risk Response Area indicating that the contingency plan has been …" at bounding box center [270, 259] width 0 height 9
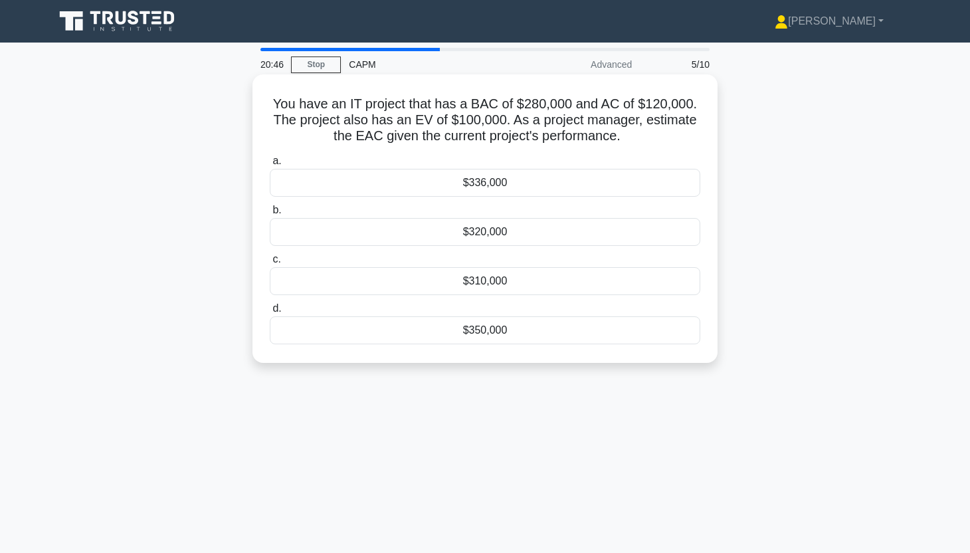
click at [603, 229] on div "$320,000" at bounding box center [485, 232] width 430 height 28
click at [270, 215] on input "b. $320,000" at bounding box center [270, 210] width 0 height 9
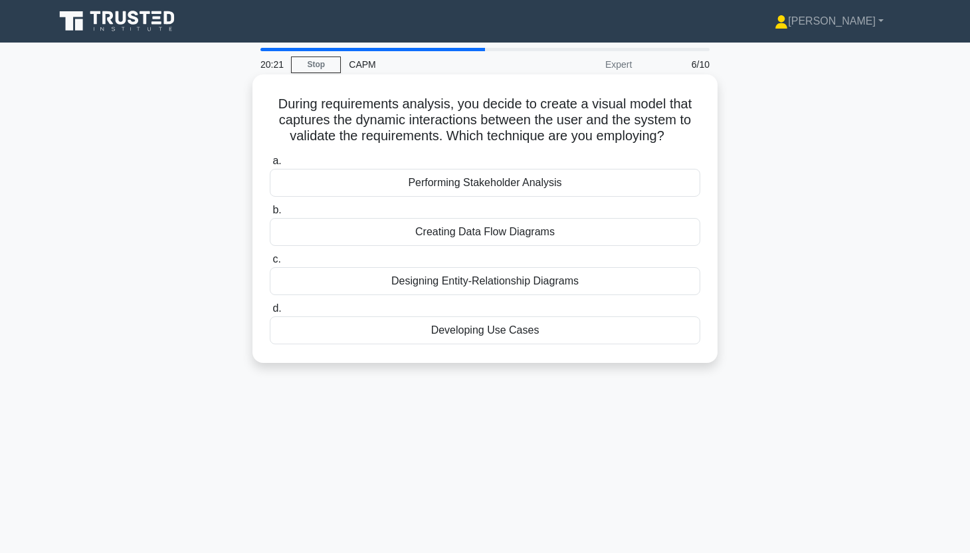
click at [551, 332] on div "Developing Use Cases" at bounding box center [485, 330] width 430 height 28
click at [270, 313] on input "d. Developing Use Cases" at bounding box center [270, 308] width 0 height 9
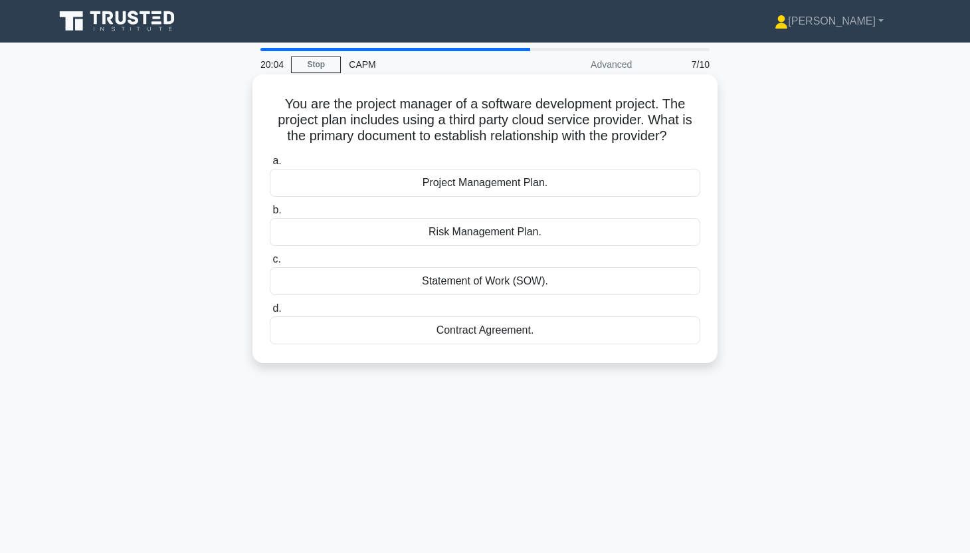
click at [575, 333] on div "Contract Agreement." at bounding box center [485, 330] width 430 height 28
click at [270, 313] on input "d. Contract Agreement." at bounding box center [270, 308] width 0 height 9
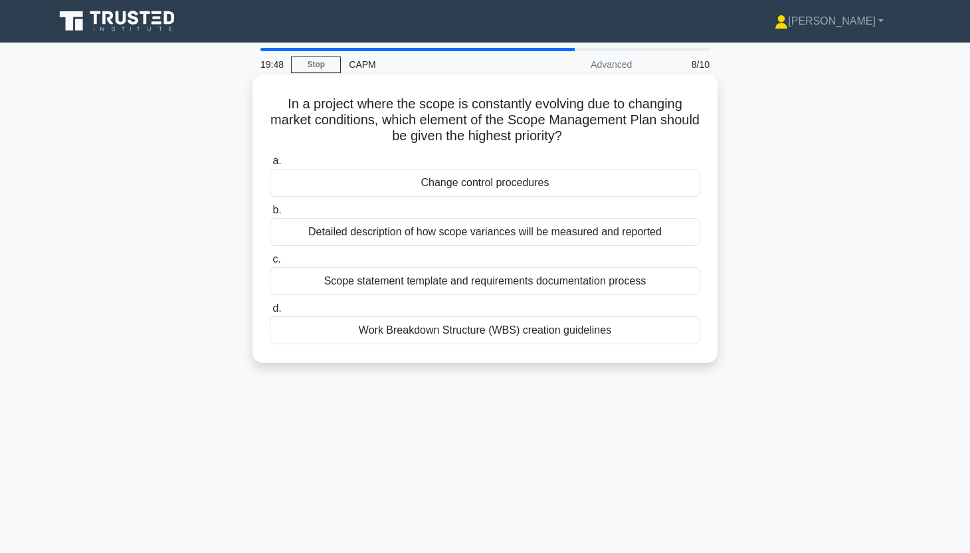
click at [619, 186] on div "Change control procedures" at bounding box center [485, 183] width 430 height 28
click at [270, 165] on input "a. Change control procedures" at bounding box center [270, 161] width 0 height 9
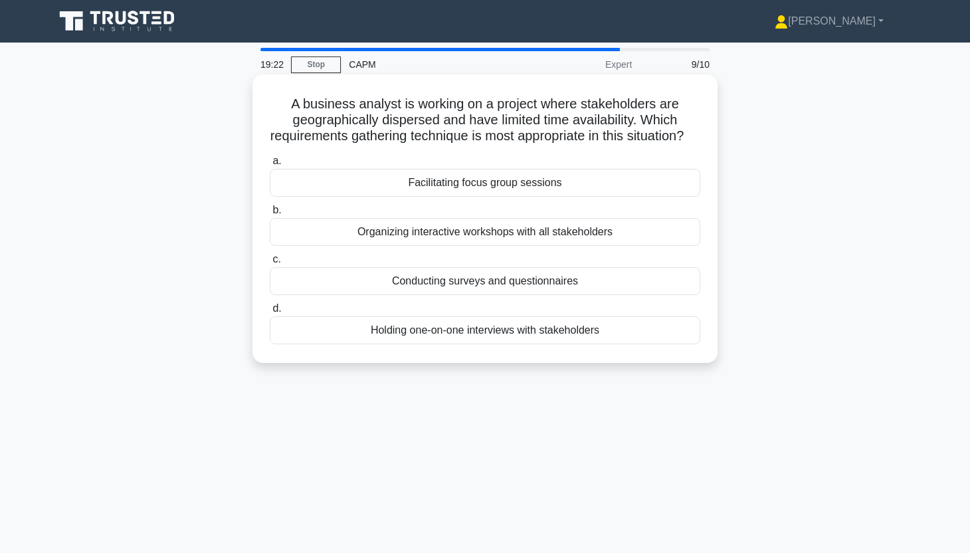
click at [554, 295] on div "Conducting surveys and questionnaires" at bounding box center [485, 281] width 430 height 28
click at [270, 264] on input "c. Conducting surveys and questionnaires" at bounding box center [270, 259] width 0 height 9
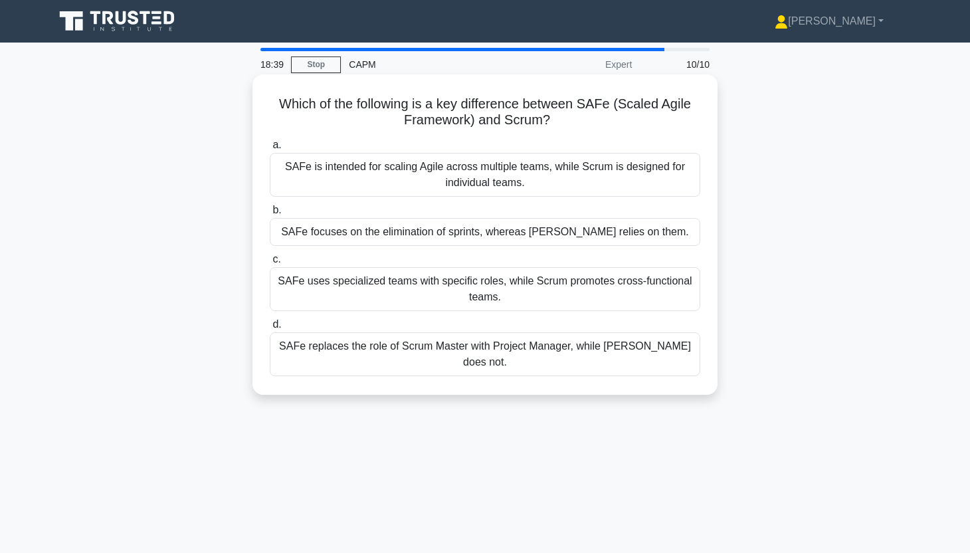
click at [608, 182] on div "SAFe is intended for scaling Agile across multiple teams, while Scrum is design…" at bounding box center [485, 175] width 430 height 44
click at [270, 149] on input "a. SAFe is intended for scaling Agile across multiple teams, while Scrum is des…" at bounding box center [270, 145] width 0 height 9
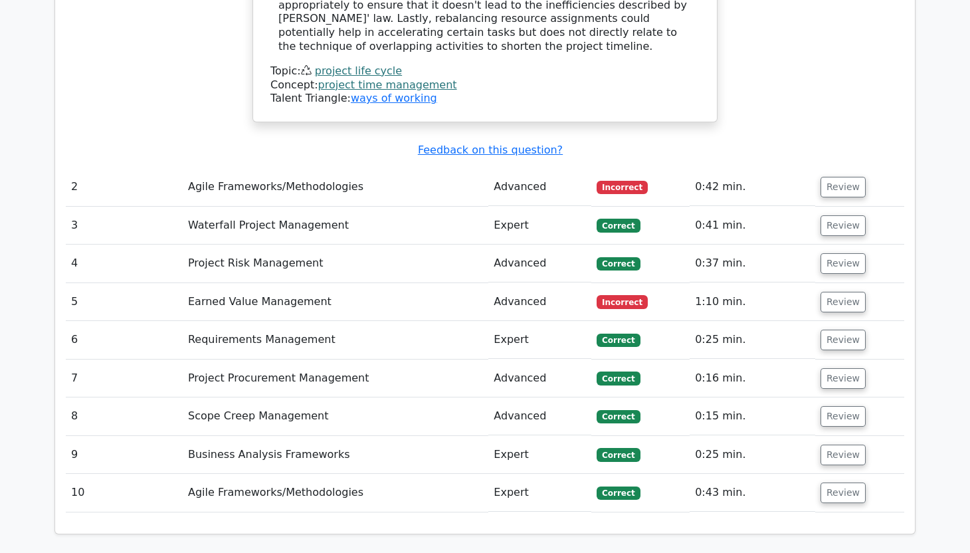
scroll to position [1424, 0]
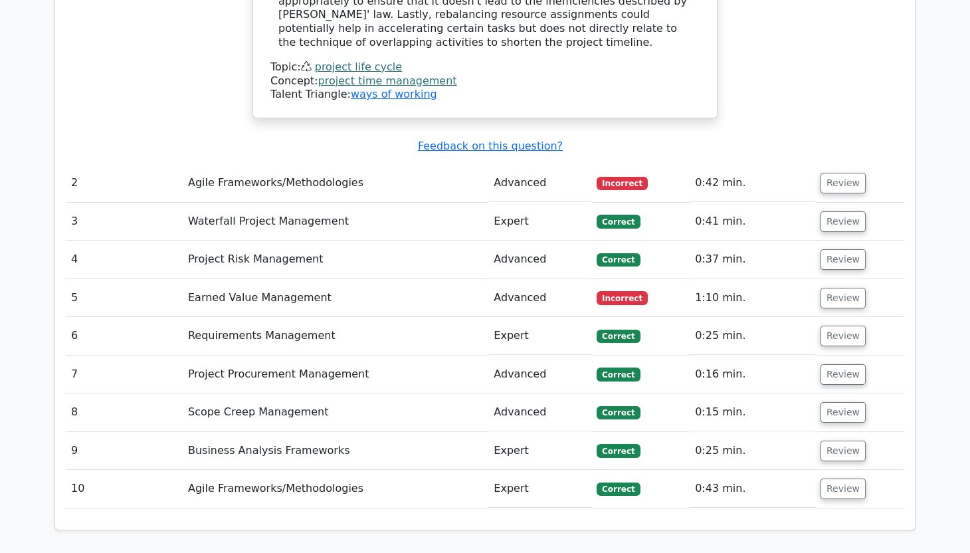
click at [676, 164] on td "Incorrect" at bounding box center [640, 183] width 98 height 38
click at [826, 173] on button "Review" at bounding box center [842, 183] width 45 height 21
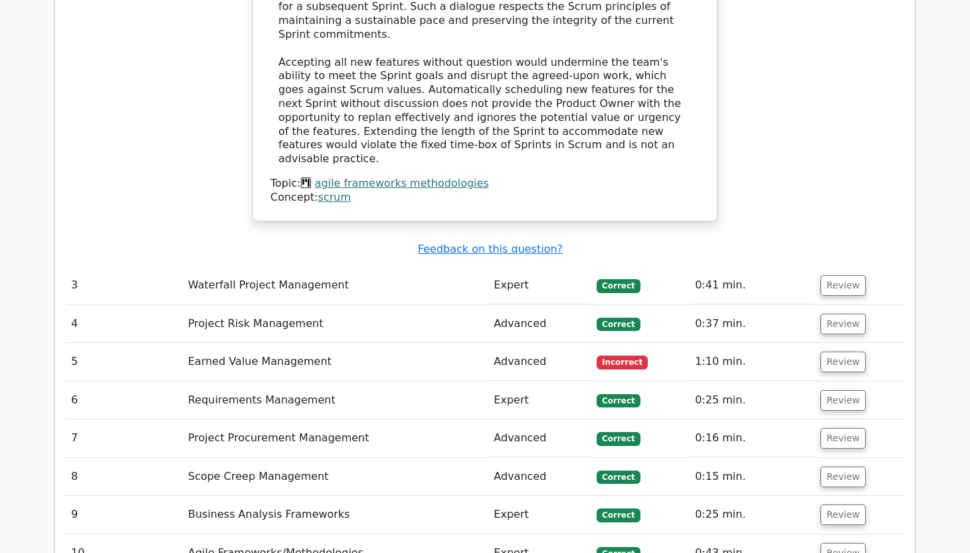
scroll to position [2068, 0]
click at [834, 351] on button "Review" at bounding box center [842, 361] width 45 height 21
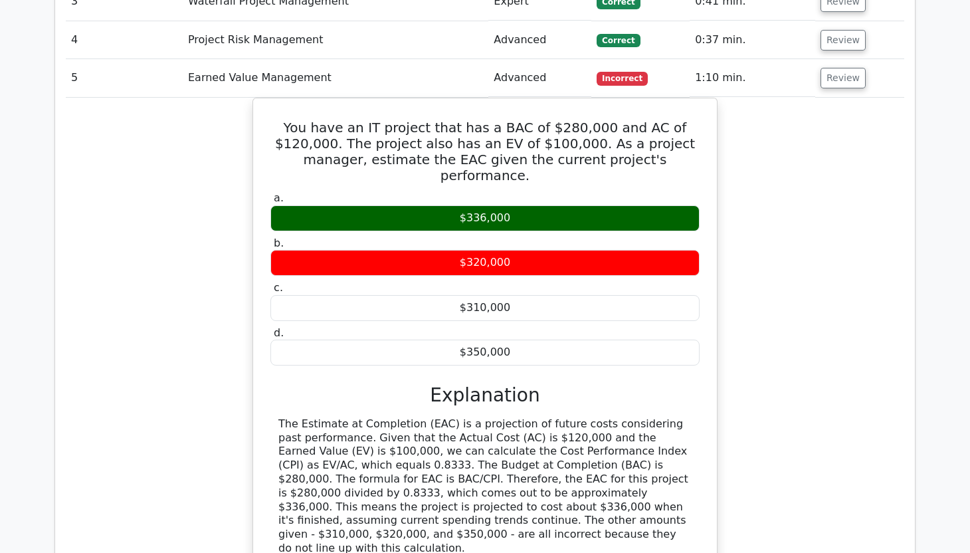
scroll to position [2365, 0]
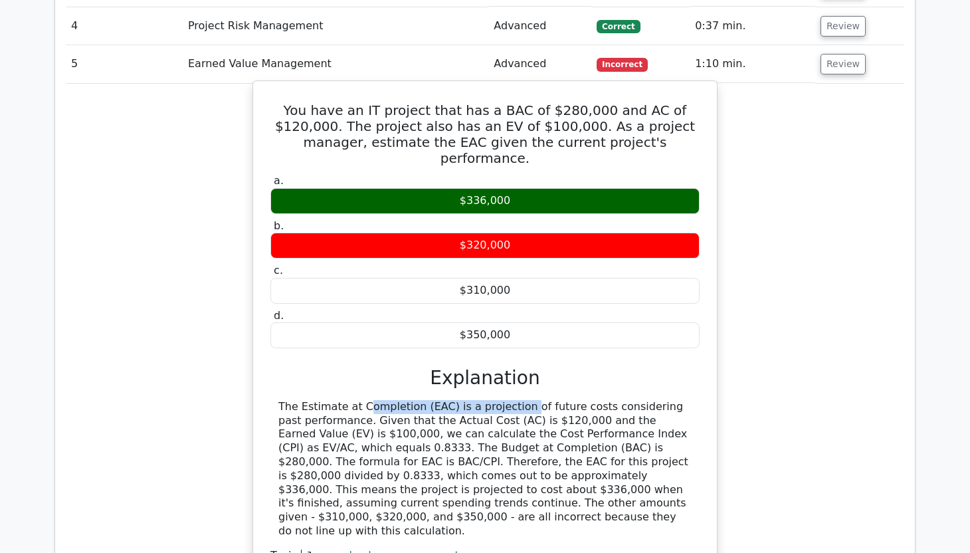
drag, startPoint x: 275, startPoint y: 319, endPoint x: 442, endPoint y: 324, distance: 167.5
click at [442, 400] on div "The Estimate at Completion (EAC) is a projection of future costs considering pa…" at bounding box center [484, 469] width 429 height 138
copy div "The Estimate at Completion (EAC)"
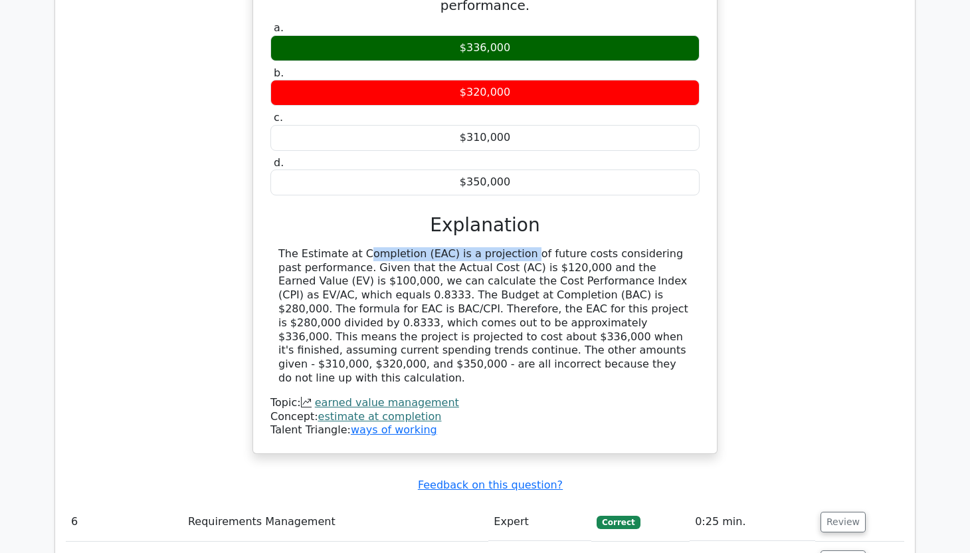
scroll to position [2678, 0]
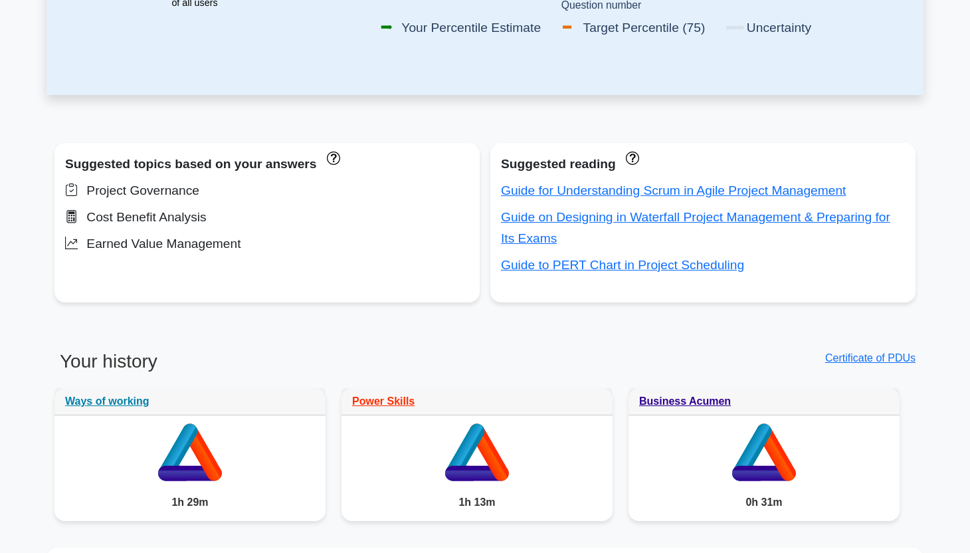
scroll to position [409, 0]
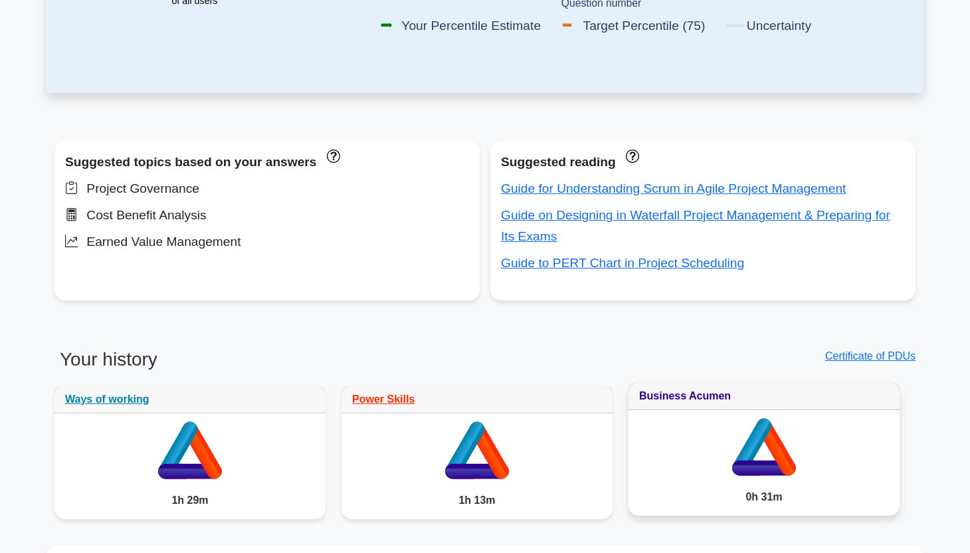
click at [699, 399] on link "Business Acumen" at bounding box center [685, 395] width 92 height 11
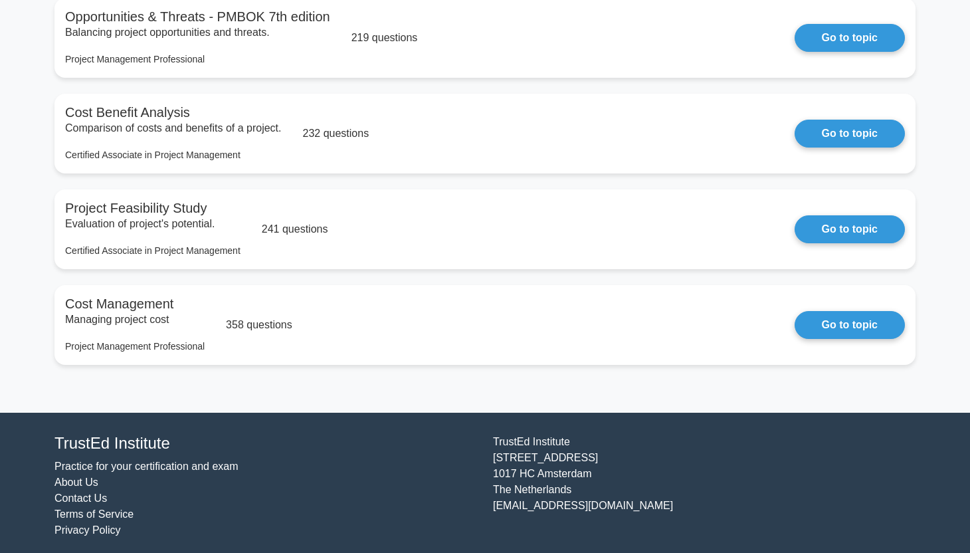
scroll to position [1519, 0]
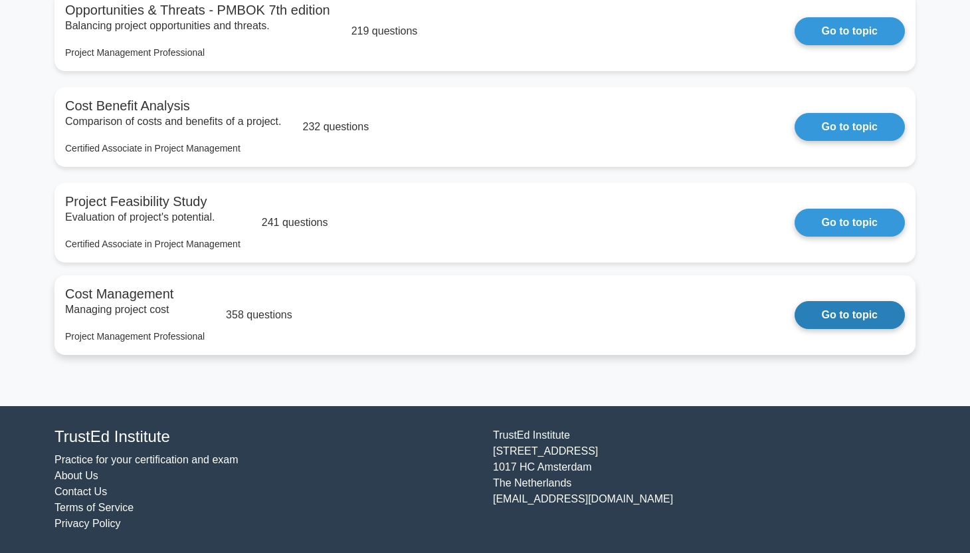
click at [810, 319] on link "Go to topic" at bounding box center [850, 315] width 110 height 28
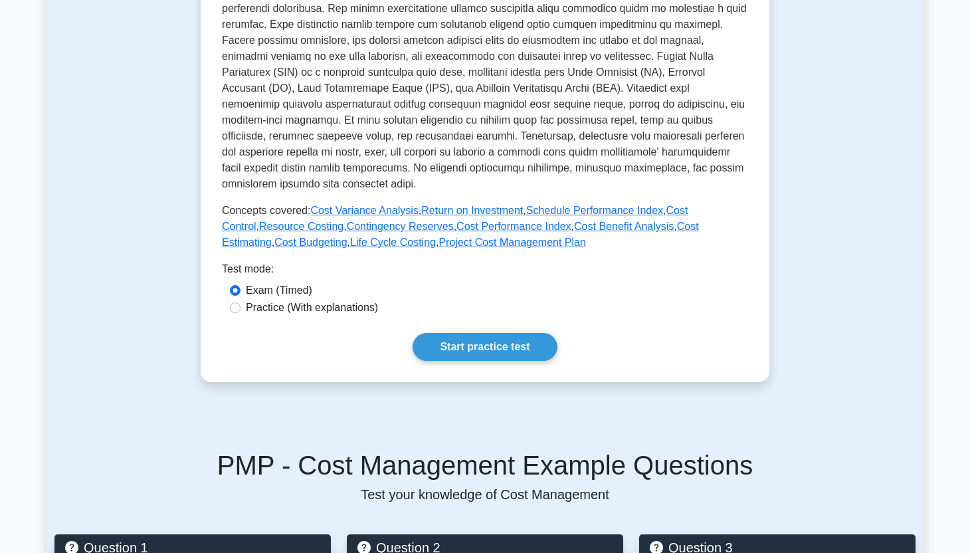
scroll to position [412, 0]
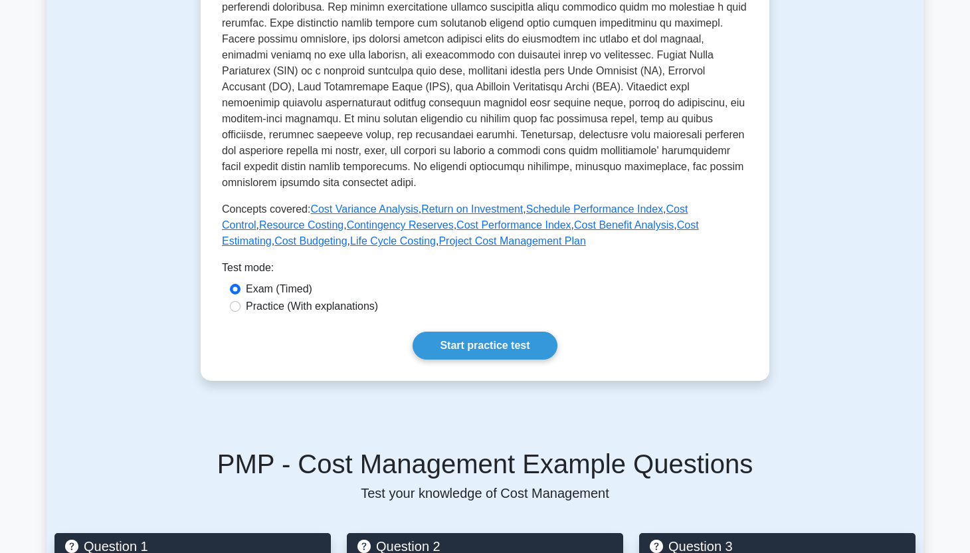
click at [347, 312] on label "Practice (With explanations)" at bounding box center [312, 306] width 132 height 16
click at [240, 312] on input "Practice (With explanations)" at bounding box center [235, 306] width 11 height 11
radio input "true"
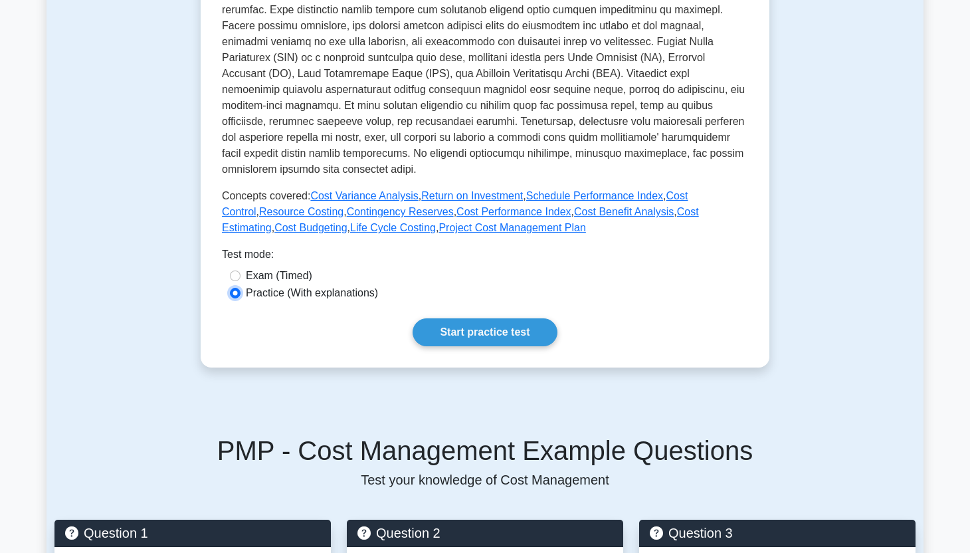
scroll to position [421, 0]
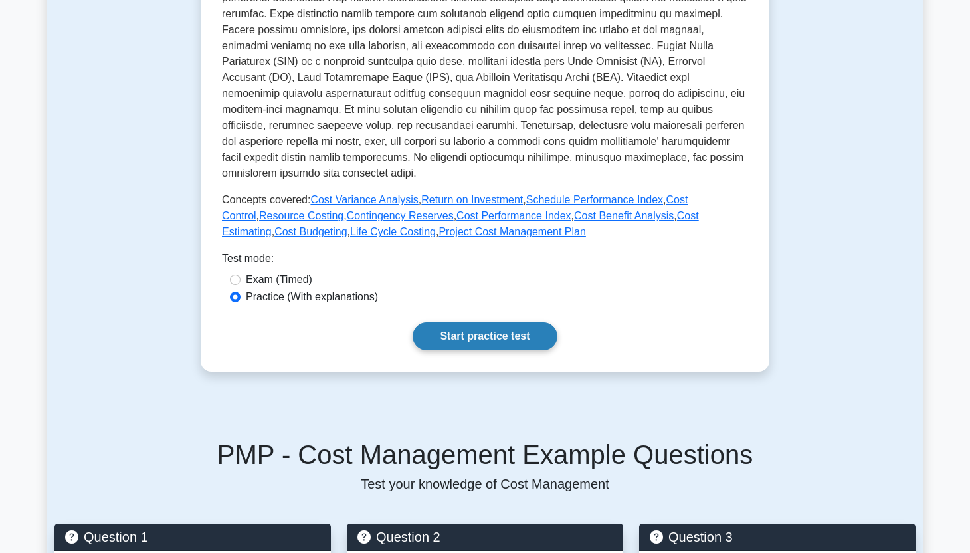
click at [421, 335] on link "Start practice test" at bounding box center [485, 336] width 144 height 28
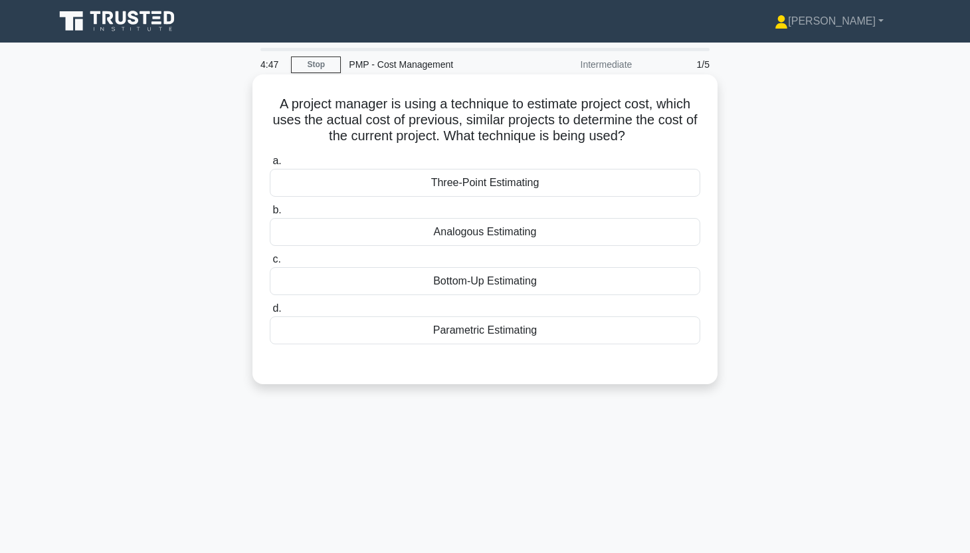
click at [513, 335] on div "Parametric Estimating" at bounding box center [485, 330] width 430 height 28
click at [270, 313] on input "d. Parametric Estimating" at bounding box center [270, 308] width 0 height 9
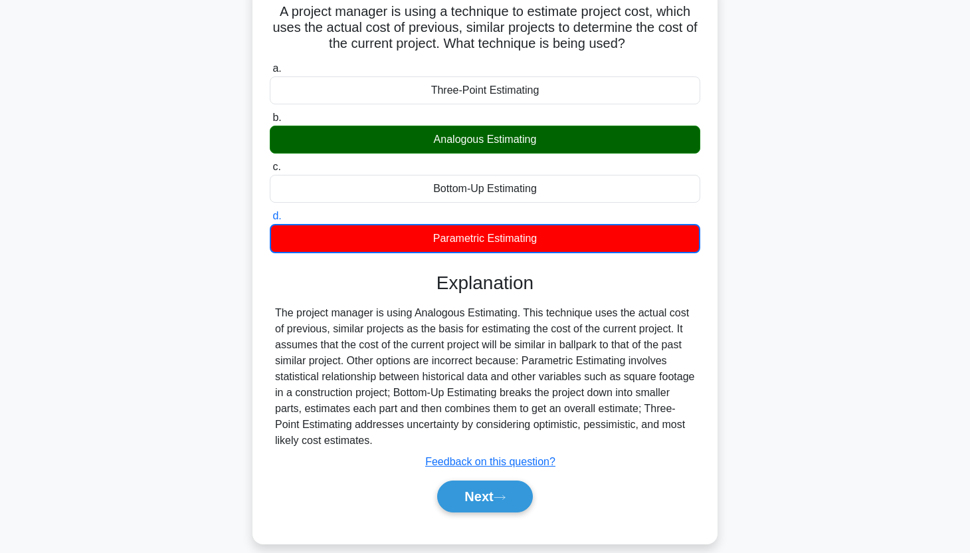
scroll to position [94, 0]
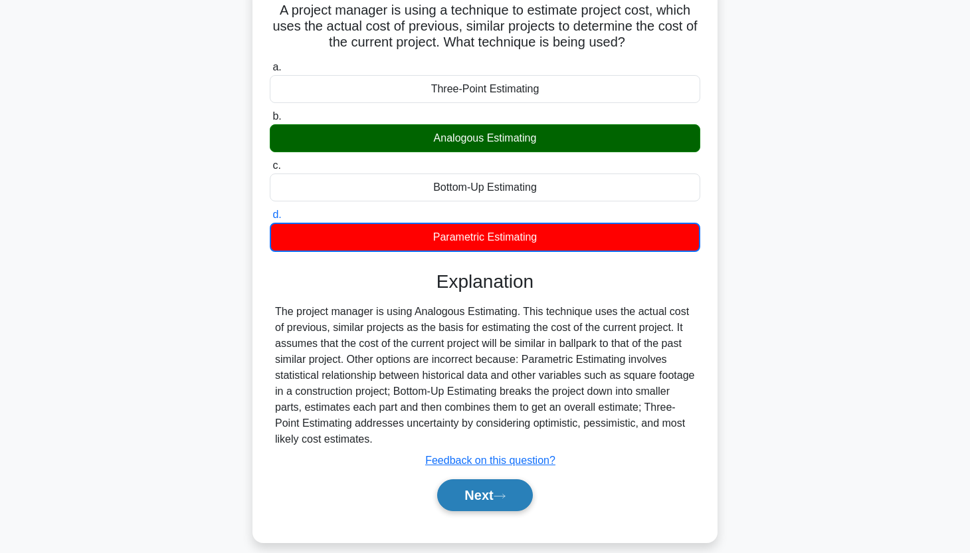
click at [490, 486] on button "Next" at bounding box center [484, 495] width 95 height 32
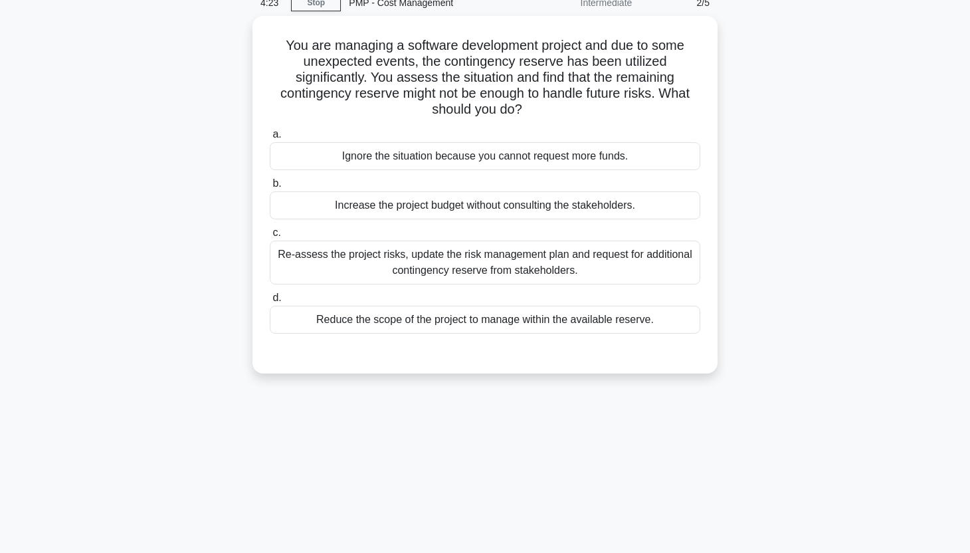
scroll to position [0, 0]
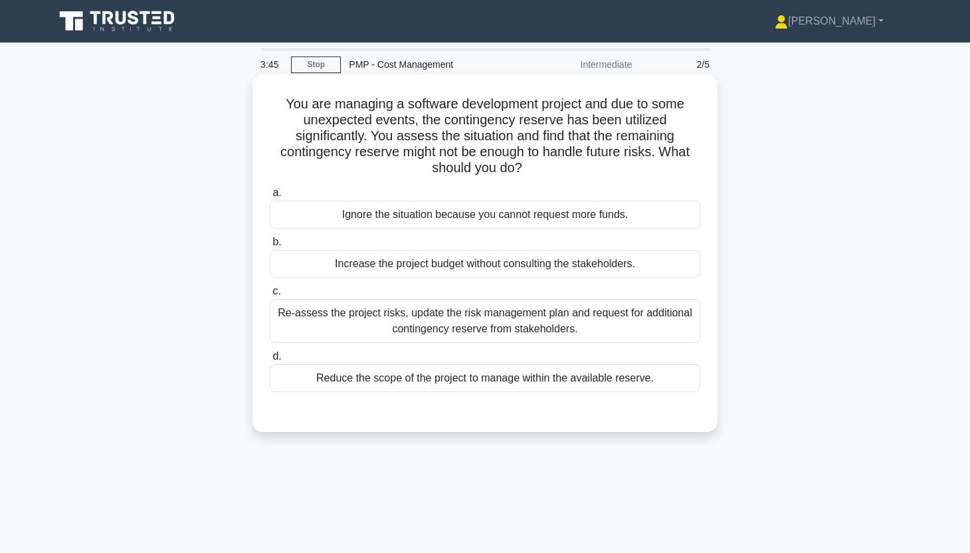
click at [628, 323] on div "Re-assess the project risks, update the risk management plan and request for ad…" at bounding box center [485, 321] width 430 height 44
click at [270, 296] on input "c. Re-assess the project risks, update the risk management plan and request for…" at bounding box center [270, 291] width 0 height 9
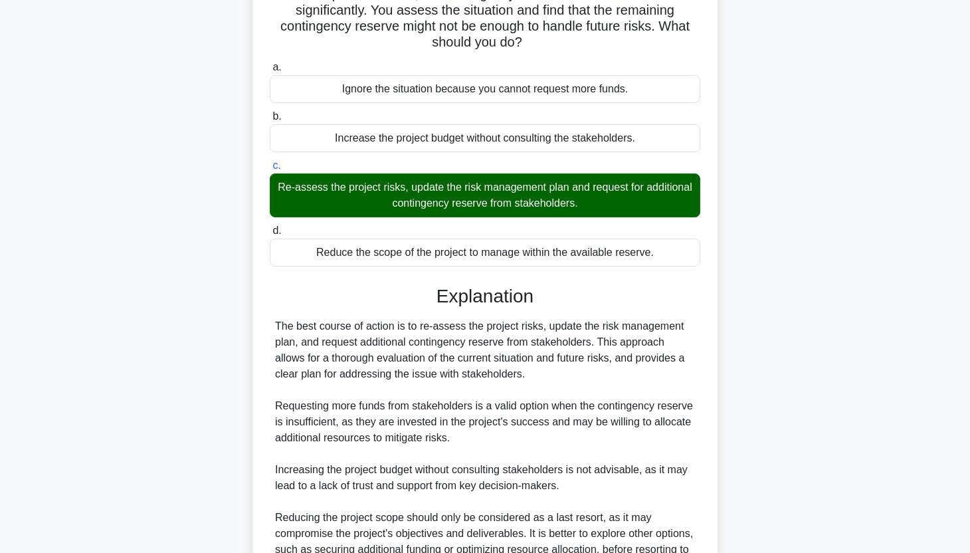
scroll to position [266, 0]
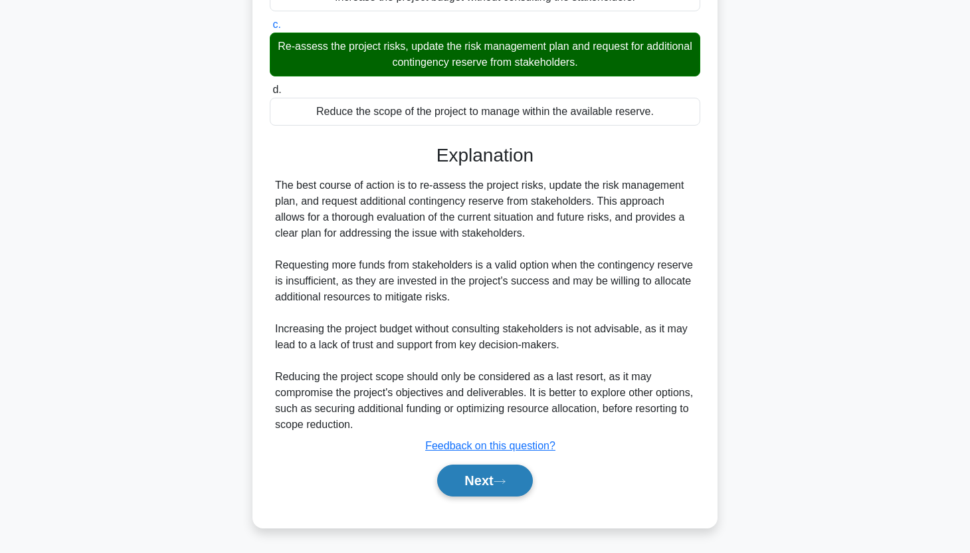
click at [514, 469] on button "Next" at bounding box center [484, 480] width 95 height 32
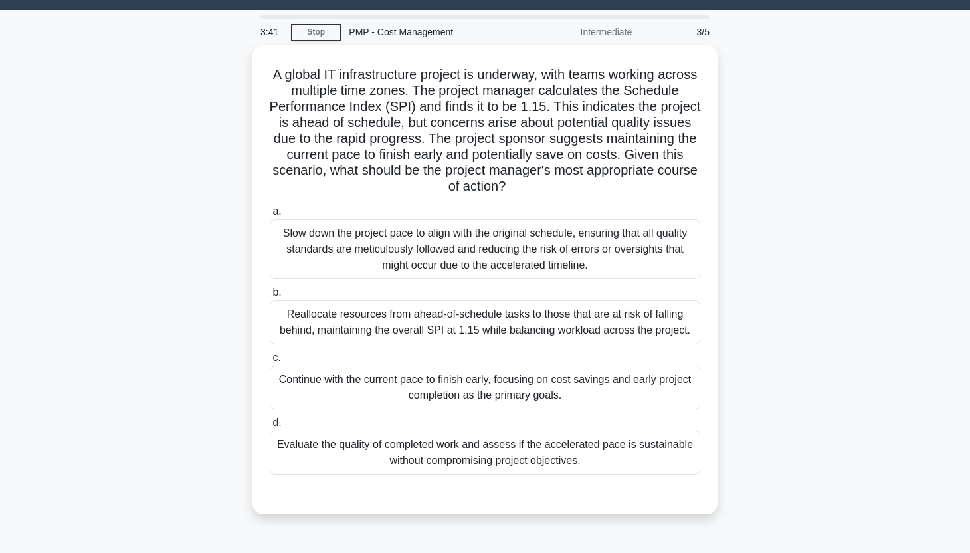
scroll to position [36, 0]
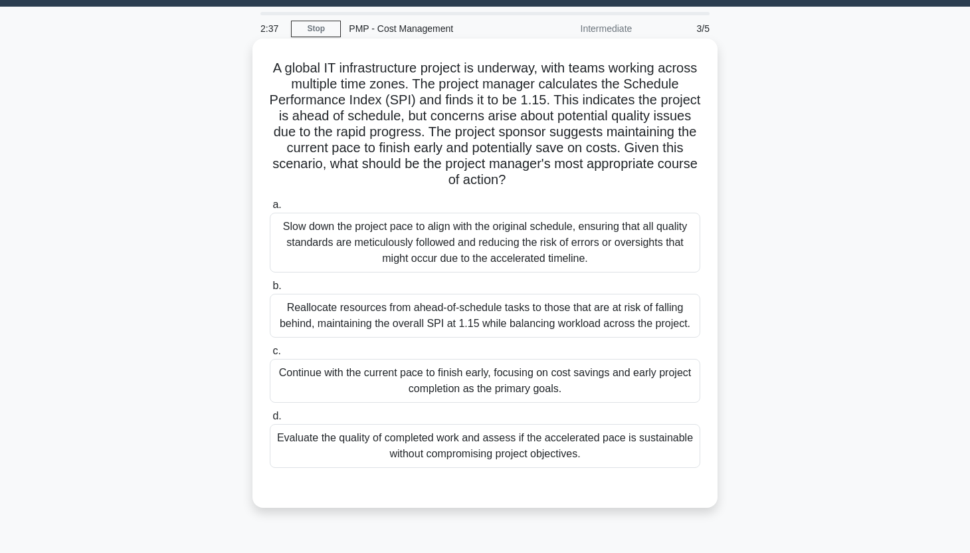
click at [613, 330] on div "Reallocate resources from ahead-of-schedule tasks to those that are at risk of …" at bounding box center [485, 316] width 430 height 44
click at [270, 290] on input "b. Reallocate resources from ahead-of-schedule tasks to those that are at risk …" at bounding box center [270, 286] width 0 height 9
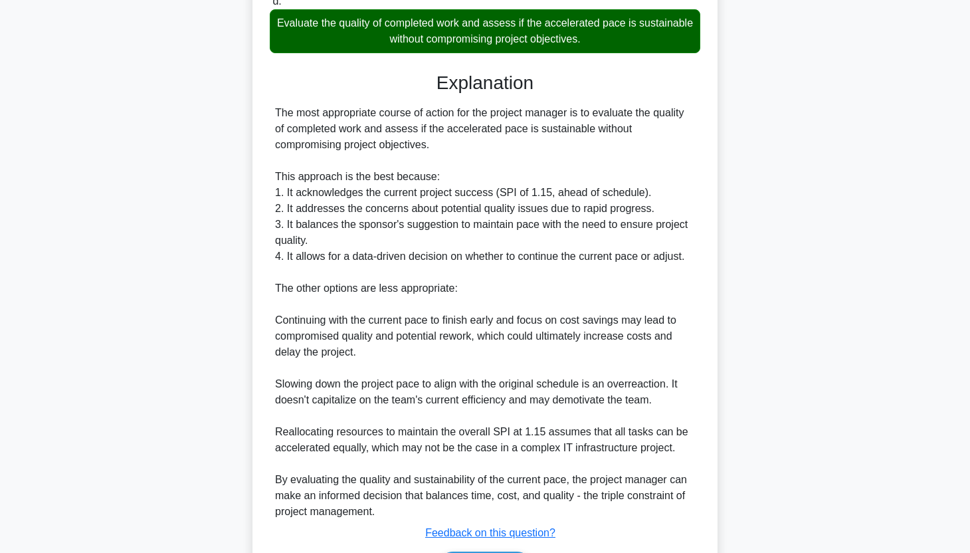
scroll to position [476, 0]
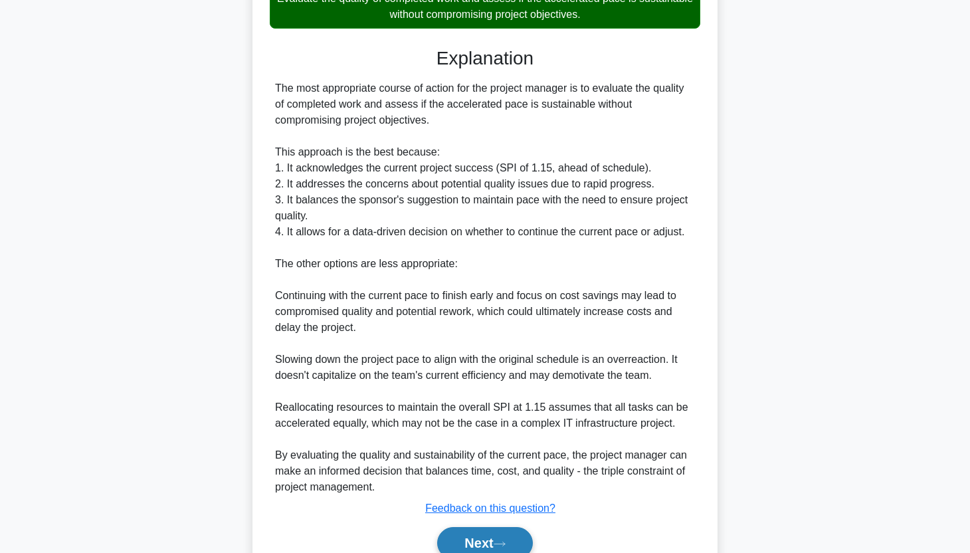
click at [484, 552] on button "Next" at bounding box center [484, 543] width 95 height 32
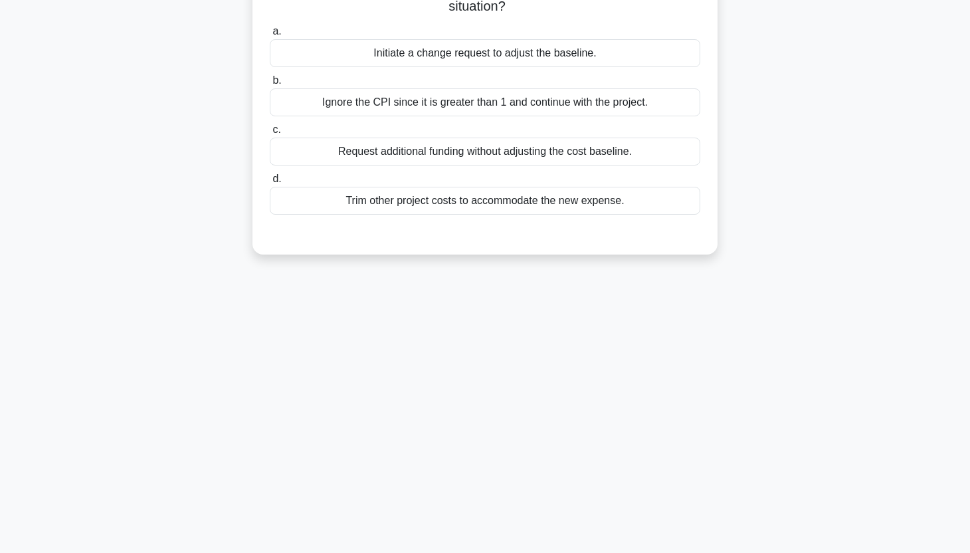
scroll to position [0, 0]
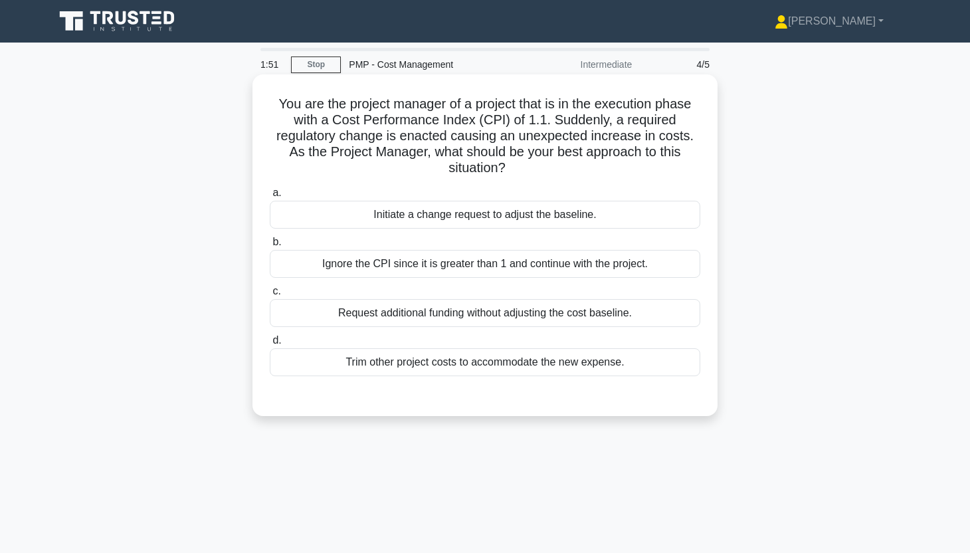
click at [623, 264] on div "Ignore the CPI since it is greater than 1 and continue with the project." at bounding box center [485, 264] width 430 height 28
click at [270, 246] on input "b. Ignore the CPI since it is greater than 1 and continue with the project." at bounding box center [270, 242] width 0 height 9
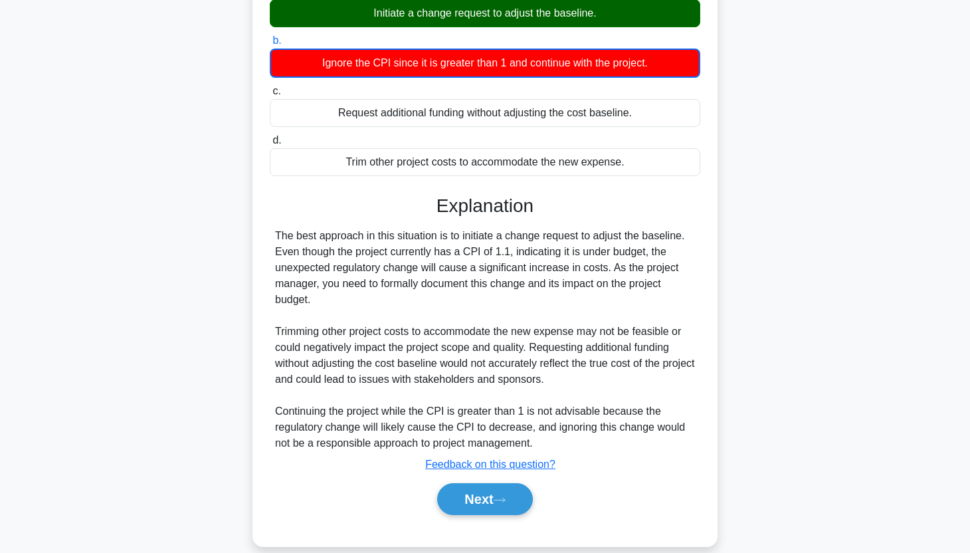
scroll to position [220, 0]
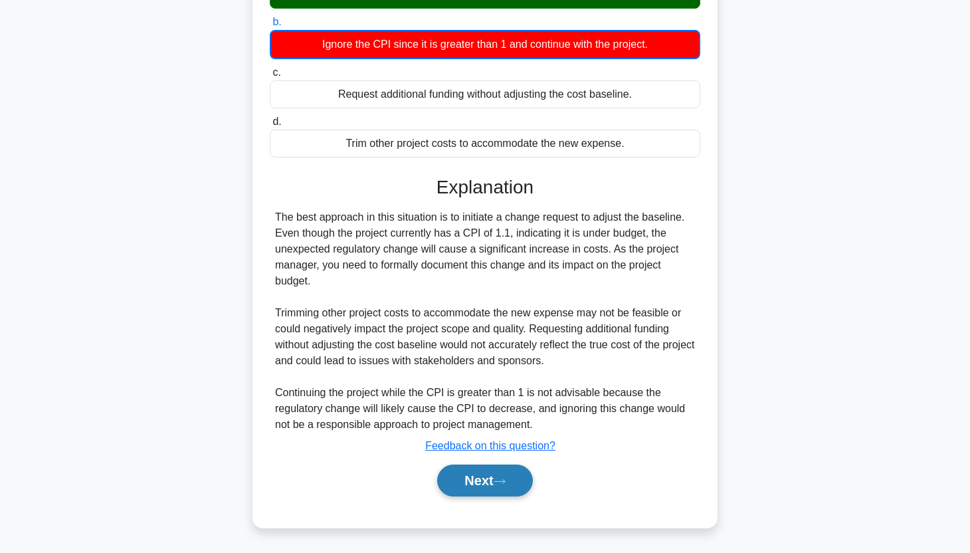
click at [502, 476] on button "Next" at bounding box center [484, 480] width 95 height 32
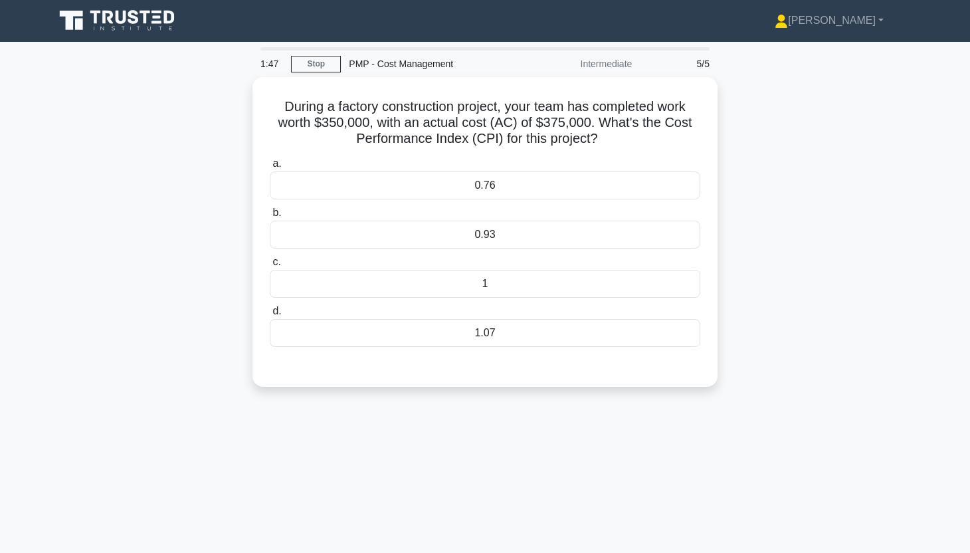
scroll to position [0, 0]
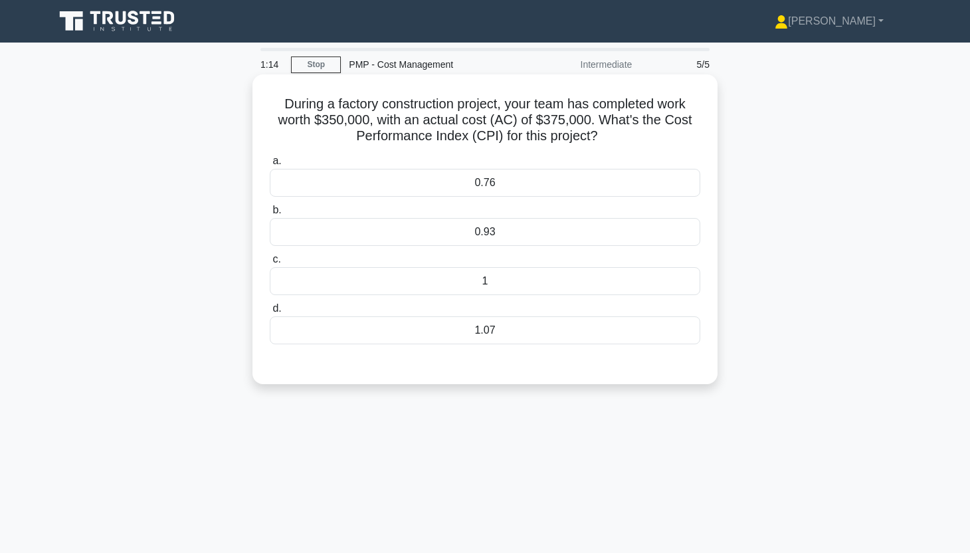
click at [609, 235] on div "0.93" at bounding box center [485, 232] width 430 height 28
click at [270, 215] on input "b. 0.93" at bounding box center [270, 210] width 0 height 9
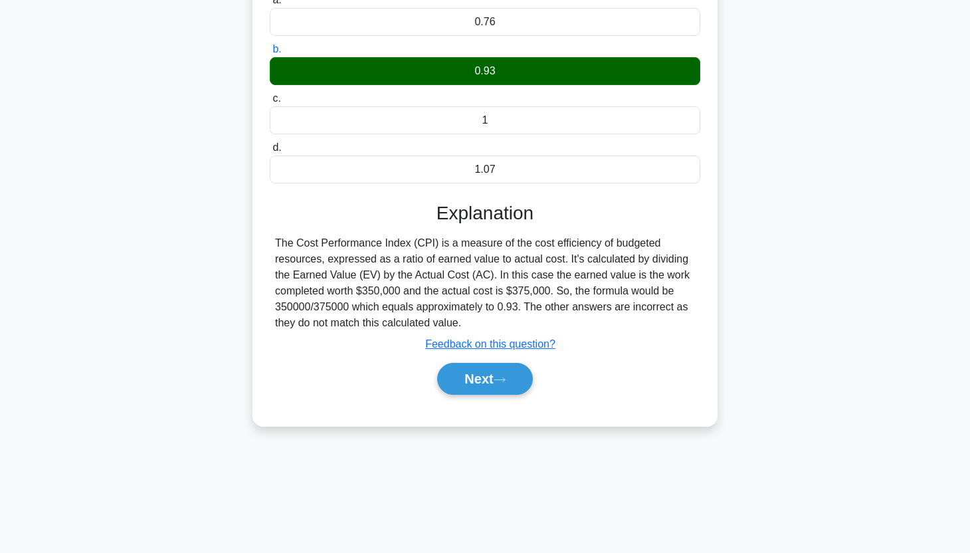
scroll to position [165, 0]
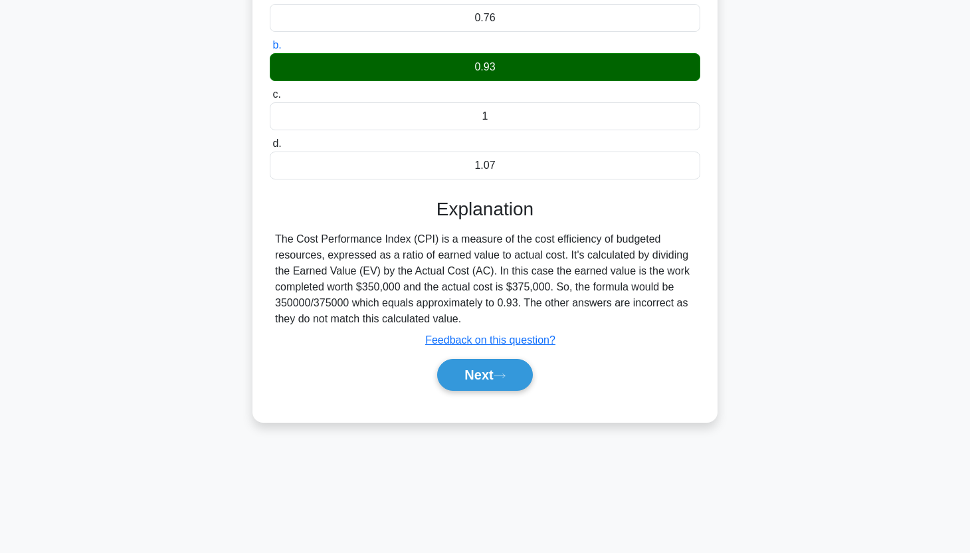
click at [485, 391] on div "Next" at bounding box center [485, 374] width 430 height 43
click at [485, 384] on button "Next" at bounding box center [484, 375] width 95 height 32
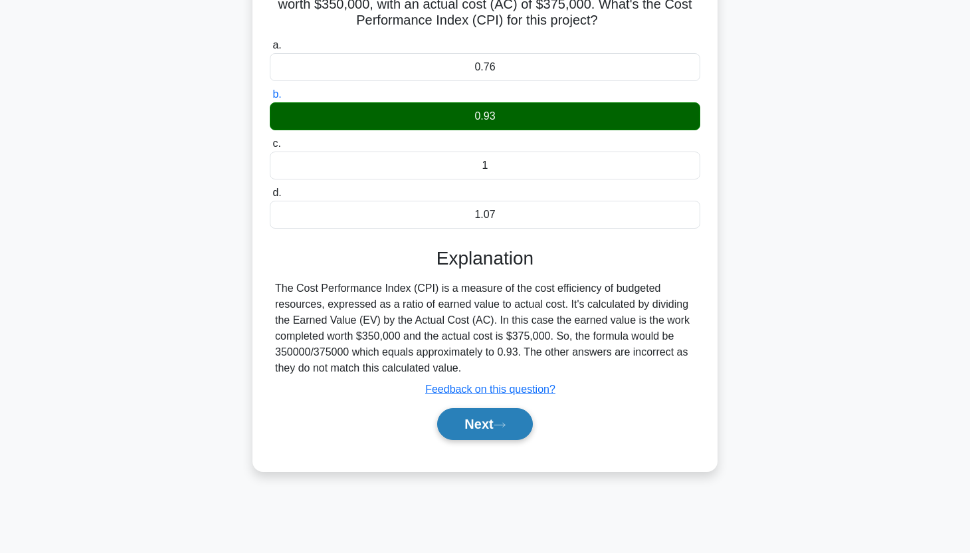
scroll to position [19, 0]
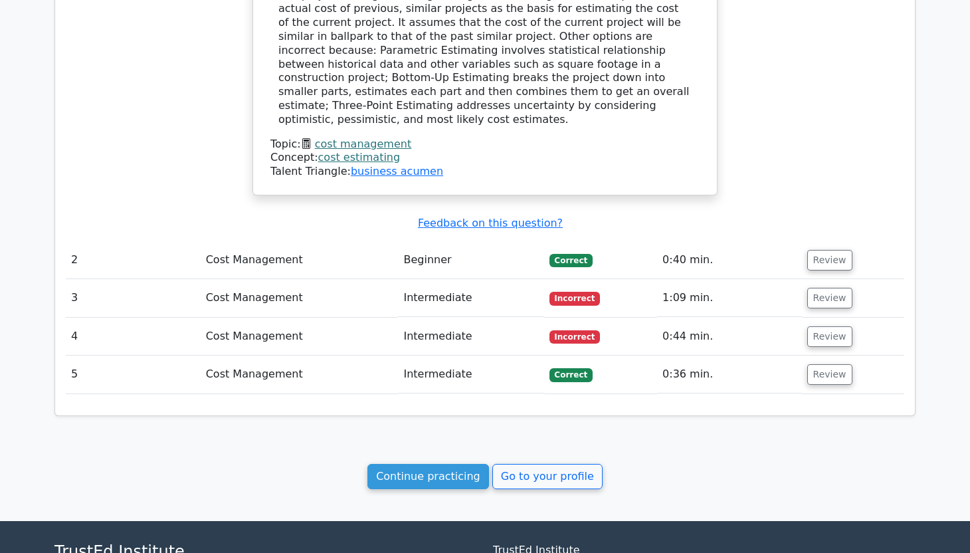
scroll to position [1158, 0]
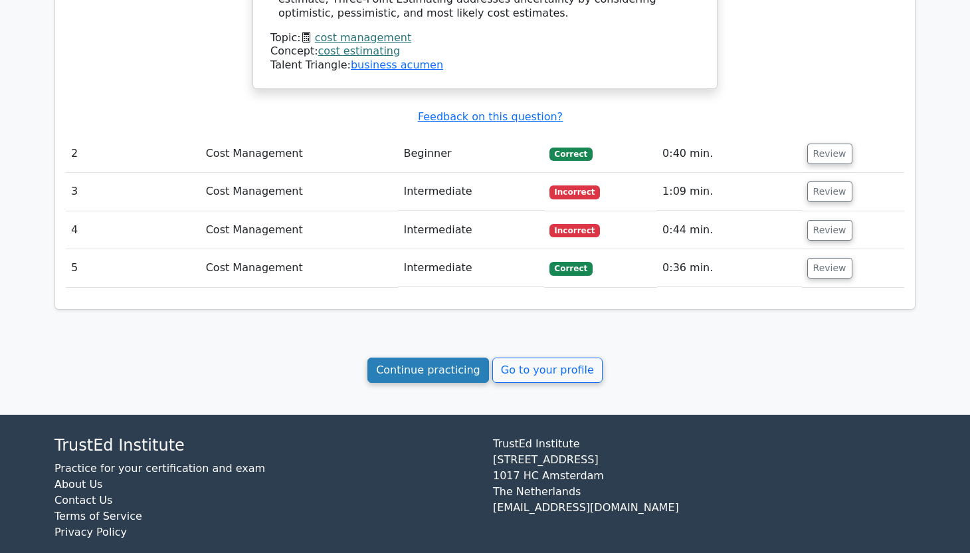
click at [484, 357] on link "Continue practicing" at bounding box center [428, 369] width 122 height 25
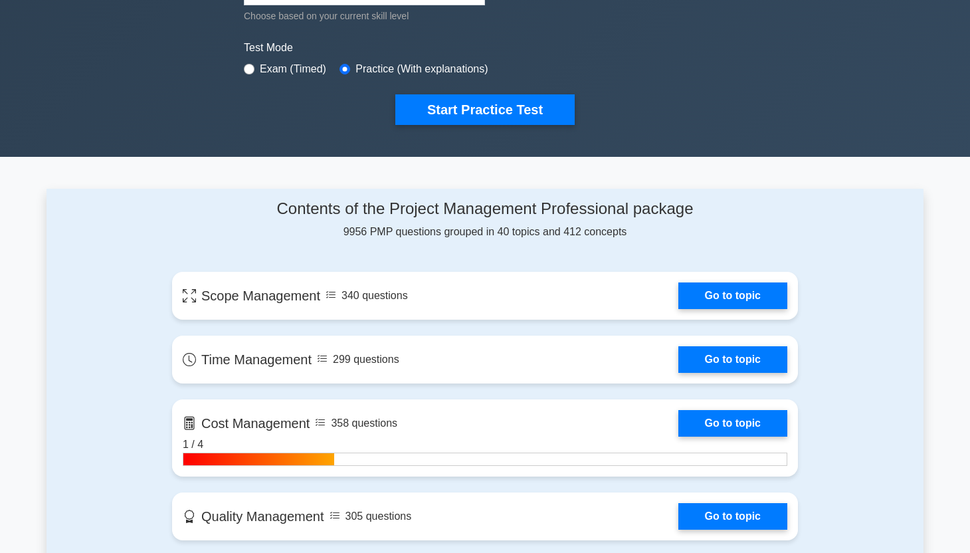
scroll to position [370, 0]
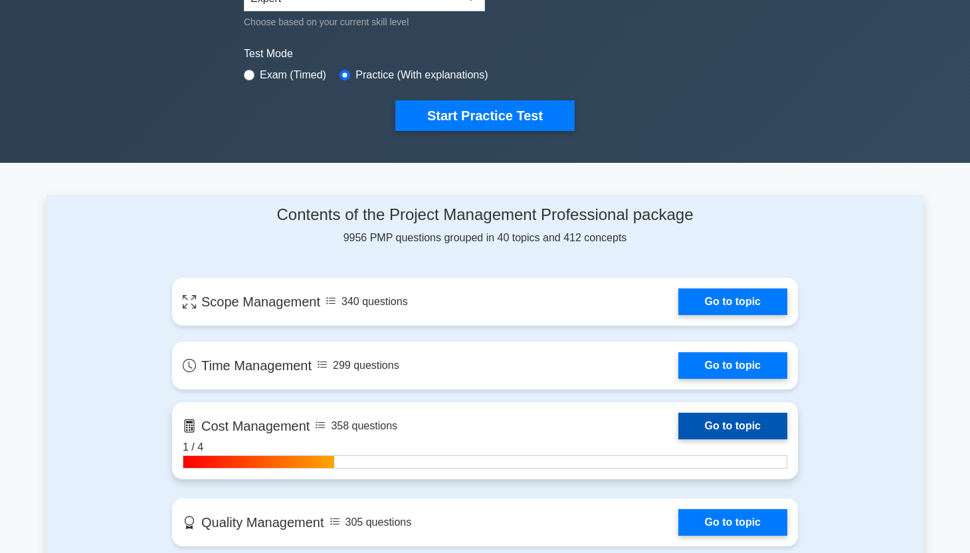
click at [721, 434] on link "Go to topic" at bounding box center [732, 426] width 109 height 27
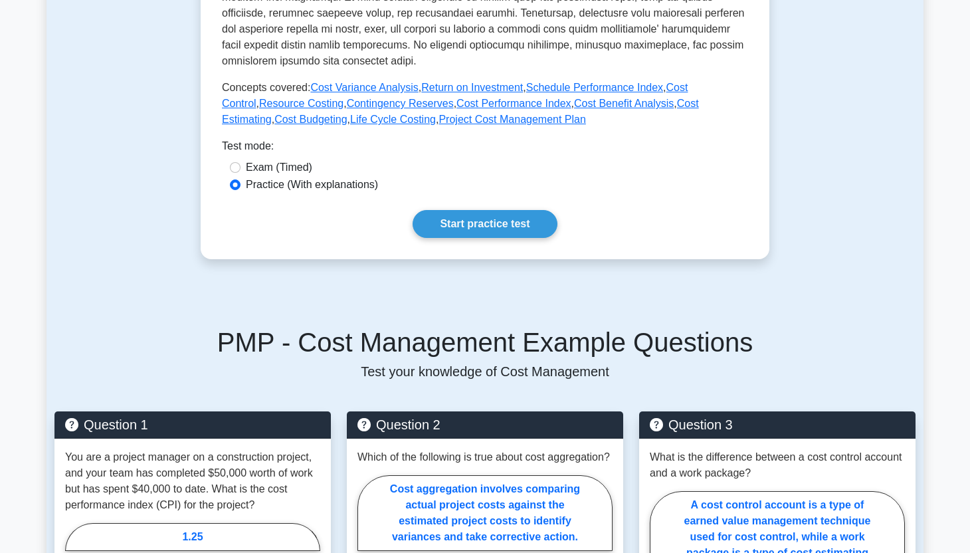
scroll to position [552, 0]
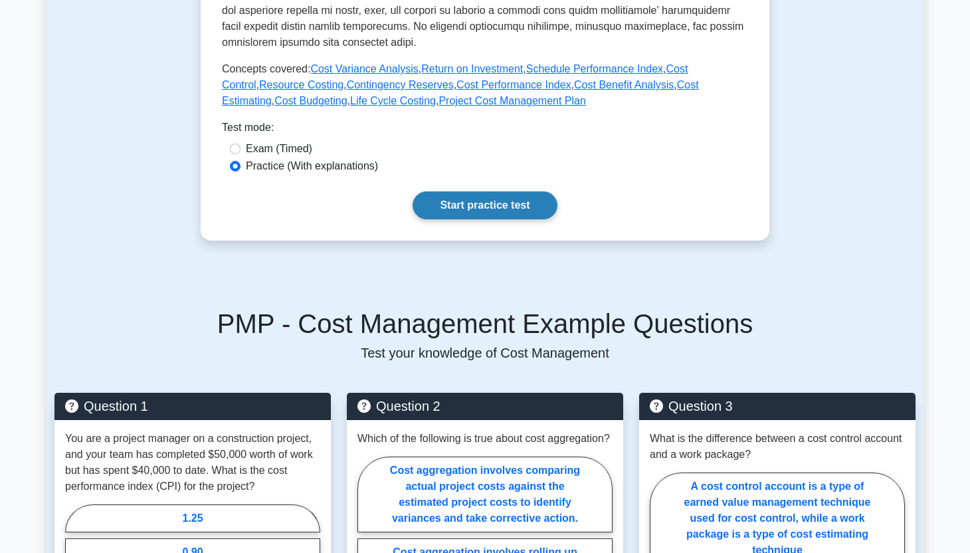
click at [520, 217] on link "Start practice test" at bounding box center [485, 205] width 144 height 28
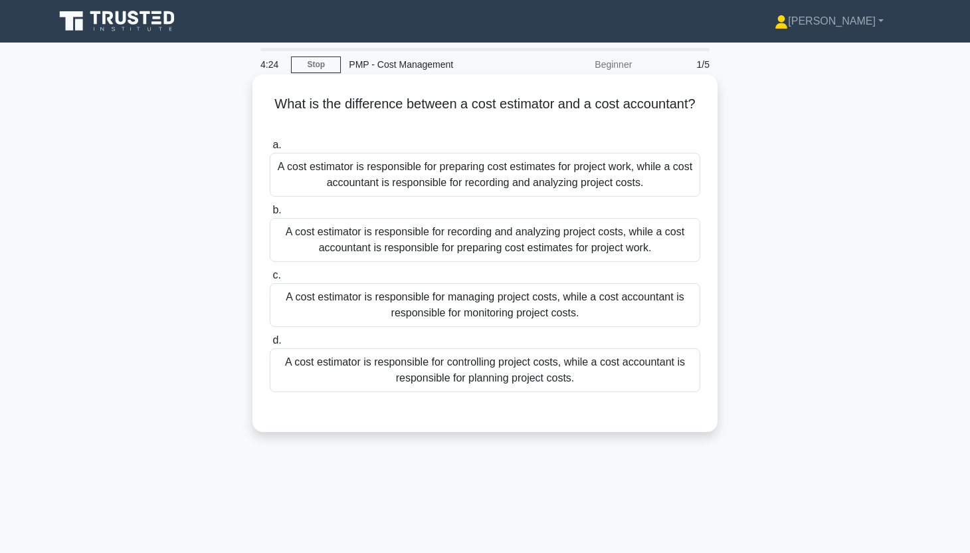
click at [583, 185] on div "A cost estimator is responsible for preparing cost estimates for project work, …" at bounding box center [485, 175] width 430 height 44
click at [270, 149] on input "a. A cost estimator is responsible for preparing cost estimates for project wor…" at bounding box center [270, 145] width 0 height 9
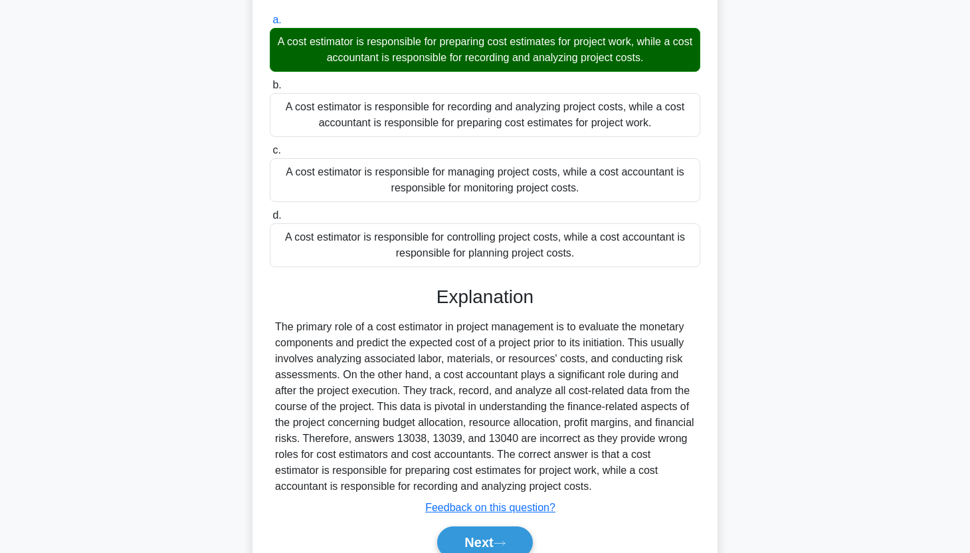
scroll to position [187, 0]
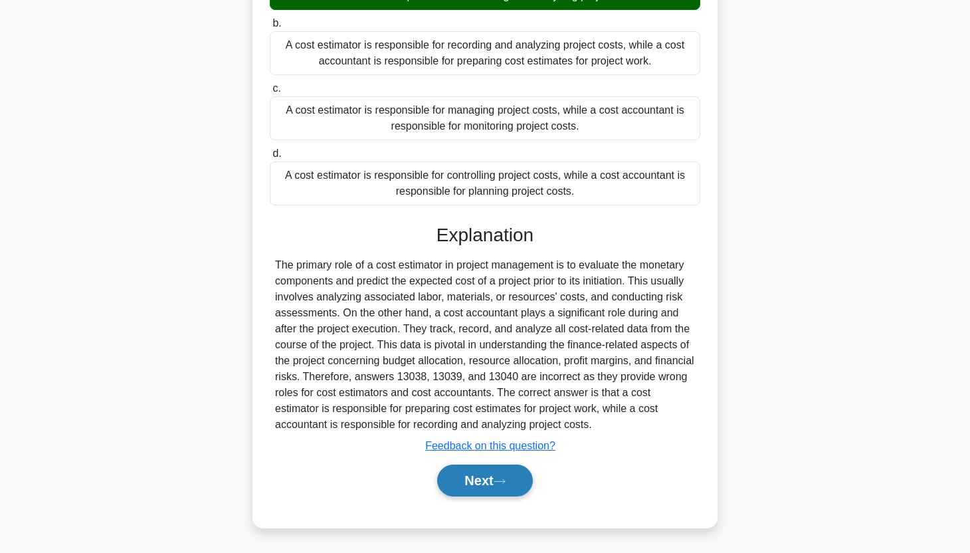
click at [482, 470] on button "Next" at bounding box center [484, 480] width 95 height 32
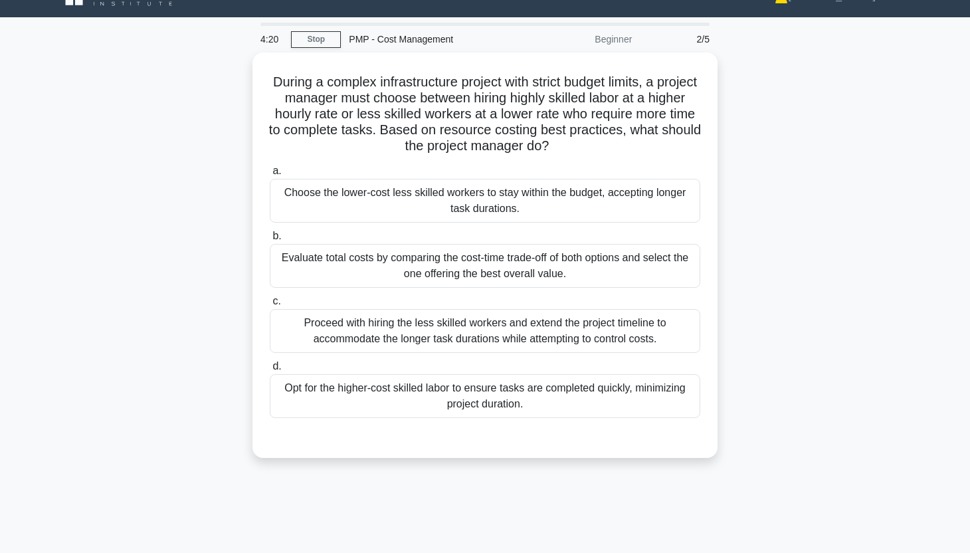
scroll to position [27, 0]
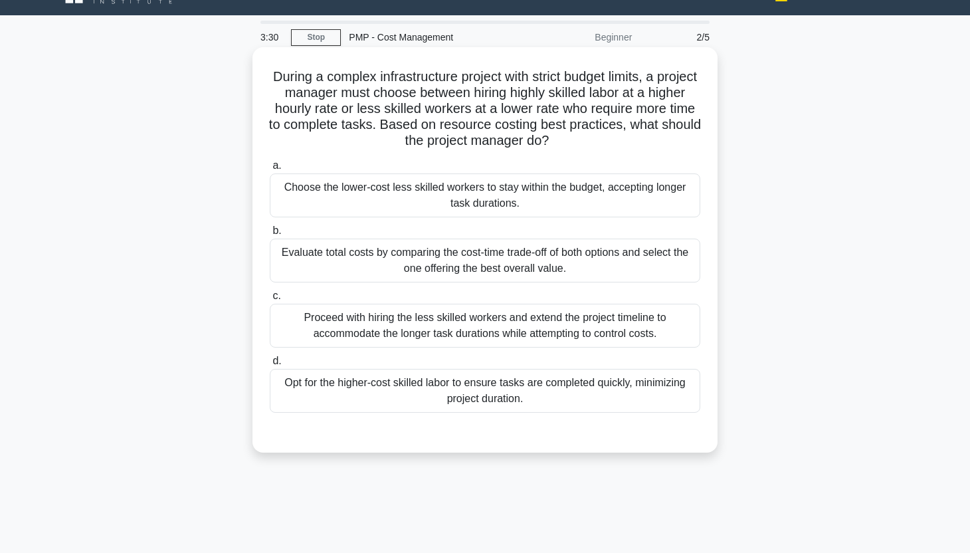
click at [552, 260] on div "Evaluate total costs by comparing the cost-time trade-off of both options and s…" at bounding box center [485, 260] width 430 height 44
click at [270, 235] on input "b. Evaluate total costs by comparing the cost-time trade-off of both options an…" at bounding box center [270, 231] width 0 height 9
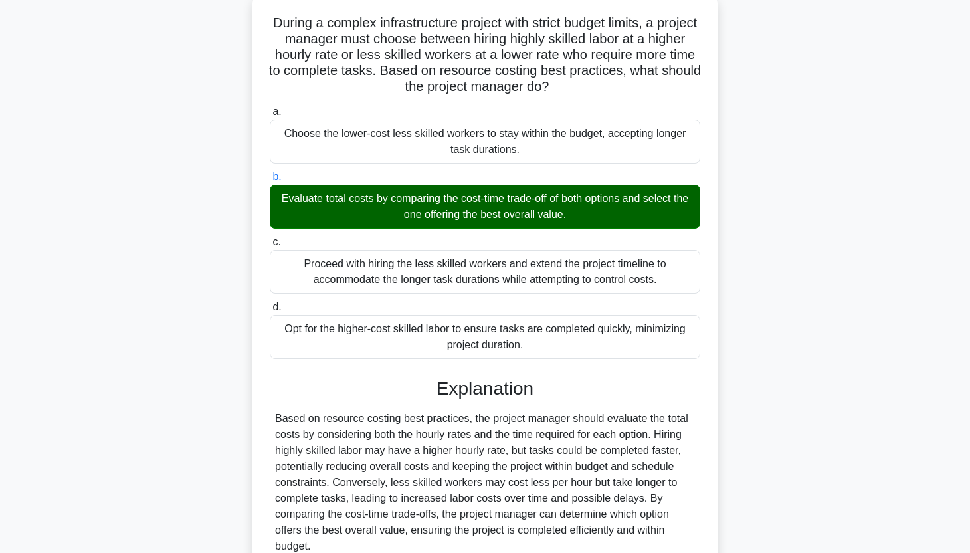
scroll to position [203, 0]
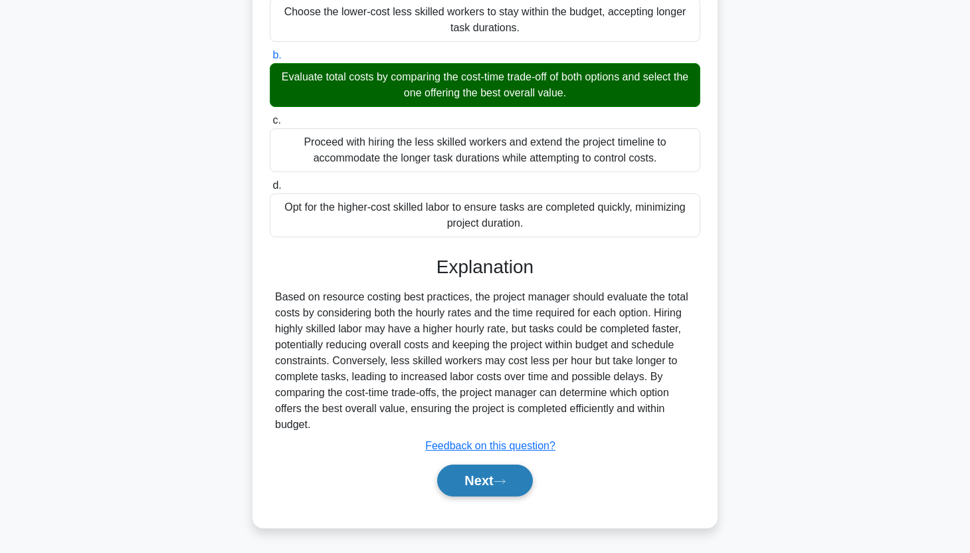
click at [474, 484] on button "Next" at bounding box center [484, 480] width 95 height 32
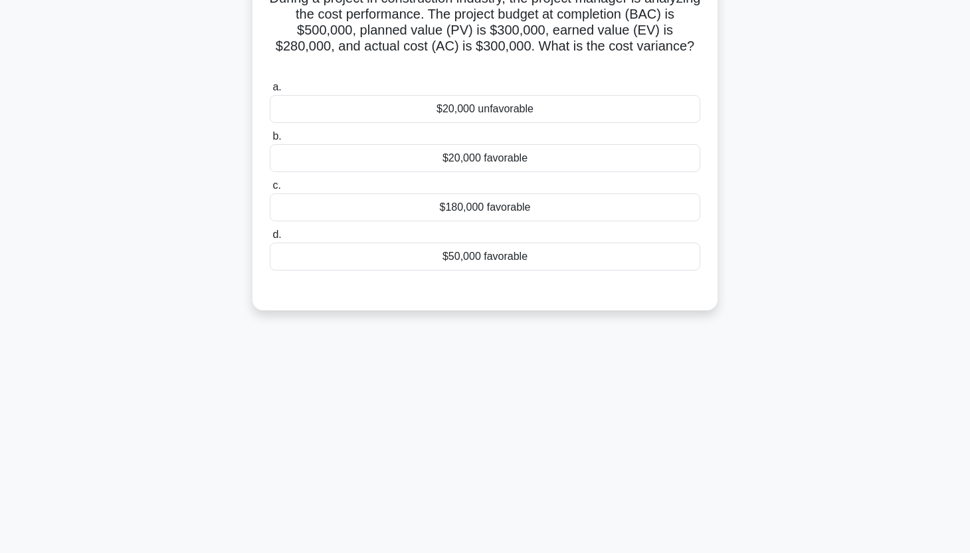
scroll to position [30, 0]
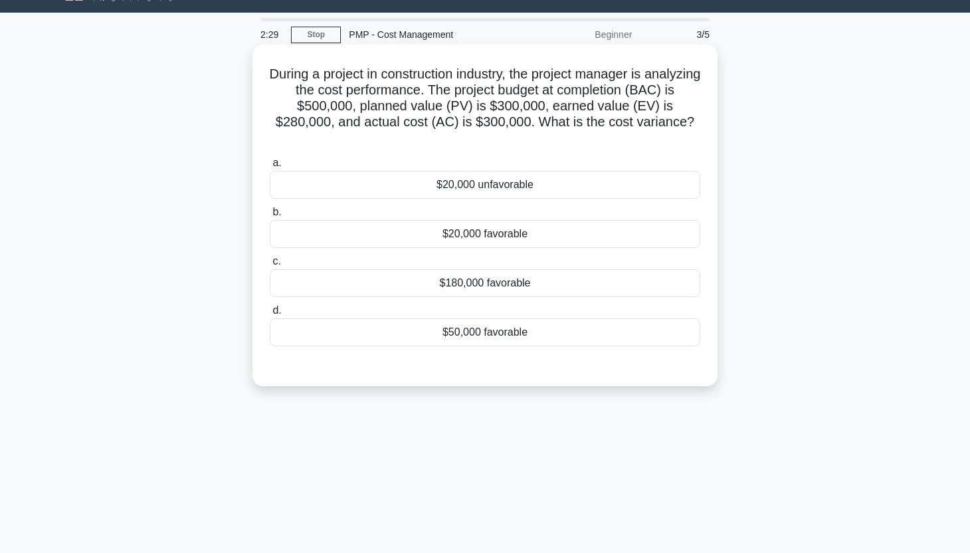
click at [541, 179] on div "$20,000 unfavorable" at bounding box center [485, 185] width 430 height 28
click at [270, 167] on input "a. $20,000 unfavorable" at bounding box center [270, 163] width 0 height 9
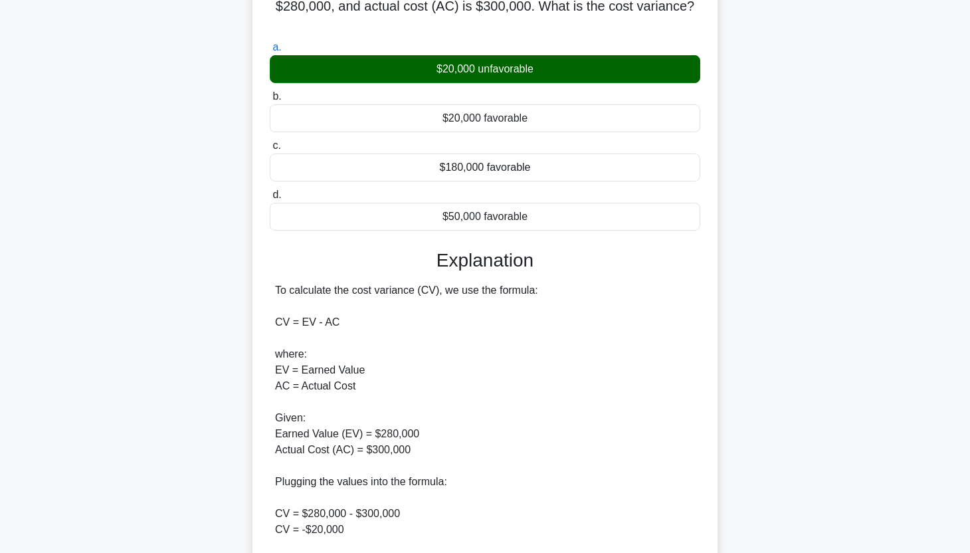
scroll to position [330, 0]
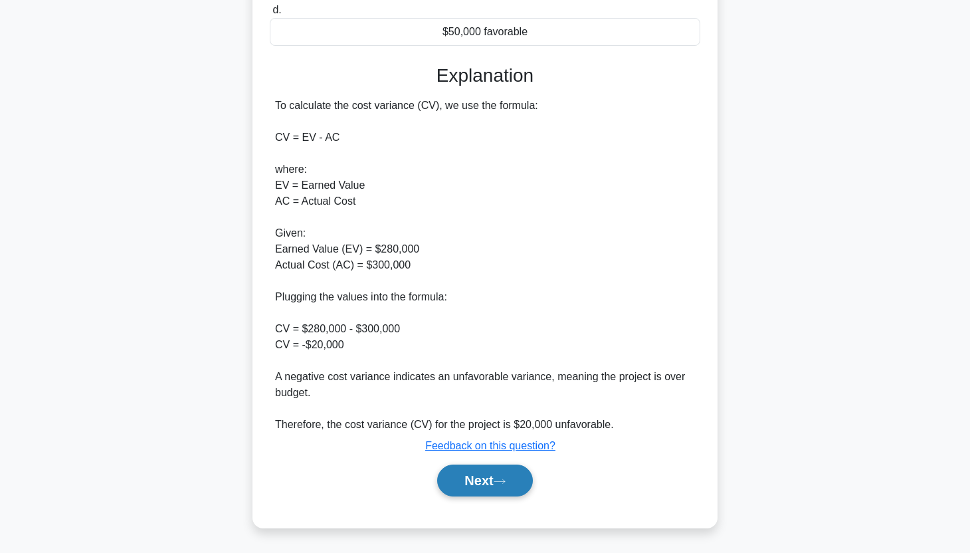
click at [507, 477] on button "Next" at bounding box center [484, 480] width 95 height 32
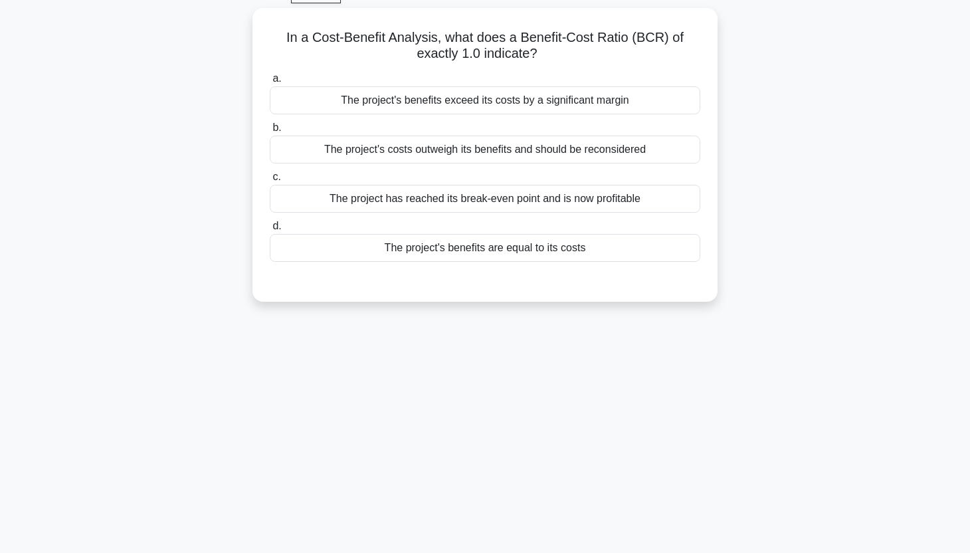
scroll to position [0, 0]
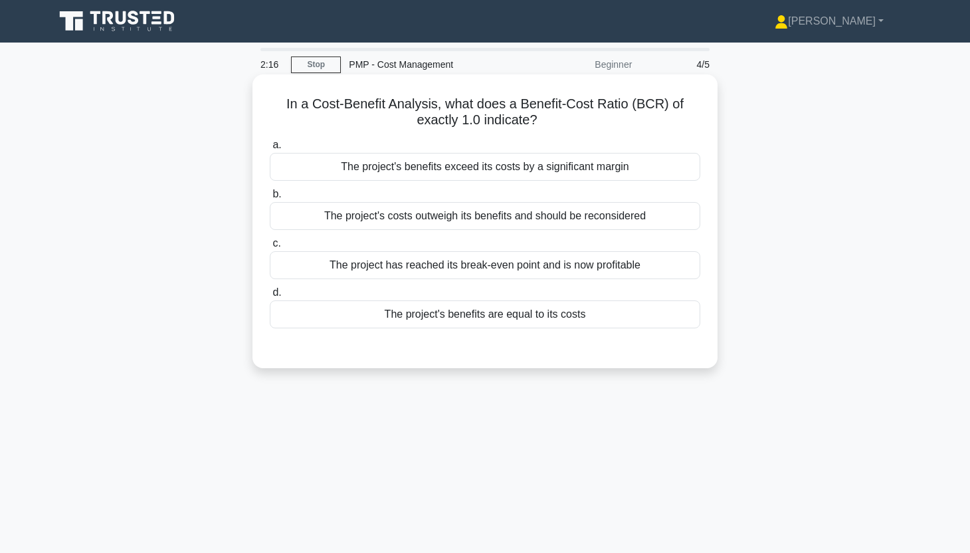
click at [622, 320] on div "The project's benefits are equal to its costs" at bounding box center [485, 314] width 430 height 28
click at [270, 297] on input "d. The project's benefits are equal to its costs" at bounding box center [270, 292] width 0 height 9
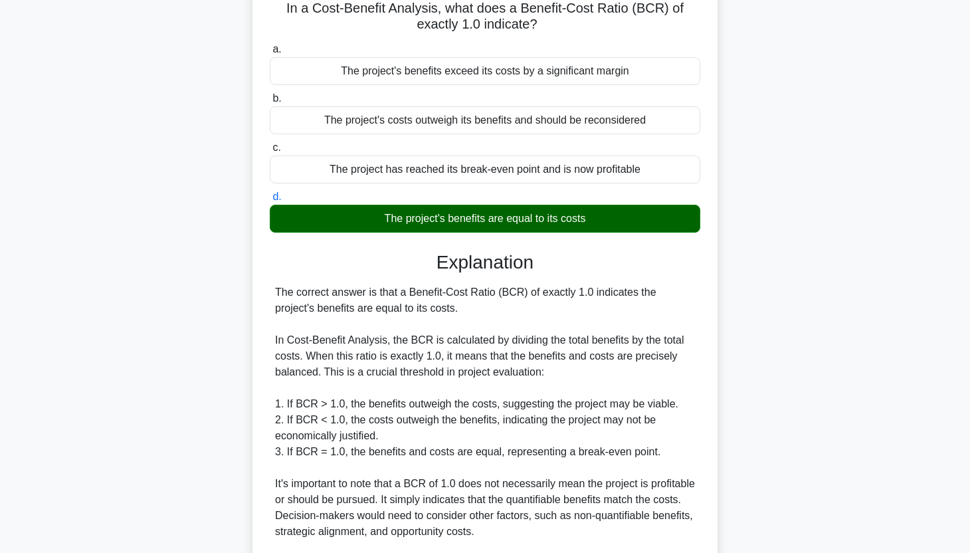
scroll to position [346, 0]
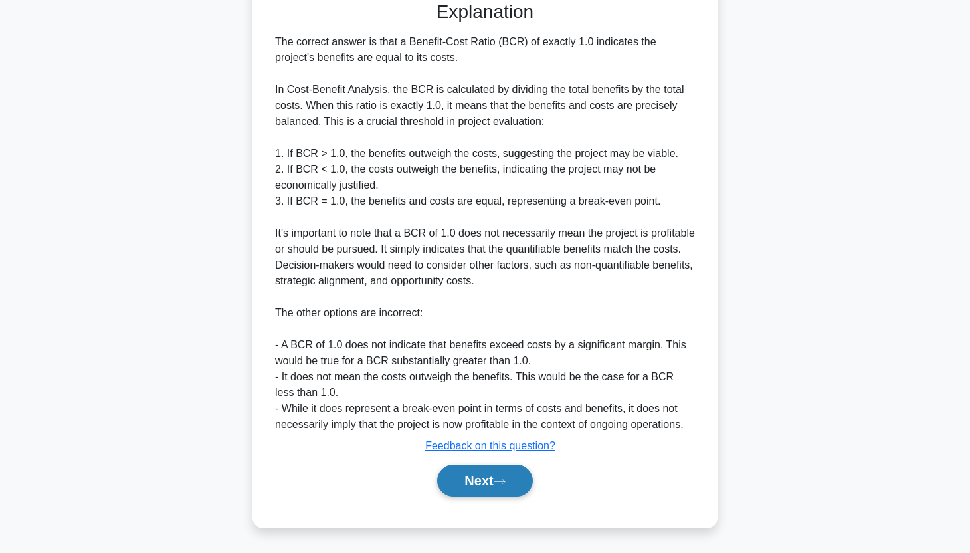
click at [476, 485] on button "Next" at bounding box center [484, 480] width 95 height 32
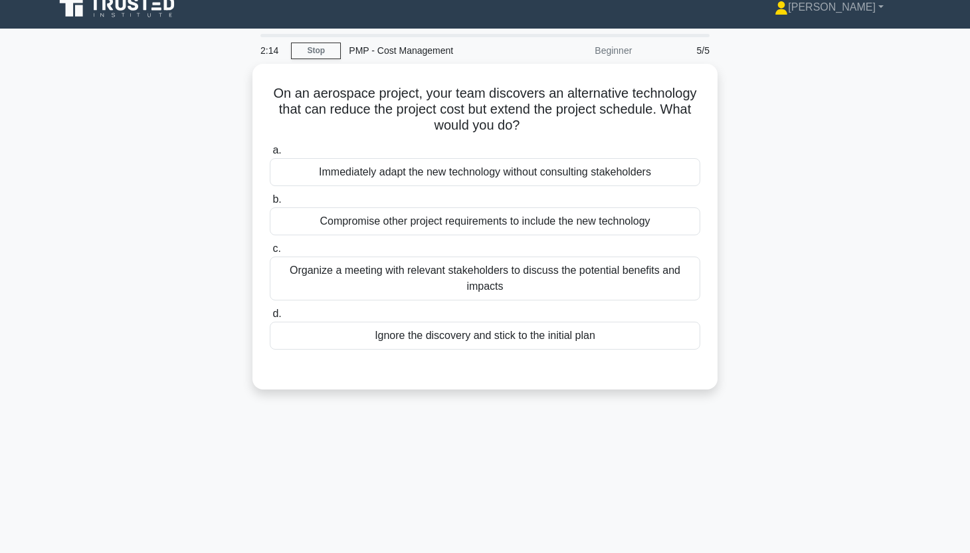
scroll to position [0, 0]
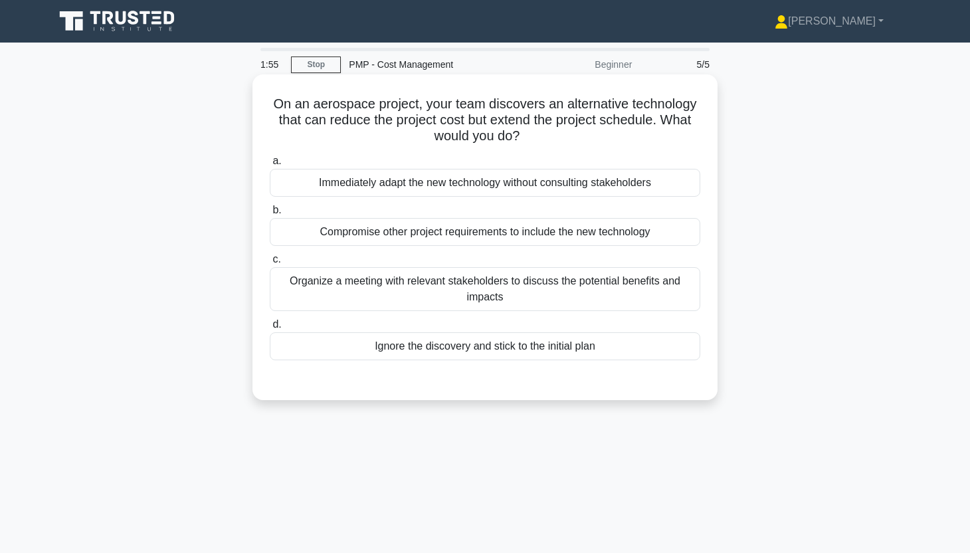
click at [652, 300] on div "Organize a meeting with relevant stakeholders to discuss the potential benefits…" at bounding box center [485, 289] width 430 height 44
click at [270, 264] on input "c. Organize a meeting with relevant stakeholders to discuss the potential benef…" at bounding box center [270, 259] width 0 height 9
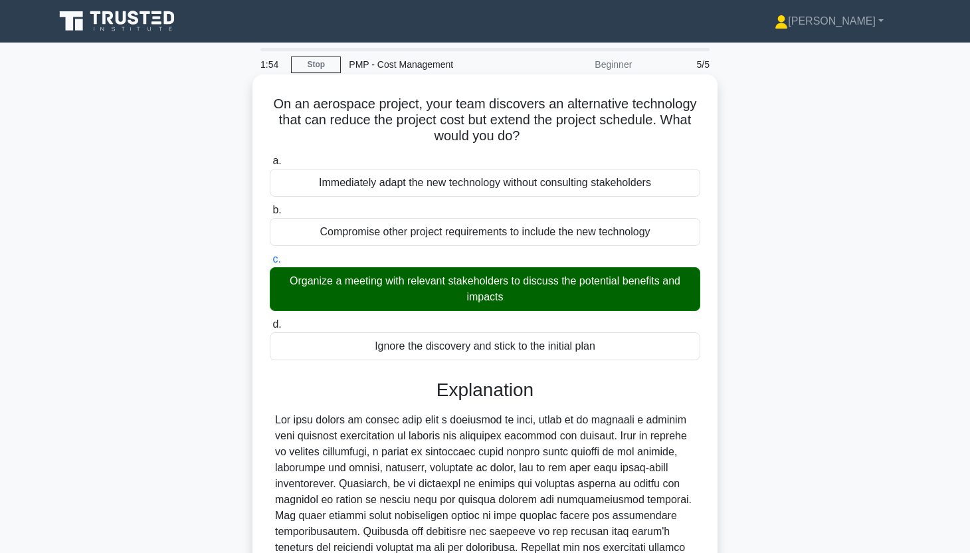
scroll to position [171, 0]
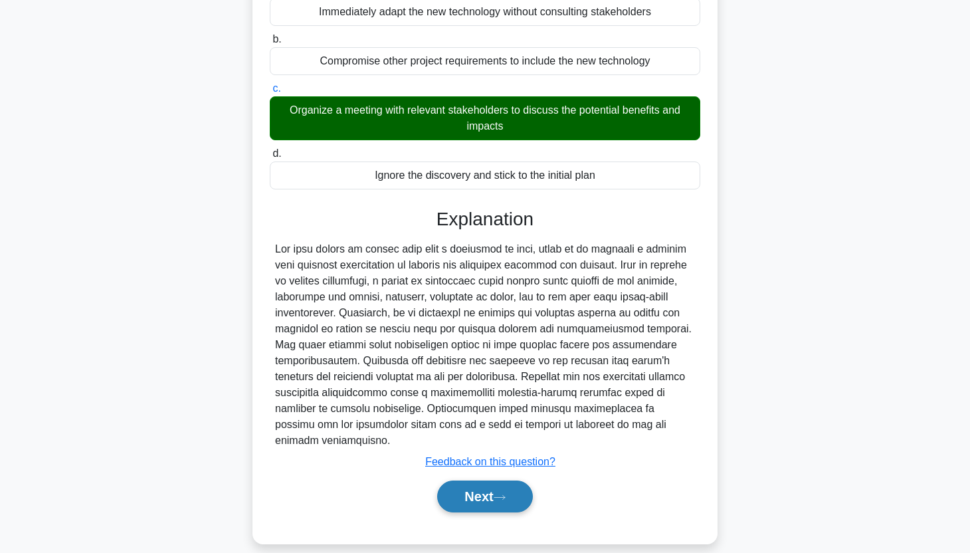
click at [512, 488] on button "Next" at bounding box center [484, 496] width 95 height 32
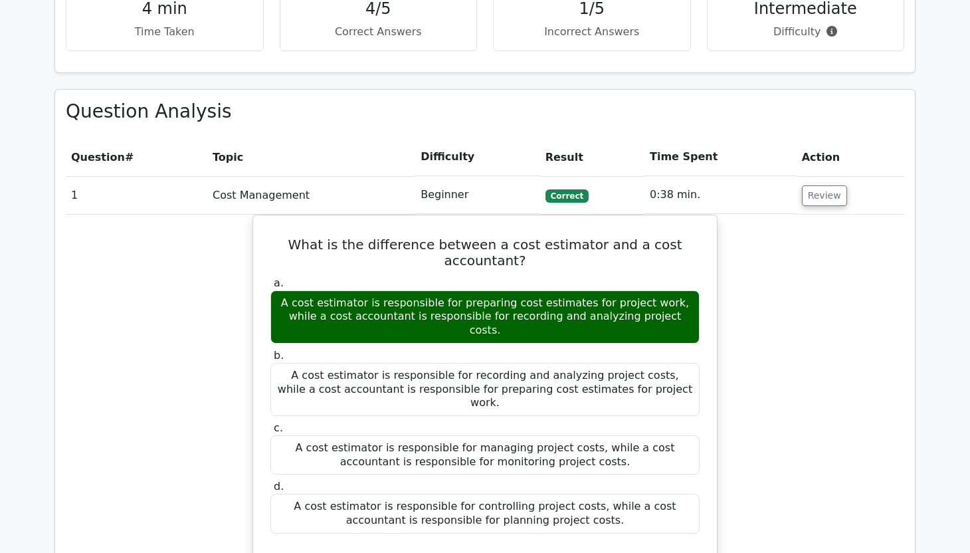
scroll to position [310, 0]
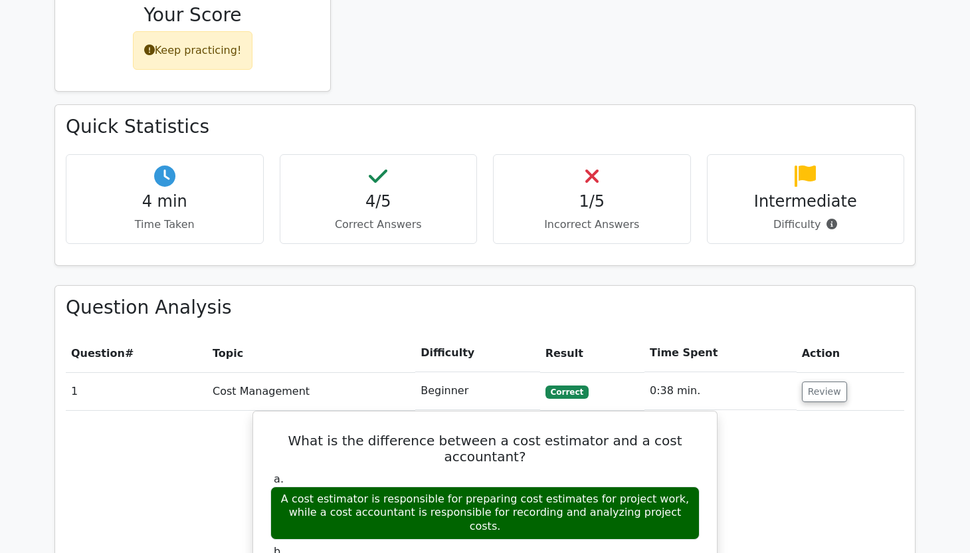
click at [648, 226] on p "Incorrect Answers" at bounding box center [591, 225] width 175 height 16
click at [593, 179] on icon at bounding box center [591, 175] width 13 height 21
click at [384, 177] on icon at bounding box center [378, 175] width 19 height 21
click at [566, 183] on div "1/5 Incorrect Answers" at bounding box center [592, 199] width 198 height 90
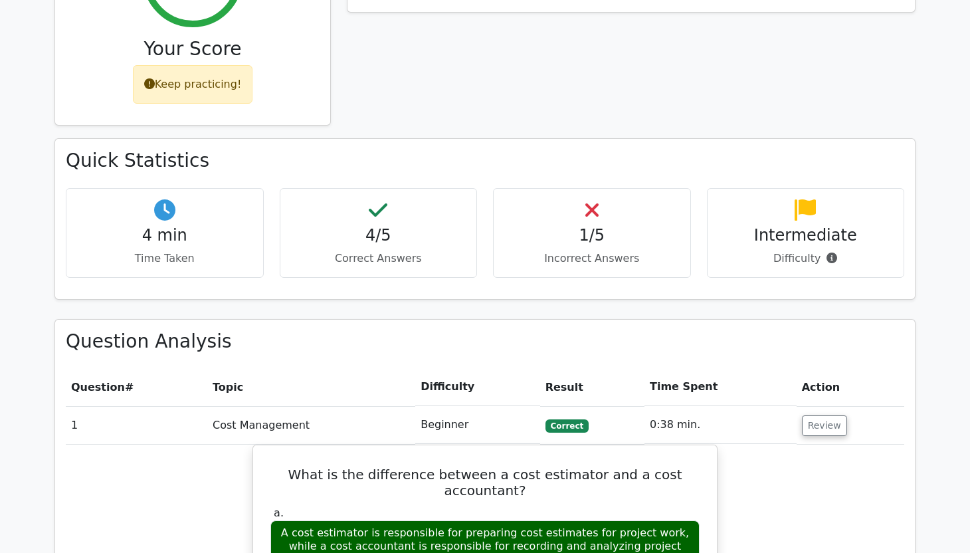
scroll to position [248, 0]
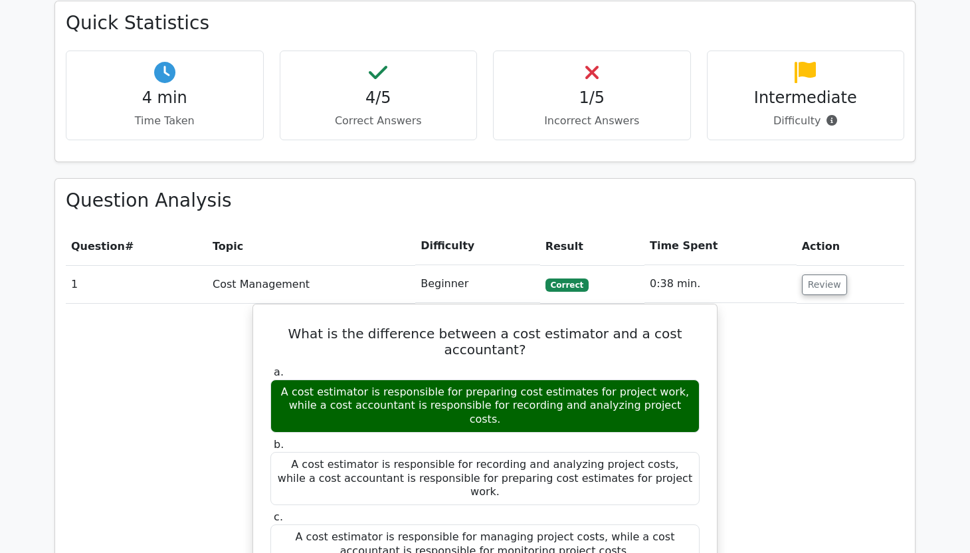
scroll to position [389, 0]
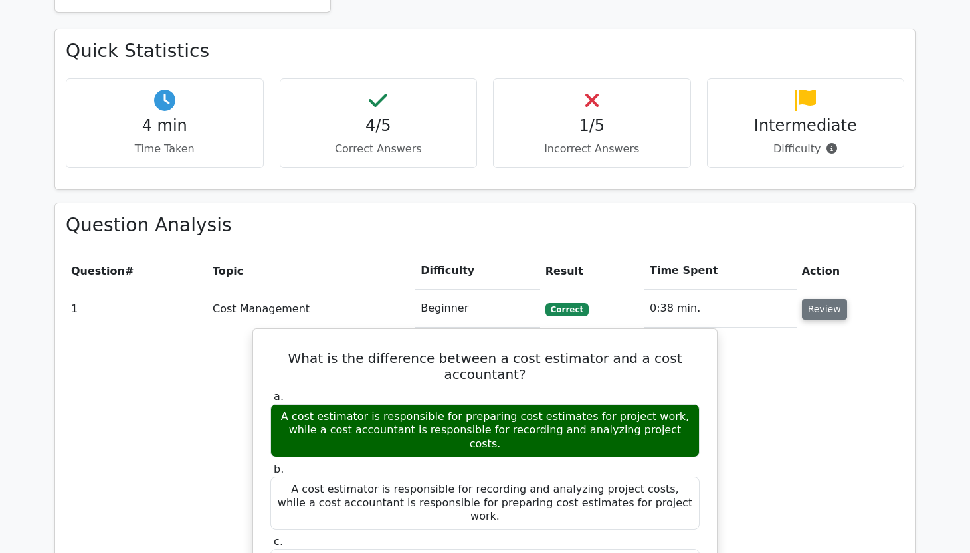
click at [818, 306] on button "Review" at bounding box center [824, 309] width 45 height 21
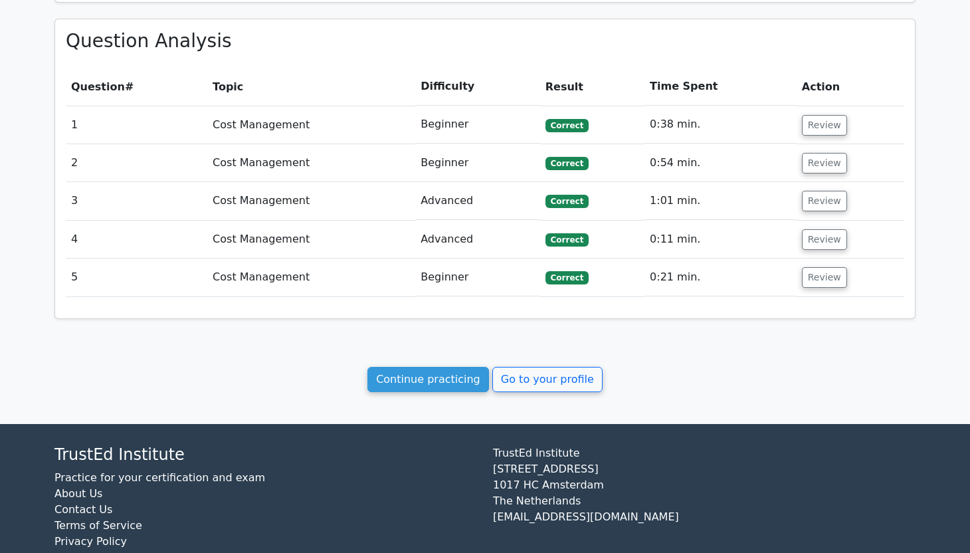
scroll to position [573, 0]
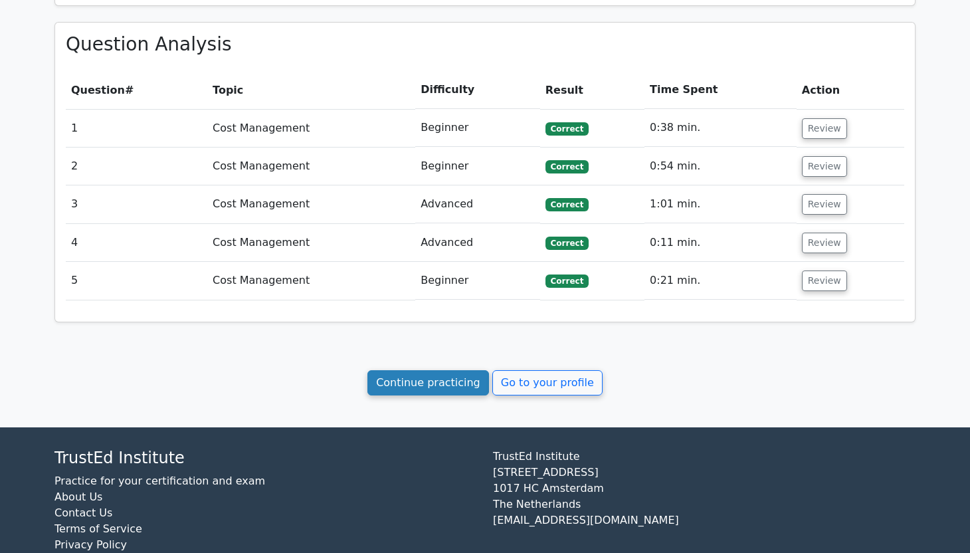
click at [447, 390] on link "Continue practicing" at bounding box center [428, 382] width 122 height 25
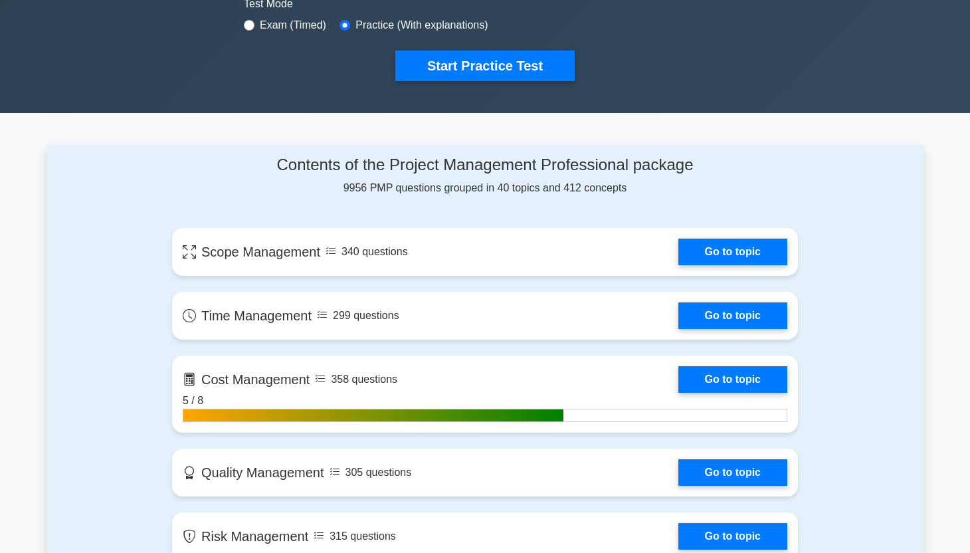
scroll to position [529, 0]
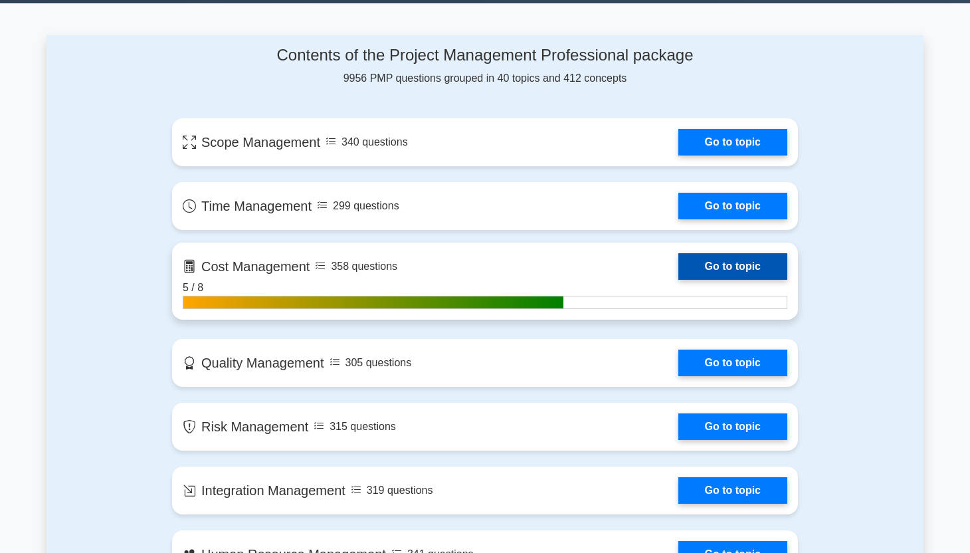
click at [706, 274] on link "Go to topic" at bounding box center [732, 266] width 109 height 27
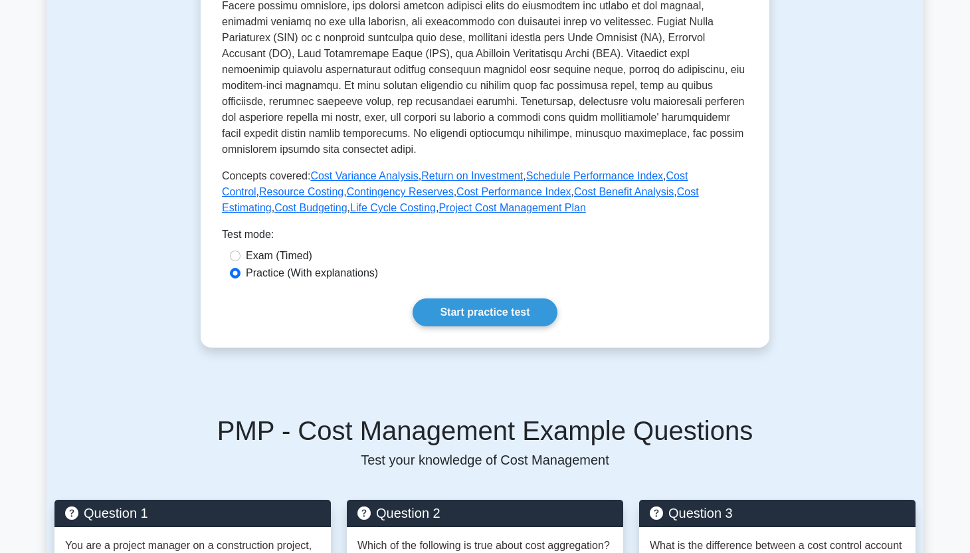
scroll to position [441, 0]
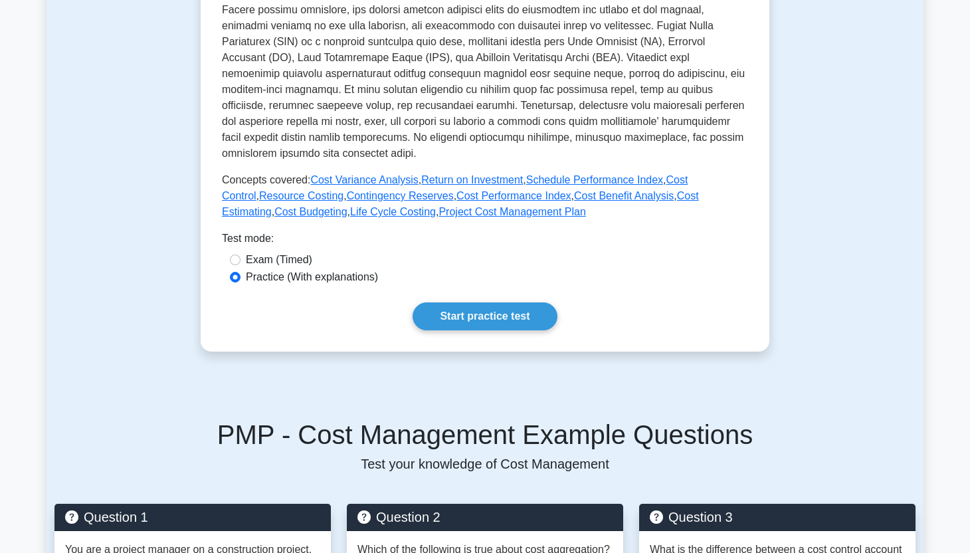
click at [497, 333] on div "Cost Management Managing project cost Managing the project to ensure that the b…" at bounding box center [485, 39] width 569 height 626
click at [498, 319] on link "Start practice test" at bounding box center [485, 316] width 144 height 28
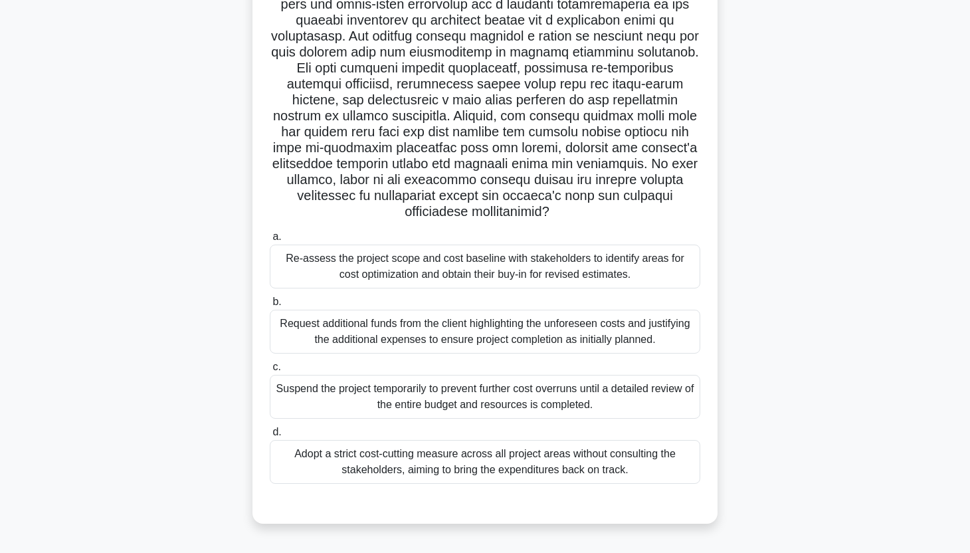
scroll to position [165, 0]
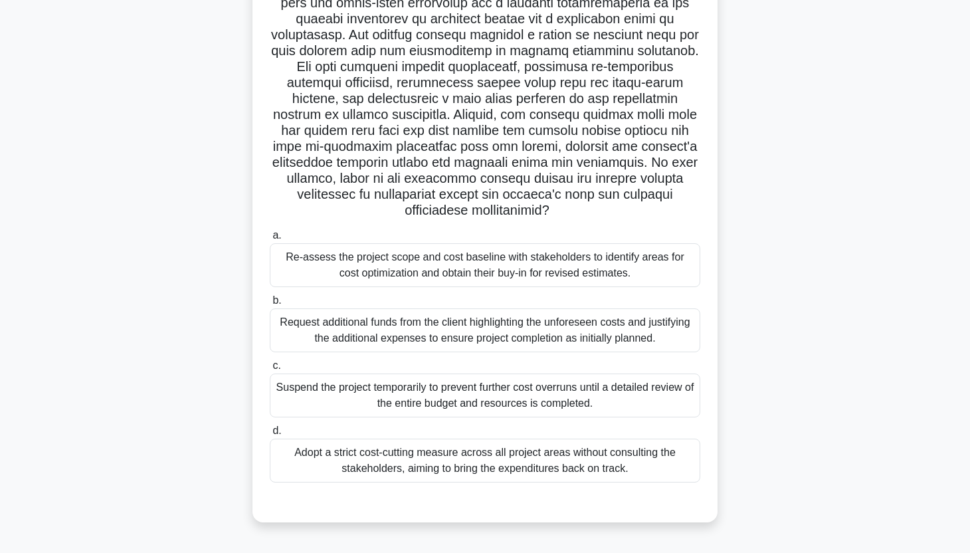
click at [632, 244] on div "Re-assess the project scope and cost baseline with stakeholders to identify are…" at bounding box center [485, 265] width 430 height 44
click at [270, 240] on input "a. Re-assess the project scope and cost baseline with stakeholders to identify …" at bounding box center [270, 235] width 0 height 9
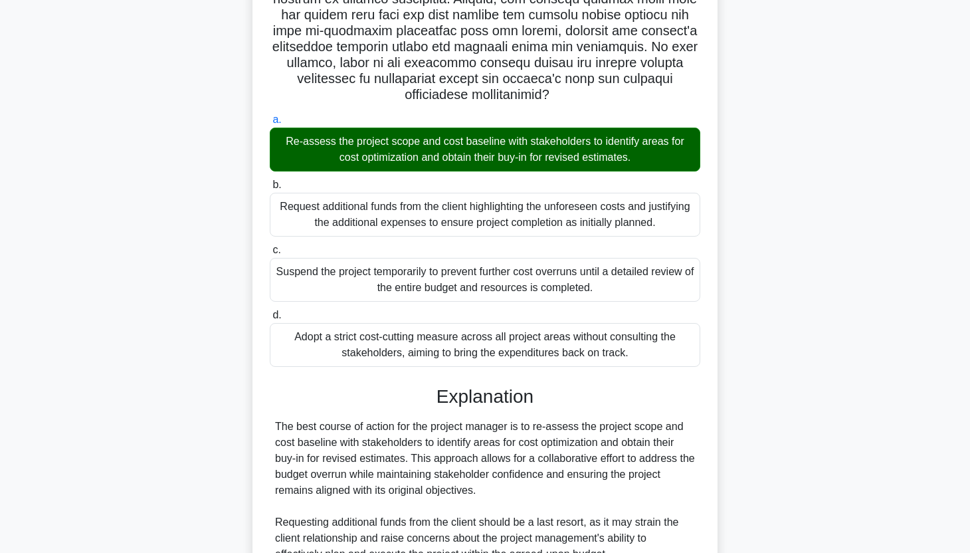
scroll to position [553, 0]
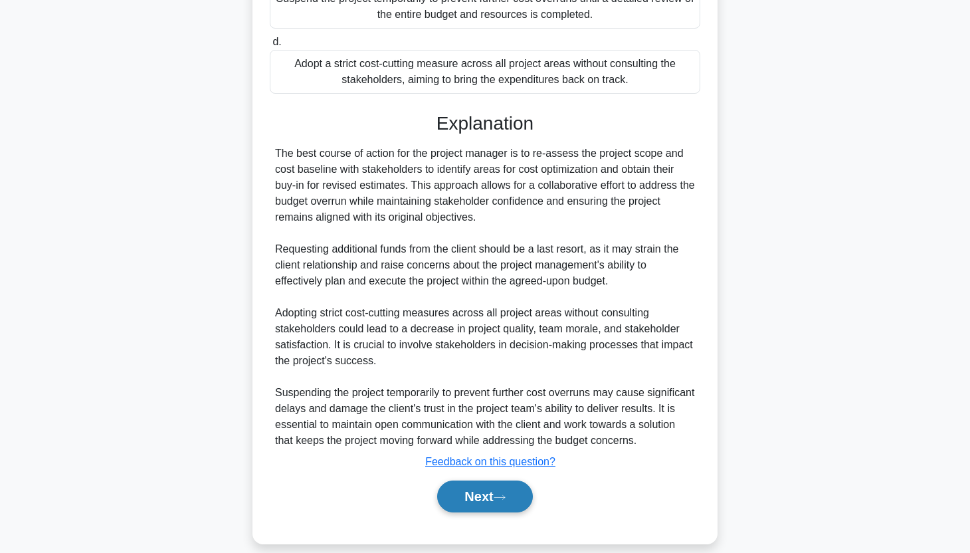
click at [479, 485] on button "Next" at bounding box center [484, 496] width 95 height 32
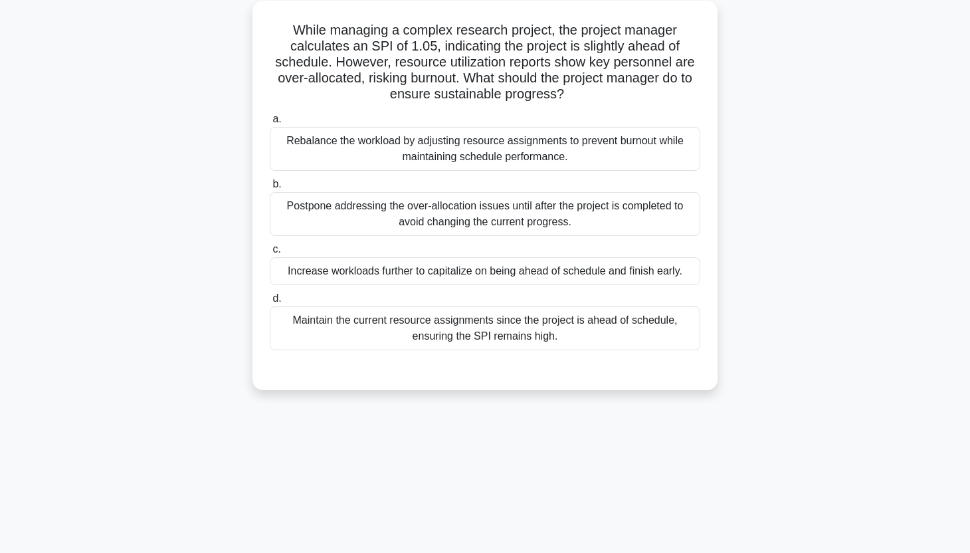
scroll to position [0, 0]
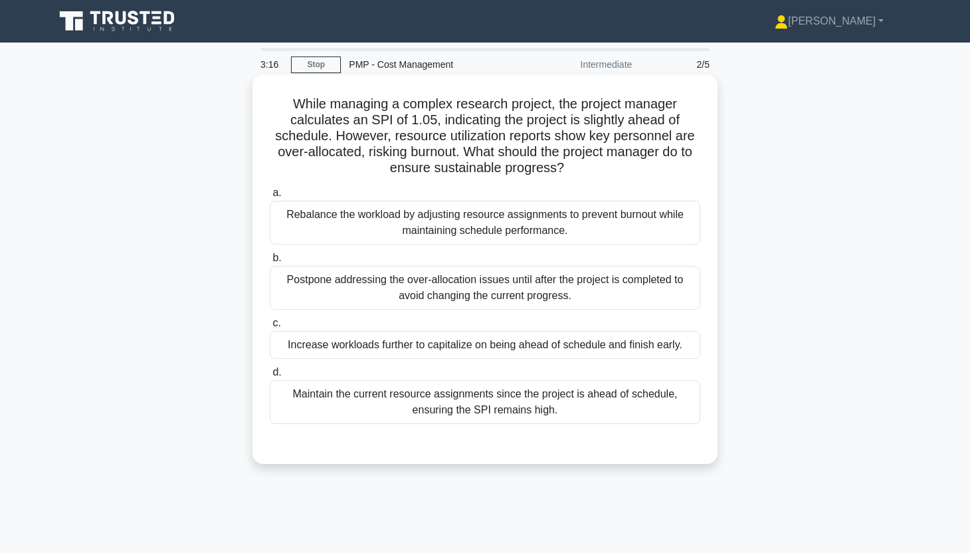
click at [607, 231] on div "Rebalance the workload by adjusting resource assignments to prevent burnout whi…" at bounding box center [485, 223] width 430 height 44
click at [270, 197] on input "a. Rebalance the workload by adjusting resource assignments to prevent burnout …" at bounding box center [270, 193] width 0 height 9
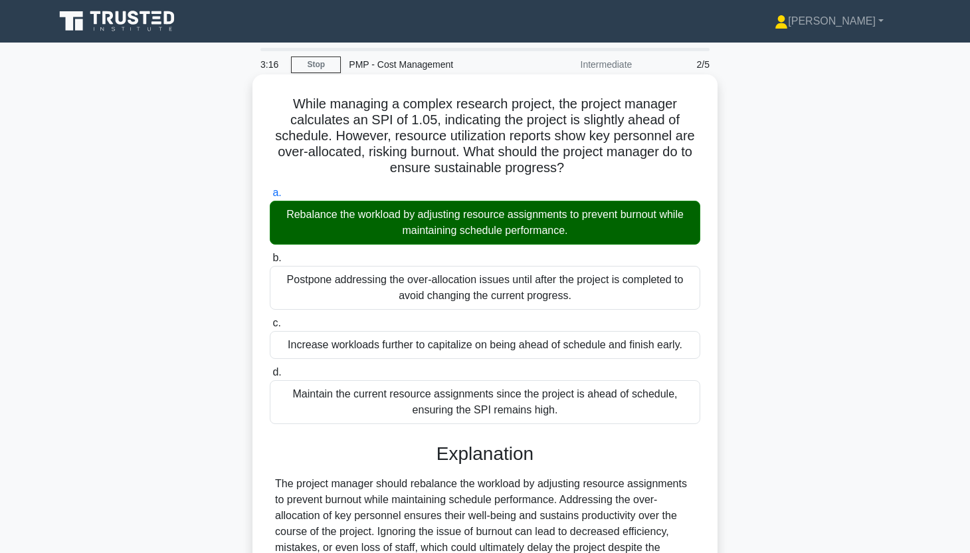
scroll to position [165, 0]
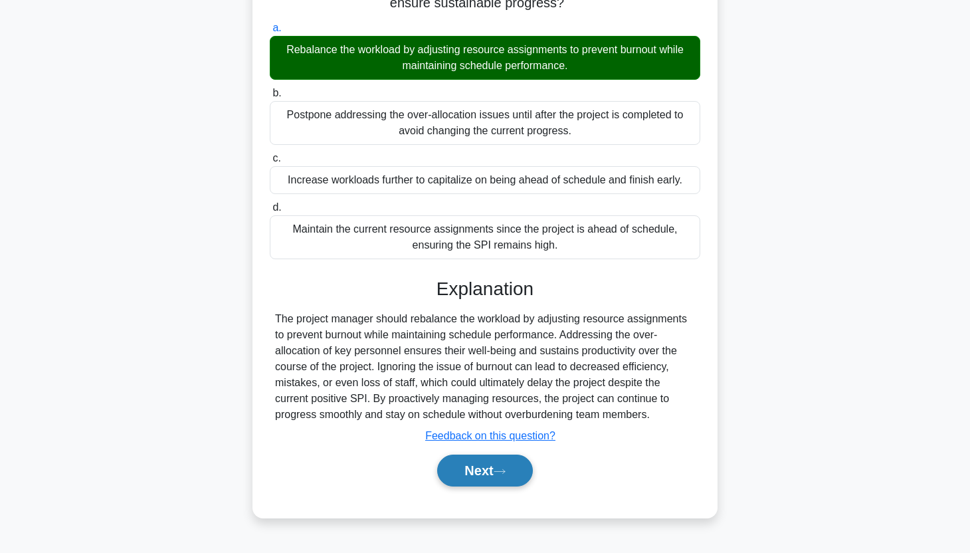
click at [490, 470] on button "Next" at bounding box center [484, 470] width 95 height 32
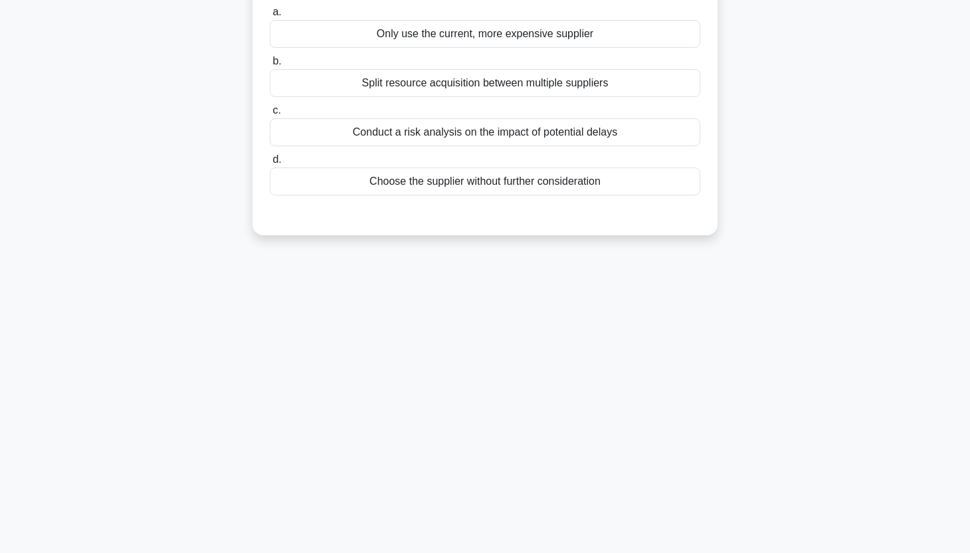
scroll to position [0, 0]
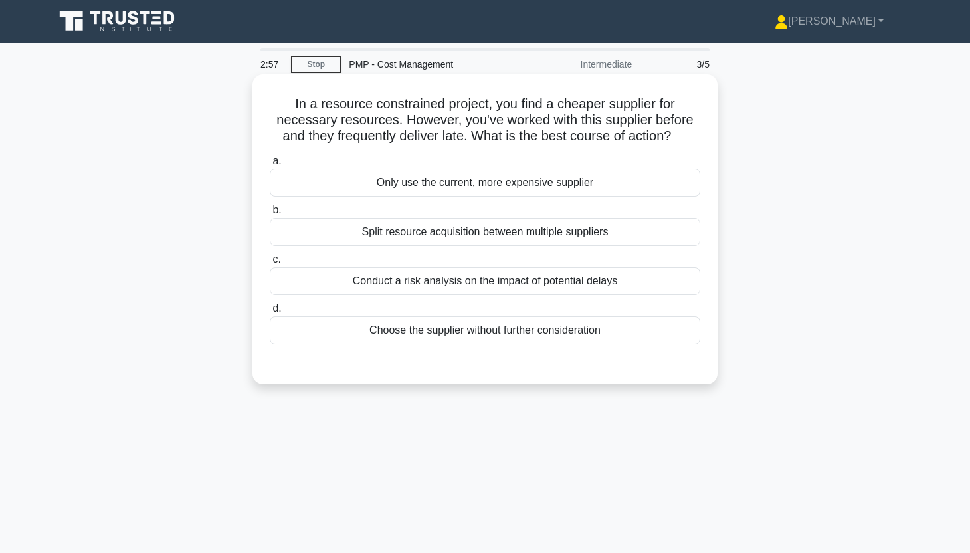
click at [466, 288] on div "Conduct a risk analysis on the impact of potential delays" at bounding box center [485, 281] width 430 height 28
click at [270, 264] on input "c. Conduct a risk analysis on the impact of potential delays" at bounding box center [270, 259] width 0 height 9
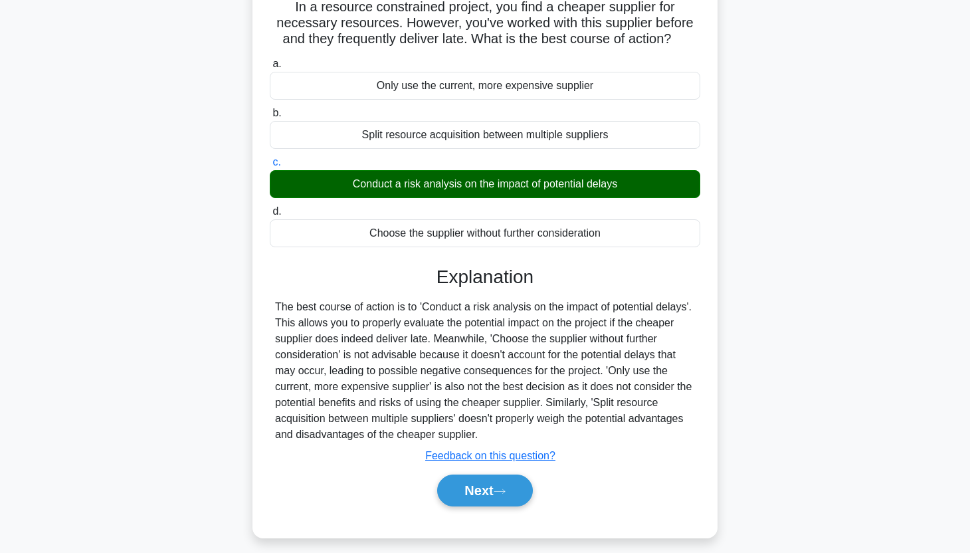
scroll to position [165, 0]
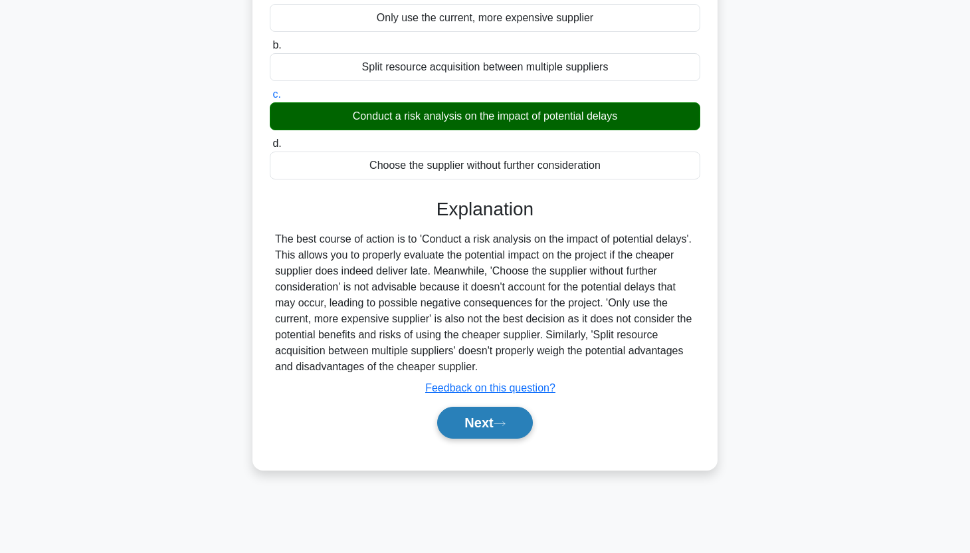
click at [458, 436] on button "Next" at bounding box center [484, 423] width 95 height 32
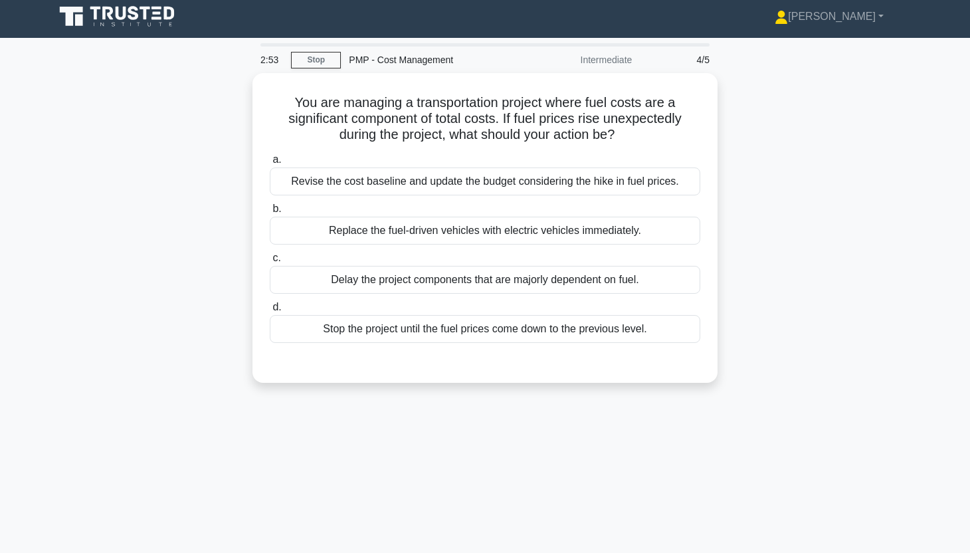
scroll to position [0, 0]
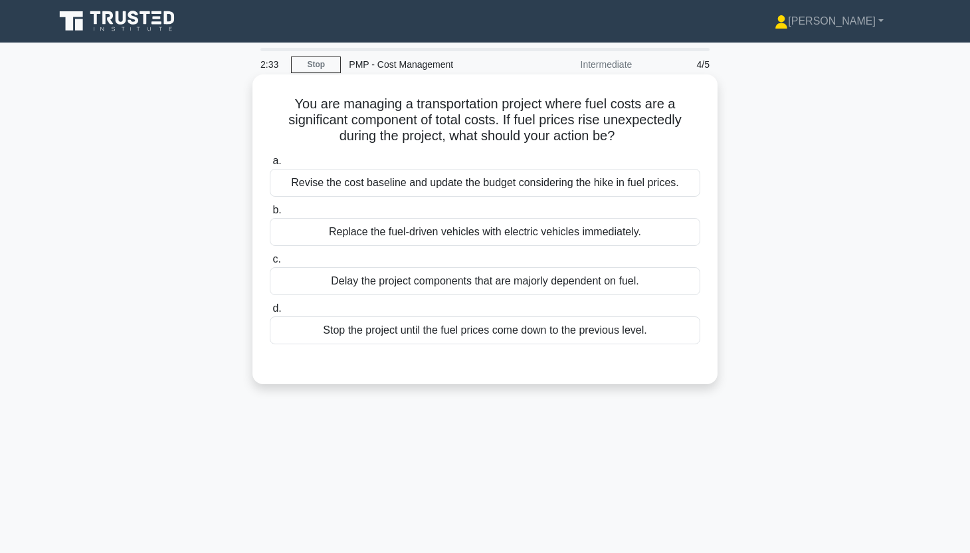
click at [650, 184] on div "Revise the cost baseline and update the budget considering the hike in fuel pri…" at bounding box center [485, 183] width 430 height 28
click at [270, 165] on input "a. Revise the cost baseline and update the budget considering the hike in fuel …" at bounding box center [270, 161] width 0 height 9
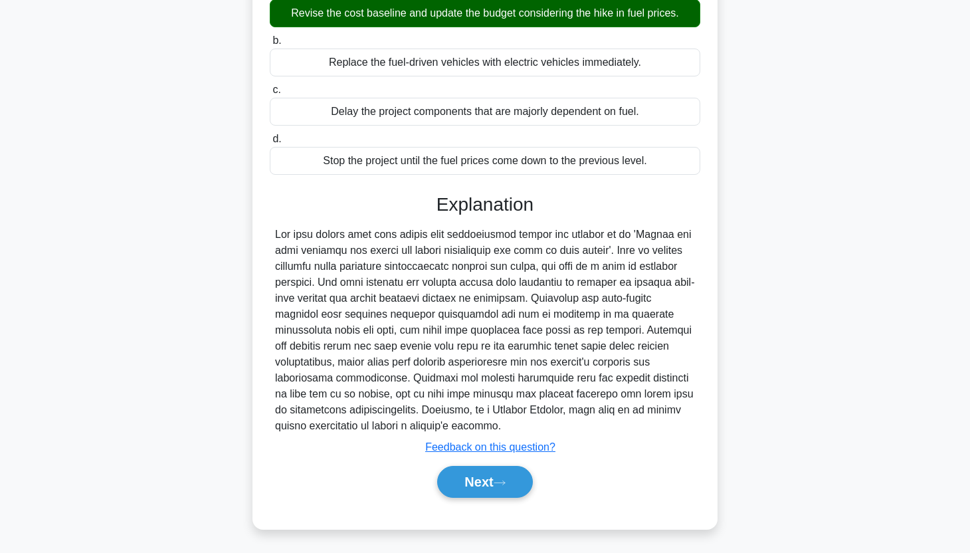
scroll to position [171, 0]
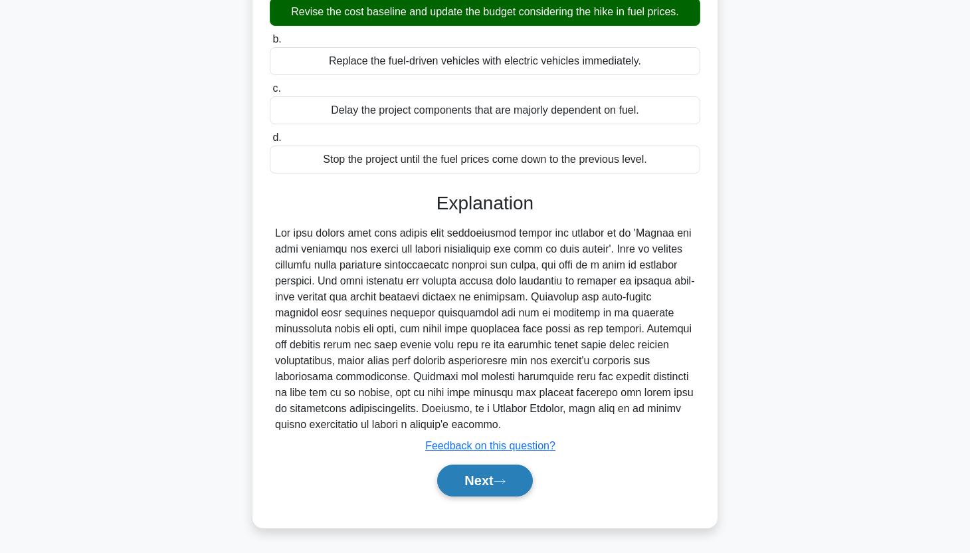
click at [500, 484] on icon at bounding box center [500, 481] width 12 height 7
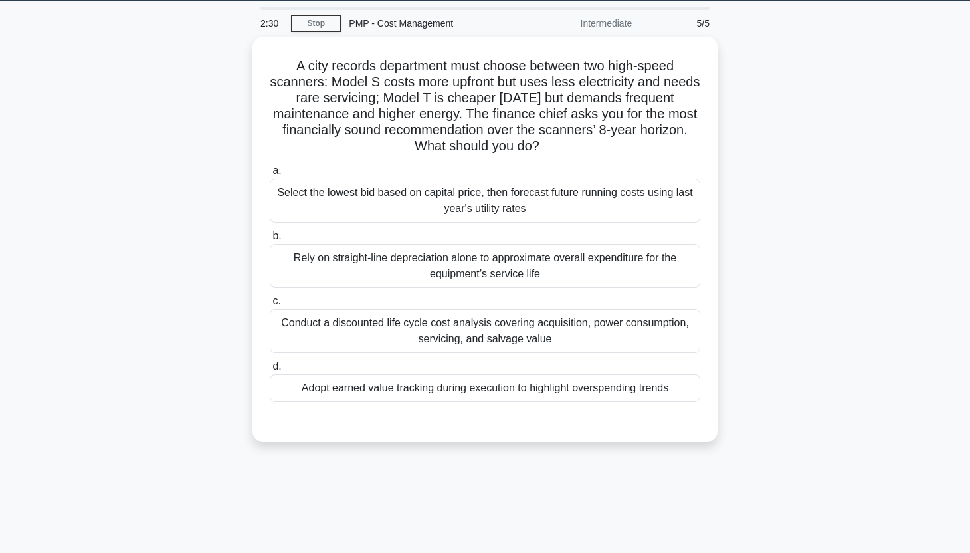
scroll to position [21, 0]
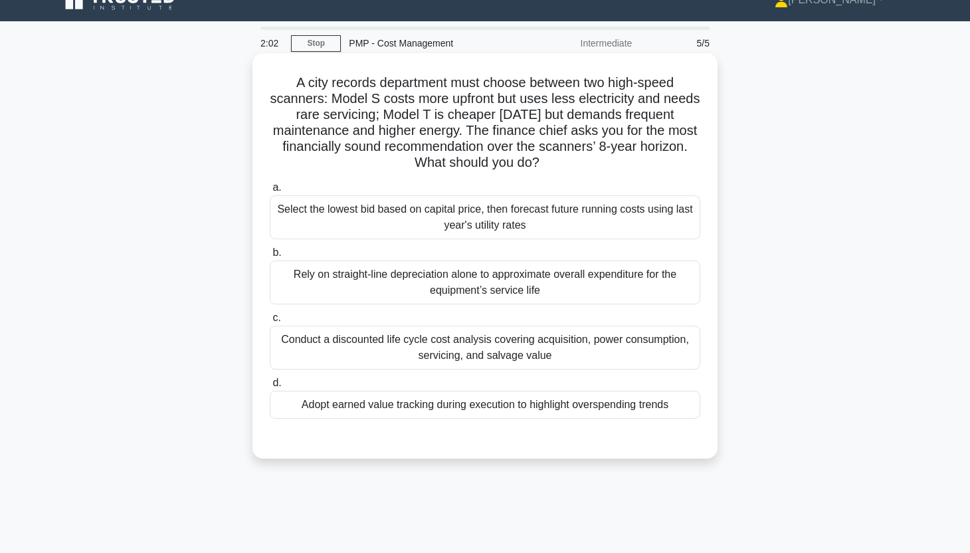
click at [644, 365] on div "Conduct a discounted life cycle cost analysis covering acquisition, power consu…" at bounding box center [485, 348] width 430 height 44
click at [270, 322] on input "c. Conduct a discounted life cycle cost analysis covering acquisition, power co…" at bounding box center [270, 318] width 0 height 9
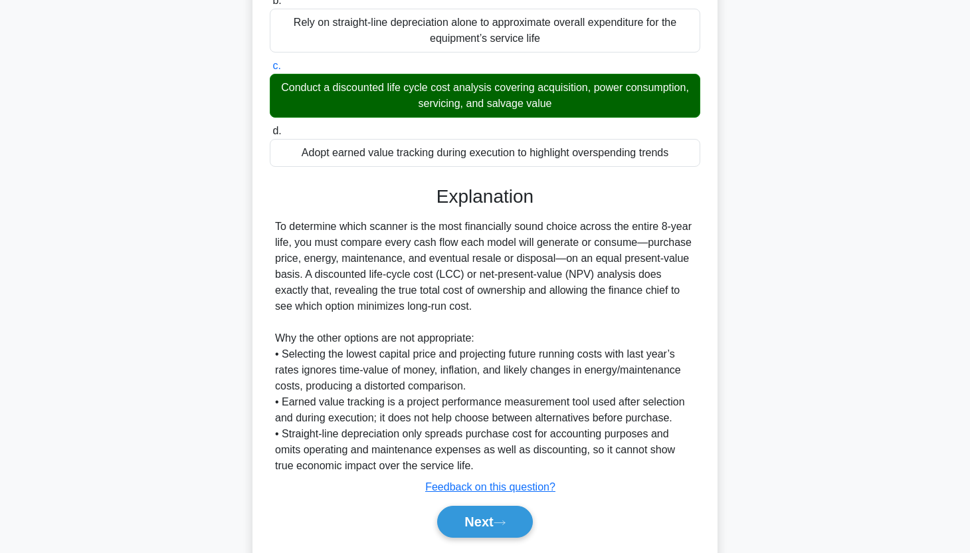
scroll to position [314, 0]
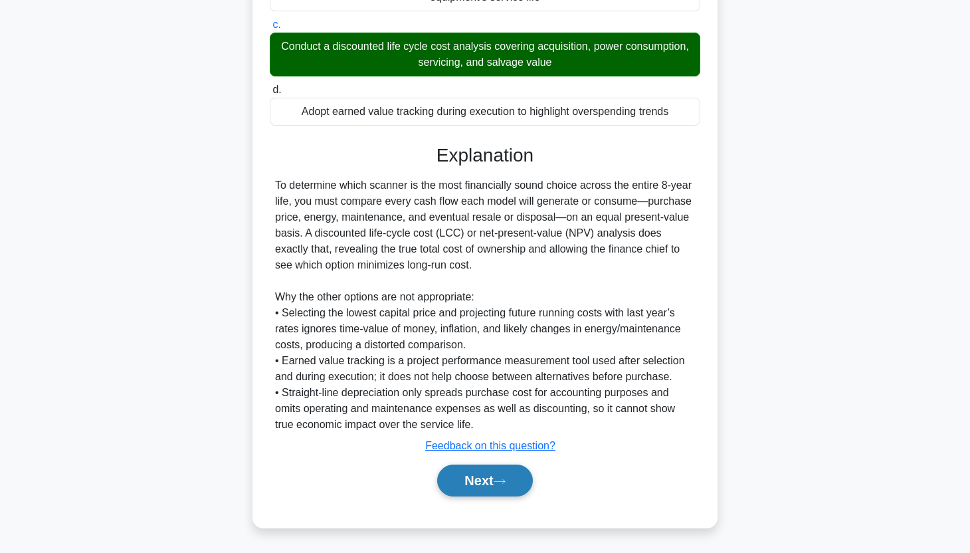
click at [512, 483] on button "Next" at bounding box center [484, 480] width 95 height 32
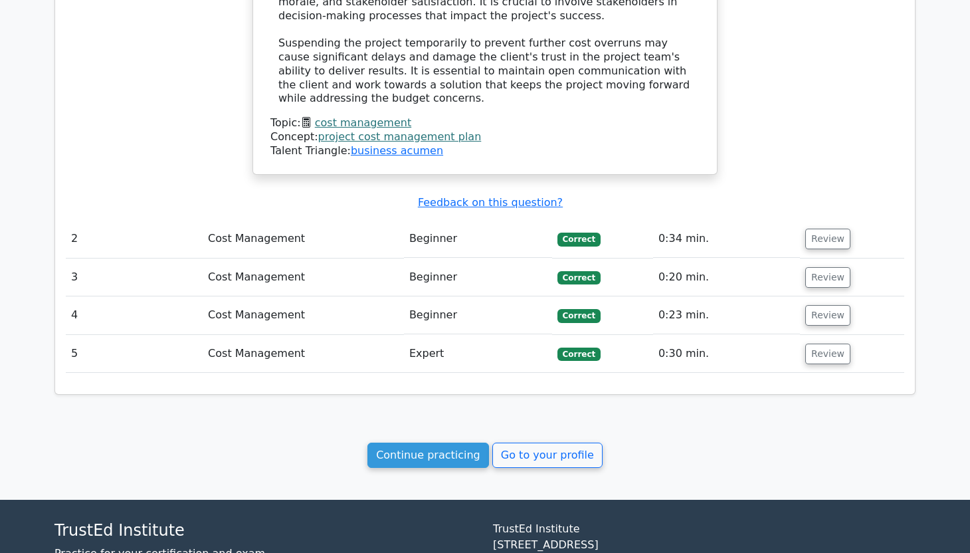
scroll to position [1588, 0]
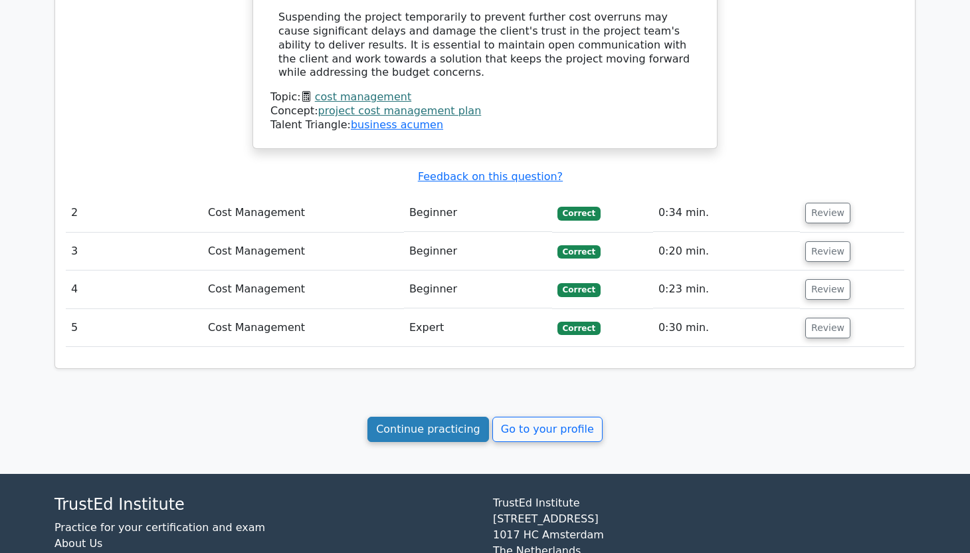
click at [472, 417] on link "Continue practicing" at bounding box center [428, 429] width 122 height 25
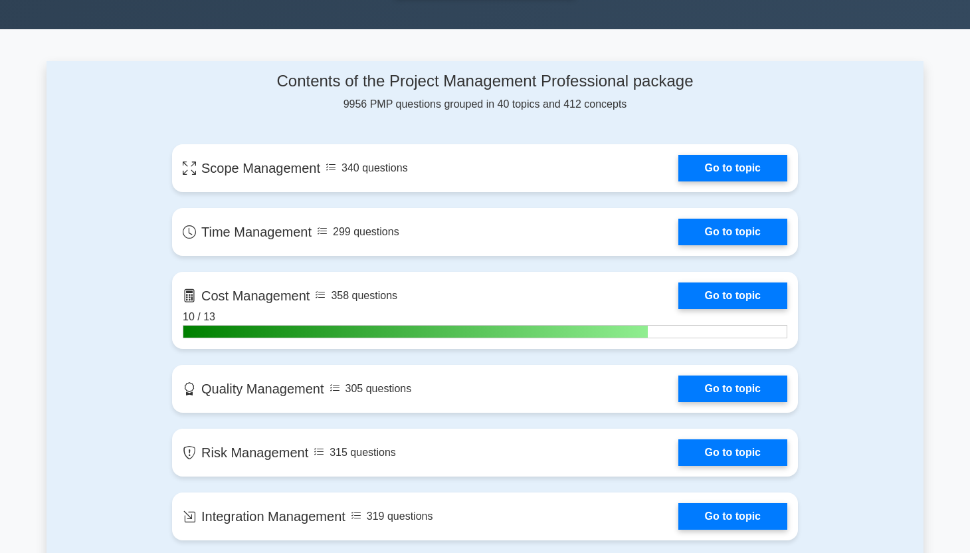
scroll to position [624, 0]
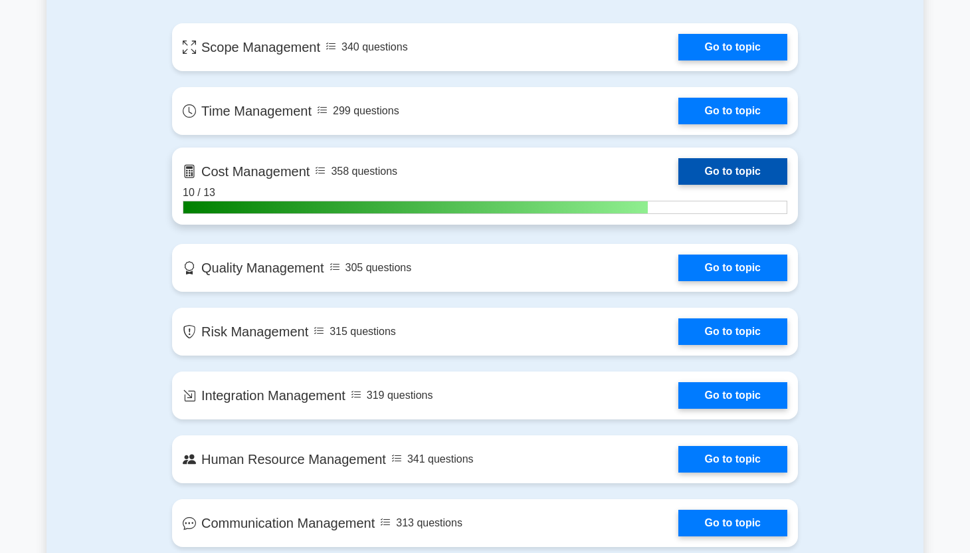
click at [707, 179] on link "Go to topic" at bounding box center [732, 171] width 109 height 27
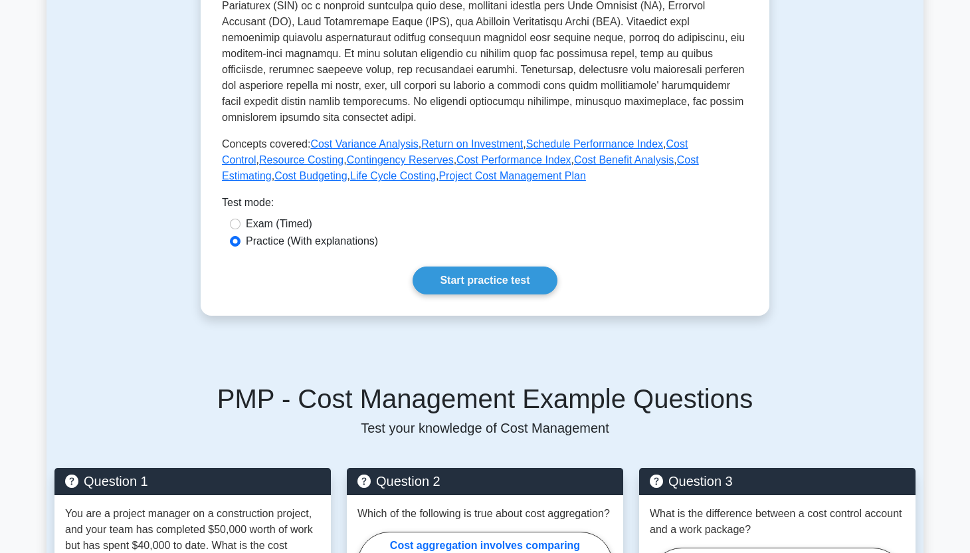
scroll to position [478, 0]
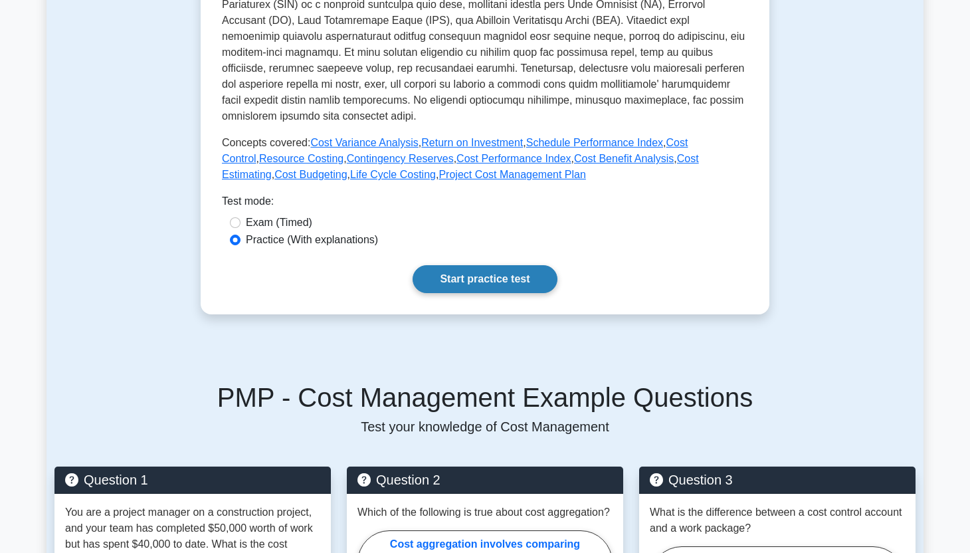
click at [480, 283] on link "Start practice test" at bounding box center [485, 279] width 144 height 28
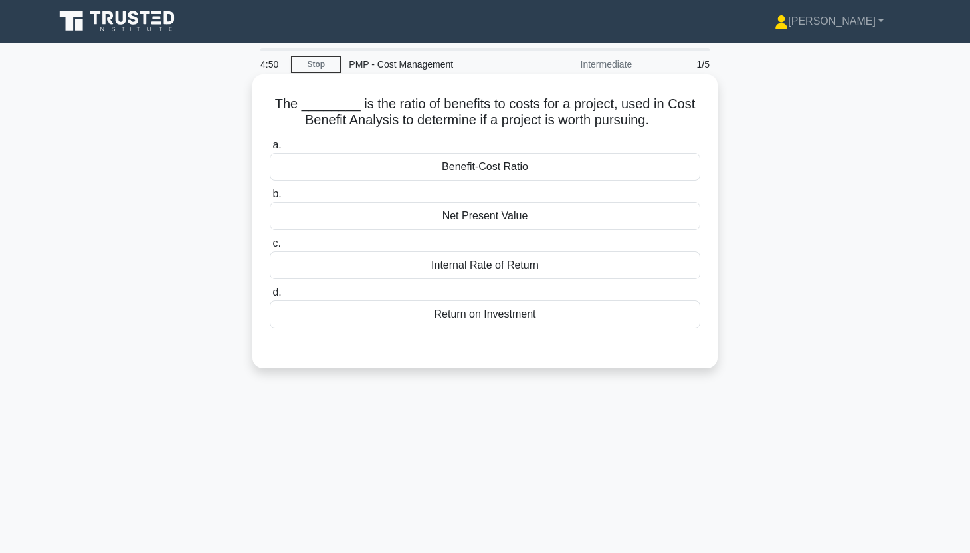
click at [631, 170] on div "Benefit-Cost Ratio" at bounding box center [485, 167] width 430 height 28
click at [270, 149] on input "a. Benefit-Cost Ratio" at bounding box center [270, 145] width 0 height 9
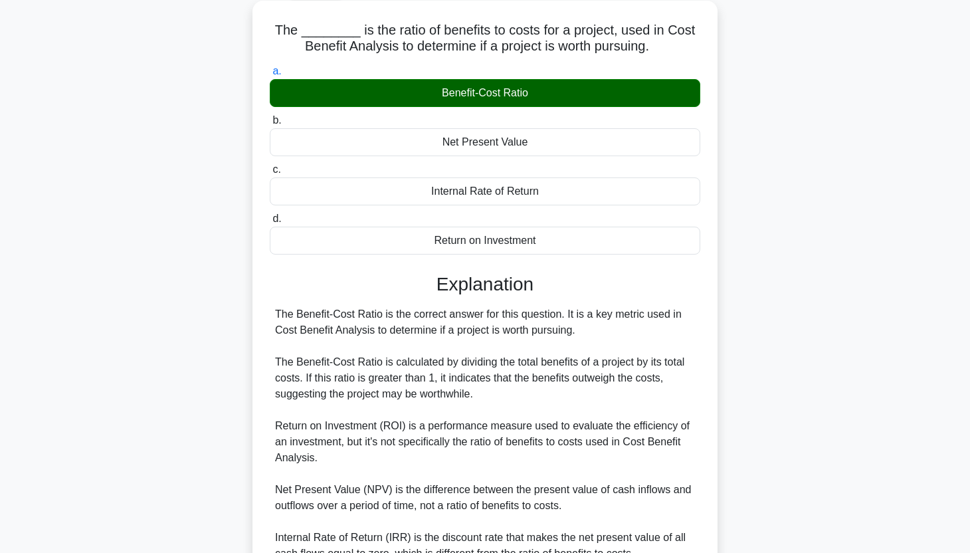
scroll to position [203, 0]
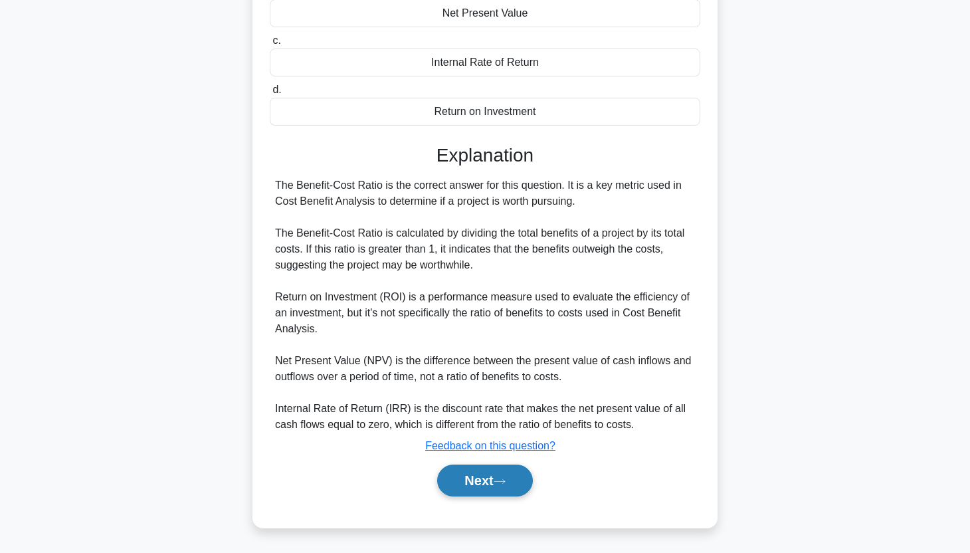
click at [487, 488] on button "Next" at bounding box center [484, 480] width 95 height 32
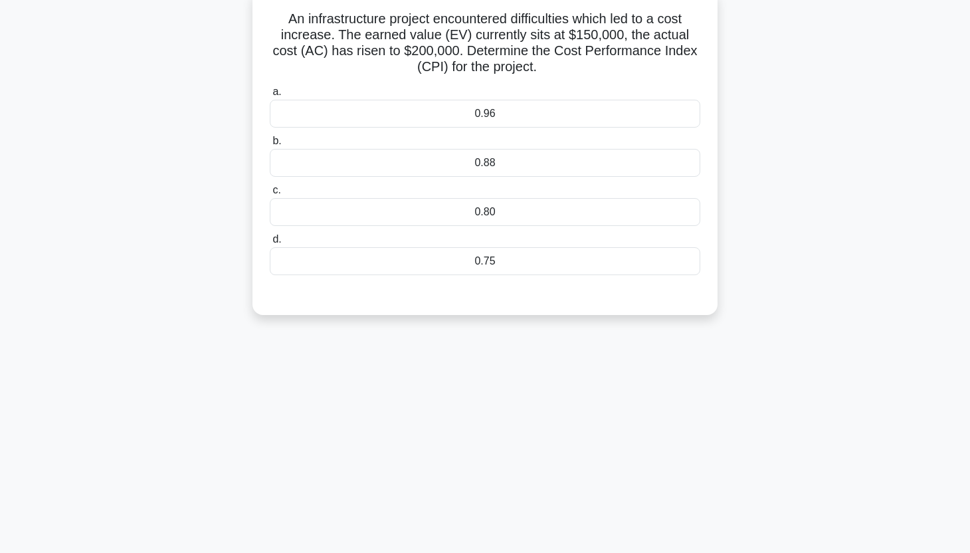
scroll to position [0, 0]
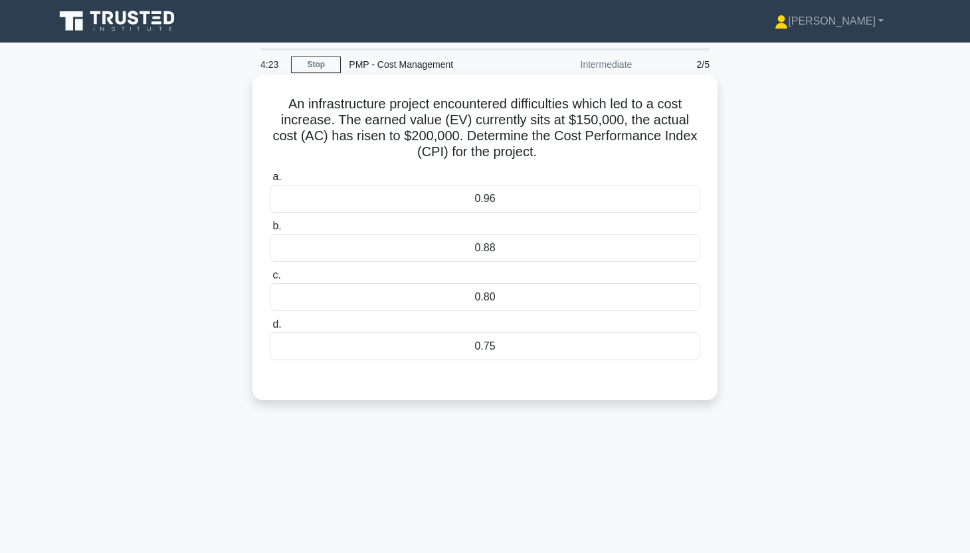
click at [609, 345] on div "0.75" at bounding box center [485, 346] width 430 height 28
click at [270, 329] on input "d. 0.75" at bounding box center [270, 324] width 0 height 9
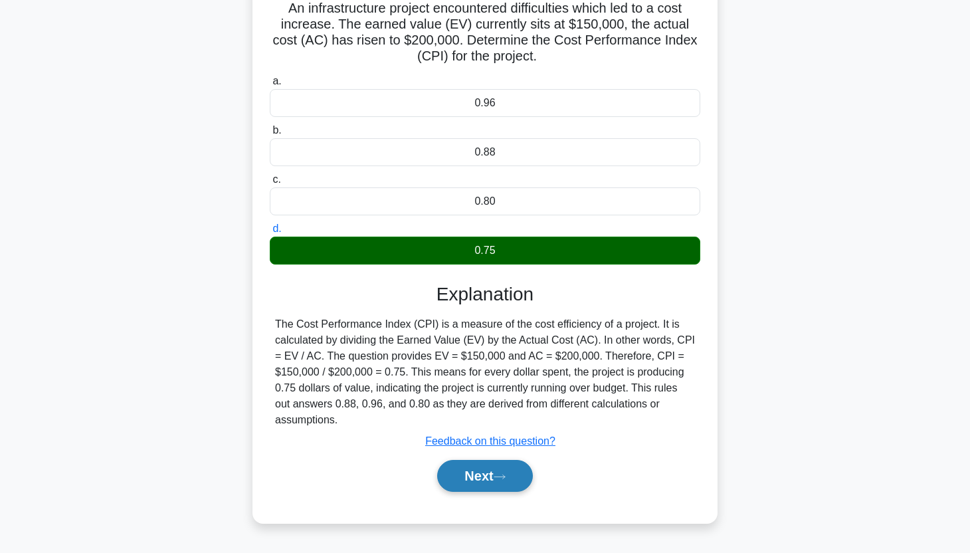
scroll to position [106, 0]
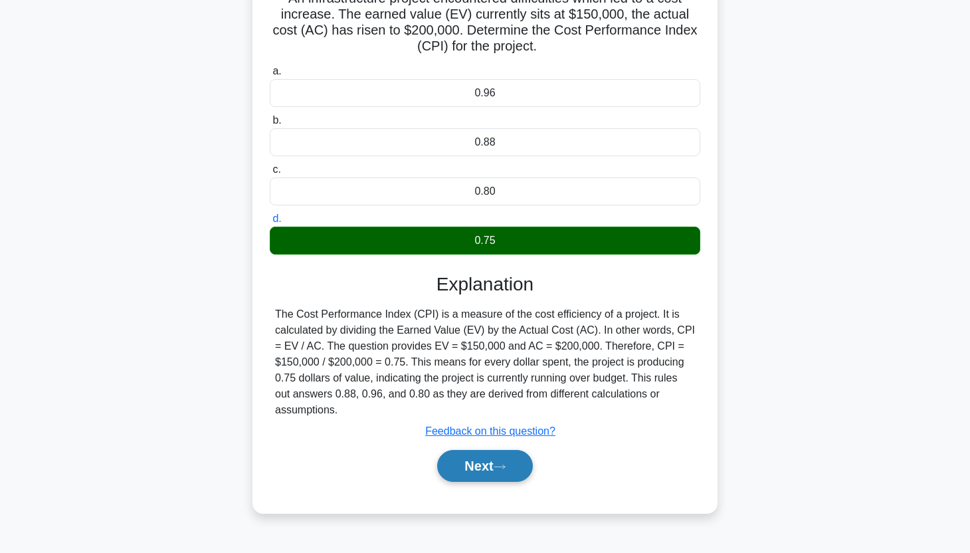
click at [511, 478] on button "Next" at bounding box center [484, 466] width 95 height 32
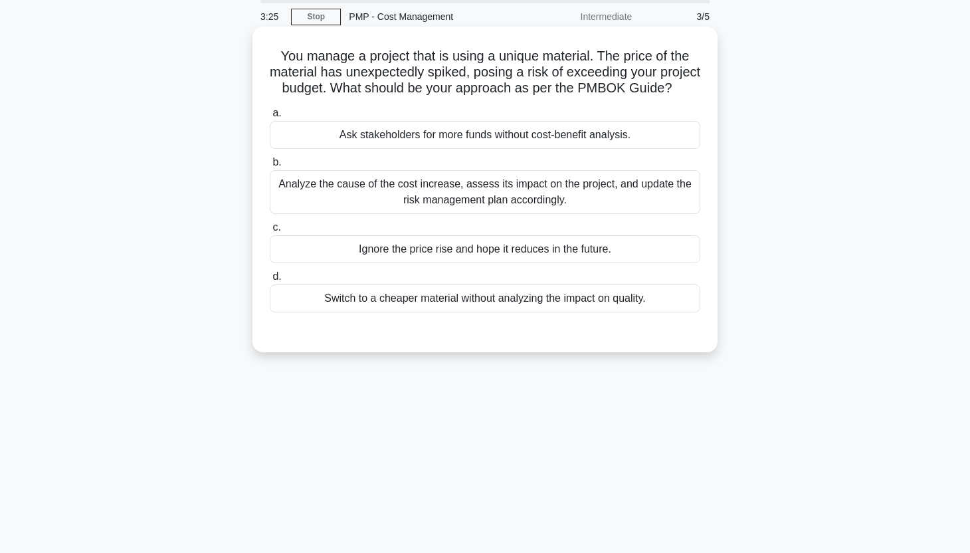
scroll to position [35, 0]
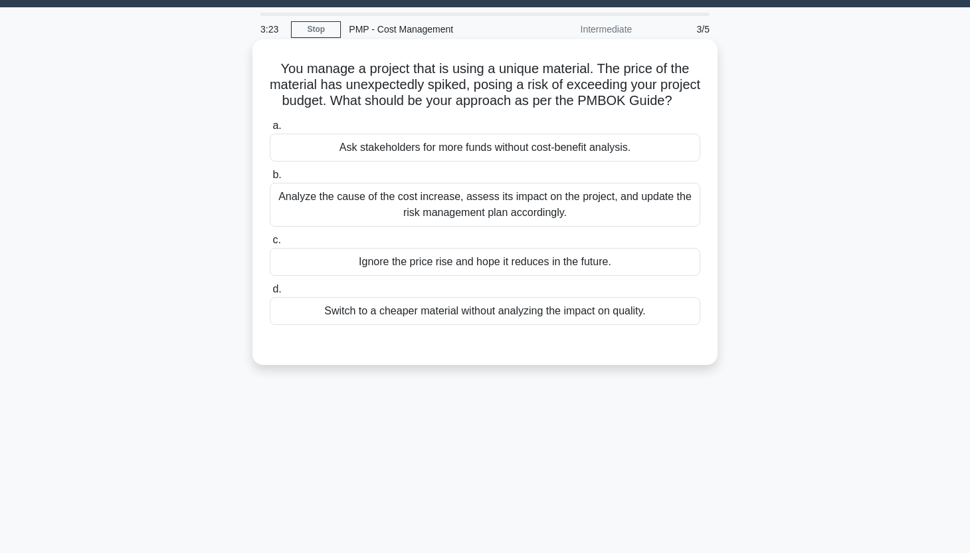
click at [604, 205] on div "Analyze the cause of the cost increase, assess its impact on the project, and u…" at bounding box center [485, 205] width 430 height 44
click at [270, 179] on input "b. Analyze the cause of the cost increase, assess its impact on the project, an…" at bounding box center [270, 175] width 0 height 9
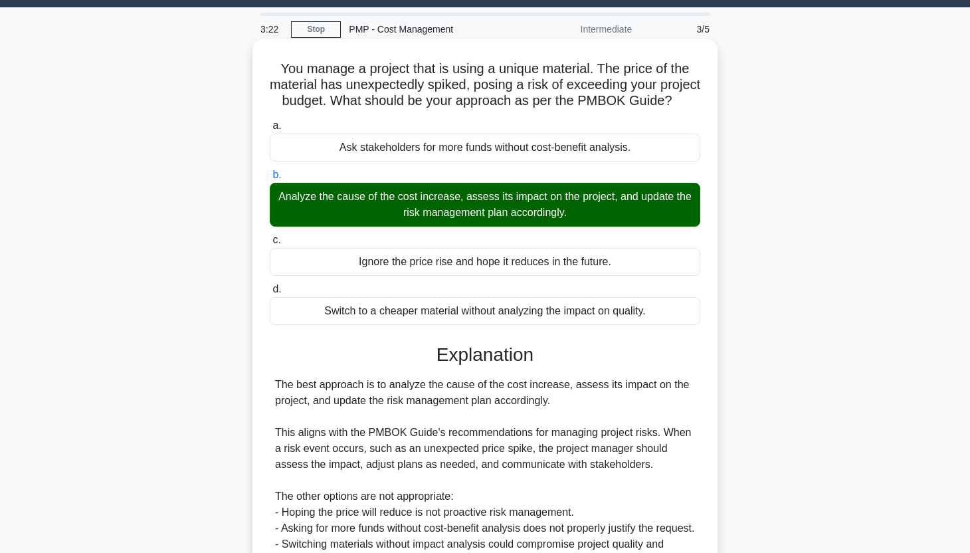
scroll to position [235, 0]
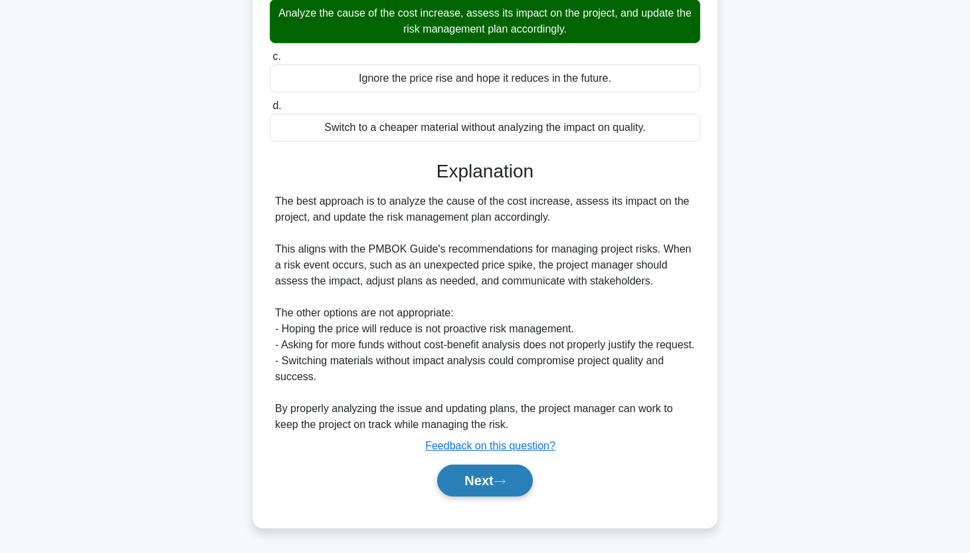
click at [498, 486] on button "Next" at bounding box center [484, 480] width 95 height 32
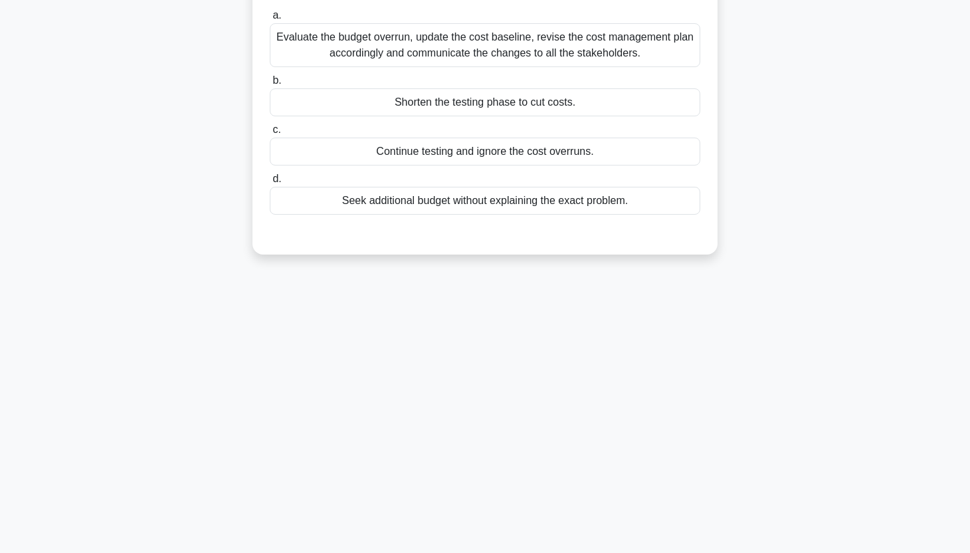
scroll to position [0, 0]
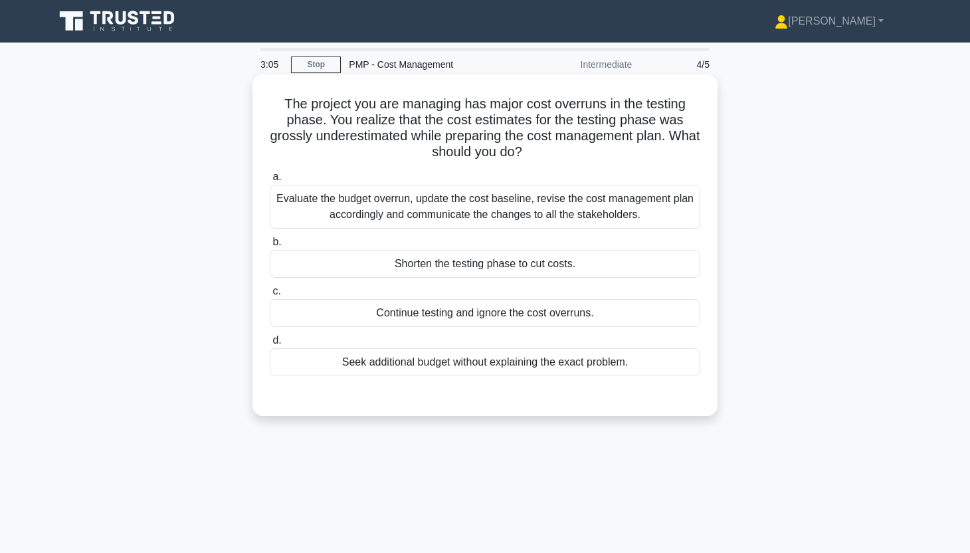
click at [632, 212] on div "Evaluate the budget overrun, update the cost baseline, revise the cost manageme…" at bounding box center [485, 207] width 430 height 44
click at [270, 181] on input "a. Evaluate the budget overrun, update the cost baseline, revise the cost manag…" at bounding box center [270, 177] width 0 height 9
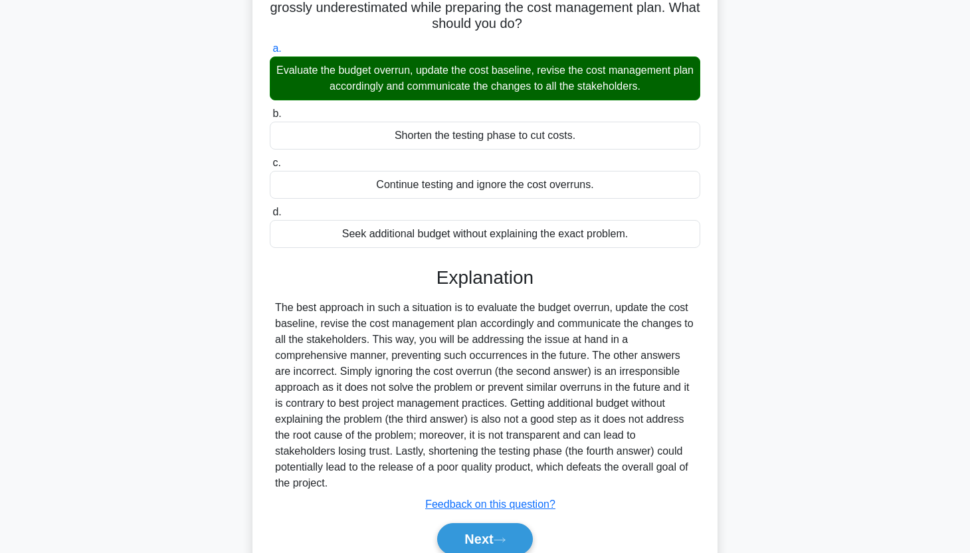
scroll to position [187, 0]
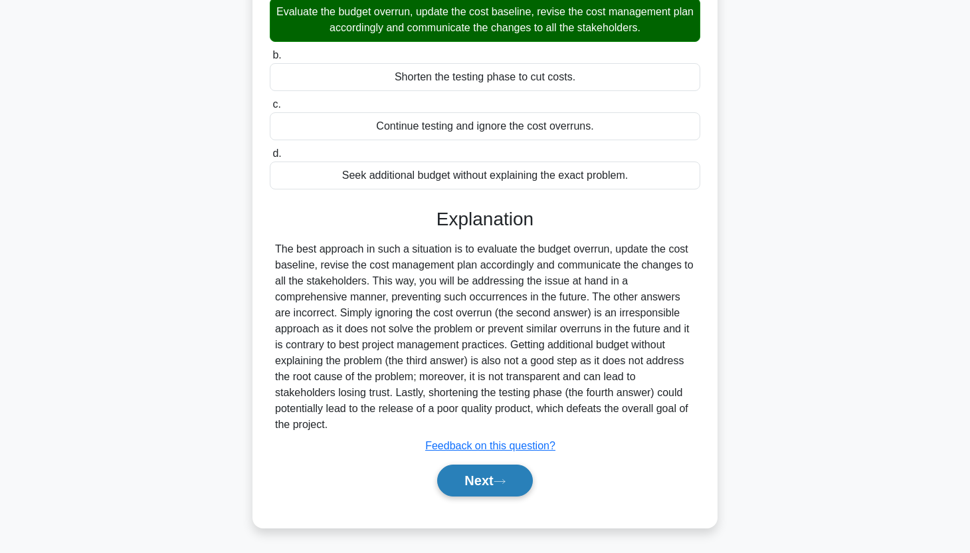
click at [505, 482] on icon at bounding box center [499, 481] width 11 height 4
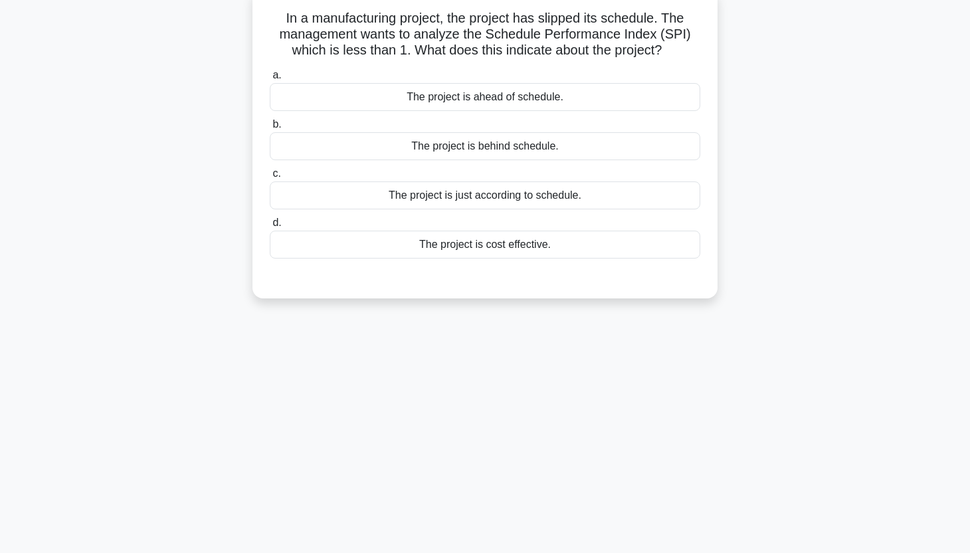
scroll to position [0, 0]
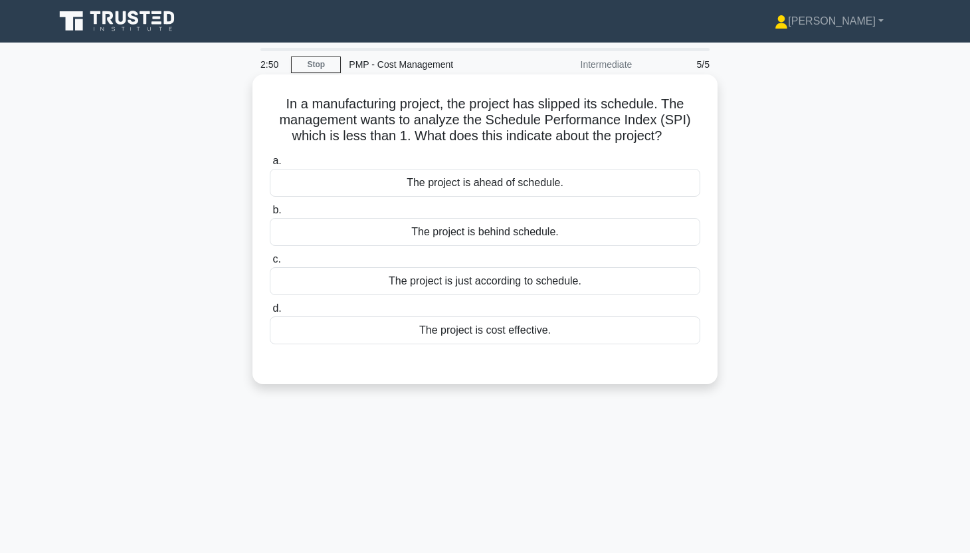
click at [588, 240] on div "The project is behind schedule." at bounding box center [485, 232] width 430 height 28
click at [270, 215] on input "b. The project is behind schedule." at bounding box center [270, 210] width 0 height 9
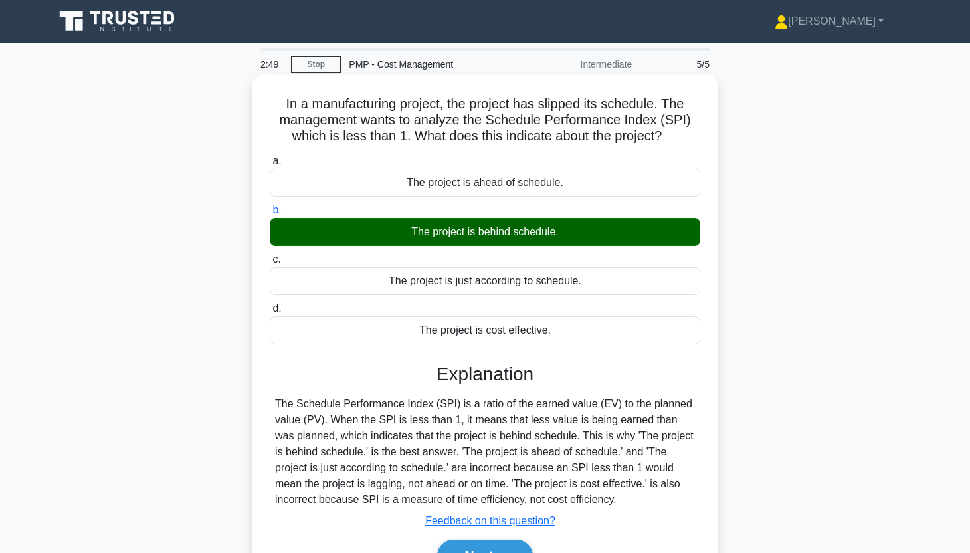
scroll to position [165, 0]
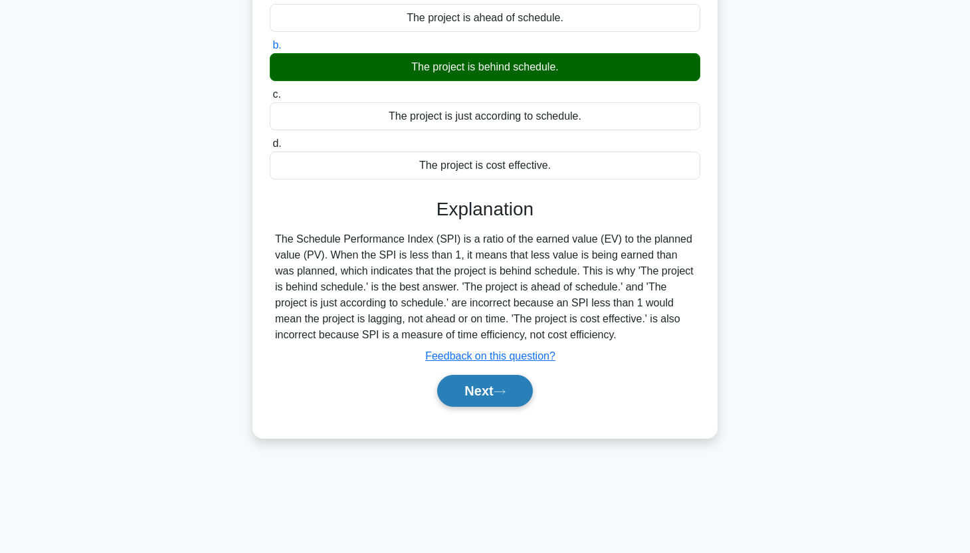
click at [500, 391] on icon at bounding box center [500, 391] width 12 height 7
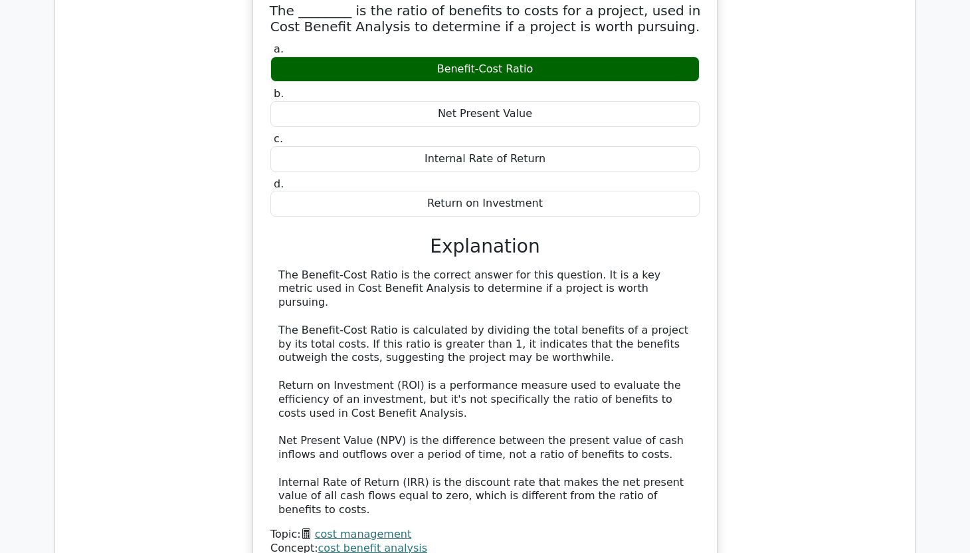
scroll to position [501, 0]
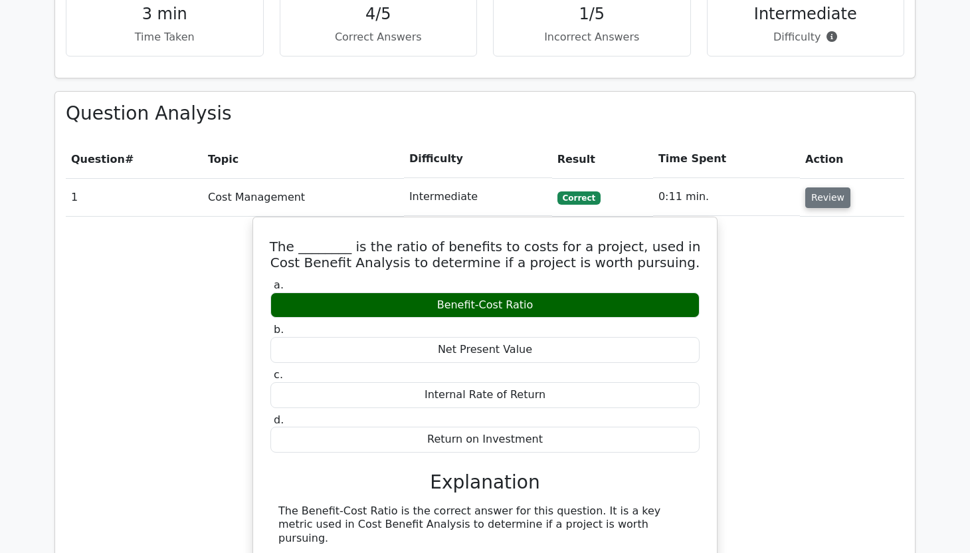
click at [830, 192] on button "Review" at bounding box center [827, 197] width 45 height 21
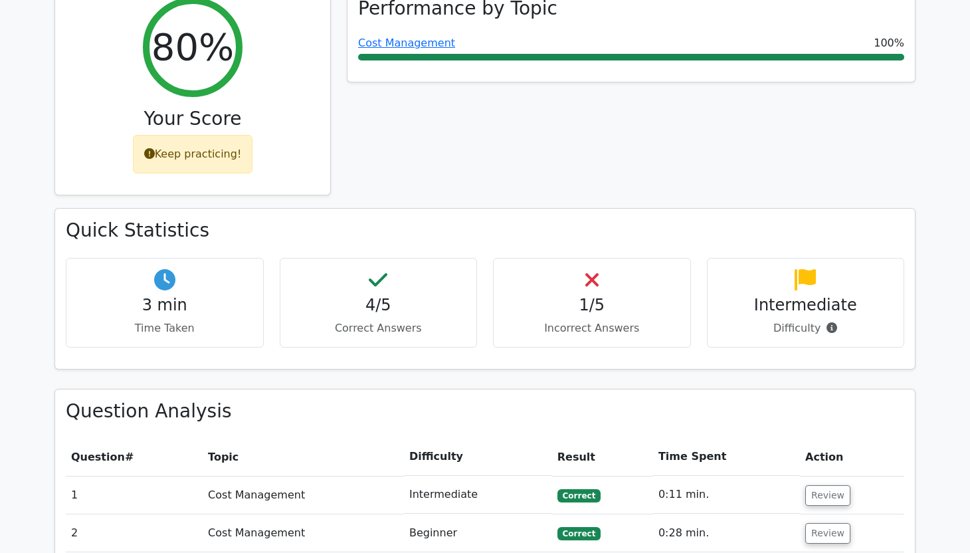
scroll to position [605, 0]
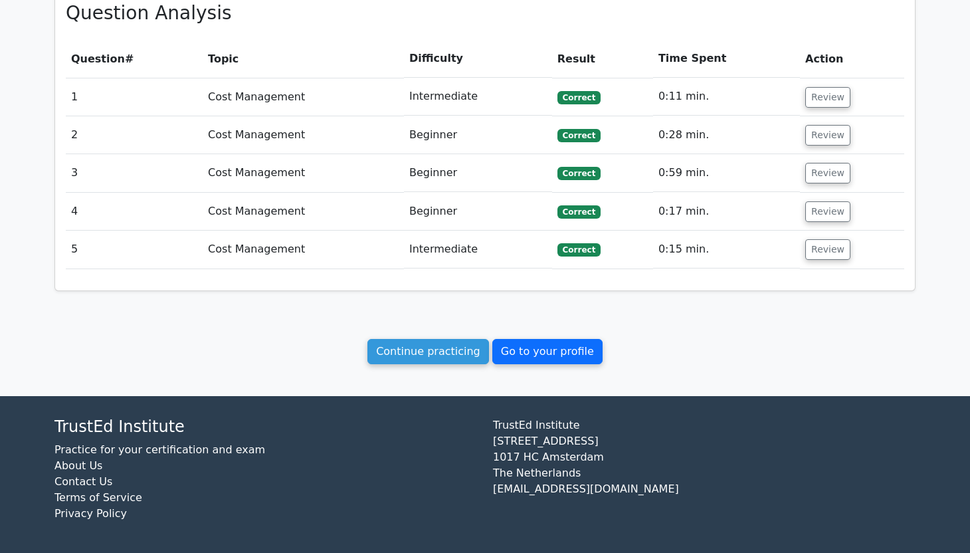
click at [535, 347] on link "Go to your profile" at bounding box center [547, 351] width 110 height 25
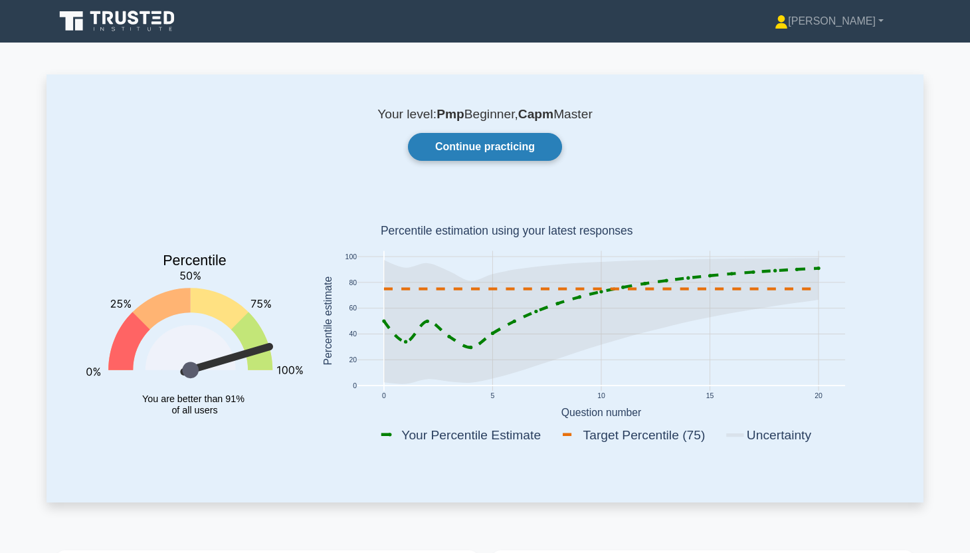
click at [508, 142] on link "Continue practicing" at bounding box center [485, 147] width 154 height 28
click at [454, 145] on link "Continue practicing" at bounding box center [485, 147] width 154 height 28
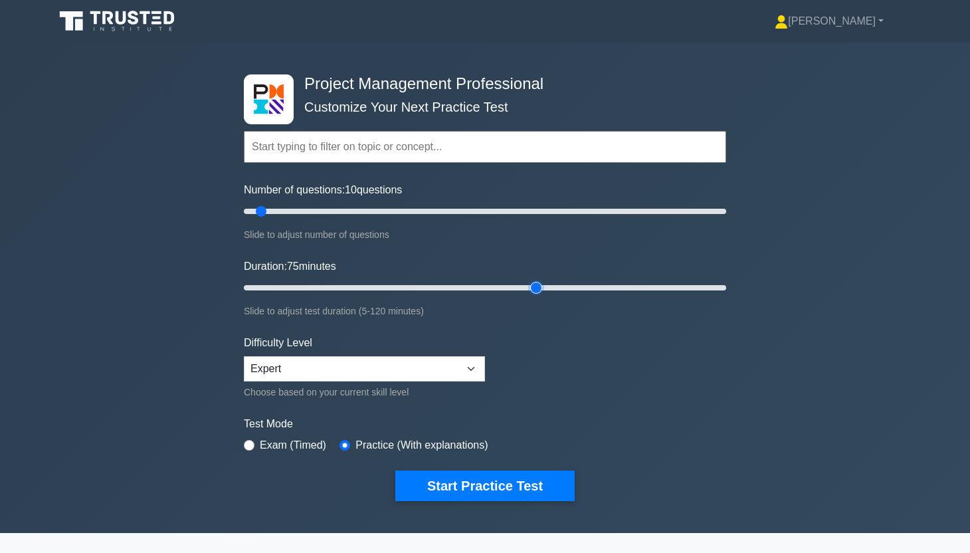
drag, startPoint x: 379, startPoint y: 284, endPoint x: 523, endPoint y: 290, distance: 144.9
type input "75"
click at [527, 289] on input "Duration: 75 minutes" at bounding box center [485, 288] width 482 height 16
type input "20"
click at [290, 208] on input "Number of questions: 20 questions" at bounding box center [485, 211] width 482 height 16
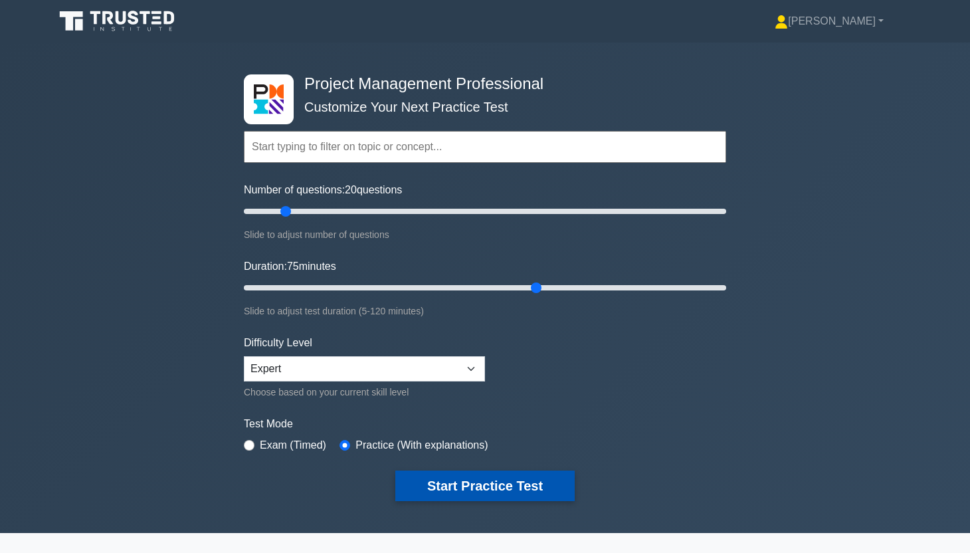
click at [524, 479] on button "Start Practice Test" at bounding box center [484, 485] width 179 height 31
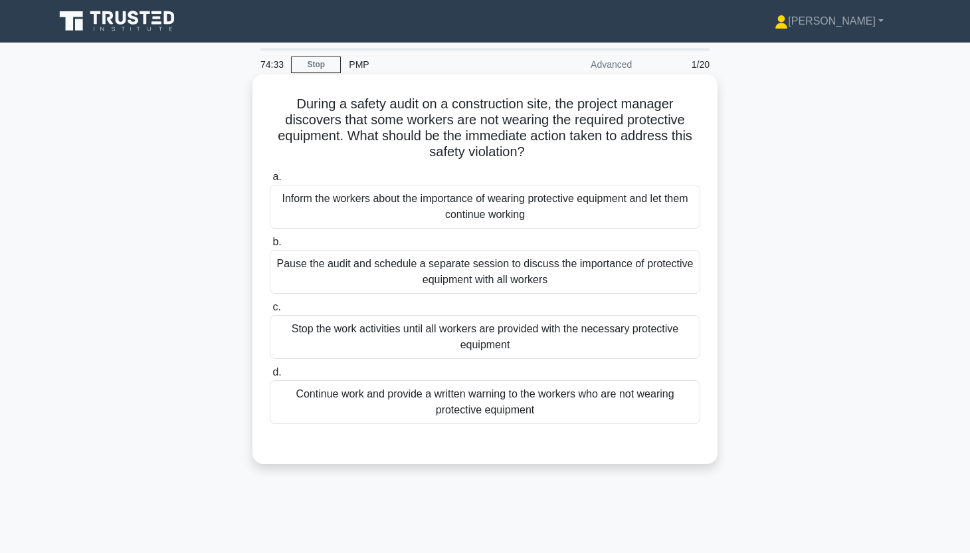
click at [513, 405] on div "Continue work and provide a written warning to the workers who are not wearing …" at bounding box center [485, 402] width 430 height 44
click at [270, 377] on input "d. Continue work and provide a written warning to the workers who are not weari…" at bounding box center [270, 372] width 0 height 9
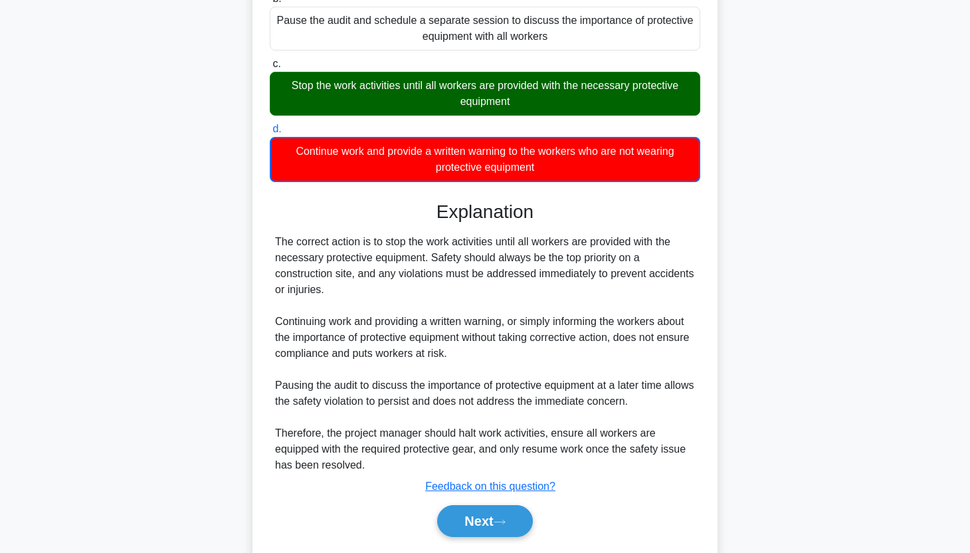
scroll to position [245, 0]
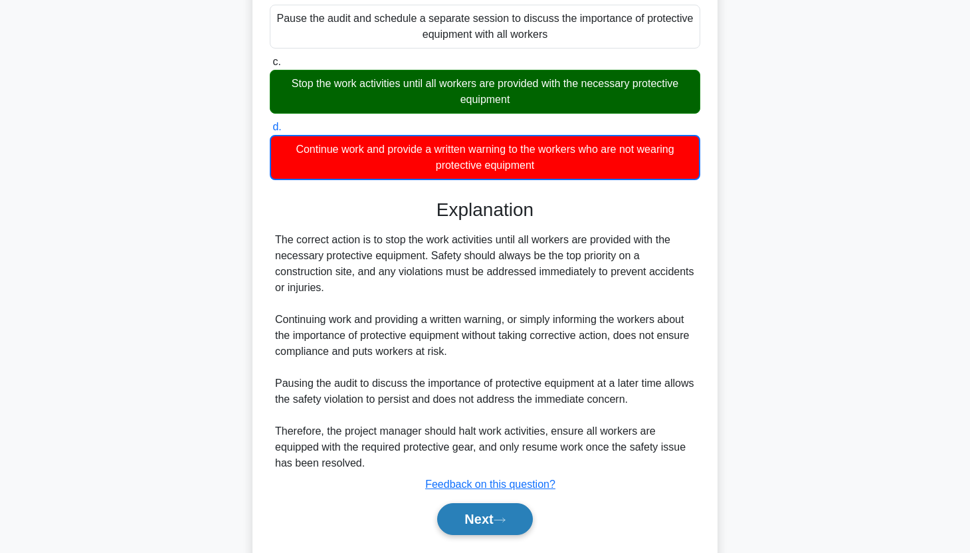
click at [485, 518] on button "Next" at bounding box center [484, 519] width 95 height 32
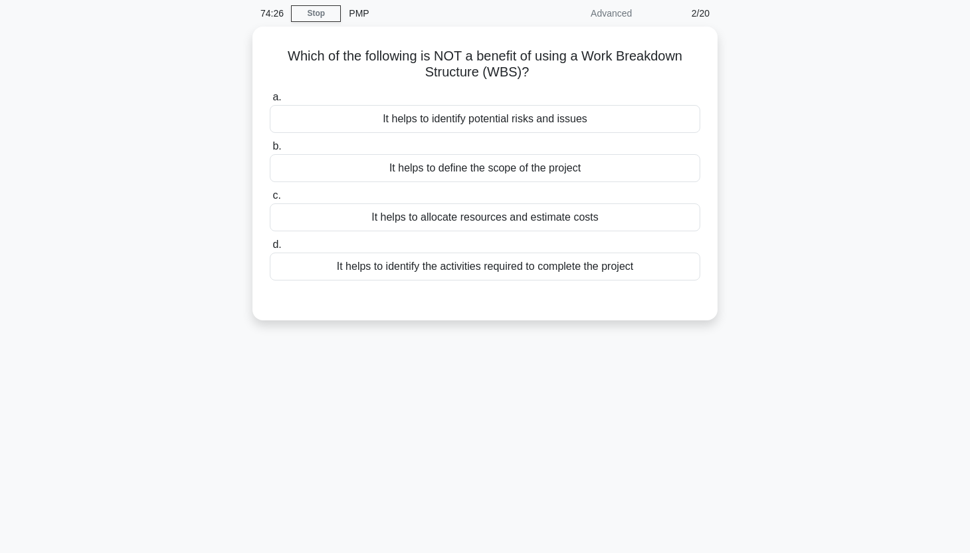
scroll to position [0, 0]
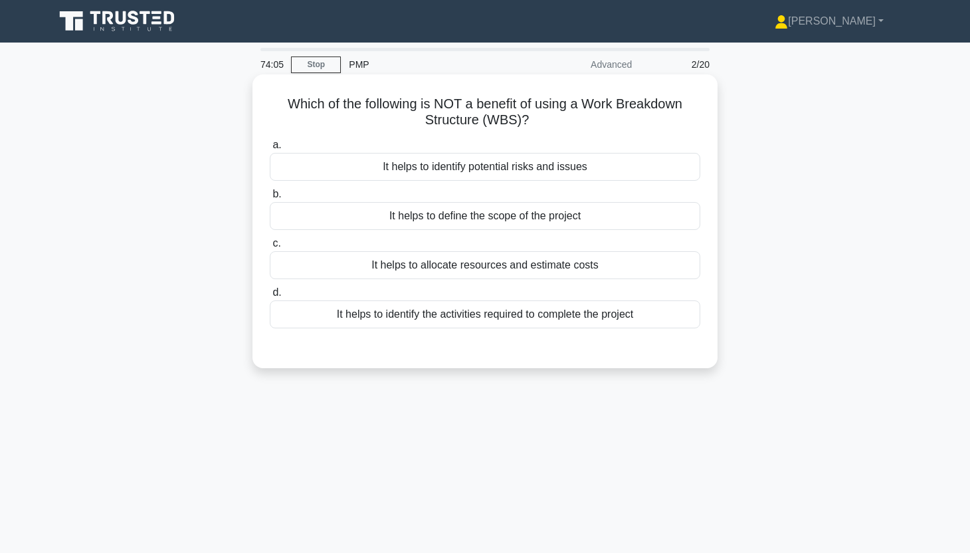
click at [523, 159] on div "It helps to identify potential risks and issues" at bounding box center [485, 167] width 430 height 28
click at [270, 149] on input "a. It helps to identify potential risks and issues" at bounding box center [270, 145] width 0 height 9
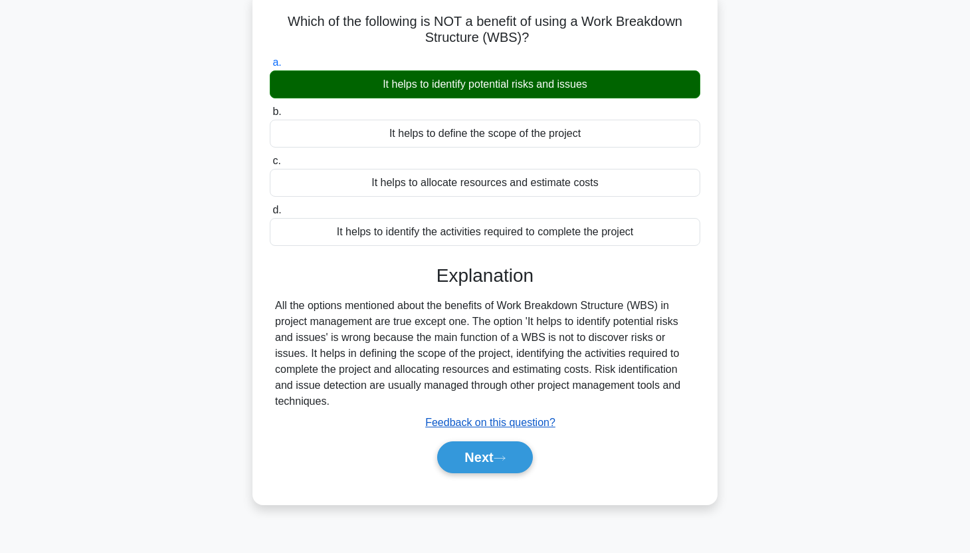
scroll to position [145, 0]
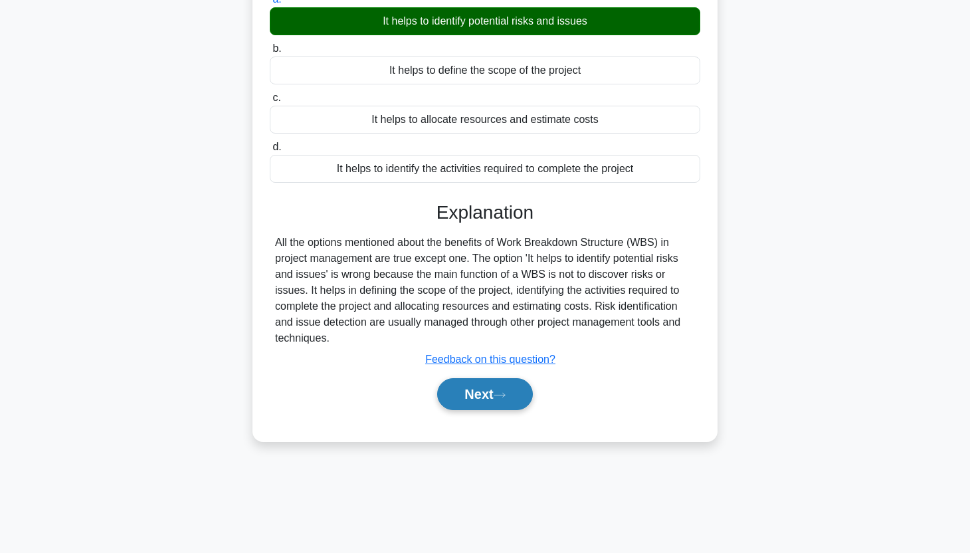
click at [488, 402] on button "Next" at bounding box center [484, 394] width 95 height 32
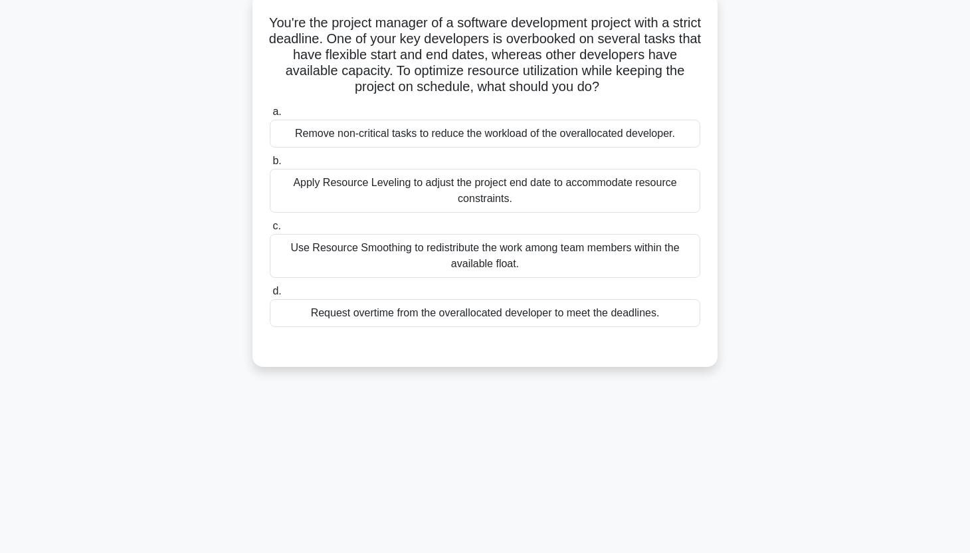
scroll to position [12, 0]
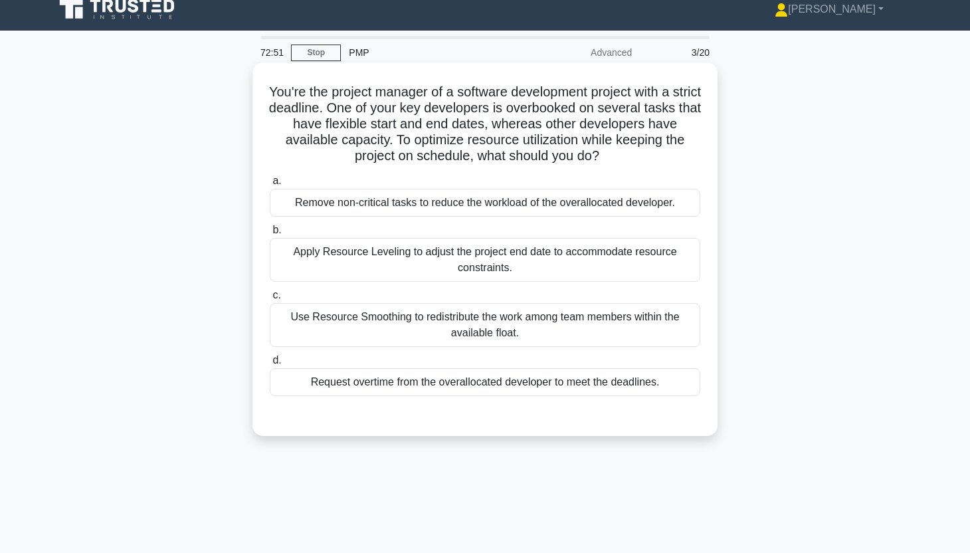
click at [541, 334] on div "Use Resource Smoothing to redistribute the work among team members within the a…" at bounding box center [485, 325] width 430 height 44
click at [270, 300] on input "c. Use Resource Smoothing to redistribute the work among team members within th…" at bounding box center [270, 295] width 0 height 9
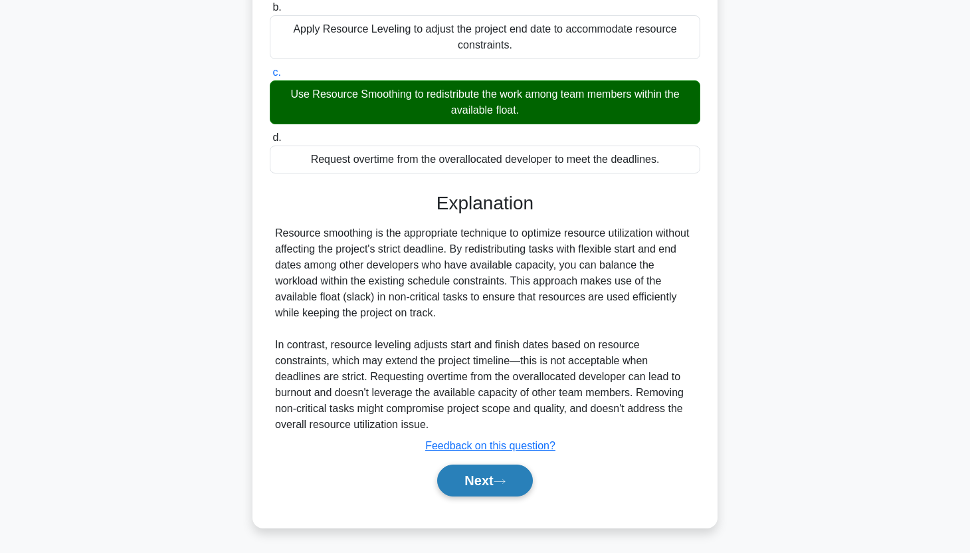
click at [478, 478] on button "Next" at bounding box center [484, 480] width 95 height 32
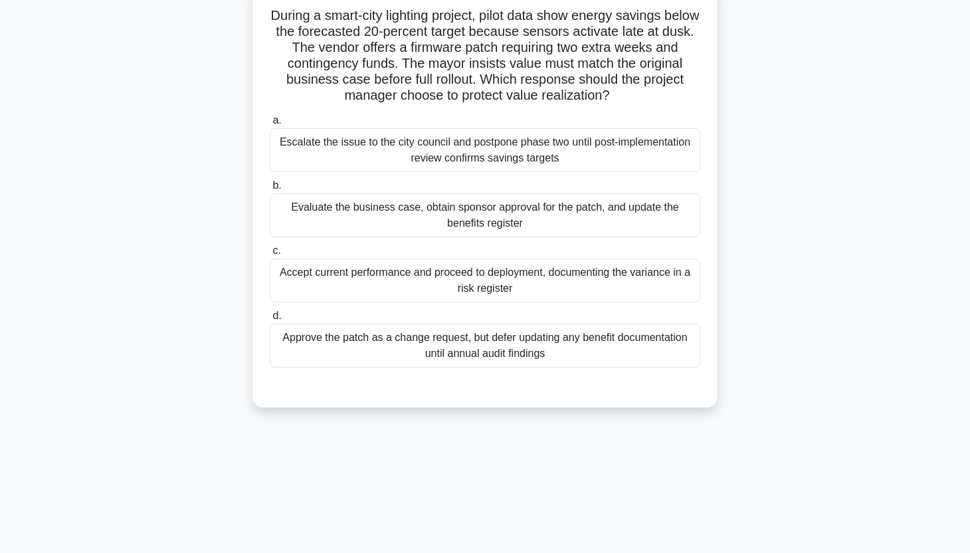
scroll to position [0, 0]
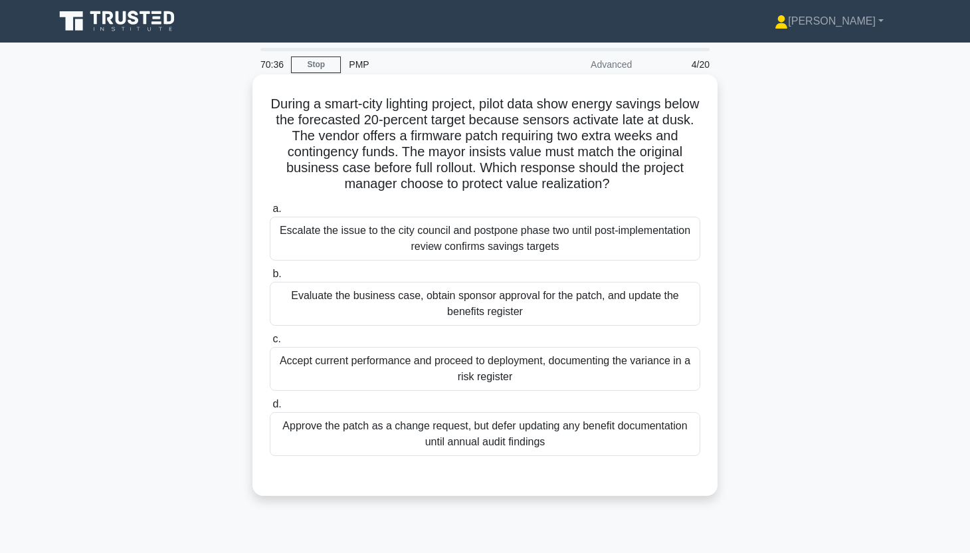
click at [553, 253] on div "Escalate the issue to the city council and postpone phase two until post-implem…" at bounding box center [485, 239] width 430 height 44
click at [270, 213] on input "a. Escalate the issue to the city council and postpone phase two until post-imp…" at bounding box center [270, 209] width 0 height 9
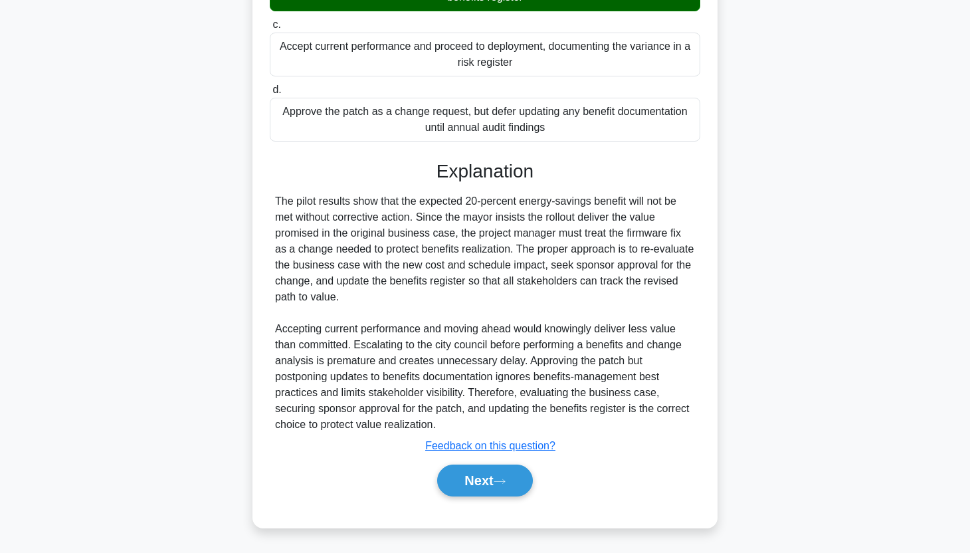
scroll to position [316, 0]
click at [493, 490] on button "Next" at bounding box center [484, 480] width 95 height 32
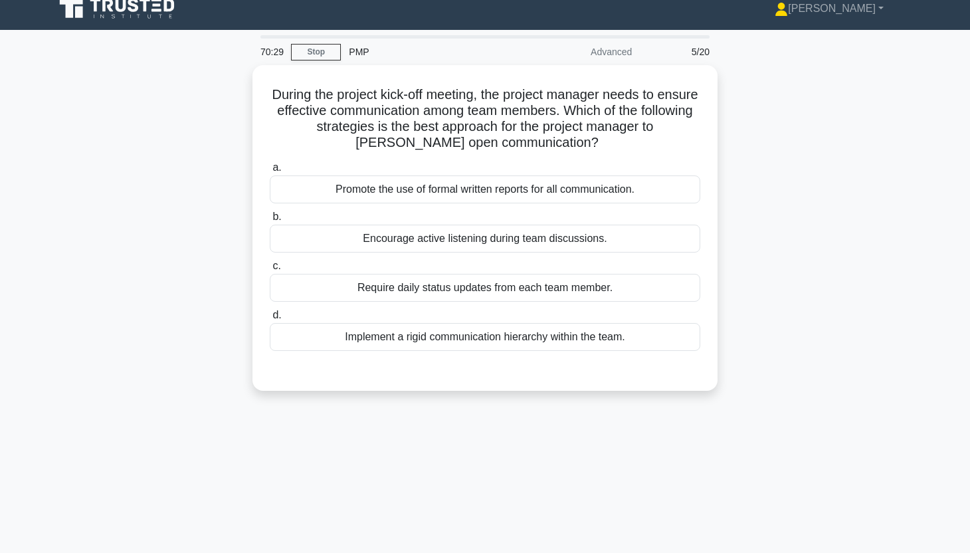
scroll to position [0, 0]
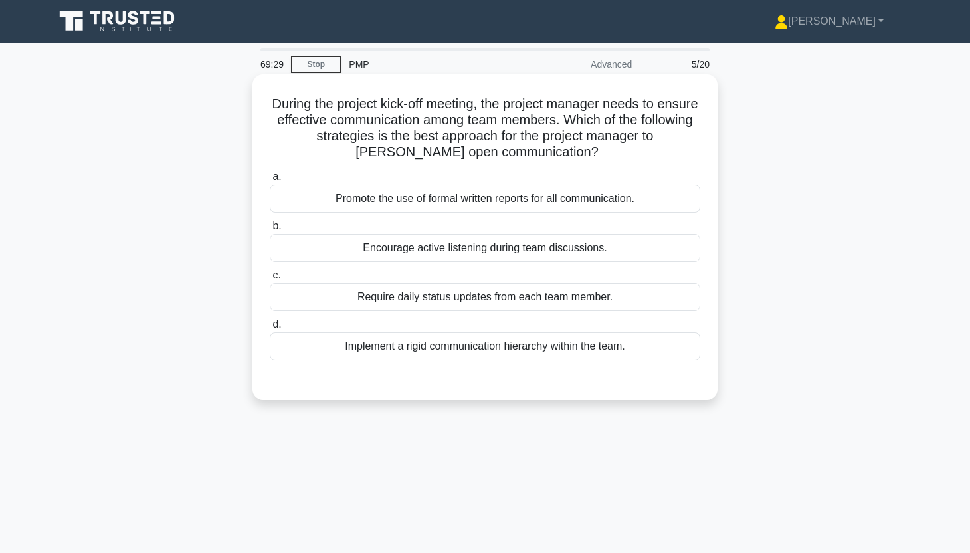
click at [542, 347] on div "Implement a rigid communication hierarchy within the team." at bounding box center [485, 346] width 430 height 28
click at [270, 329] on input "d. Implement a rigid communication hierarchy within the team." at bounding box center [270, 324] width 0 height 9
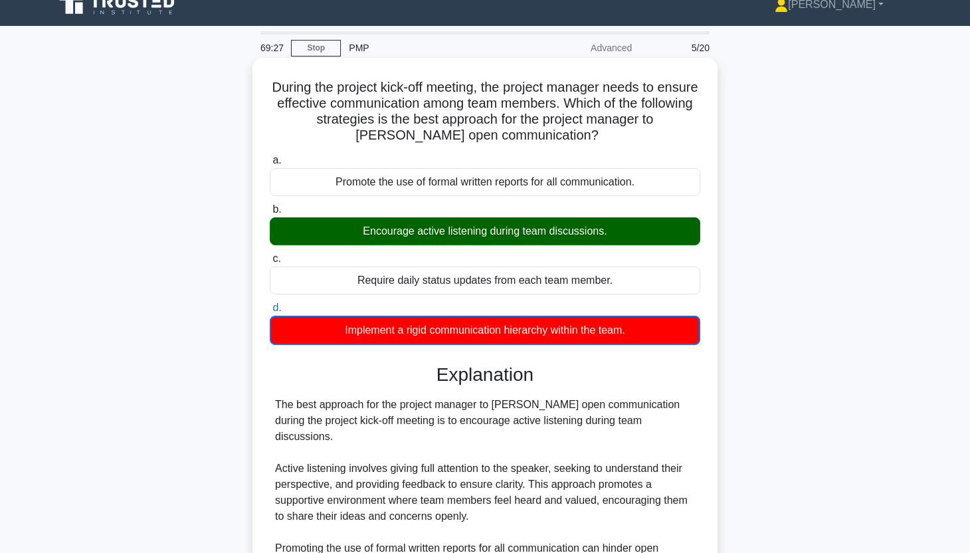
scroll to position [316, 0]
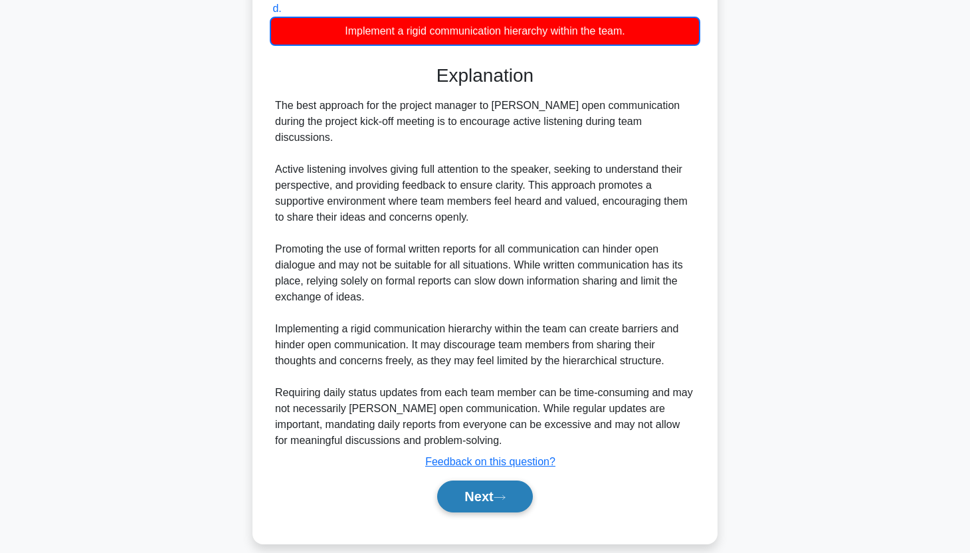
click at [523, 485] on button "Next" at bounding box center [484, 496] width 95 height 32
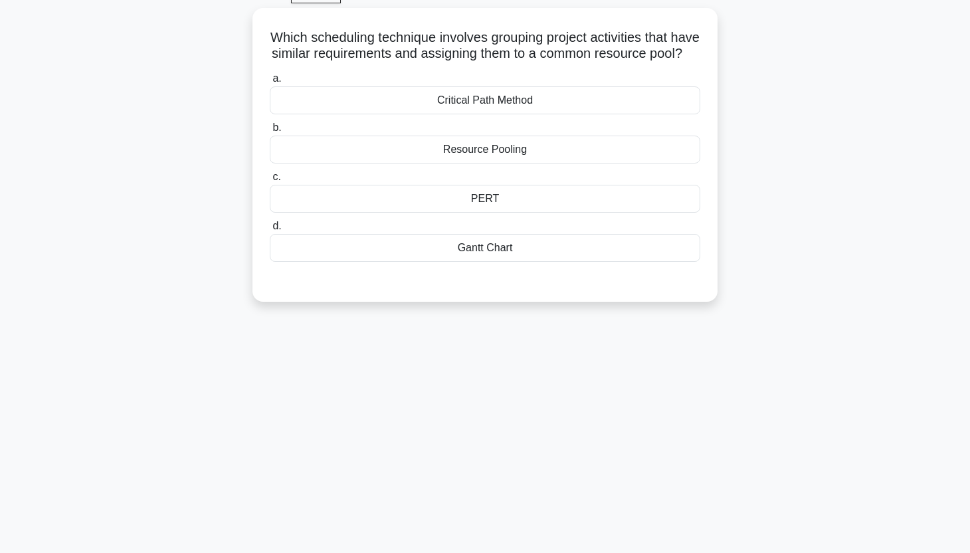
scroll to position [0, 0]
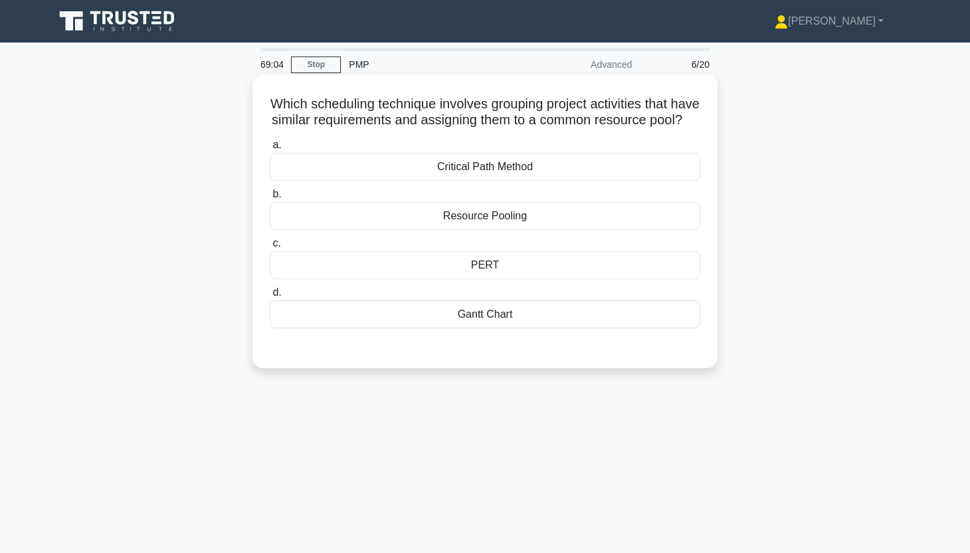
click at [581, 220] on div "Resource Pooling" at bounding box center [485, 216] width 430 height 28
click at [270, 199] on input "b. Resource Pooling" at bounding box center [270, 194] width 0 height 9
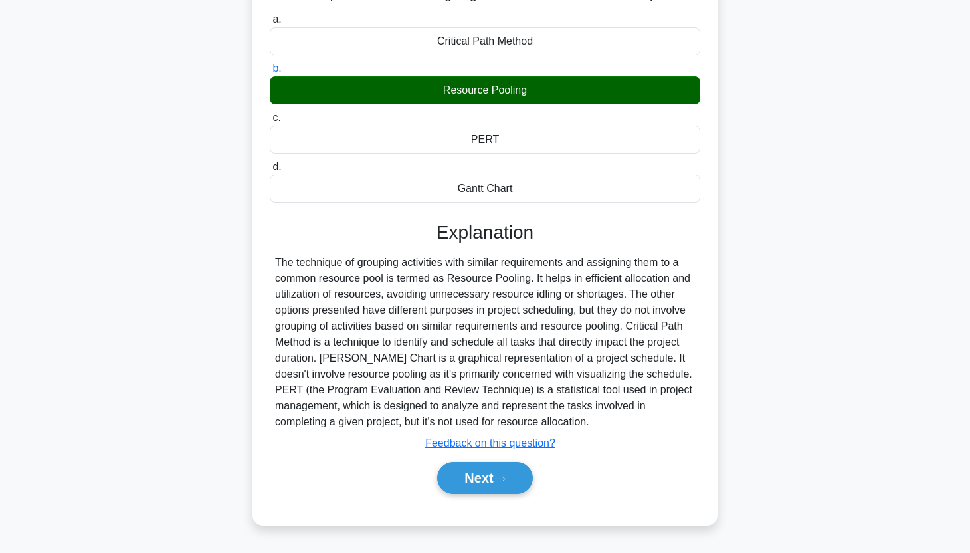
scroll to position [165, 0]
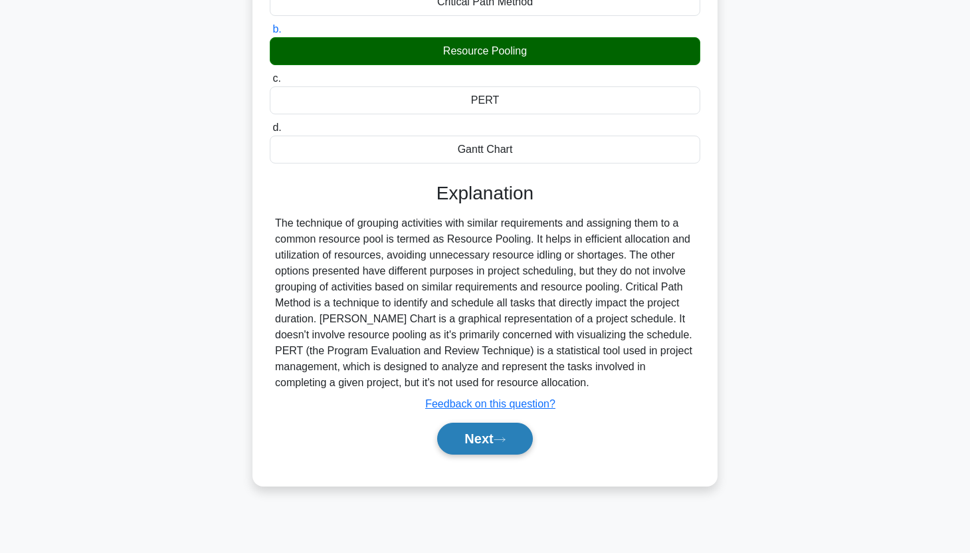
click at [492, 451] on button "Next" at bounding box center [484, 439] width 95 height 32
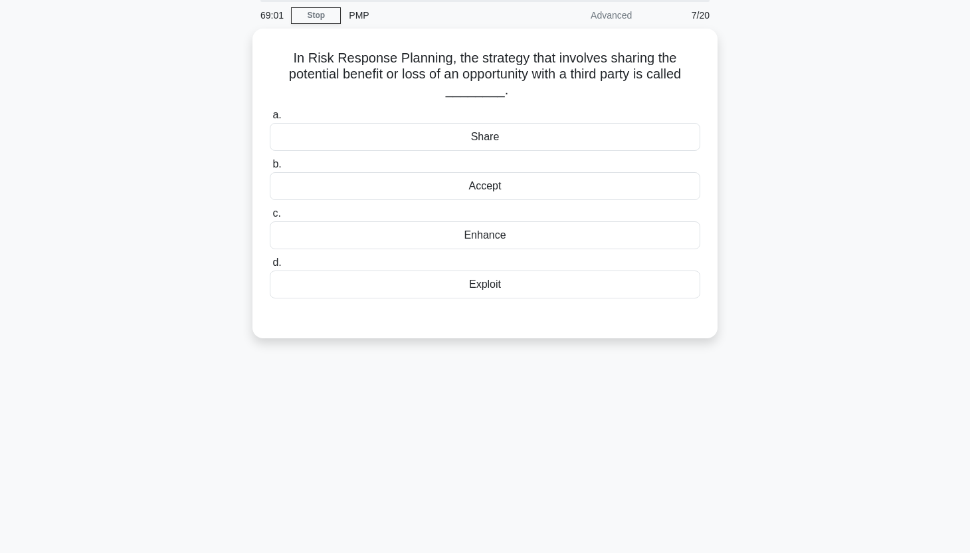
scroll to position [0, 0]
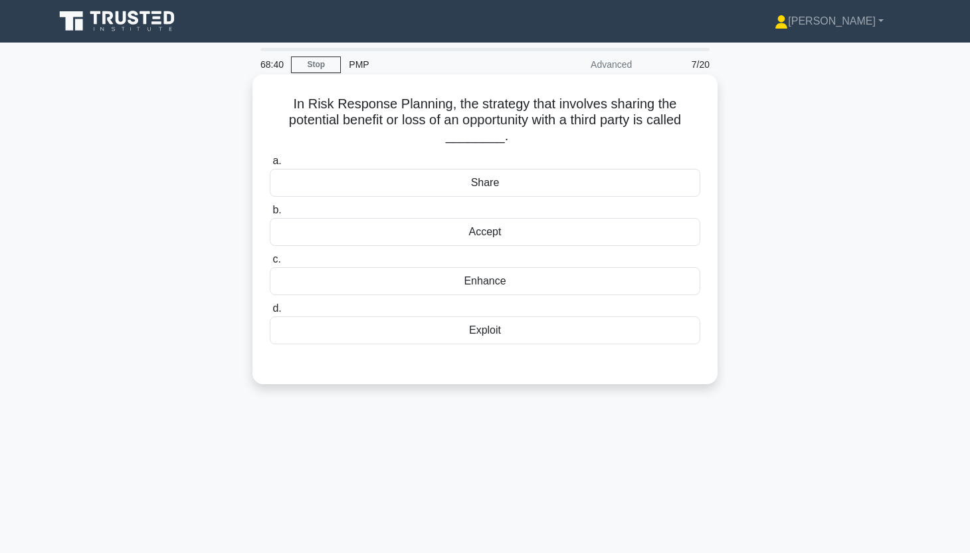
click at [591, 185] on div "Share" at bounding box center [485, 183] width 430 height 28
click at [270, 165] on input "a. Share" at bounding box center [270, 161] width 0 height 9
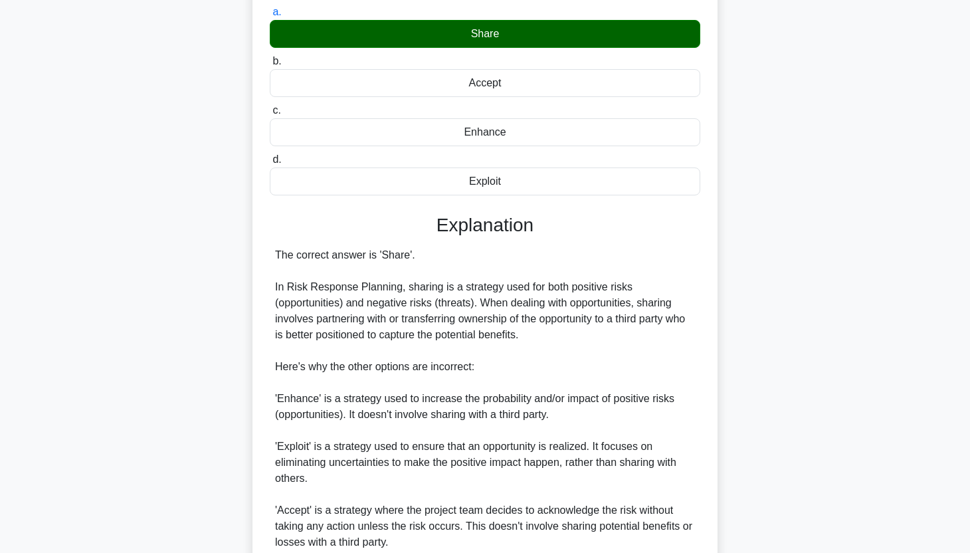
scroll to position [330, 0]
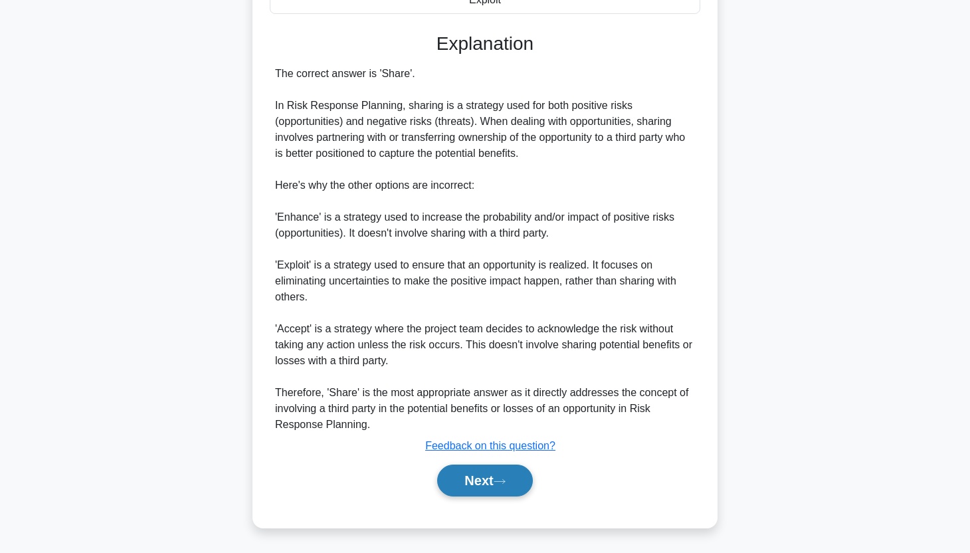
click at [512, 478] on button "Next" at bounding box center [484, 480] width 95 height 32
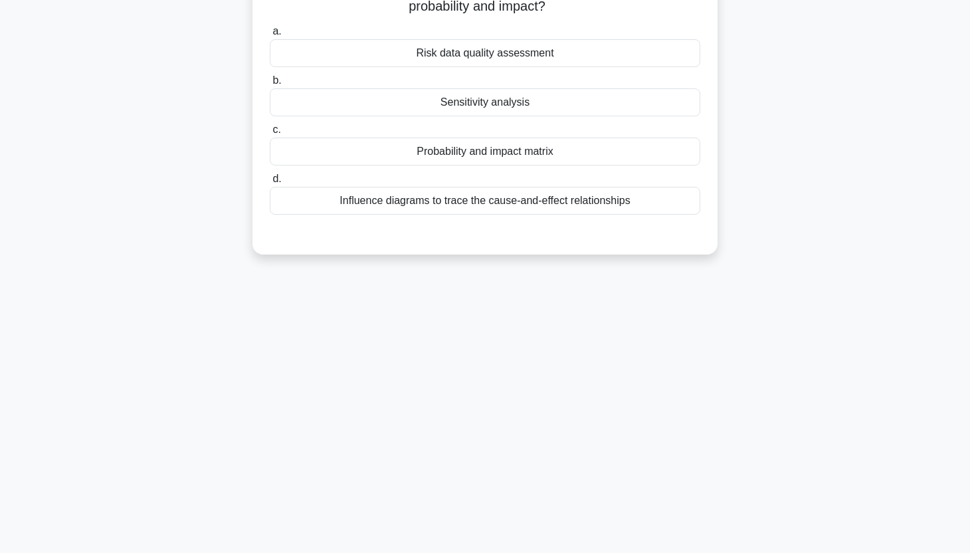
scroll to position [0, 0]
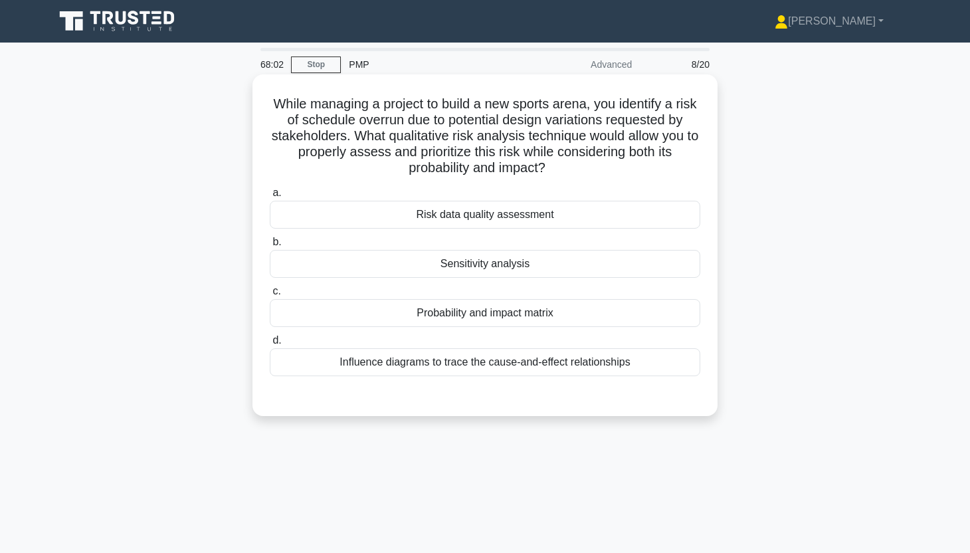
click at [518, 322] on div "Probability and impact matrix" at bounding box center [485, 313] width 430 height 28
click at [270, 296] on input "c. Probability and impact matrix" at bounding box center [270, 291] width 0 height 9
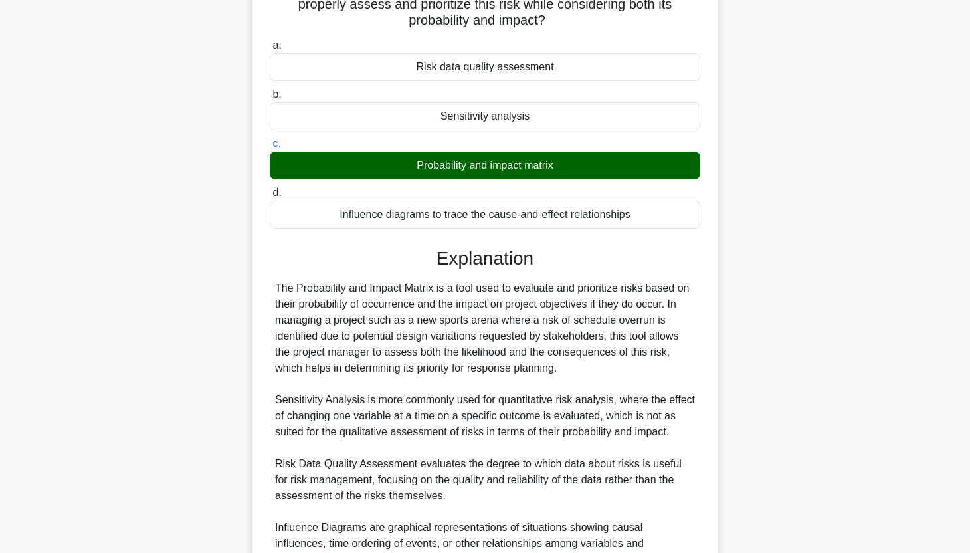
scroll to position [314, 0]
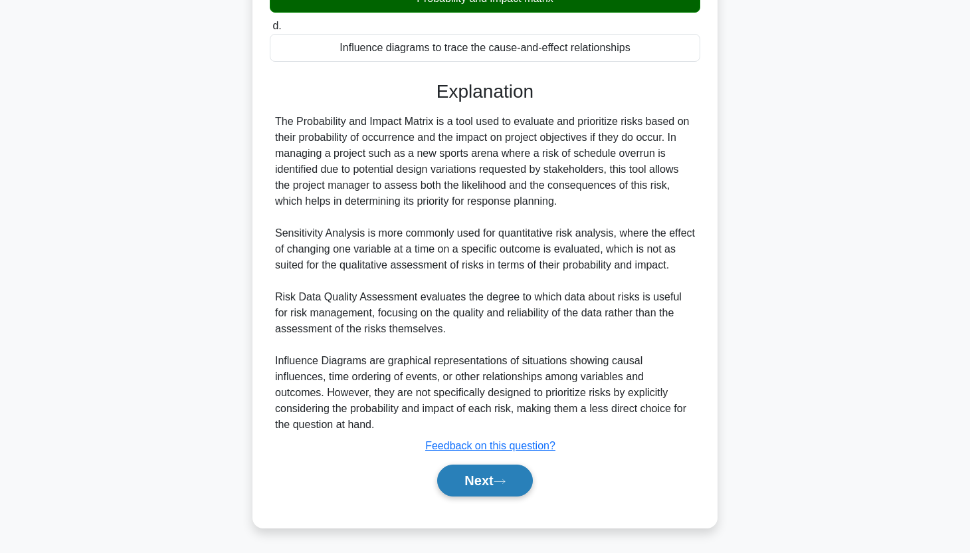
click at [488, 485] on button "Next" at bounding box center [484, 480] width 95 height 32
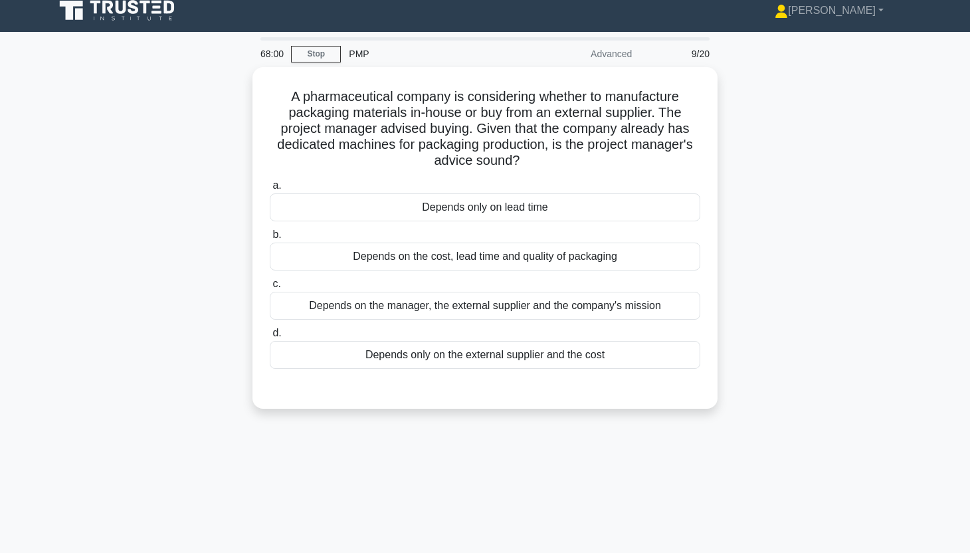
scroll to position [0, 0]
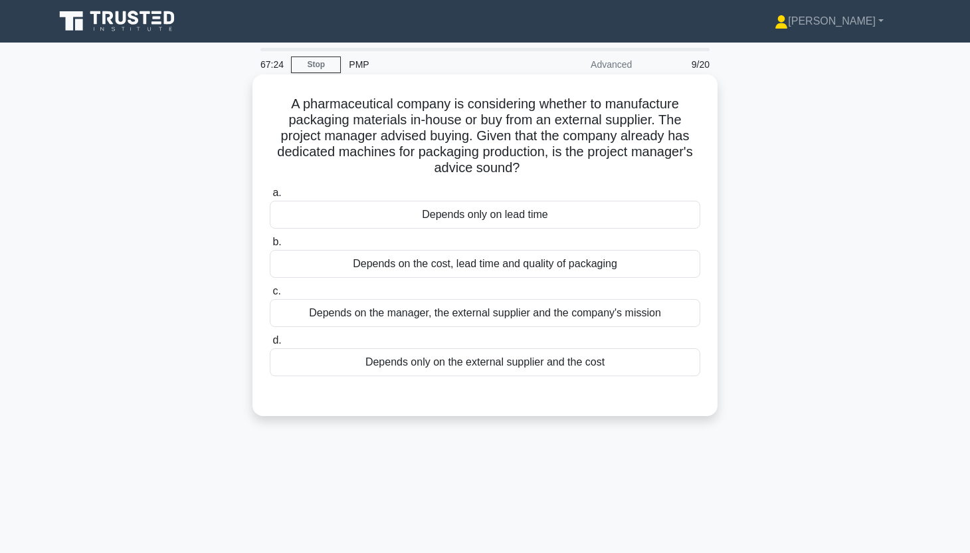
click at [640, 270] on div "Depends on the cost, lead time and quality of packaging" at bounding box center [485, 264] width 430 height 28
click at [270, 246] on input "b. Depends on the cost, lead time and quality of packaging" at bounding box center [270, 242] width 0 height 9
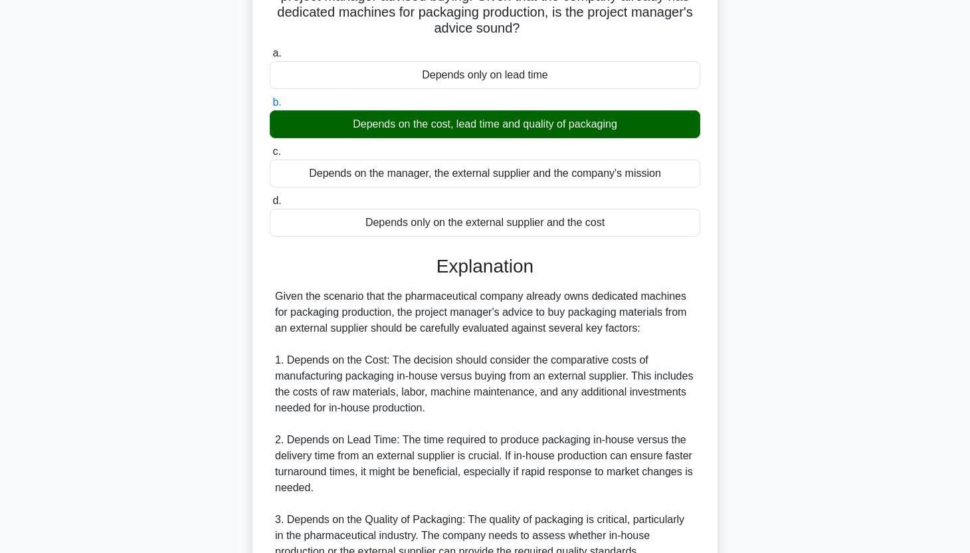
scroll to position [378, 0]
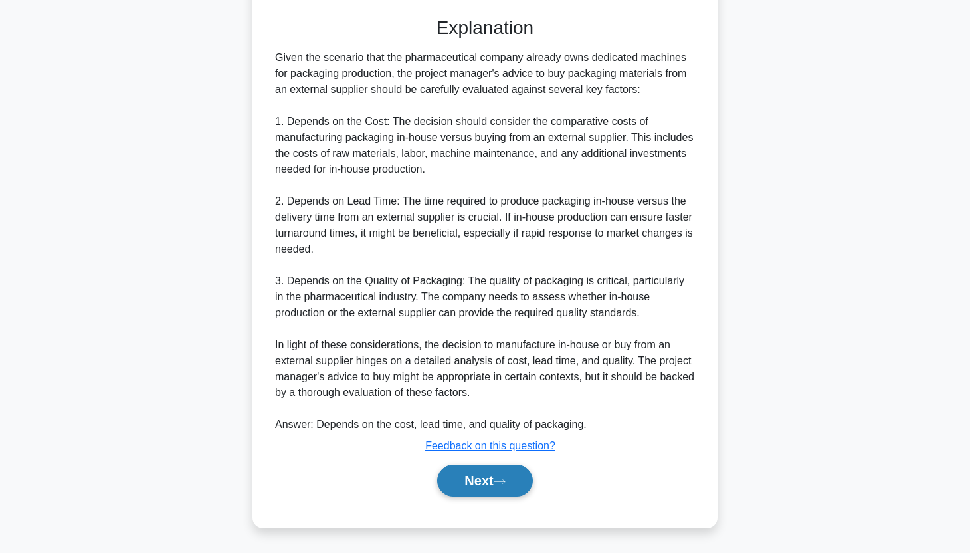
click at [516, 490] on button "Next" at bounding box center [484, 480] width 95 height 32
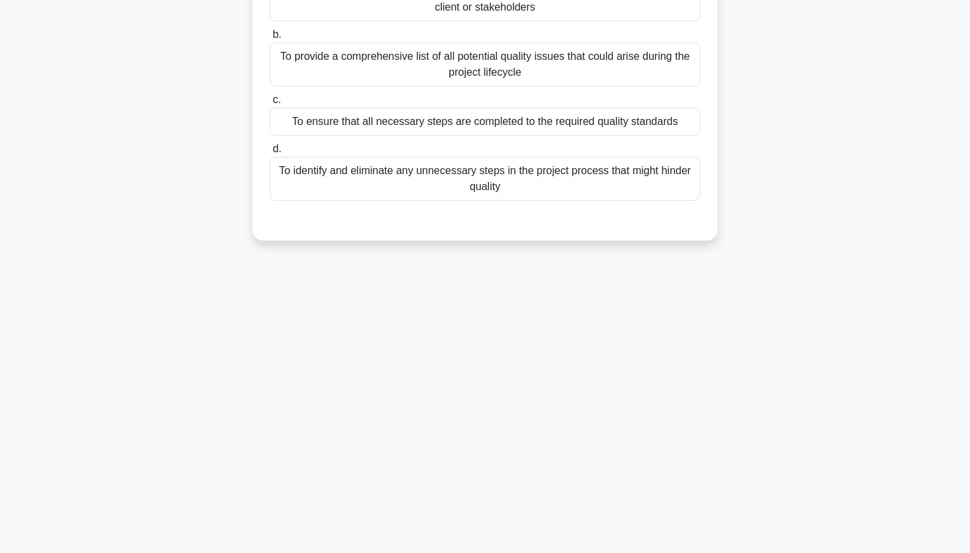
scroll to position [0, 0]
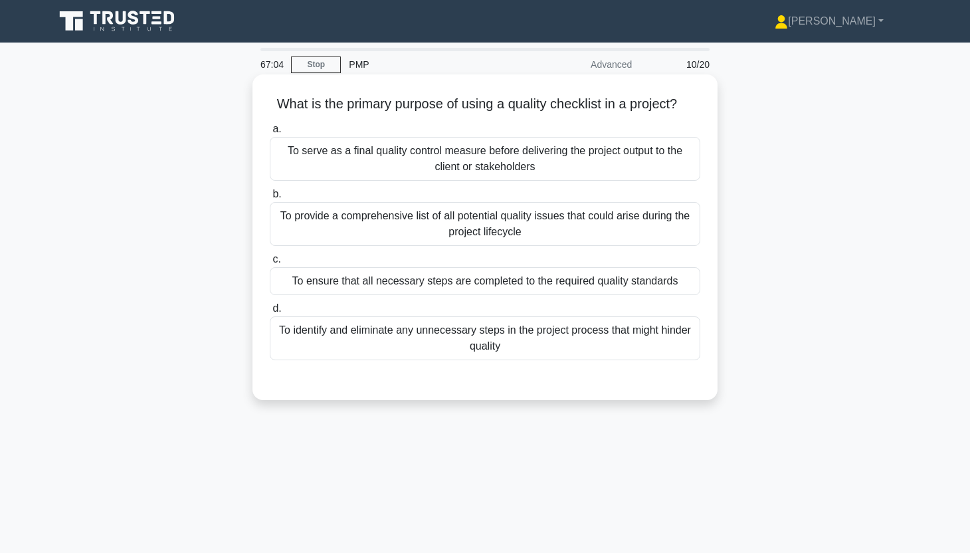
click at [541, 153] on div "To serve as a final quality control measure before delivering the project outpu…" at bounding box center [485, 159] width 430 height 44
click at [270, 134] on input "a. To serve as a final quality control measure before delivering the project ou…" at bounding box center [270, 129] width 0 height 9
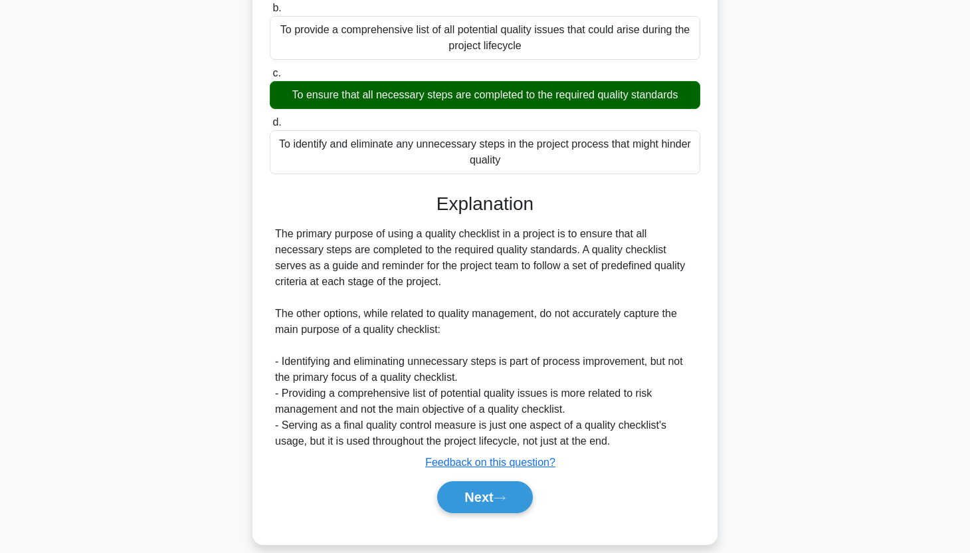
scroll to position [193, 0]
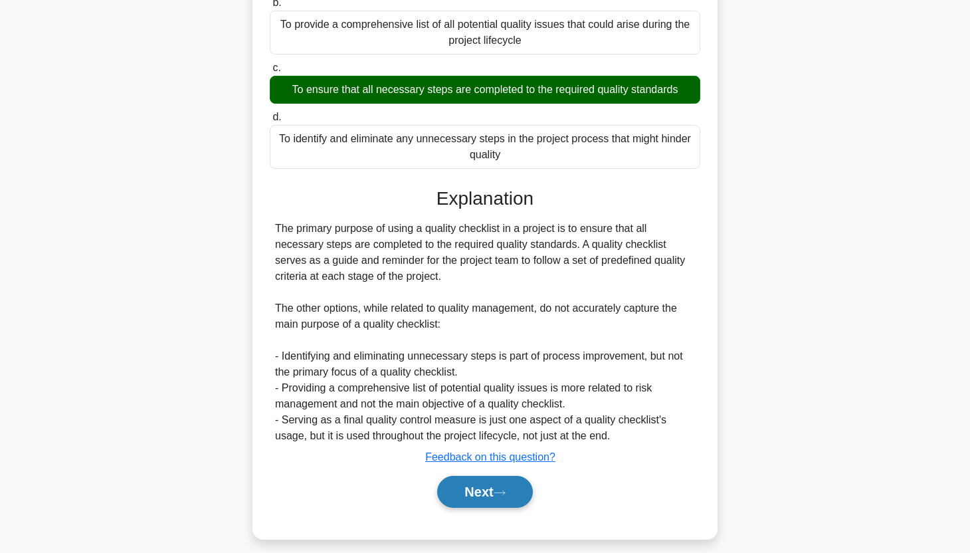
click at [488, 502] on button "Next" at bounding box center [484, 492] width 95 height 32
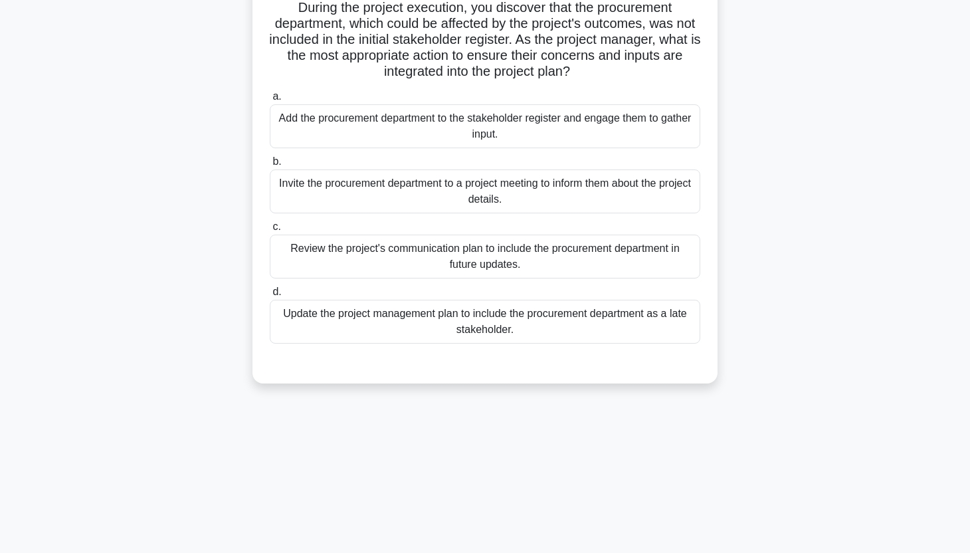
scroll to position [0, 0]
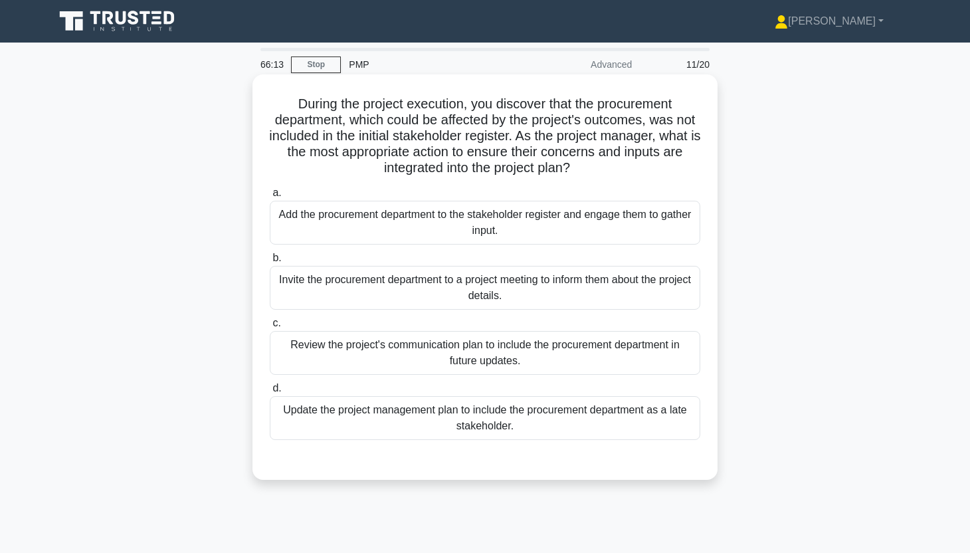
click at [617, 225] on div "Add the procurement department to the stakeholder register and engage them to g…" at bounding box center [485, 223] width 430 height 44
click at [270, 197] on input "a. Add the procurement department to the stakeholder register and engage them t…" at bounding box center [270, 193] width 0 height 9
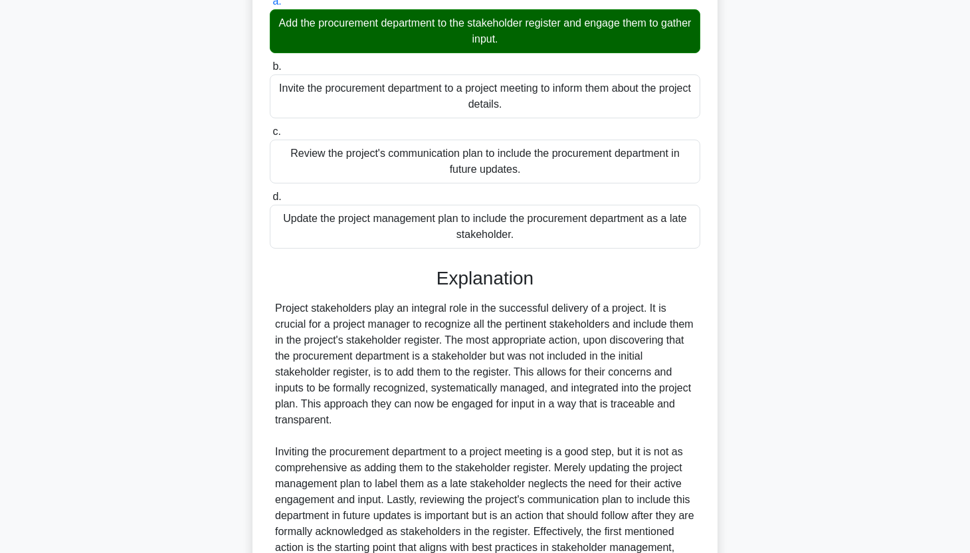
scroll to position [346, 0]
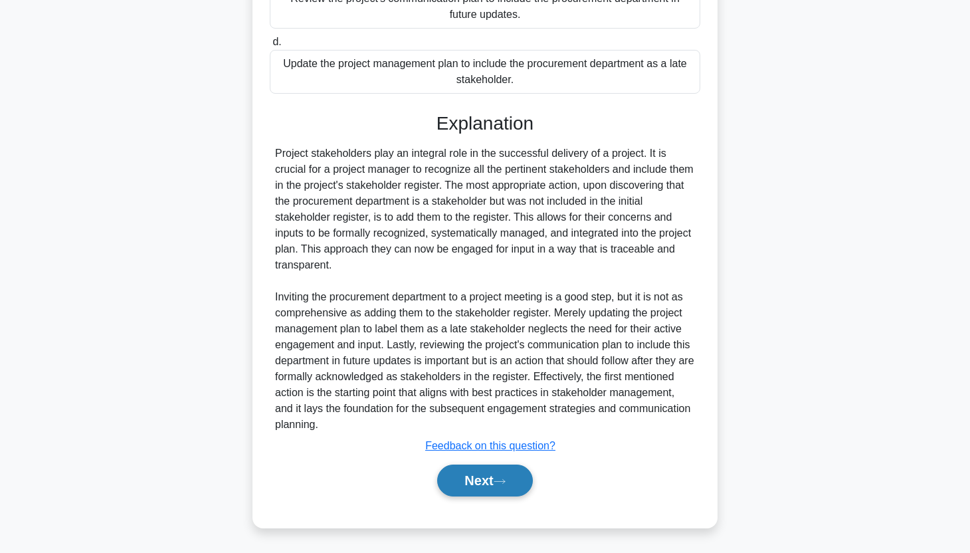
click at [499, 485] on button "Next" at bounding box center [484, 480] width 95 height 32
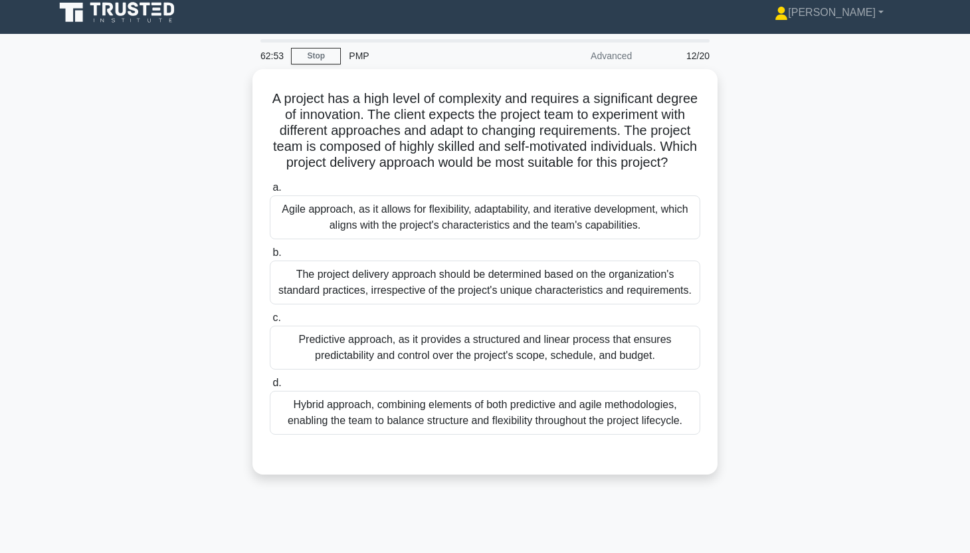
scroll to position [14, 0]
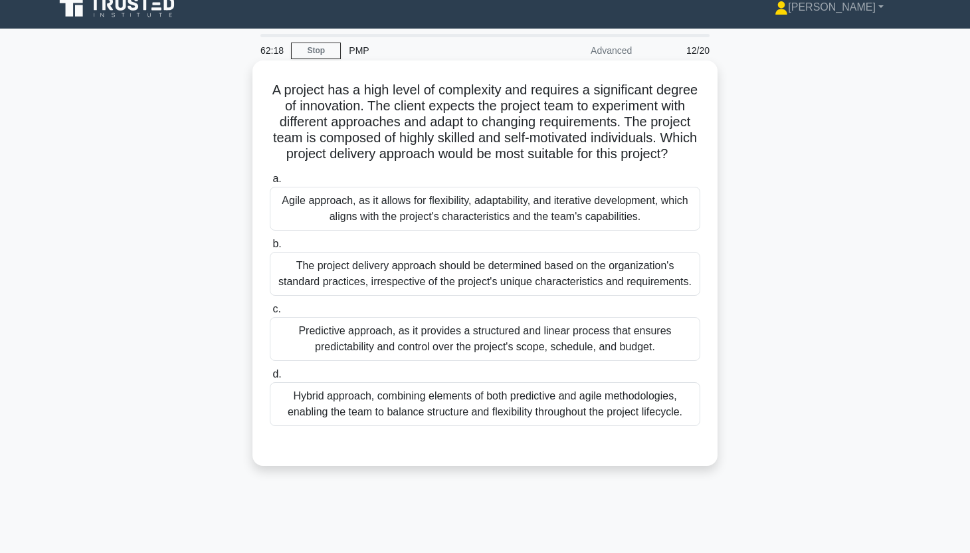
click at [440, 290] on div "The project delivery approach should be determined based on the organization's …" at bounding box center [485, 274] width 430 height 44
click at [270, 248] on input "b. The project delivery approach should be determined based on the organization…" at bounding box center [270, 244] width 0 height 9
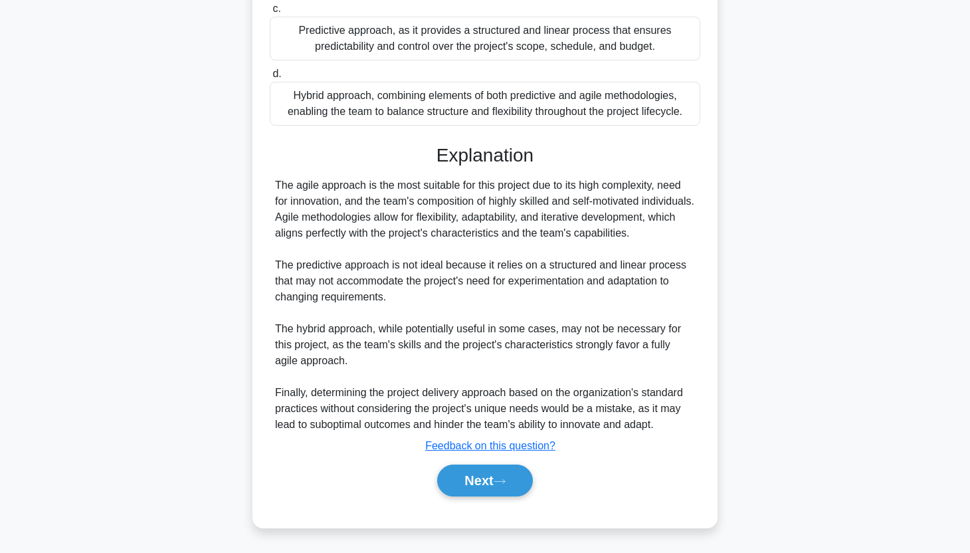
scroll to position [332, 0]
click at [469, 470] on button "Next" at bounding box center [484, 480] width 95 height 32
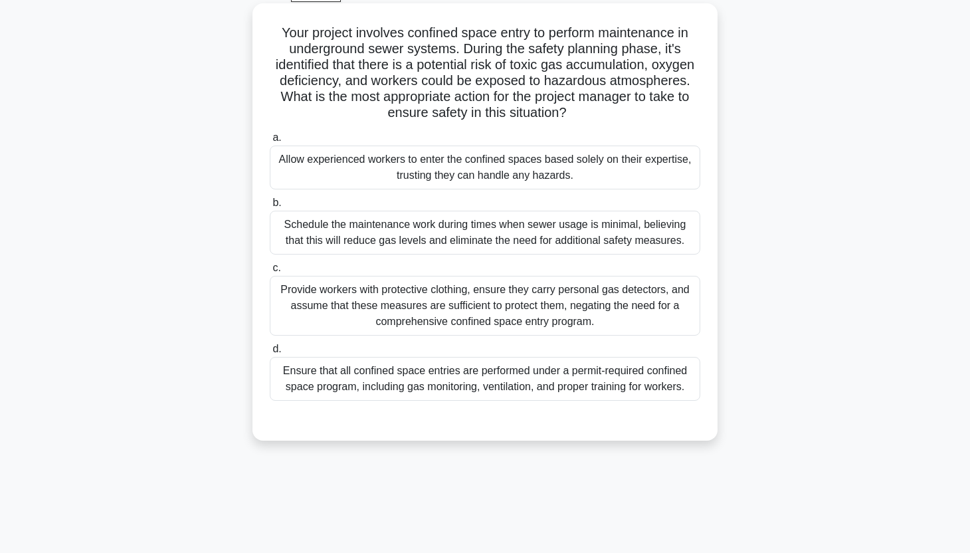
scroll to position [74, 0]
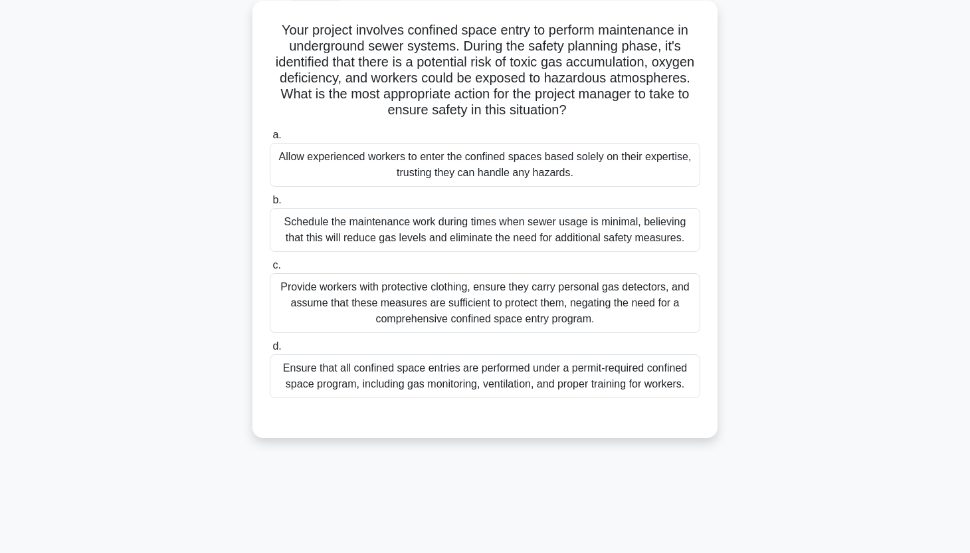
click at [585, 369] on div "Ensure that all confined space entries are performed under a permit-required co…" at bounding box center [485, 376] width 430 height 44
click at [270, 351] on input "d. Ensure that all confined space entries are performed under a permit-required…" at bounding box center [270, 346] width 0 height 9
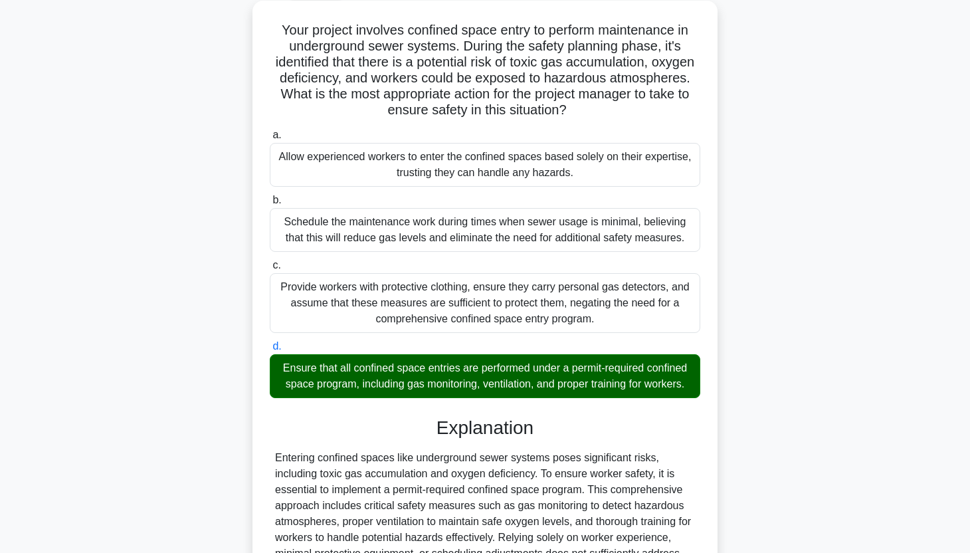
scroll to position [250, 0]
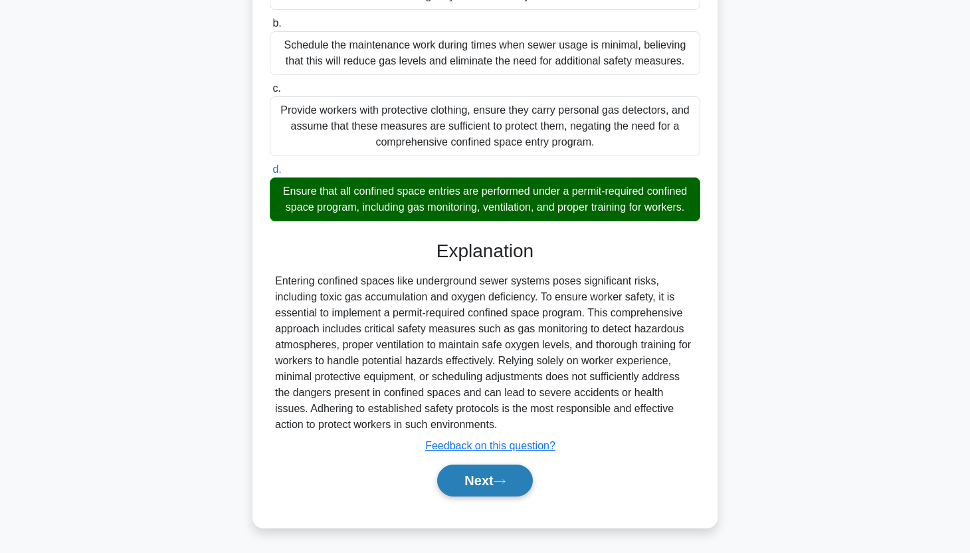
click at [514, 478] on button "Next" at bounding box center [484, 480] width 95 height 32
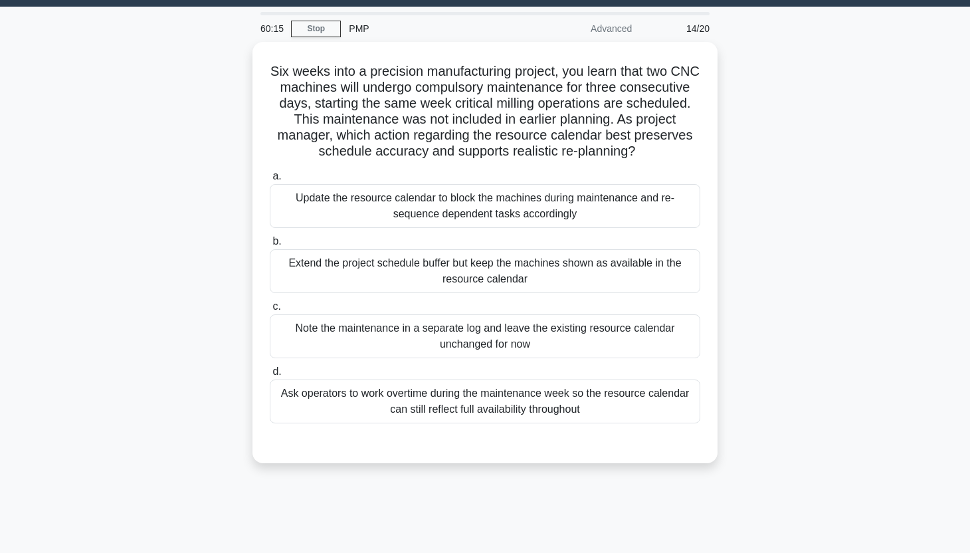
scroll to position [0, 0]
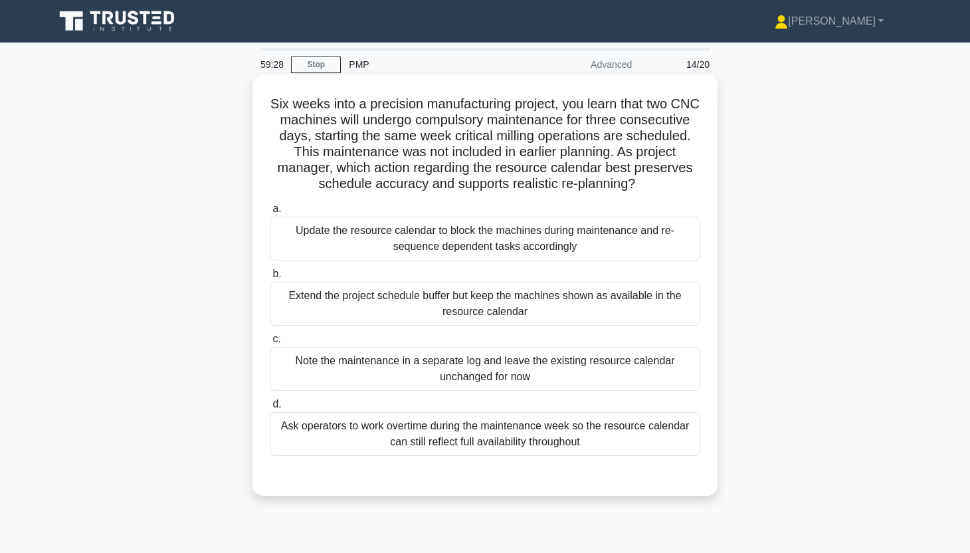
click at [642, 232] on div "Update the resource calendar to block the machines during maintenance and re-se…" at bounding box center [485, 239] width 430 height 44
click at [270, 213] on input "a. Update the resource calendar to block the machines during maintenance and re…" at bounding box center [270, 209] width 0 height 9
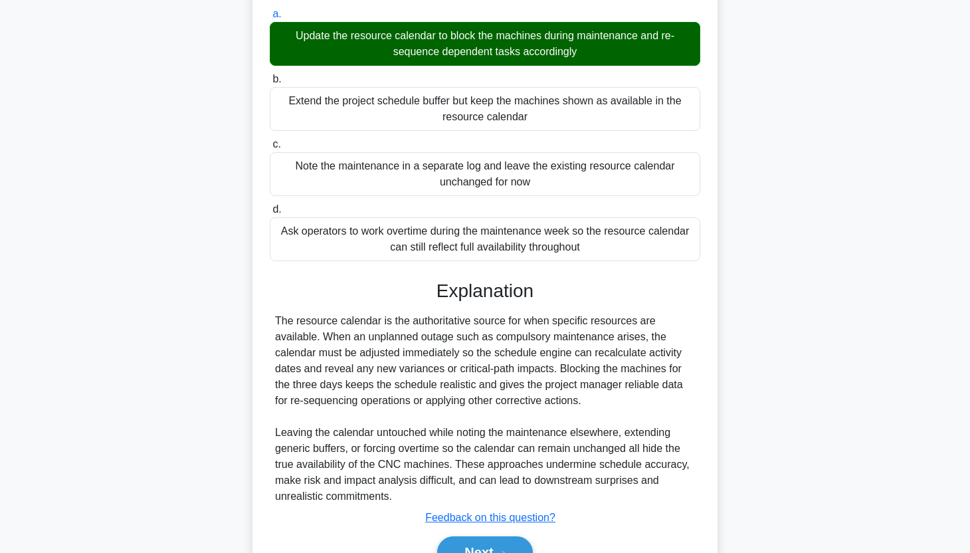
scroll to position [266, 0]
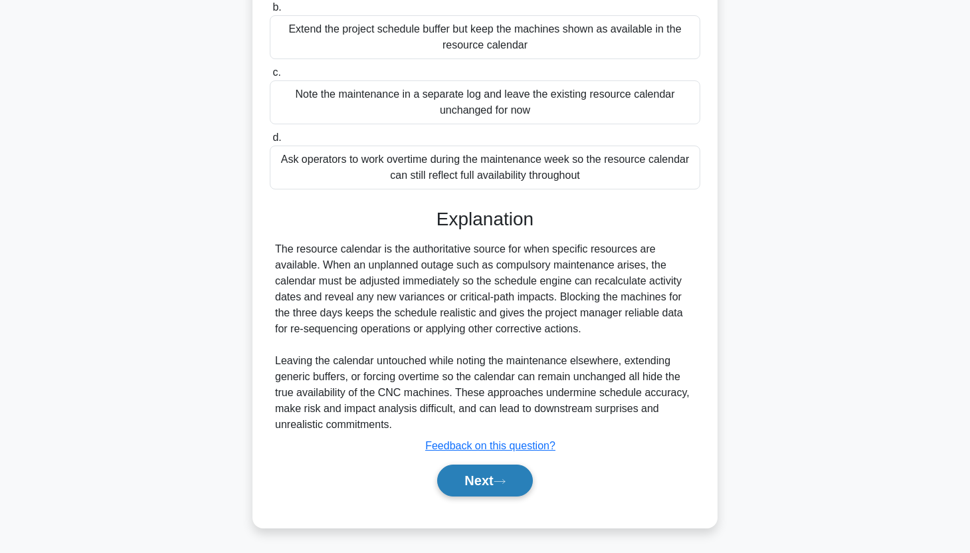
click at [496, 470] on button "Next" at bounding box center [484, 480] width 95 height 32
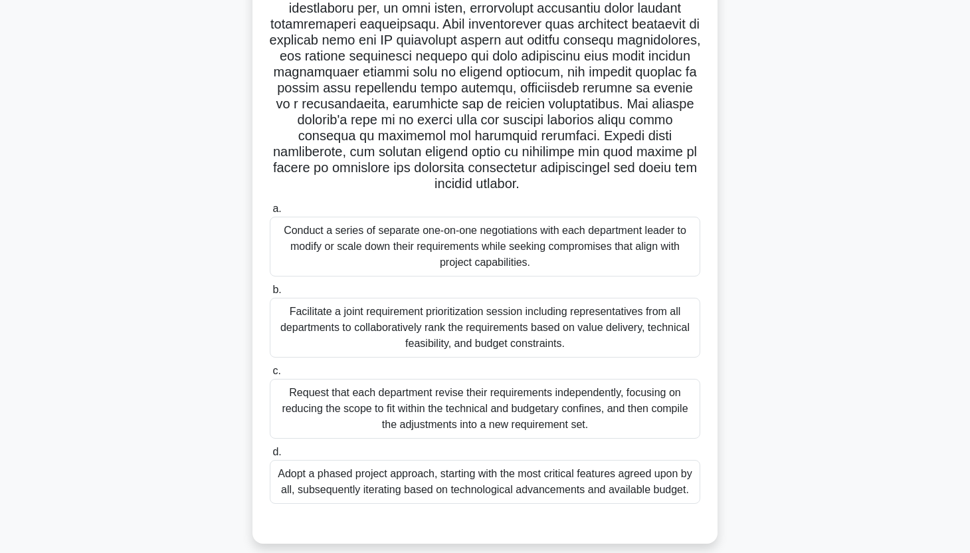
scroll to position [165, 0]
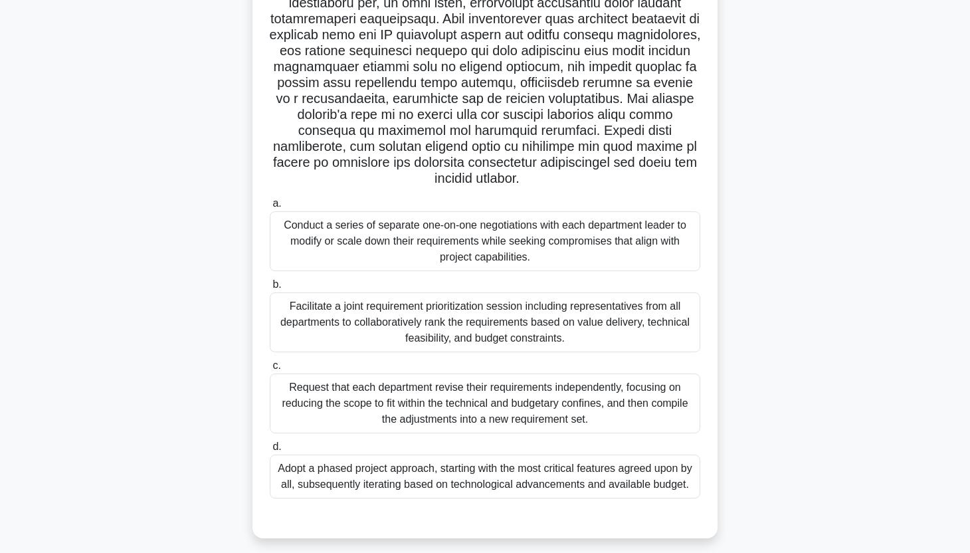
click at [595, 315] on div "Facilitate a joint requirement prioritization session including representatives…" at bounding box center [485, 322] width 430 height 60
click at [270, 289] on input "b. Facilitate a joint requirement prioritization session including representati…" at bounding box center [270, 284] width 0 height 9
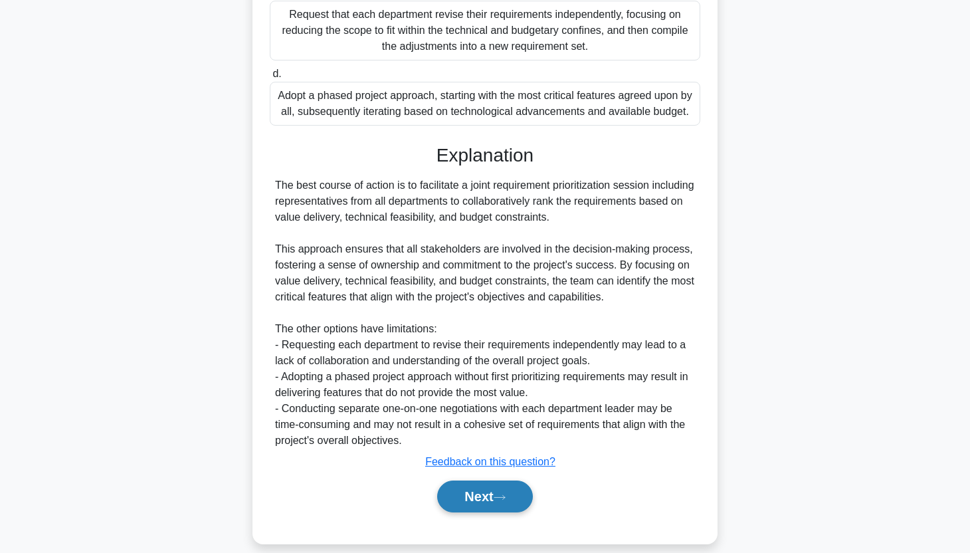
click at [478, 480] on button "Next" at bounding box center [484, 496] width 95 height 32
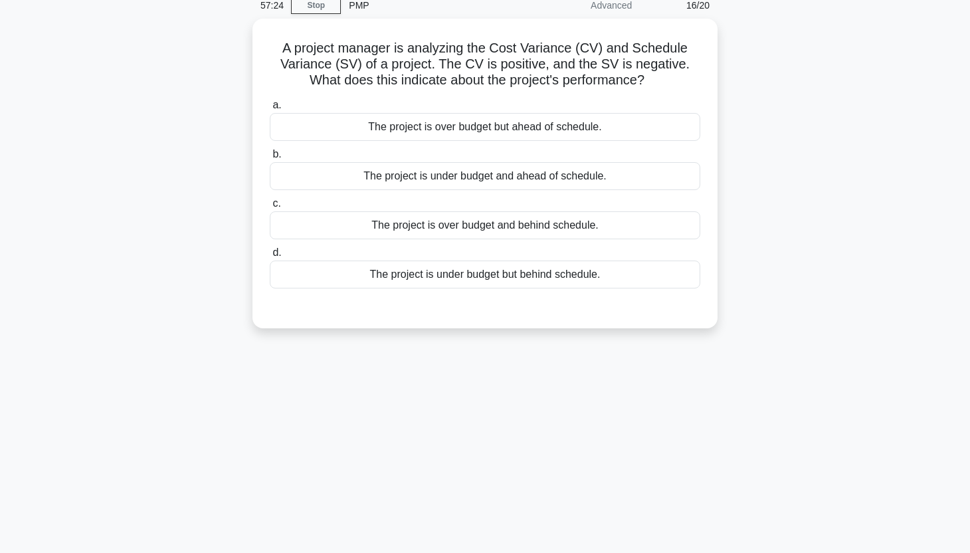
scroll to position [0, 0]
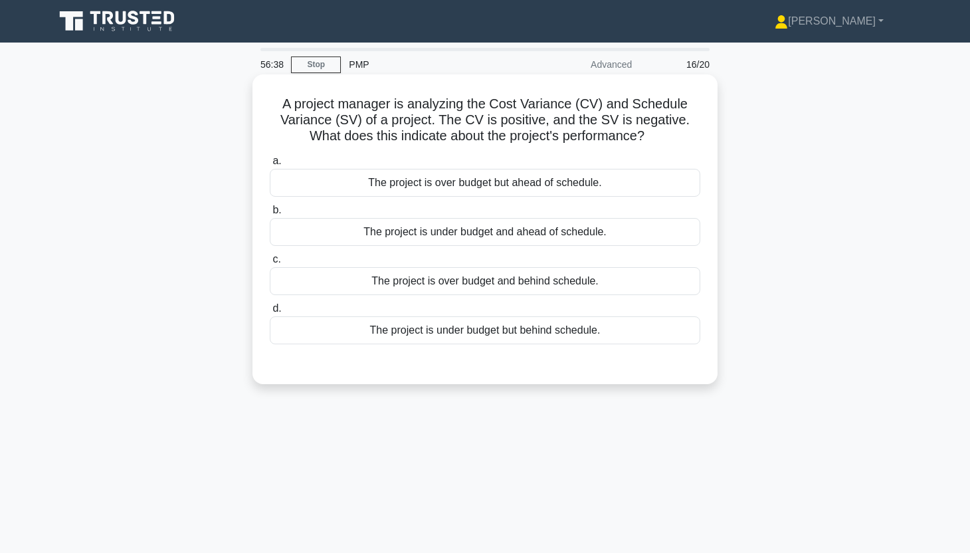
click at [533, 334] on div "The project is under budget but behind schedule." at bounding box center [485, 330] width 430 height 28
click at [270, 313] on input "d. The project is under budget but behind schedule." at bounding box center [270, 308] width 0 height 9
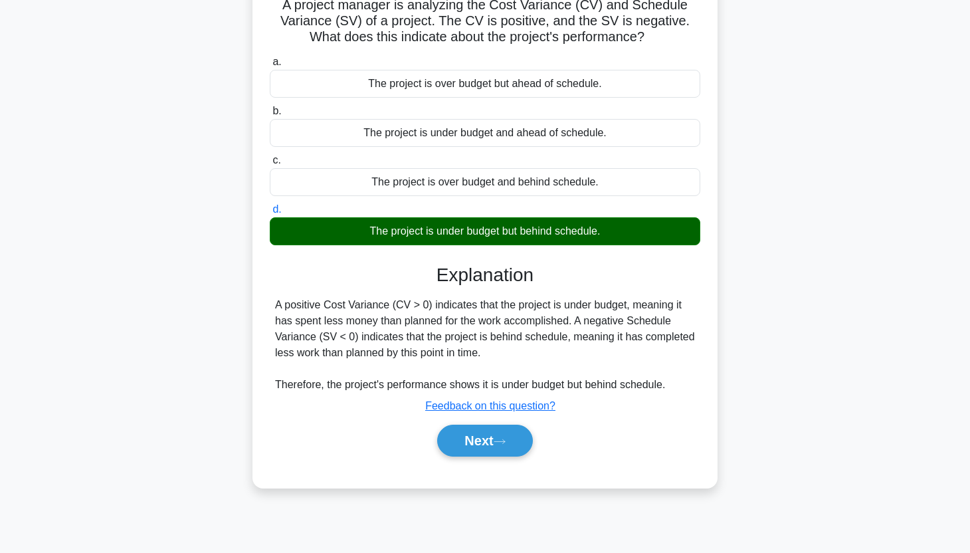
scroll to position [165, 0]
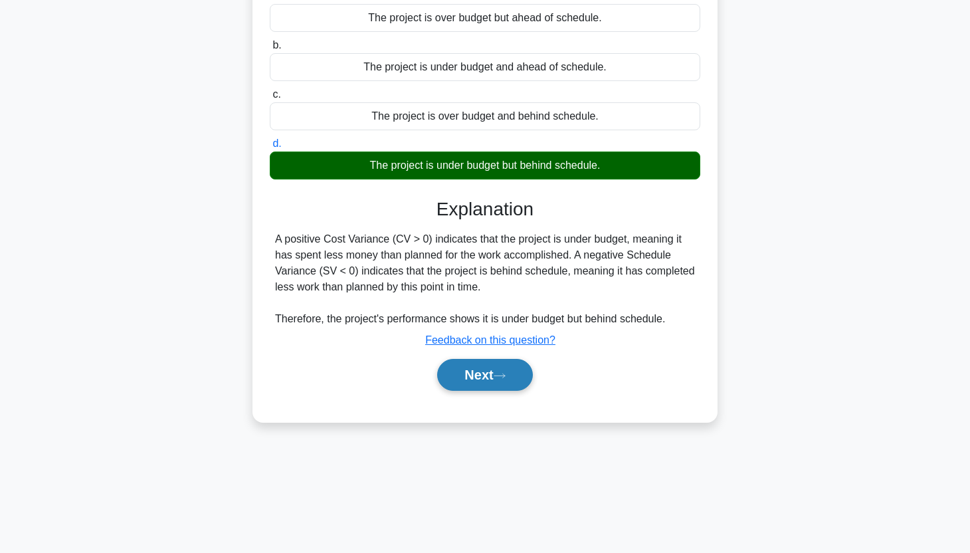
click at [500, 368] on button "Next" at bounding box center [484, 375] width 95 height 32
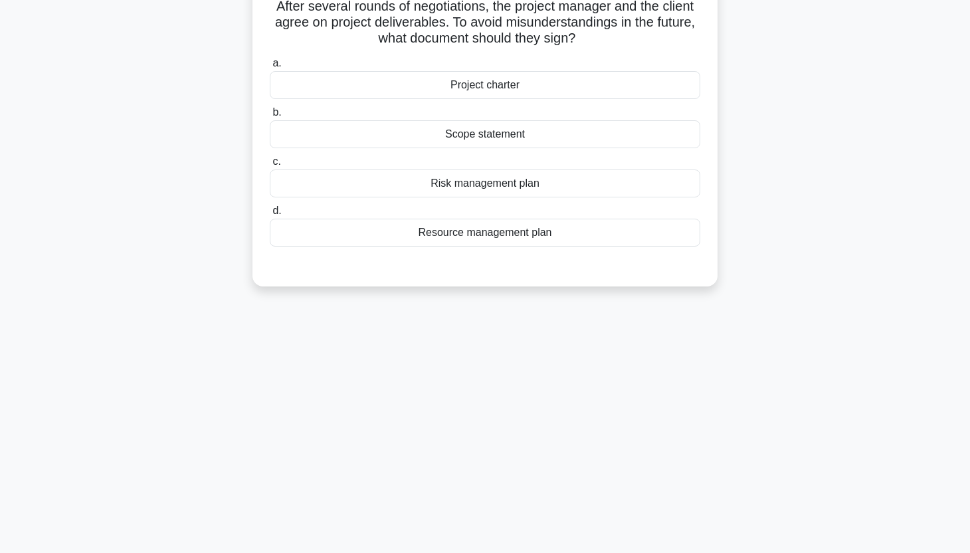
scroll to position [0, 0]
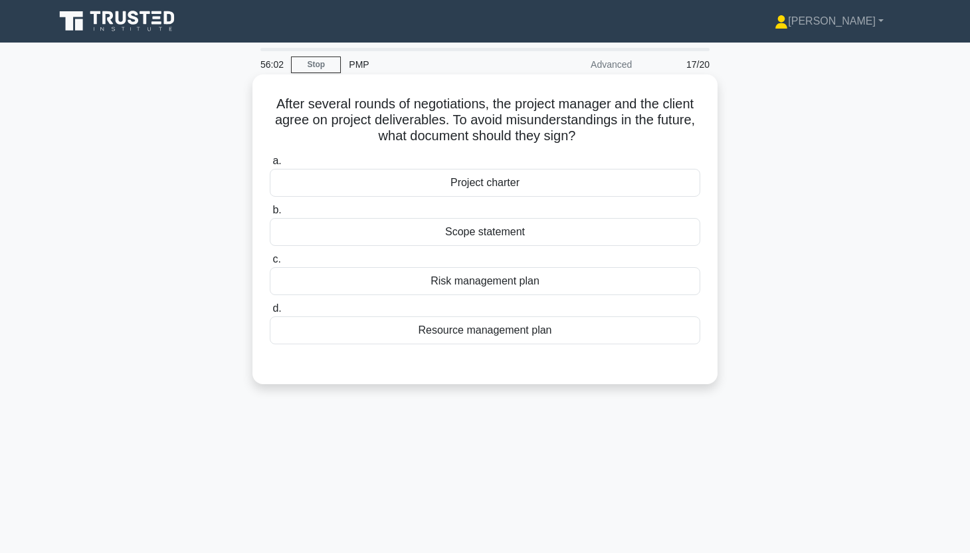
click at [493, 229] on div "Scope statement" at bounding box center [485, 232] width 430 height 28
click at [270, 215] on input "b. Scope statement" at bounding box center [270, 210] width 0 height 9
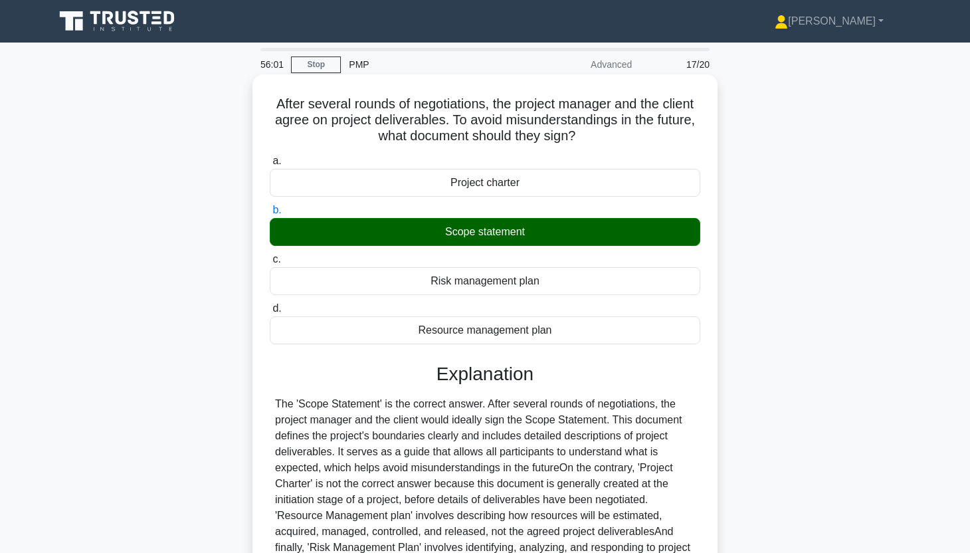
scroll to position [165, 0]
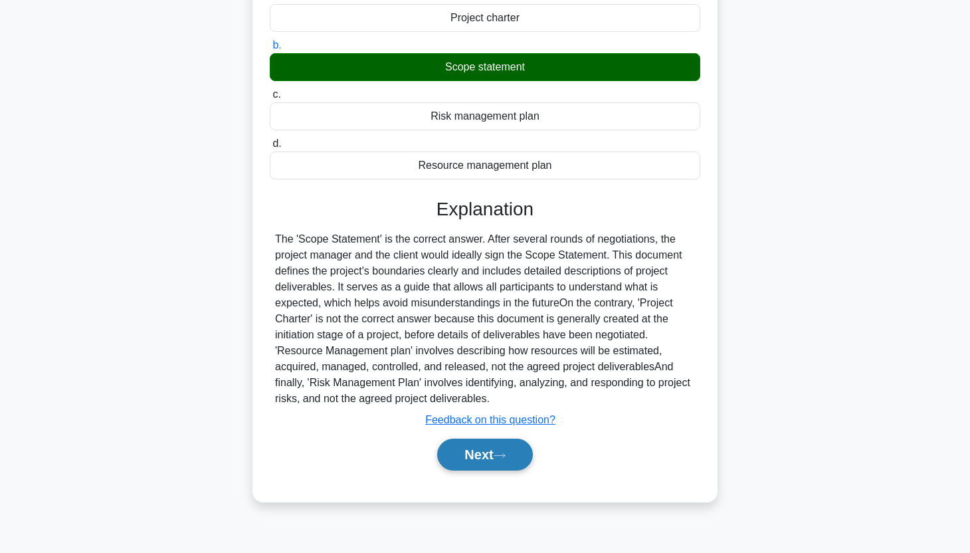
click at [486, 465] on button "Next" at bounding box center [484, 454] width 95 height 32
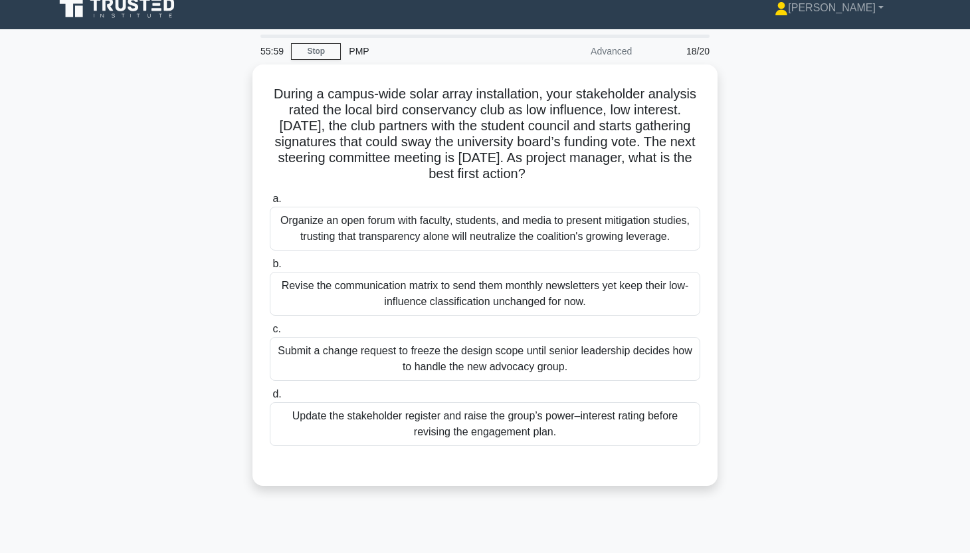
scroll to position [0, 0]
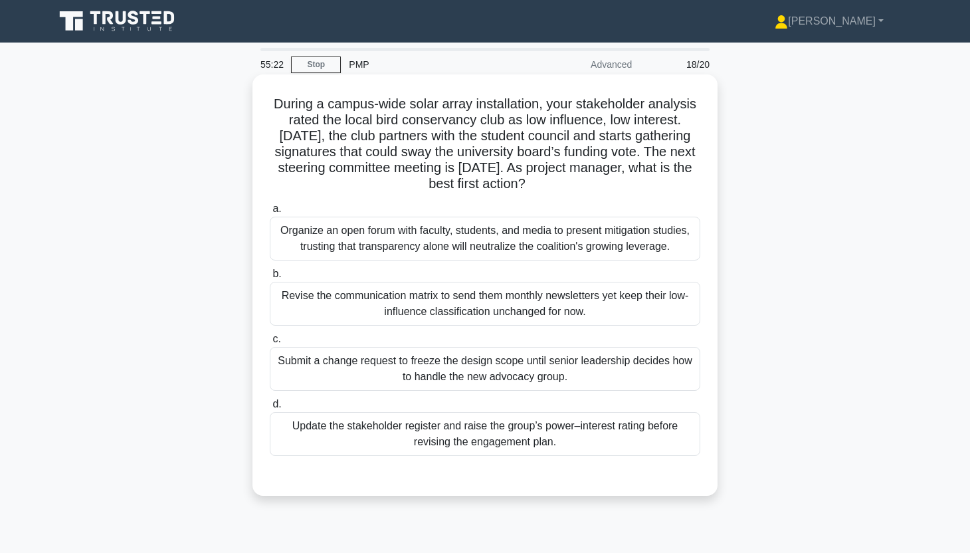
click at [578, 421] on div "Update the stakeholder register and raise the group’s power–interest rating bef…" at bounding box center [485, 434] width 430 height 44
click at [270, 409] on input "d. Update the stakeholder register and raise the group’s power–interest rating …" at bounding box center [270, 404] width 0 height 9
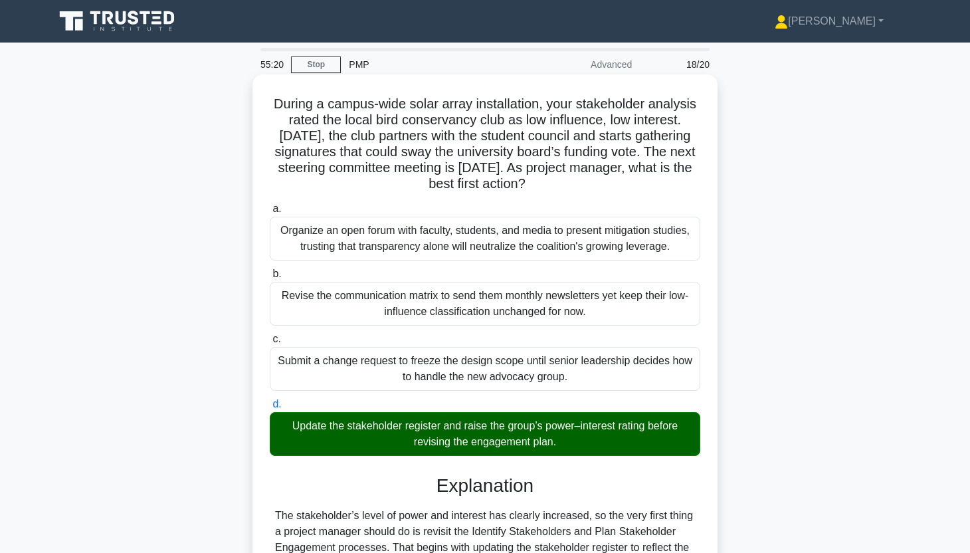
scroll to position [330, 0]
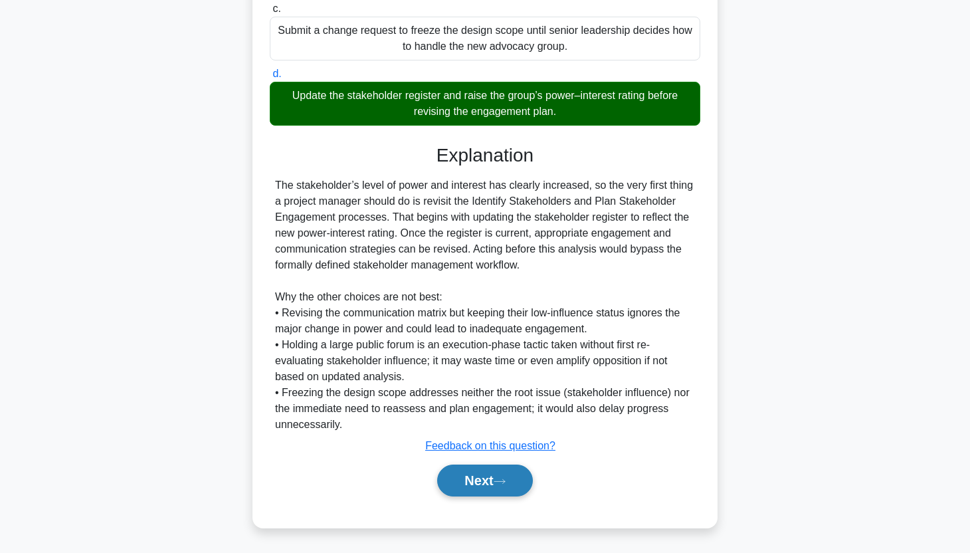
click at [495, 484] on button "Next" at bounding box center [484, 480] width 95 height 32
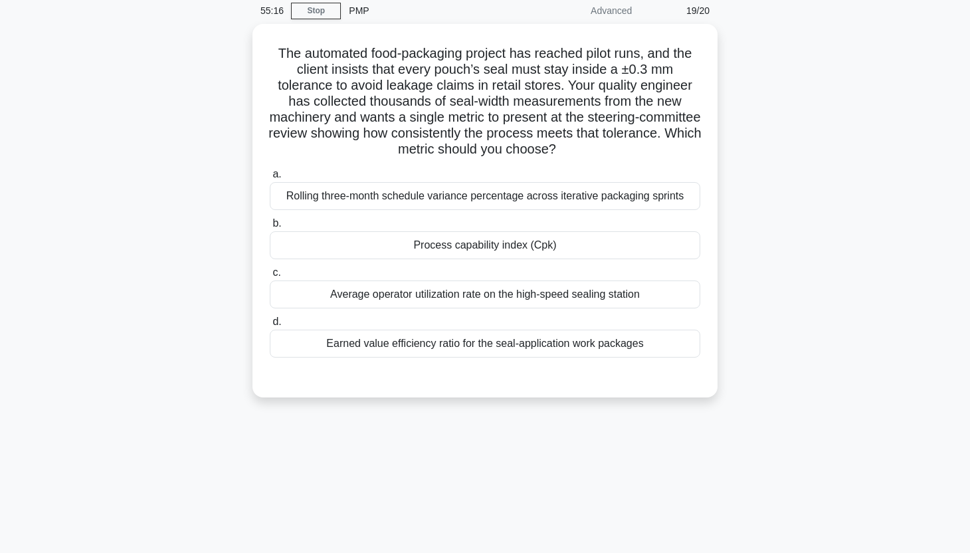
scroll to position [0, 0]
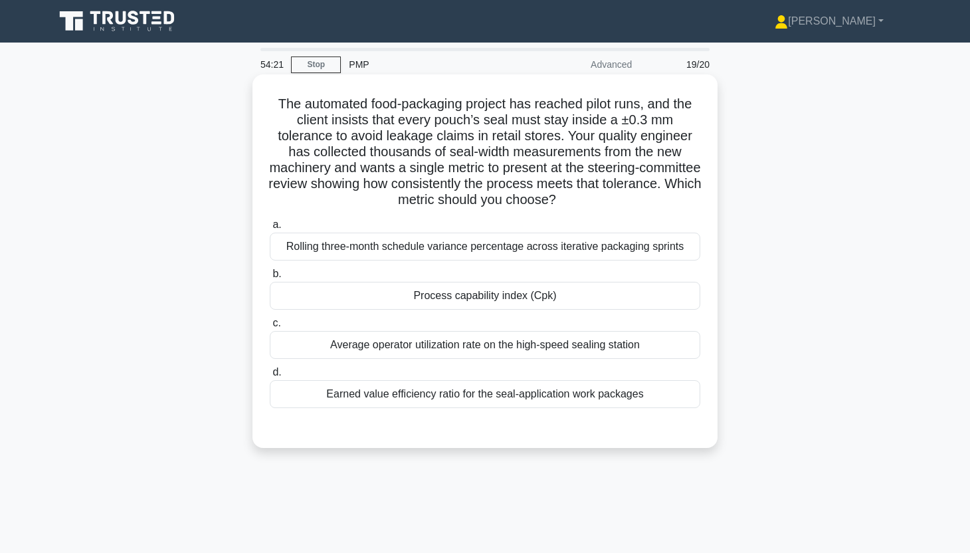
click at [529, 296] on div "Process capability index (Cpk)" at bounding box center [485, 296] width 430 height 28
click at [270, 278] on input "b. Process capability index (Cpk)" at bounding box center [270, 274] width 0 height 9
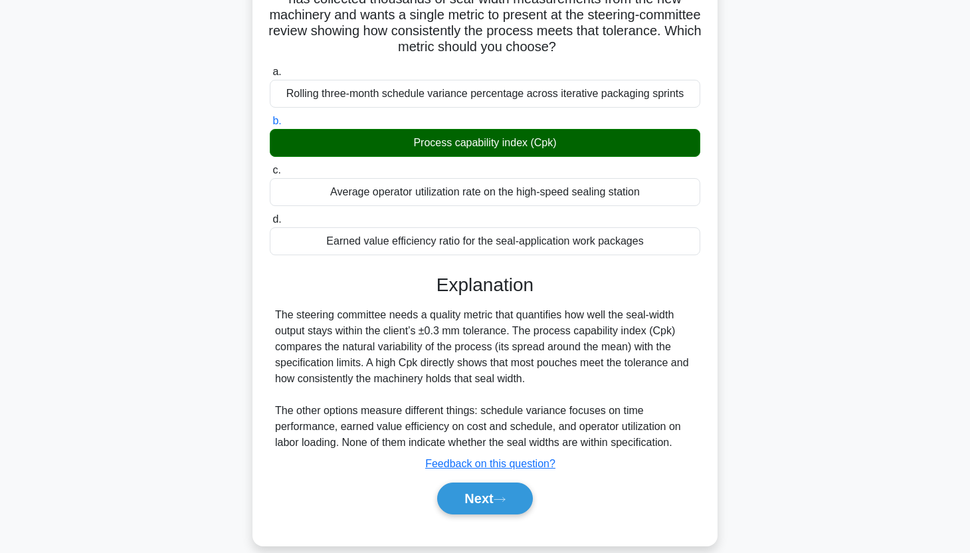
scroll to position [171, 0]
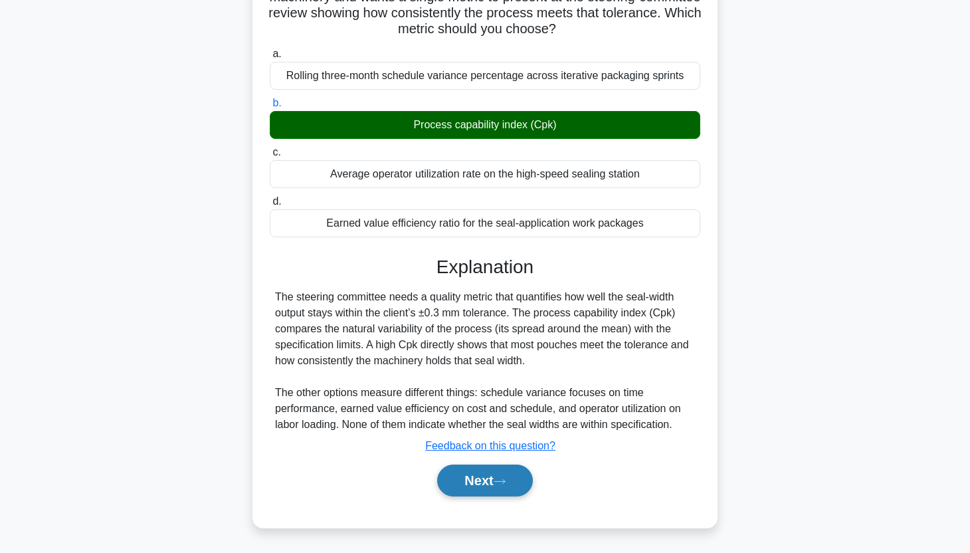
click at [492, 474] on button "Next" at bounding box center [484, 480] width 95 height 32
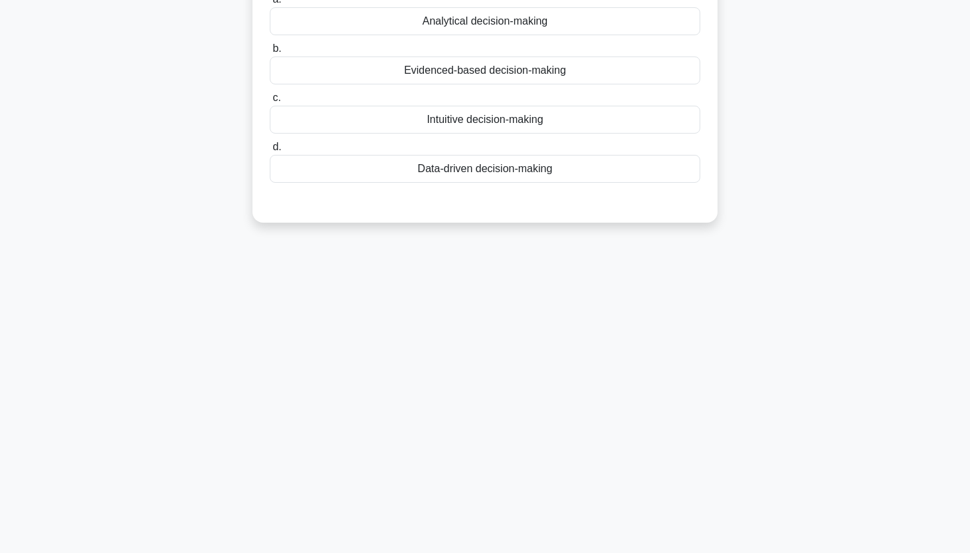
scroll to position [0, 0]
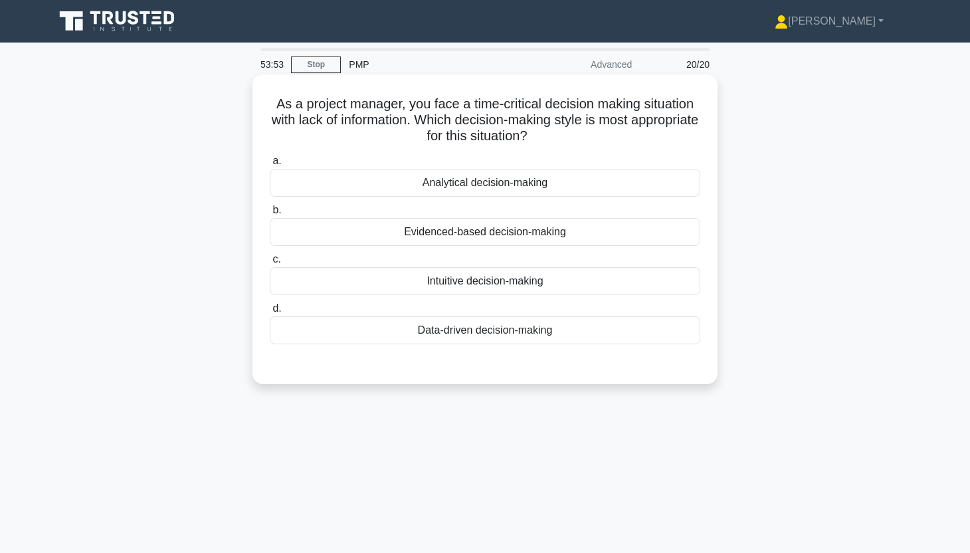
click at [464, 282] on div "Intuitive decision-making" at bounding box center [485, 281] width 430 height 28
click at [270, 264] on input "c. Intuitive decision-making" at bounding box center [270, 259] width 0 height 9
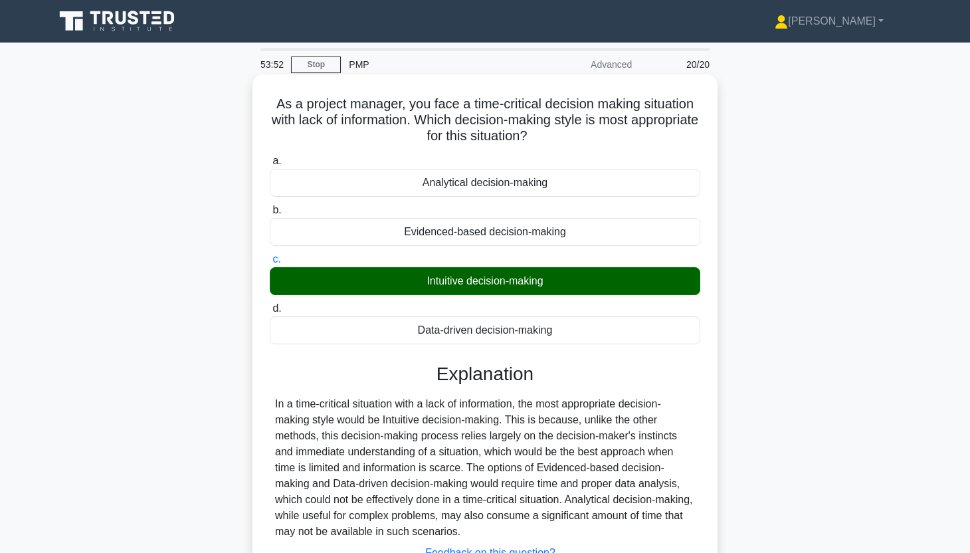
scroll to position [165, 0]
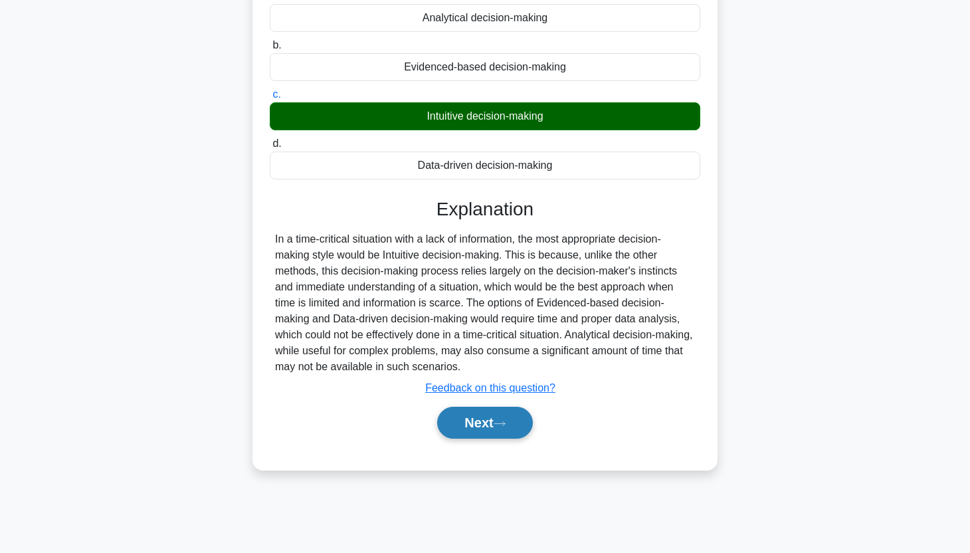
click at [495, 437] on button "Next" at bounding box center [484, 423] width 95 height 32
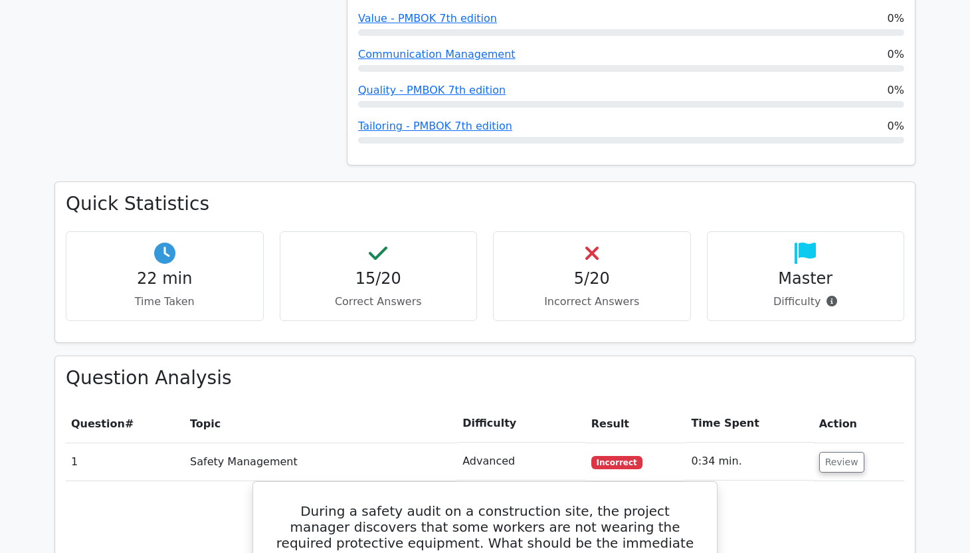
scroll to position [656, 0]
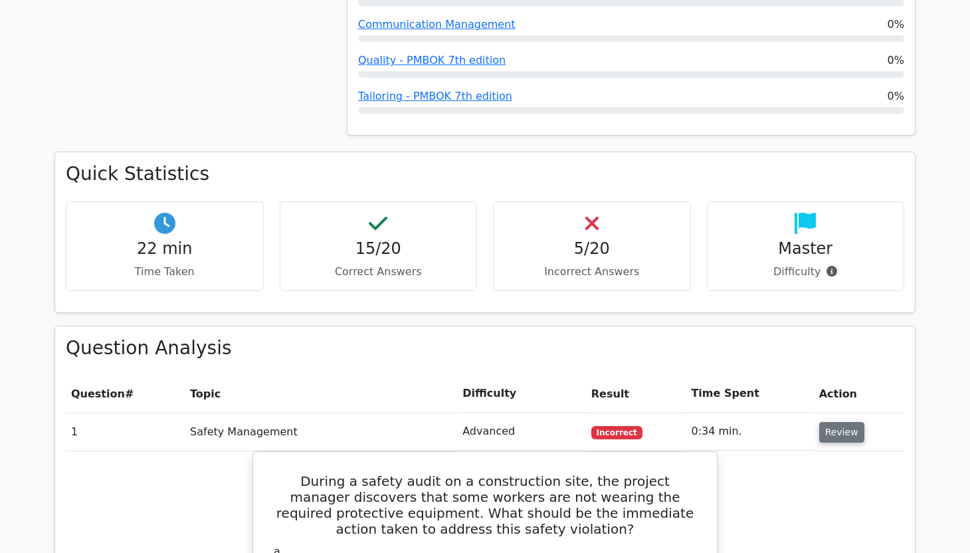
click at [839, 428] on button "Review" at bounding box center [841, 432] width 45 height 21
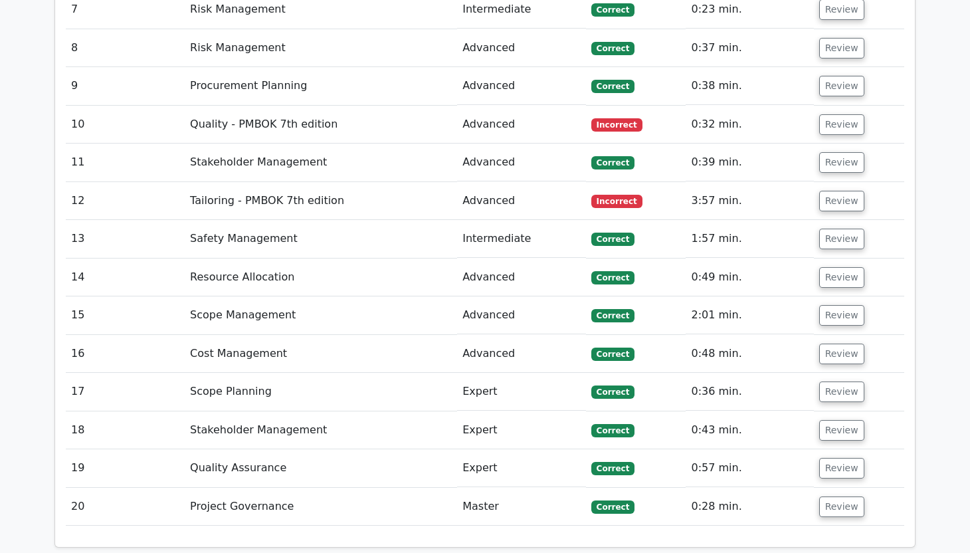
scroll to position [1308, 0]
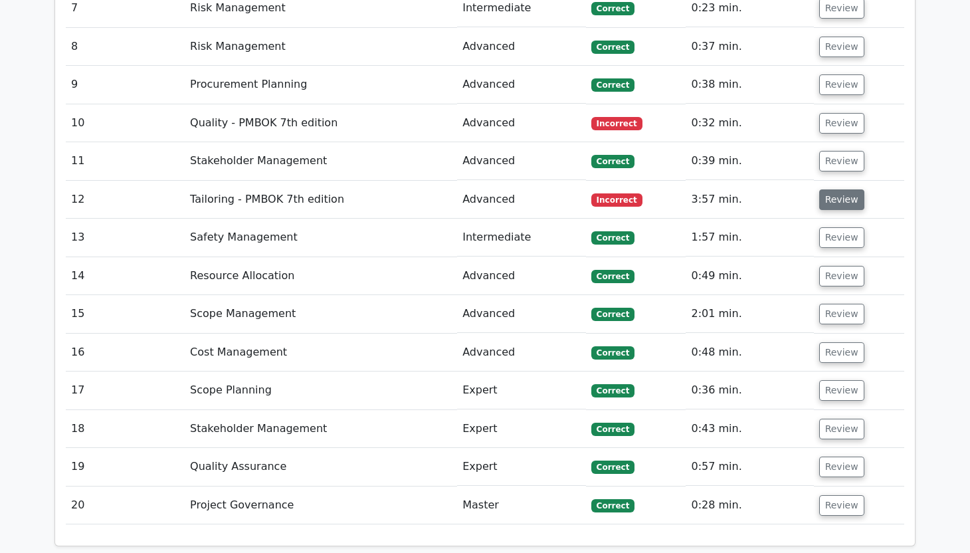
click at [836, 192] on button "Review" at bounding box center [841, 199] width 45 height 21
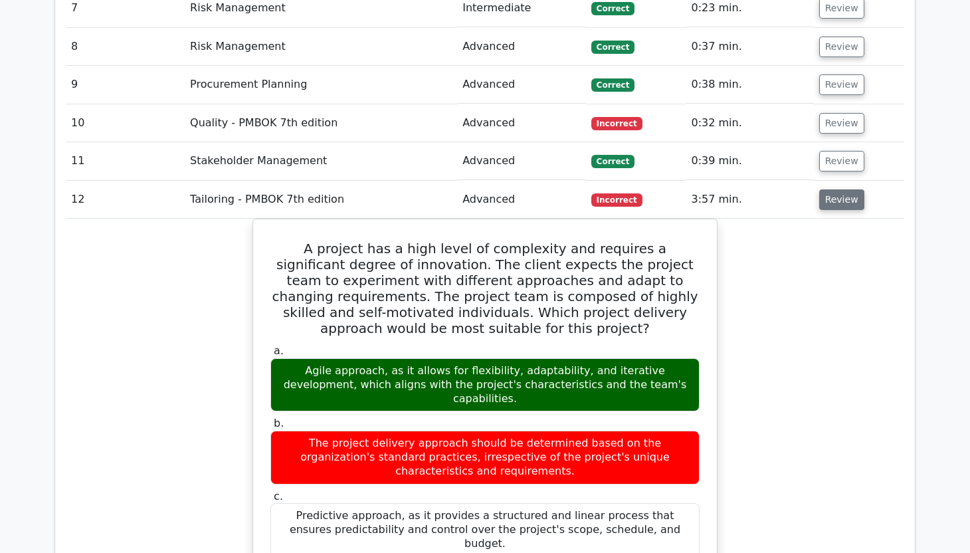
click at [835, 198] on button "Review" at bounding box center [841, 199] width 45 height 21
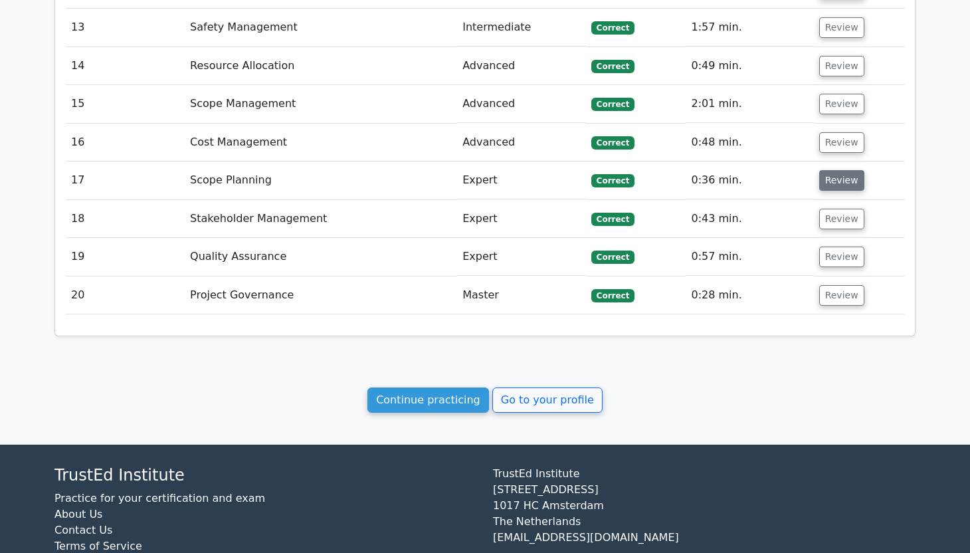
scroll to position [1526, 0]
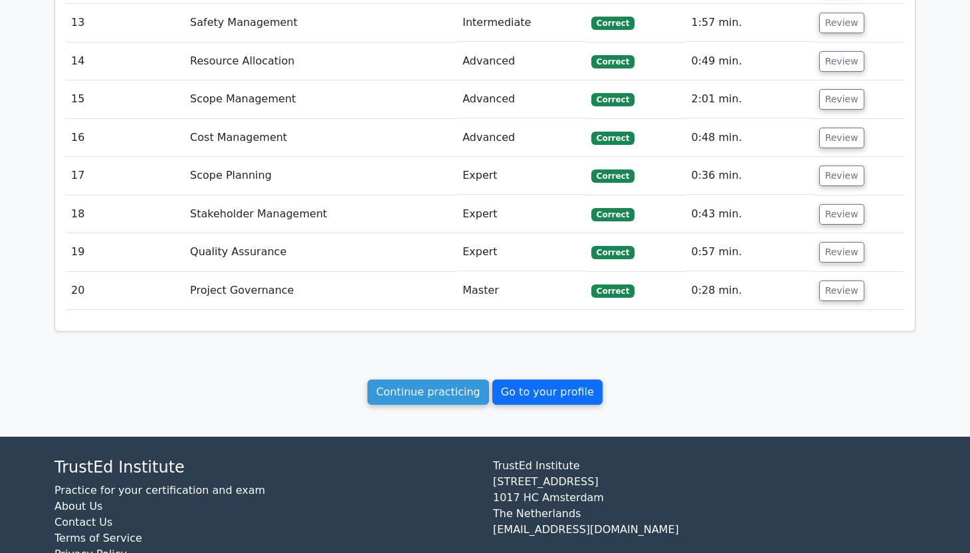
click at [521, 387] on link "Go to your profile" at bounding box center [547, 391] width 110 height 25
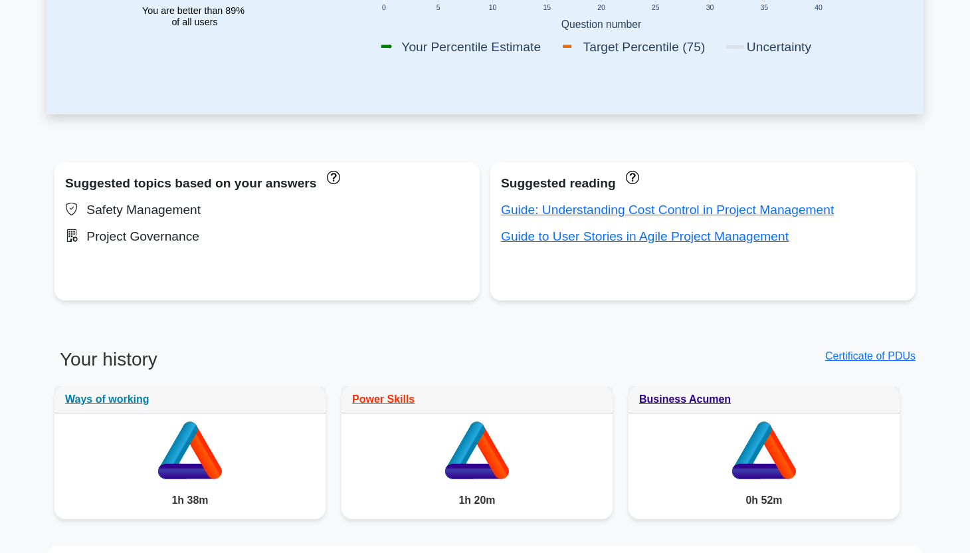
scroll to position [383, 0]
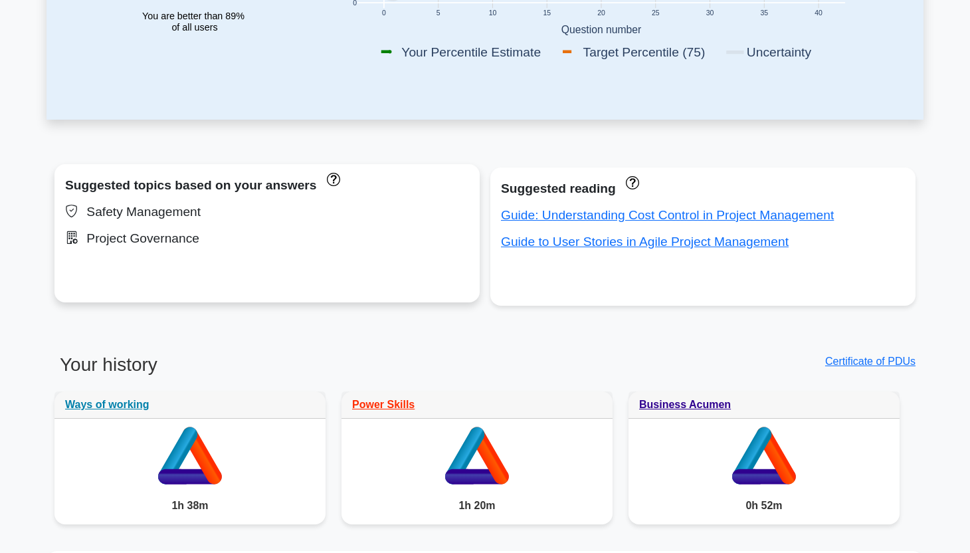
click at [128, 240] on div "Project Governance" at bounding box center [267, 238] width 404 height 21
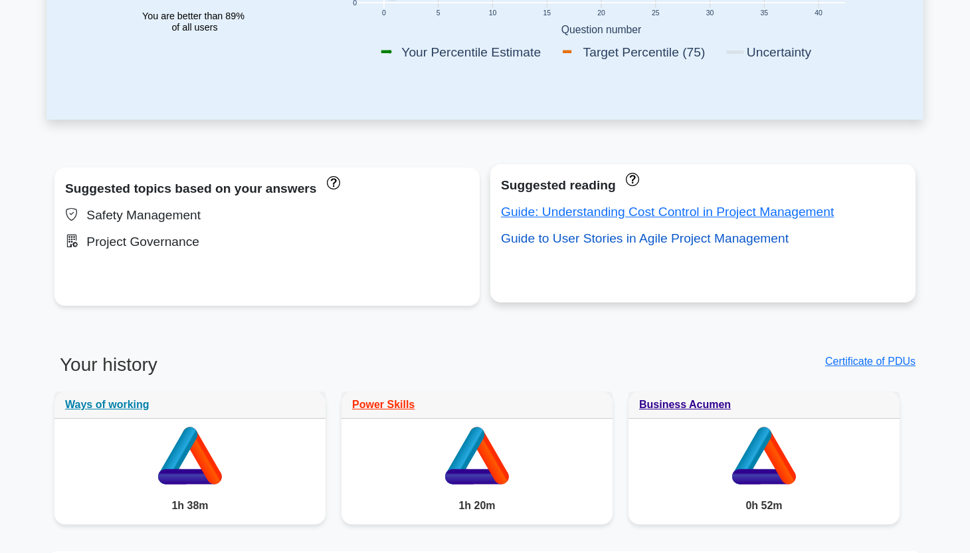
click at [529, 242] on link "Guide to User Stories in Agile Project Management" at bounding box center [645, 238] width 288 height 14
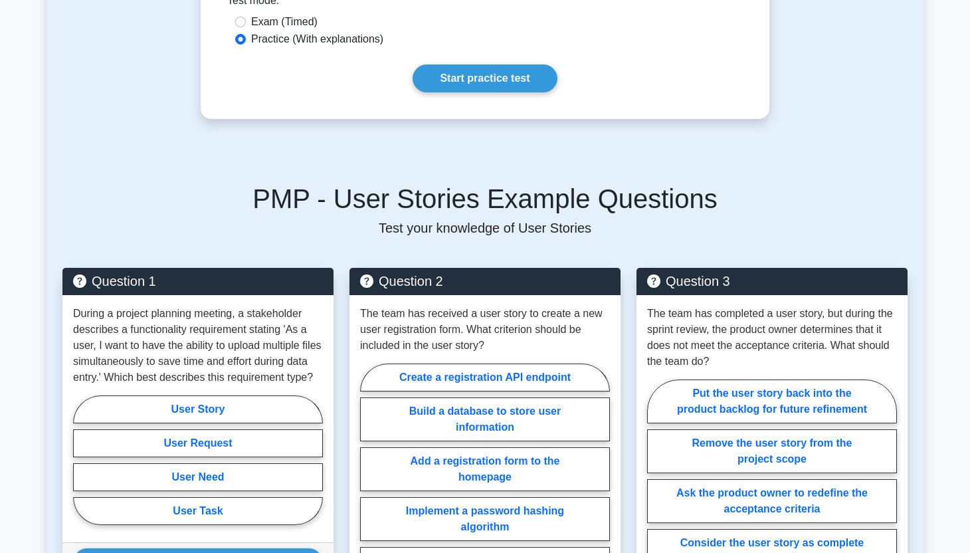
scroll to position [674, 0]
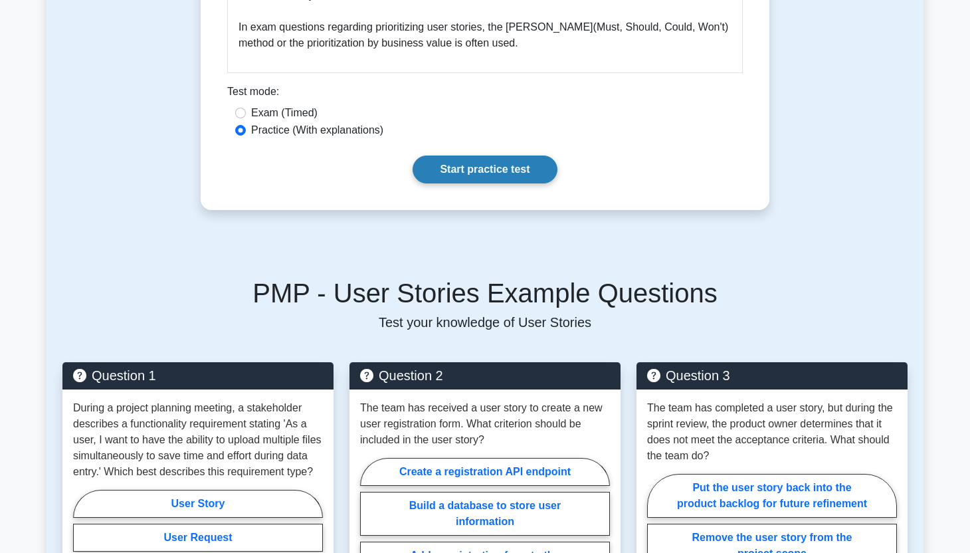
click at [511, 163] on link "Start practice test" at bounding box center [485, 169] width 144 height 28
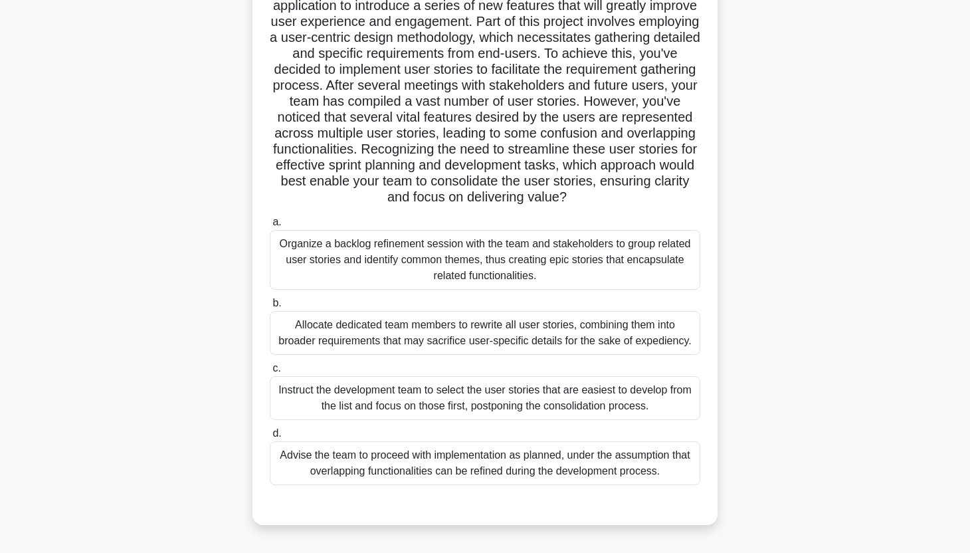
scroll to position [135, 0]
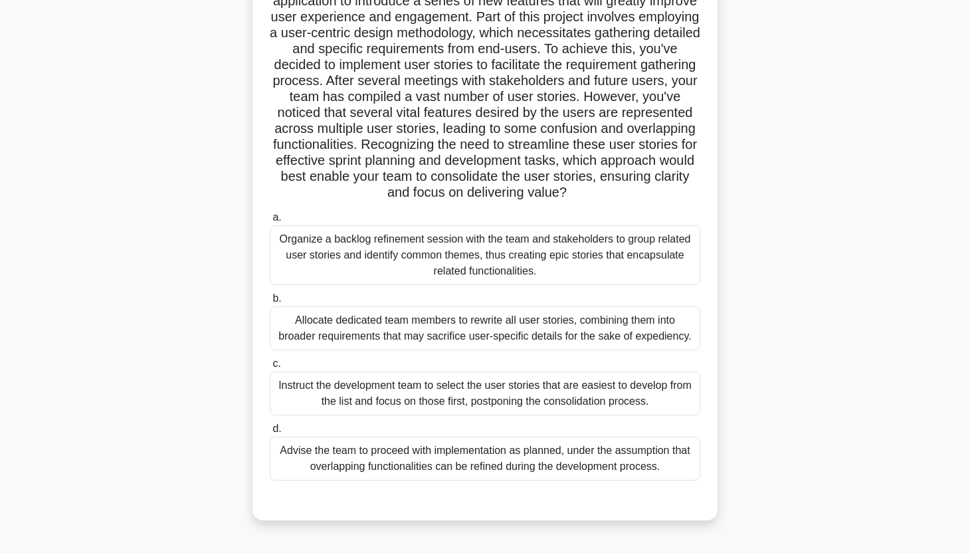
click at [590, 259] on div "Organize a backlog refinement session with the team and stakeholders to group r…" at bounding box center [485, 255] width 430 height 60
click at [270, 222] on input "a. Organize a backlog refinement session with the team and stakeholders to grou…" at bounding box center [270, 217] width 0 height 9
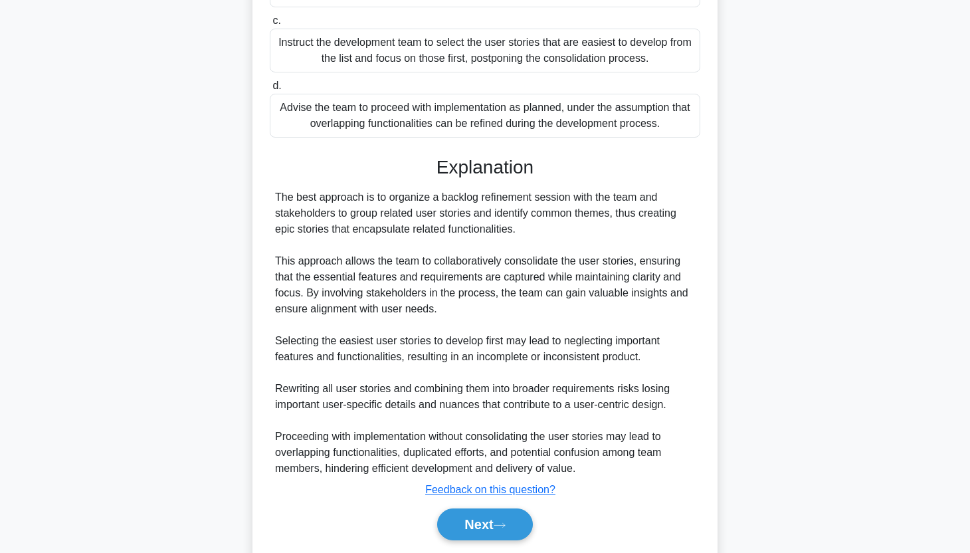
scroll to position [522, 0]
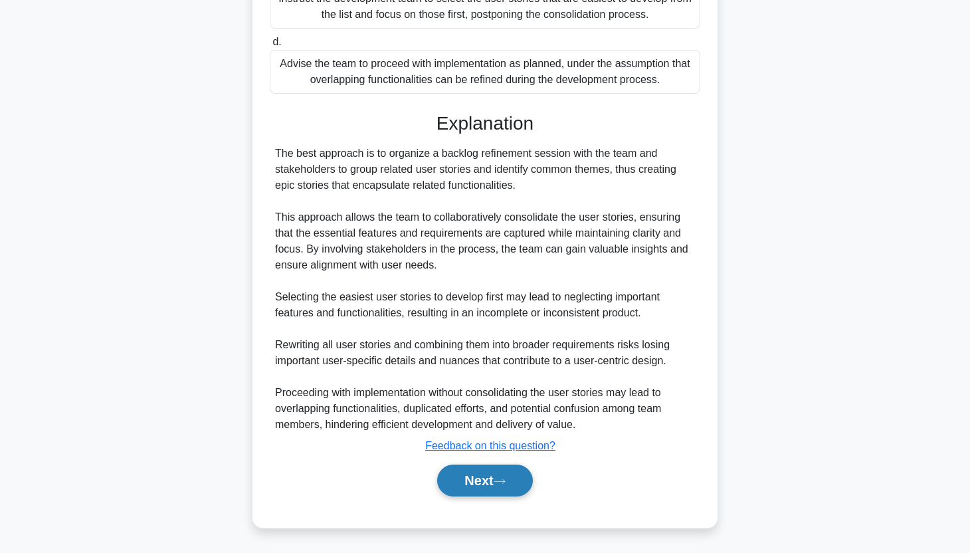
click at [496, 484] on button "Next" at bounding box center [484, 480] width 95 height 32
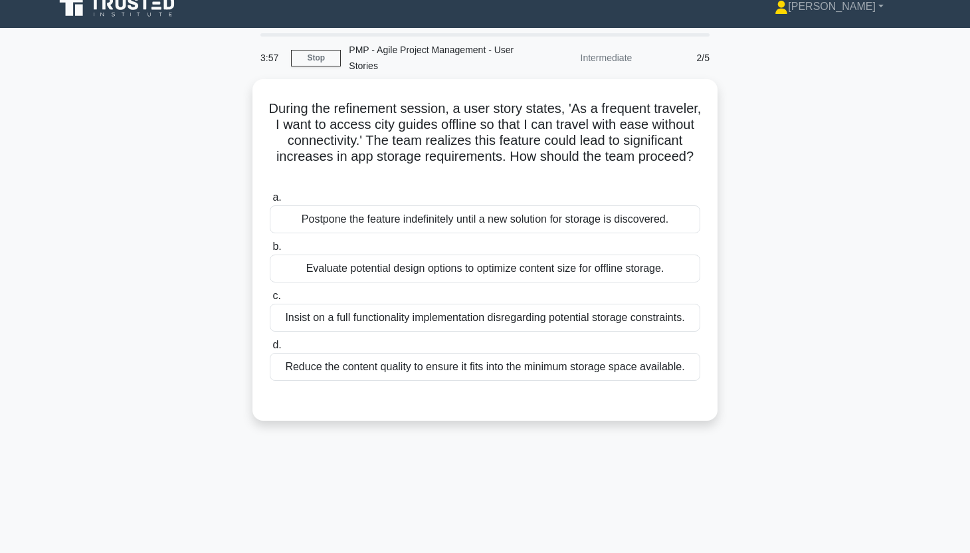
scroll to position [0, 0]
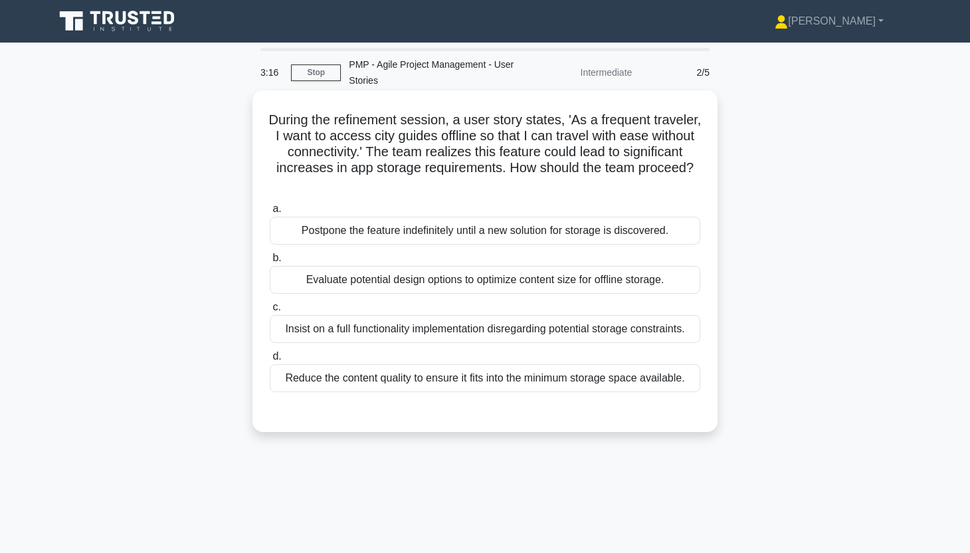
click at [359, 288] on div "Evaluate potential design options to optimize content size for offline storage." at bounding box center [485, 280] width 430 height 28
click at [270, 262] on input "b. Evaluate potential design options to optimize content size for offline stora…" at bounding box center [270, 258] width 0 height 9
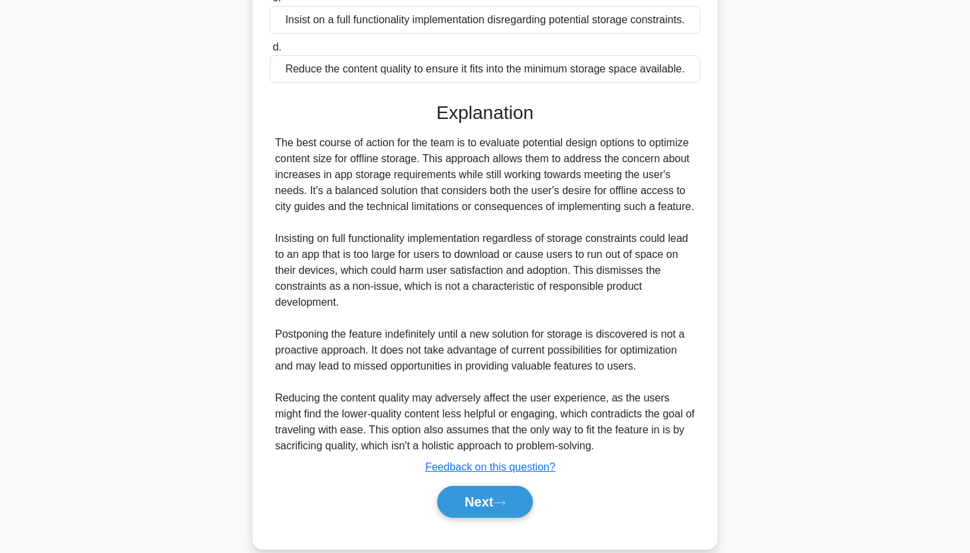
scroll to position [330, 0]
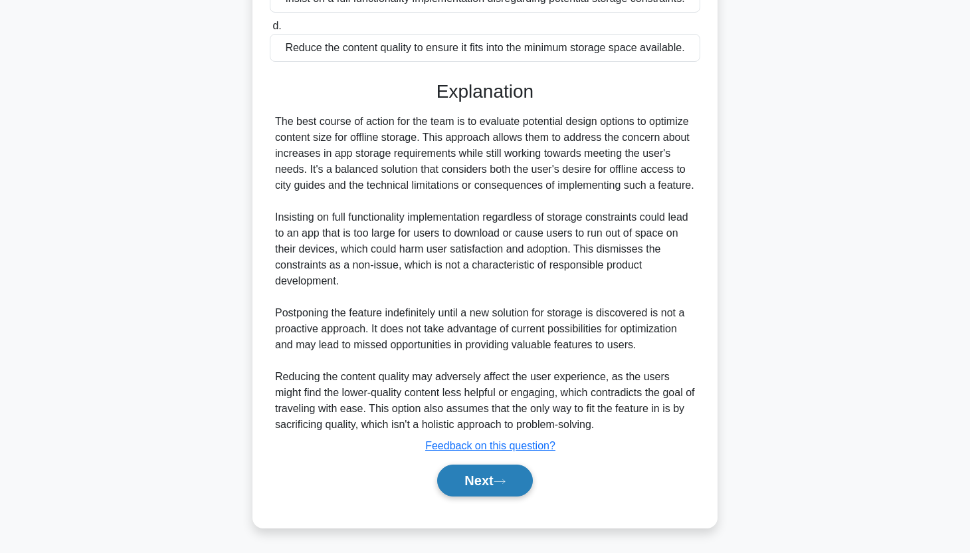
click at [455, 474] on button "Next" at bounding box center [484, 480] width 95 height 32
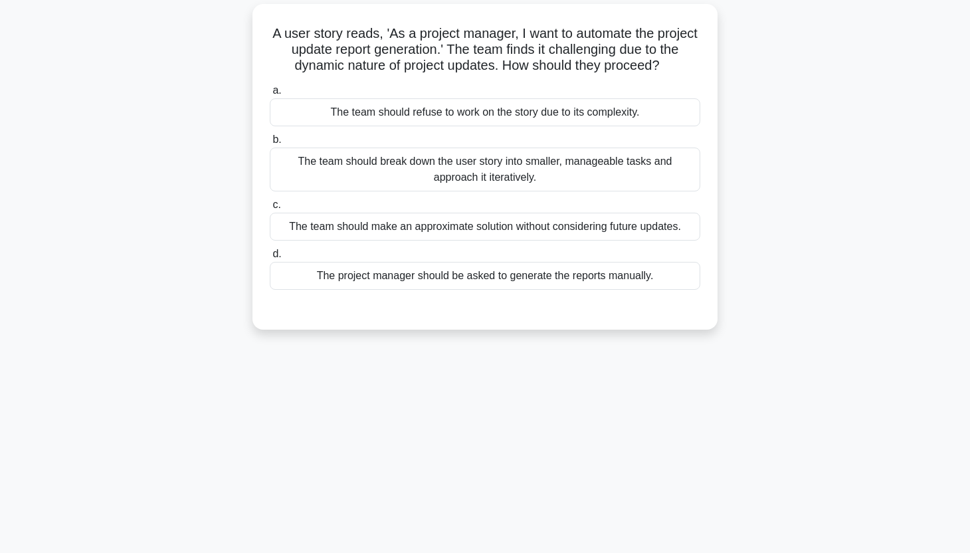
scroll to position [0, 0]
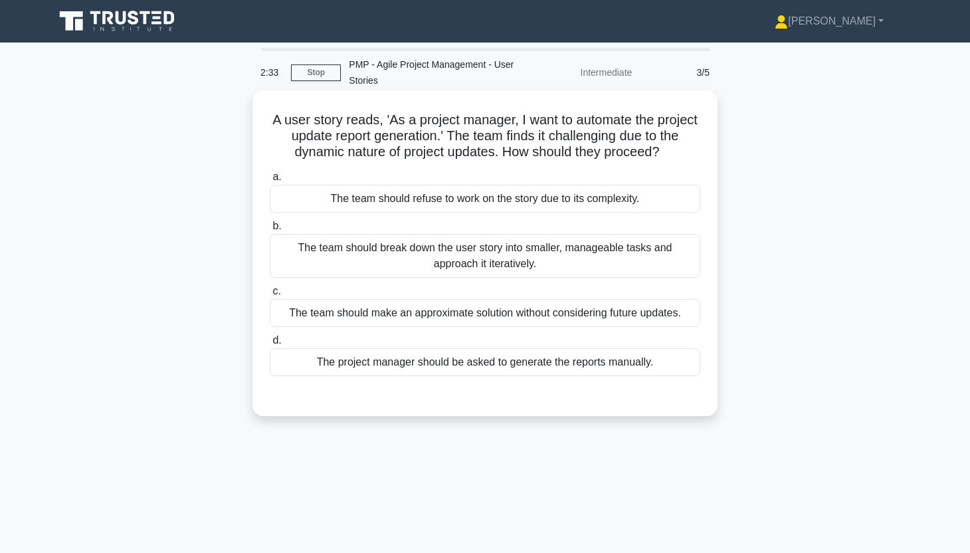
click at [478, 269] on div "The team should break down the user story into smaller, manageable tasks and ap…" at bounding box center [485, 256] width 430 height 44
click at [270, 231] on input "b. The team should break down the user story into smaller, manageable tasks and…" at bounding box center [270, 226] width 0 height 9
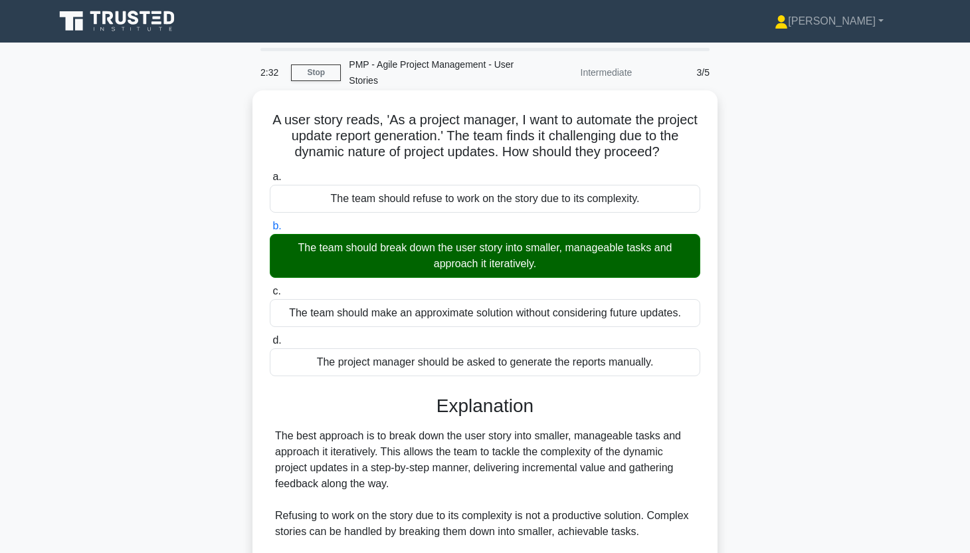
scroll to position [219, 0]
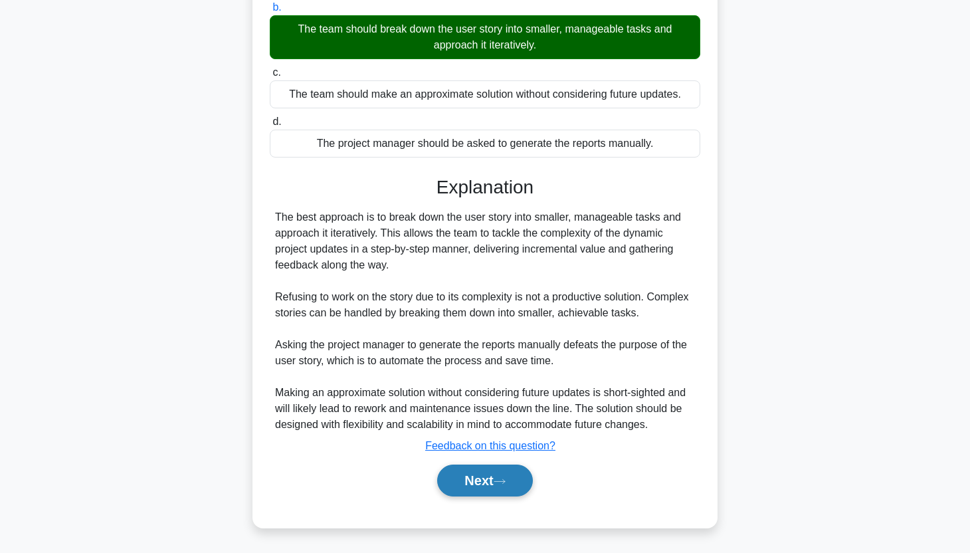
click at [511, 470] on button "Next" at bounding box center [484, 480] width 95 height 32
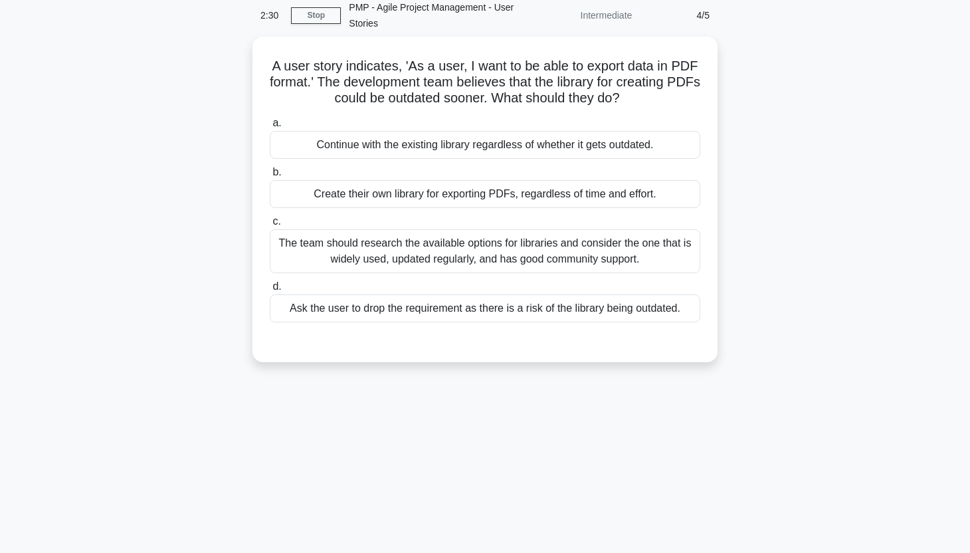
scroll to position [0, 0]
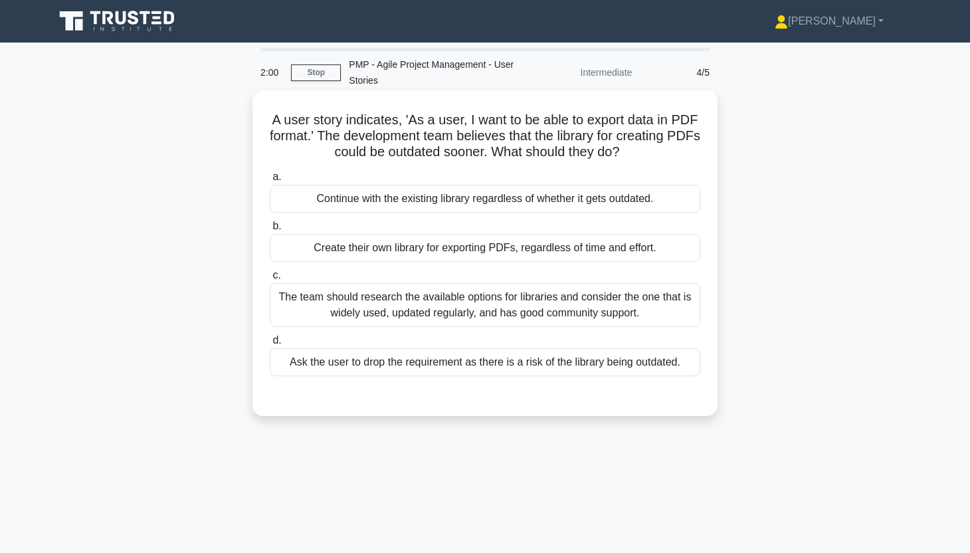
click at [431, 306] on div "The team should research the available options for libraries and consider the o…" at bounding box center [485, 305] width 430 height 44
click at [270, 280] on input "c. The team should research the available options for libraries and consider th…" at bounding box center [270, 275] width 0 height 9
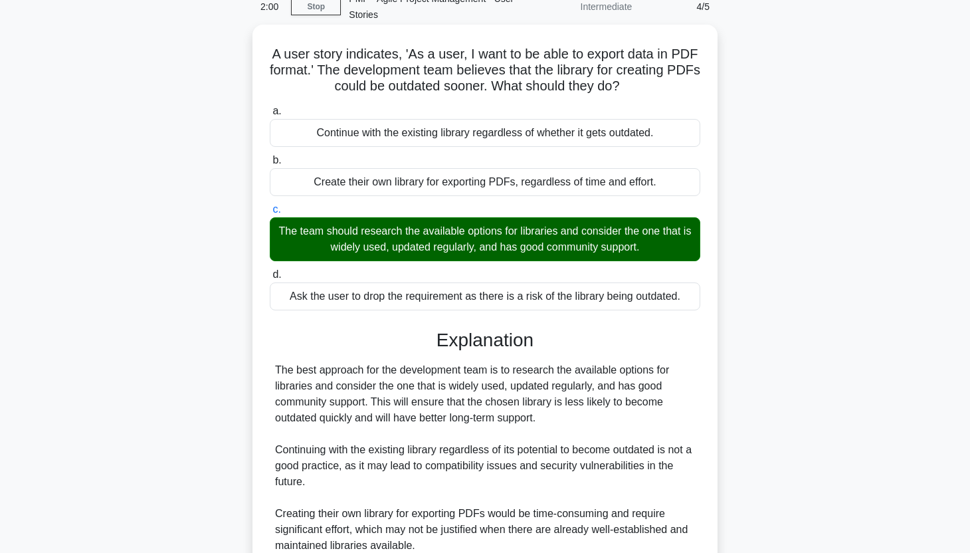
scroll to position [266, 0]
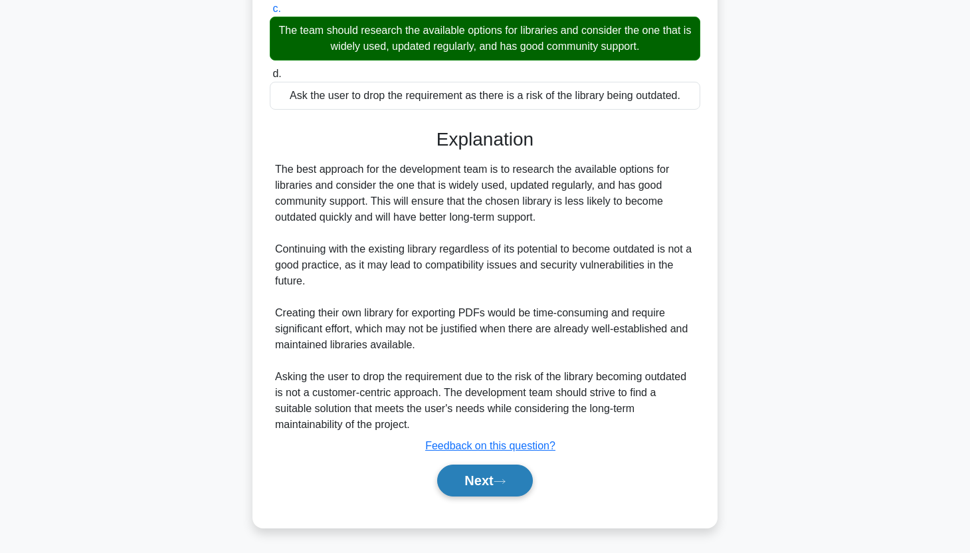
click at [486, 488] on button "Next" at bounding box center [484, 480] width 95 height 32
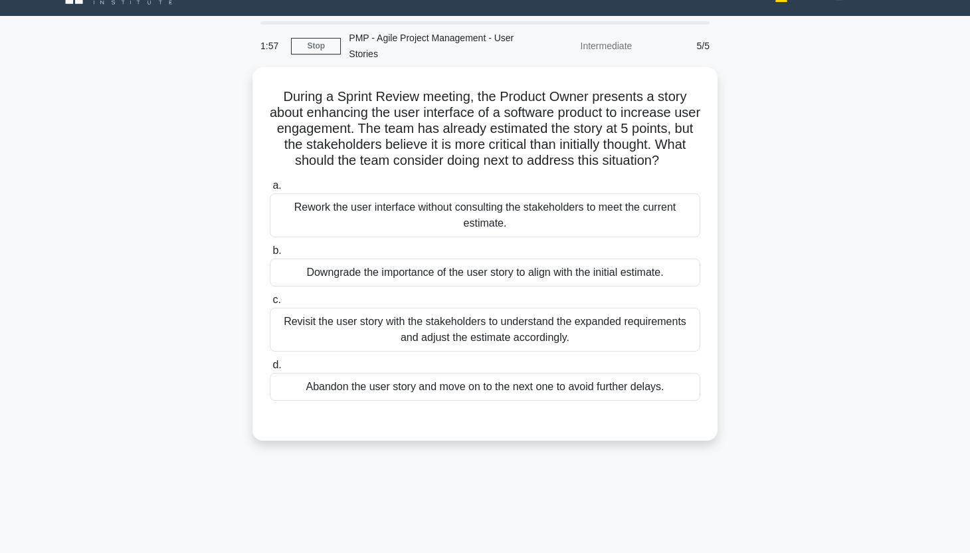
scroll to position [26, 0]
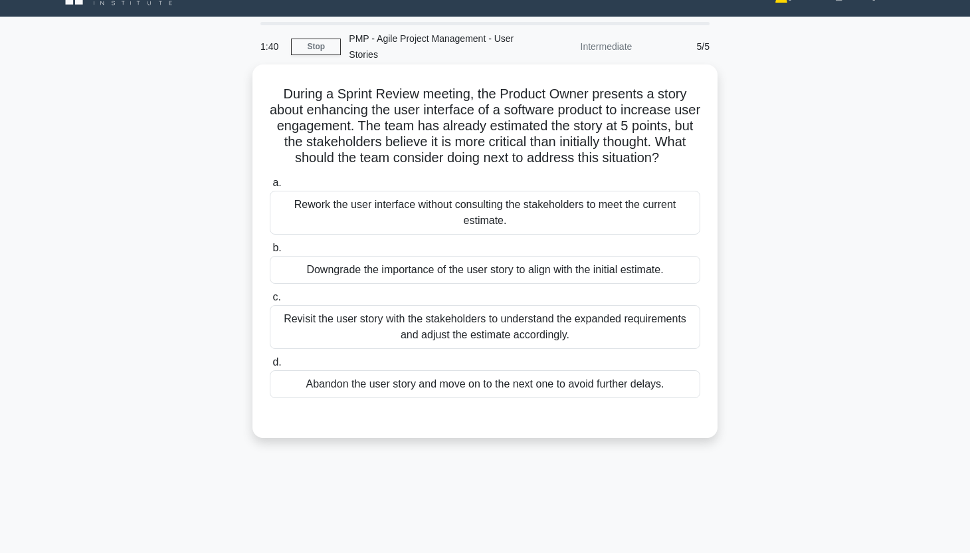
click at [484, 337] on div "Revisit the user story with the stakeholders to understand the expanded require…" at bounding box center [485, 327] width 430 height 44
click at [270, 302] on input "c. Revisit the user story with the stakeholders to understand the expanded requ…" at bounding box center [270, 297] width 0 height 9
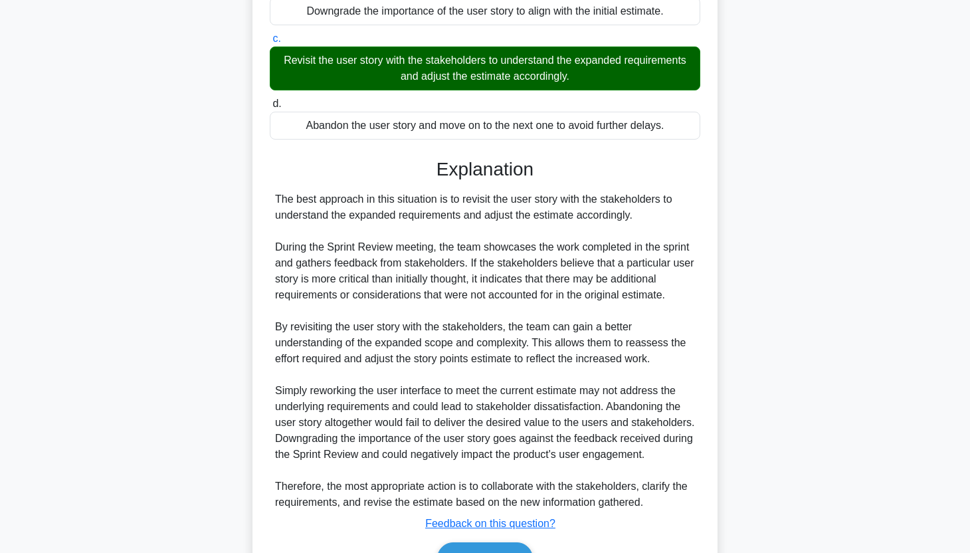
scroll to position [373, 0]
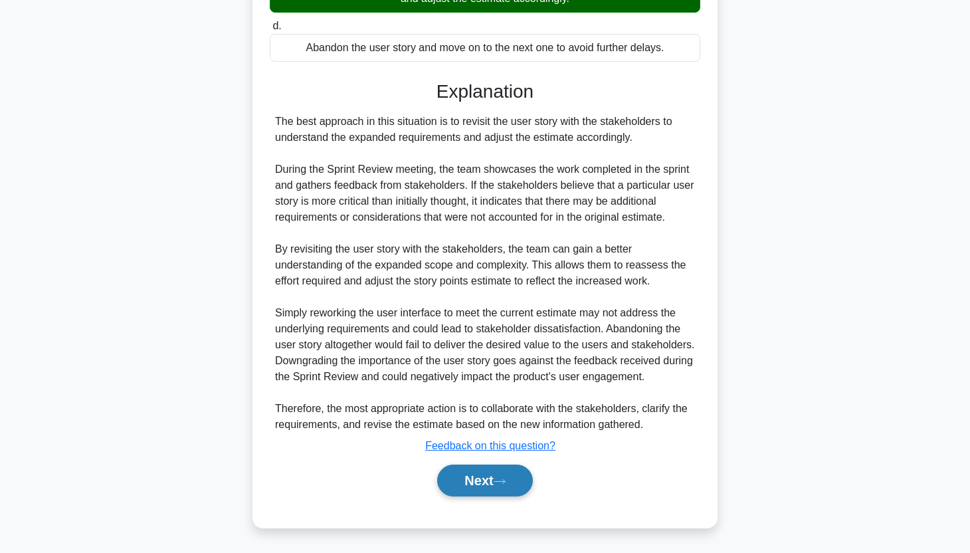
click at [491, 483] on button "Next" at bounding box center [484, 480] width 95 height 32
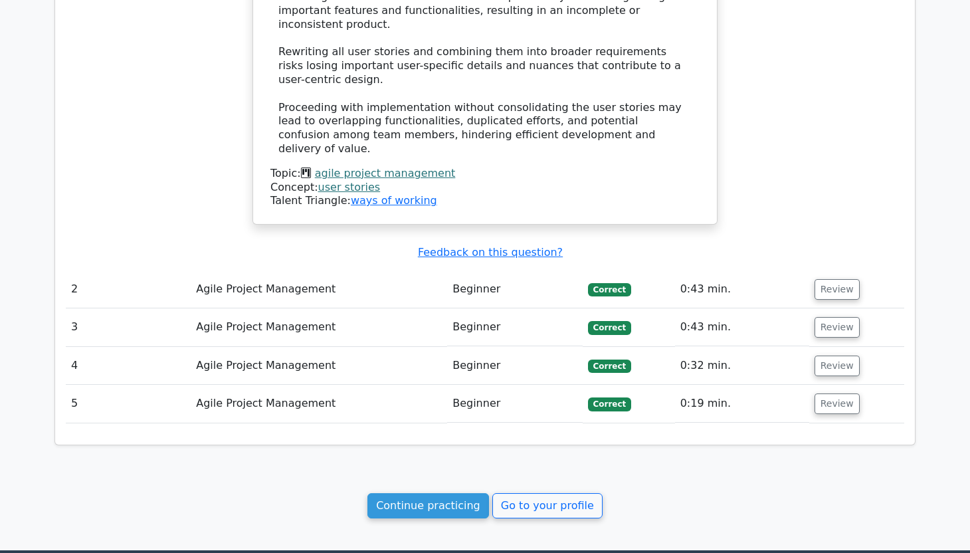
scroll to position [1541, 0]
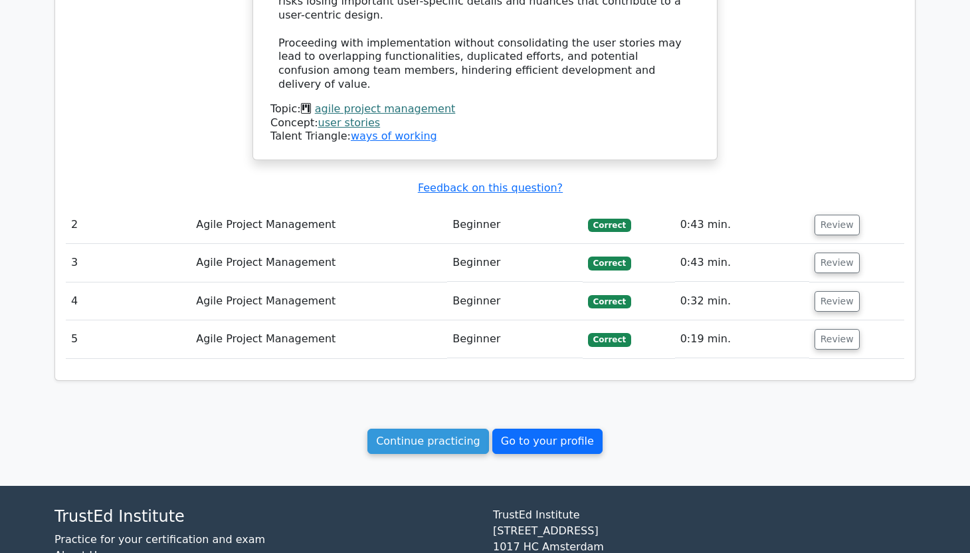
click at [531, 428] on link "Go to your profile" at bounding box center [547, 440] width 110 height 25
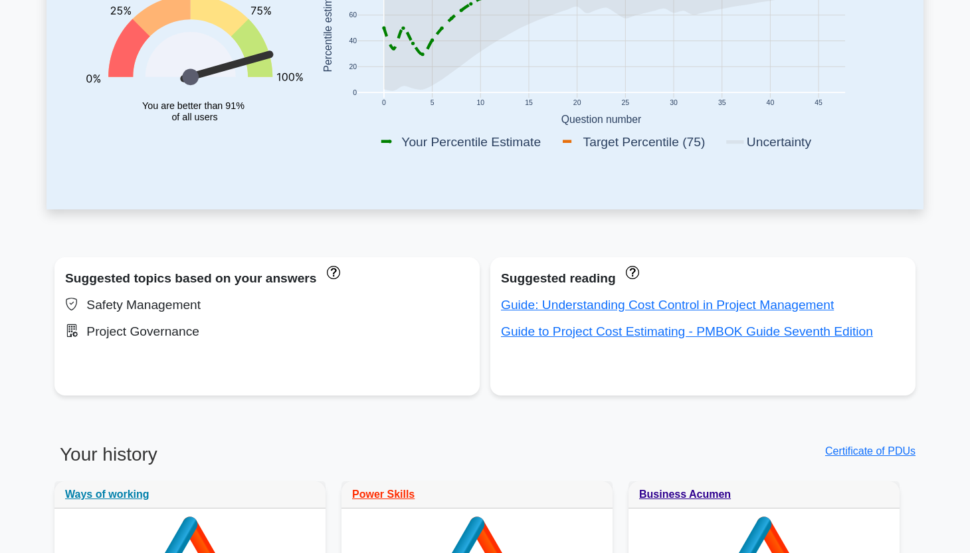
scroll to position [274, 0]
